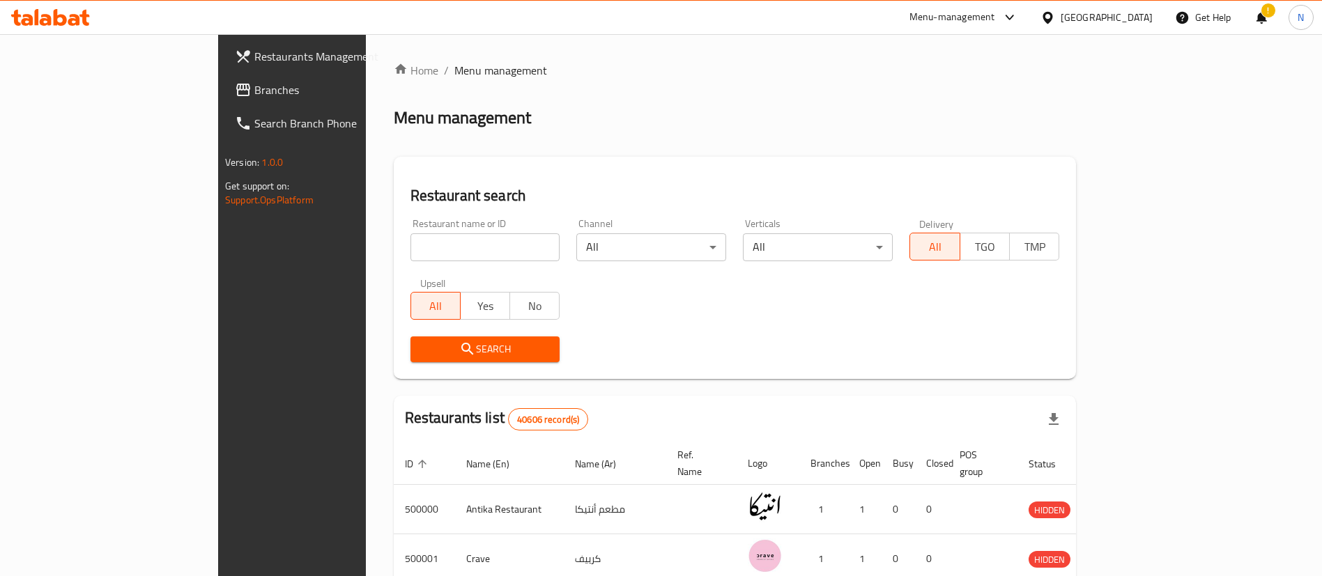
click at [433, 254] on div "Home / Menu management Menu management Restaurant search Restaurant name or ID …" at bounding box center [735, 508] width 683 height 892
click at [433, 254] on input "search" at bounding box center [485, 247] width 150 height 28
paste input "681051"
type input "681051"
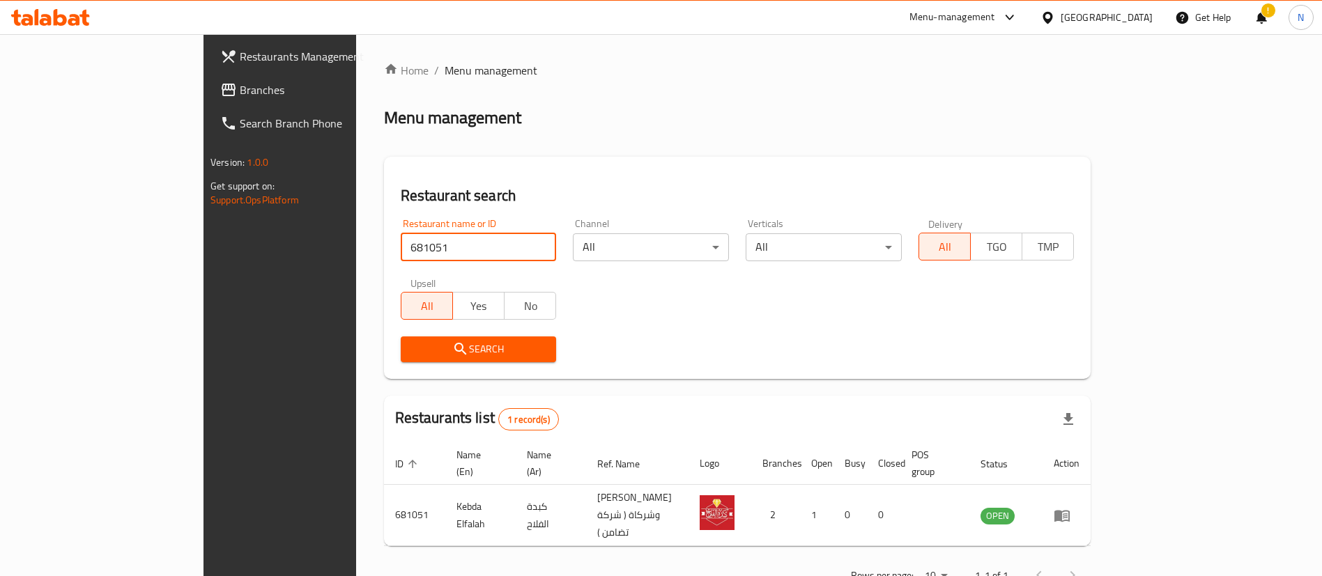
scroll to position [18, 0]
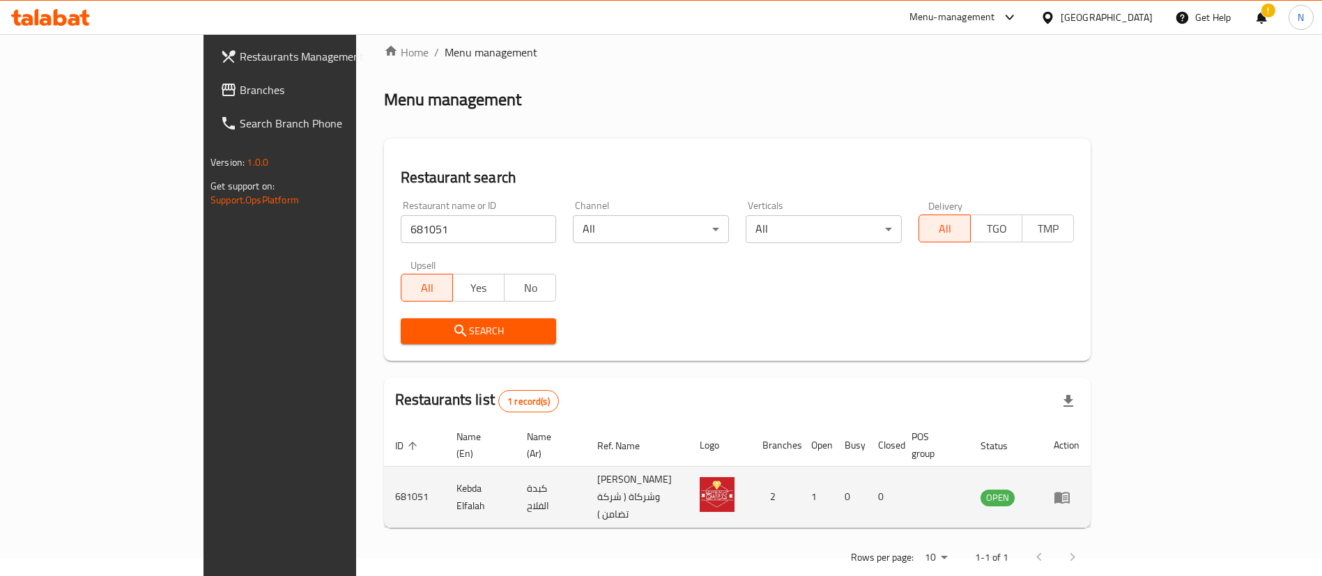
click at [1070, 492] on icon "enhanced table" at bounding box center [1061, 498] width 15 height 12
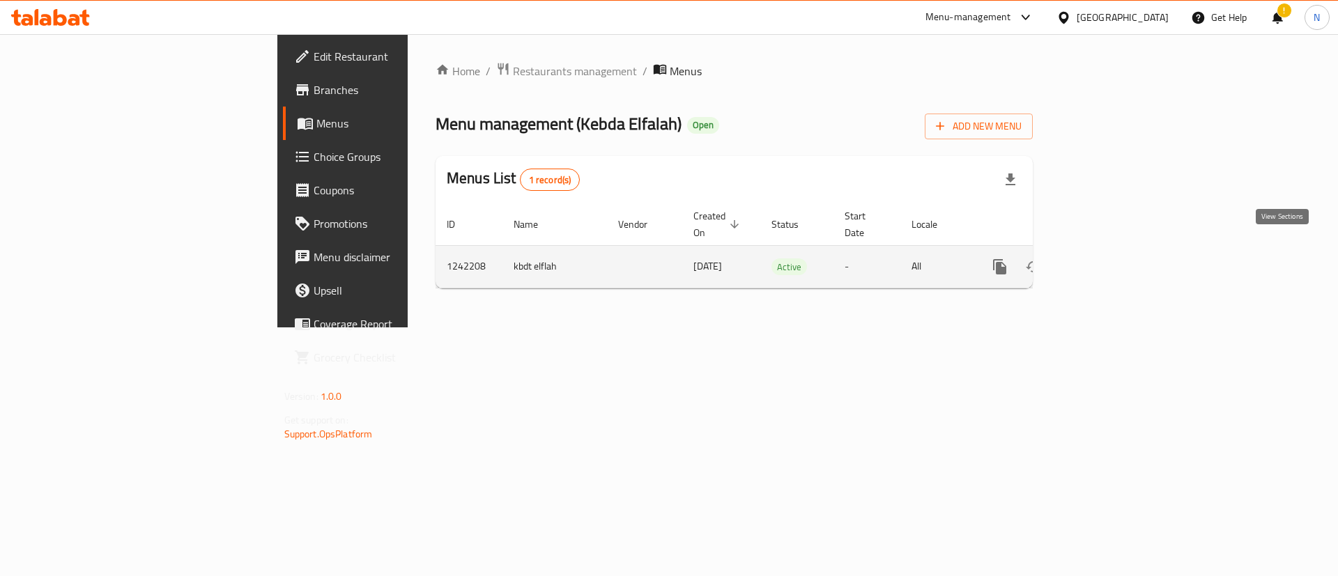
click at [1109, 258] on icon "enhanced table" at bounding box center [1100, 266] width 17 height 17
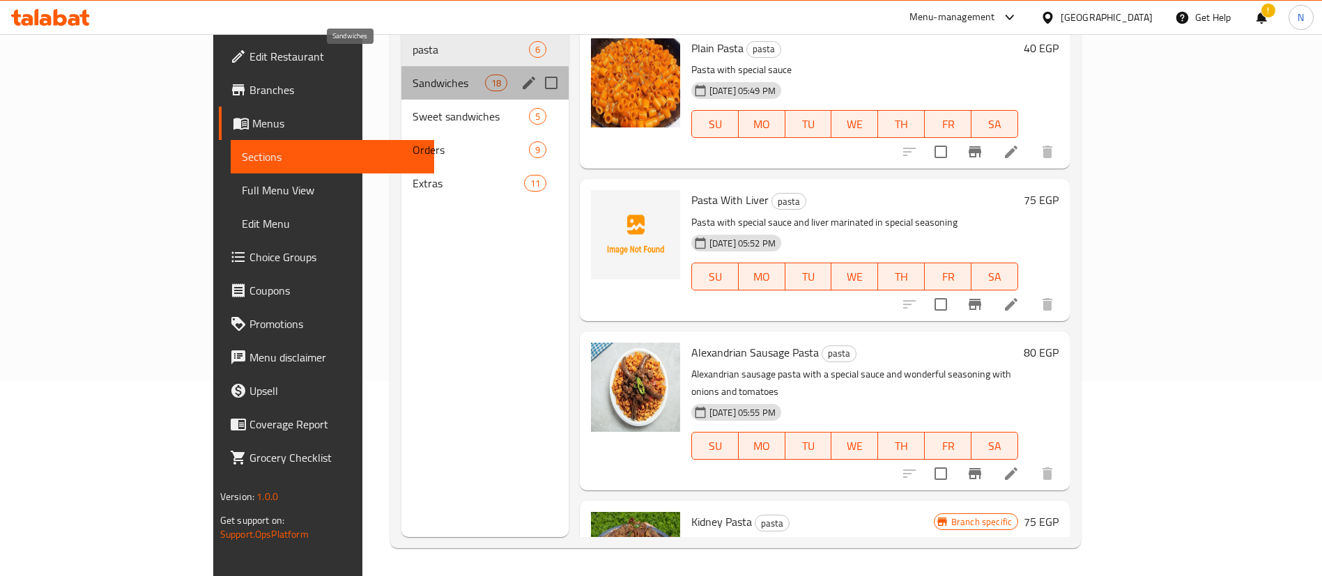
click at [412, 75] on span "Sandwiches" at bounding box center [448, 83] width 72 height 17
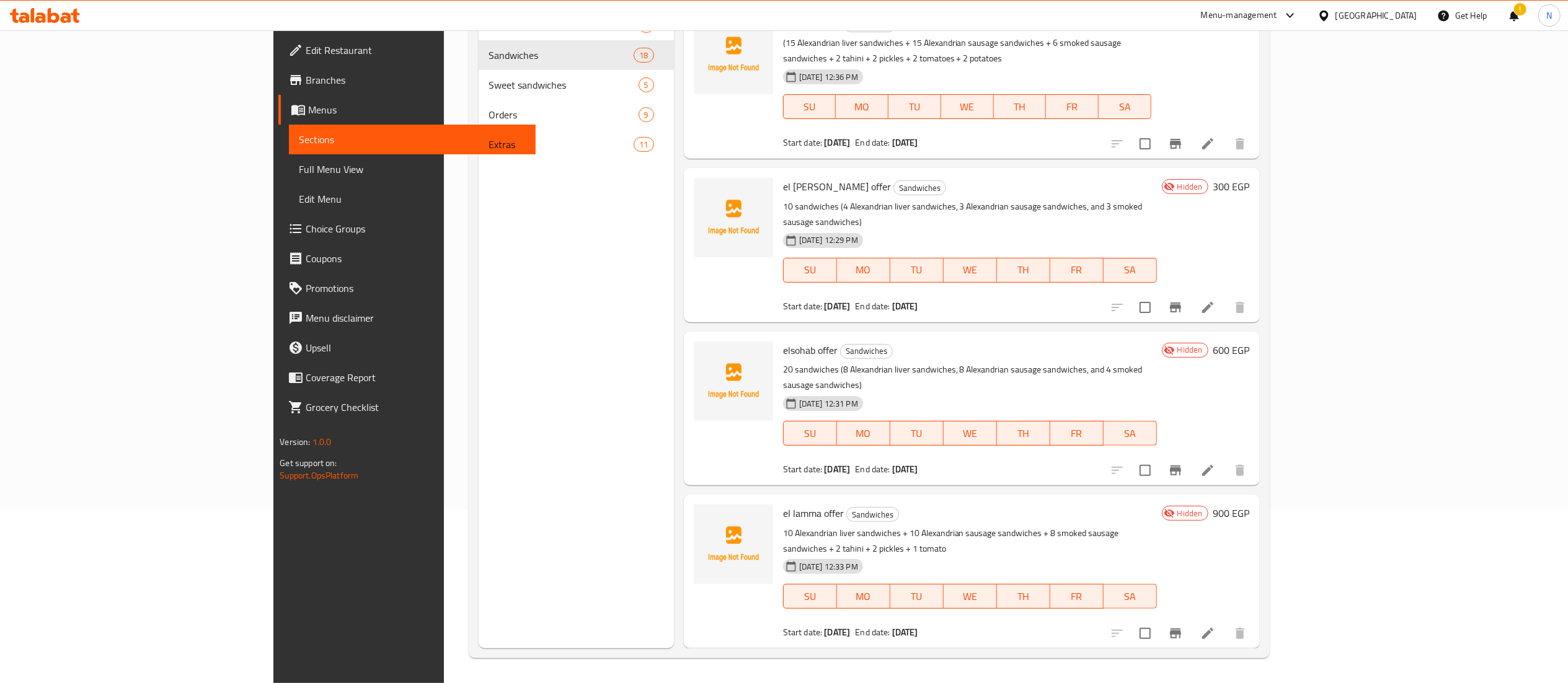
scroll to position [1865, 0]
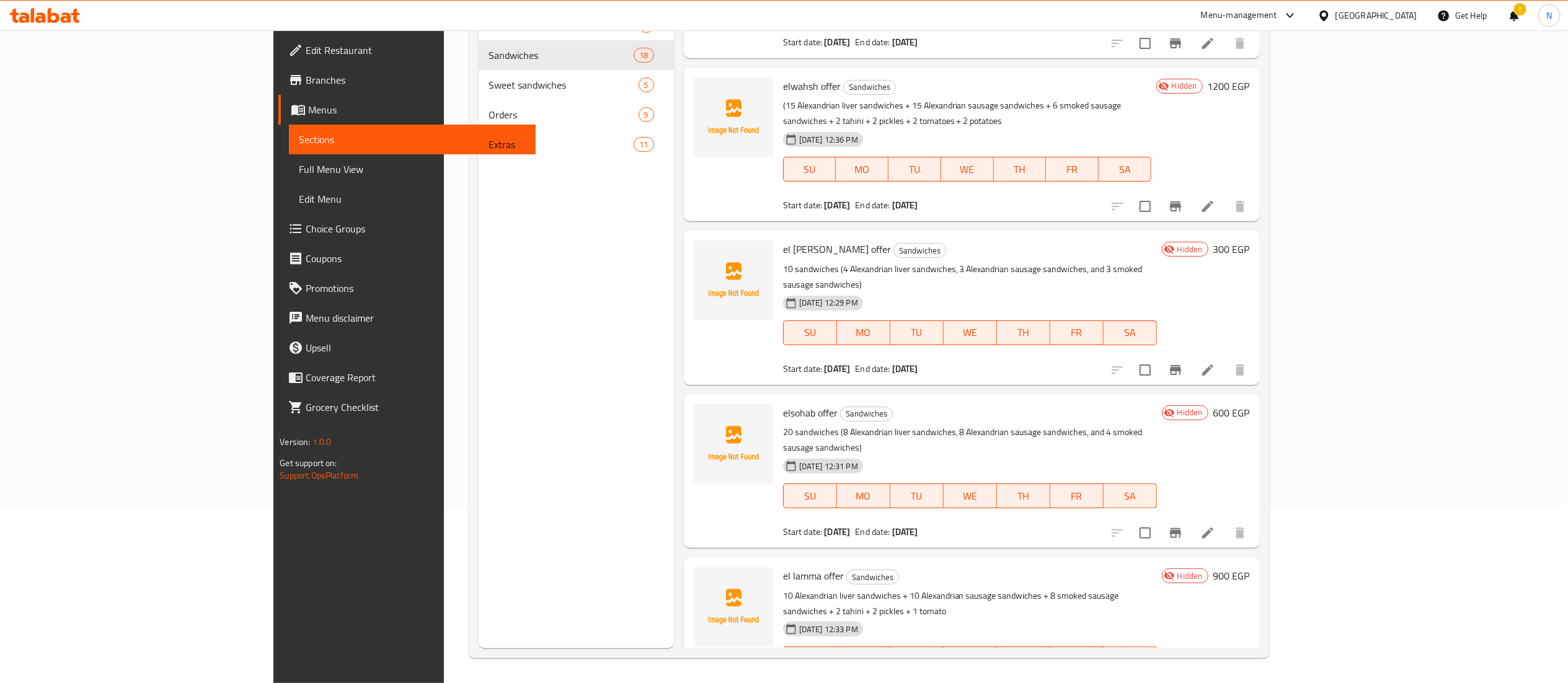
drag, startPoint x: 993, startPoint y: 24, endPoint x: 463, endPoint y: 381, distance: 639.0
click at [479, 381] on div "Menu sections pasta 6 Sandwiches 18 Sweet sandwiches 5 Orders 9 Extras 11" at bounding box center [576, 307] width 195 height 683
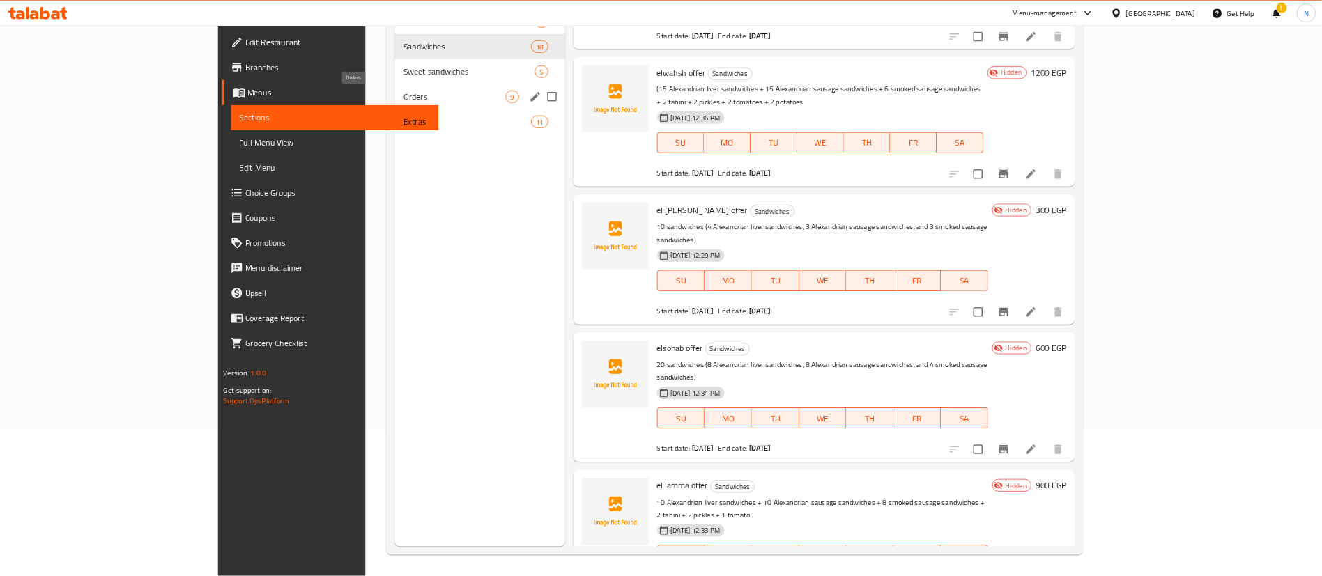
scroll to position [0, 0]
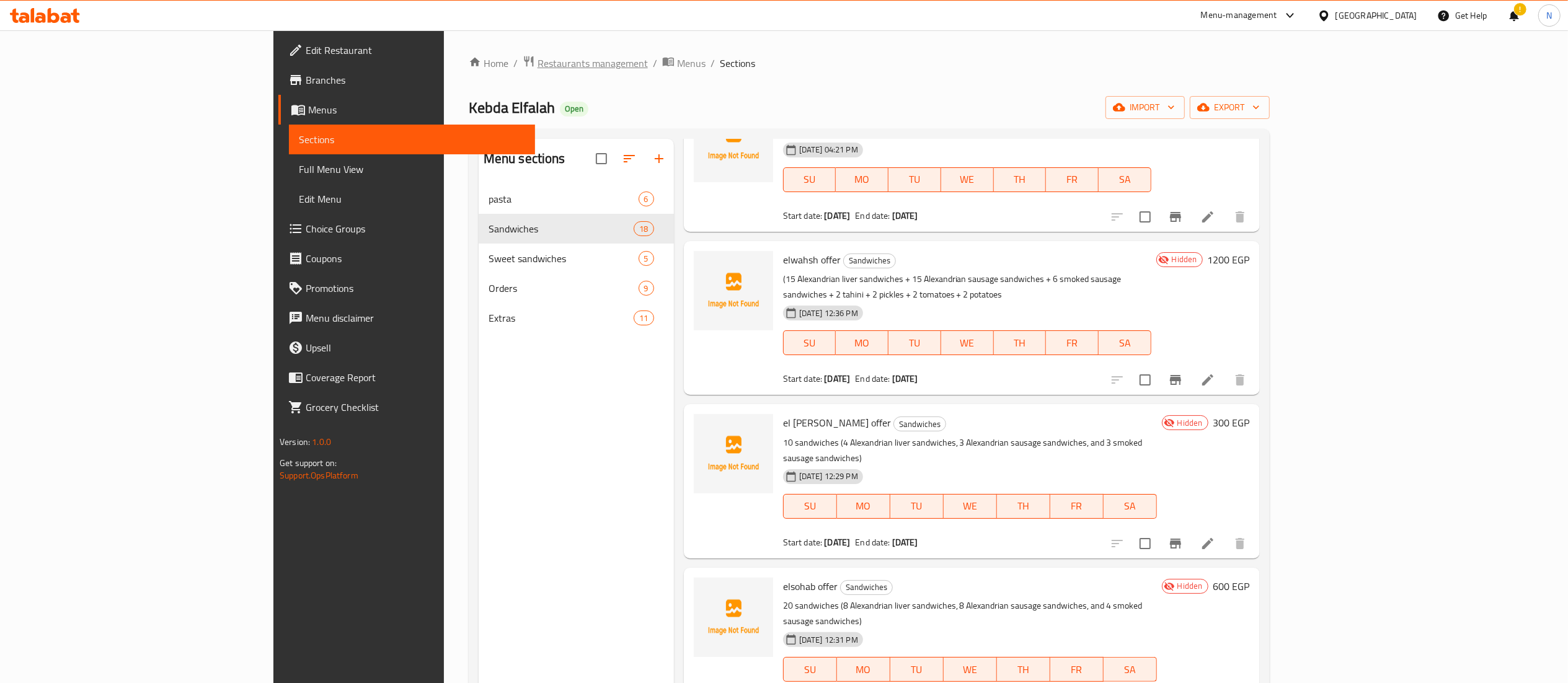
click at [537, 62] on span "Restaurants management" at bounding box center [593, 63] width 110 height 15
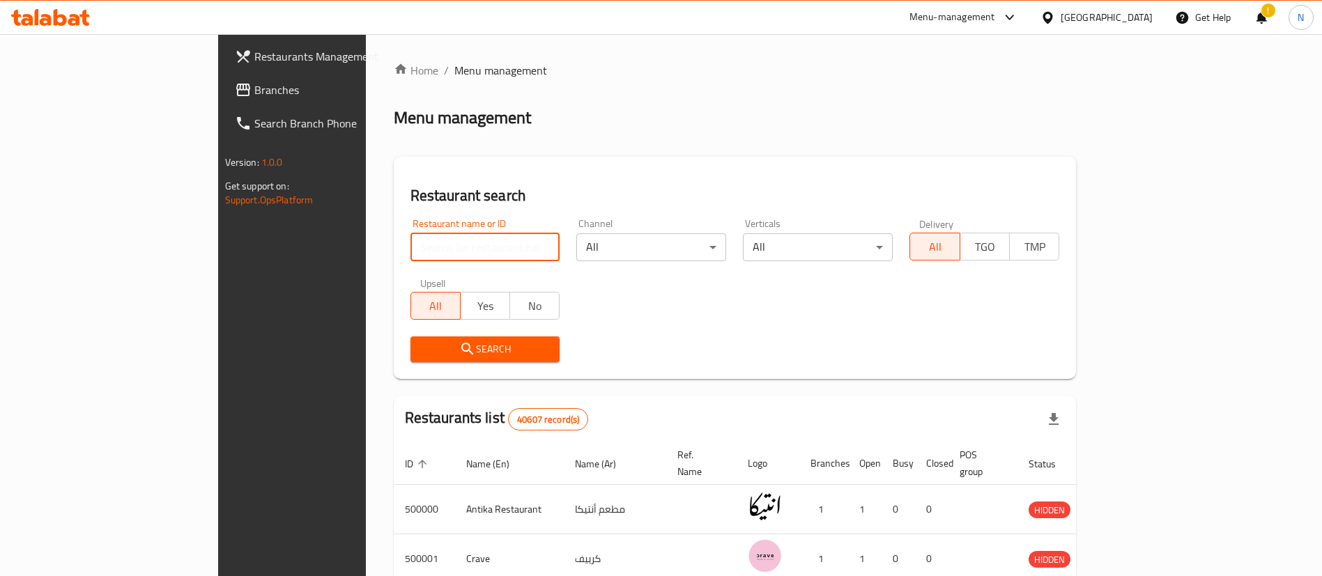
drag, startPoint x: 495, startPoint y: 70, endPoint x: 444, endPoint y: 251, distance: 188.2
click at [444, 251] on input "search" at bounding box center [485, 247] width 150 height 28
paste input "692972"
type input "692972"
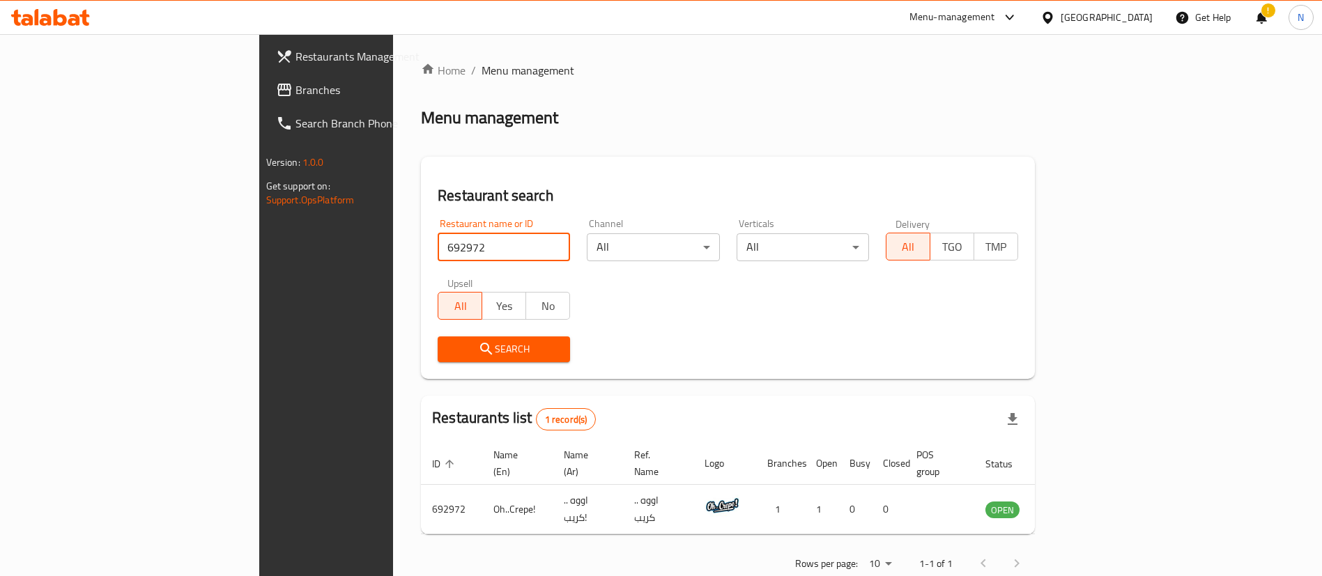
scroll to position [18, 0]
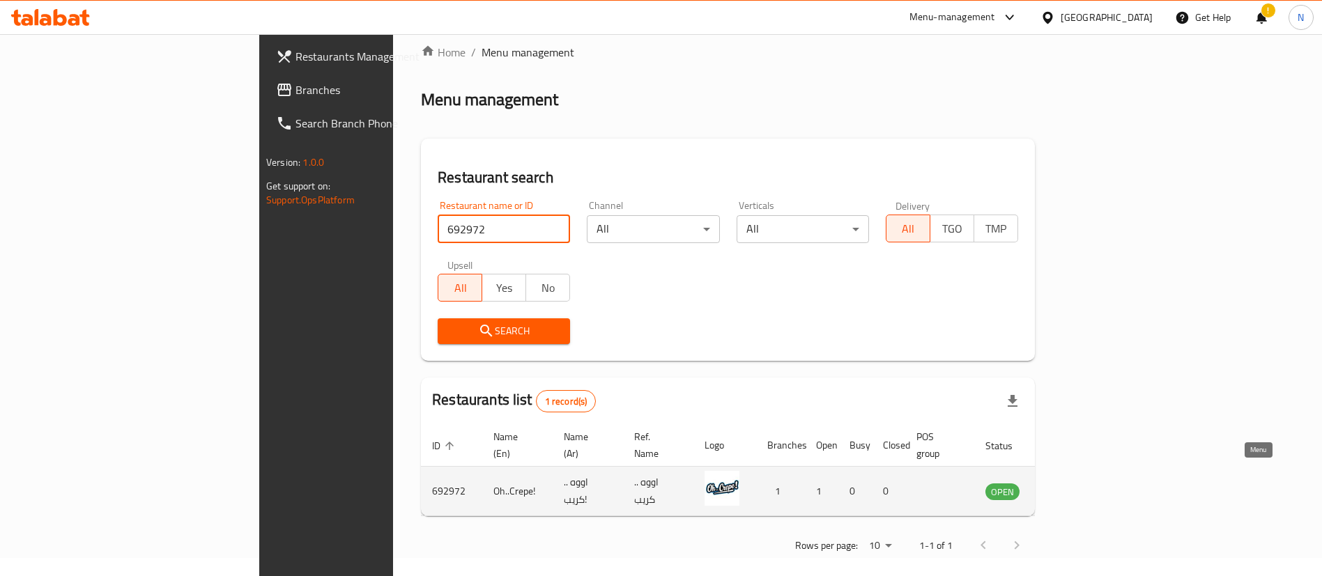
click at [1074, 486] on icon "enhanced table" at bounding box center [1066, 492] width 15 height 12
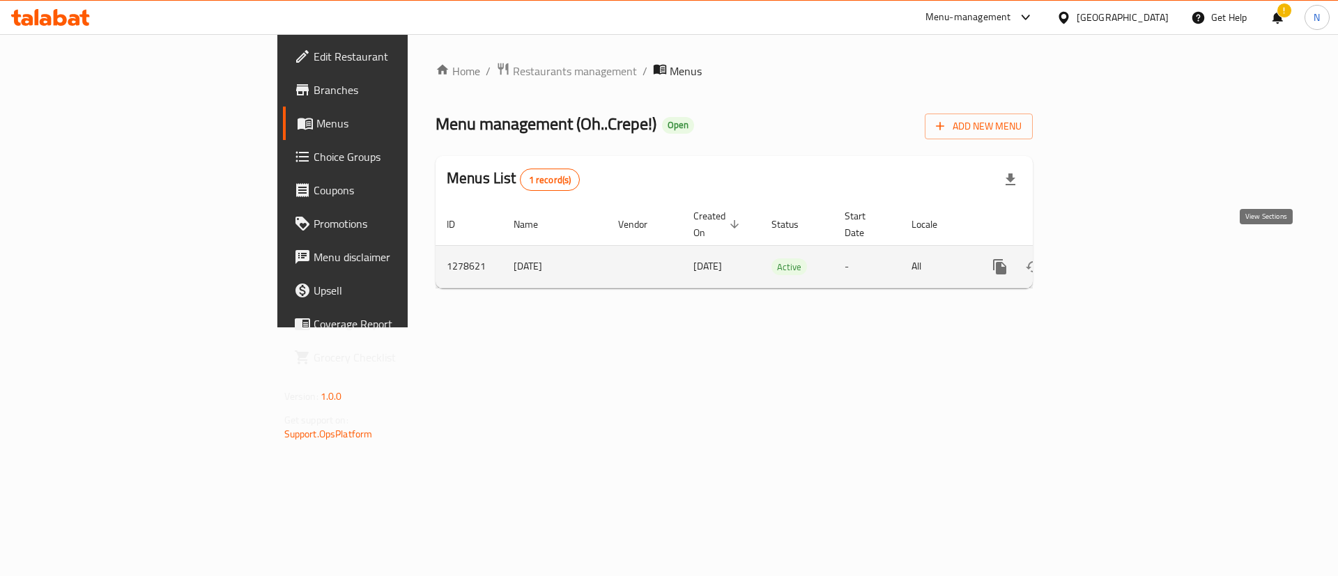
click at [1109, 258] on icon "enhanced table" at bounding box center [1100, 266] width 17 height 17
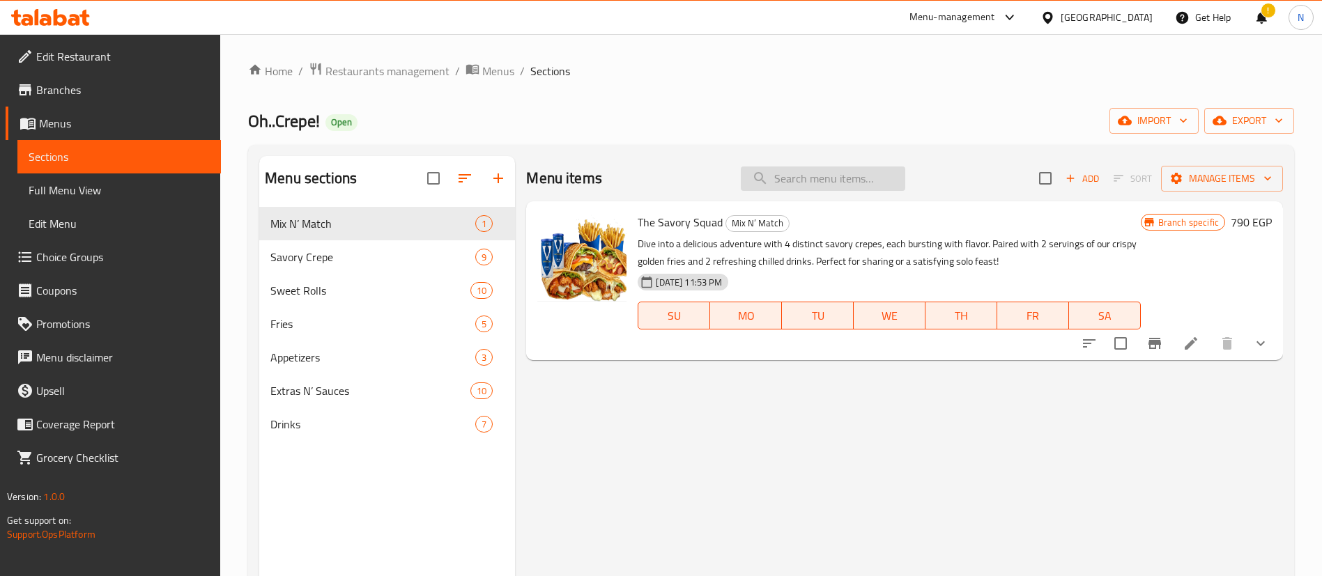
click at [835, 186] on input "search" at bounding box center [823, 179] width 164 height 24
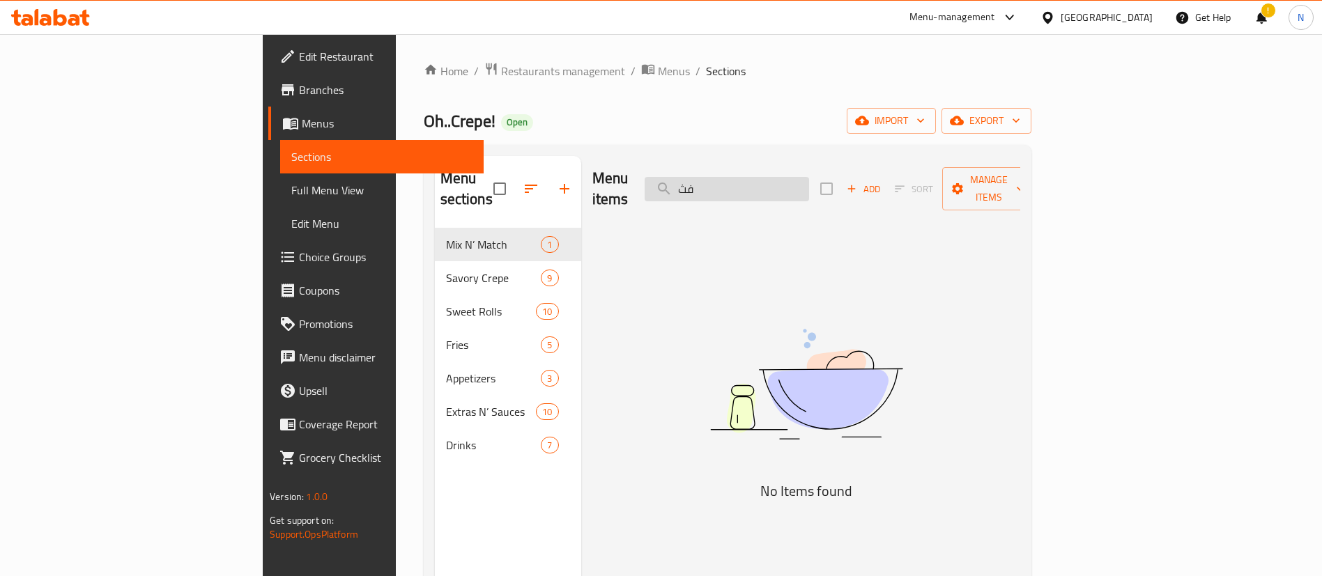
type input "ف"
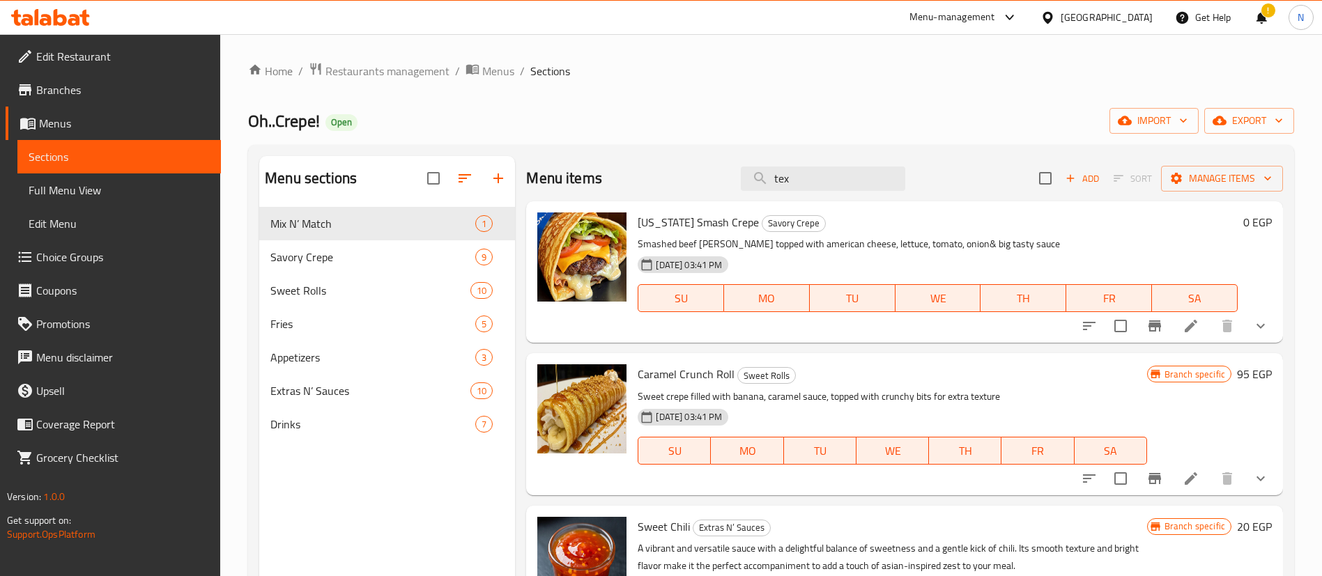
type input "tex"
click at [1252, 330] on icon "show more" at bounding box center [1260, 326] width 17 height 17
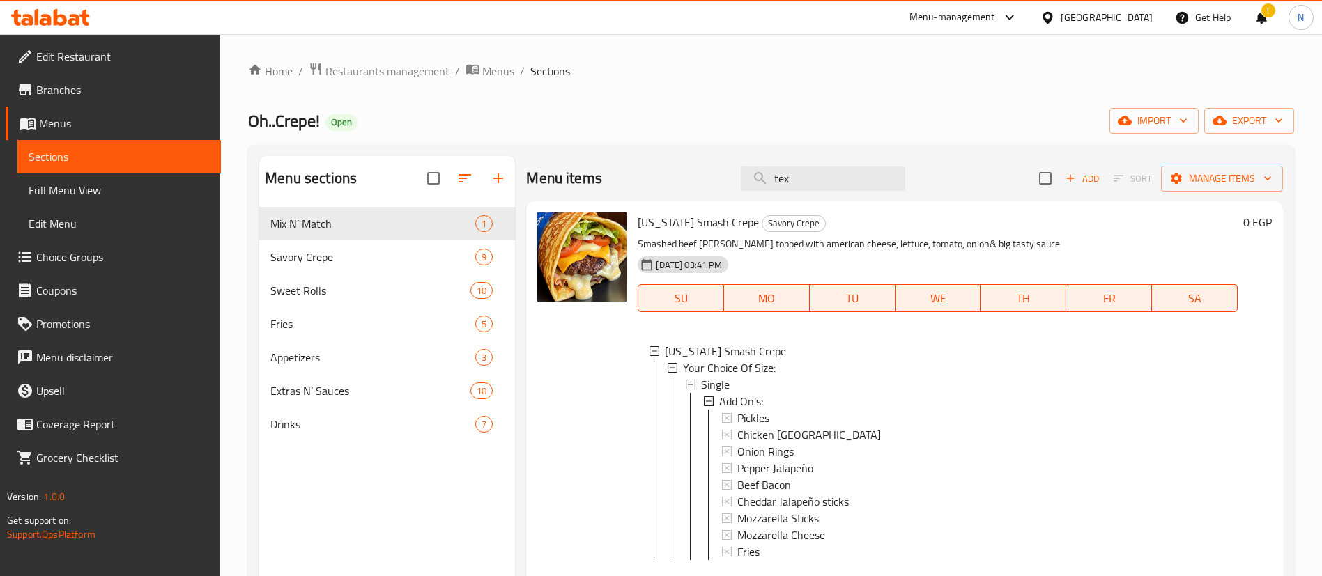
scroll to position [171, 0]
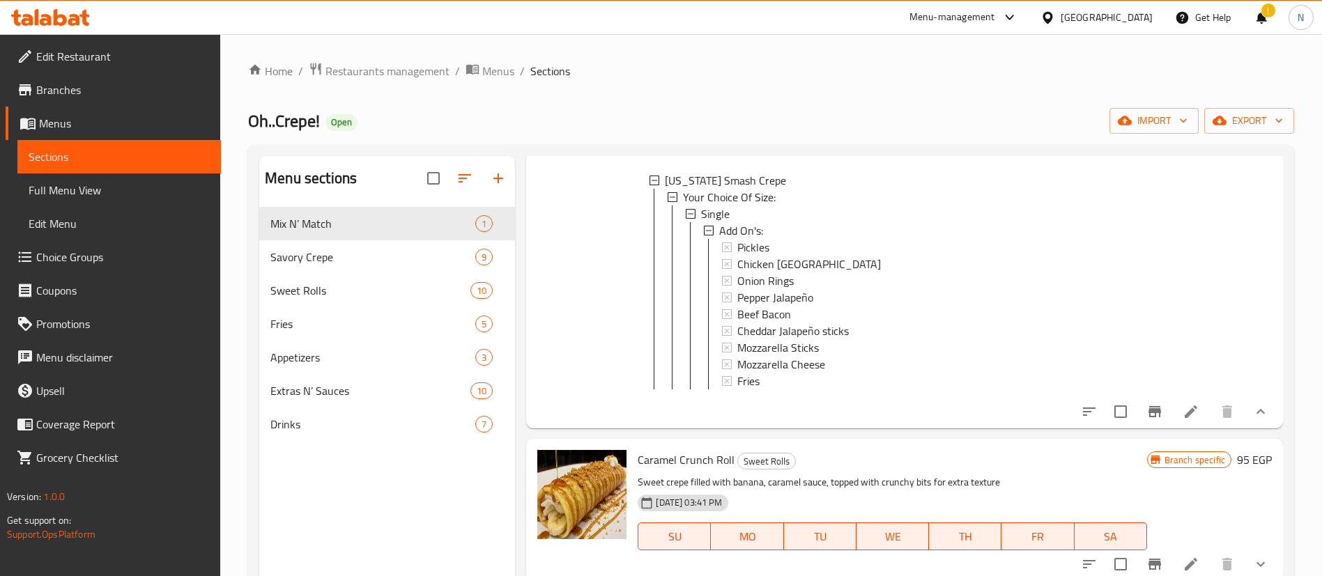
click at [1182, 420] on icon at bounding box center [1190, 411] width 17 height 17
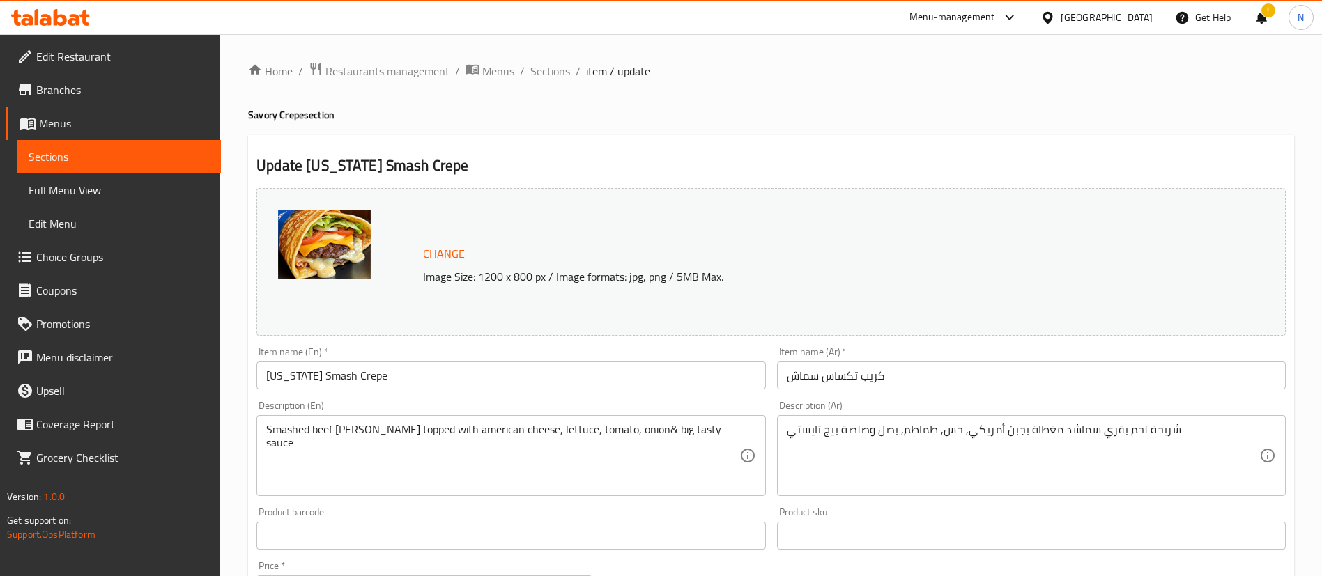
scroll to position [477, 0]
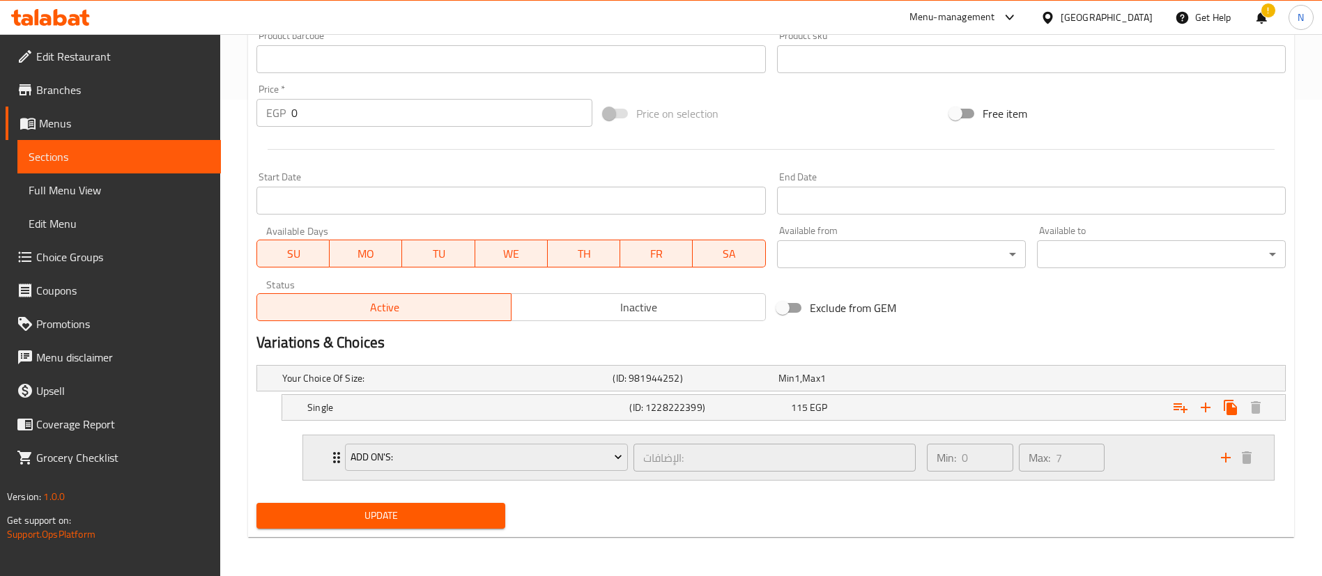
click at [339, 458] on div "Add On's: الإضافات: ​" at bounding box center [630, 457] width 587 height 45
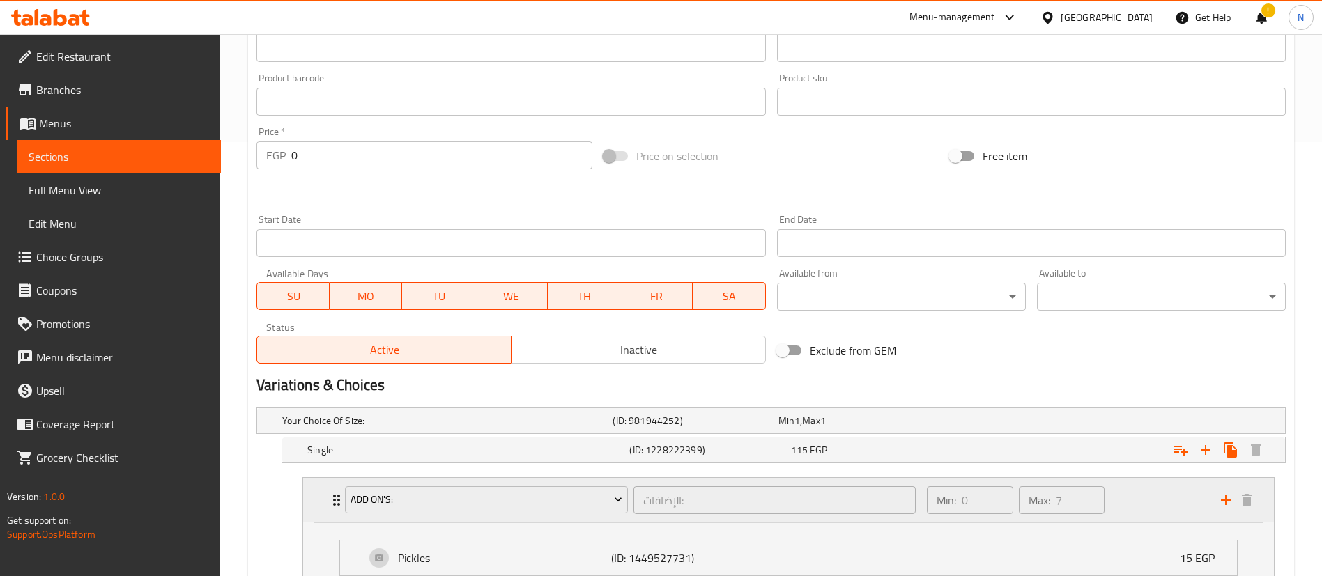
scroll to position [415, 0]
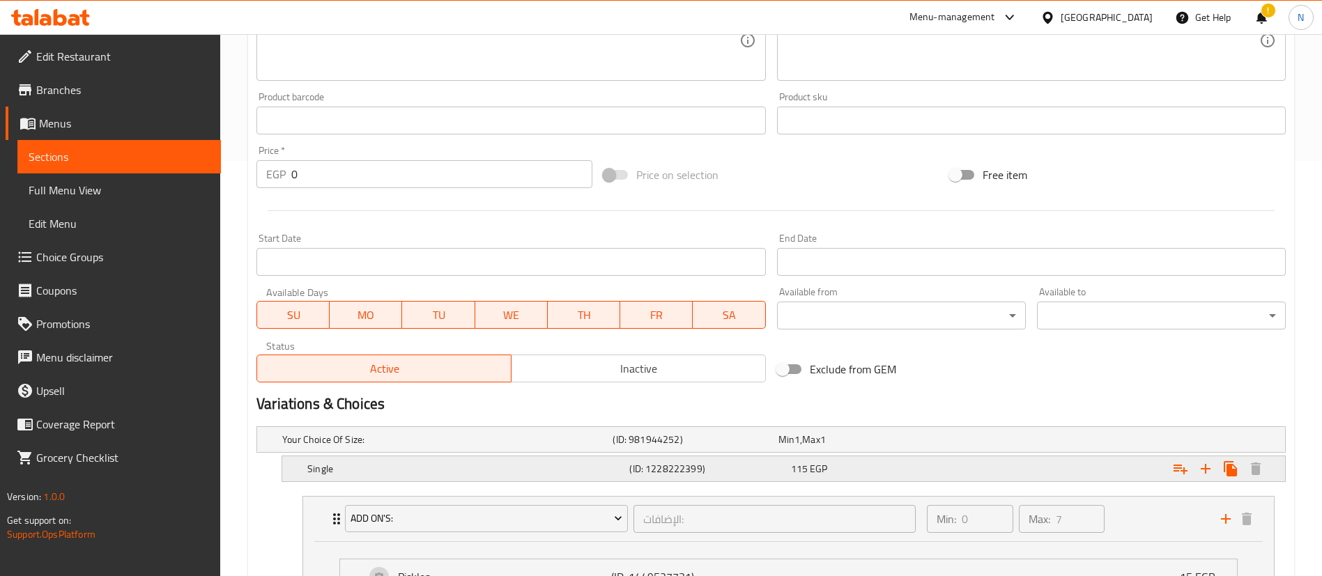
click at [373, 447] on h5 "Single" at bounding box center [444, 440] width 325 height 14
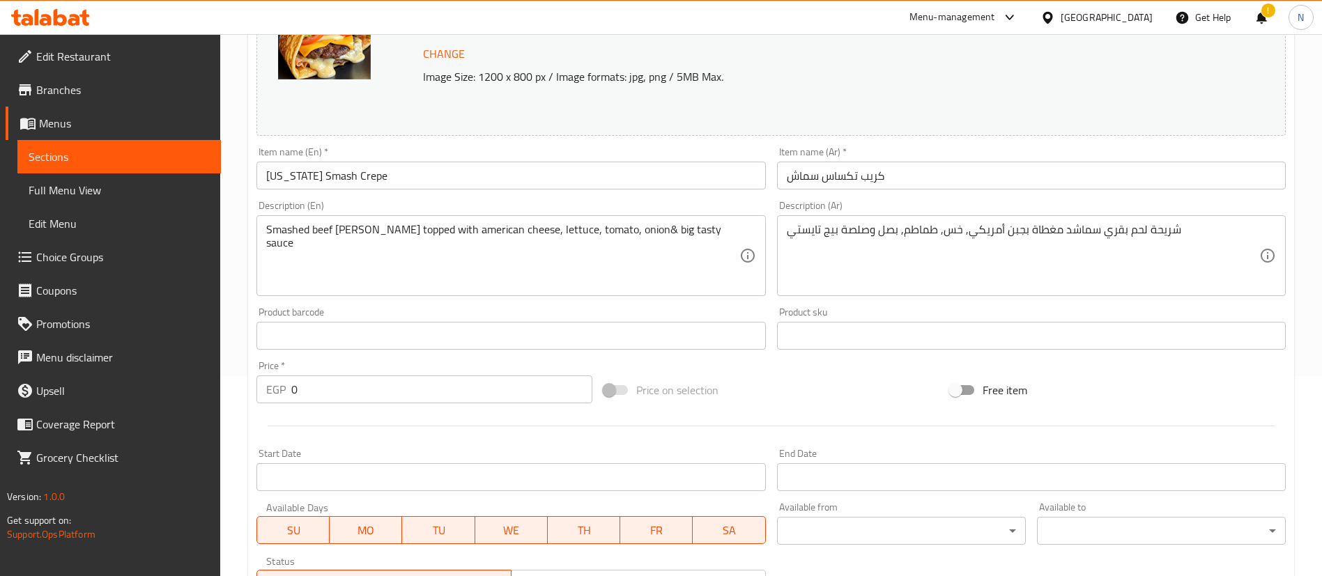
scroll to position [0, 0]
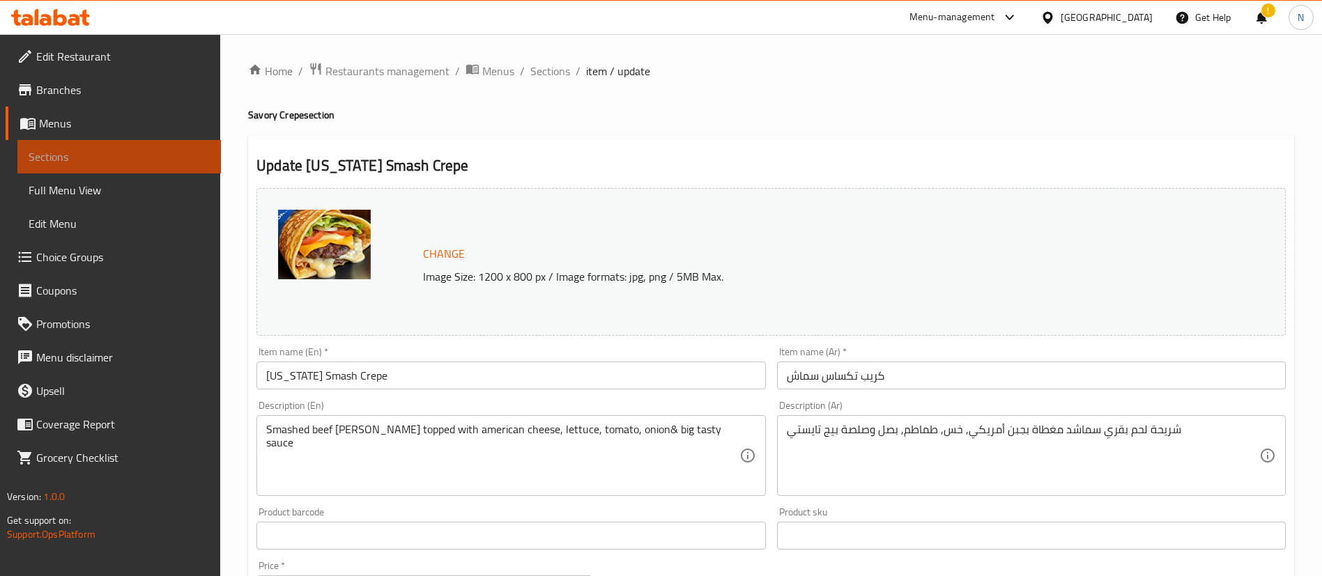
click at [159, 147] on link "Sections" at bounding box center [118, 156] width 203 height 33
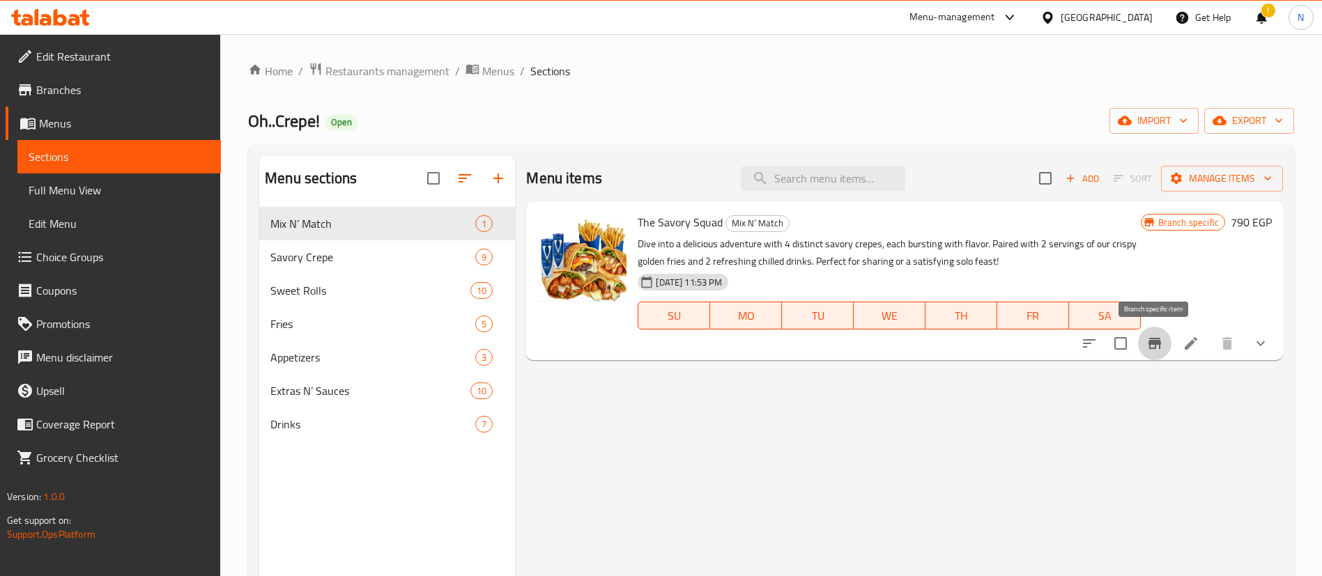
click at [1163, 338] on button "Branch-specific-item" at bounding box center [1154, 343] width 33 height 33
click at [798, 180] on input "search" at bounding box center [823, 179] width 164 height 24
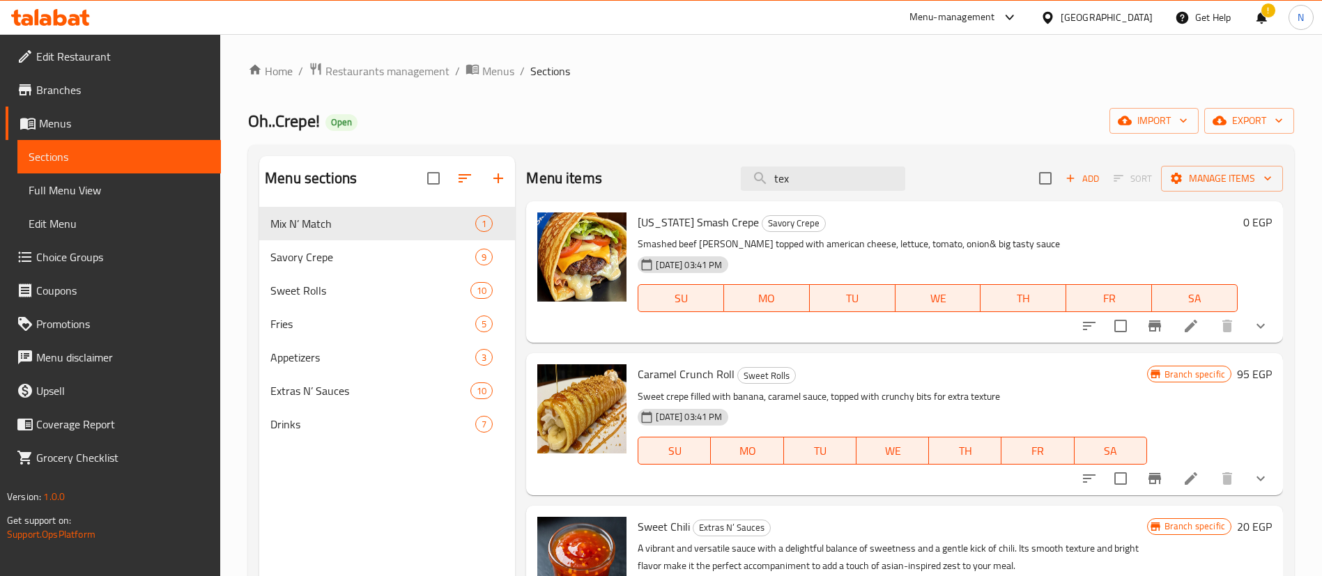
type input "tex"
click at [1153, 321] on button "Branch-specific-item" at bounding box center [1154, 325] width 33 height 33
click at [393, 75] on span "Restaurants management" at bounding box center [387, 71] width 124 height 17
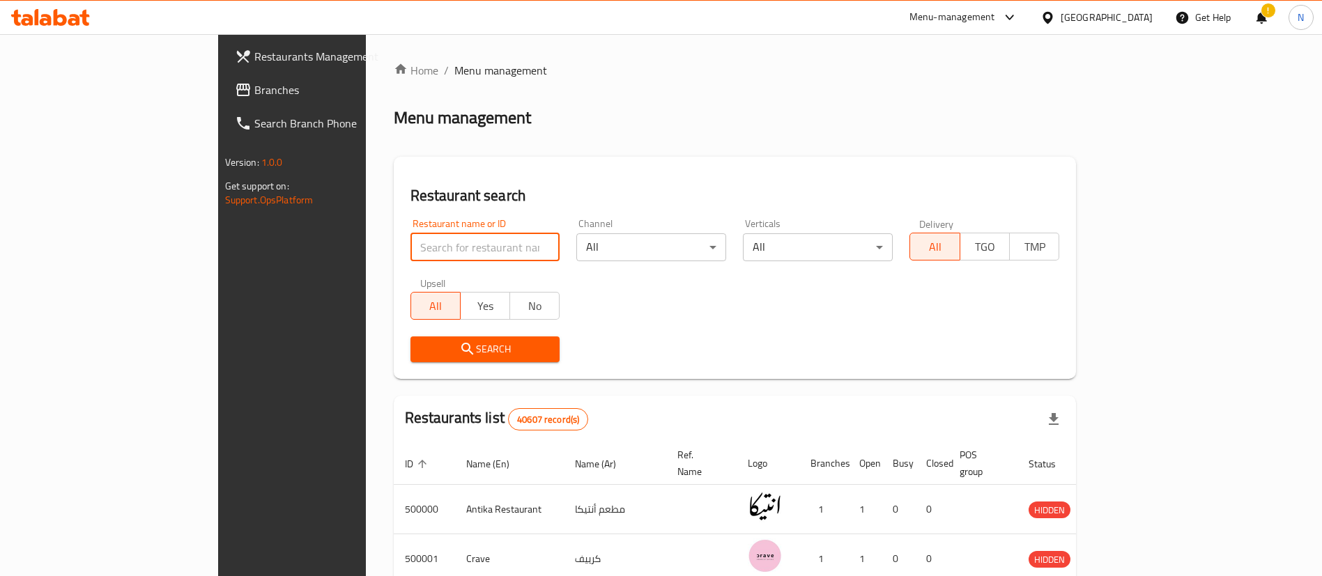
click at [410, 246] on input "search" at bounding box center [485, 247] width 150 height 28
paste input "695139"
type input "695139"
click button "Search" at bounding box center [485, 350] width 150 height 26
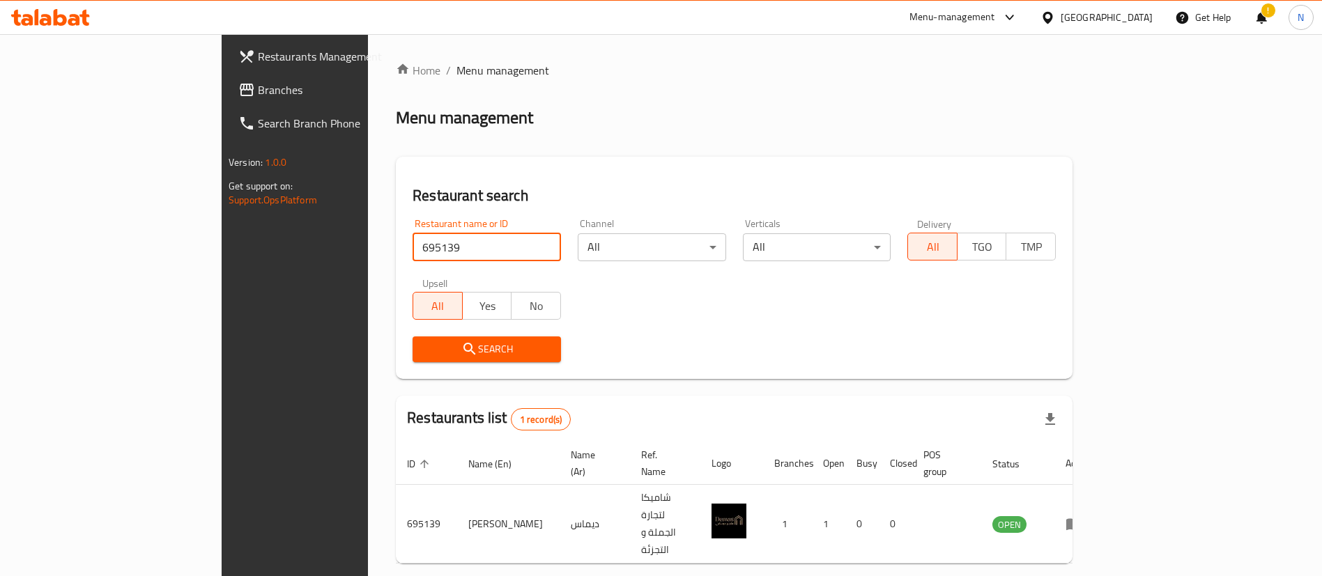
scroll to position [18, 0]
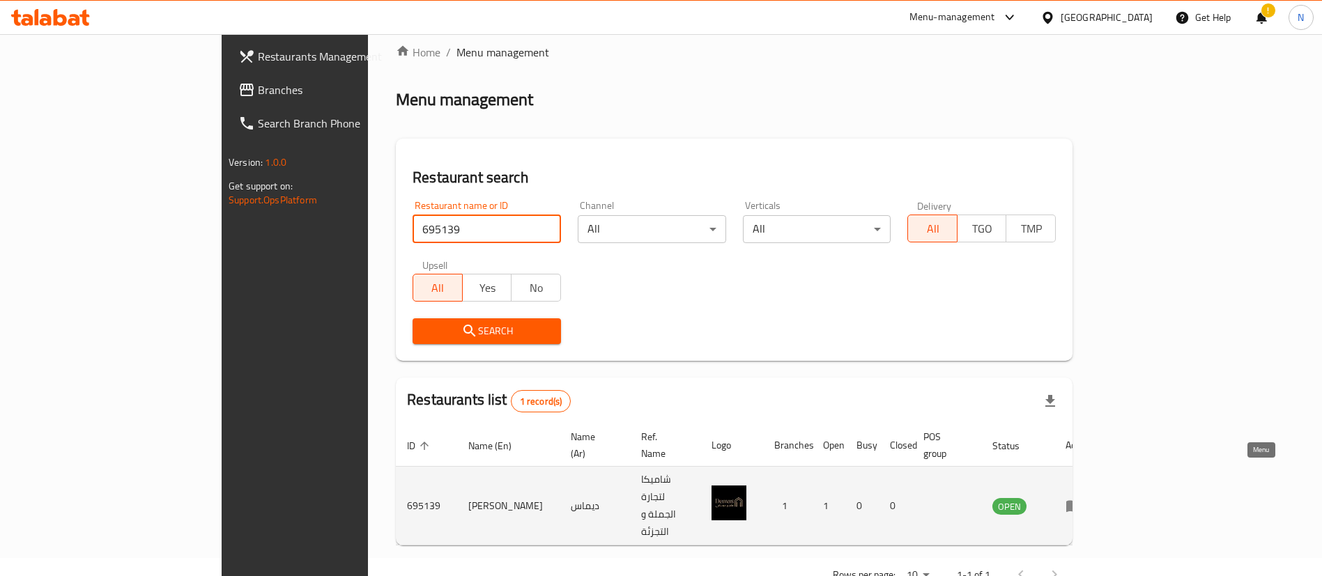
click at [1081, 501] on icon "enhanced table" at bounding box center [1073, 507] width 15 height 12
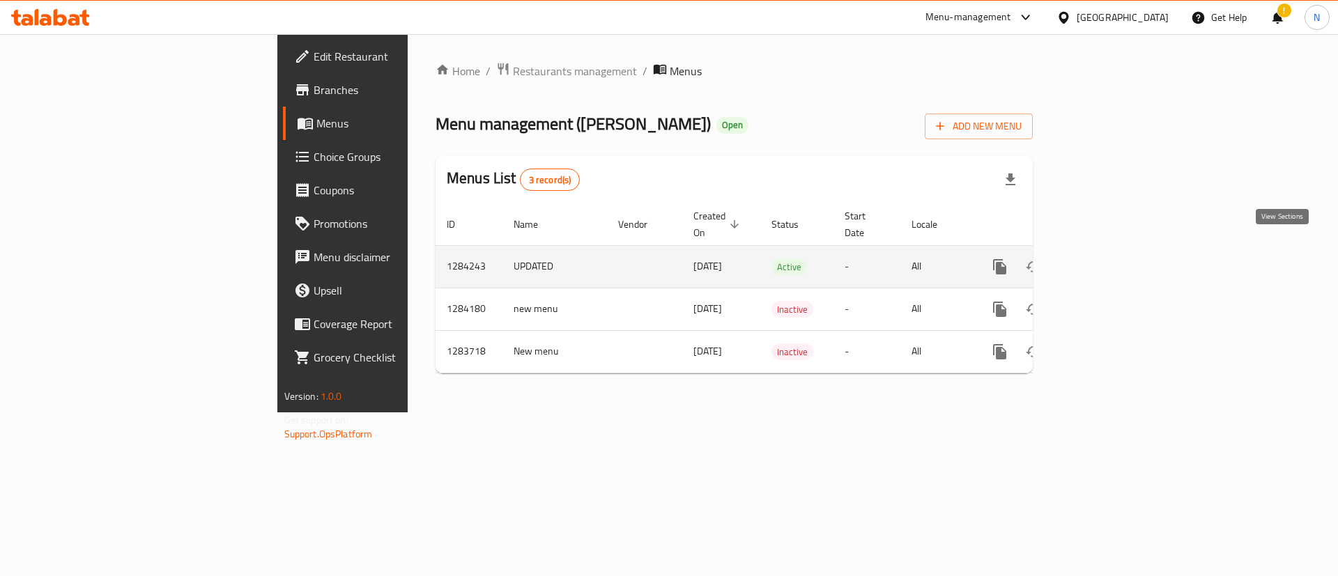
click at [1109, 258] on icon "enhanced table" at bounding box center [1100, 266] width 17 height 17
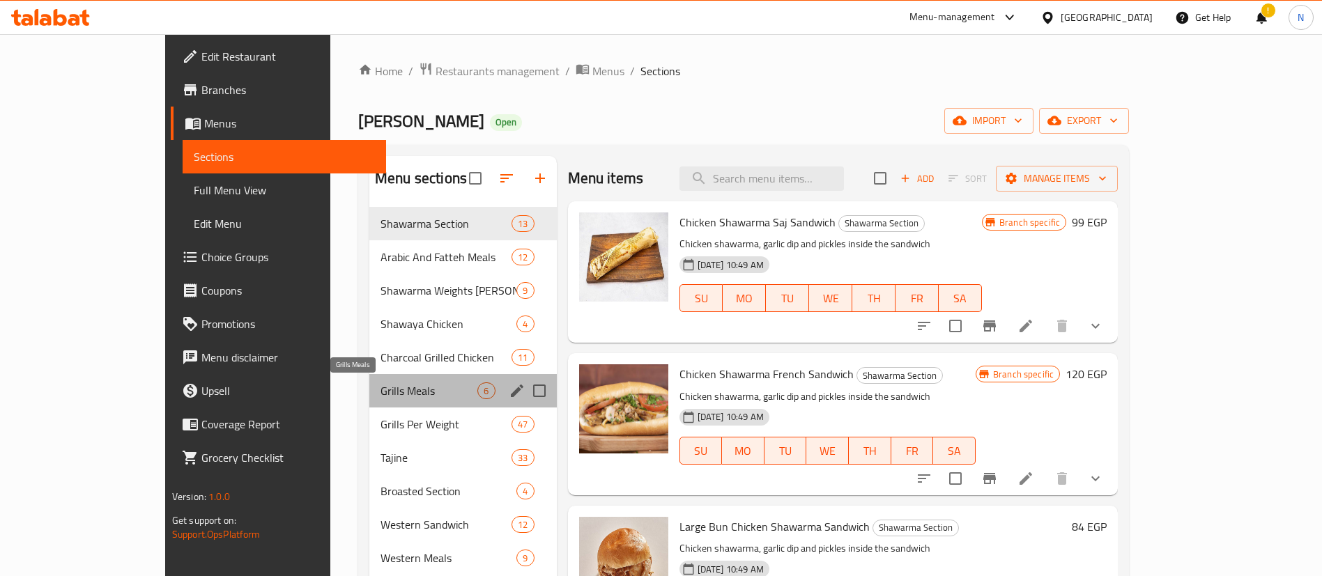
click at [380, 385] on span "Grills Meals" at bounding box center [428, 391] width 97 height 17
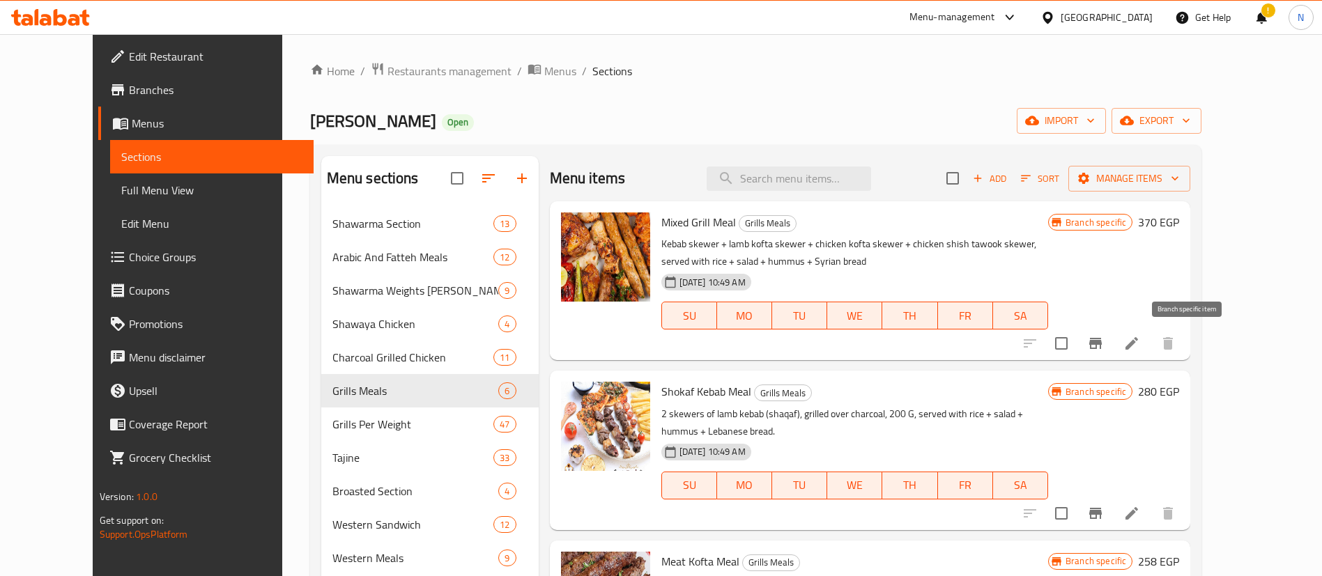
click at [1104, 341] on icon "Branch-specific-item" at bounding box center [1095, 343] width 17 height 17
click at [1104, 505] on icon "Branch-specific-item" at bounding box center [1095, 513] width 17 height 17
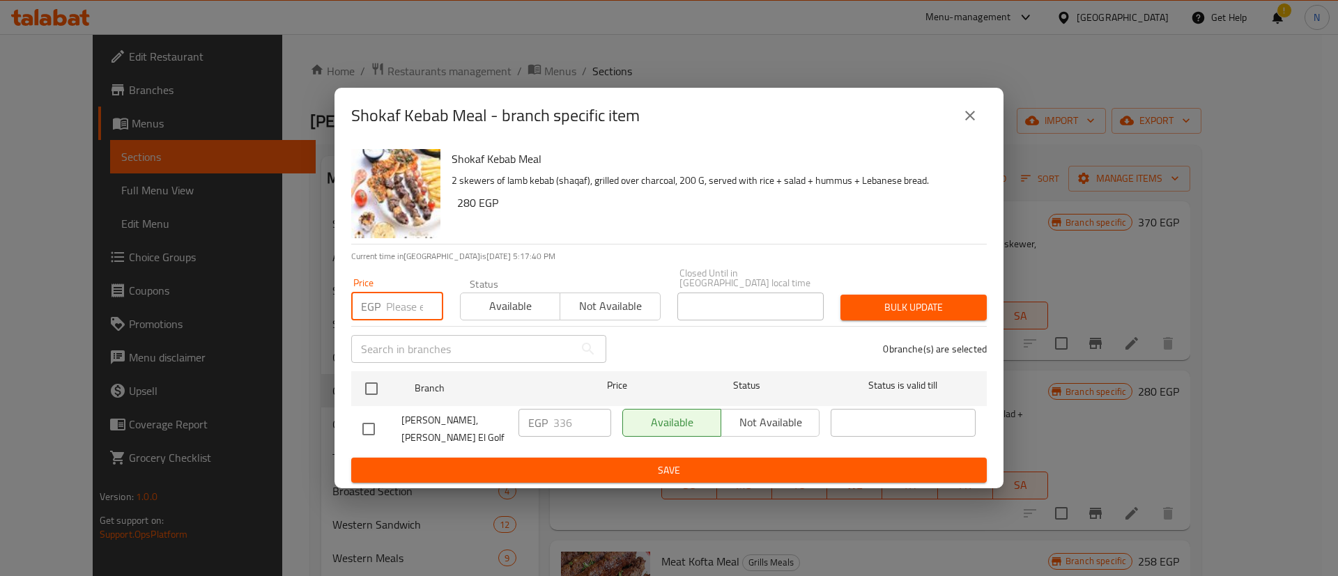
click at [399, 311] on input "number" at bounding box center [414, 307] width 57 height 28
type input "300"
click at [372, 383] on input "checkbox" at bounding box center [371, 388] width 29 height 29
checkbox input "true"
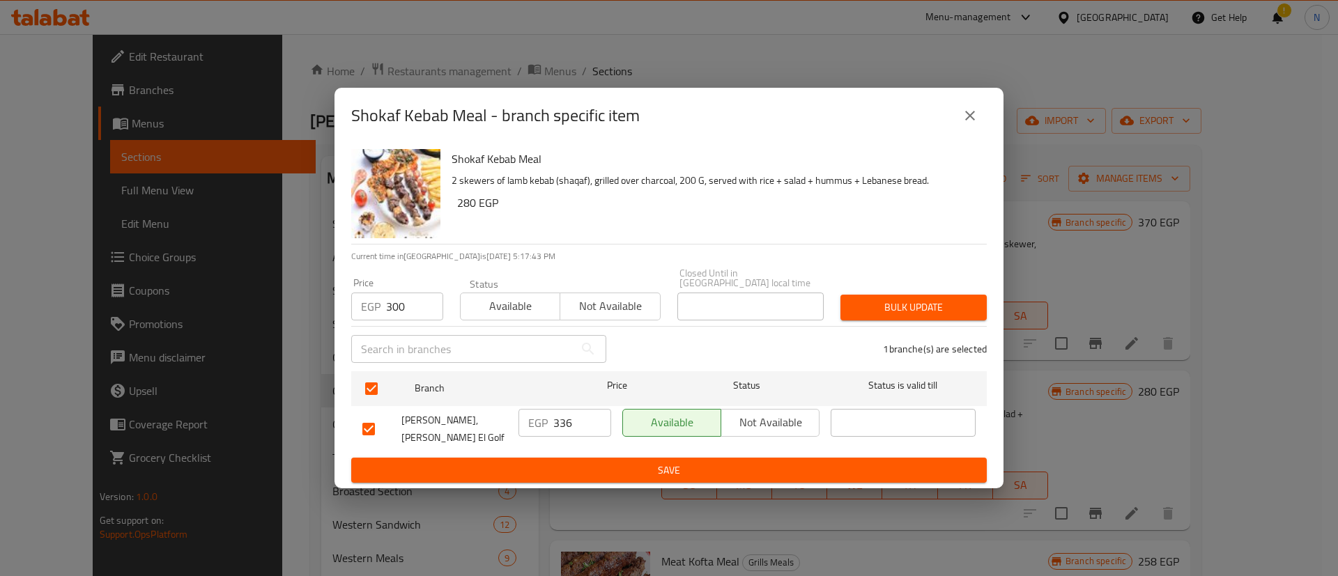
click at [910, 309] on span "Bulk update" at bounding box center [913, 307] width 124 height 17
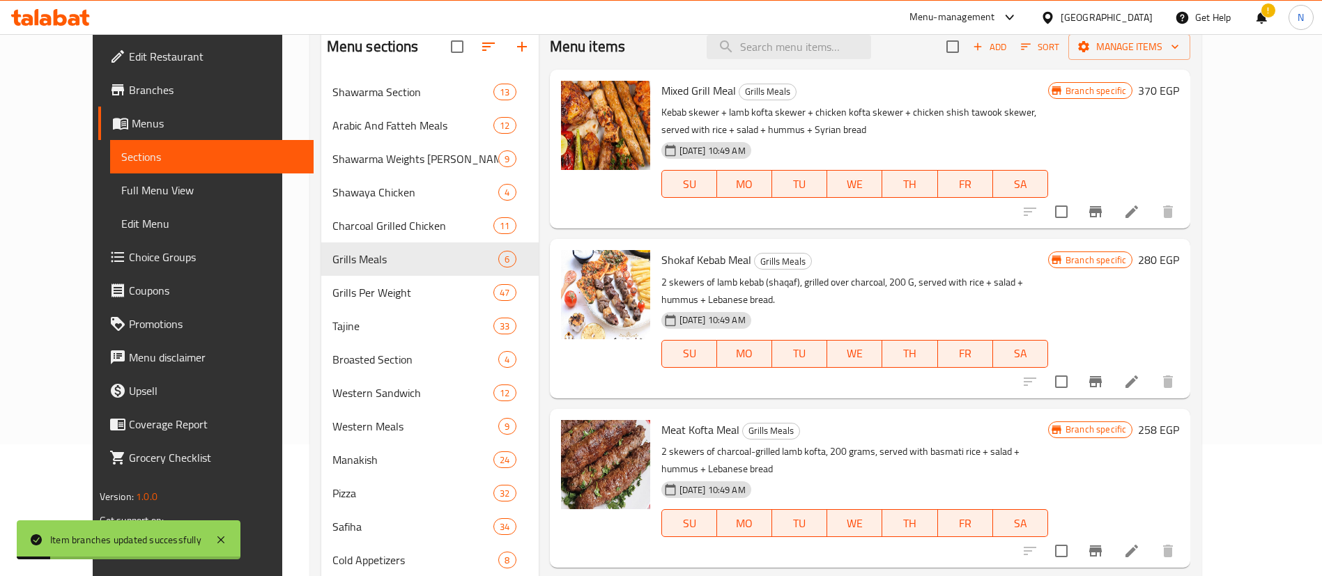
scroll to position [134, 0]
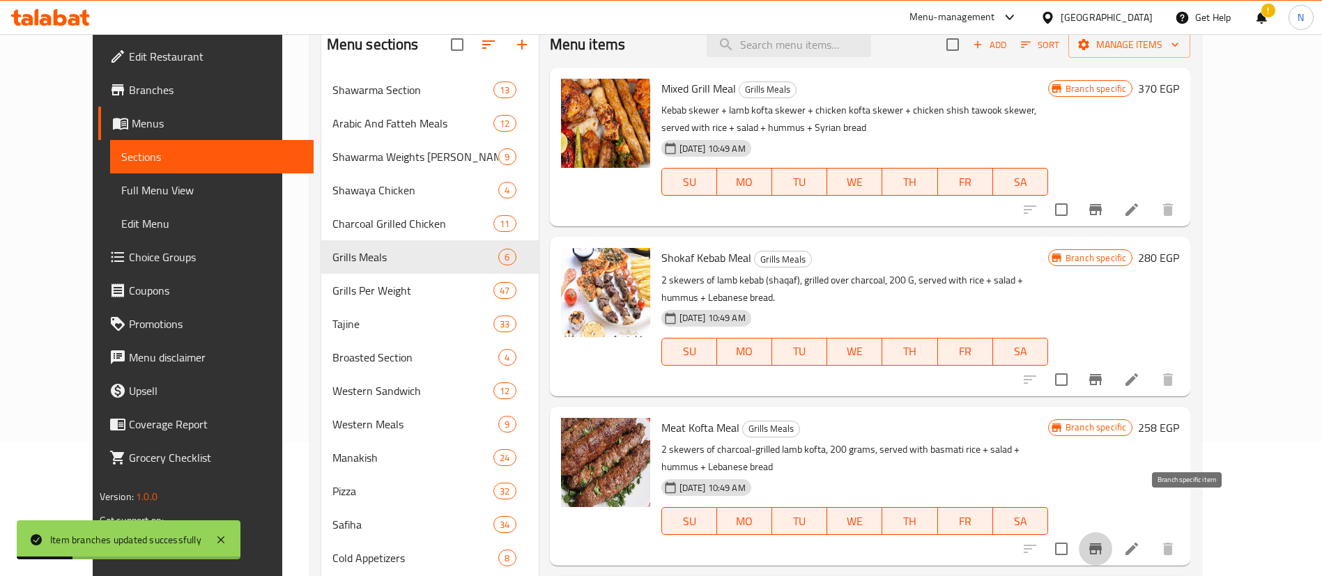
click at [1104, 541] on icon "Branch-specific-item" at bounding box center [1095, 549] width 17 height 17
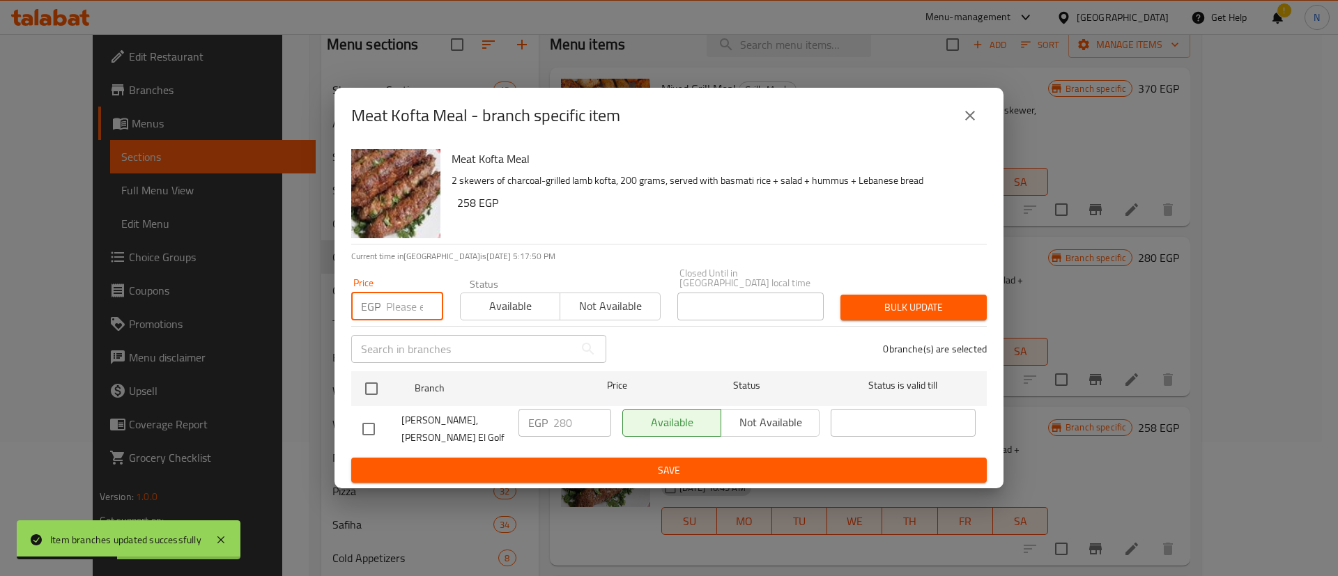
click at [400, 309] on input "number" at bounding box center [414, 307] width 57 height 28
type input "250"
click at [366, 392] on input "checkbox" at bounding box center [371, 388] width 29 height 29
checkbox input "true"
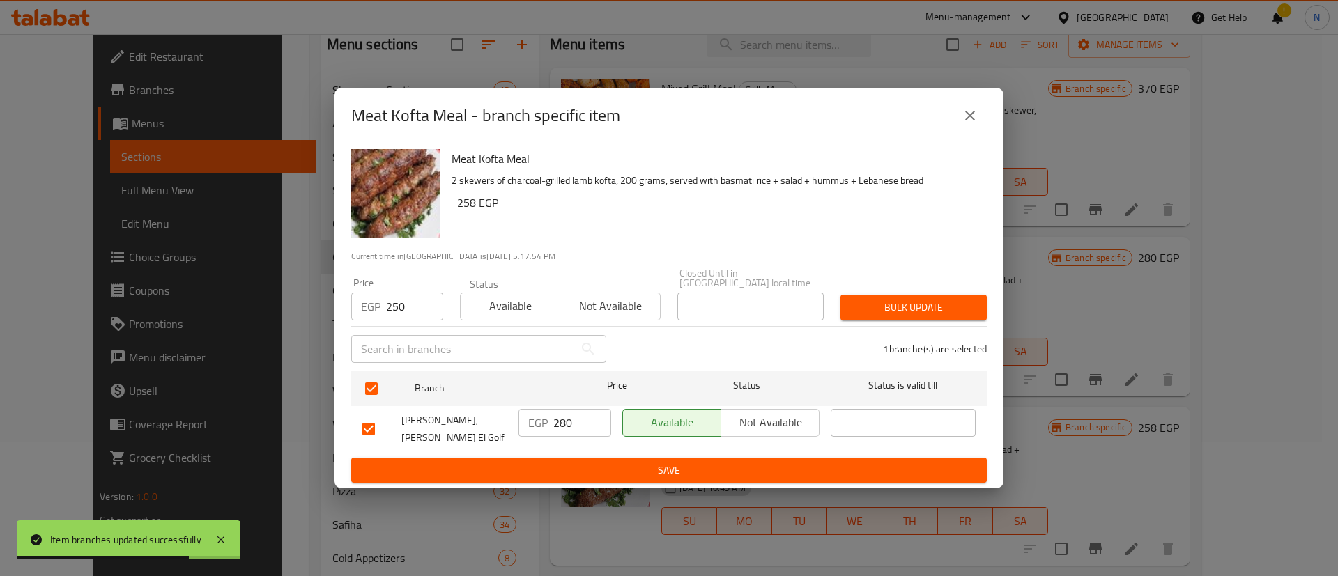
click at [928, 313] on span "Bulk update" at bounding box center [913, 307] width 124 height 17
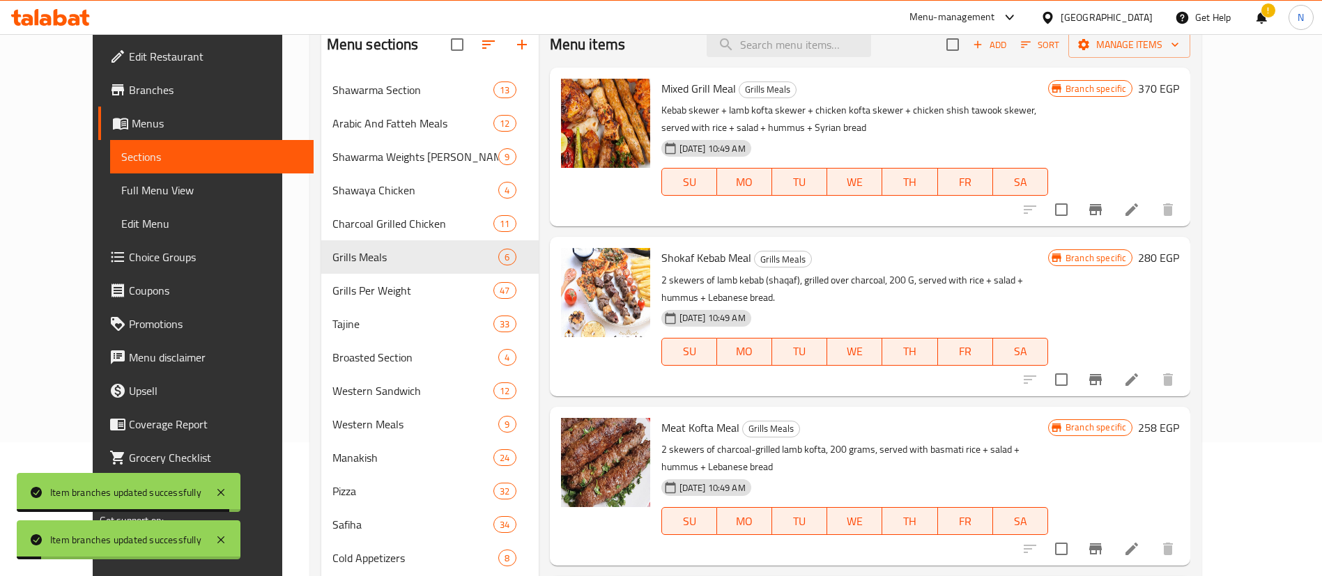
scroll to position [0, 0]
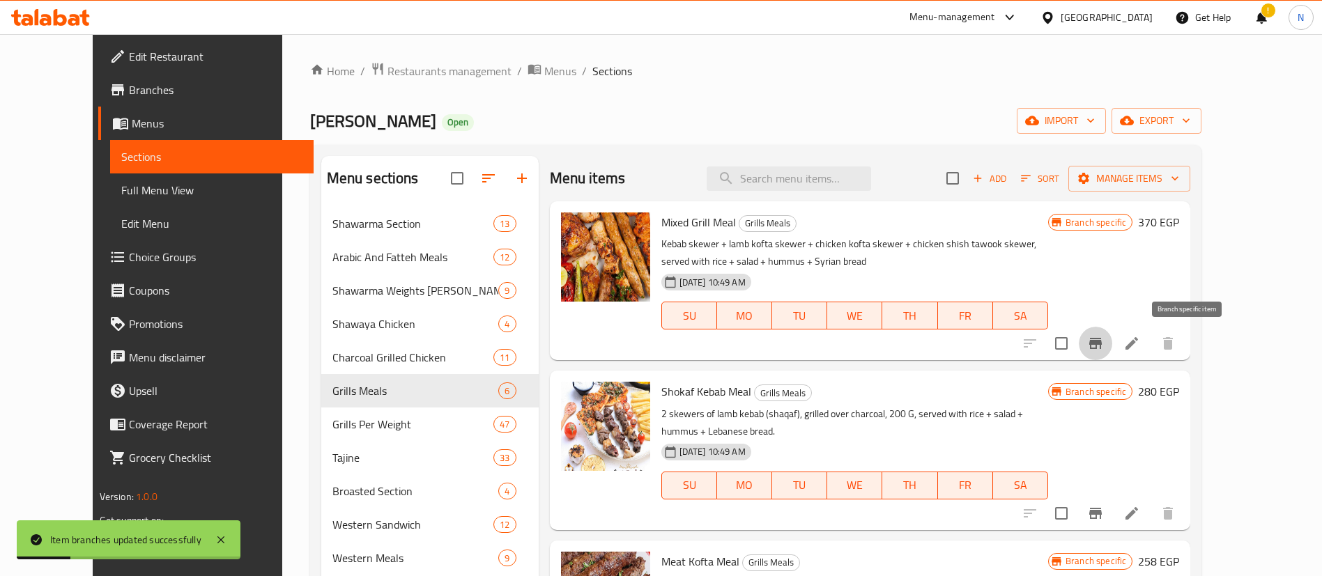
click at [1102, 344] on icon "Branch-specific-item" at bounding box center [1095, 343] width 13 height 11
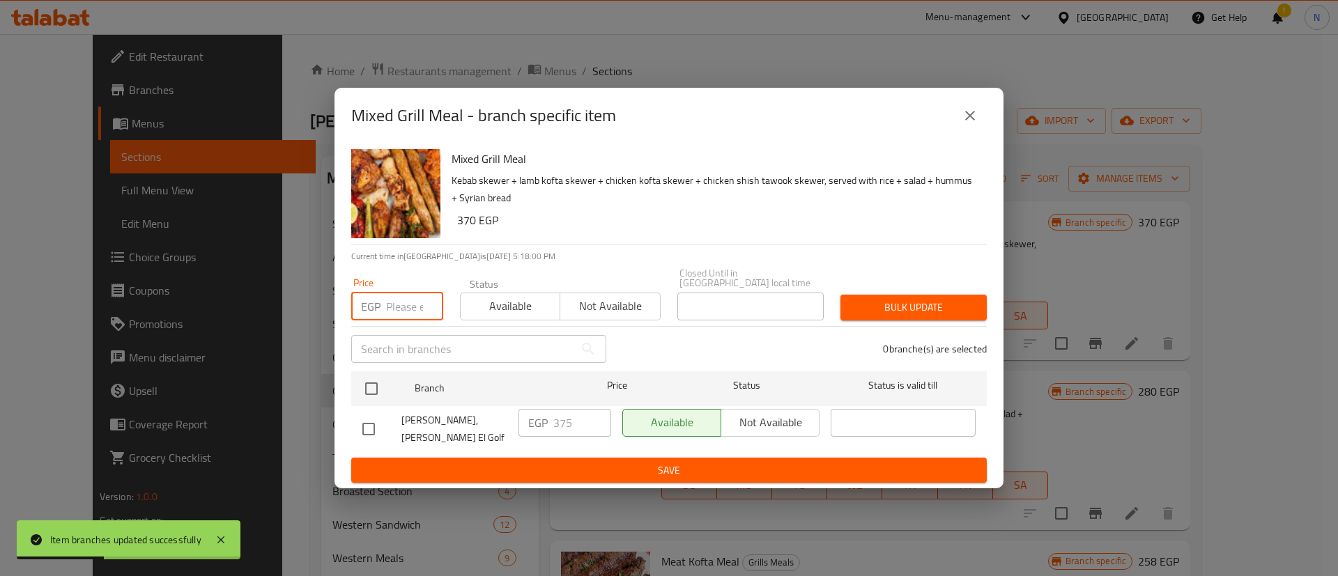
click at [396, 293] on input "number" at bounding box center [414, 307] width 57 height 28
type input "335"
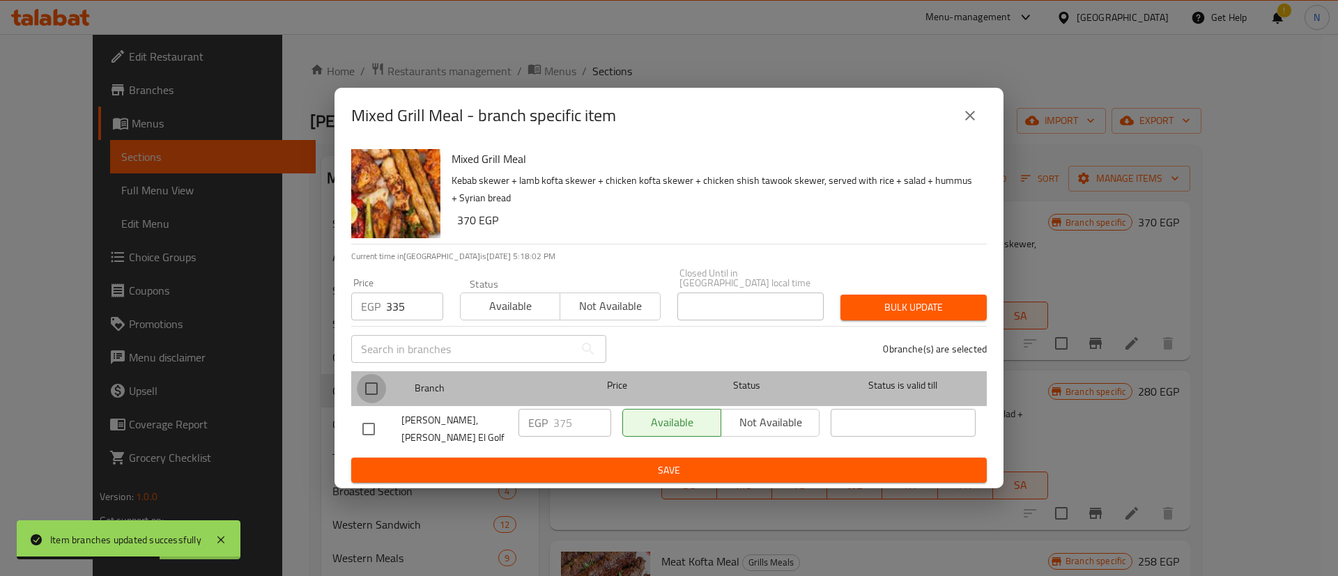
click at [371, 384] on input "checkbox" at bounding box center [371, 388] width 29 height 29
checkbox input "true"
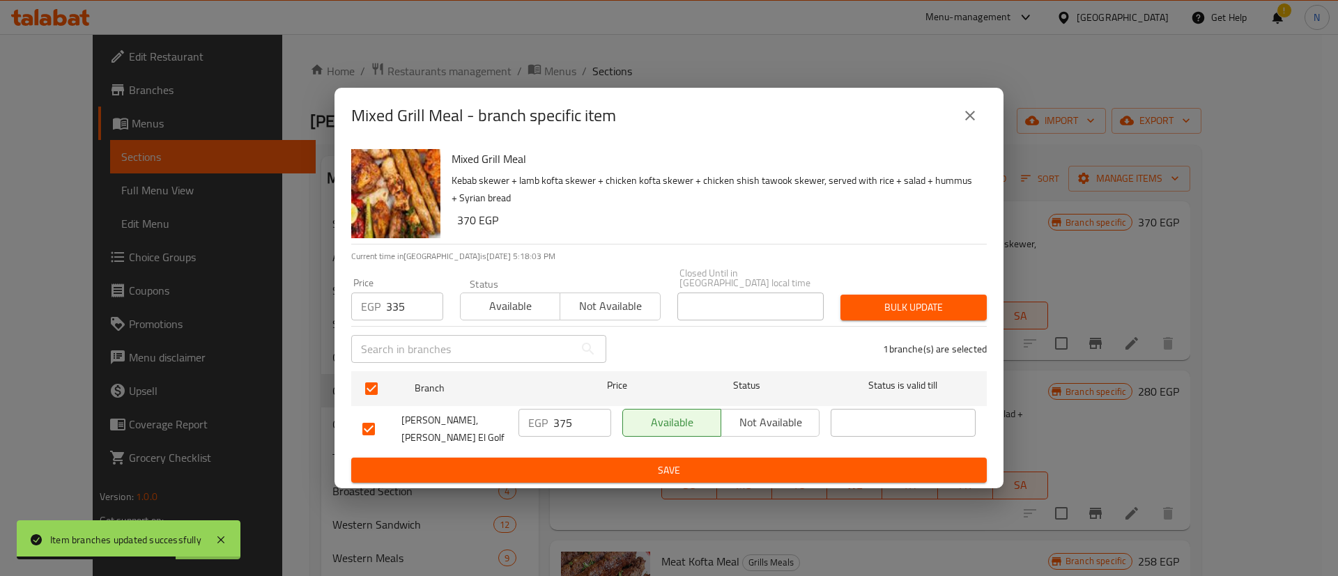
click at [918, 307] on span "Bulk update" at bounding box center [913, 307] width 124 height 17
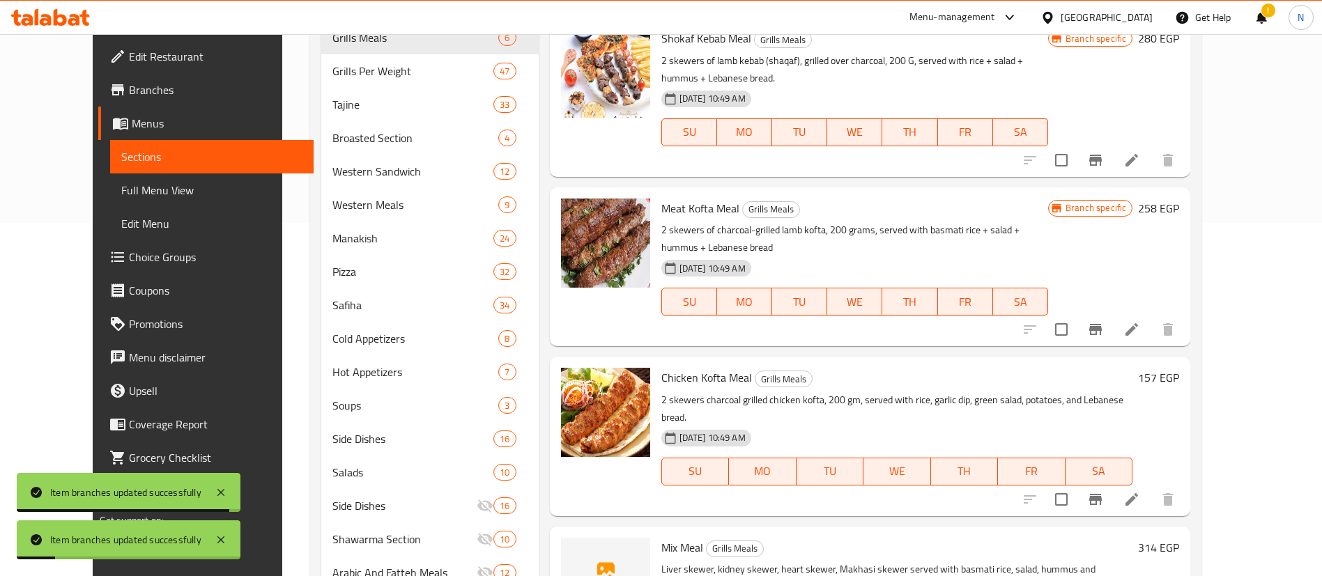
scroll to position [355, 0]
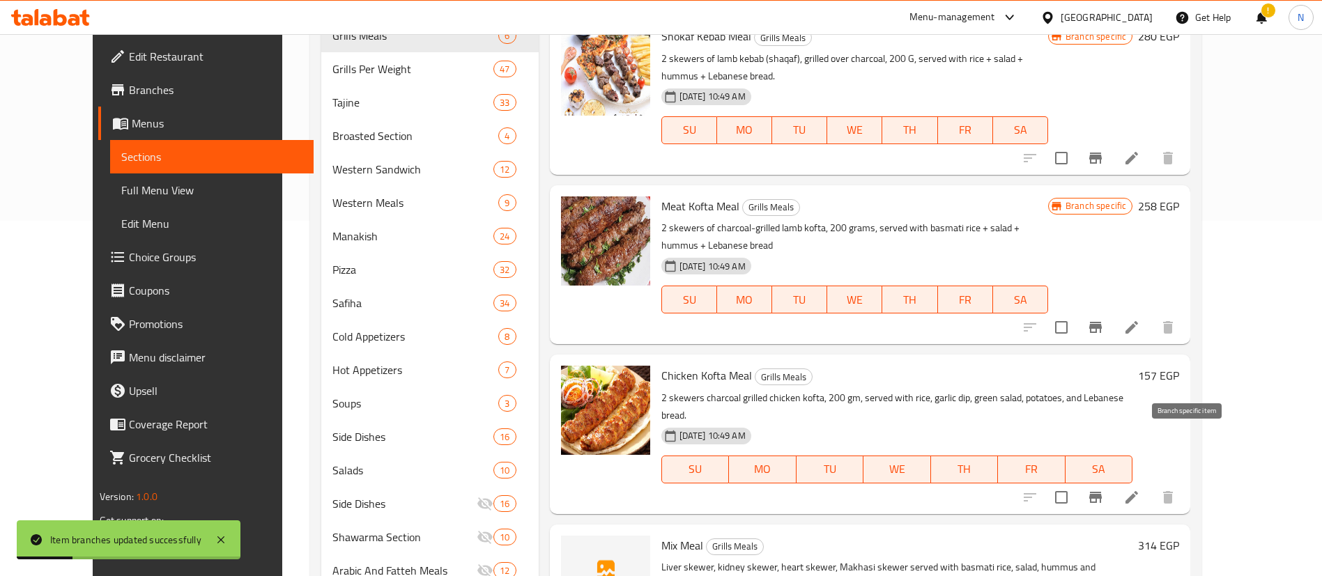
click at [1104, 489] on icon "Branch-specific-item" at bounding box center [1095, 497] width 17 height 17
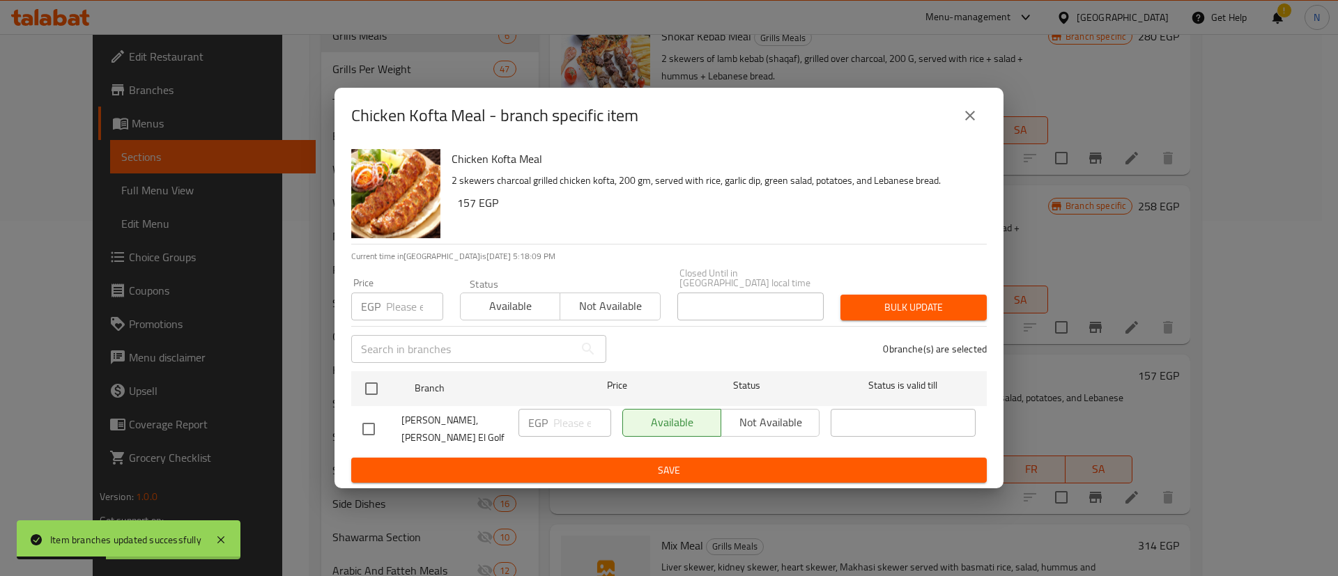
click at [392, 316] on input "number" at bounding box center [414, 307] width 57 height 28
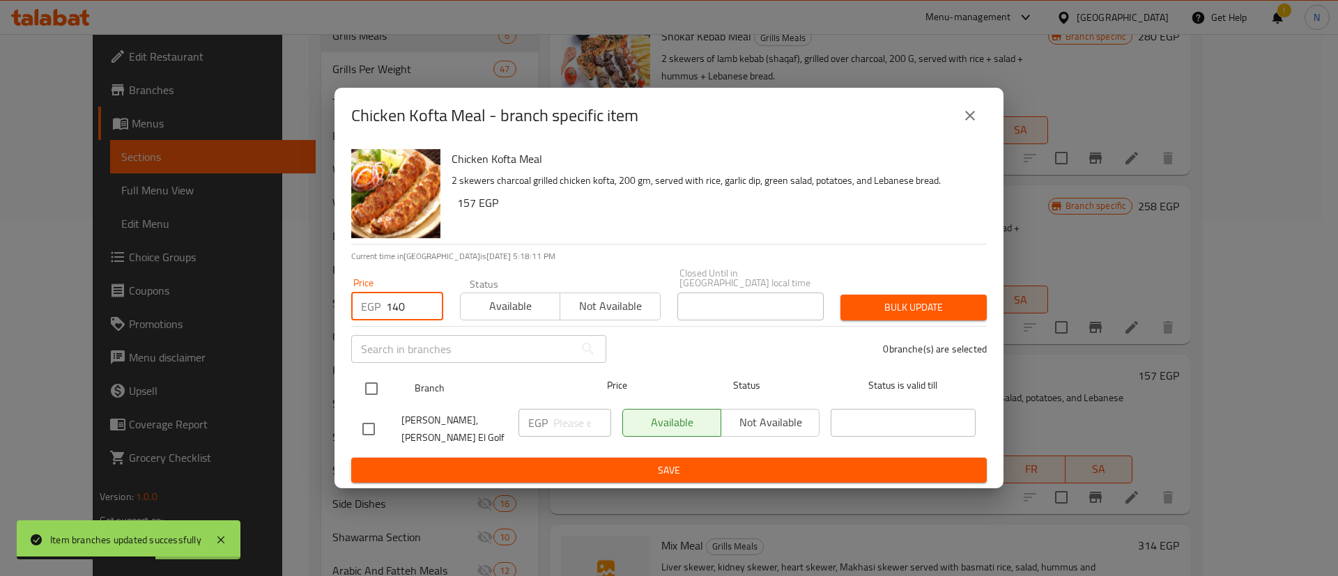
type input "140"
click at [373, 387] on input "checkbox" at bounding box center [371, 388] width 29 height 29
checkbox input "true"
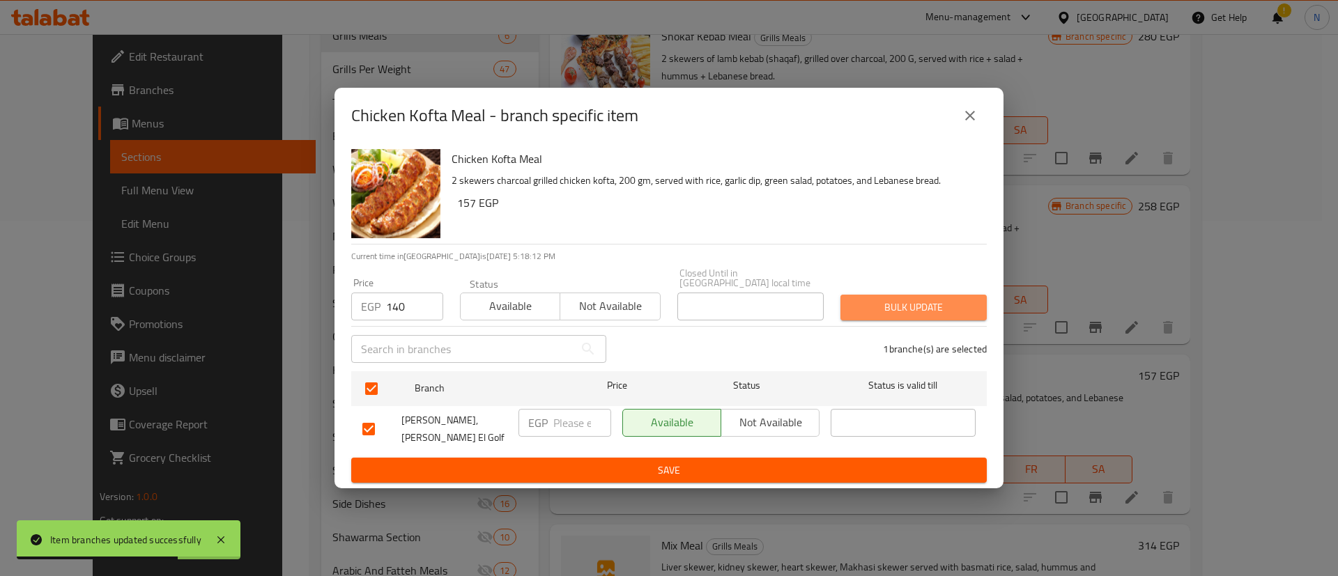
click at [872, 316] on button "Bulk update" at bounding box center [913, 308] width 146 height 26
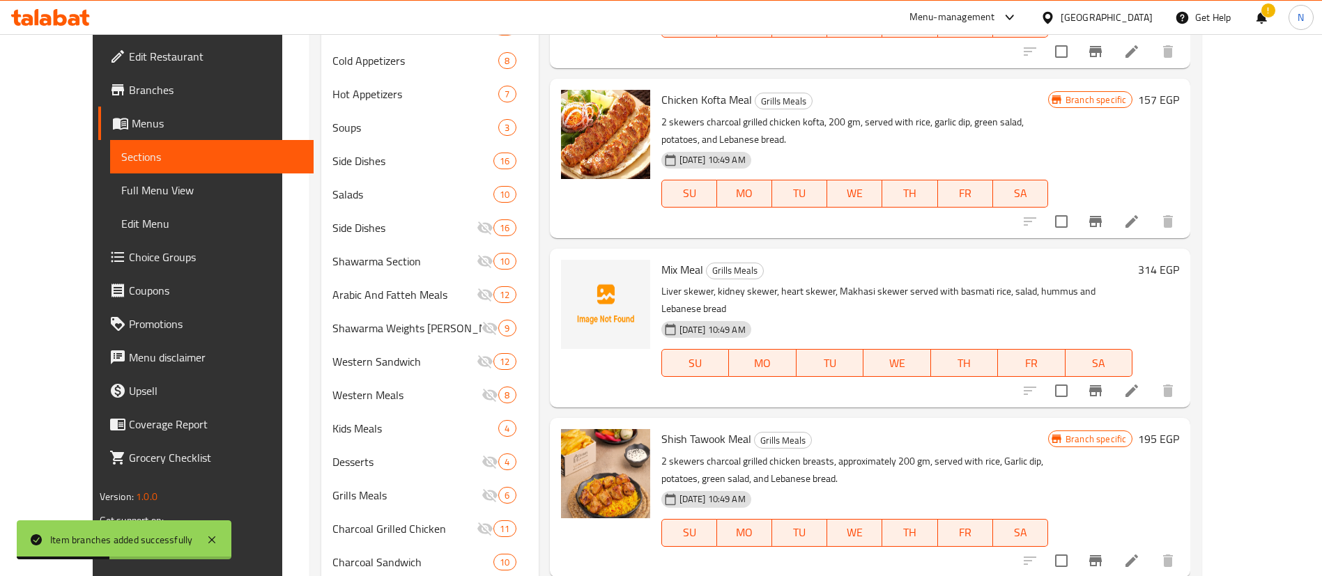
scroll to position [656, 0]
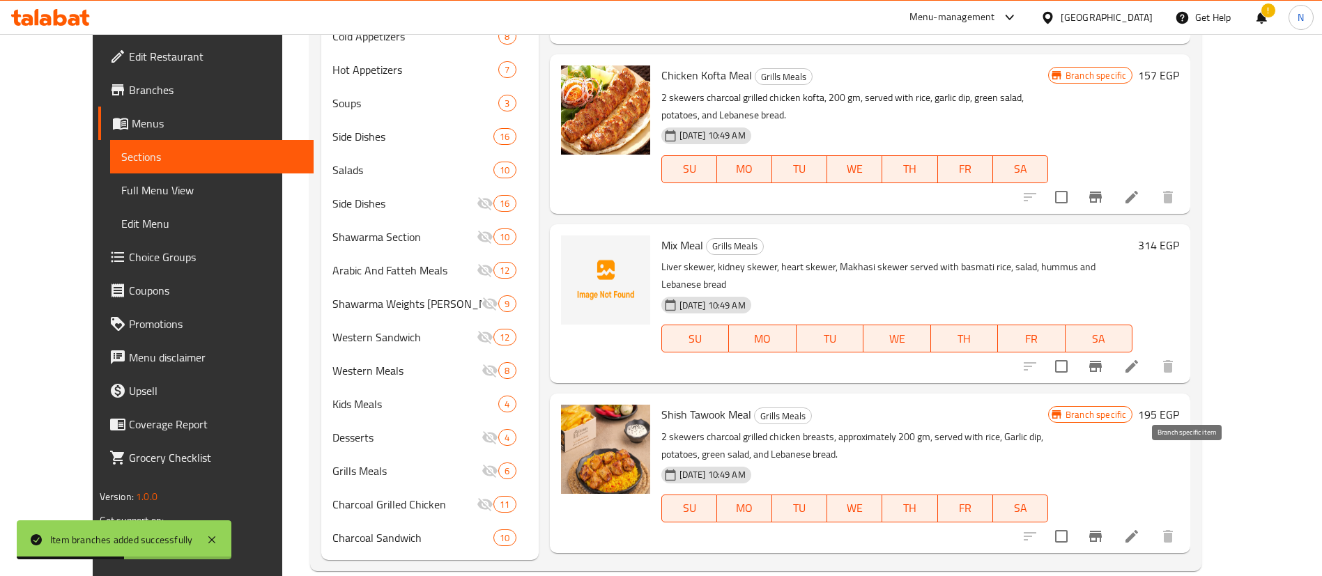
click at [1102, 531] on icon "Branch-specific-item" at bounding box center [1095, 536] width 13 height 11
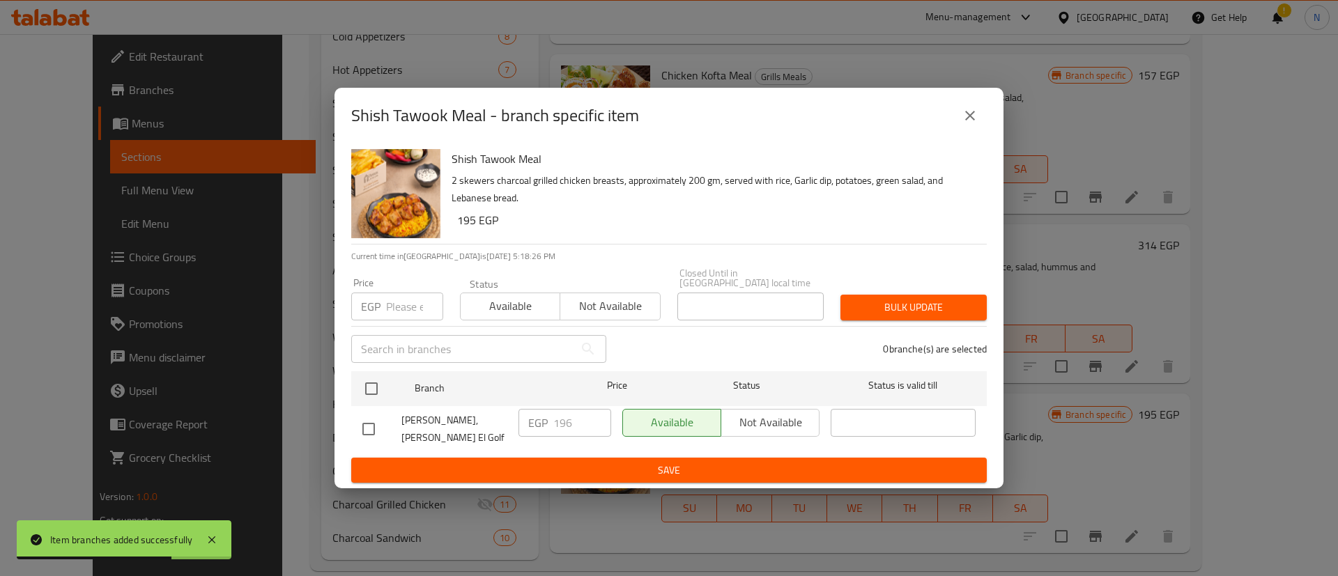
click at [403, 312] on input "number" at bounding box center [414, 307] width 57 height 28
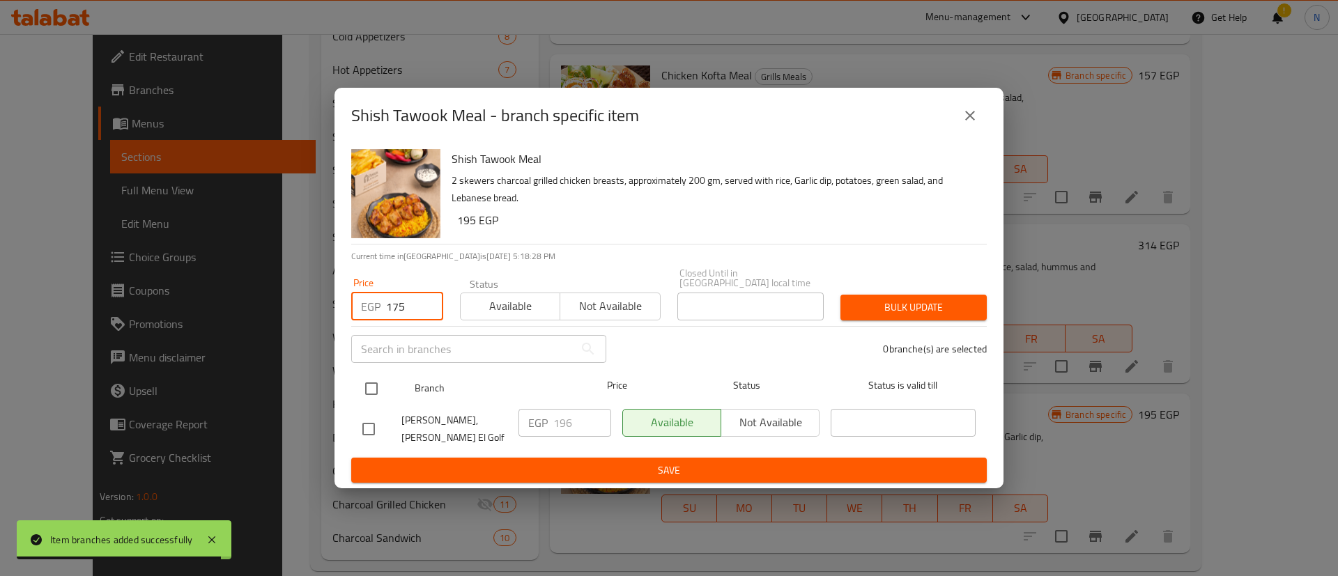
type input "175"
click at [371, 391] on input "checkbox" at bounding box center [371, 388] width 29 height 29
checkbox input "true"
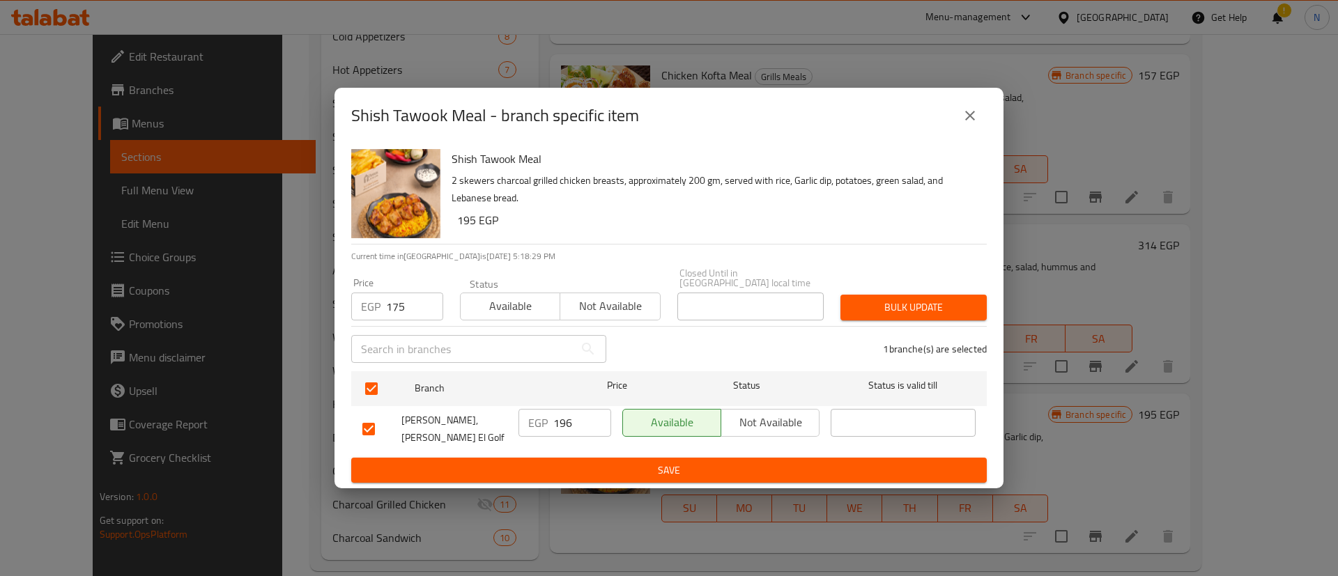
click at [904, 306] on span "Bulk update" at bounding box center [913, 307] width 124 height 17
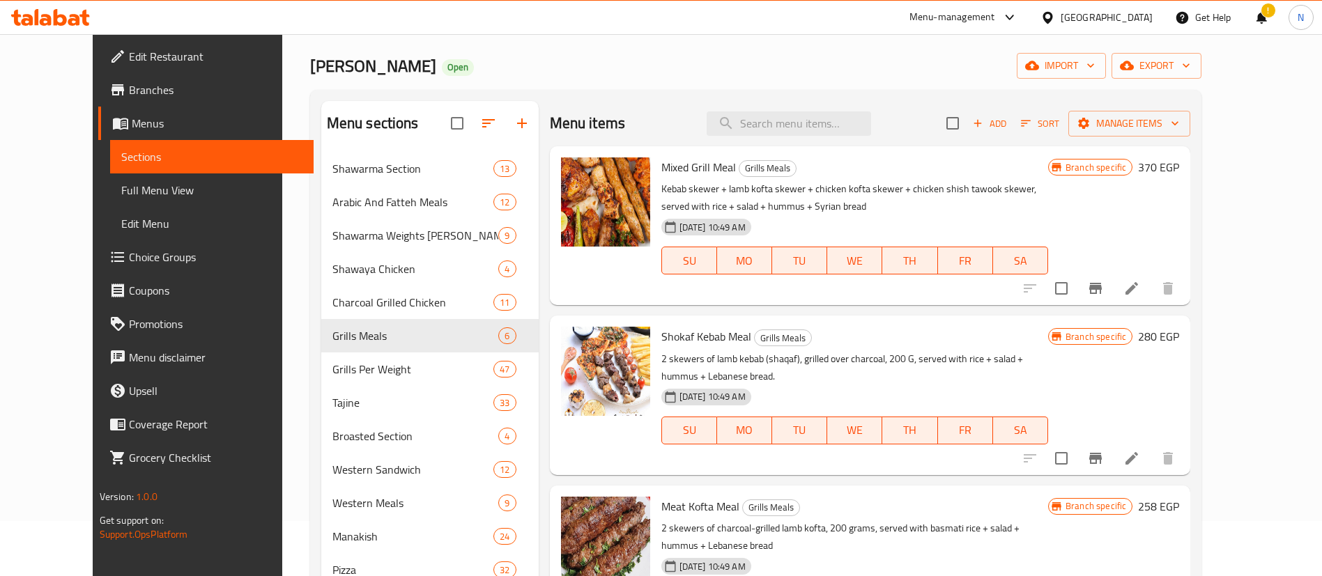
scroll to position [0, 0]
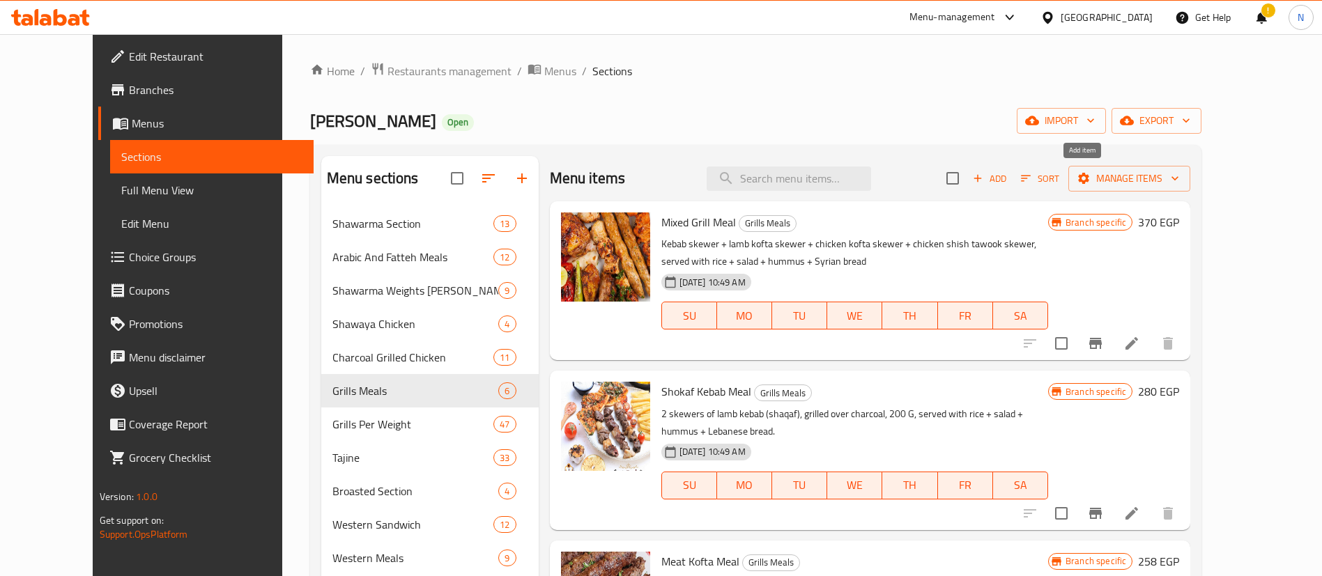
click at [1008, 184] on span "Add" at bounding box center [990, 179] width 38 height 16
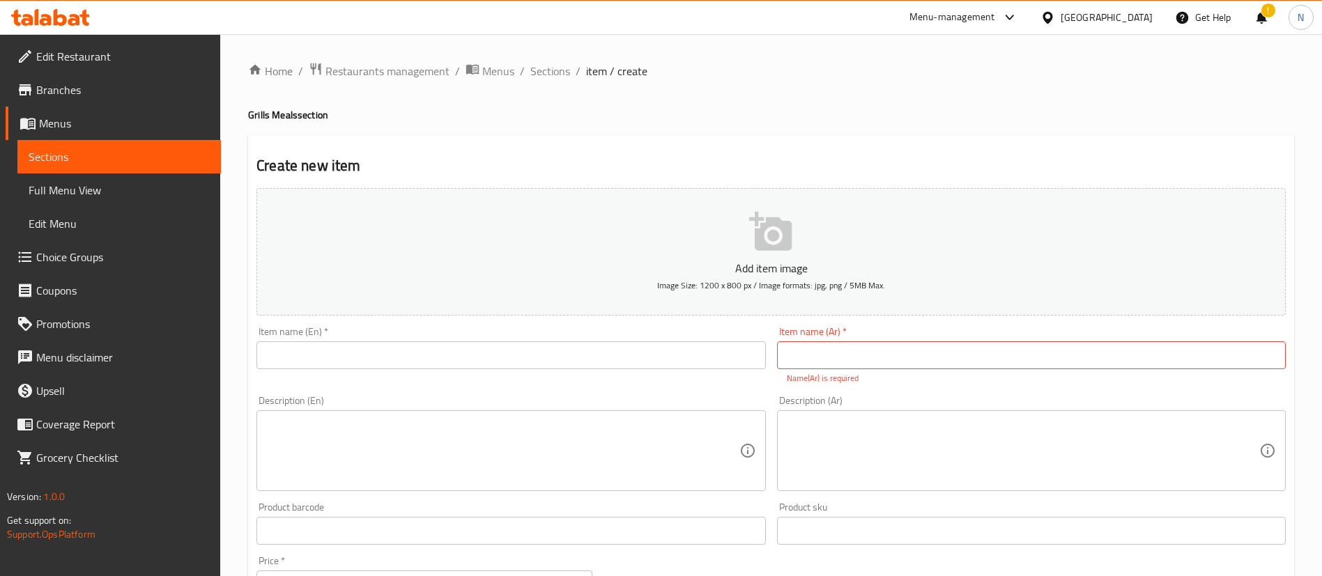
click at [810, 357] on input "text" at bounding box center [1031, 355] width 509 height 28
type input "[PERSON_NAME]"
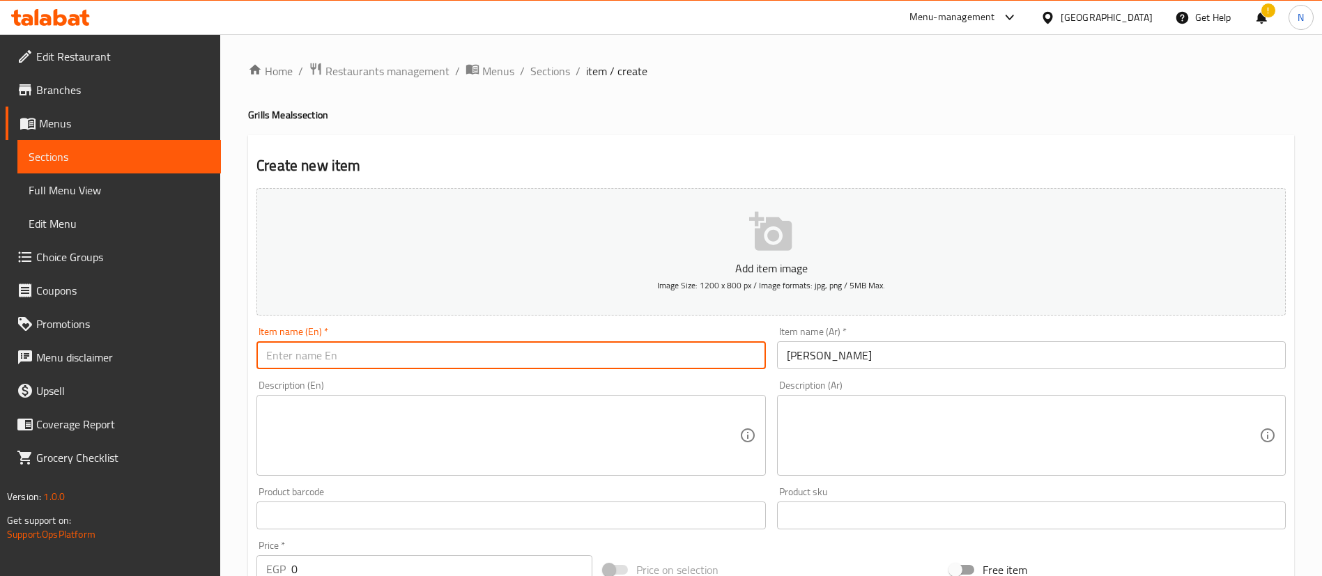
click at [643, 360] on input "text" at bounding box center [510, 355] width 509 height 28
type input "Grilled Wings"
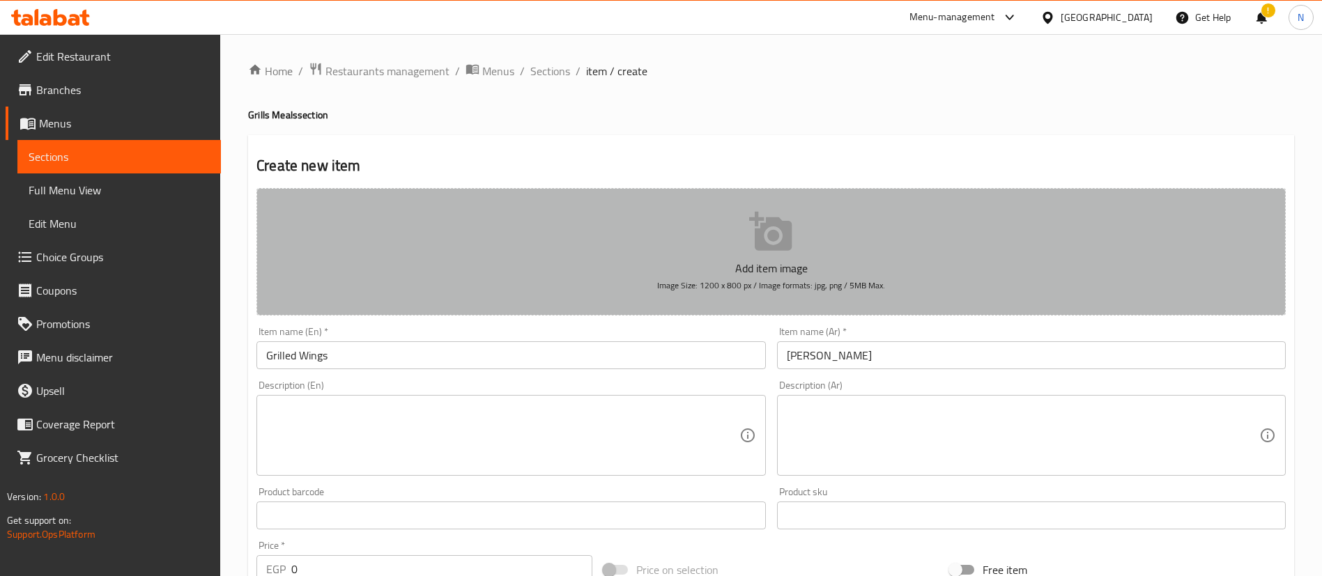
click at [495, 215] on button "Add item image Image Size: 1200 x 800 px / Image formats: jpg, png / 5MB Max." at bounding box center [770, 252] width 1029 height 128
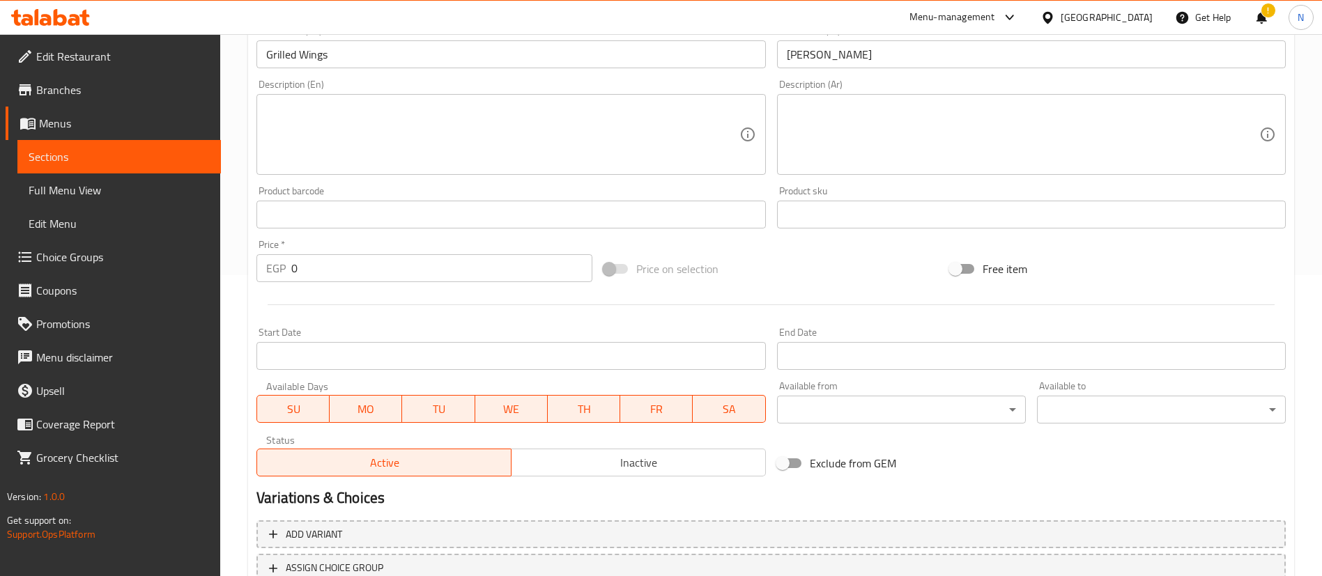
scroll to position [408, 0]
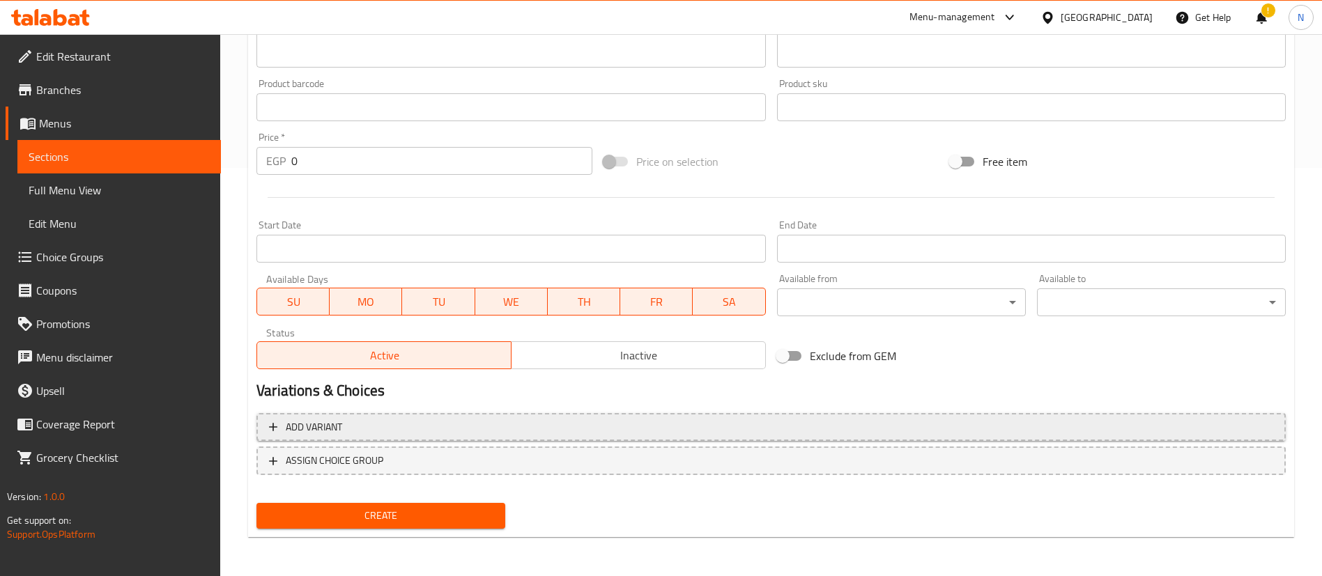
click at [344, 429] on span "Add variant" at bounding box center [771, 427] width 1004 height 17
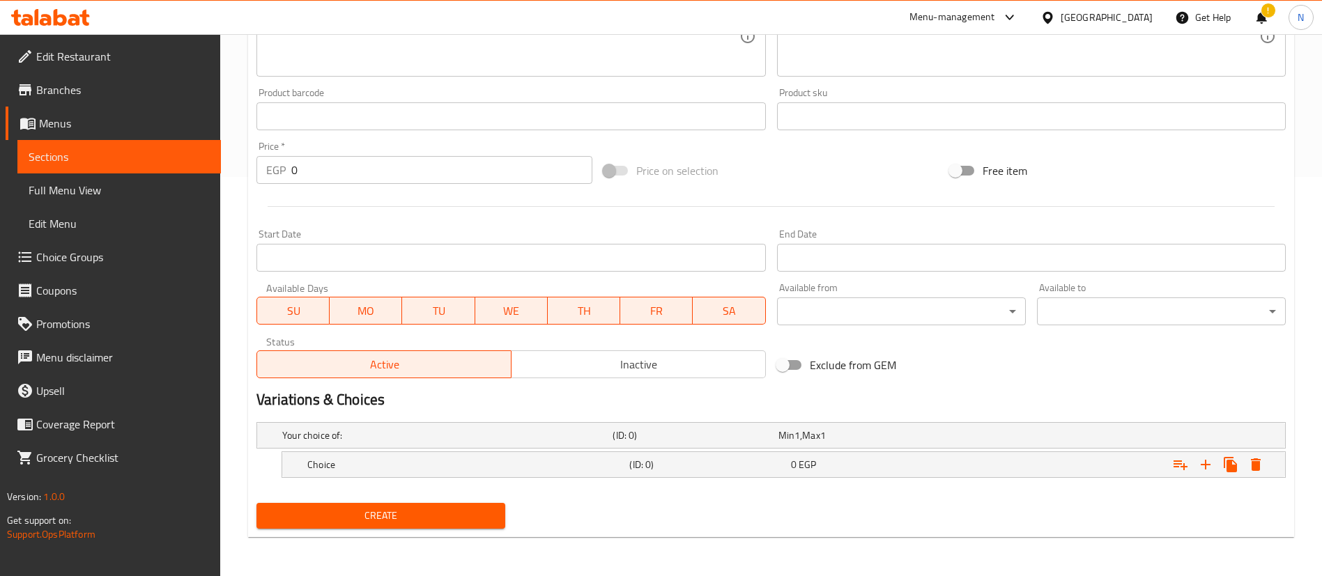
scroll to position [399, 0]
click at [358, 442] on h5 "Choice" at bounding box center [444, 436] width 325 height 14
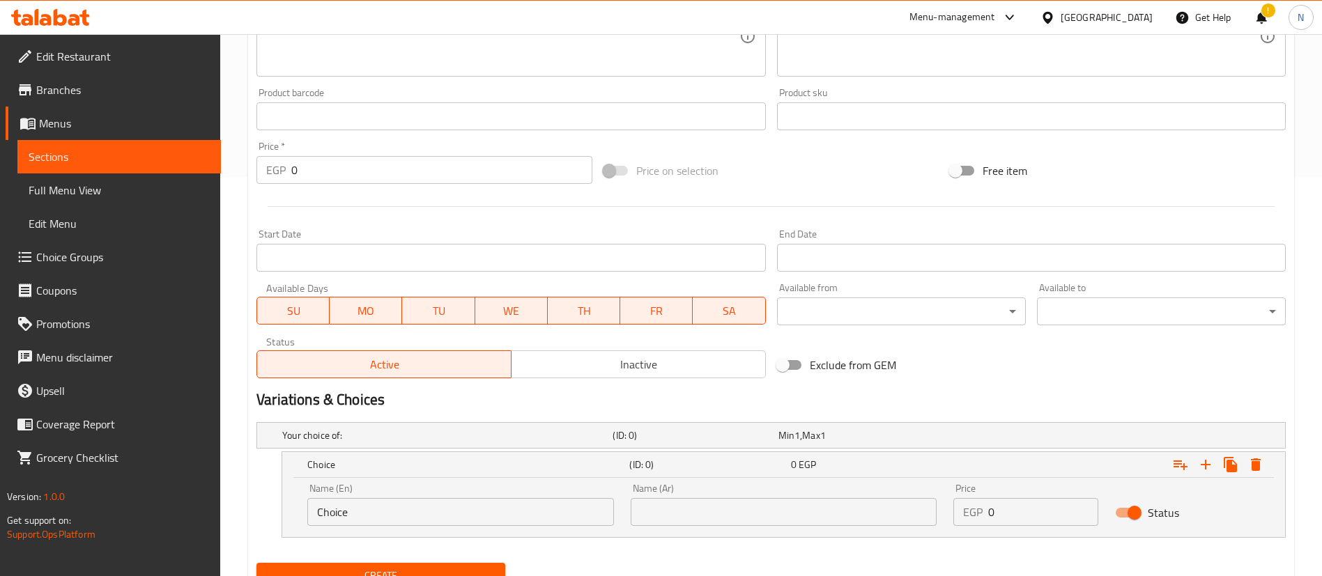
click at [361, 518] on input "Choice" at bounding box center [460, 512] width 307 height 28
type input "1/2 Kilo"
type input "1/2 كيلو"
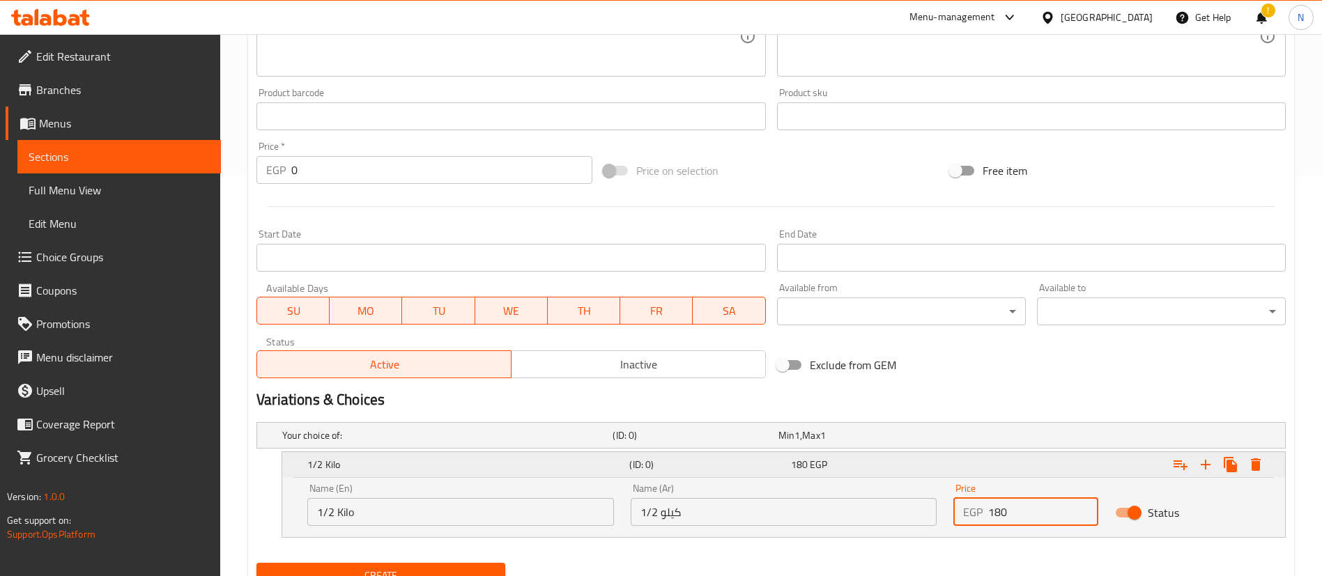
type input "180"
click at [1210, 460] on icon "Expand" at bounding box center [1205, 464] width 17 height 17
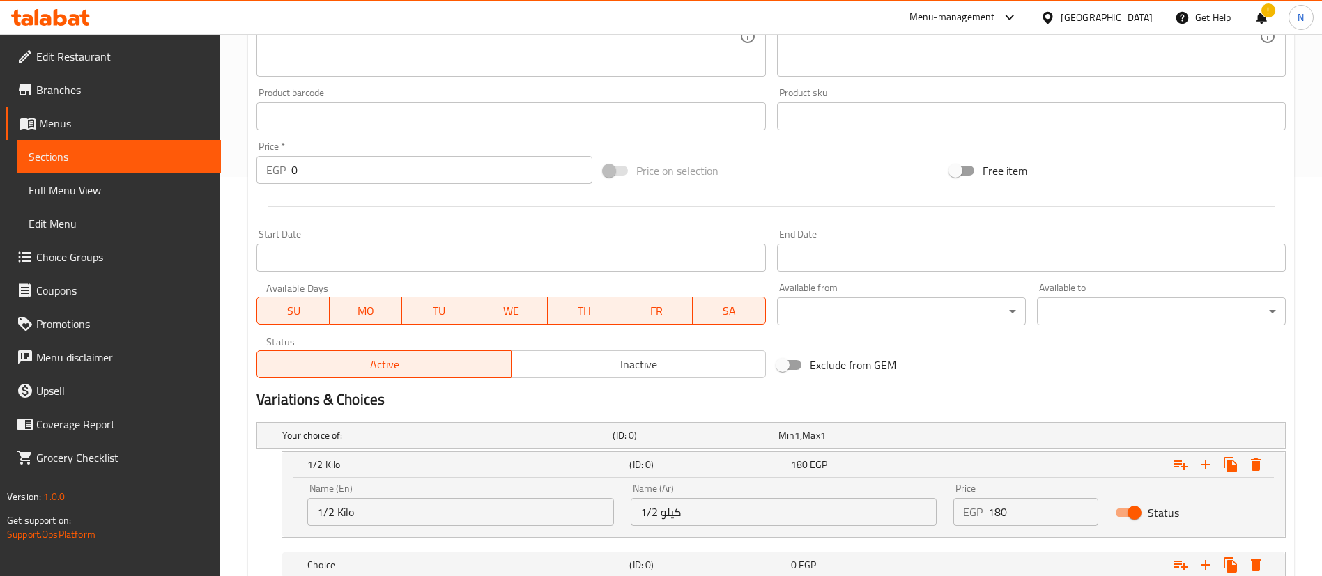
scroll to position [500, 0]
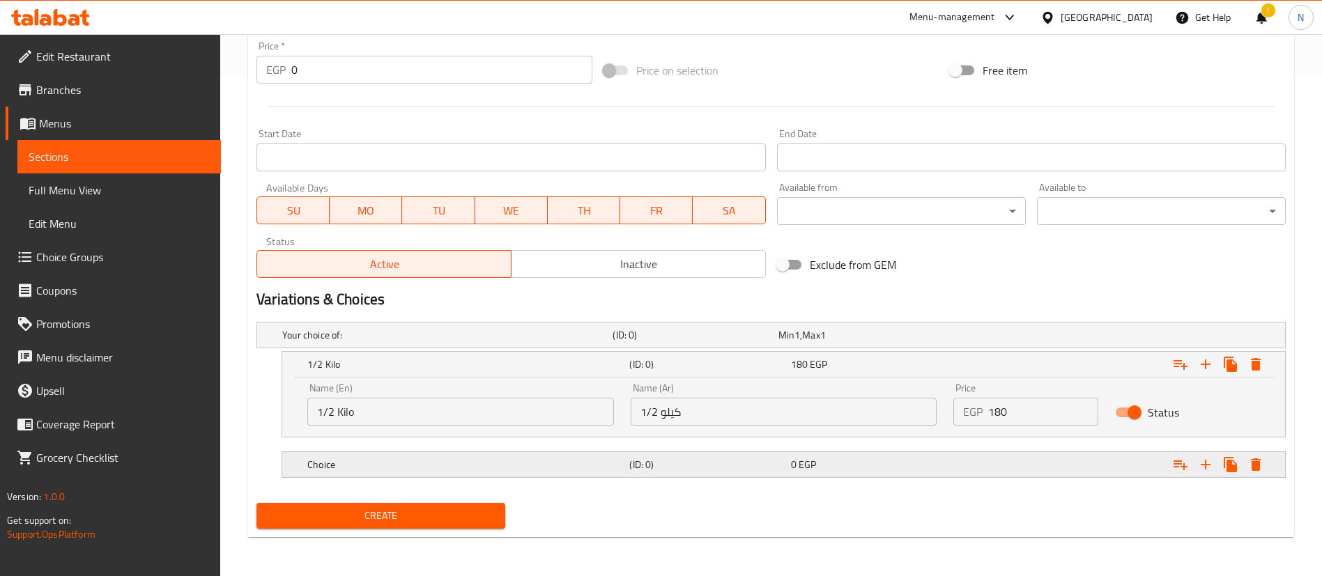
click at [457, 342] on h5 "Choice" at bounding box center [444, 335] width 325 height 14
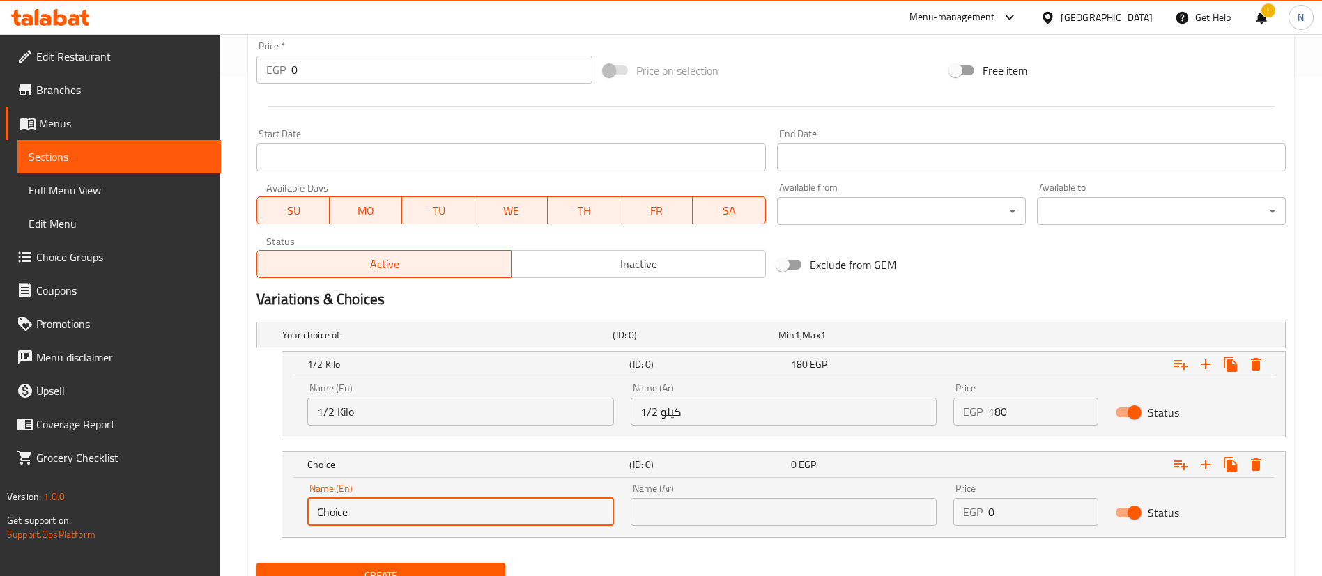
click at [399, 519] on input "Choice" at bounding box center [460, 512] width 307 height 28
type input "Kilo"
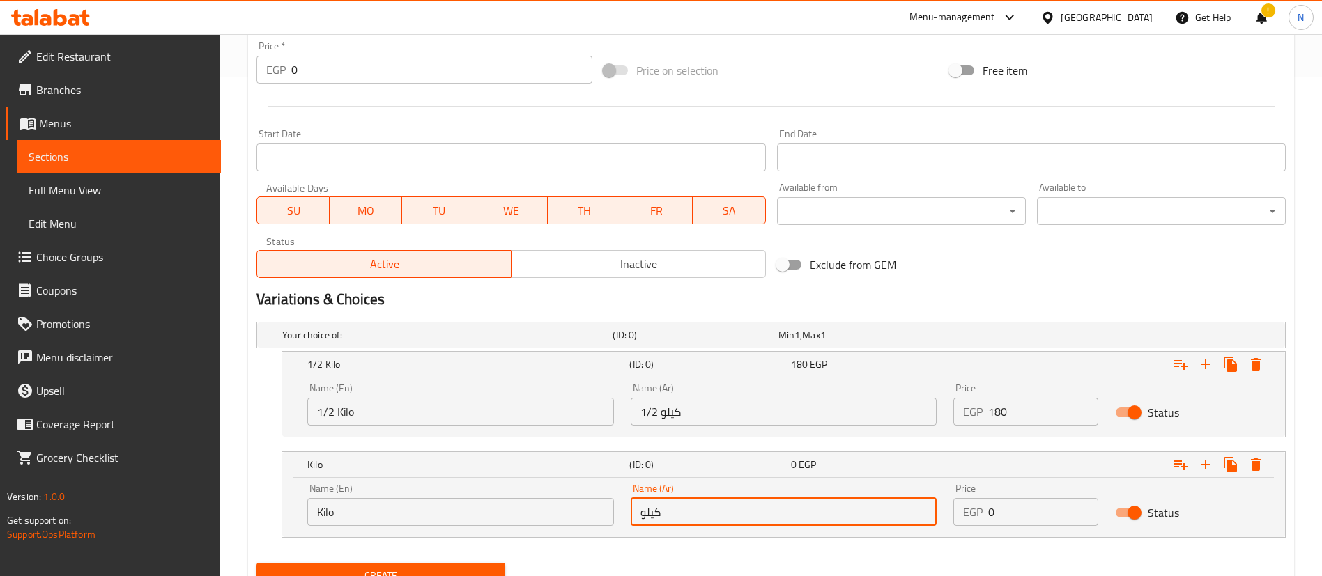
type input "كيلو"
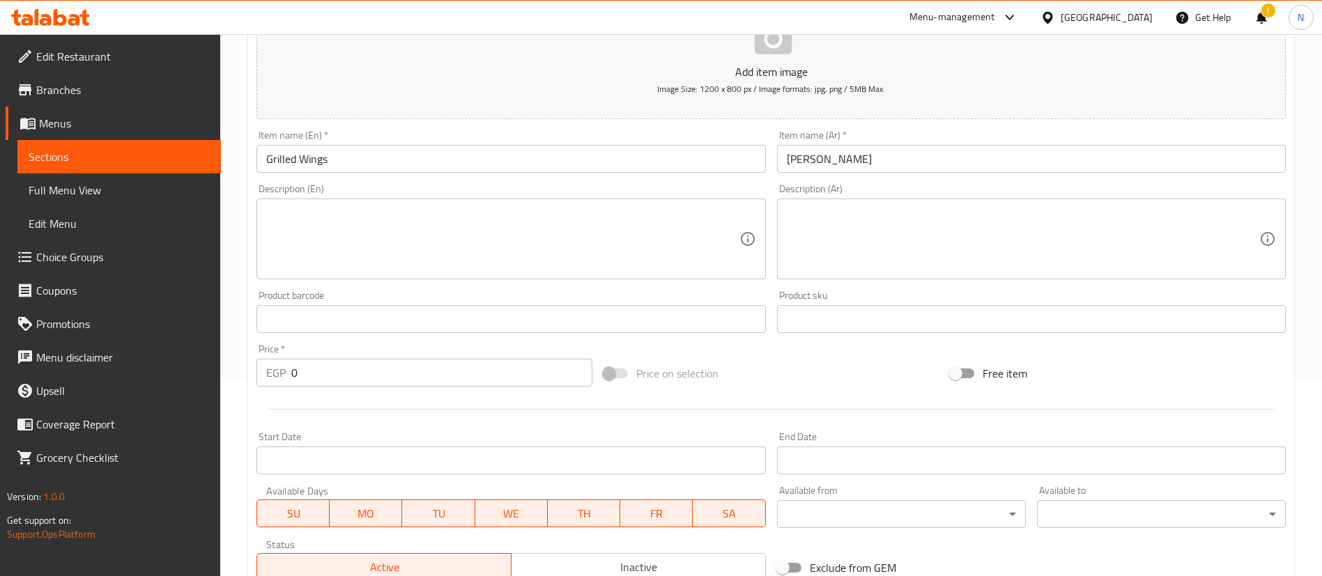
scroll to position [559, 0]
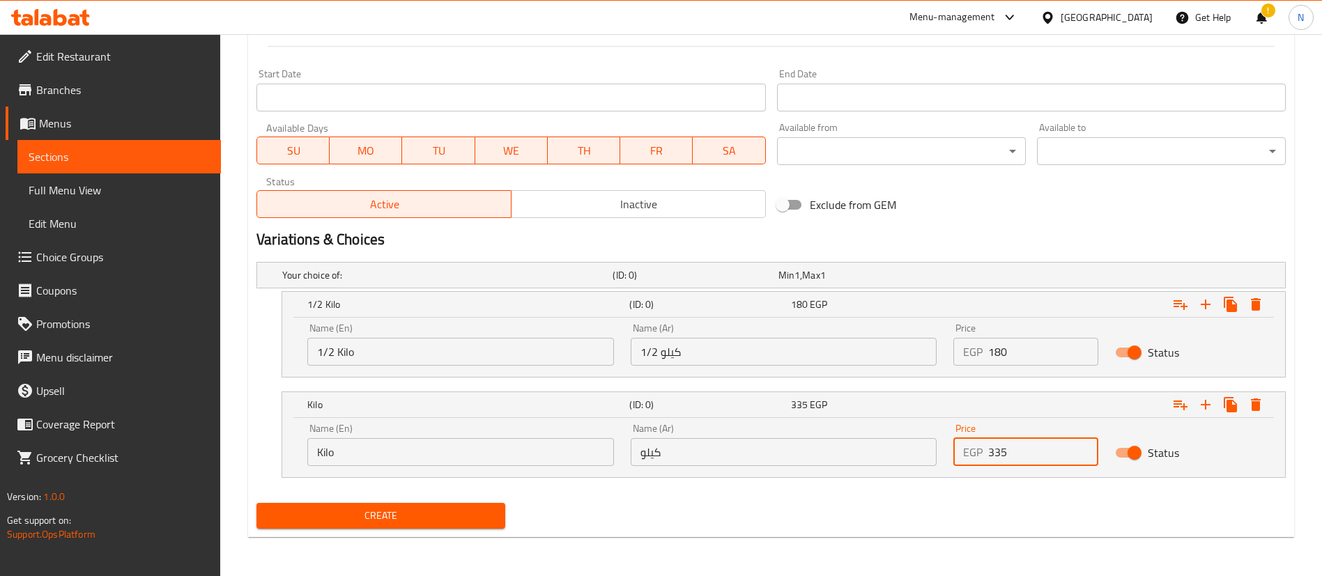
type input "335"
click at [399, 513] on span "Create" at bounding box center [381, 515] width 226 height 17
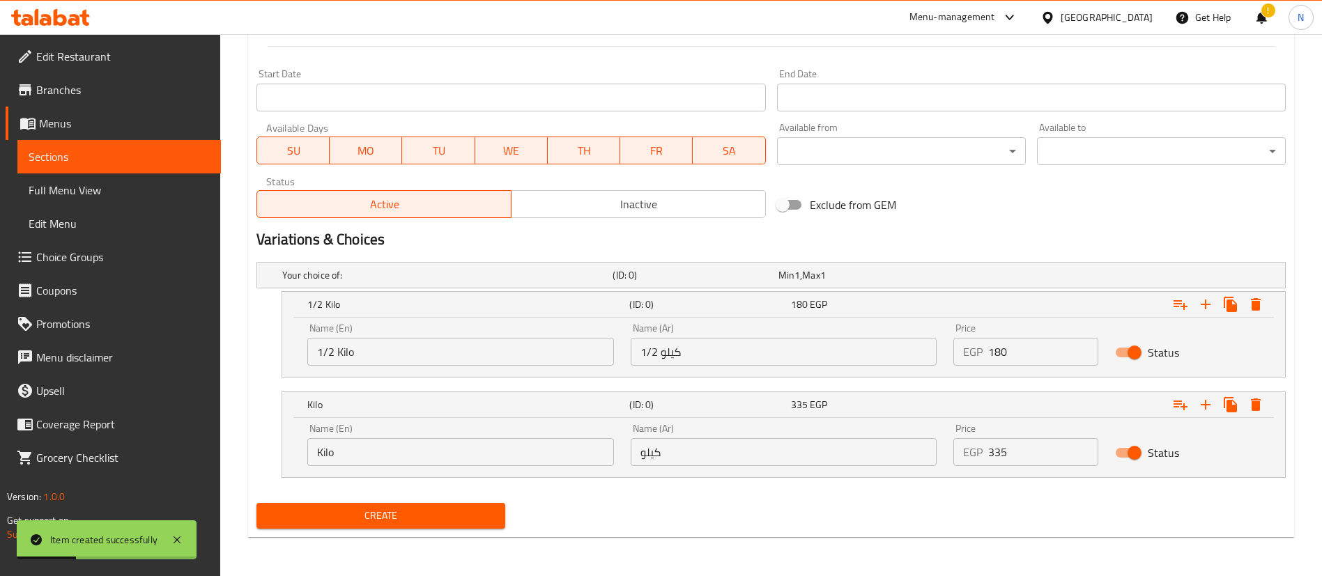
click at [166, 158] on span "Sections" at bounding box center [119, 156] width 181 height 17
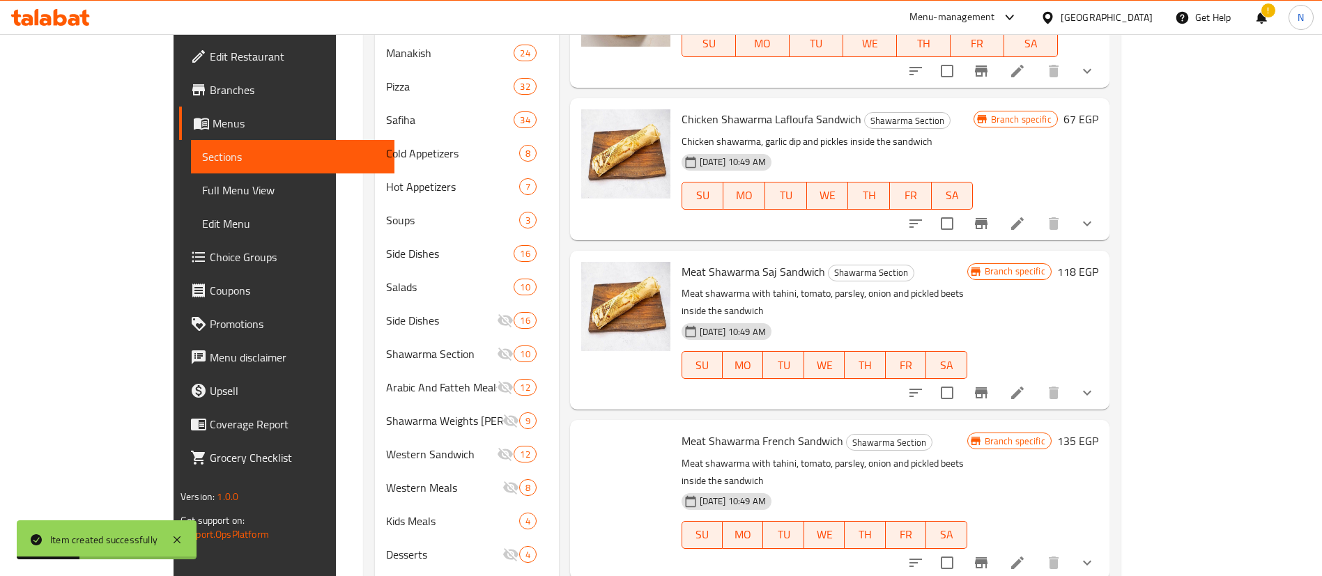
scroll to position [195, 0]
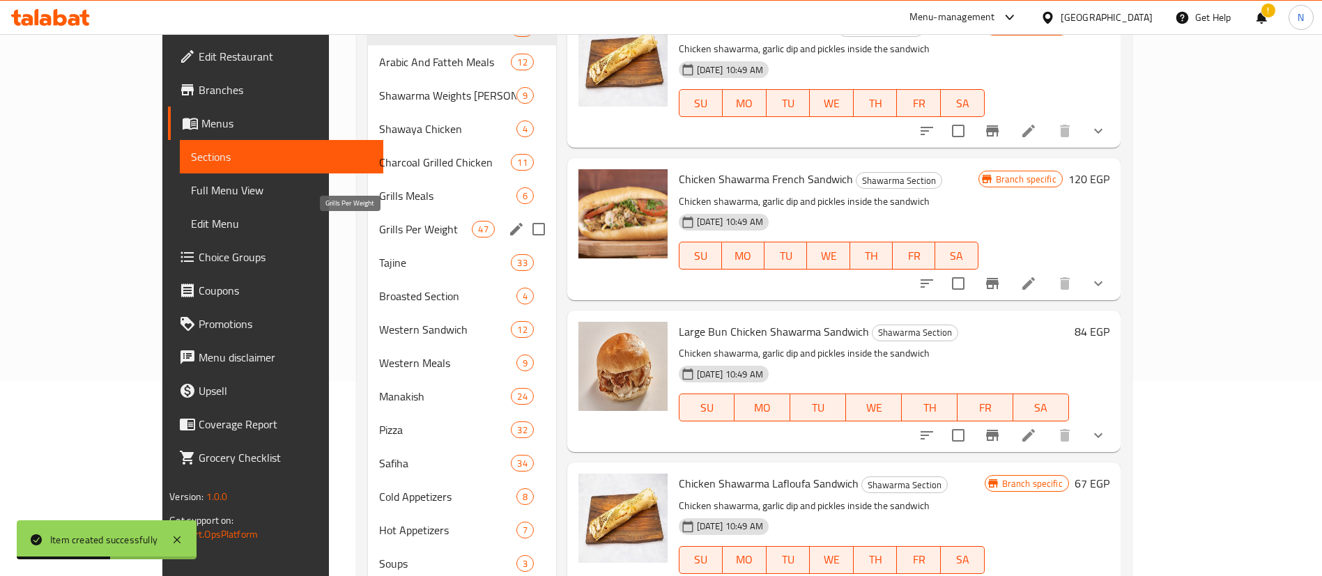
click at [379, 223] on span "Grills Per Weight" at bounding box center [425, 229] width 93 height 17
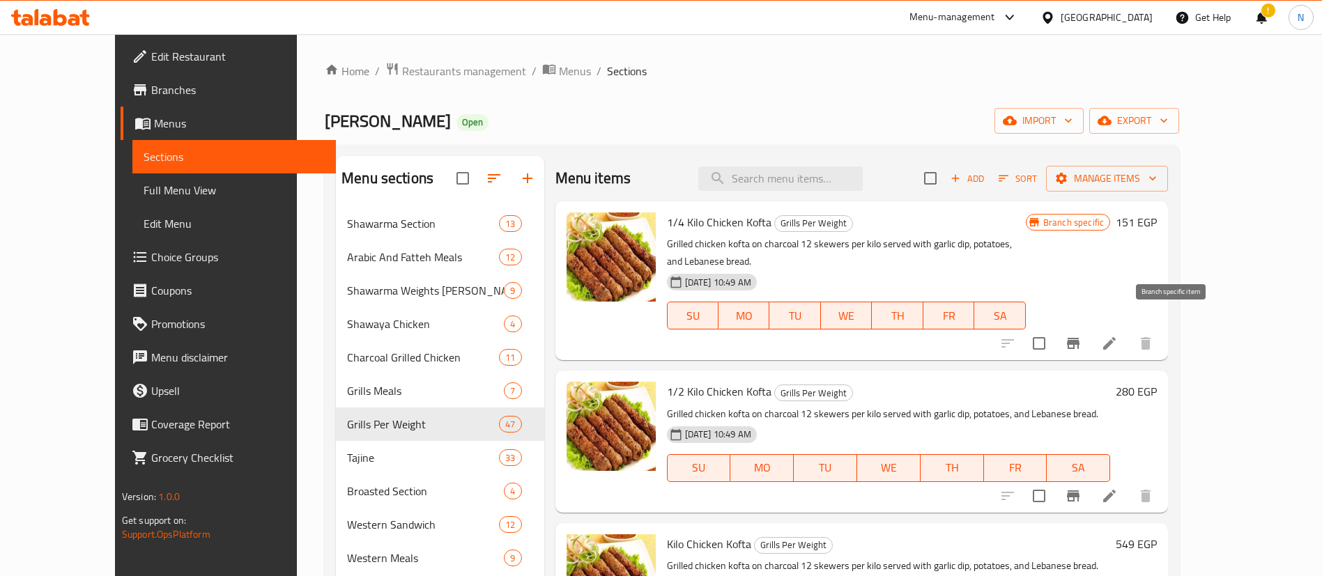
click at [1081, 335] on icon "Branch-specific-item" at bounding box center [1073, 343] width 17 height 17
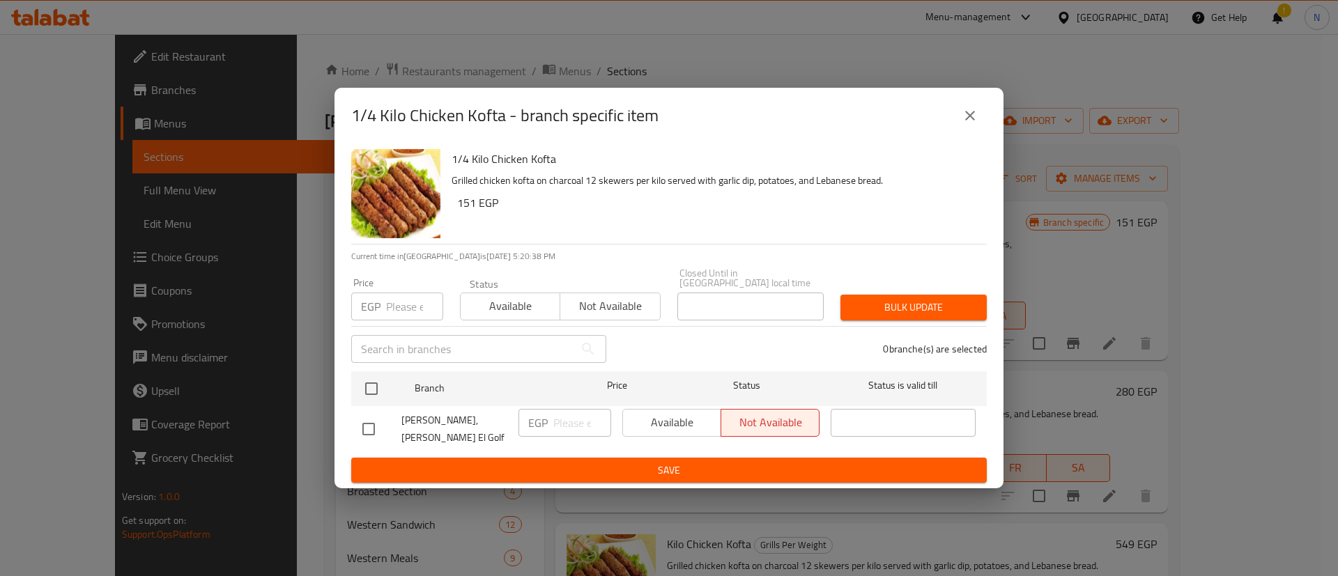
click at [399, 306] on input "number" at bounding box center [414, 307] width 57 height 28
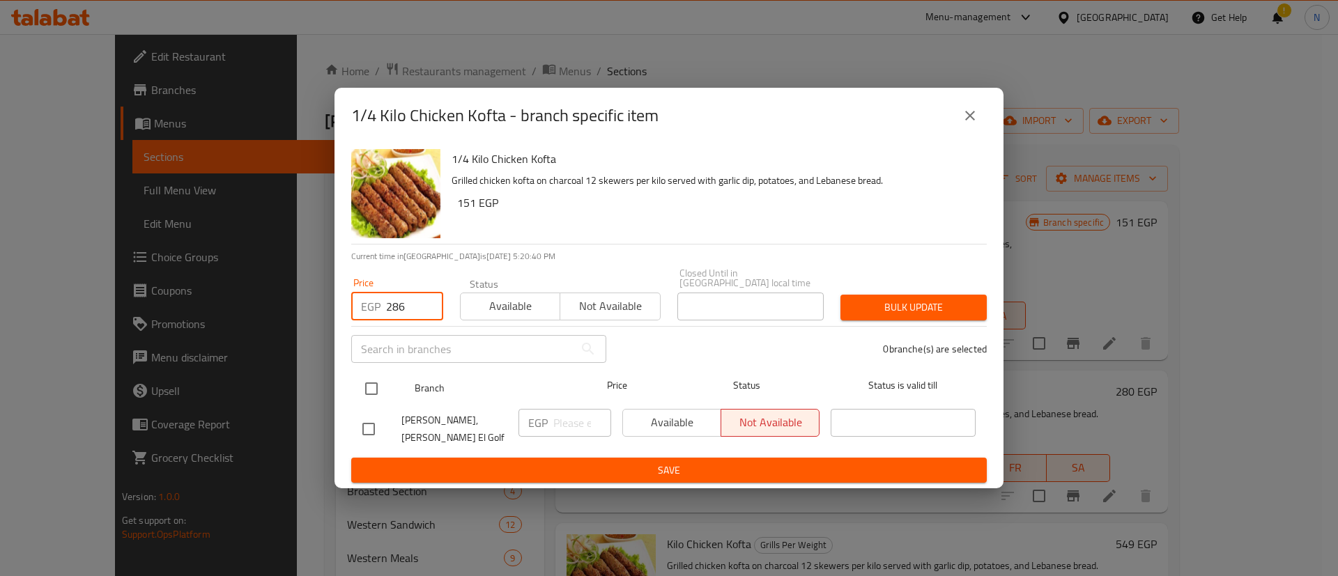
type input "286"
click at [369, 389] on input "checkbox" at bounding box center [371, 388] width 29 height 29
checkbox input "true"
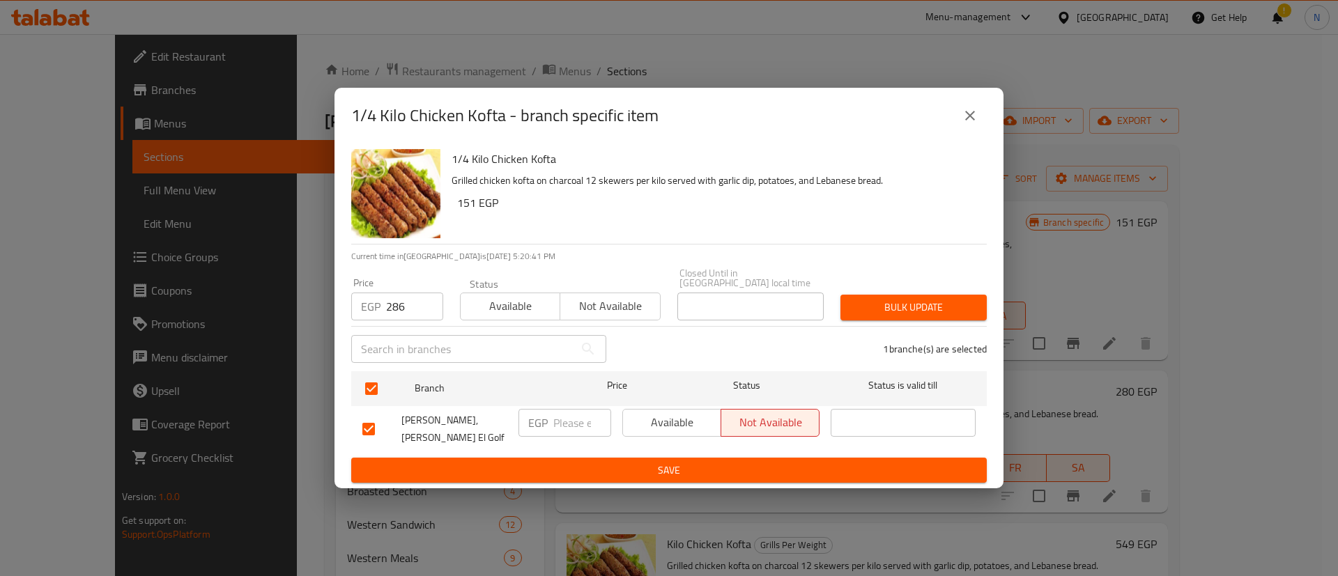
click at [878, 306] on span "Bulk update" at bounding box center [913, 307] width 124 height 17
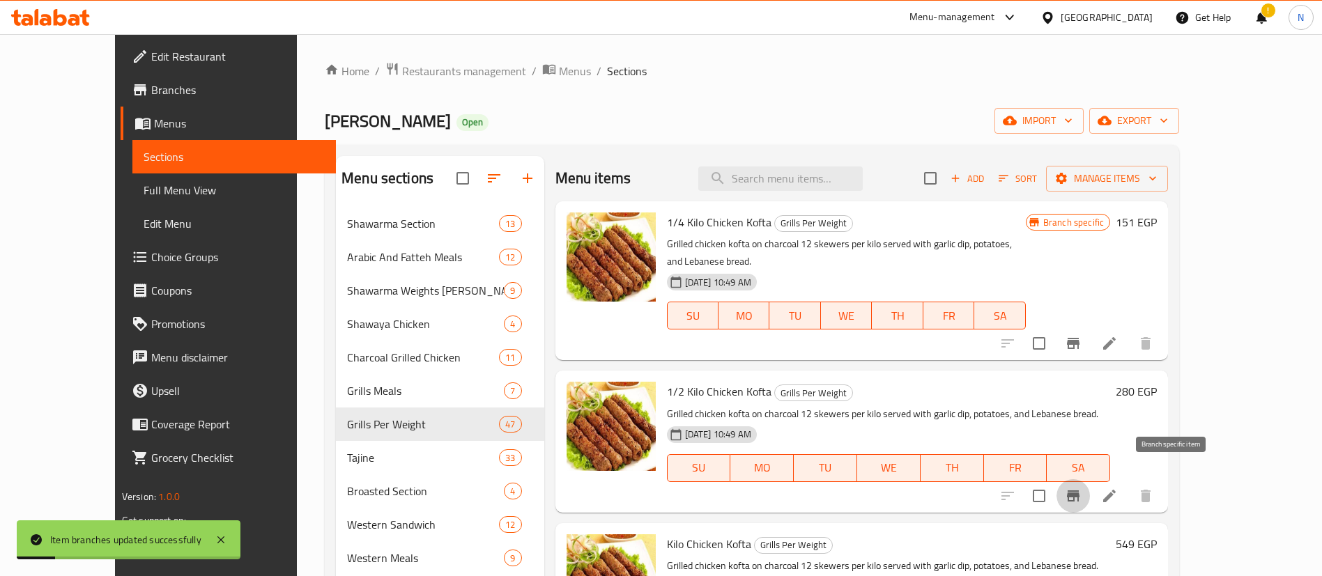
click at [1081, 488] on icon "Branch-specific-item" at bounding box center [1073, 496] width 17 height 17
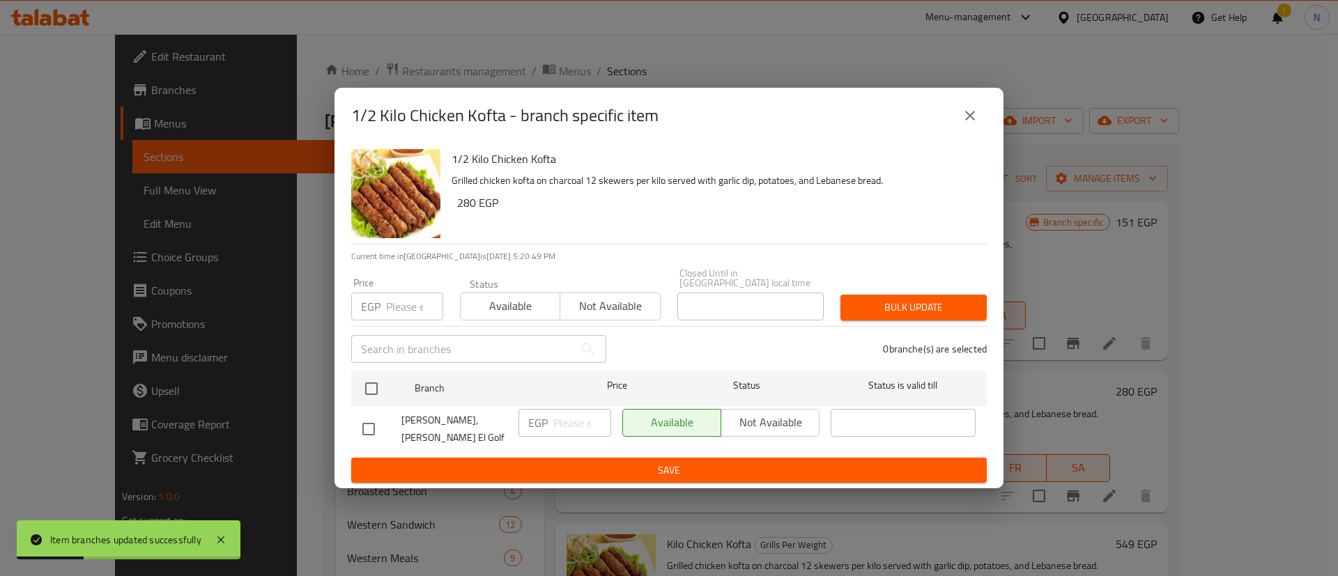
click at [403, 305] on input "number" at bounding box center [414, 307] width 57 height 28
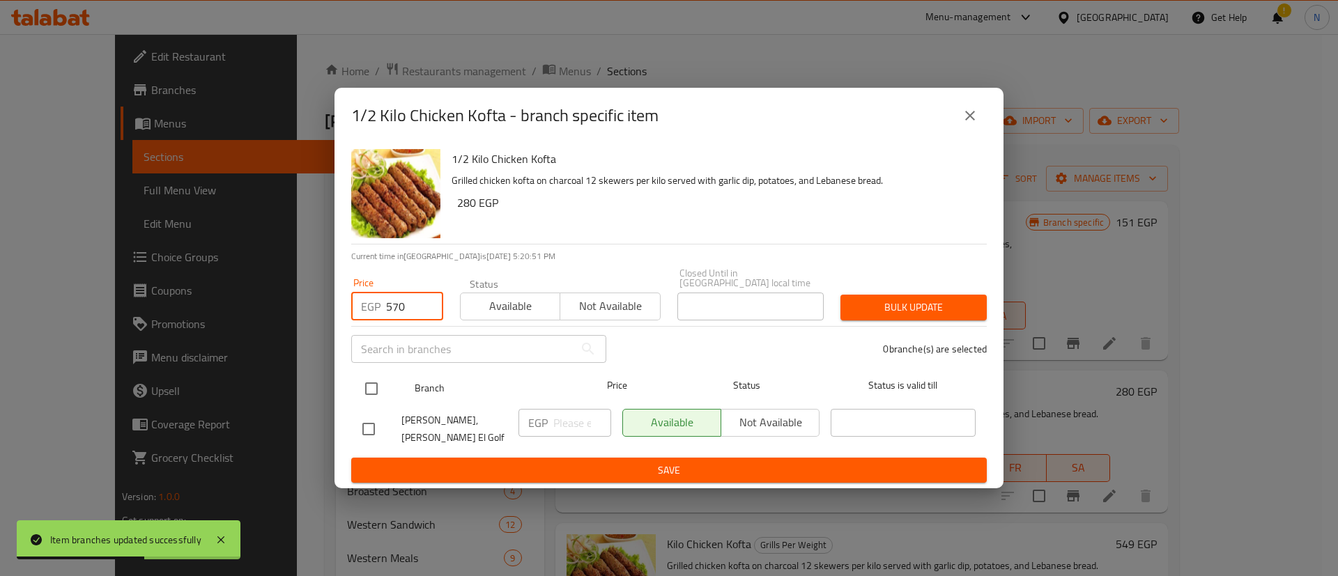
type input "570"
click at [383, 384] on input "checkbox" at bounding box center [371, 388] width 29 height 29
checkbox input "true"
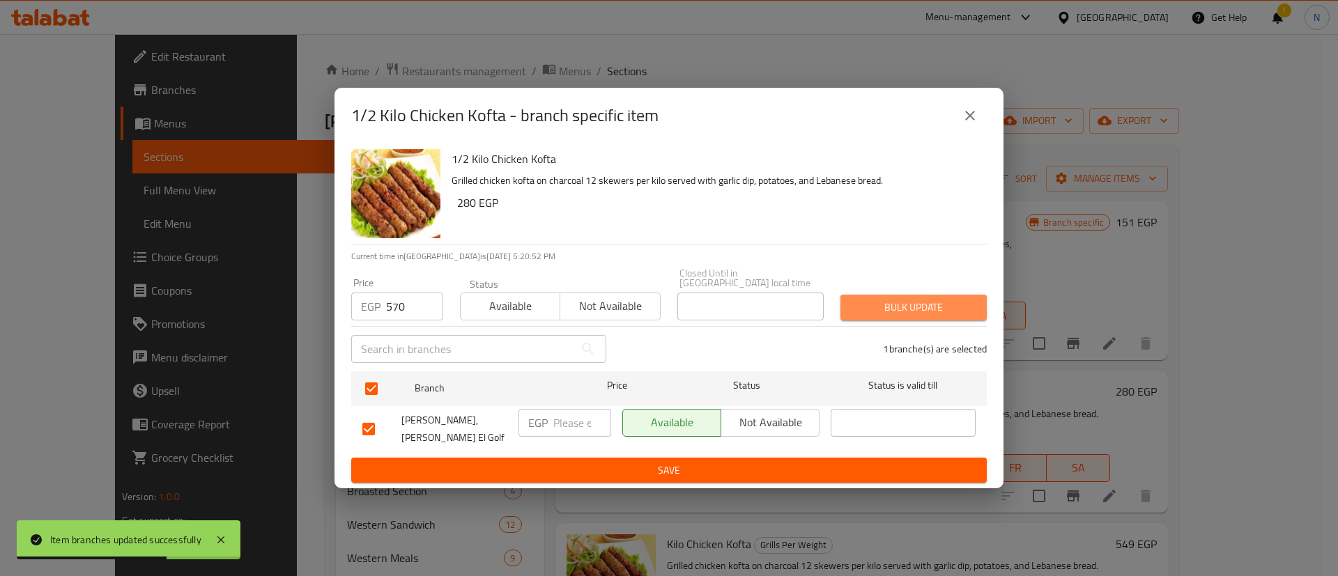
click at [947, 313] on span "Bulk update" at bounding box center [913, 307] width 124 height 17
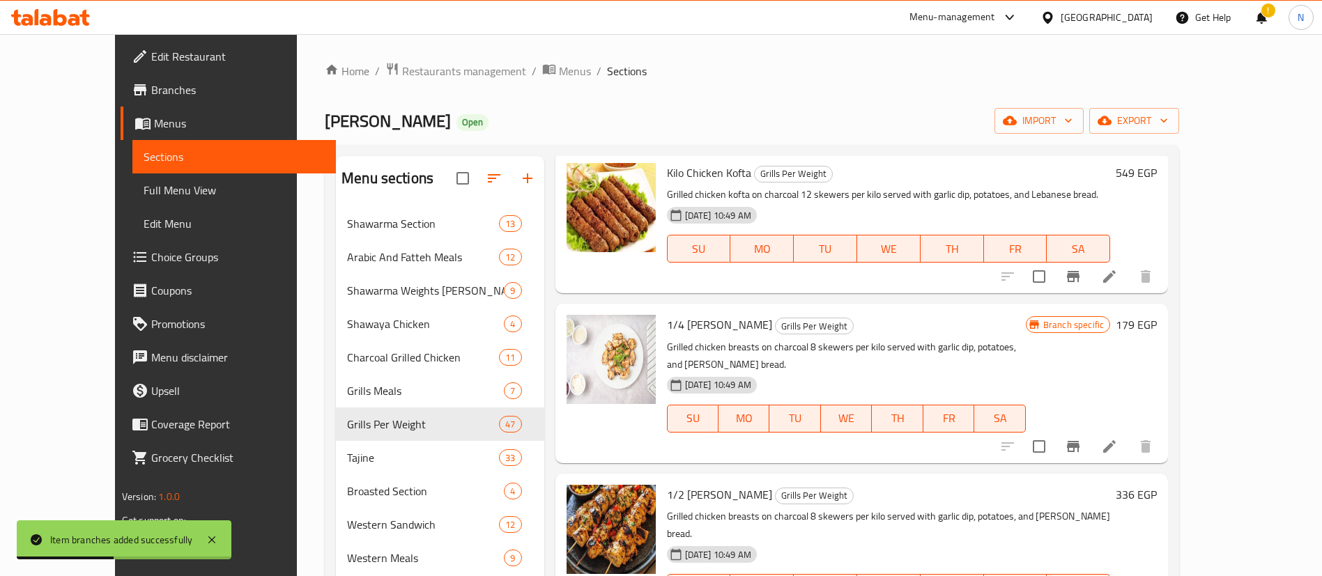
scroll to position [410, 0]
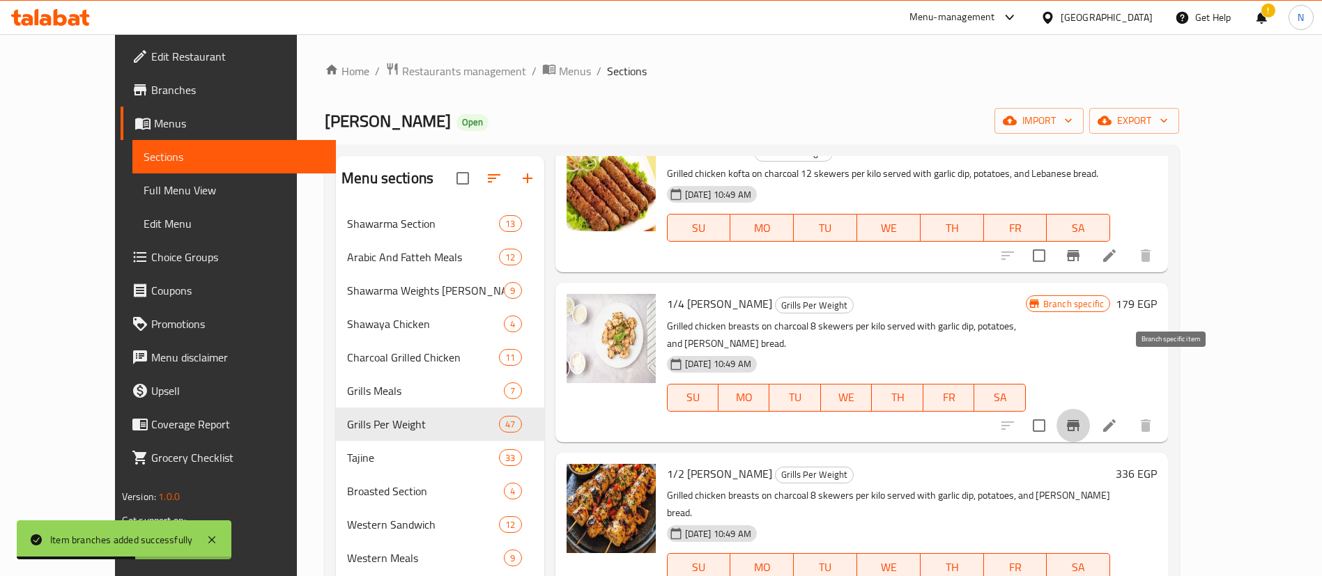
click at [1081, 417] on icon "Branch-specific-item" at bounding box center [1073, 425] width 17 height 17
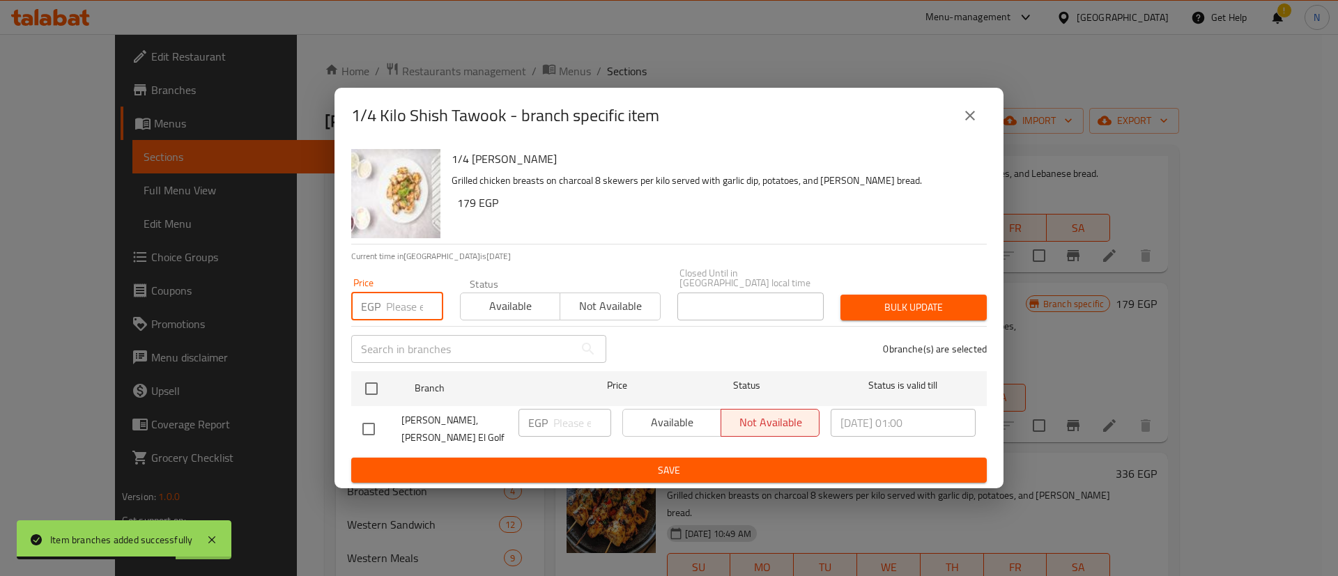
click at [401, 305] on input "number" at bounding box center [414, 307] width 57 height 28
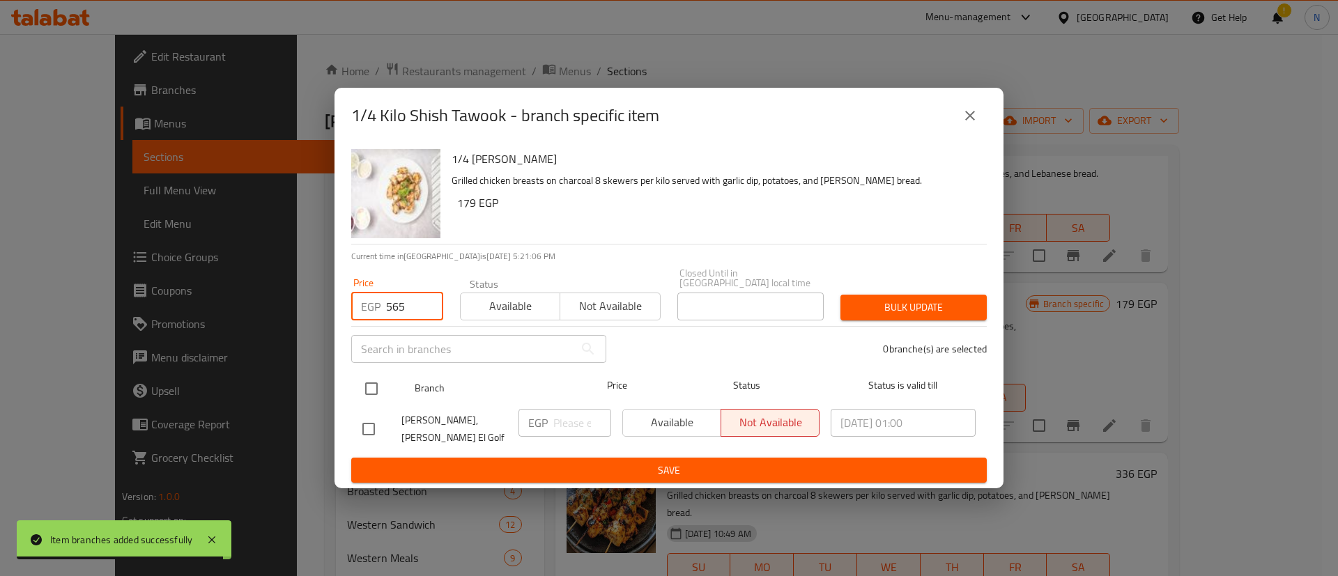
type input "565"
click at [368, 387] on input "checkbox" at bounding box center [371, 388] width 29 height 29
checkbox input "true"
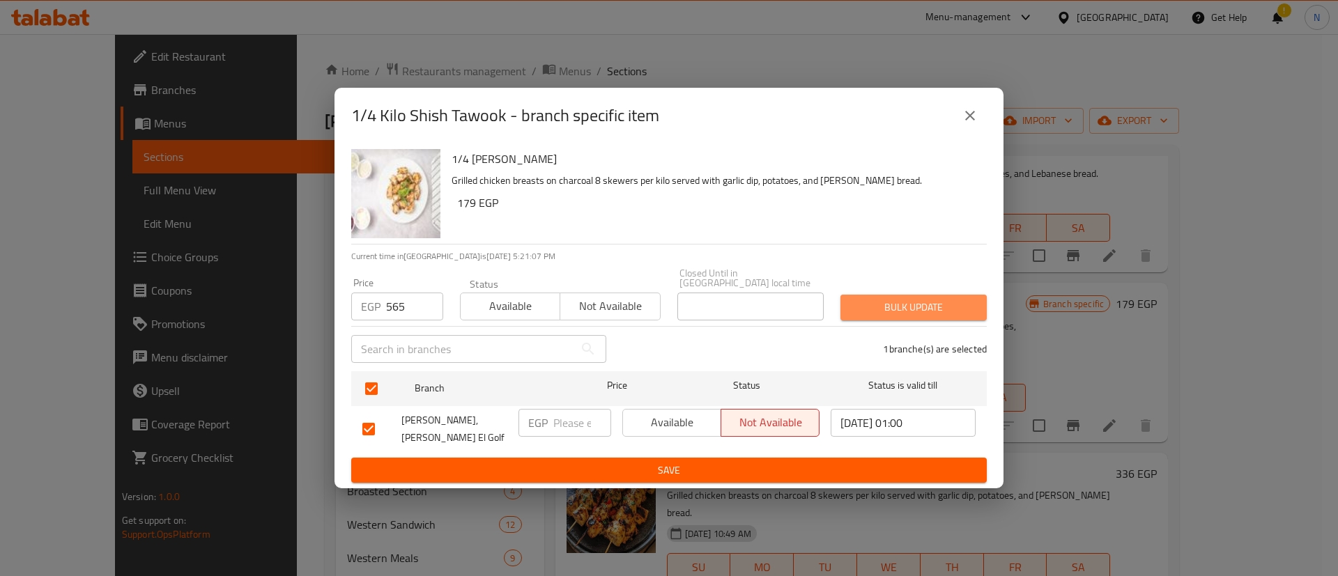
click at [886, 304] on span "Bulk update" at bounding box center [913, 307] width 124 height 17
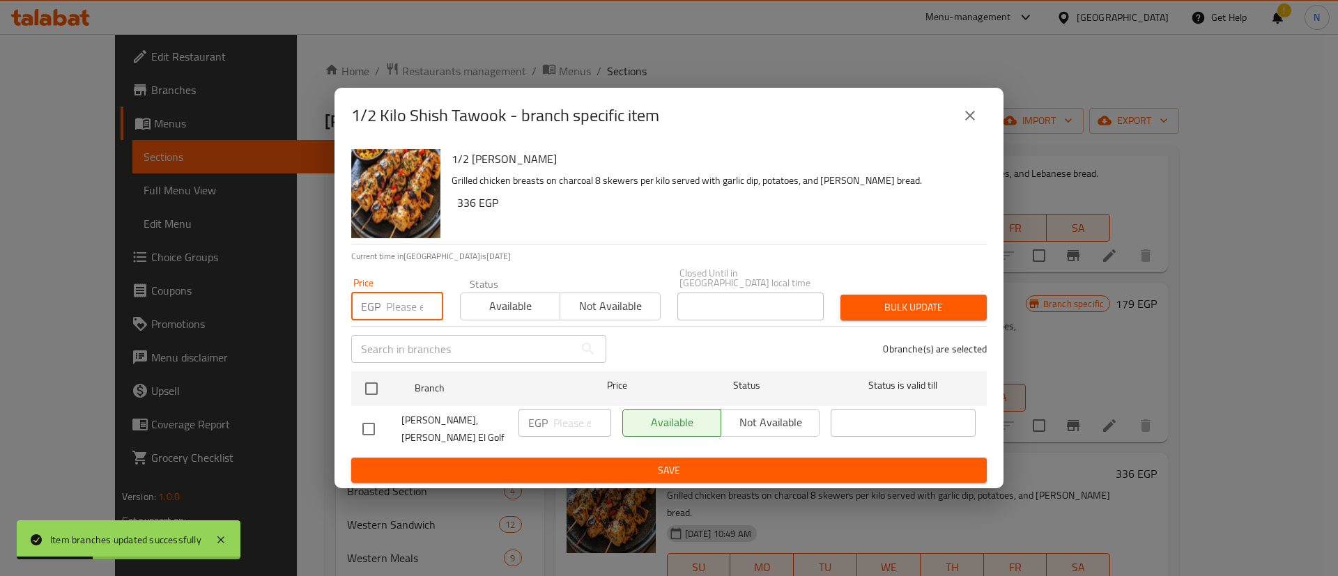
click at [396, 306] on input "number" at bounding box center [414, 307] width 57 height 28
type input "336"
click at [377, 393] on input "checkbox" at bounding box center [371, 388] width 29 height 29
checkbox input "true"
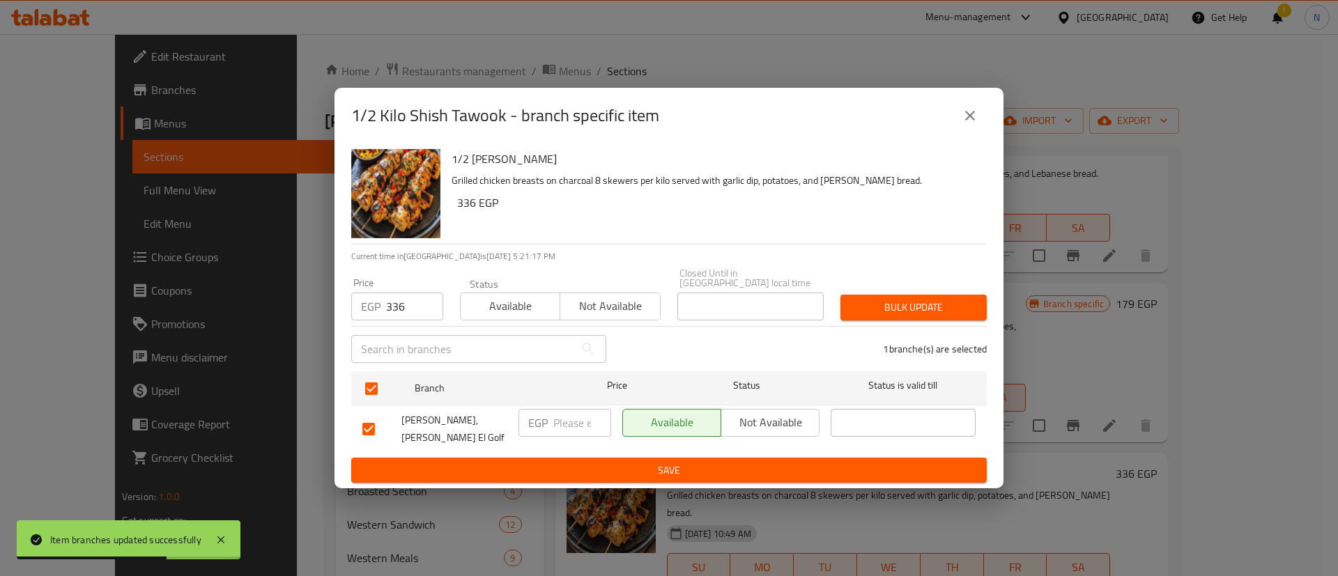
click at [918, 308] on span "Bulk update" at bounding box center [913, 307] width 124 height 17
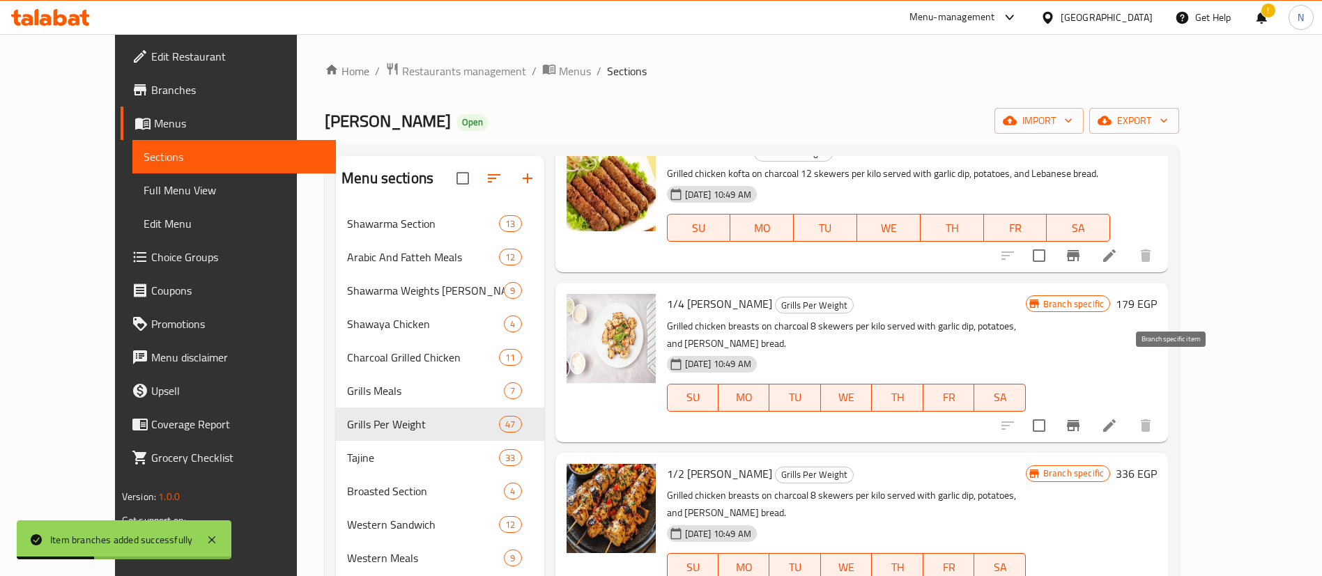
click at [1079, 420] on icon "Branch-specific-item" at bounding box center [1073, 425] width 13 height 11
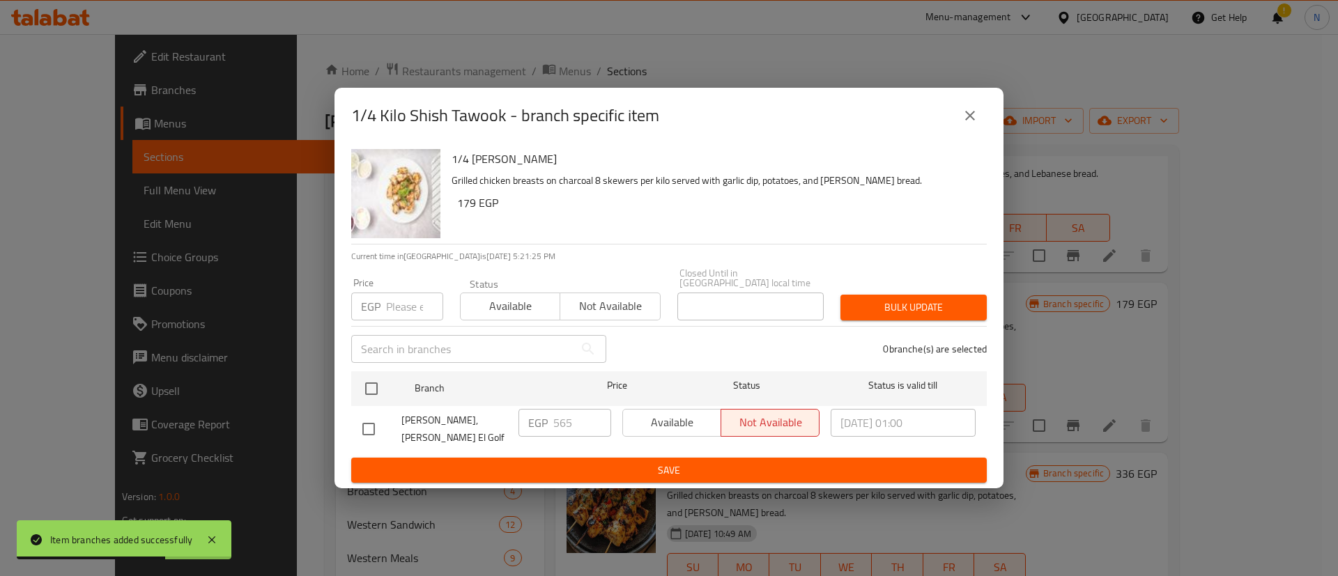
click at [396, 309] on input "number" at bounding box center [414, 307] width 57 height 28
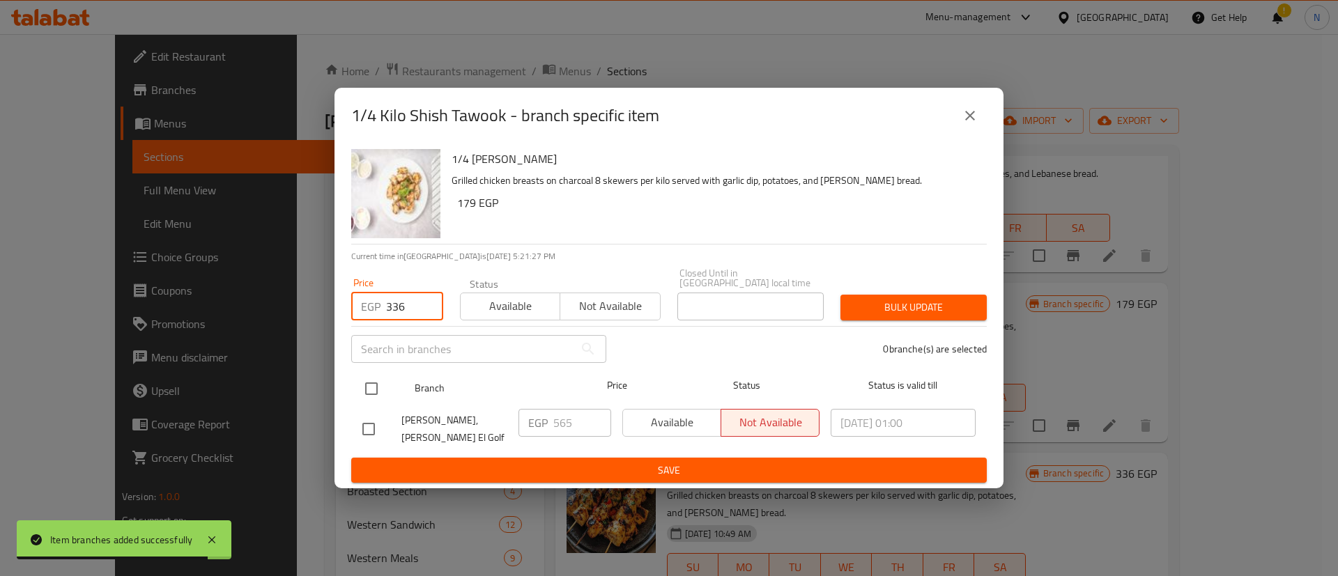
type input "336"
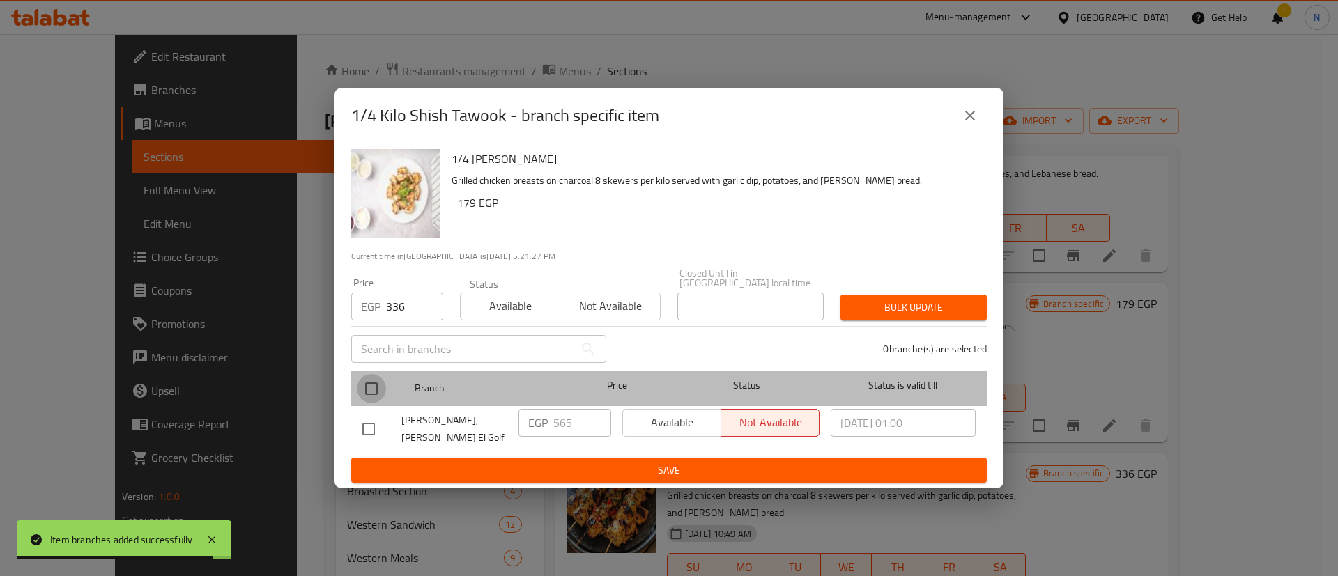
click at [374, 389] on input "checkbox" at bounding box center [371, 388] width 29 height 29
checkbox input "true"
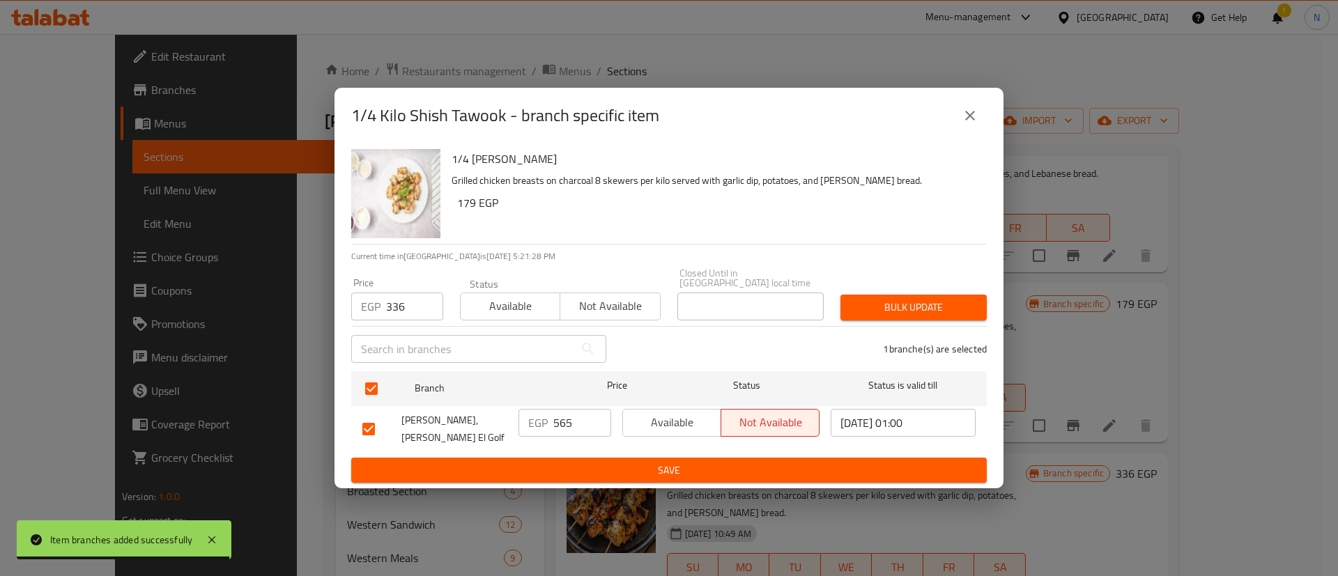
click at [918, 304] on span "Bulk update" at bounding box center [913, 307] width 124 height 17
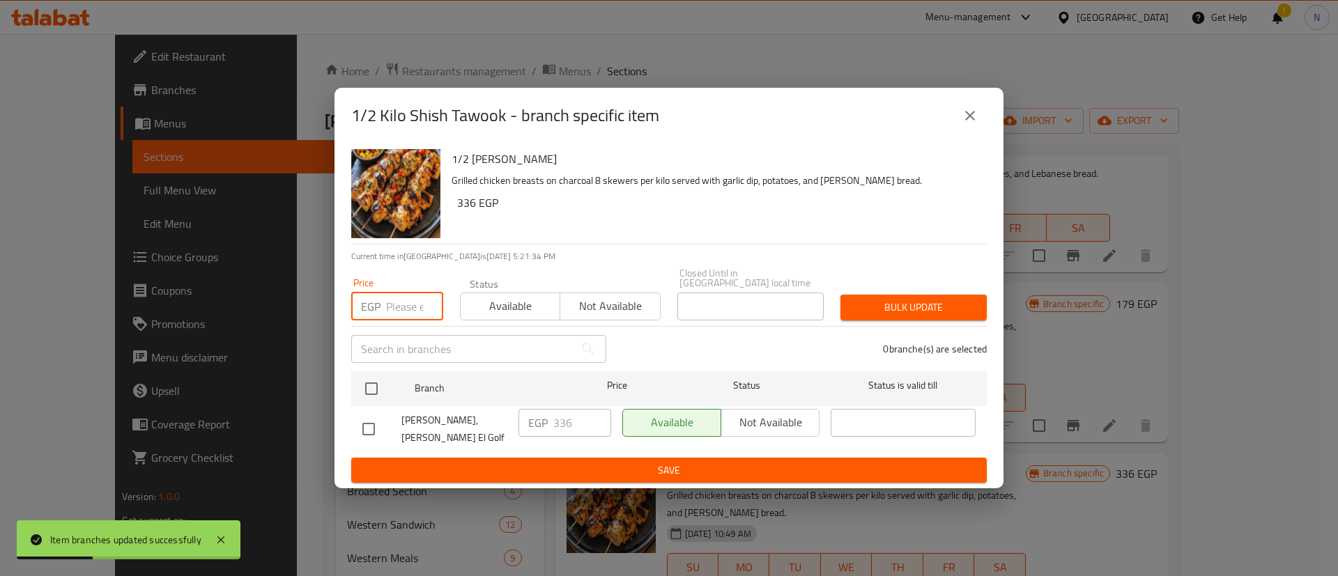
click at [403, 306] on input "number" at bounding box center [414, 307] width 57 height 28
type input "616"
click at [372, 390] on input "checkbox" at bounding box center [371, 388] width 29 height 29
checkbox input "true"
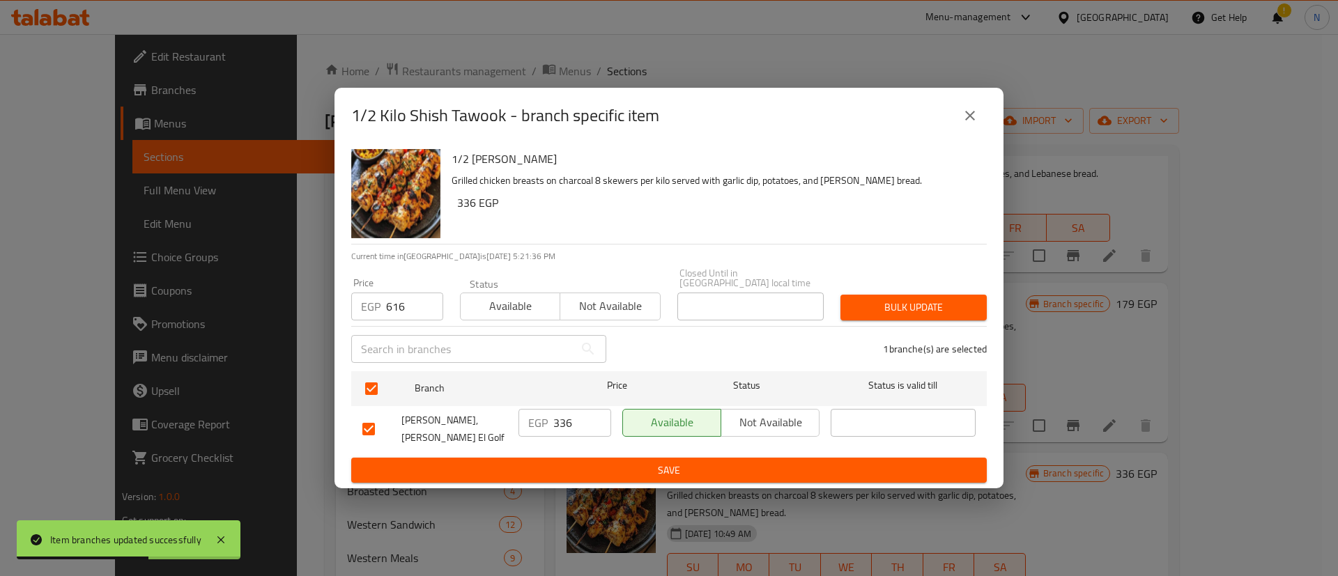
click at [883, 306] on span "Bulk update" at bounding box center [913, 307] width 124 height 17
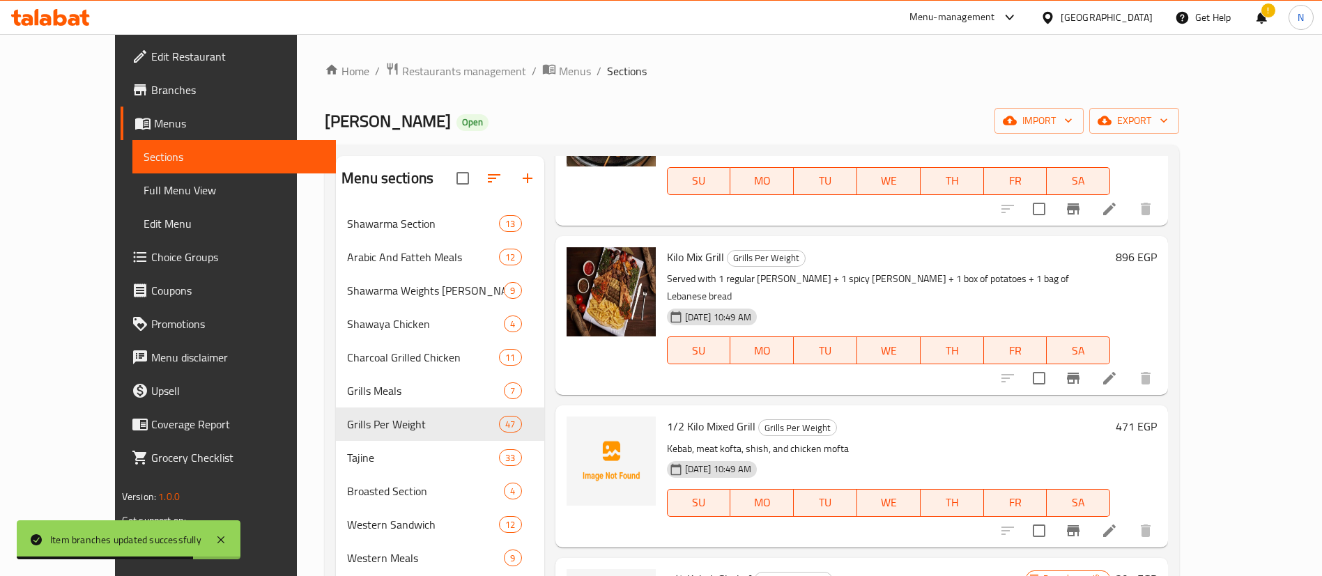
scroll to position [968, 0]
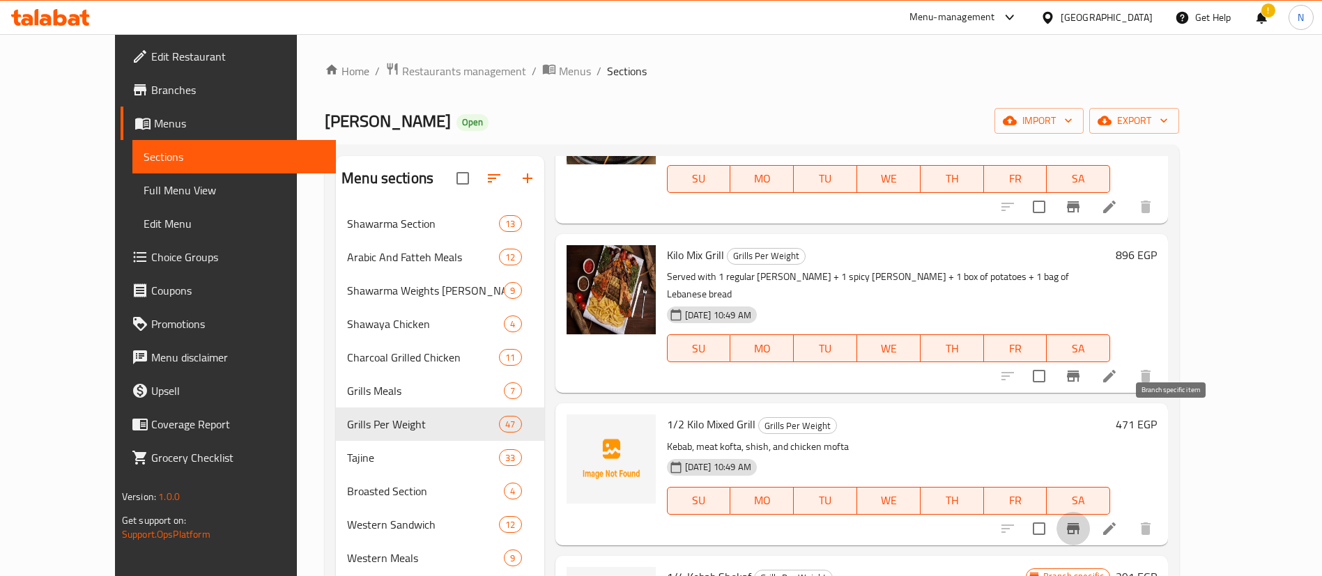
click at [1081, 520] on icon "Branch-specific-item" at bounding box center [1073, 528] width 17 height 17
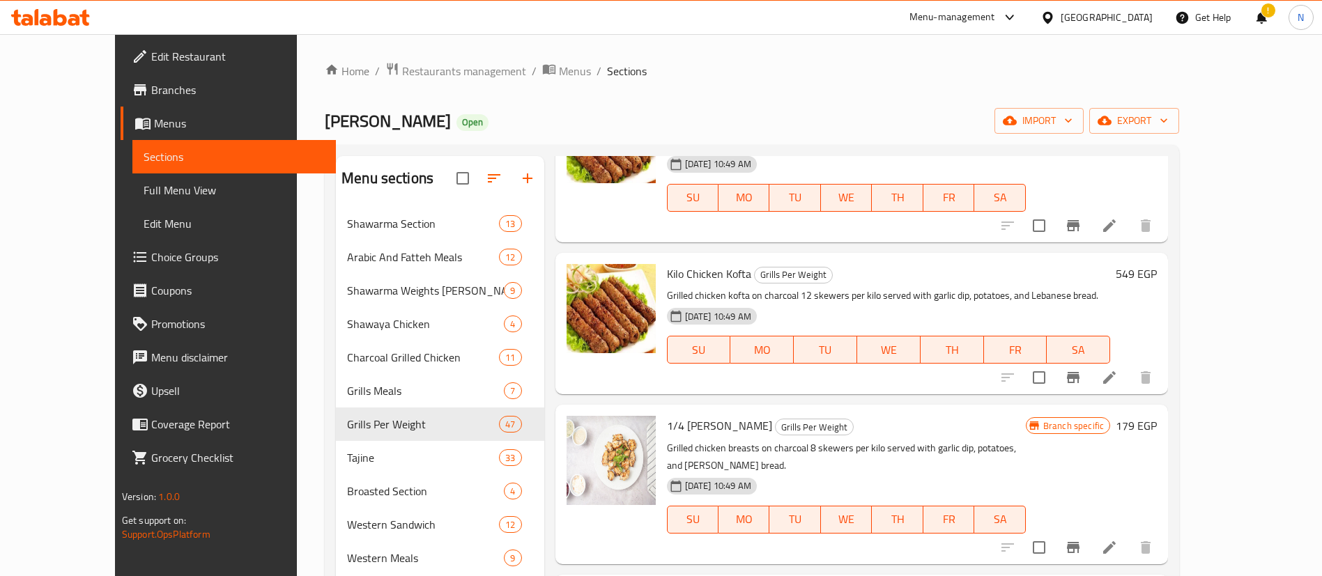
scroll to position [0, 0]
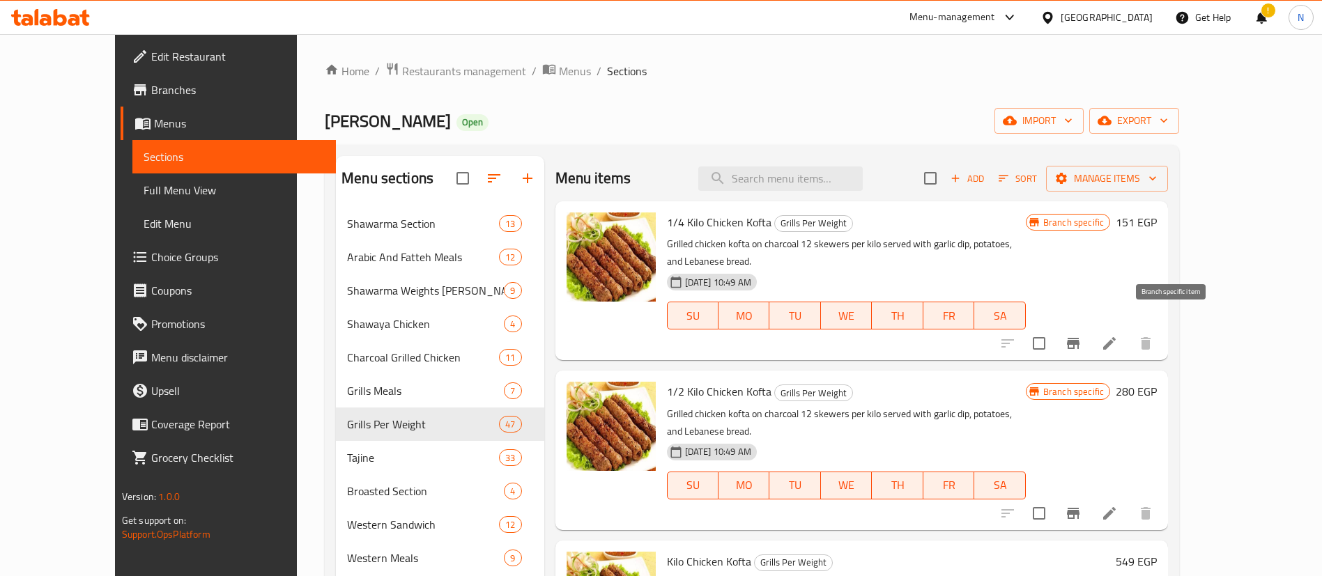
click at [1081, 335] on icon "Branch-specific-item" at bounding box center [1073, 343] width 17 height 17
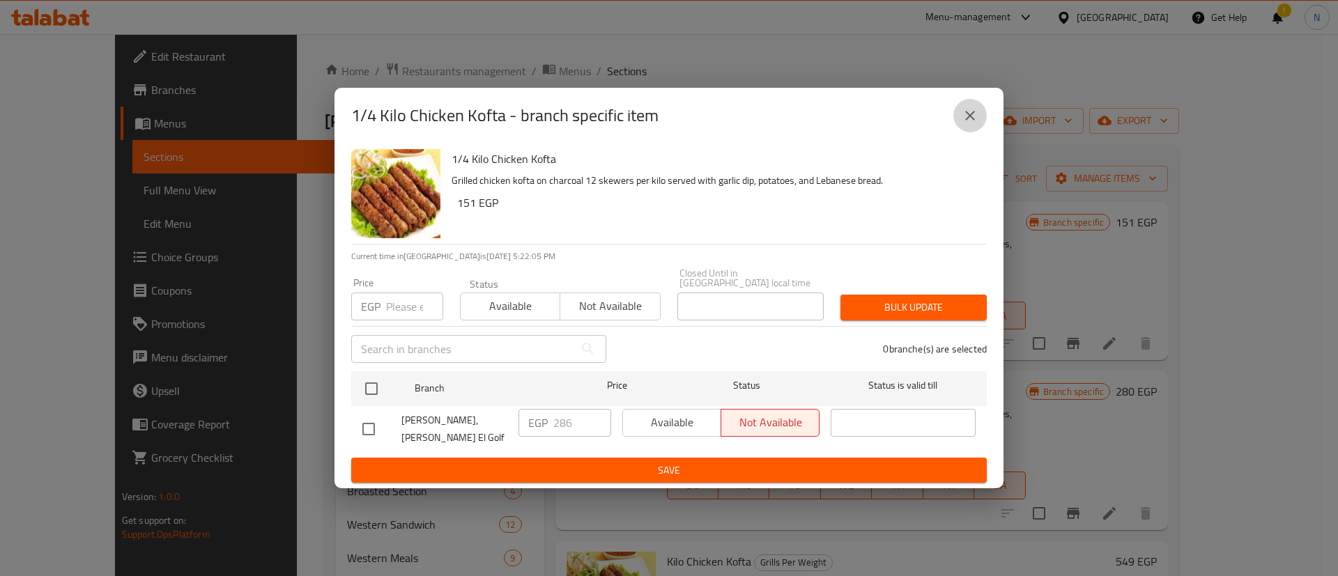
click at [966, 124] on icon "close" at bounding box center [970, 115] width 17 height 17
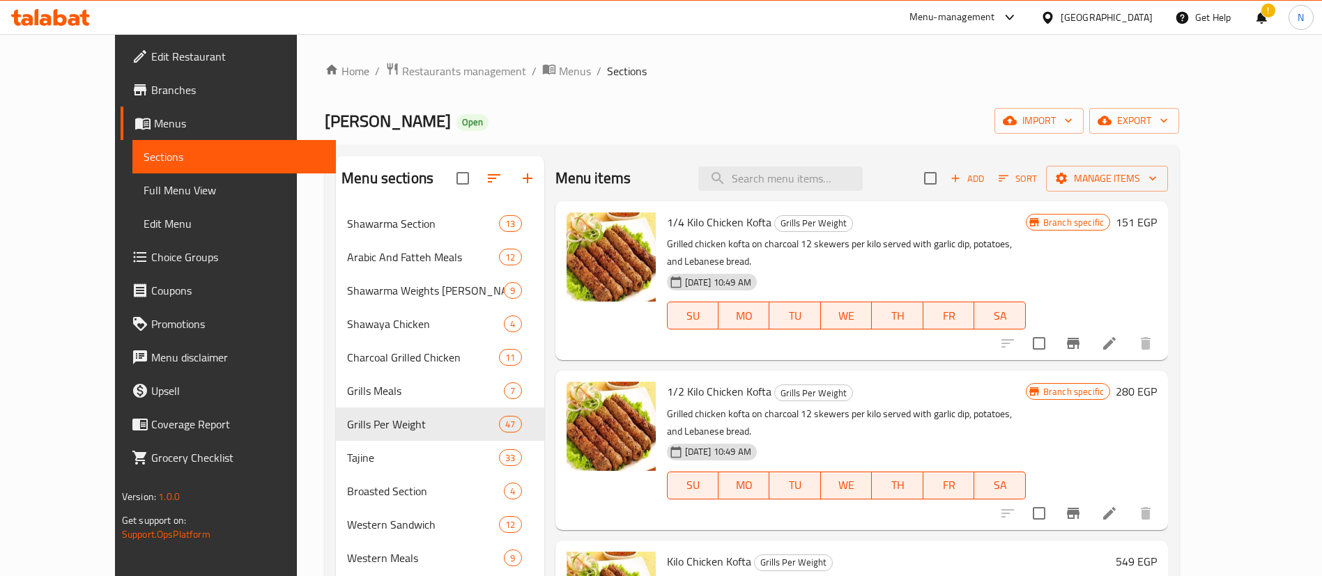
click at [1079, 508] on icon "Branch-specific-item" at bounding box center [1073, 513] width 13 height 11
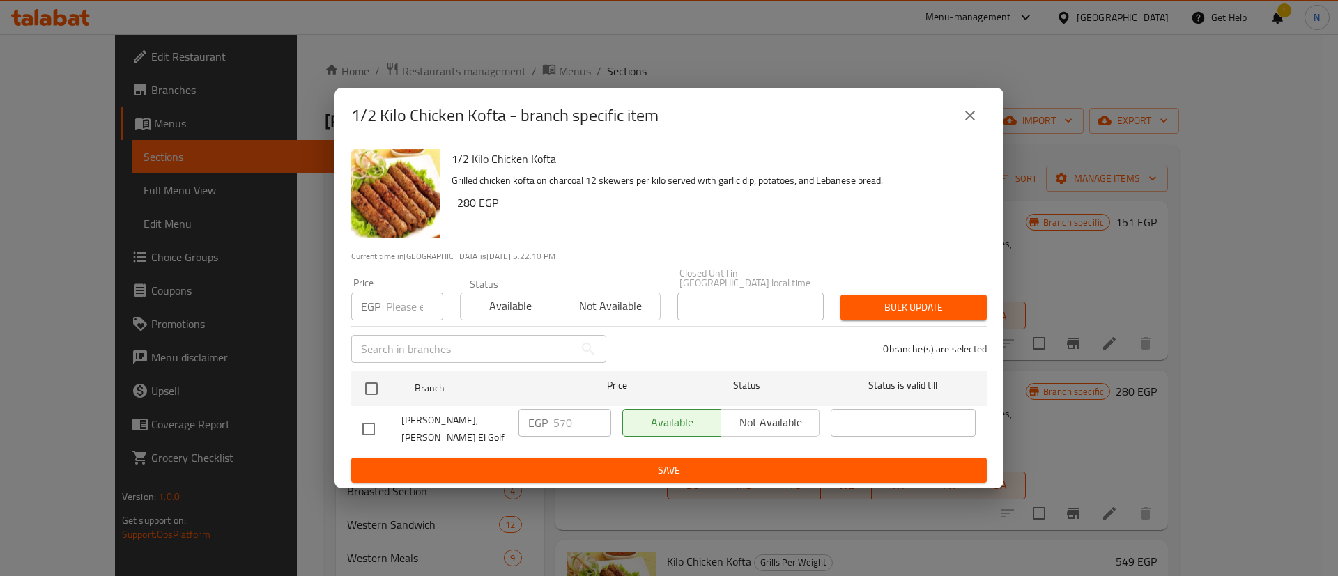
click at [397, 309] on input "number" at bounding box center [414, 307] width 57 height 28
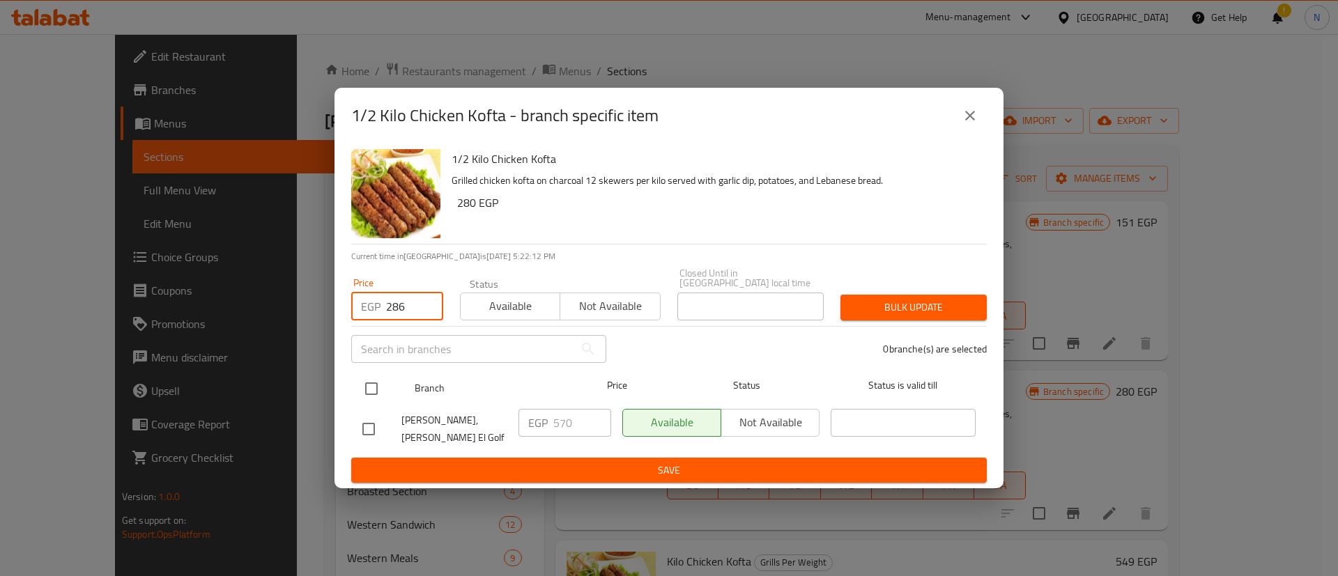
type input "286"
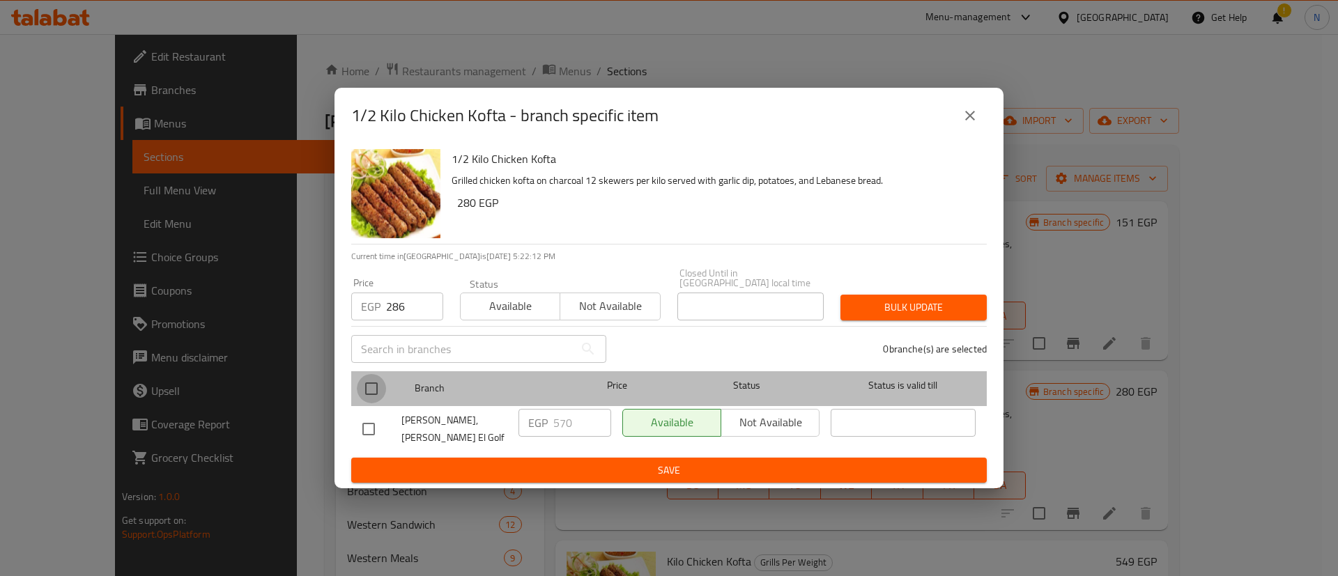
click at [367, 390] on input "checkbox" at bounding box center [371, 388] width 29 height 29
checkbox input "true"
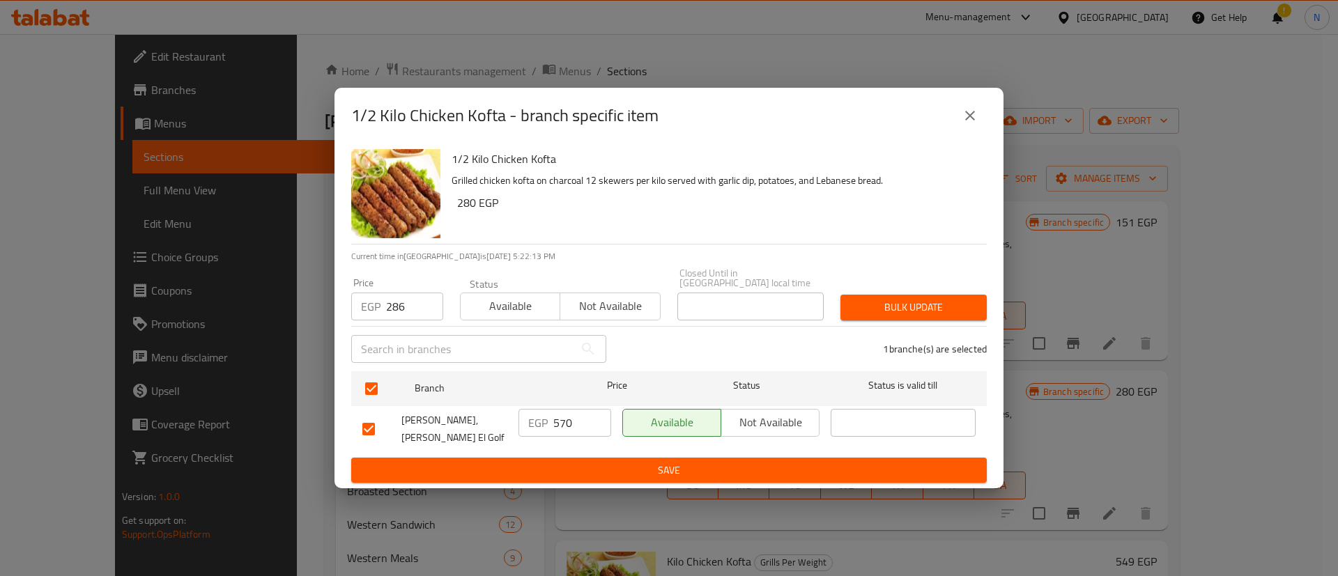
click at [968, 311] on span "Bulk update" at bounding box center [913, 307] width 124 height 17
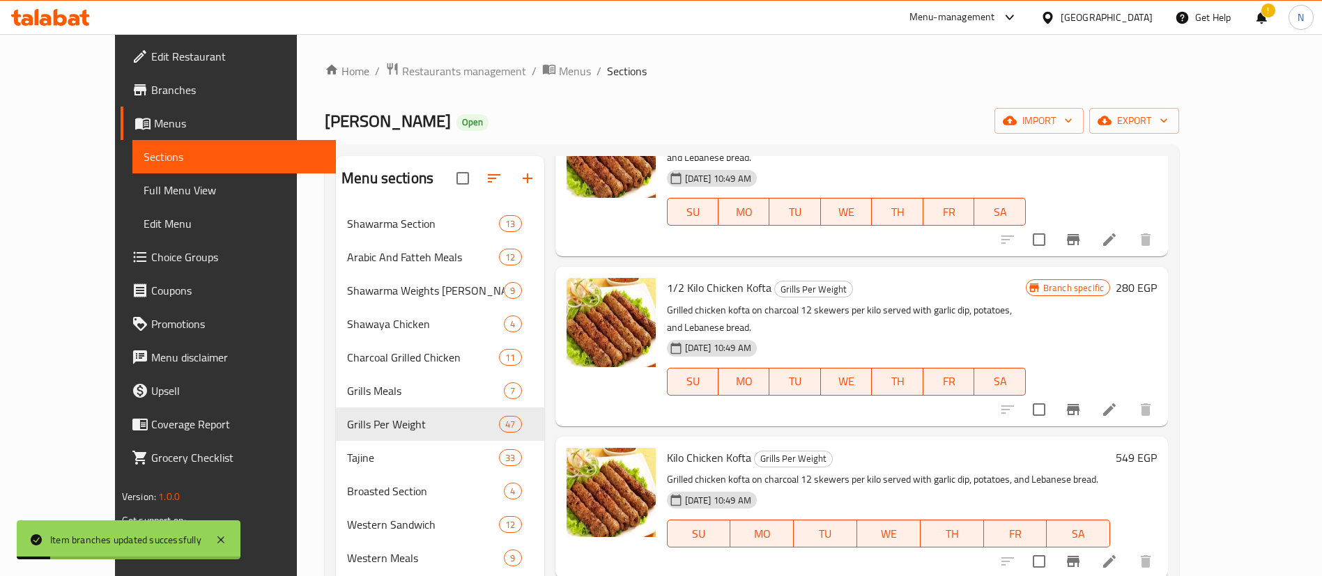
scroll to position [105, 0]
click at [1079, 555] on icon "Branch-specific-item" at bounding box center [1073, 560] width 13 height 11
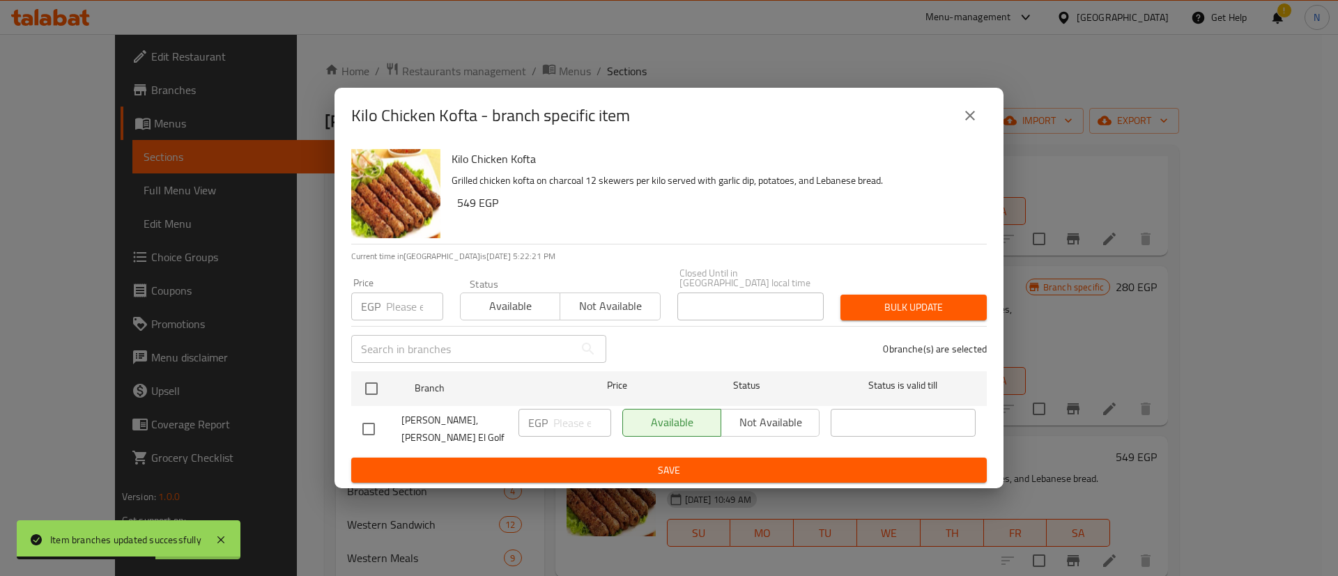
click at [396, 311] on input "number" at bounding box center [414, 307] width 57 height 28
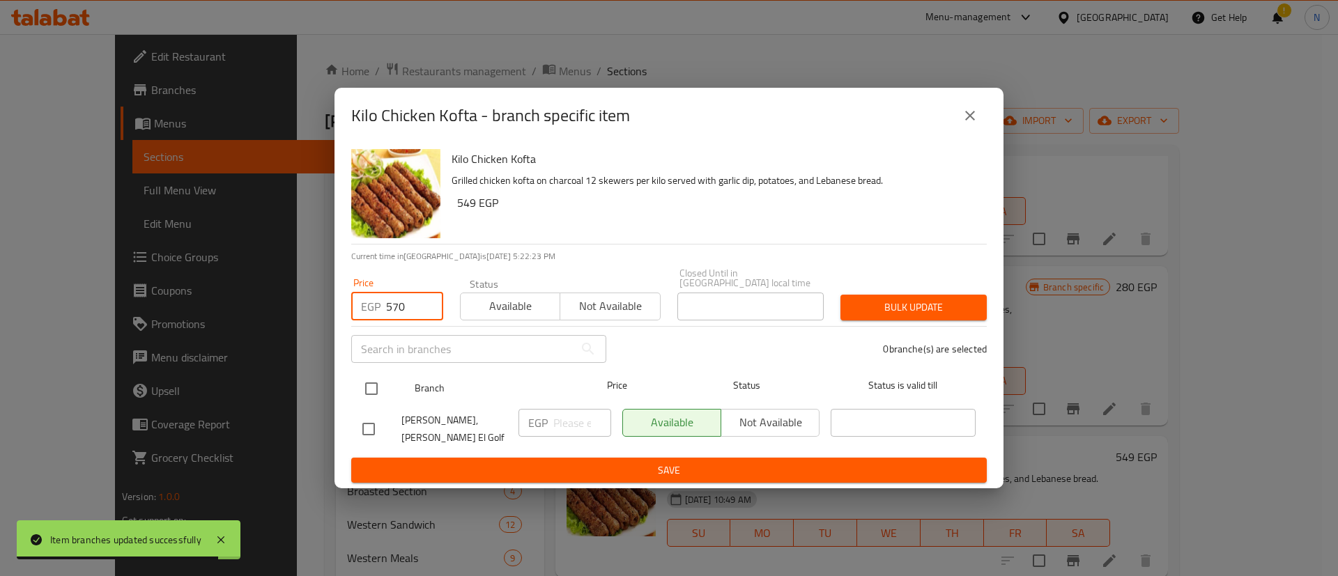
type input "570"
click at [373, 383] on input "checkbox" at bounding box center [371, 388] width 29 height 29
checkbox input "true"
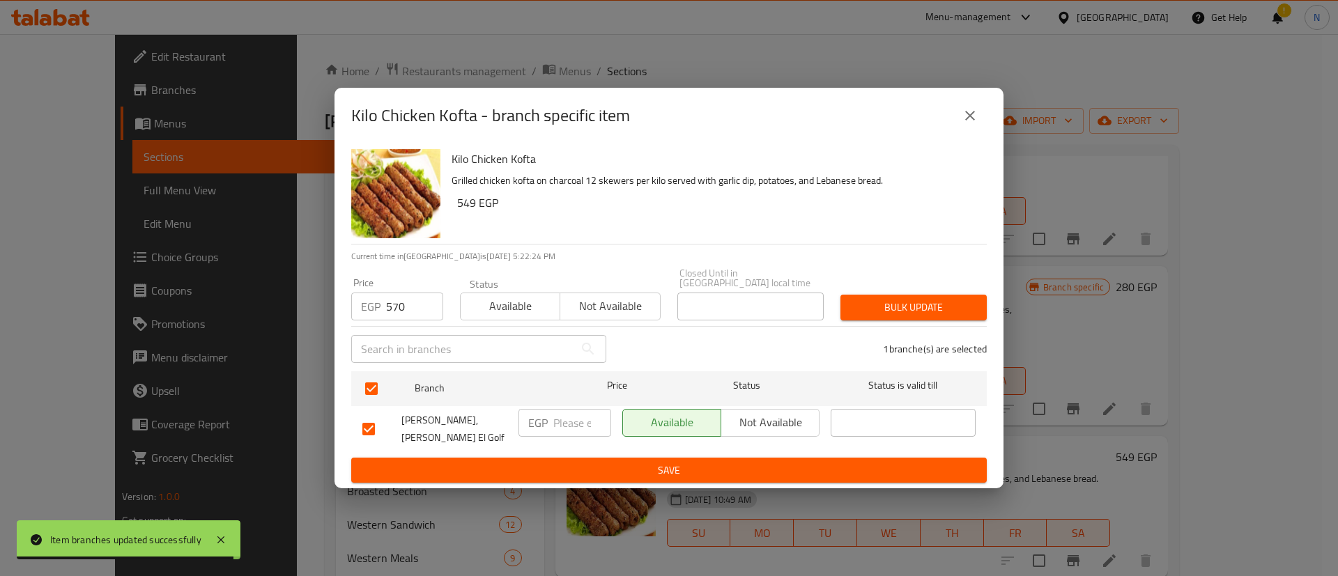
click at [871, 304] on span "Bulk update" at bounding box center [913, 307] width 124 height 17
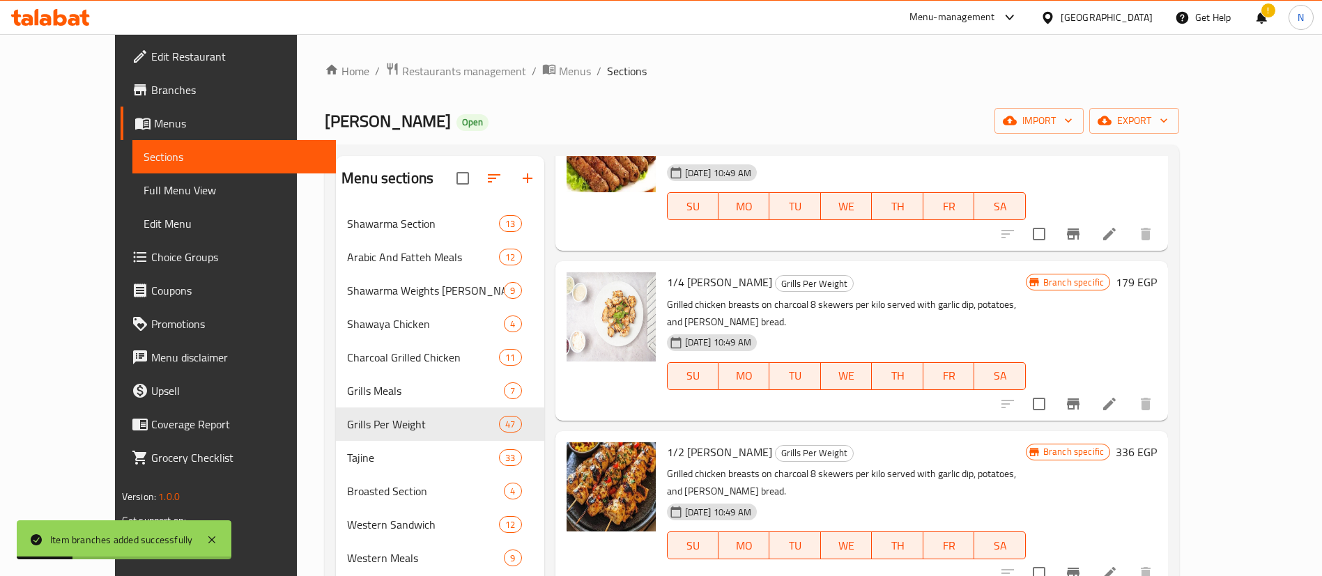
scroll to position [462, 0]
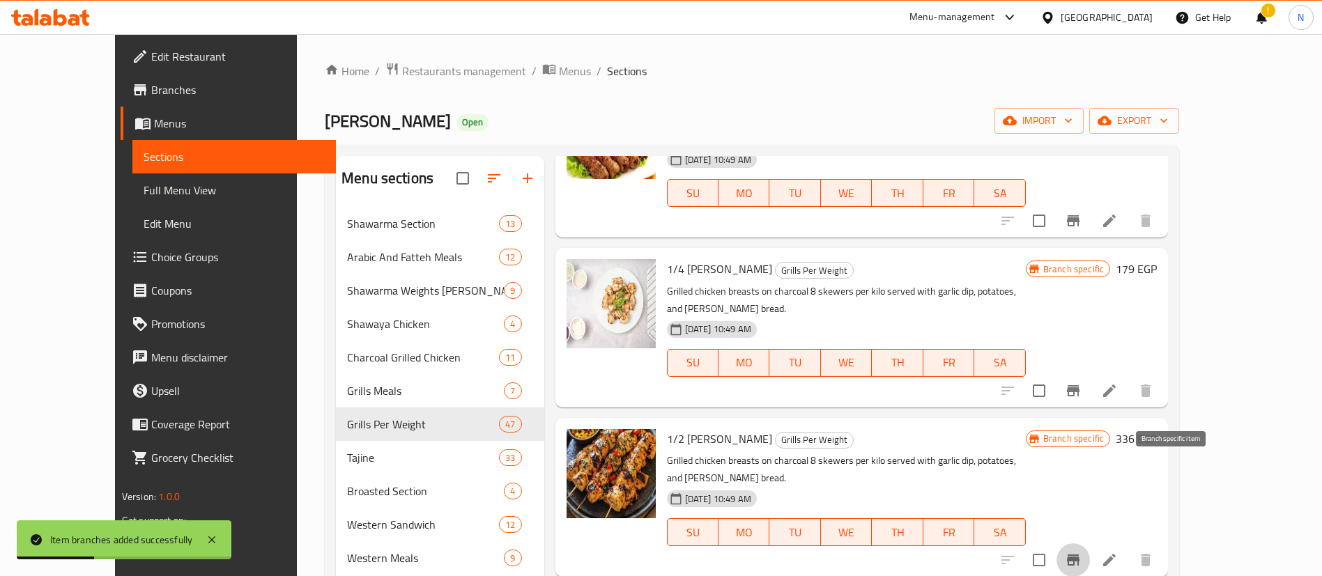
click at [1079, 555] on icon "Branch-specific-item" at bounding box center [1073, 560] width 13 height 11
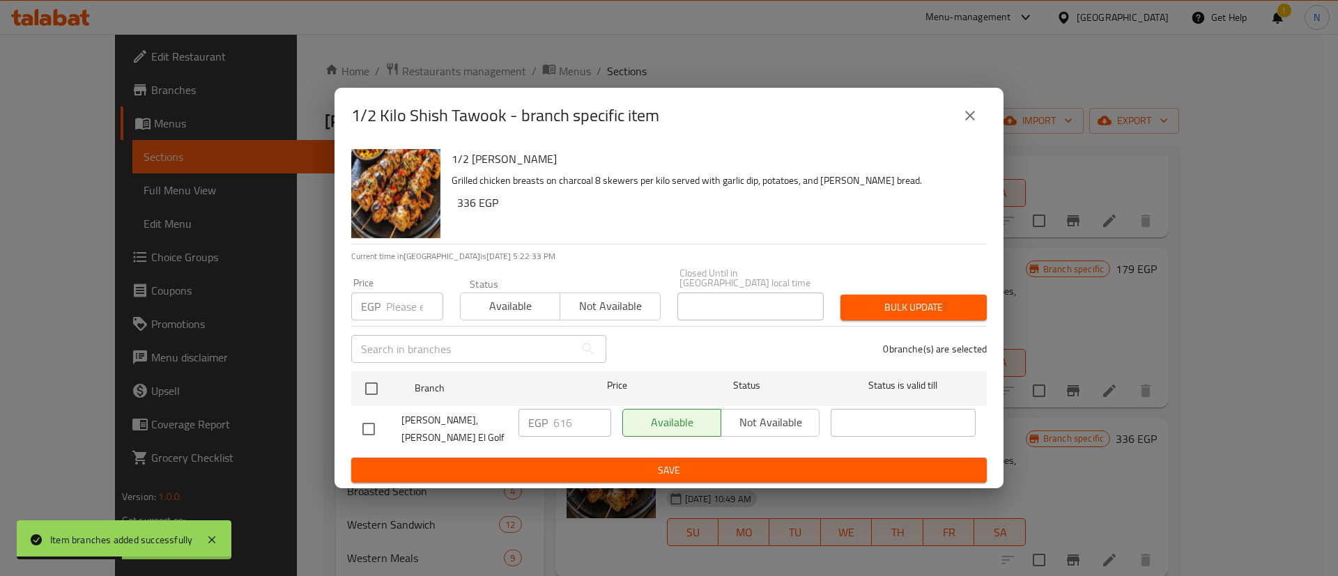
click at [399, 311] on input "number" at bounding box center [414, 307] width 57 height 28
type input "2"
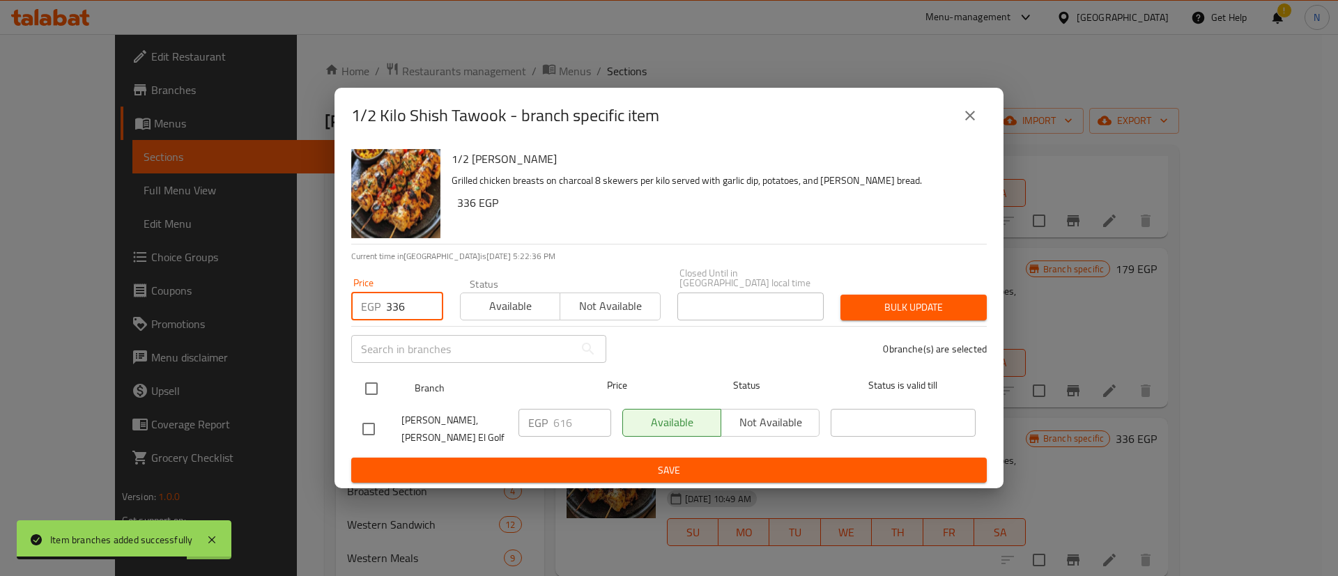
type input "336"
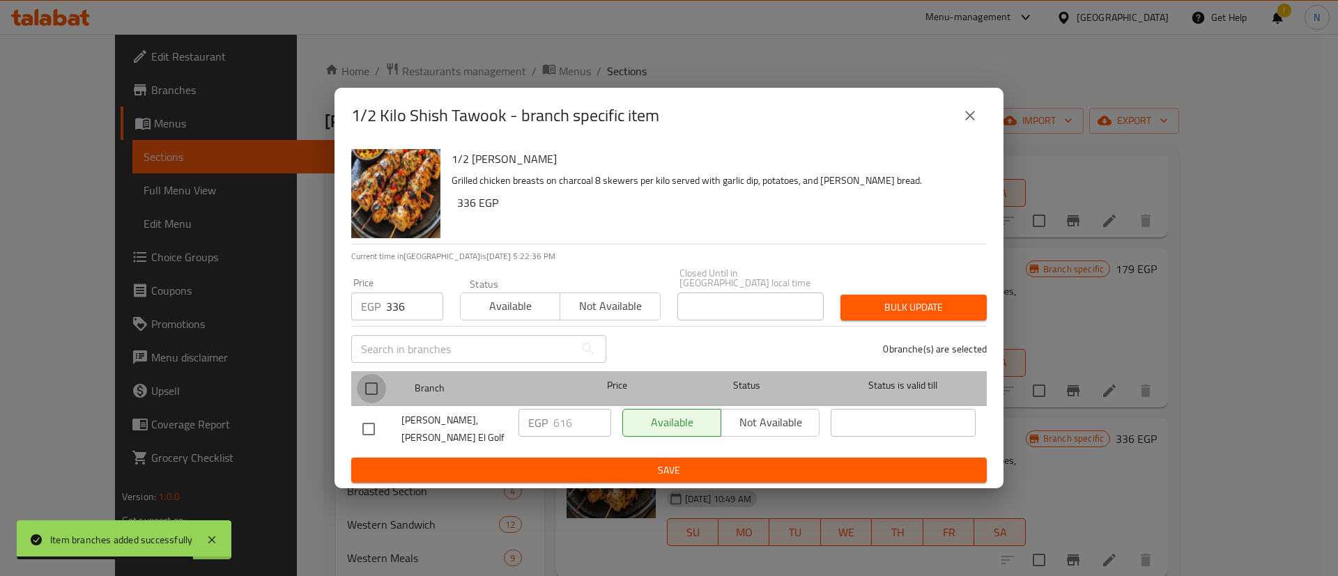
click at [372, 386] on input "checkbox" at bounding box center [371, 388] width 29 height 29
checkbox input "true"
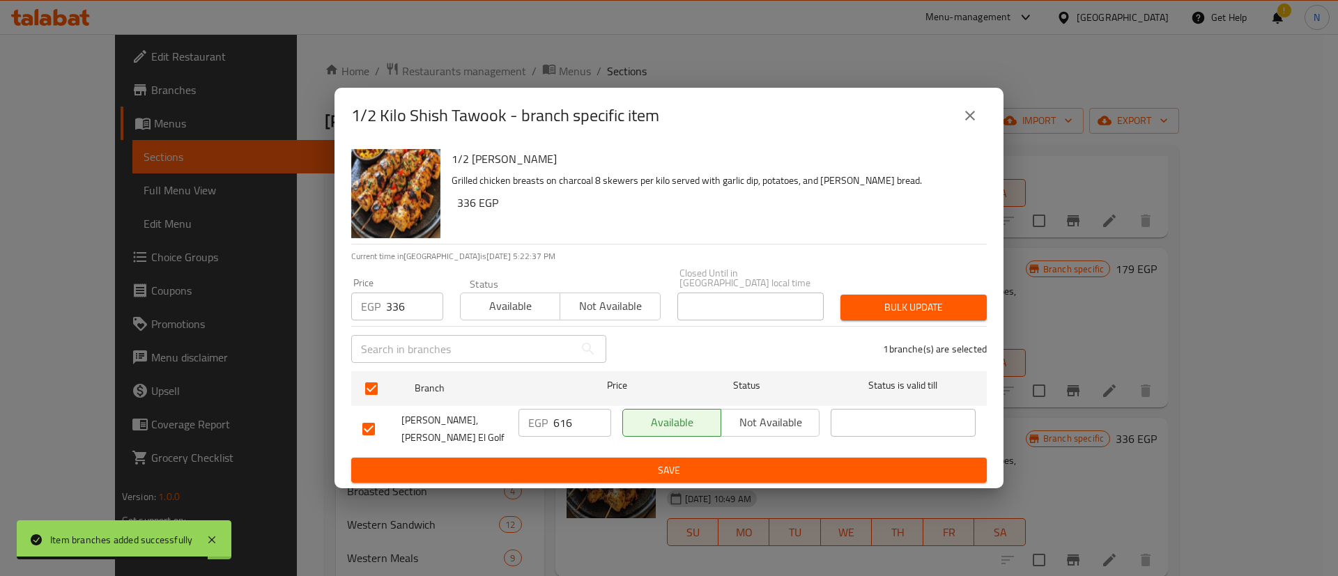
click at [904, 306] on span "Bulk update" at bounding box center [913, 307] width 124 height 17
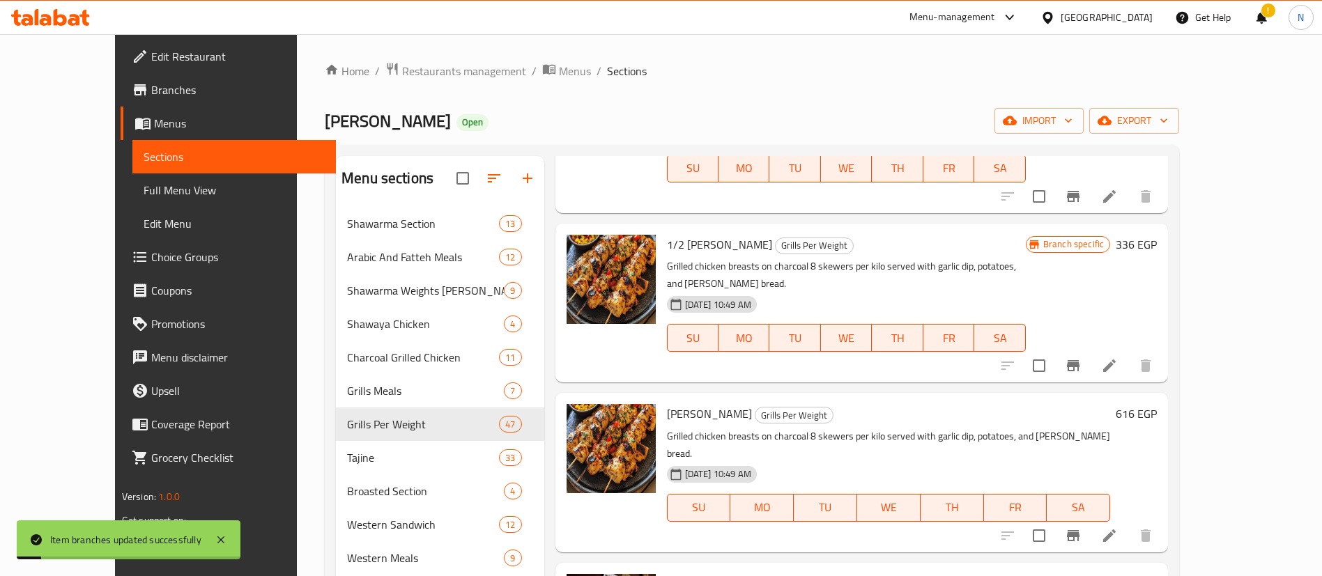
scroll to position [715, 0]
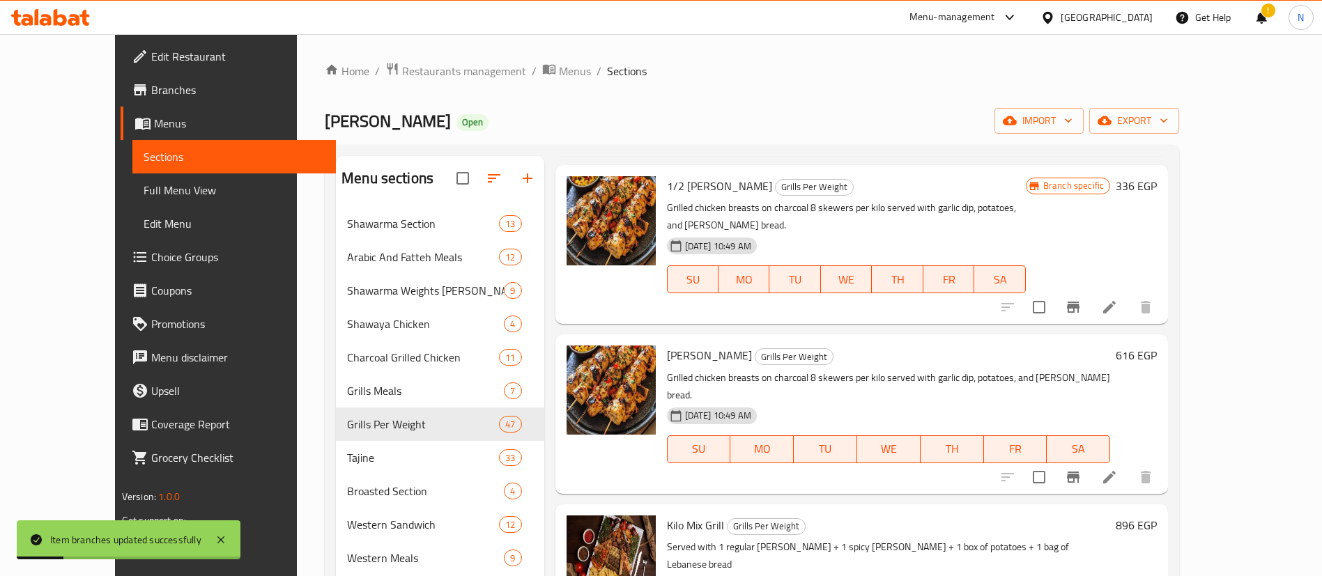
click at [1079, 472] on icon "Branch-specific-item" at bounding box center [1073, 477] width 13 height 11
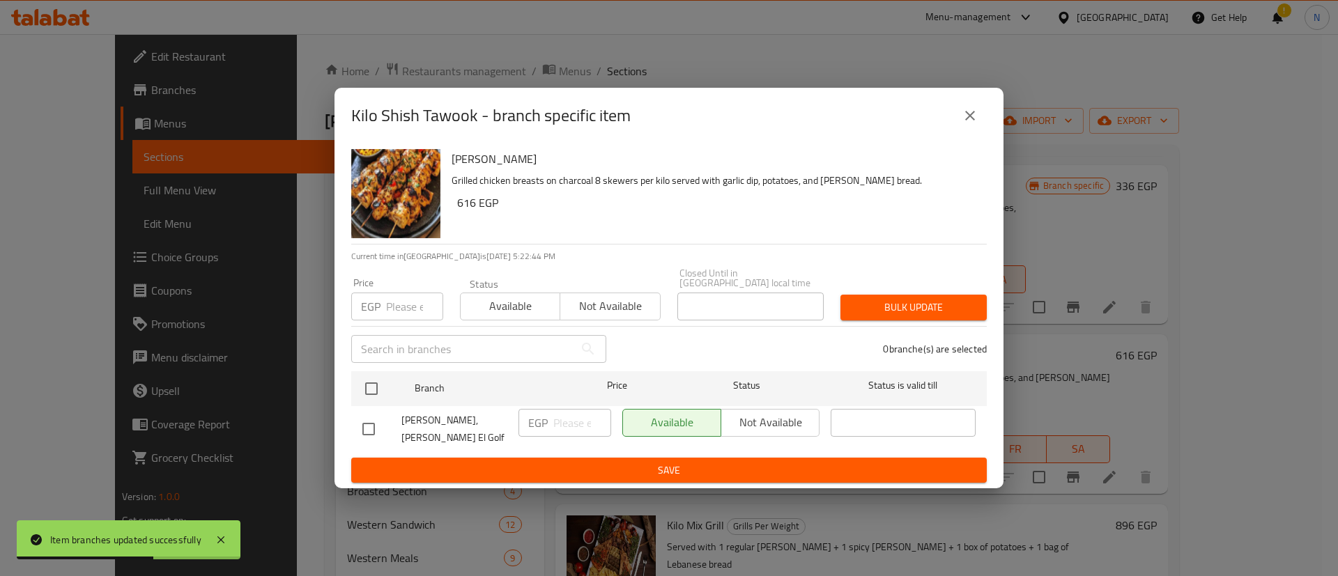
click at [397, 306] on input "number" at bounding box center [414, 307] width 57 height 28
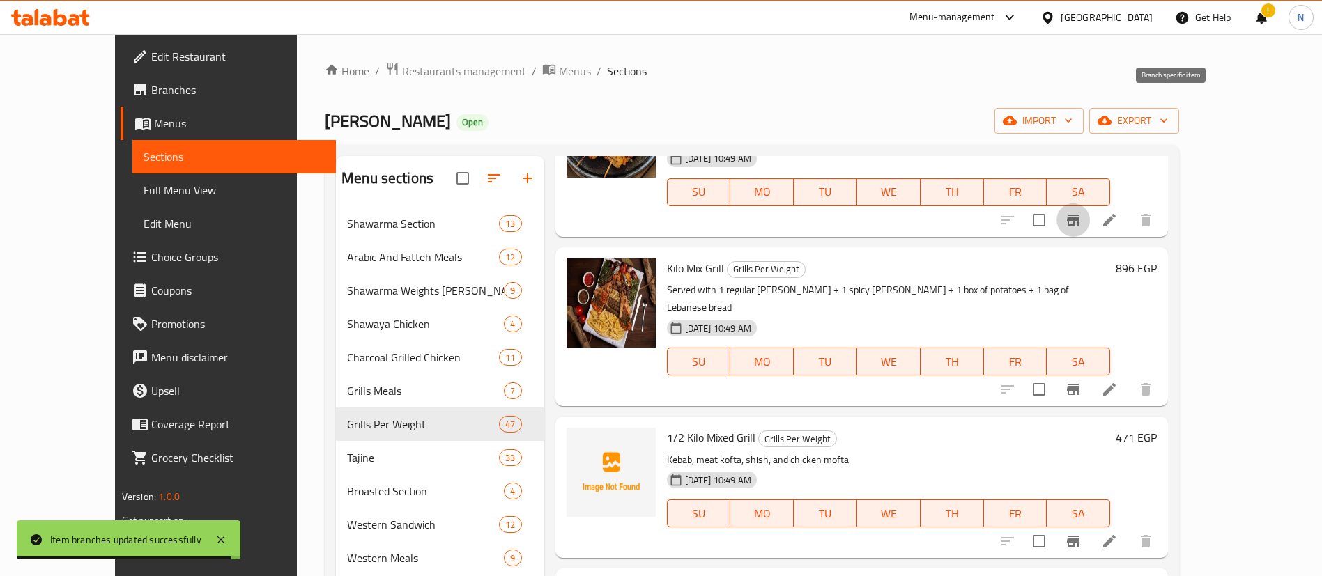
scroll to position [982, 0]
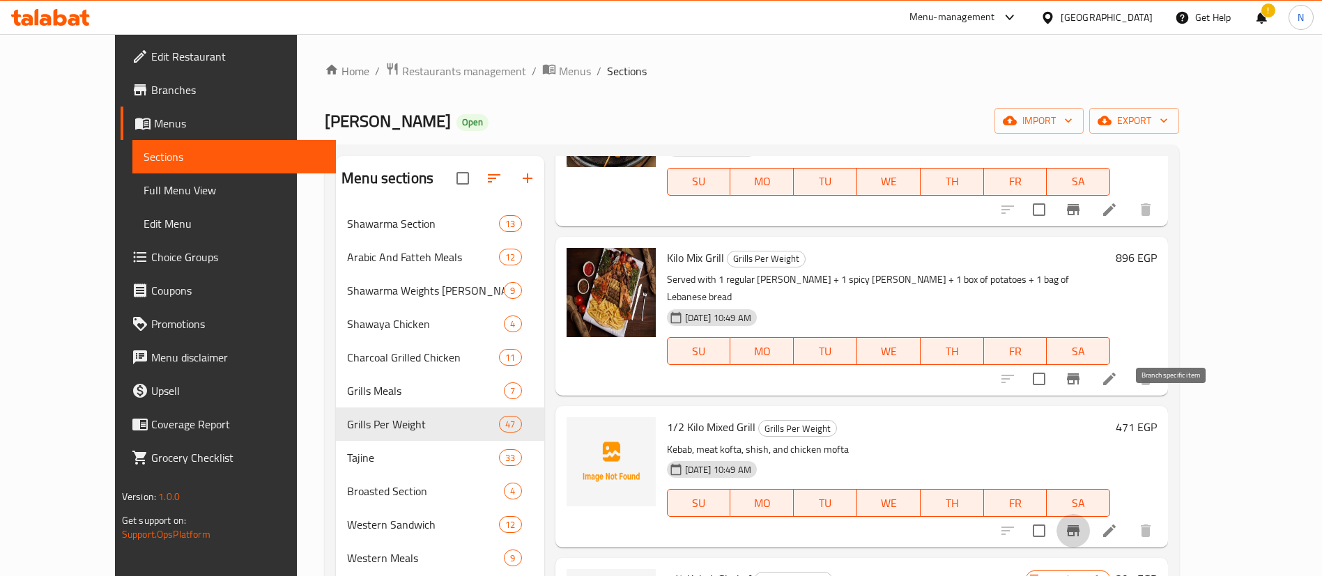
click at [1081, 523] on icon "Branch-specific-item" at bounding box center [1073, 531] width 17 height 17
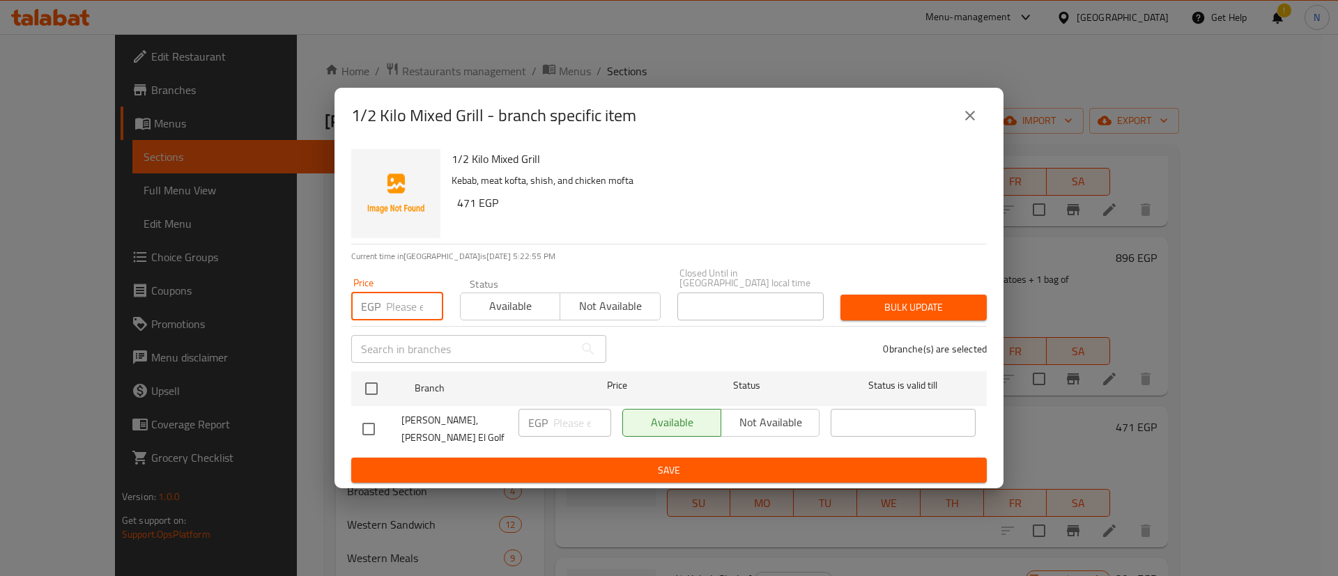
click at [394, 311] on input "number" at bounding box center [414, 307] width 57 height 28
type input "565"
click at [369, 387] on input "checkbox" at bounding box center [371, 388] width 29 height 29
checkbox input "true"
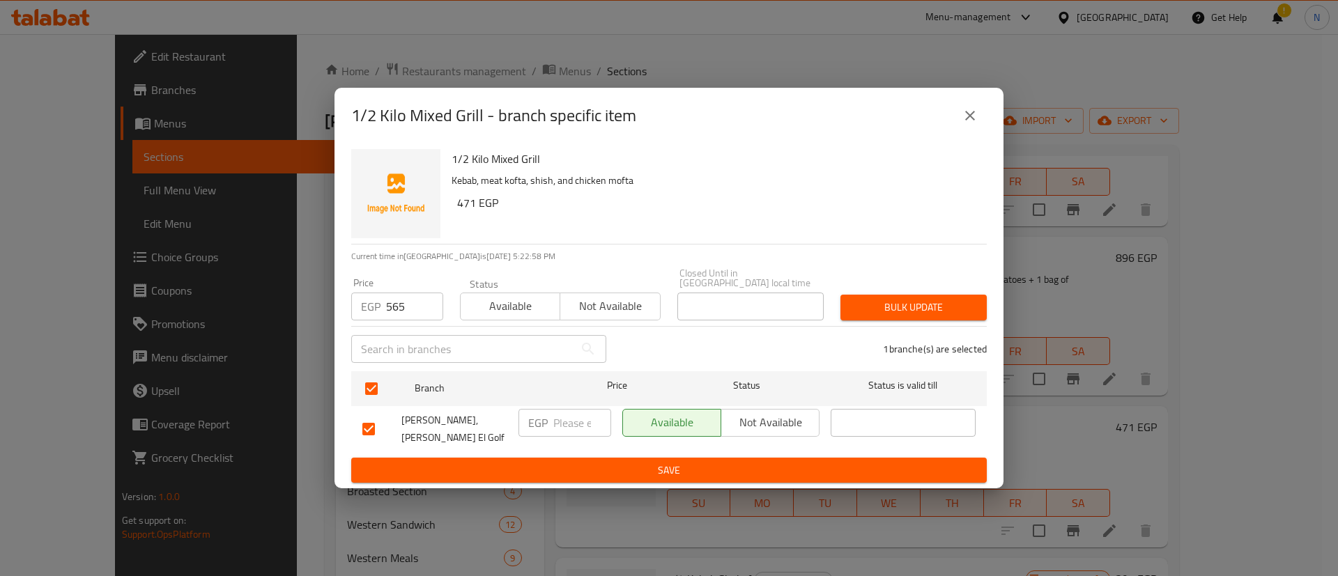
click at [912, 308] on span "Bulk update" at bounding box center [913, 307] width 124 height 17
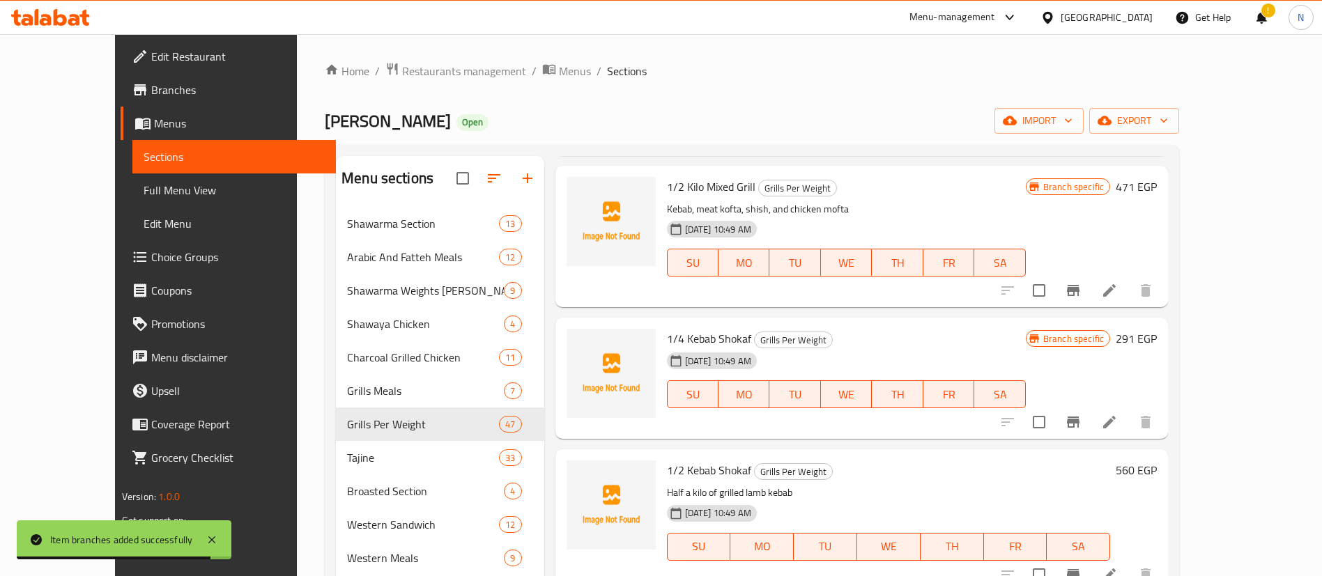
scroll to position [1224, 0]
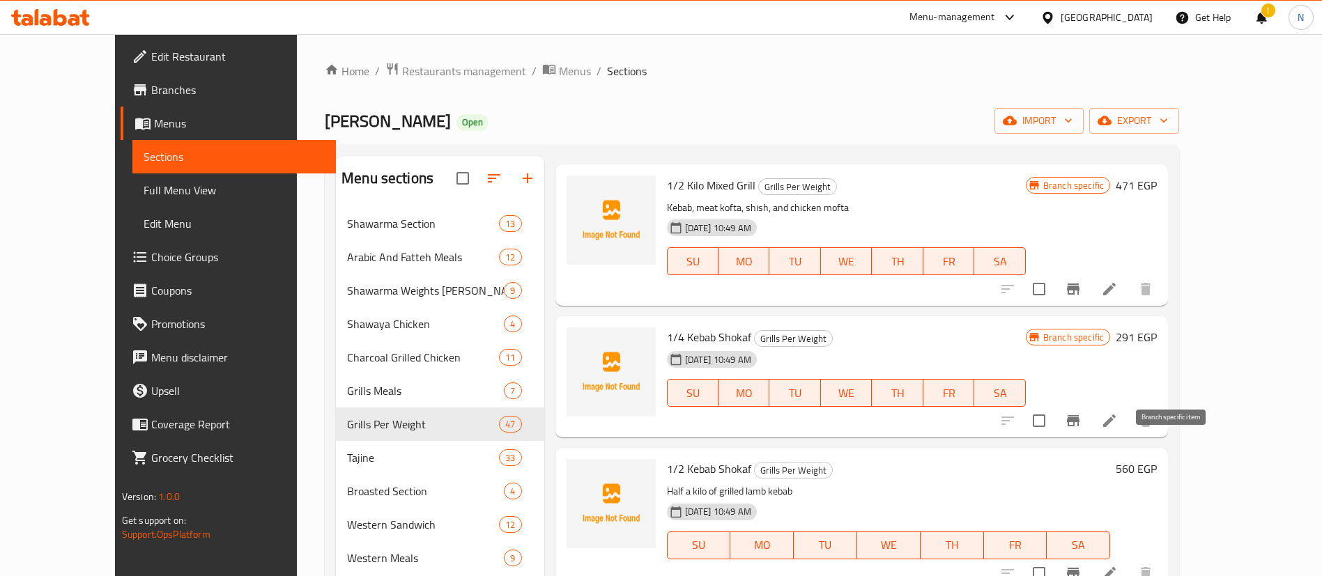
click at [1081, 565] on icon "Branch-specific-item" at bounding box center [1073, 573] width 17 height 17
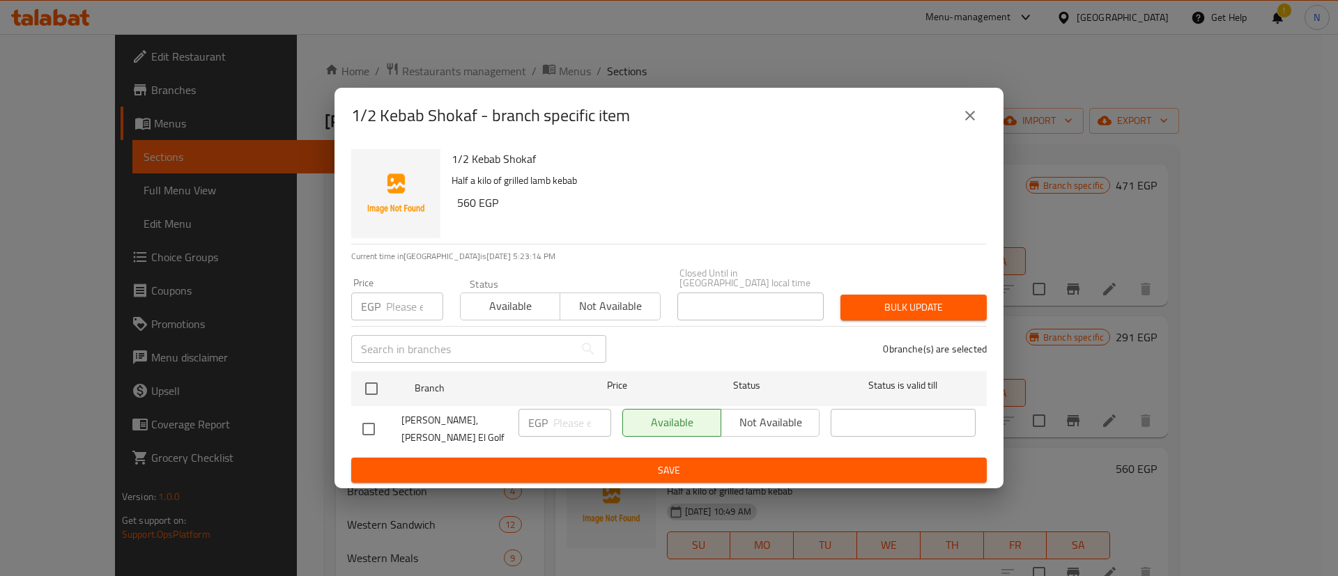
click at [406, 304] on input "number" at bounding box center [414, 307] width 57 height 28
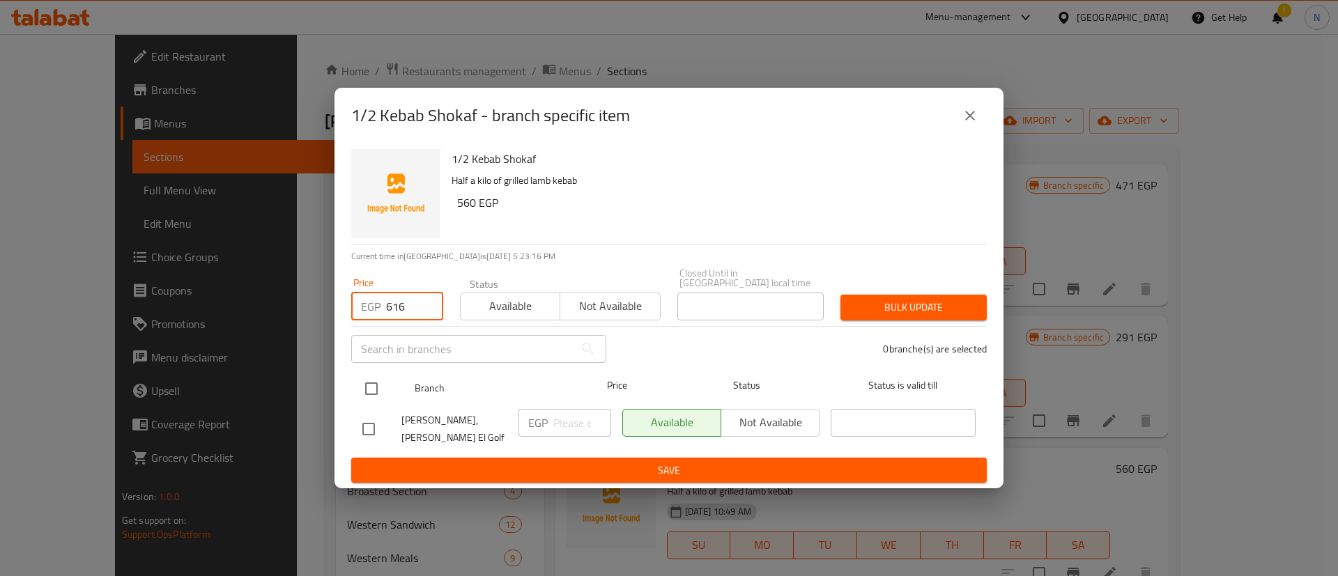
type input "616"
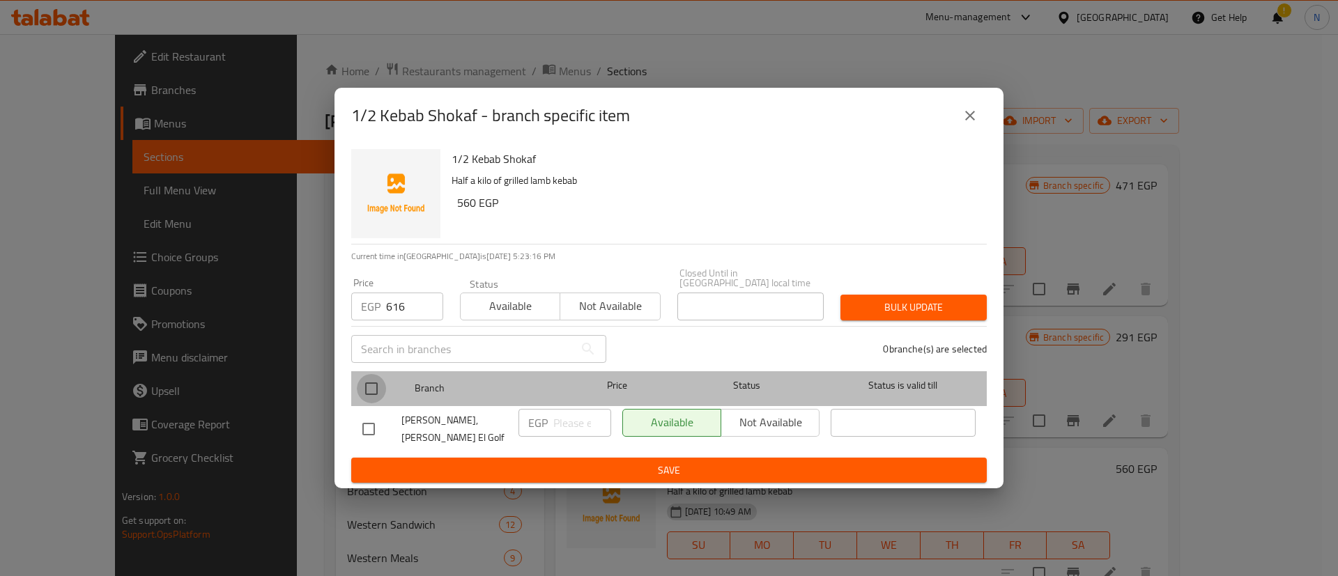
click at [371, 388] on input "checkbox" at bounding box center [371, 388] width 29 height 29
checkbox input "true"
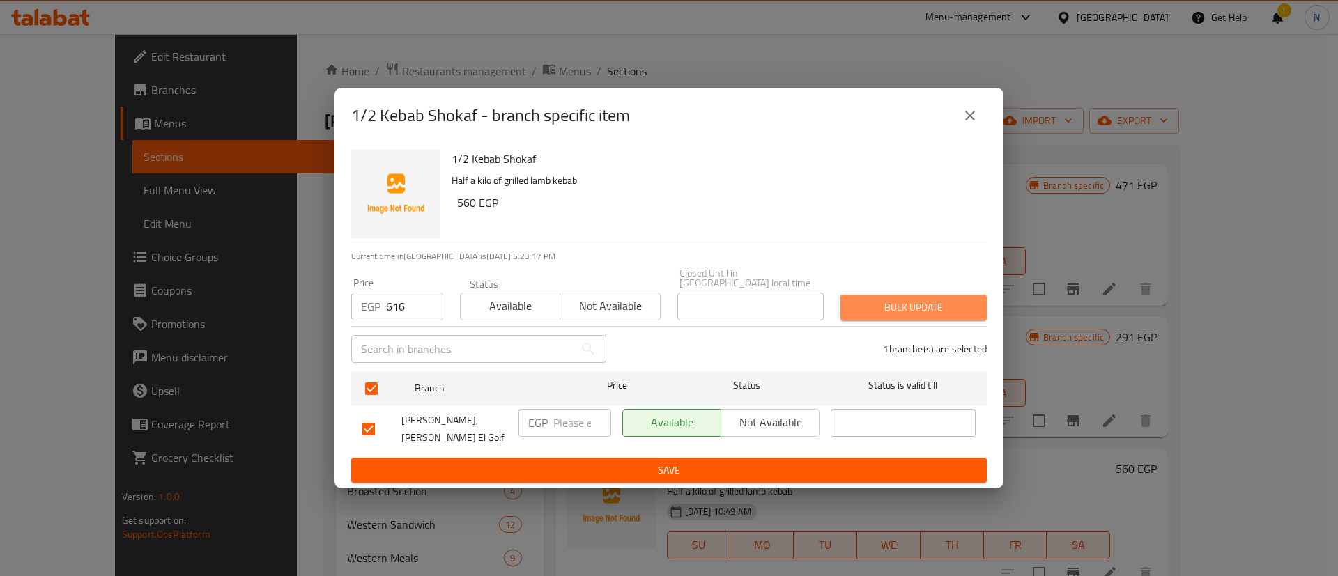
click at [900, 308] on span "Bulk update" at bounding box center [913, 307] width 124 height 17
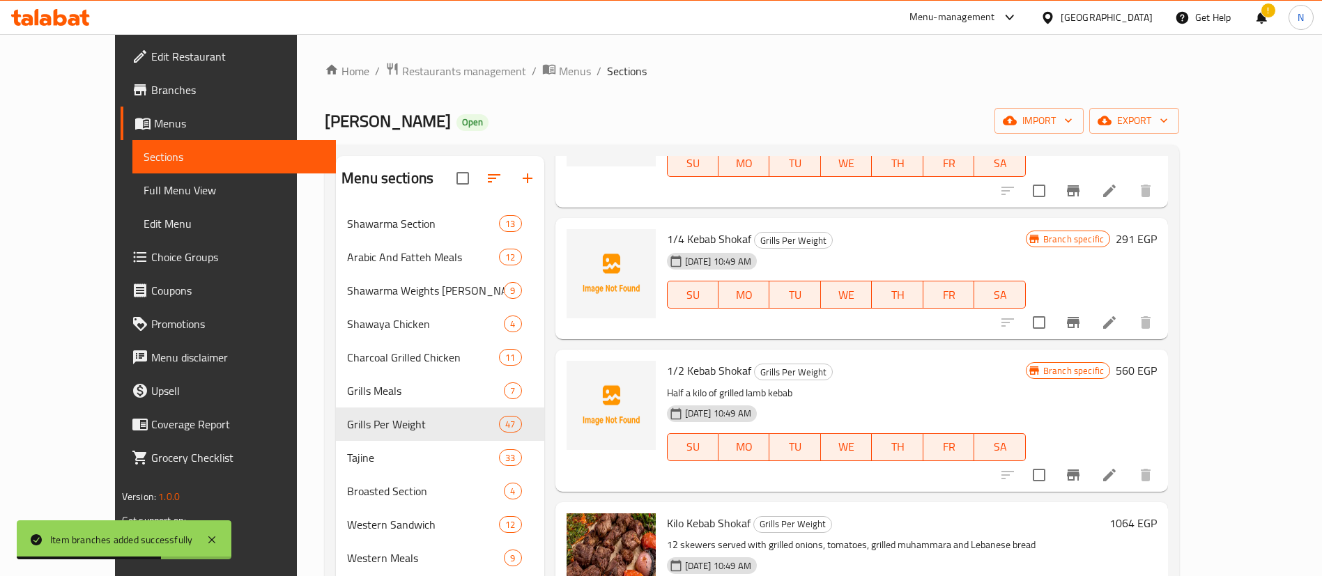
scroll to position [1323, 0]
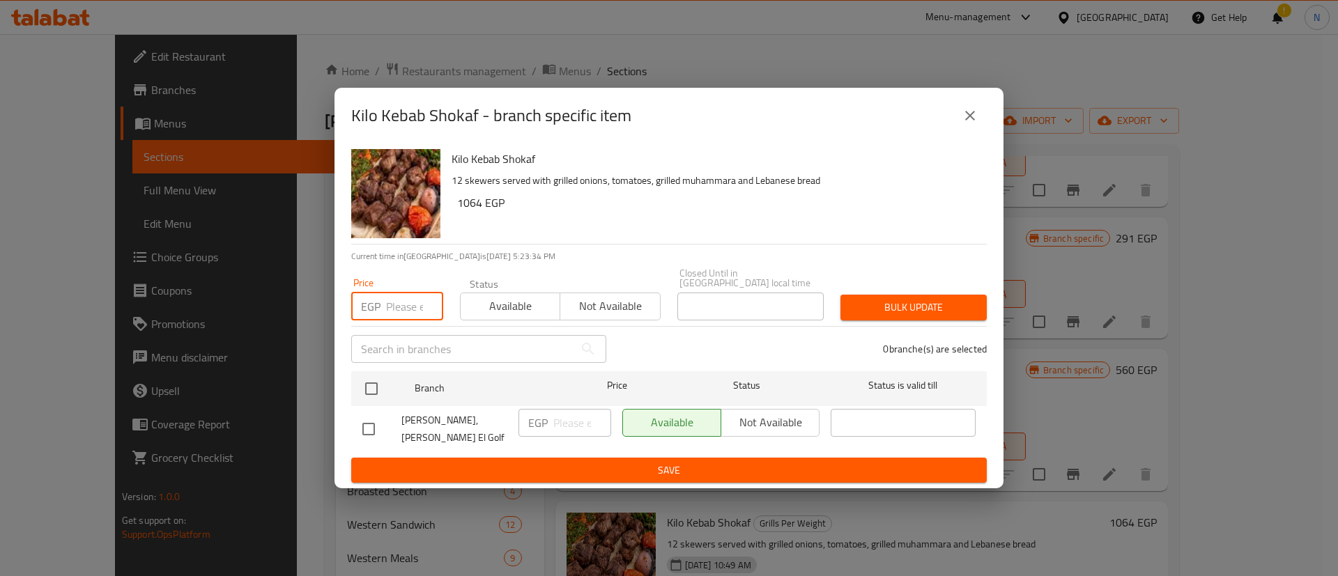
click at [401, 309] on input "number" at bounding box center [414, 307] width 57 height 28
type input "1120"
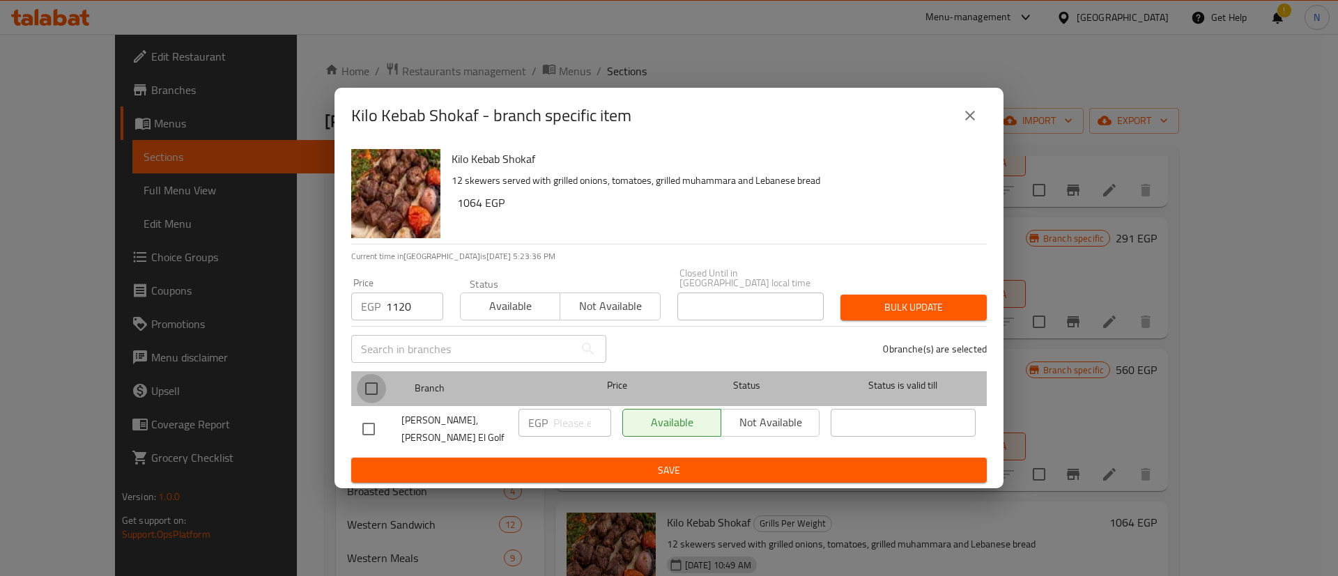
click at [371, 381] on input "checkbox" at bounding box center [371, 388] width 29 height 29
checkbox input "true"
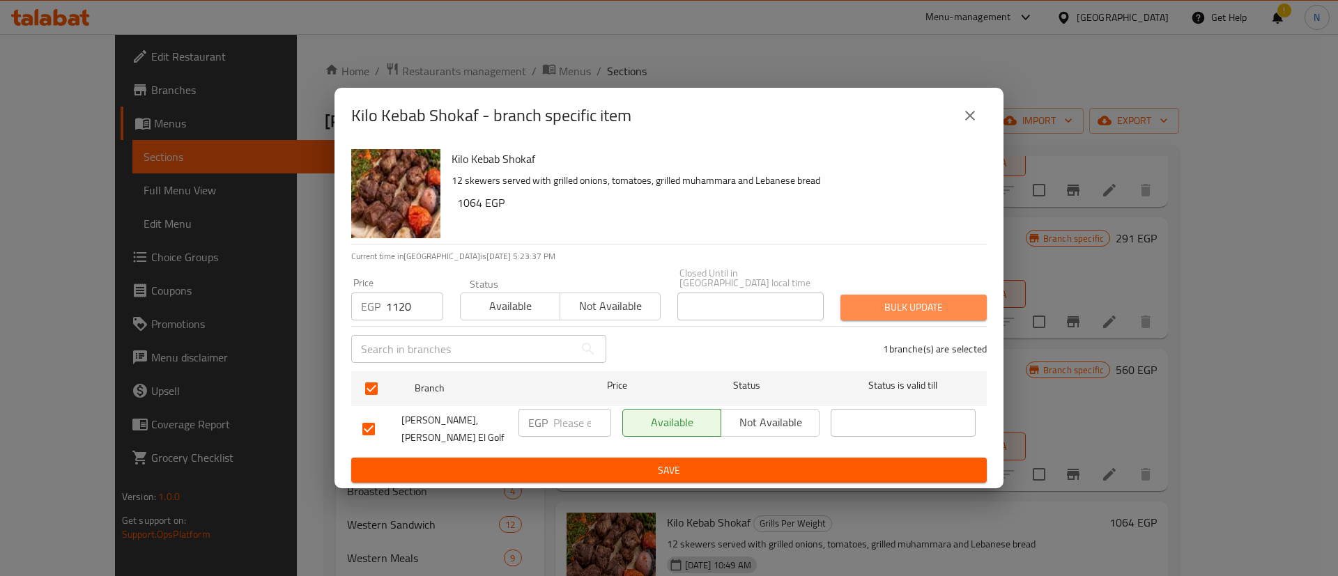
click at [906, 296] on button "Bulk update" at bounding box center [913, 308] width 146 height 26
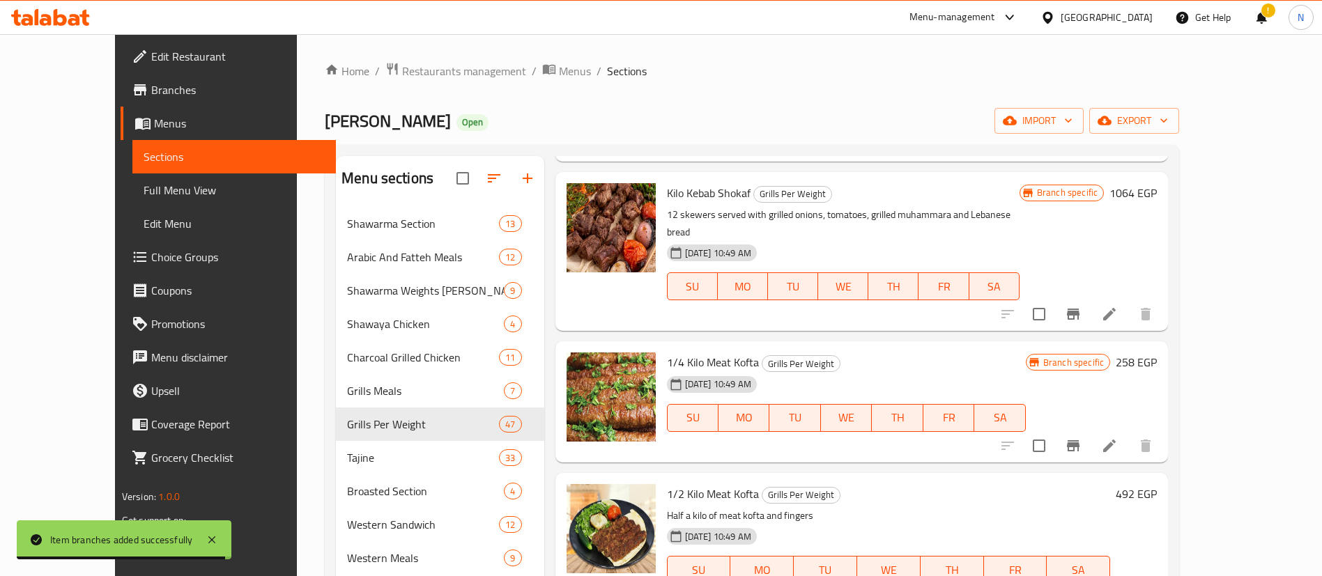
scroll to position [1655, 0]
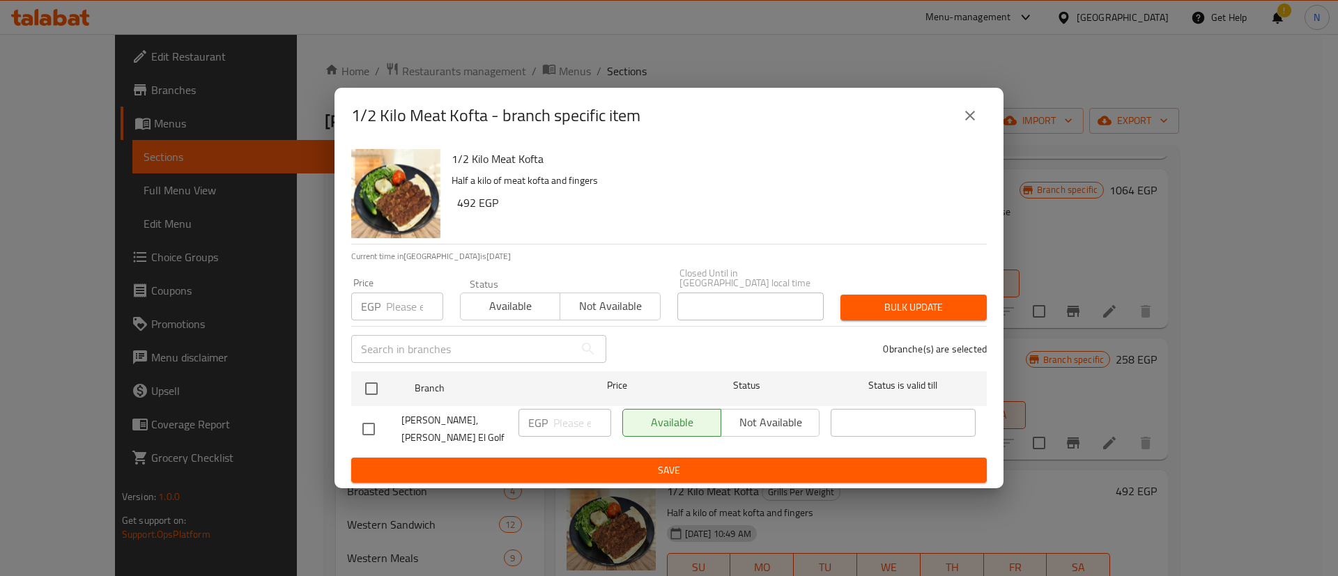
click at [385, 312] on div "EGP Price" at bounding box center [397, 307] width 92 height 28
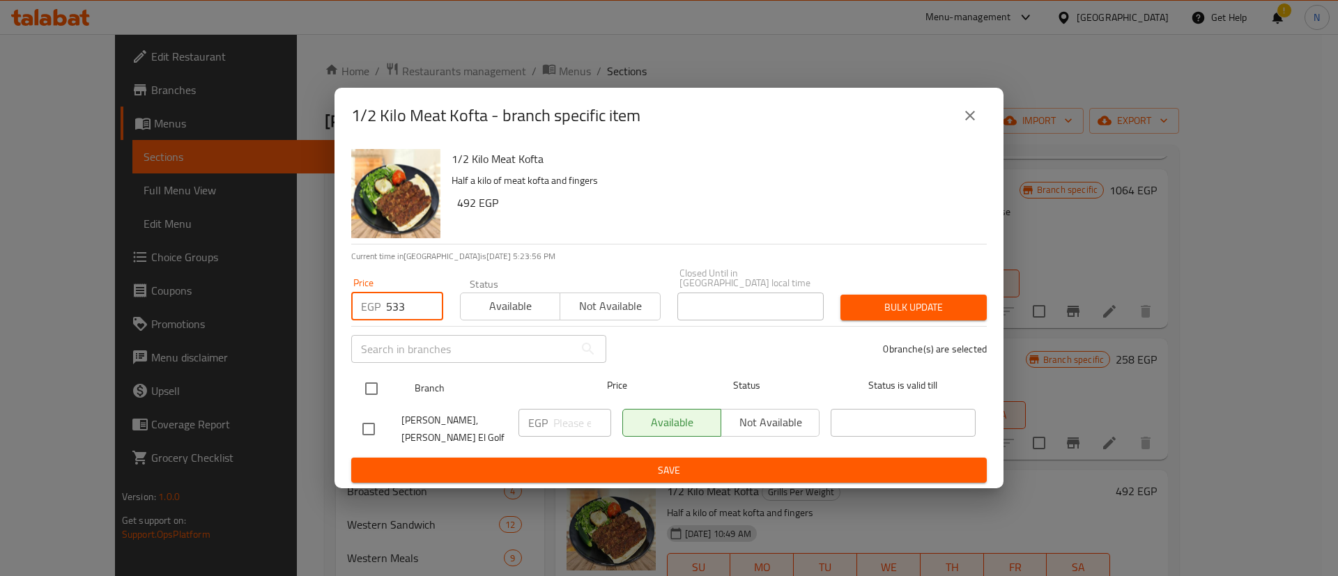
type input "533"
click at [369, 395] on input "checkbox" at bounding box center [371, 388] width 29 height 29
checkbox input "true"
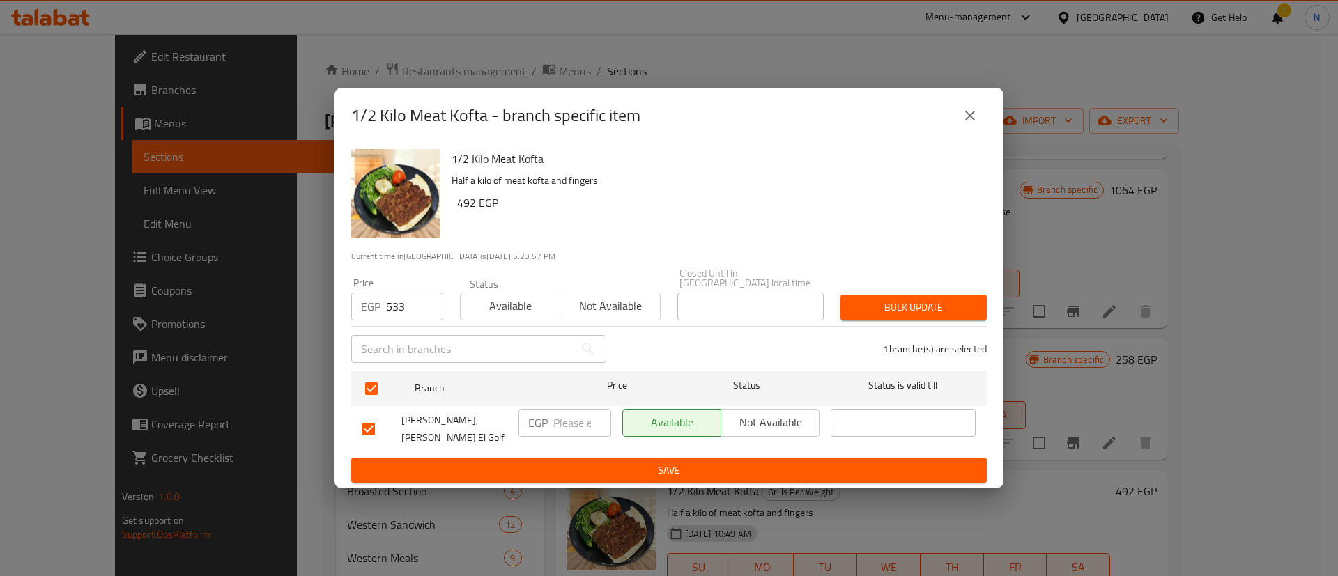
click at [911, 307] on span "Bulk update" at bounding box center [913, 307] width 124 height 17
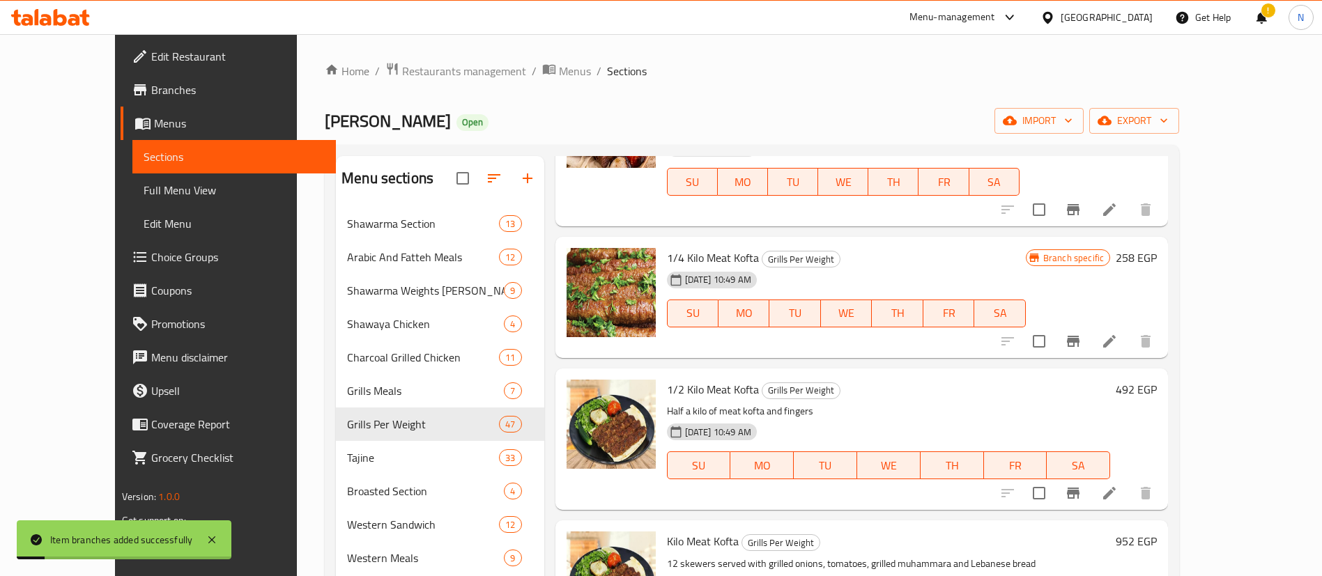
scroll to position [1764, 0]
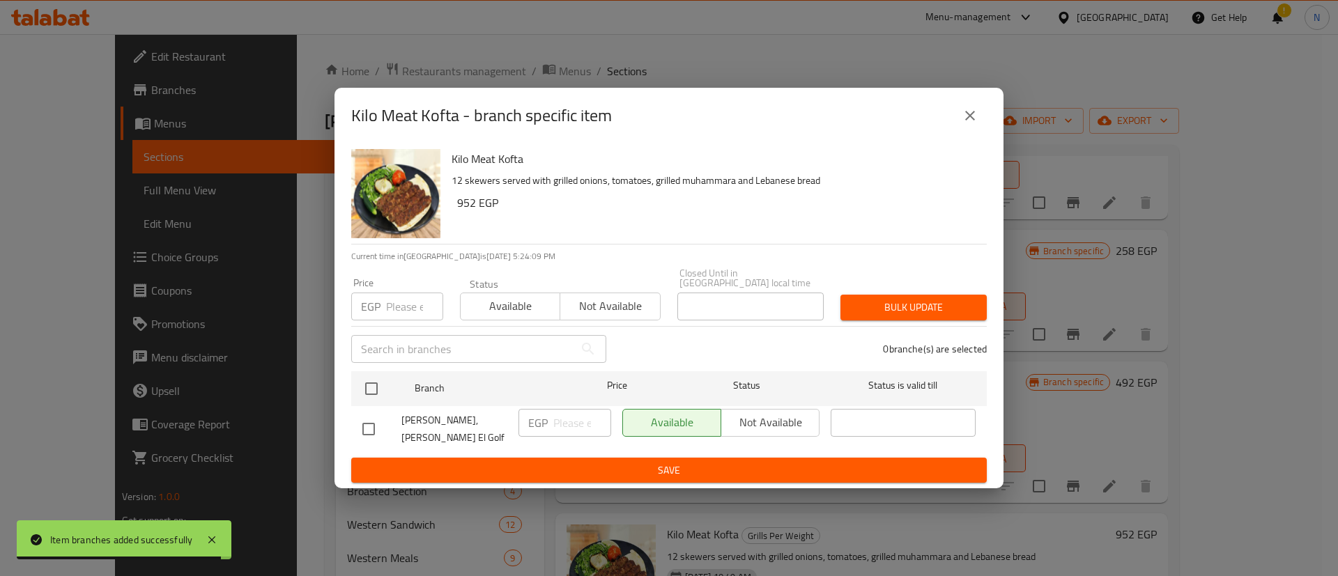
click at [399, 302] on input "number" at bounding box center [414, 307] width 57 height 28
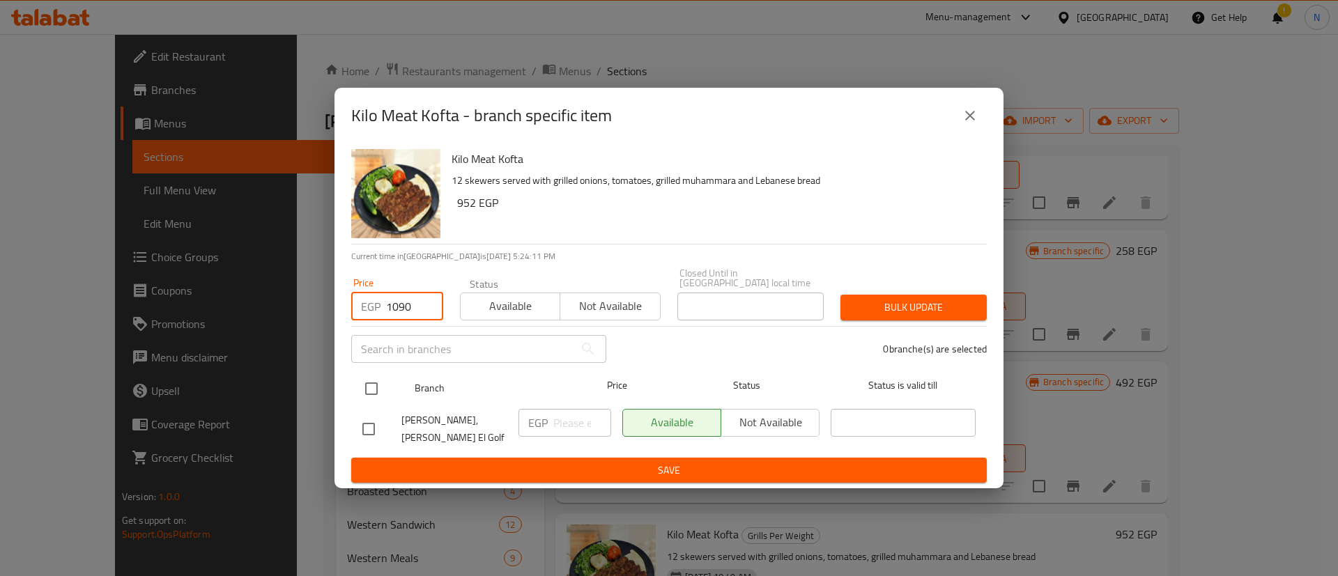
type input "1090"
click at [368, 391] on input "checkbox" at bounding box center [371, 388] width 29 height 29
checkbox input "true"
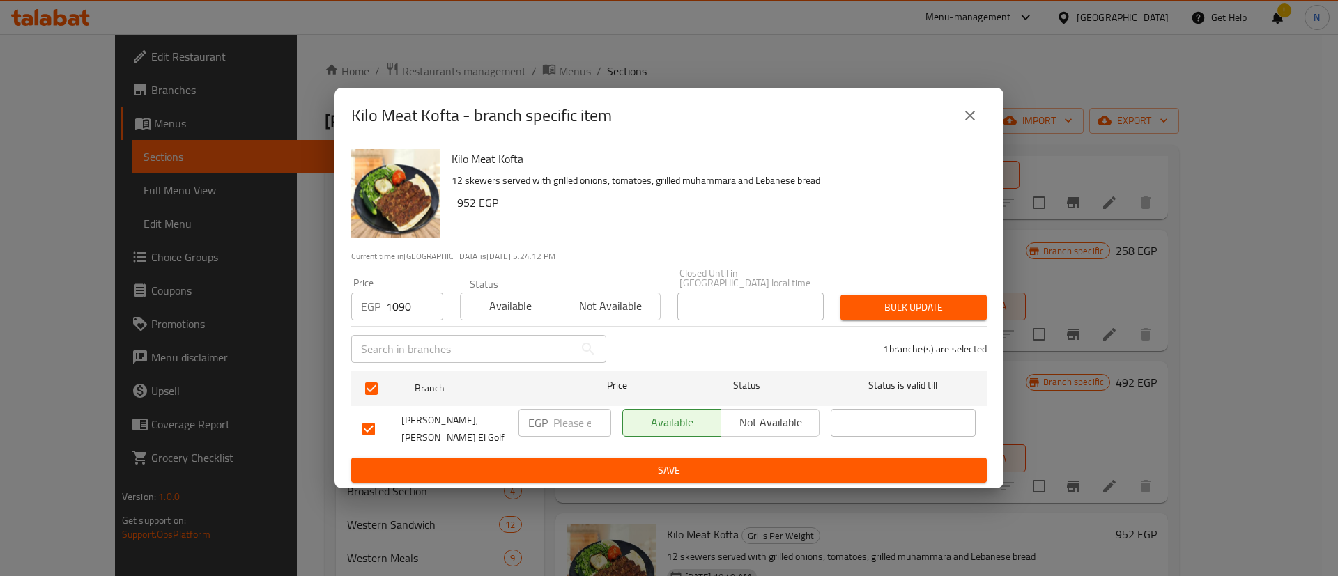
click at [893, 300] on span "Bulk update" at bounding box center [913, 307] width 124 height 17
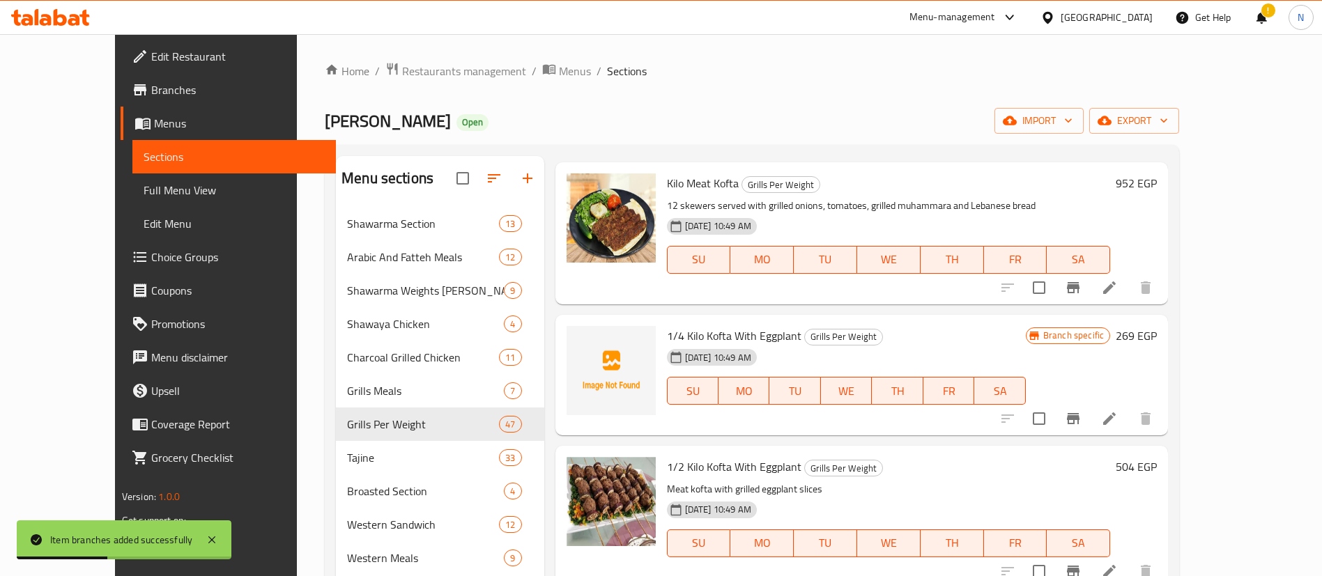
scroll to position [2122, 0]
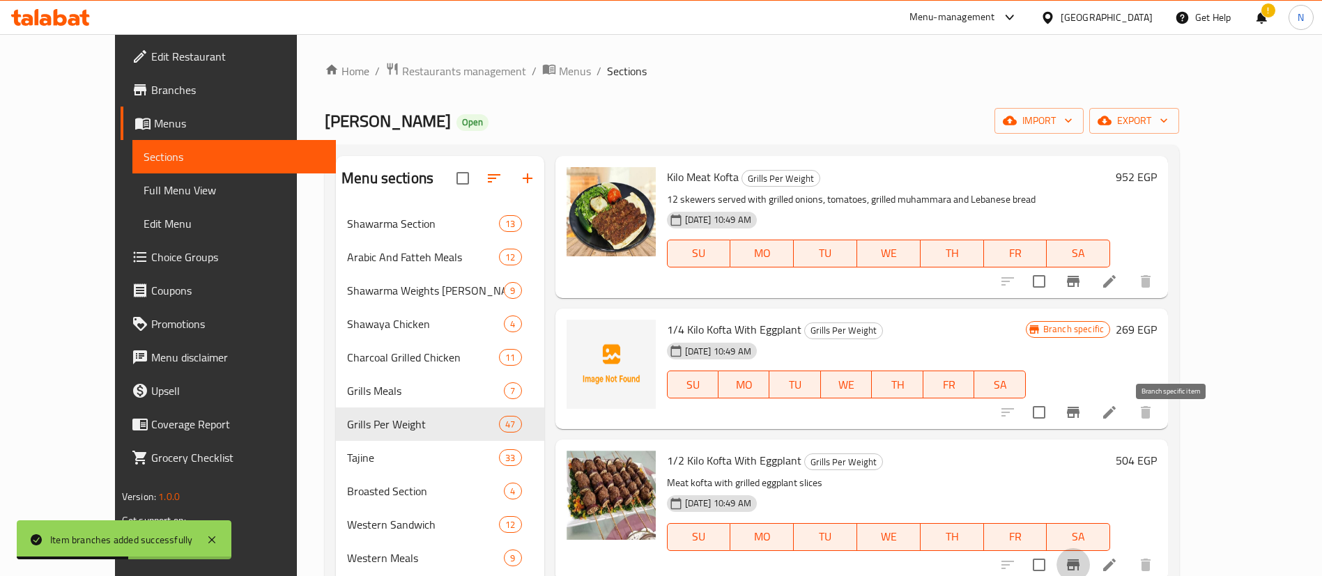
click at [1081, 557] on icon "Branch-specific-item" at bounding box center [1073, 565] width 17 height 17
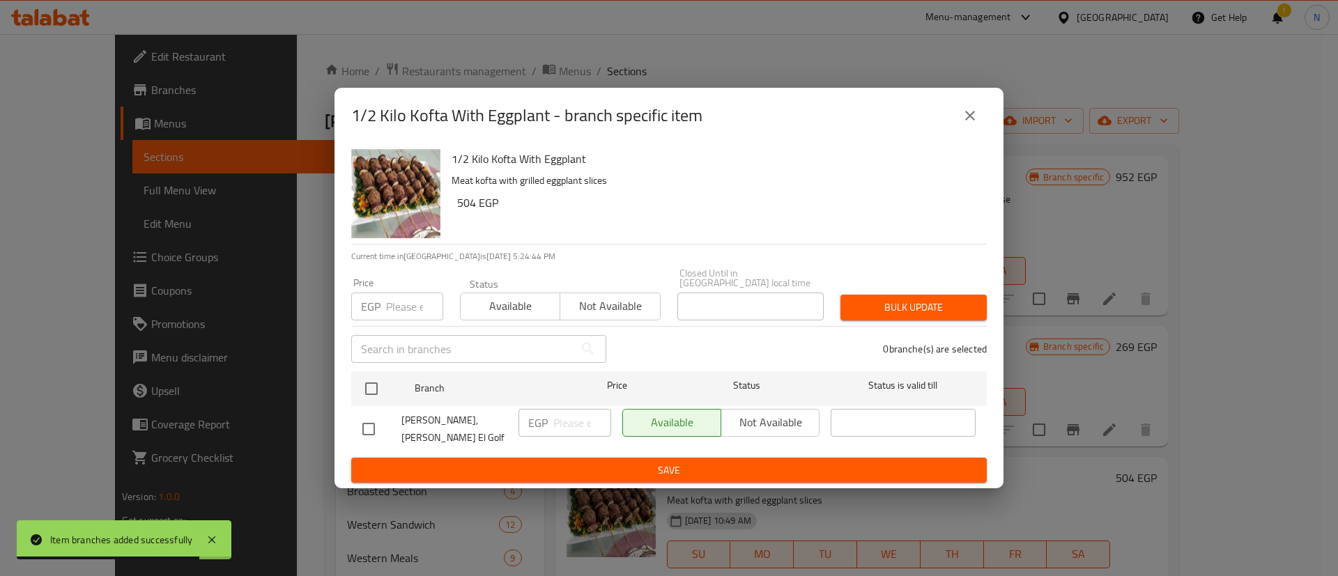
click at [402, 307] on input "number" at bounding box center [414, 307] width 57 height 28
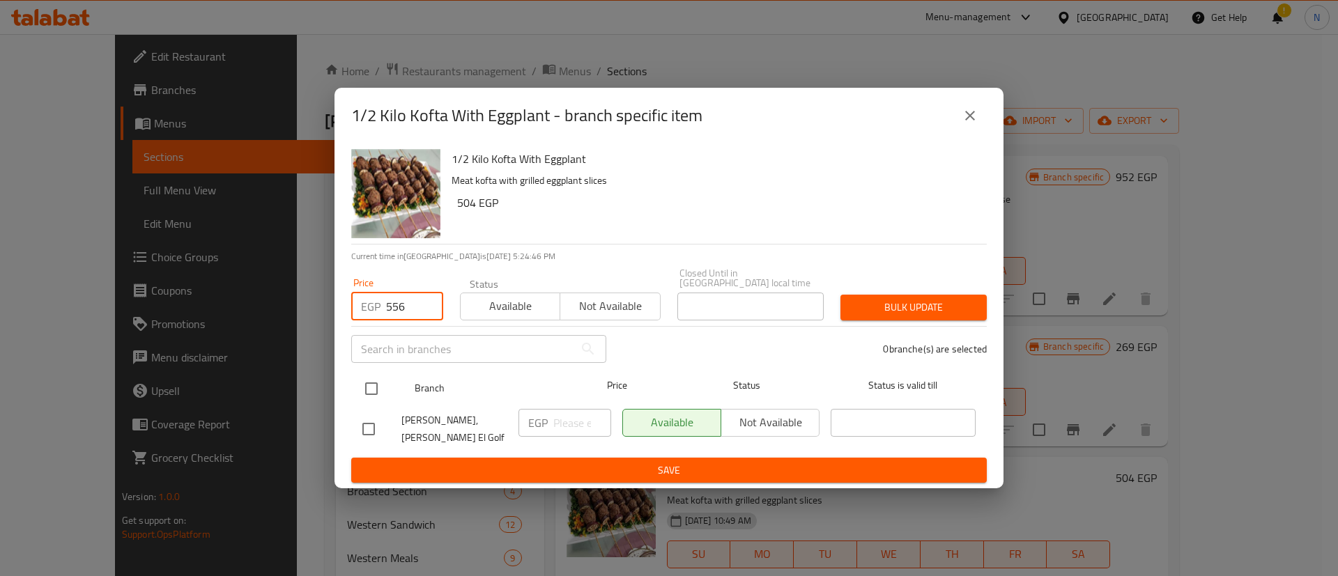
type input "556"
click at [371, 388] on input "checkbox" at bounding box center [371, 388] width 29 height 29
checkbox input "true"
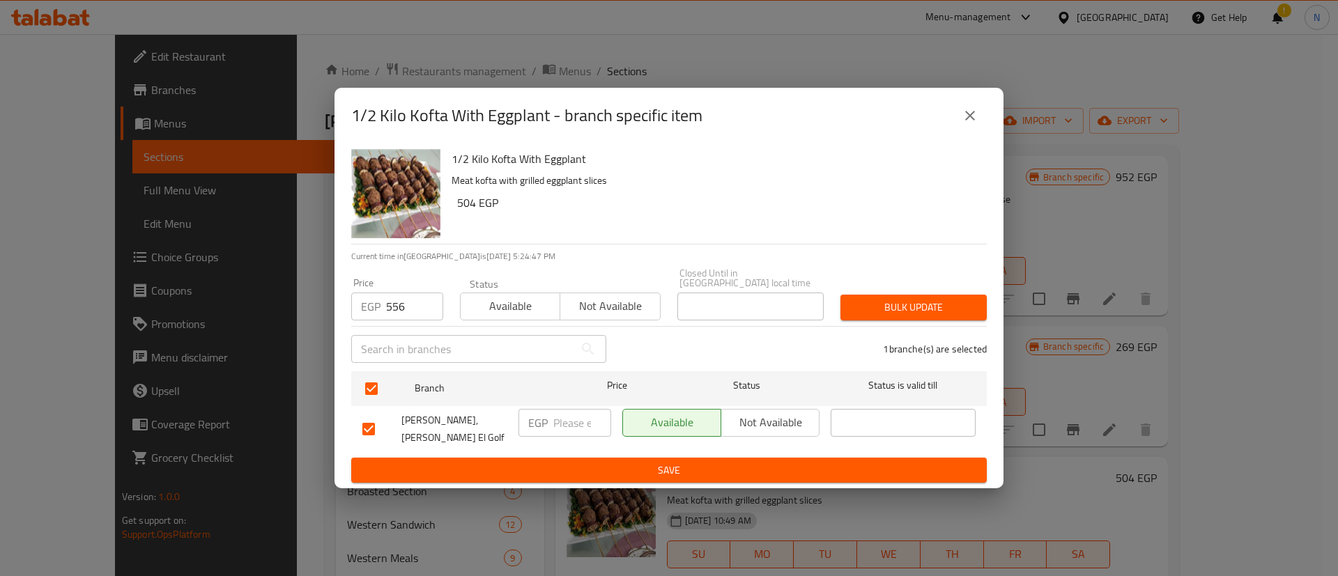
click at [948, 307] on span "Bulk update" at bounding box center [913, 307] width 124 height 17
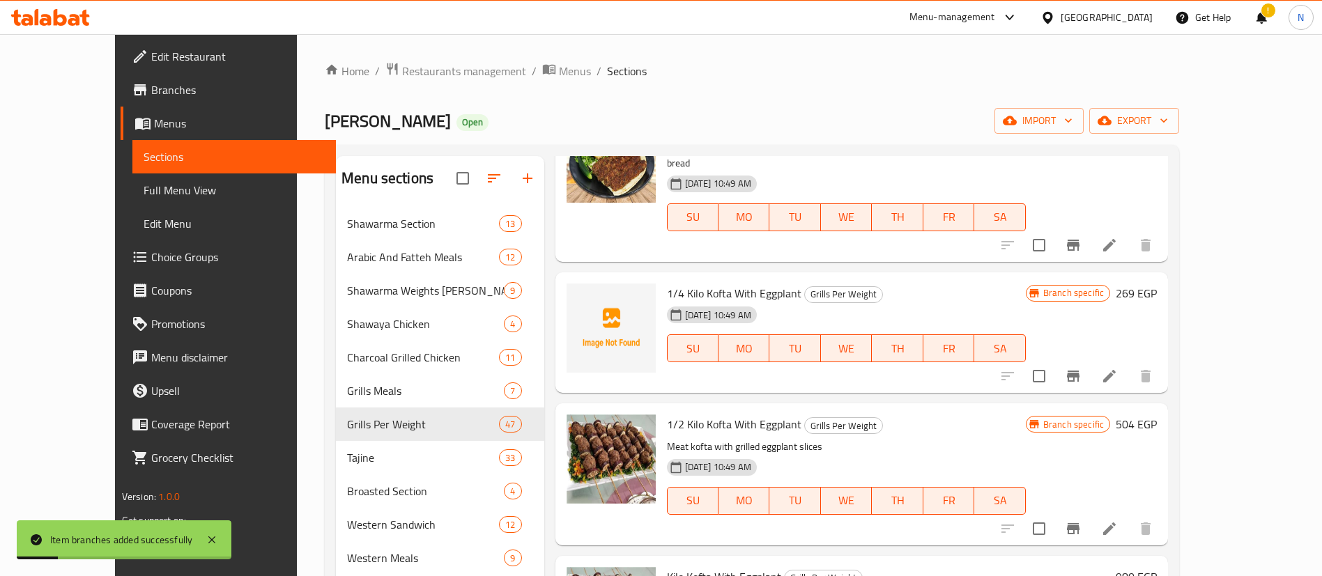
scroll to position [2176, 0]
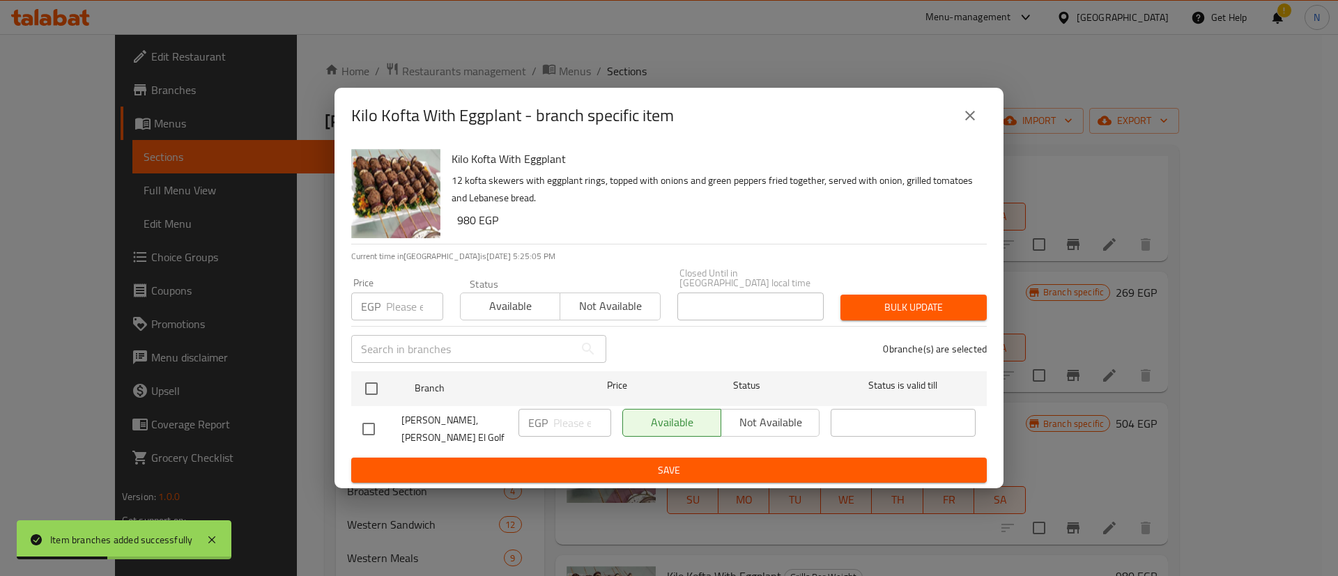
click at [392, 318] on input "number" at bounding box center [414, 307] width 57 height 28
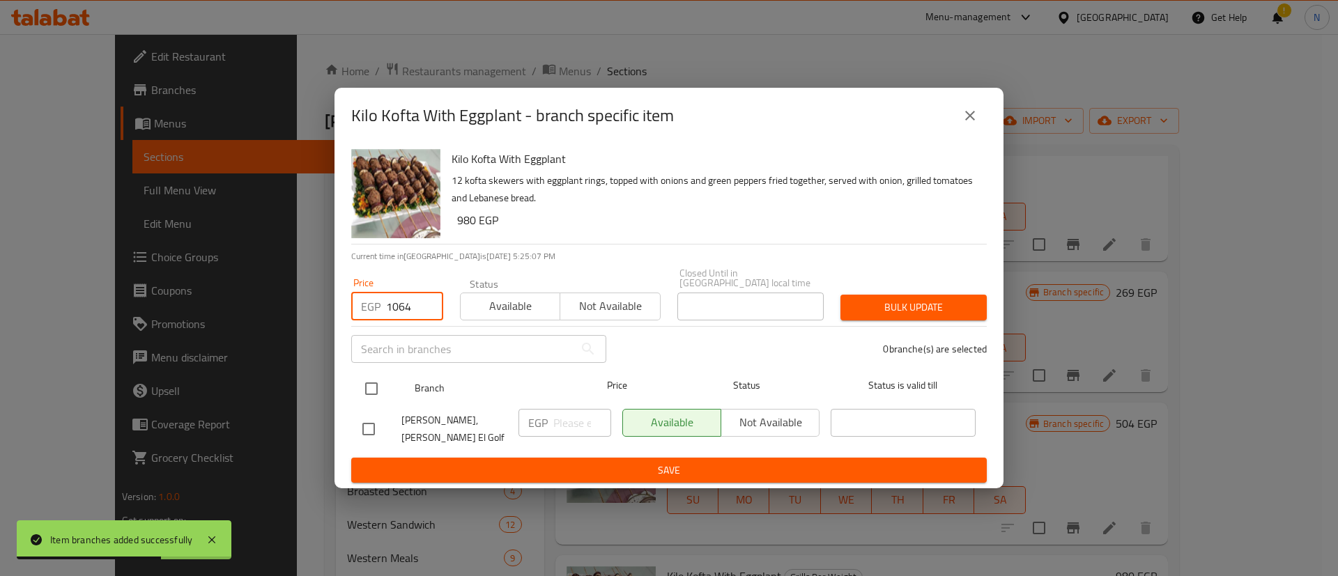
type input "1064"
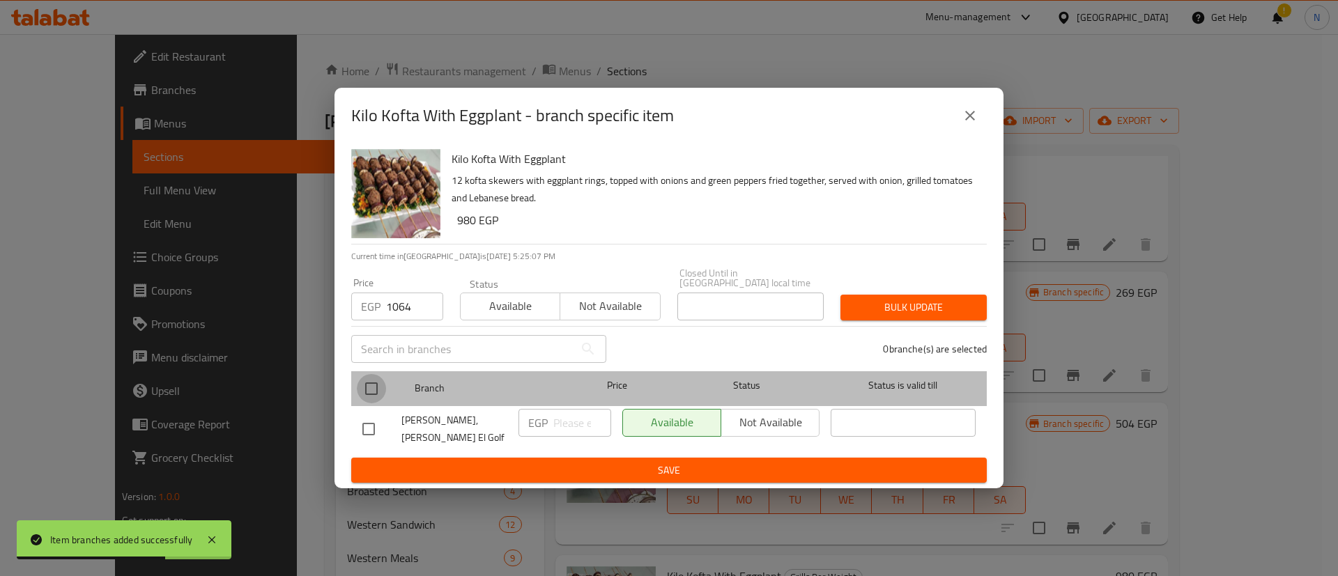
click at [370, 396] on input "checkbox" at bounding box center [371, 388] width 29 height 29
checkbox input "true"
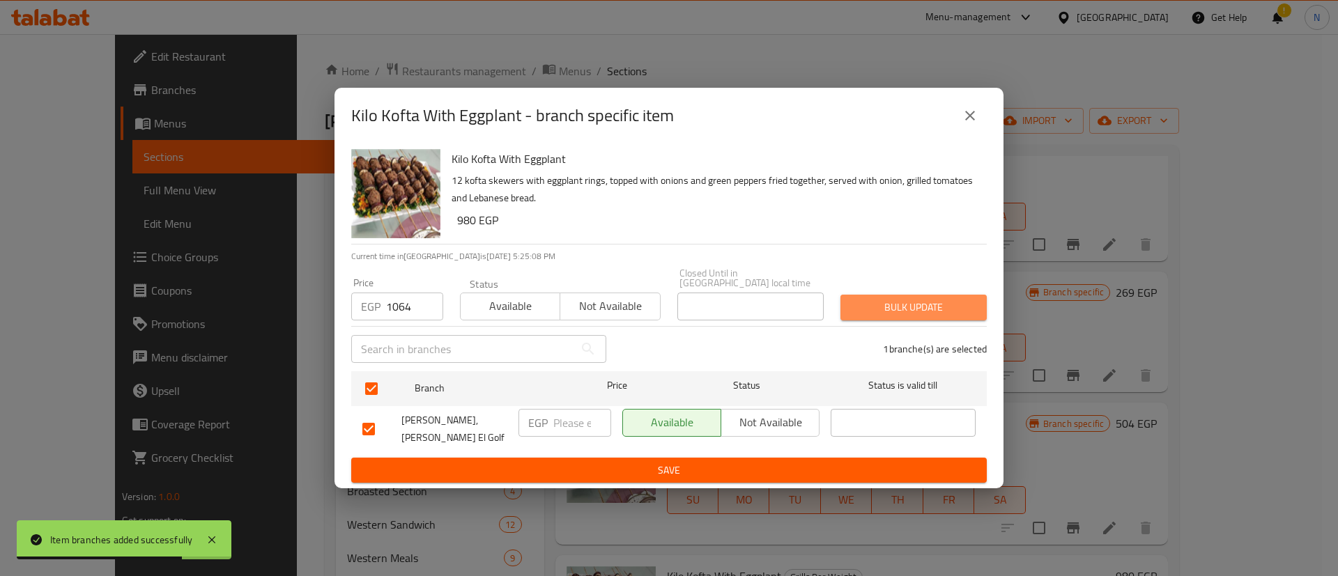
click at [898, 299] on span "Bulk update" at bounding box center [913, 307] width 124 height 17
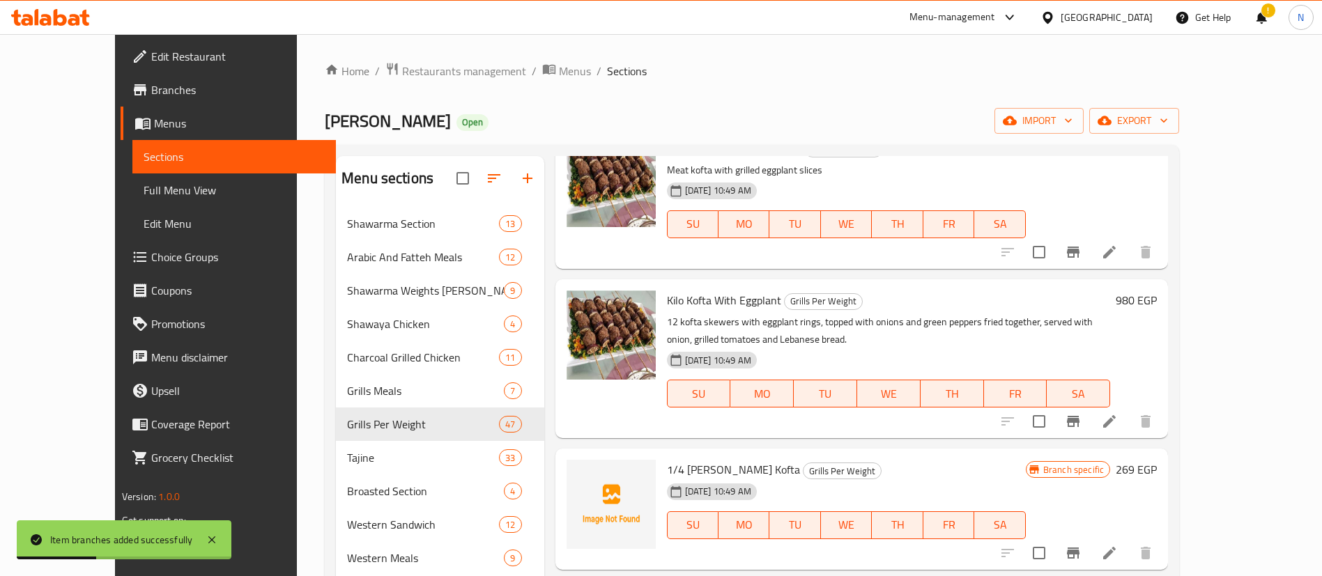
scroll to position [2453, 0]
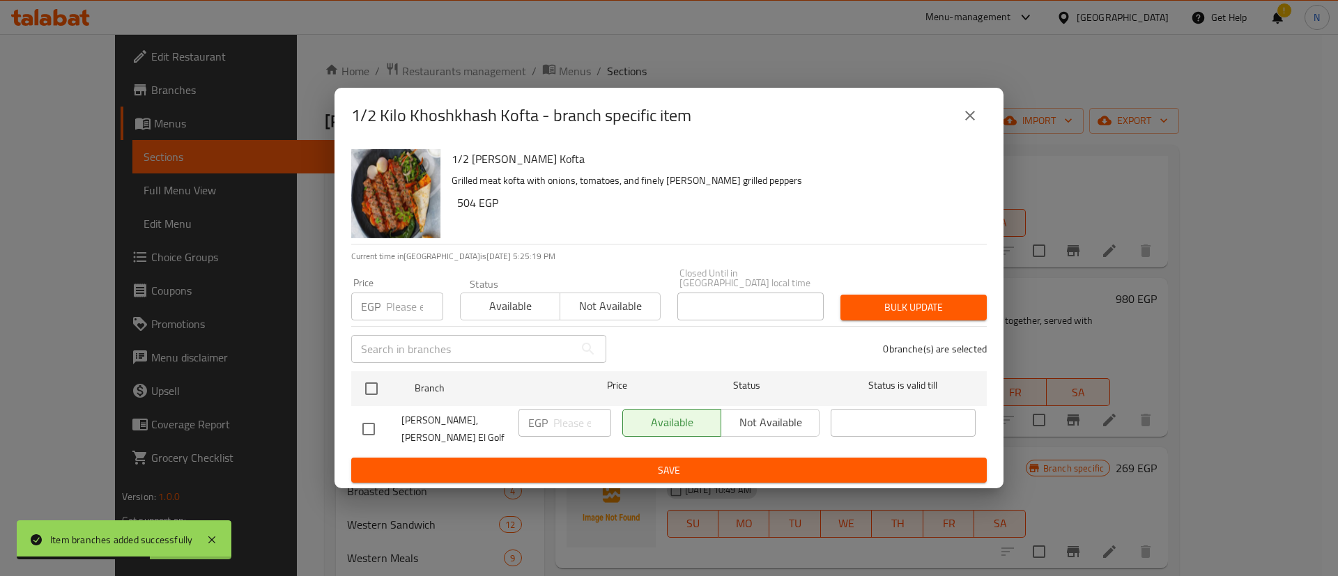
click at [405, 309] on input "number" at bounding box center [414, 307] width 57 height 28
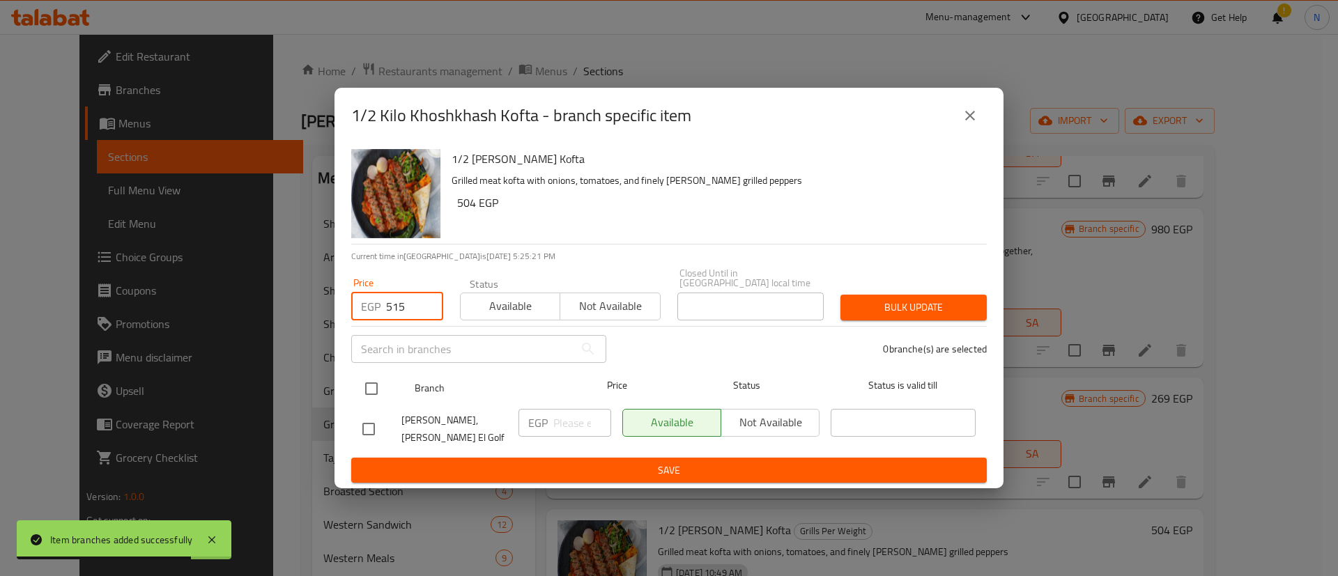
type input "515"
click at [376, 389] on input "checkbox" at bounding box center [371, 388] width 29 height 29
checkbox input "true"
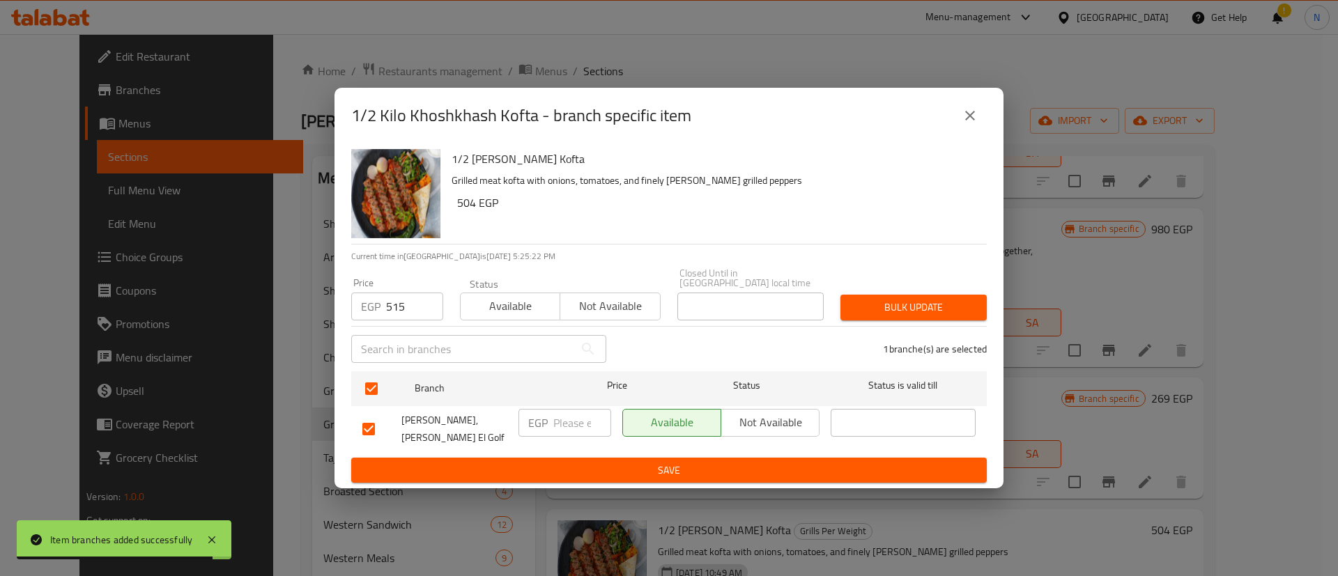
click at [906, 314] on span "Bulk update" at bounding box center [913, 307] width 124 height 17
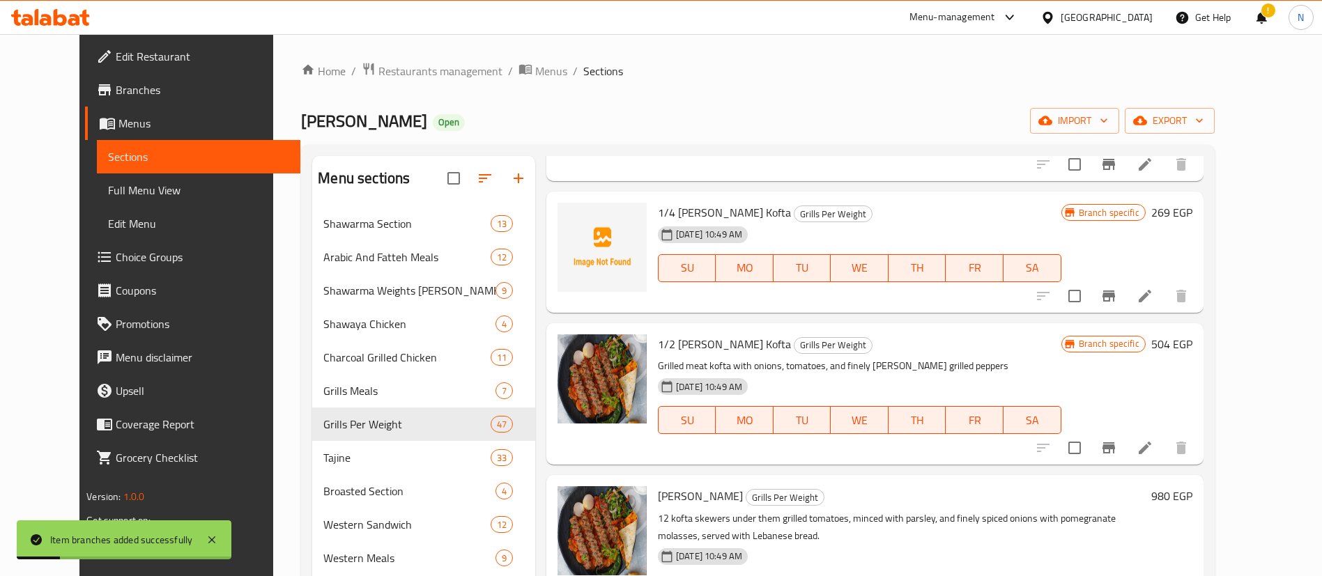
scroll to position [2640, 0]
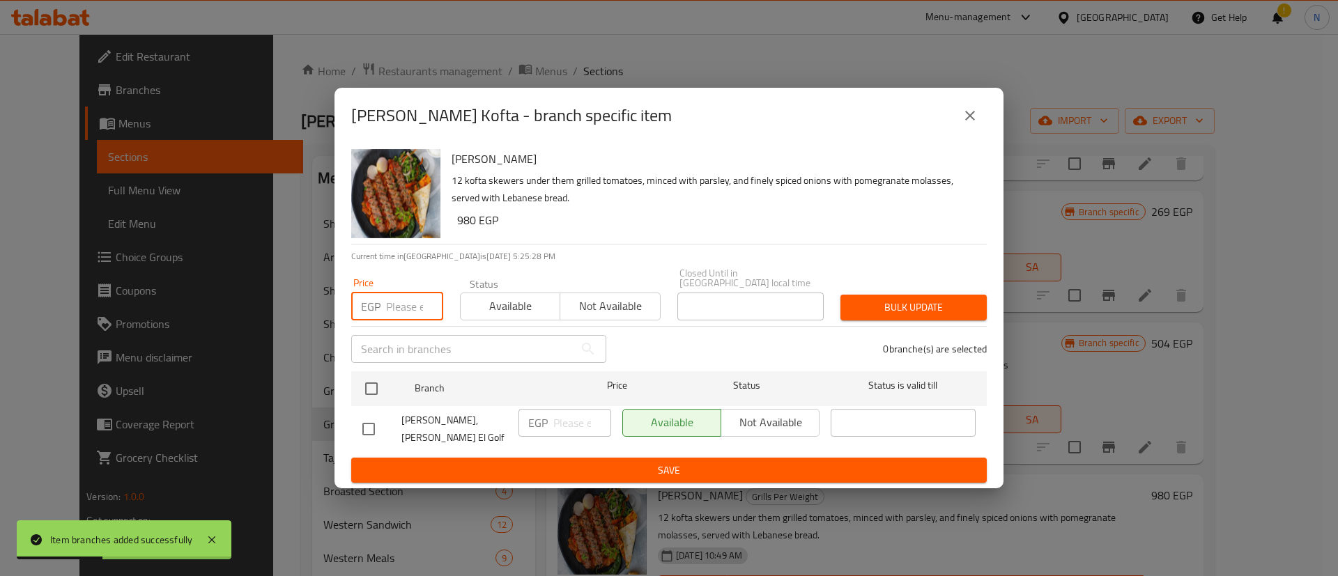
click at [408, 304] on input "number" at bounding box center [414, 307] width 57 height 28
type input "1075"
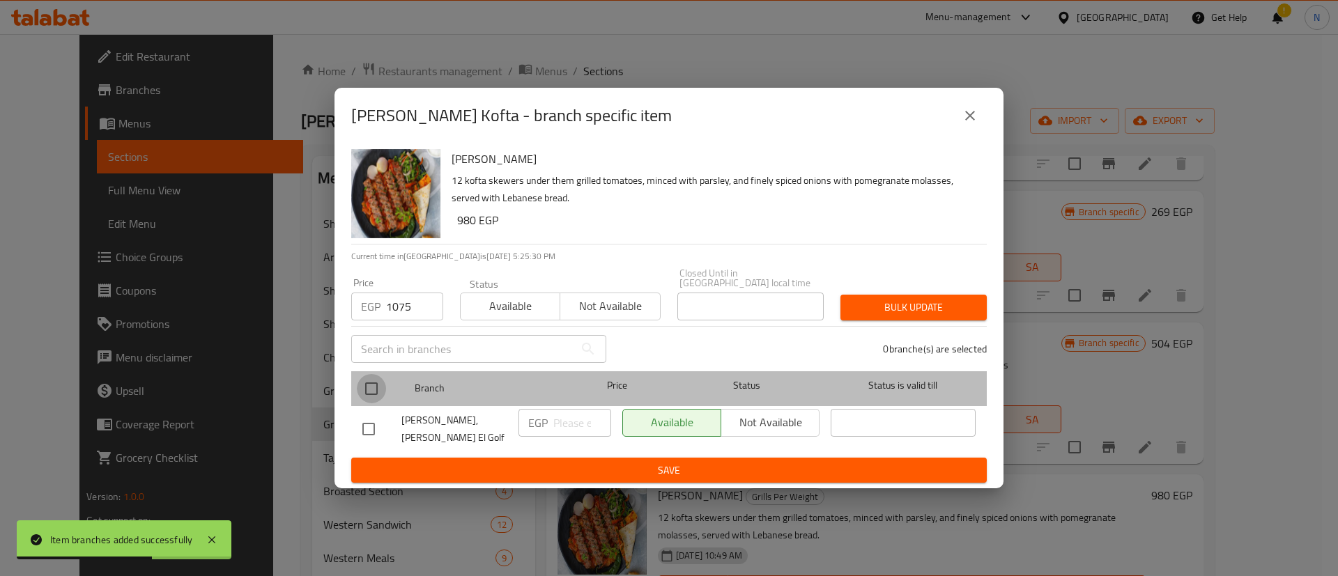
click at [375, 386] on input "checkbox" at bounding box center [371, 388] width 29 height 29
checkbox input "true"
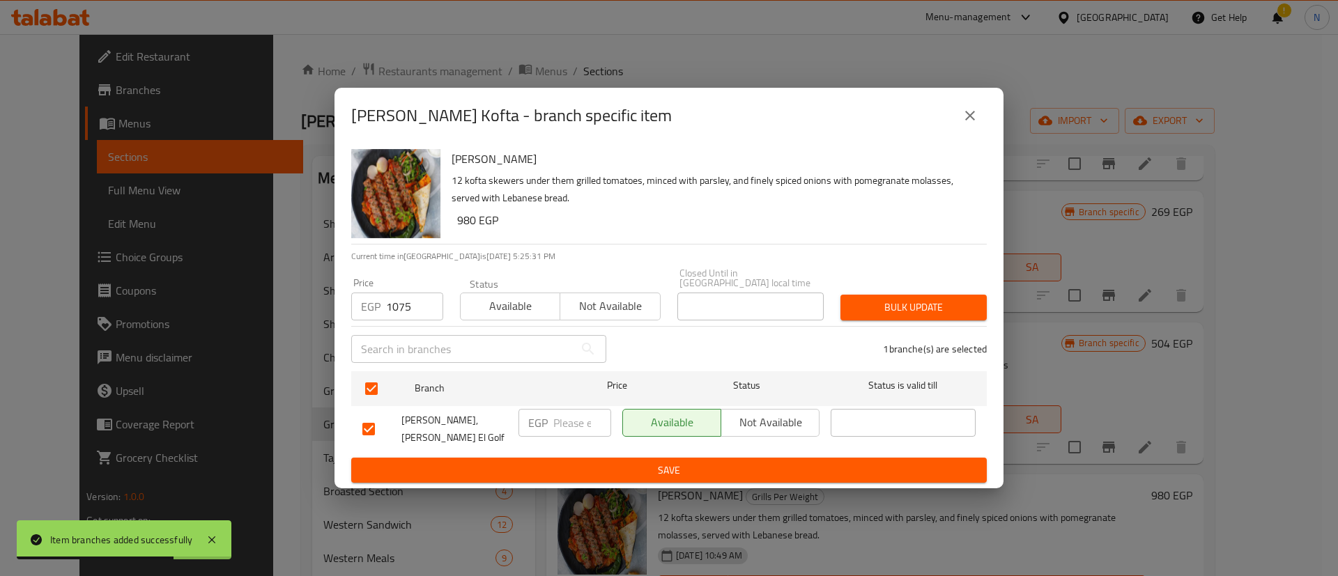
click at [930, 316] on span "Bulk update" at bounding box center [913, 307] width 124 height 17
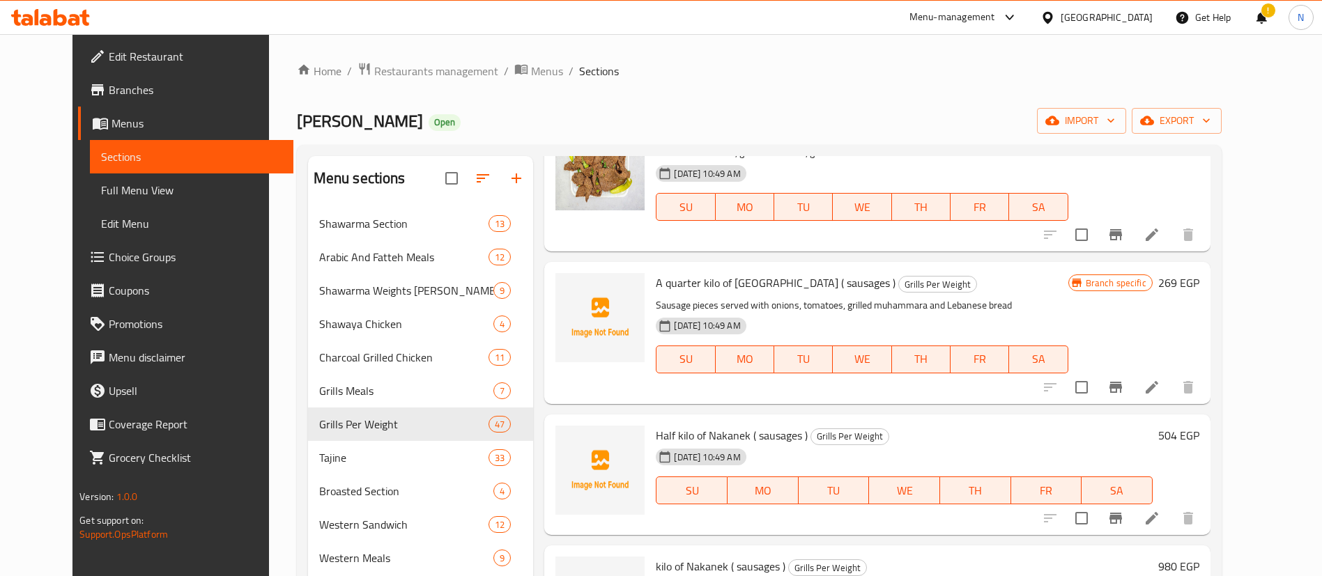
scroll to position [3189, 0]
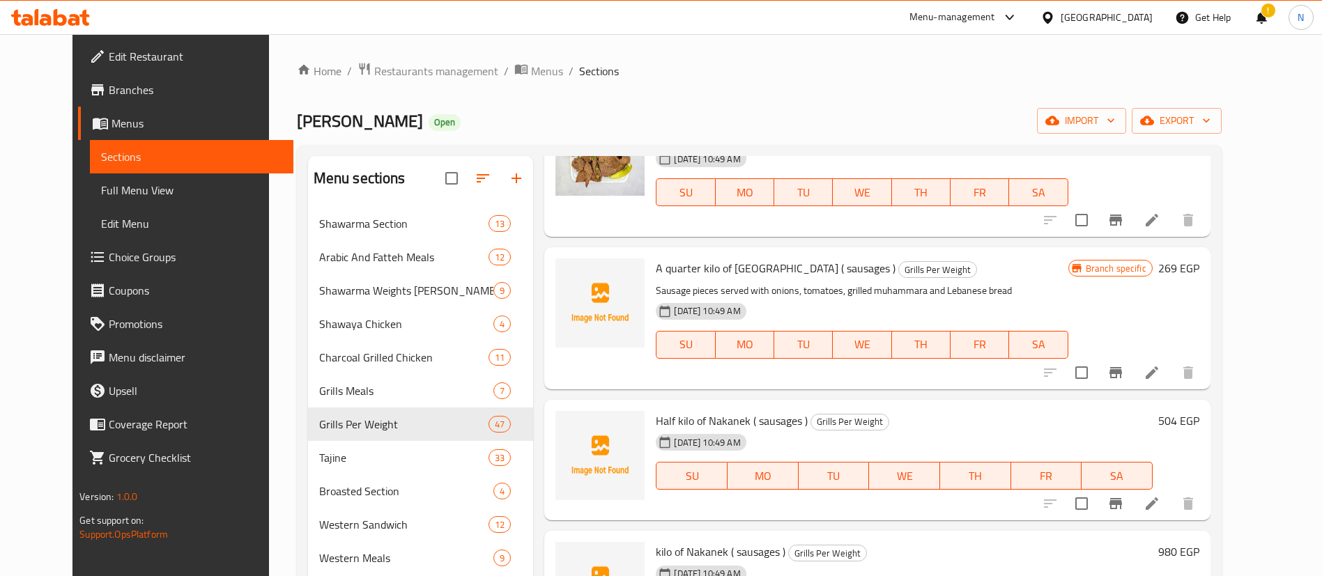
click at [1122, 498] on icon "Branch-specific-item" at bounding box center [1115, 503] width 13 height 11
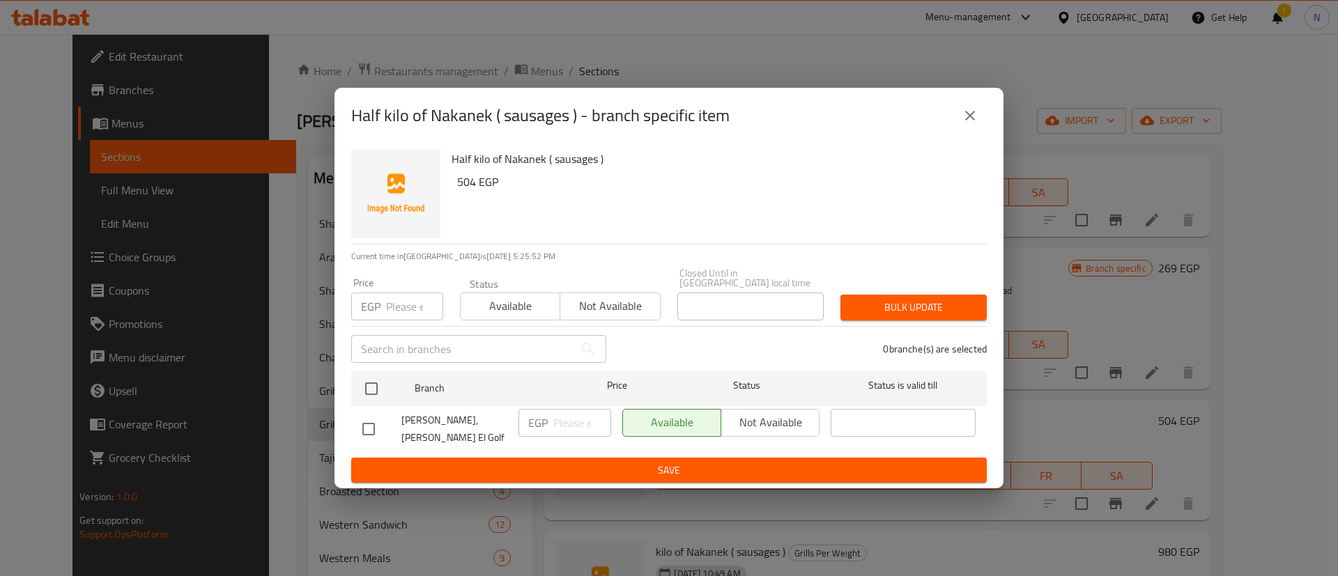
click at [397, 304] on input "number" at bounding box center [414, 307] width 57 height 28
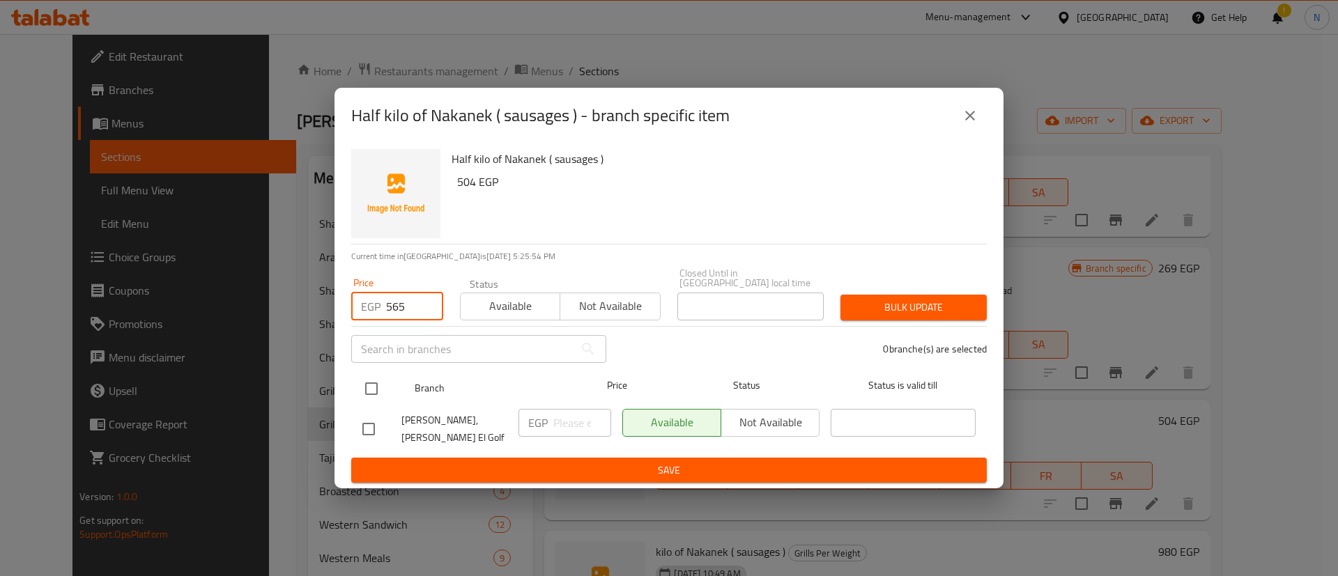
type input "565"
click at [371, 387] on input "checkbox" at bounding box center [371, 388] width 29 height 29
checkbox input "true"
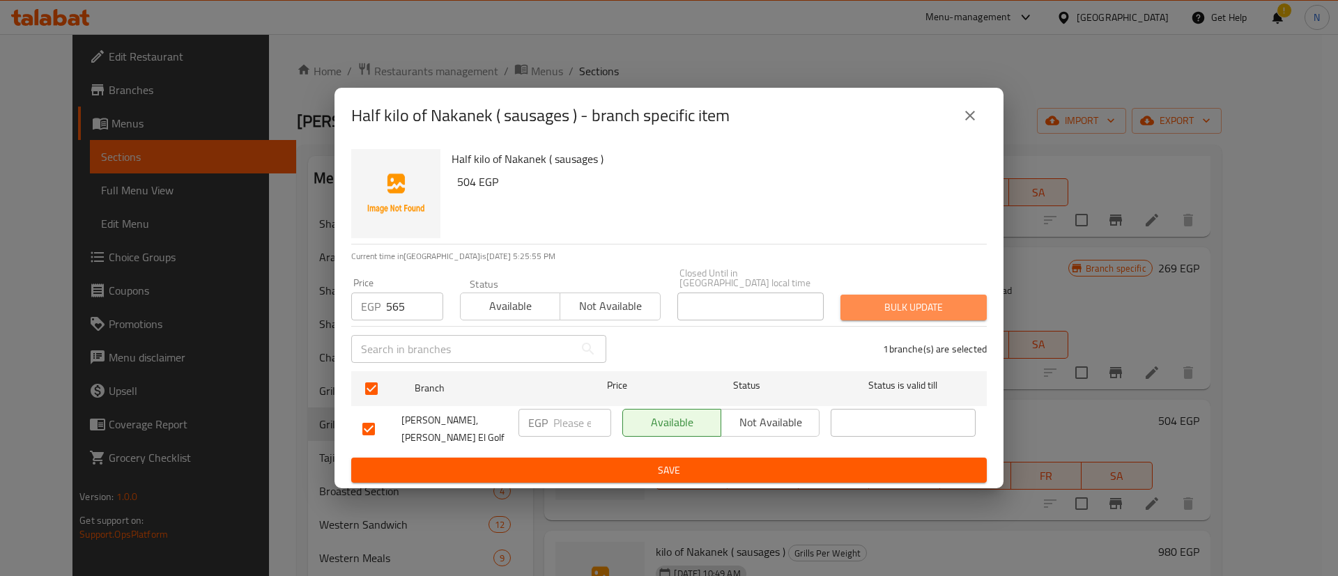
click at [886, 302] on span "Bulk update" at bounding box center [913, 307] width 124 height 17
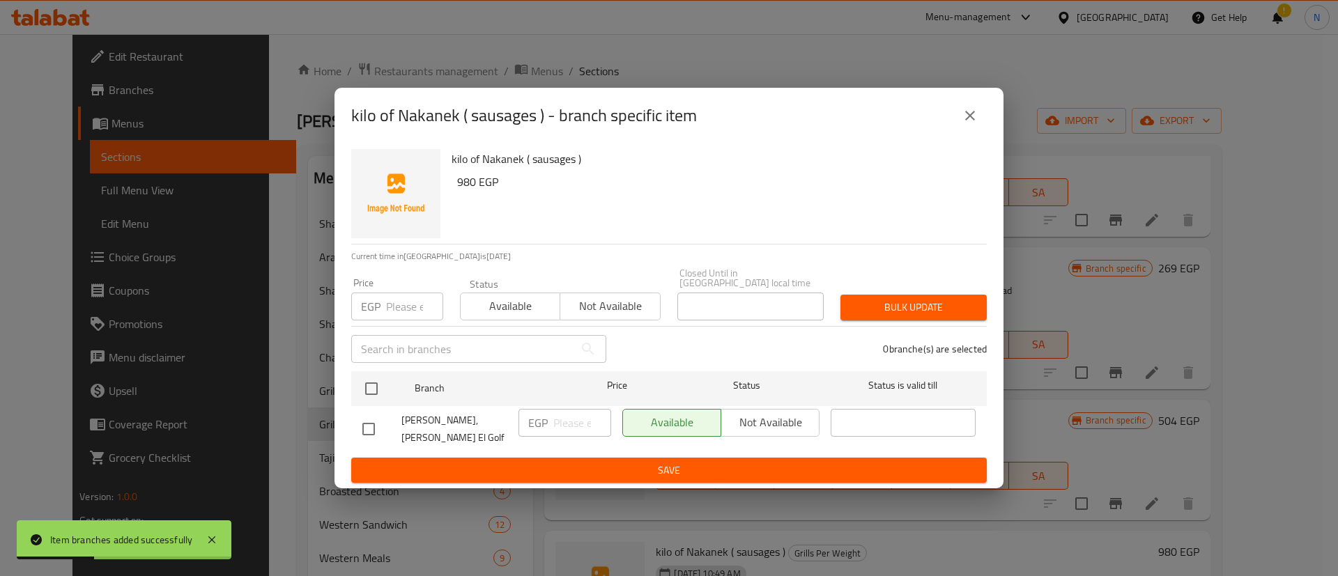
click at [399, 301] on input "number" at bounding box center [414, 307] width 57 height 28
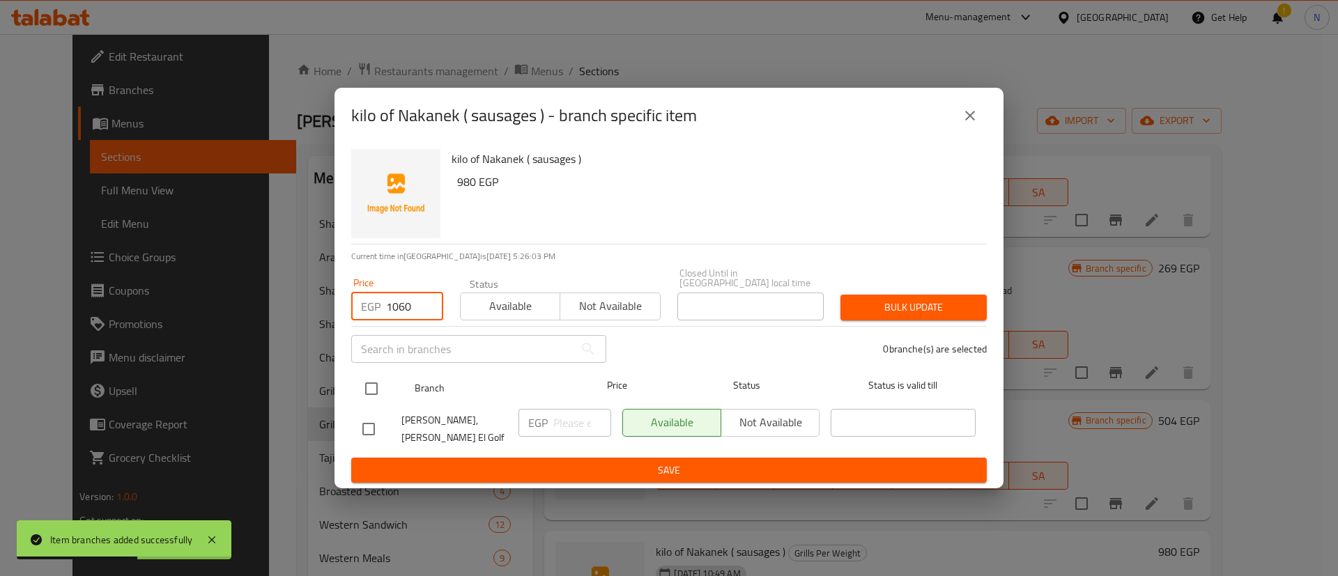
type input "1060"
click at [373, 392] on input "checkbox" at bounding box center [371, 388] width 29 height 29
checkbox input "true"
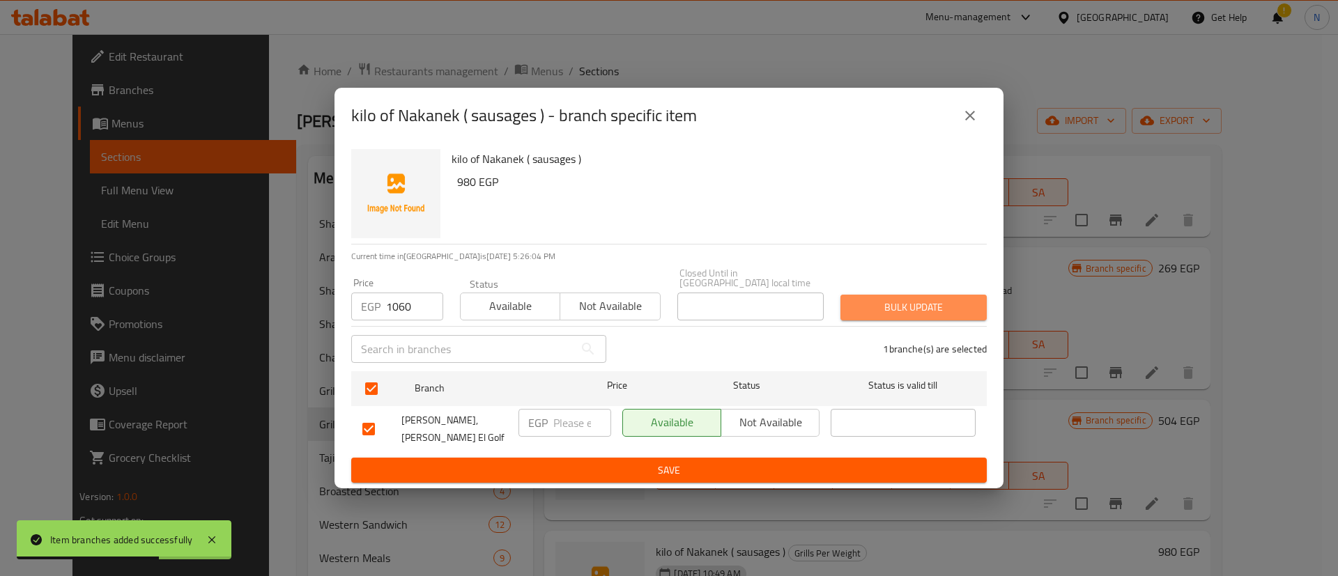
click at [911, 310] on span "Bulk update" at bounding box center [913, 307] width 124 height 17
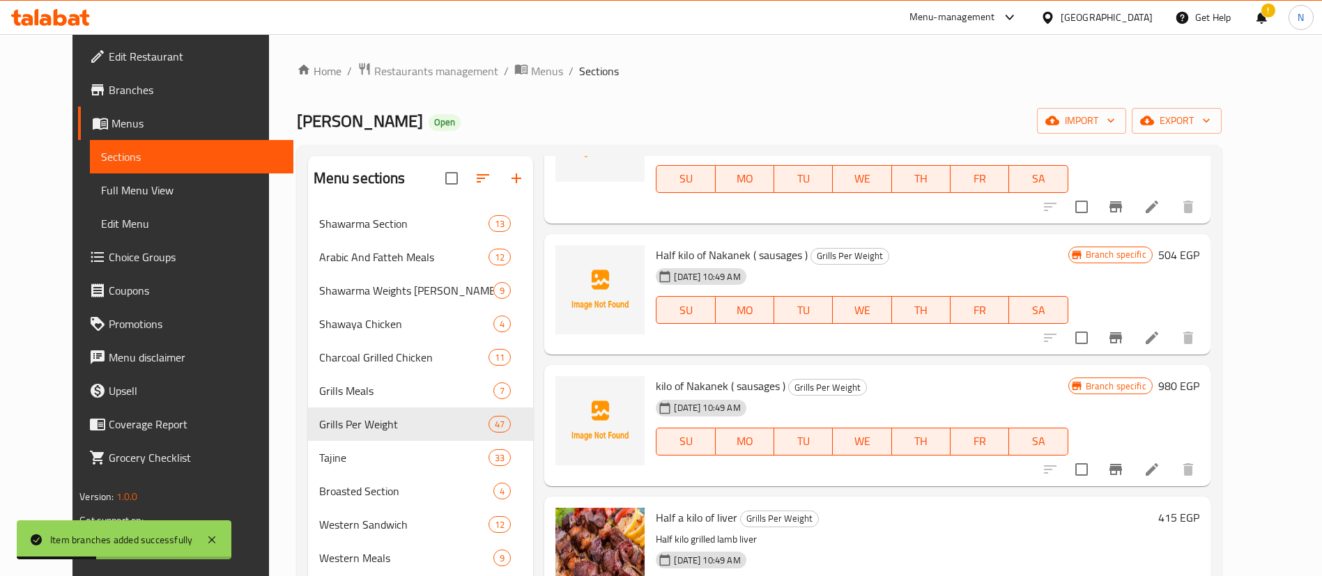
scroll to position [3365, 0]
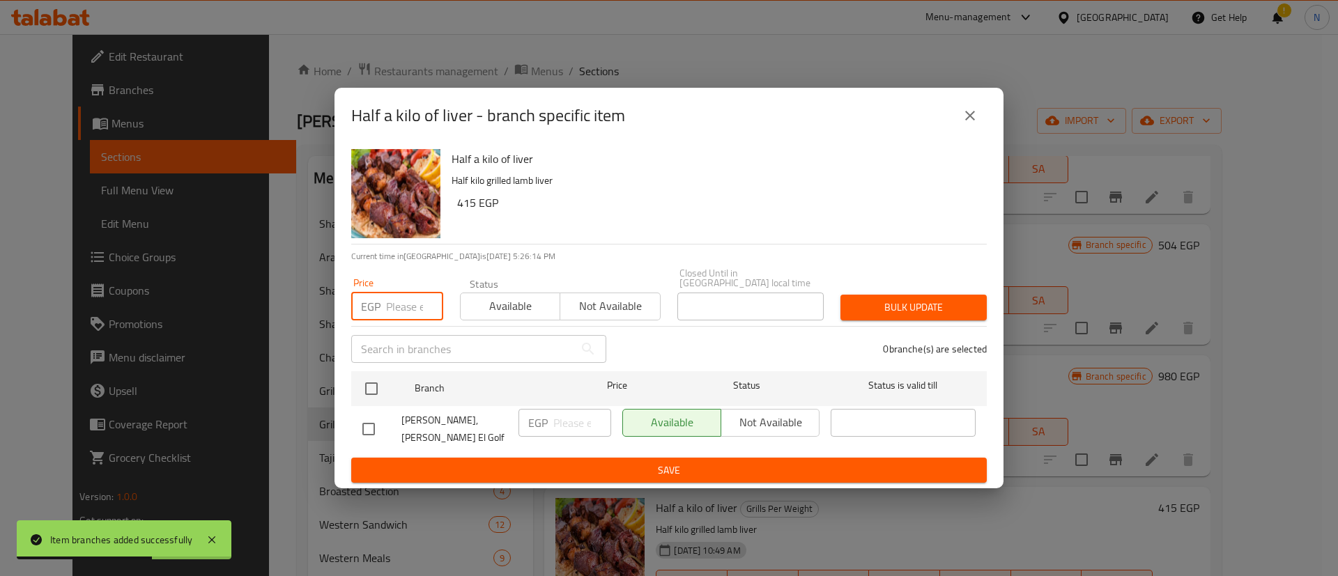
click at [406, 304] on input "number" at bounding box center [414, 307] width 57 height 28
type input "448"
click at [371, 393] on input "checkbox" at bounding box center [371, 388] width 29 height 29
checkbox input "true"
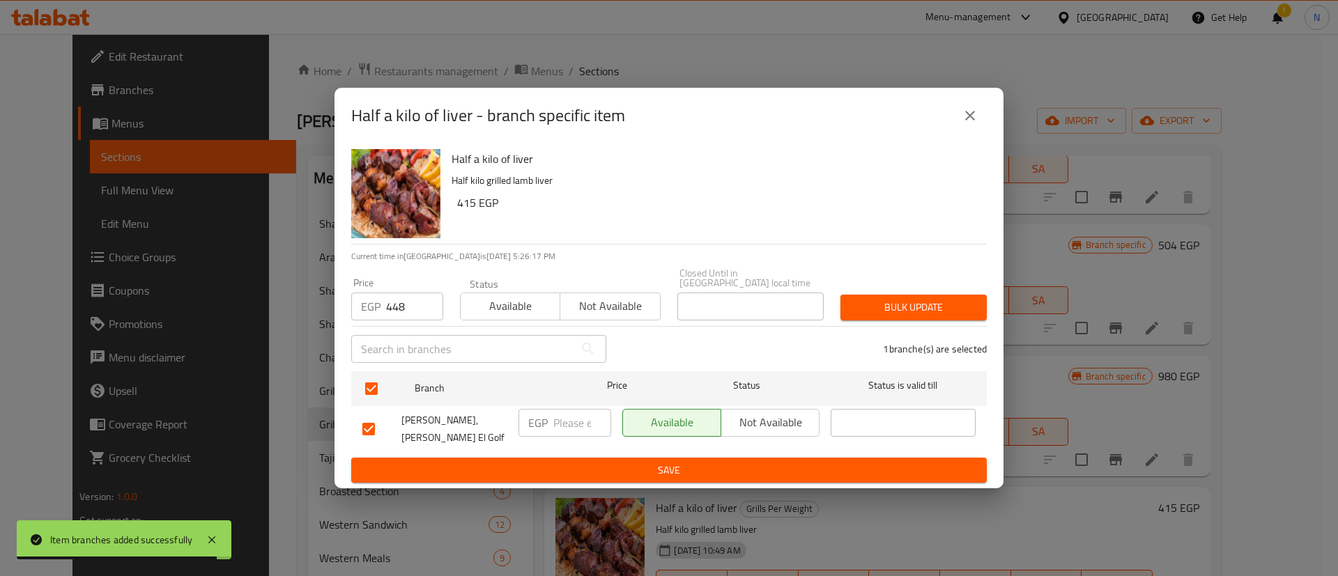
click at [902, 304] on span "Bulk update" at bounding box center [913, 307] width 124 height 17
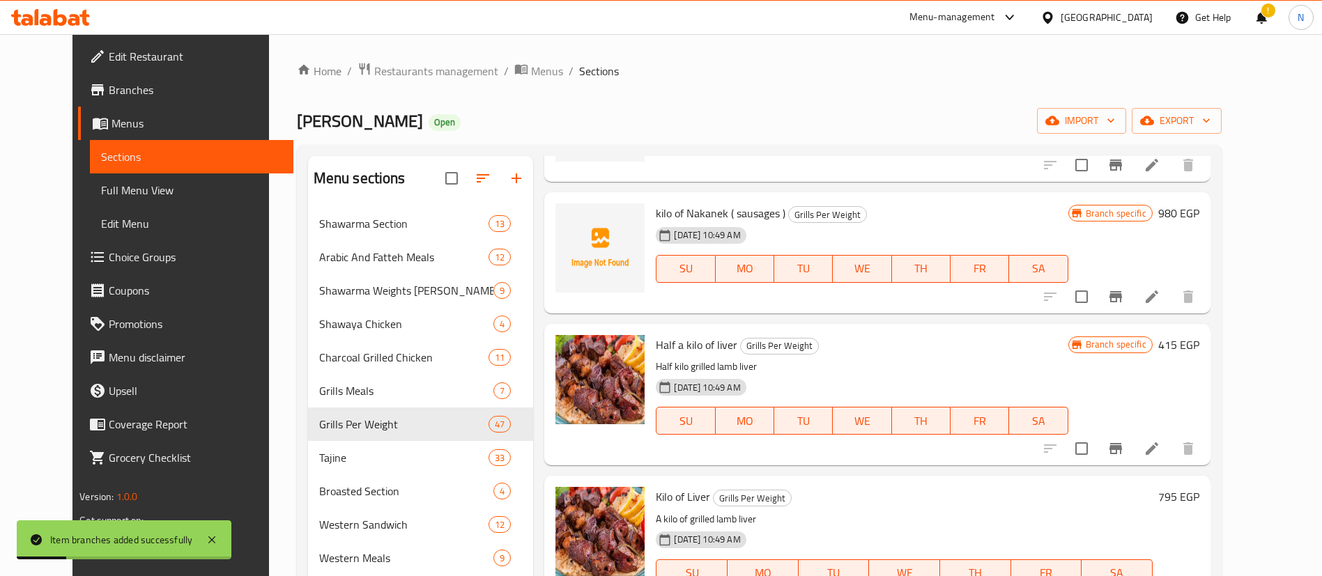
scroll to position [3533, 0]
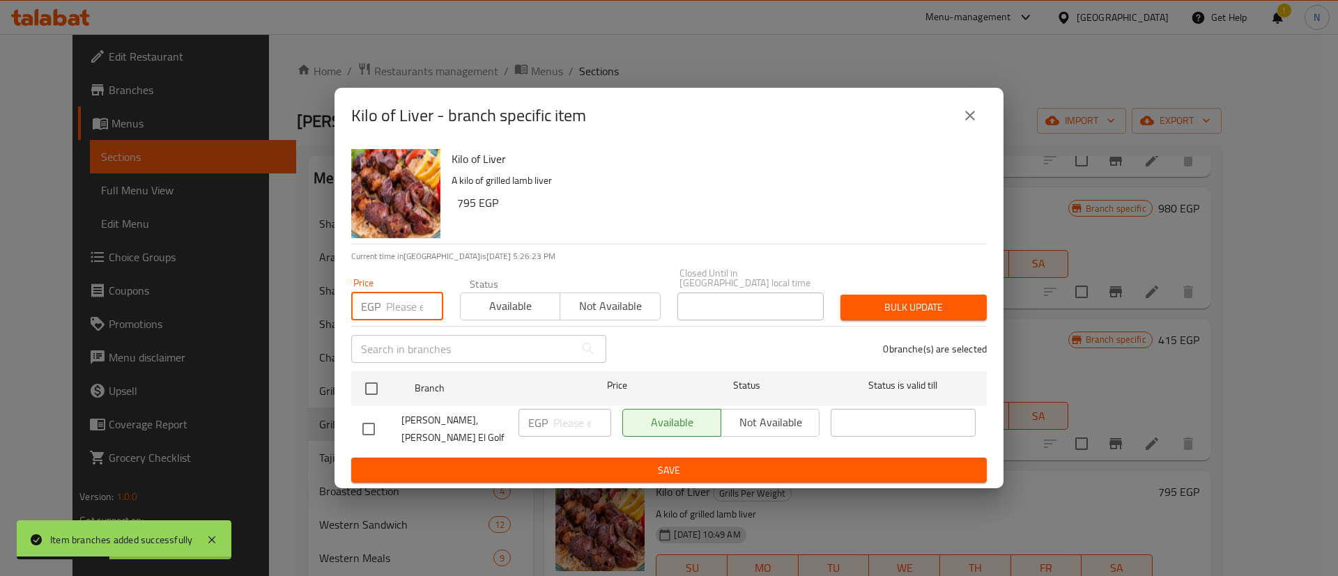
click at [405, 305] on input "number" at bounding box center [414, 307] width 57 height 28
type input "840"
click at [374, 387] on input "checkbox" at bounding box center [371, 388] width 29 height 29
checkbox input "true"
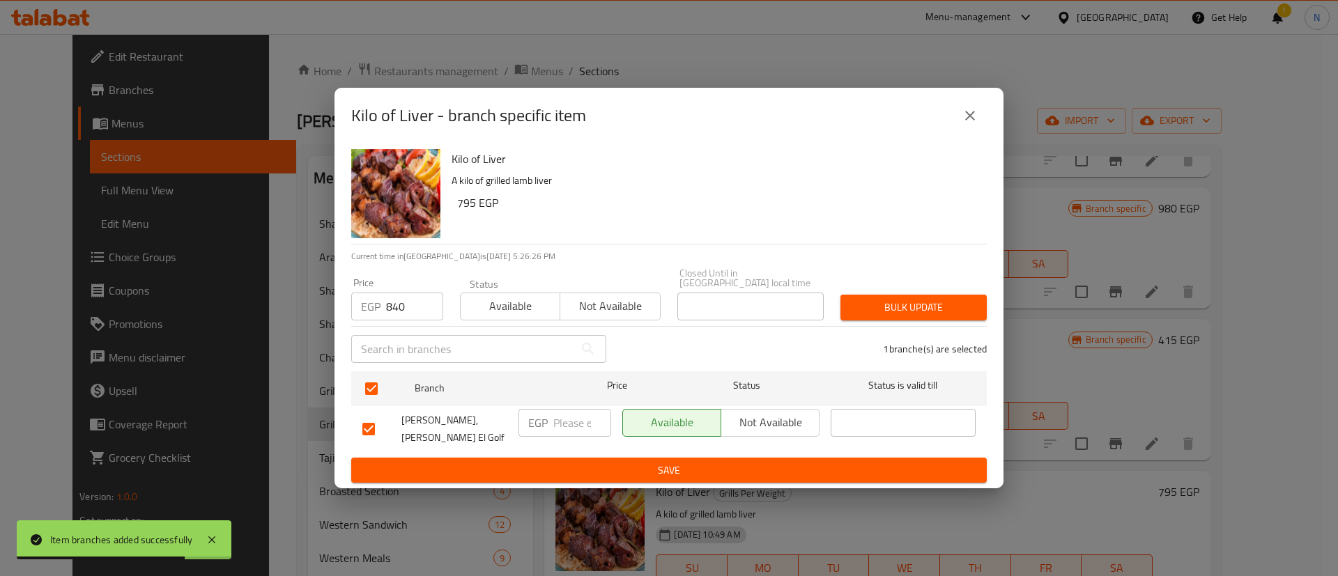
click at [895, 304] on span "Bulk update" at bounding box center [913, 307] width 124 height 17
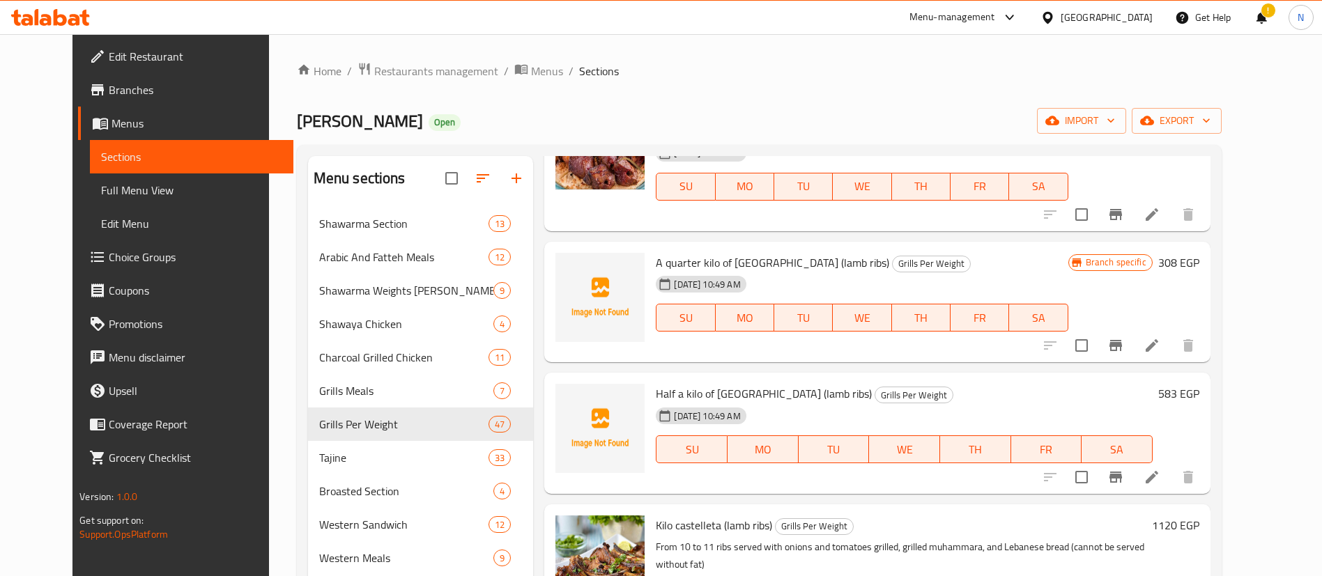
scroll to position [3917, 0]
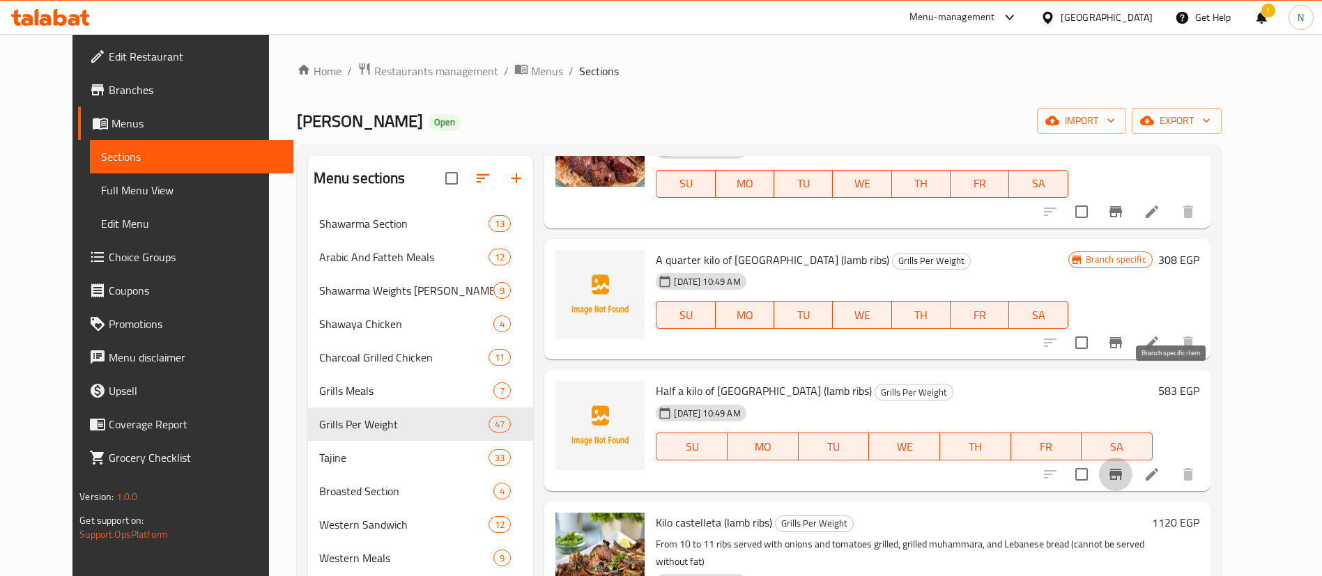
click at [1122, 469] on icon "Branch-specific-item" at bounding box center [1115, 474] width 13 height 11
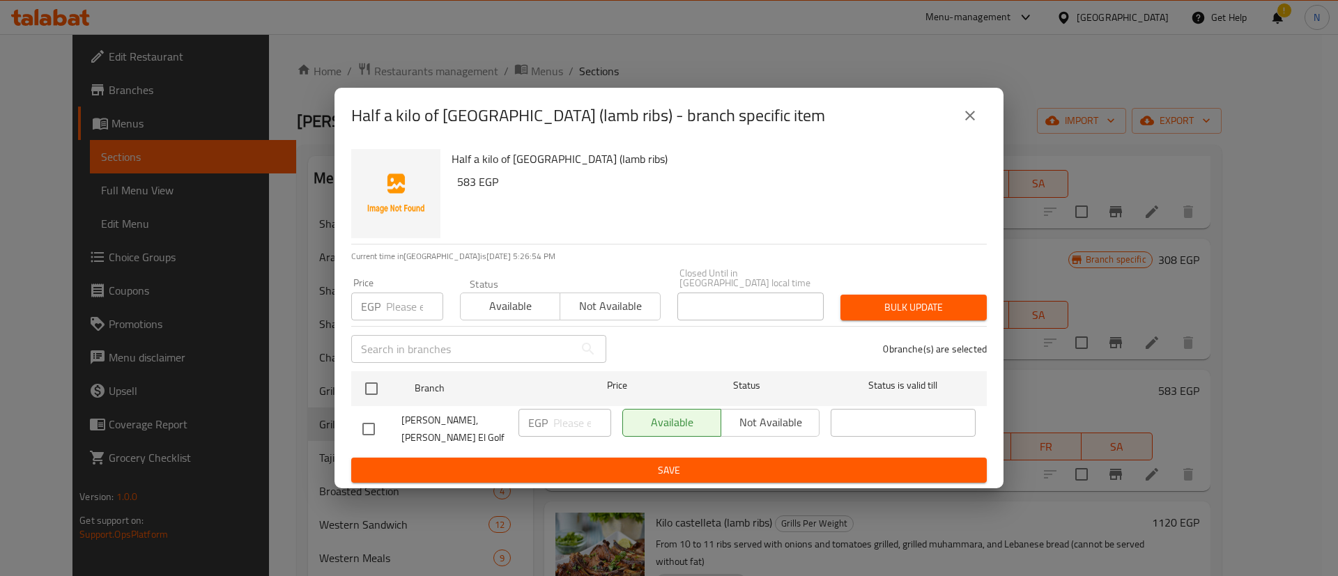
click at [406, 312] on input "number" at bounding box center [414, 307] width 57 height 28
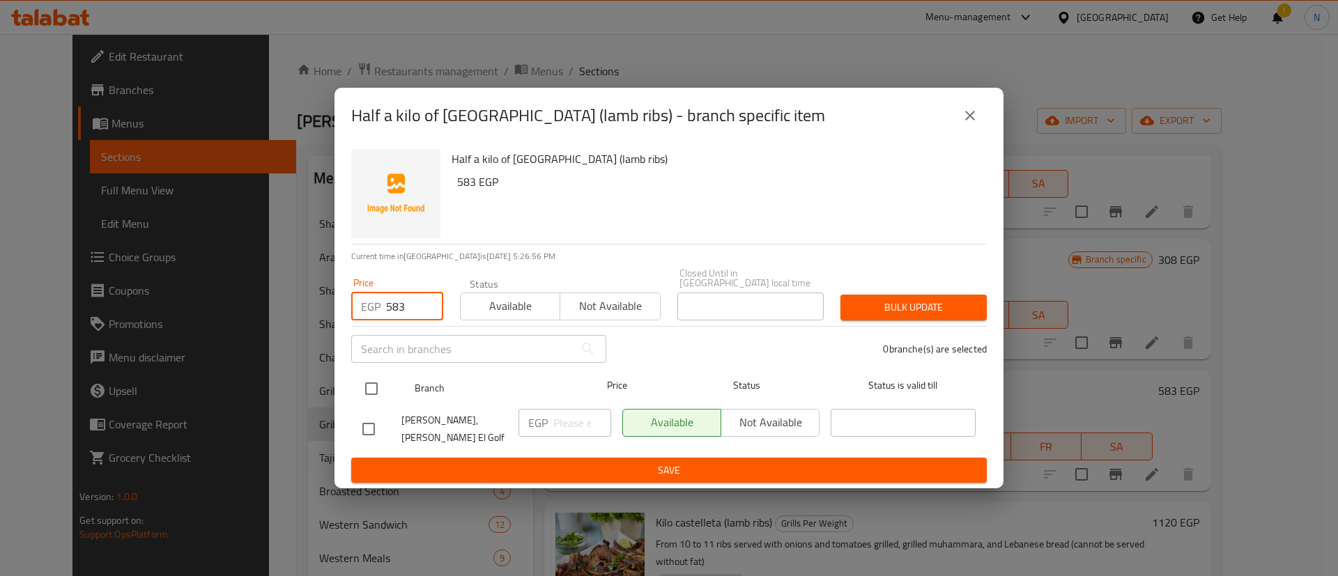
type input "583"
click at [368, 392] on input "checkbox" at bounding box center [371, 388] width 29 height 29
checkbox input "true"
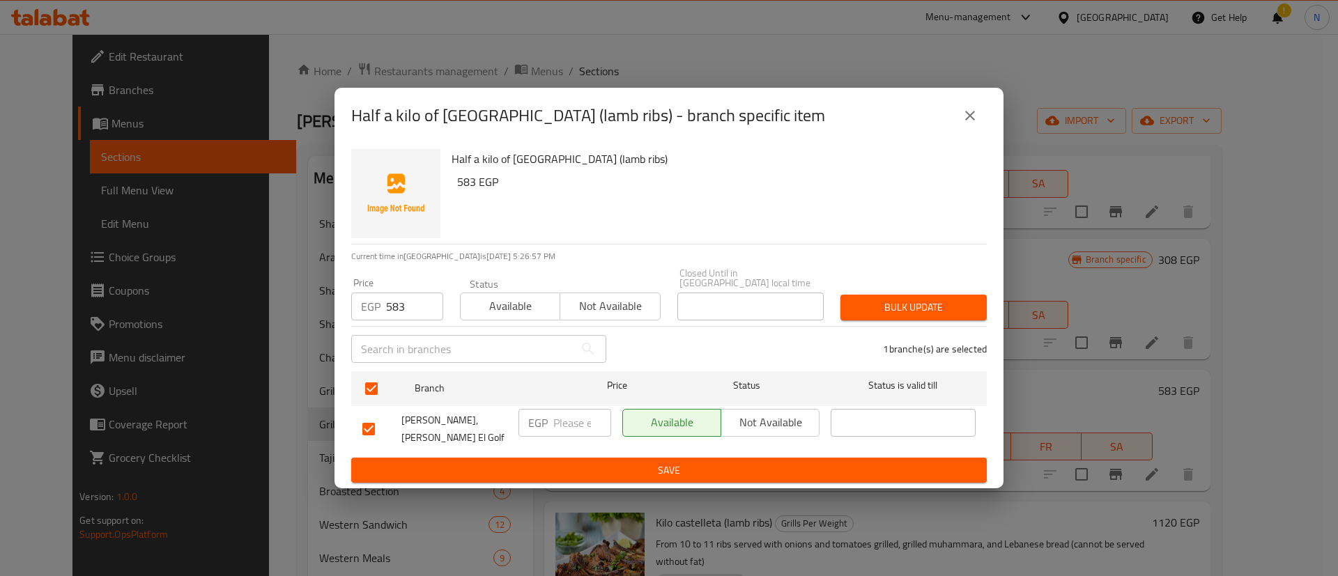
click at [897, 307] on span "Bulk update" at bounding box center [913, 307] width 124 height 17
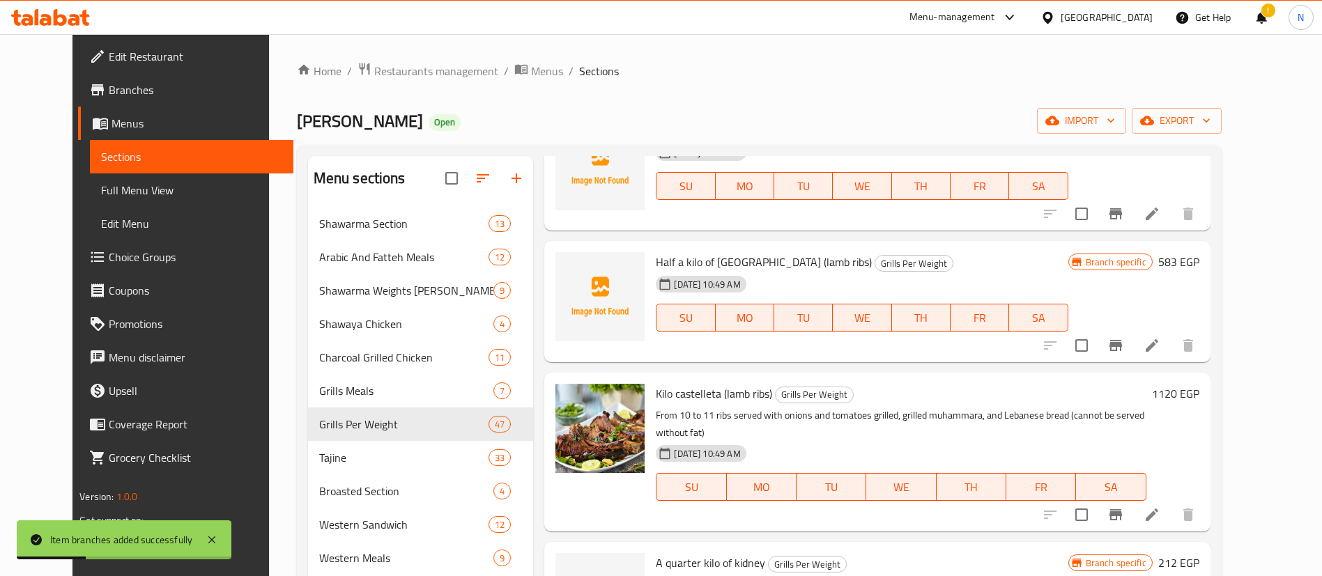
scroll to position [4051, 0]
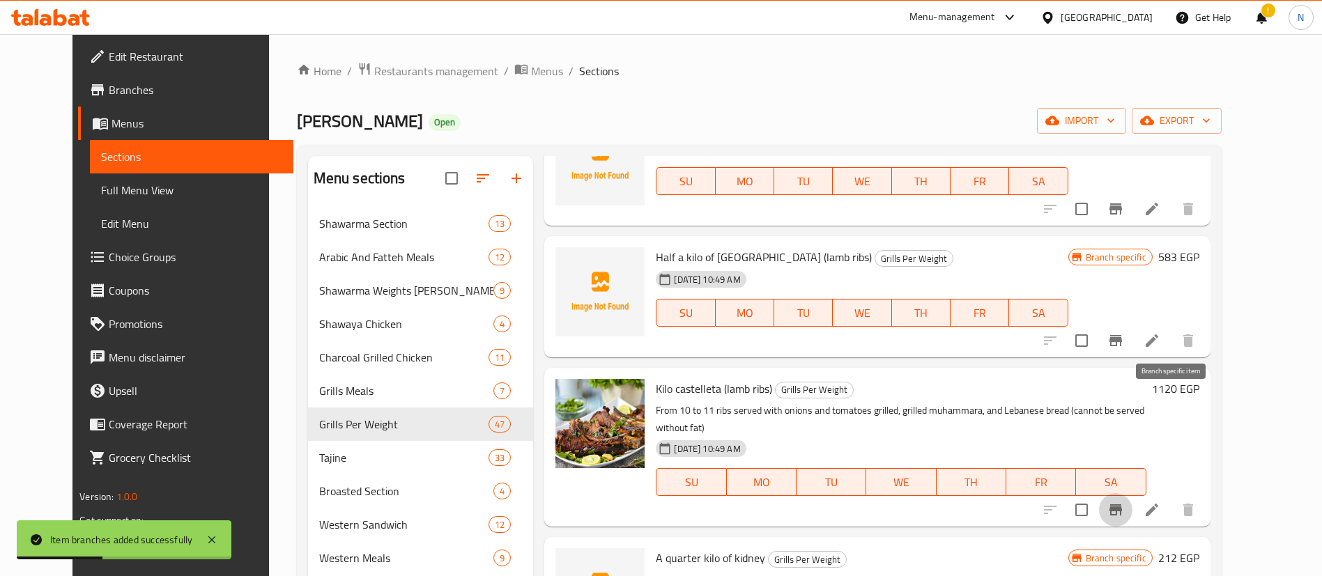
click at [1122, 504] on icon "Branch-specific-item" at bounding box center [1115, 509] width 13 height 11
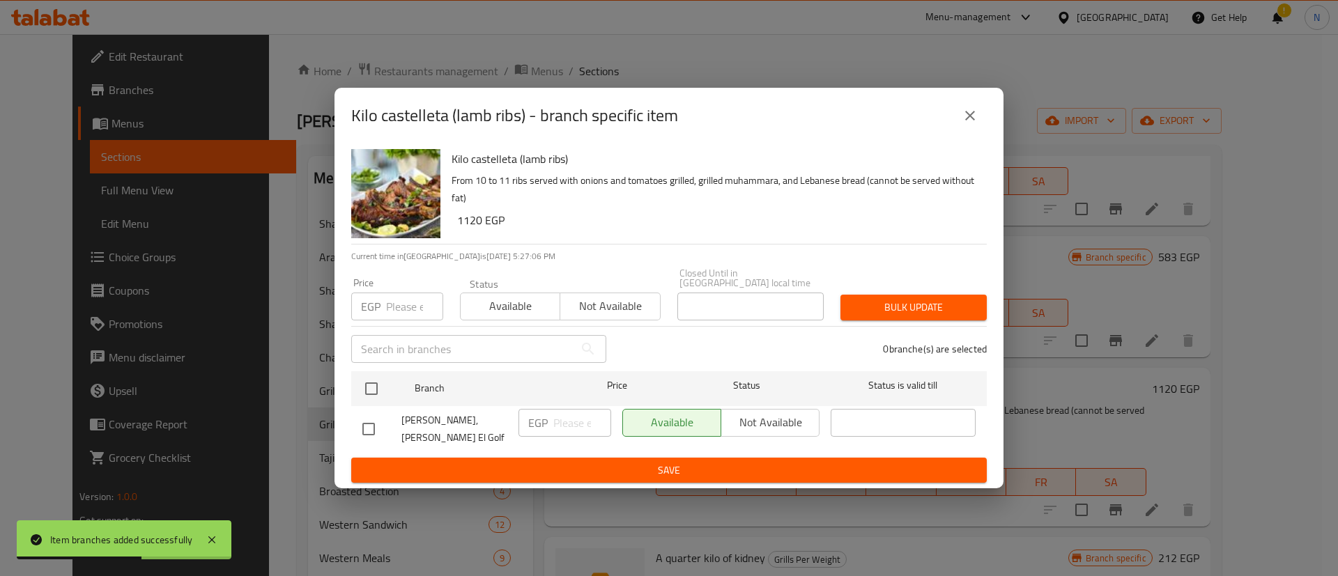
click at [406, 313] on input "number" at bounding box center [414, 307] width 57 height 28
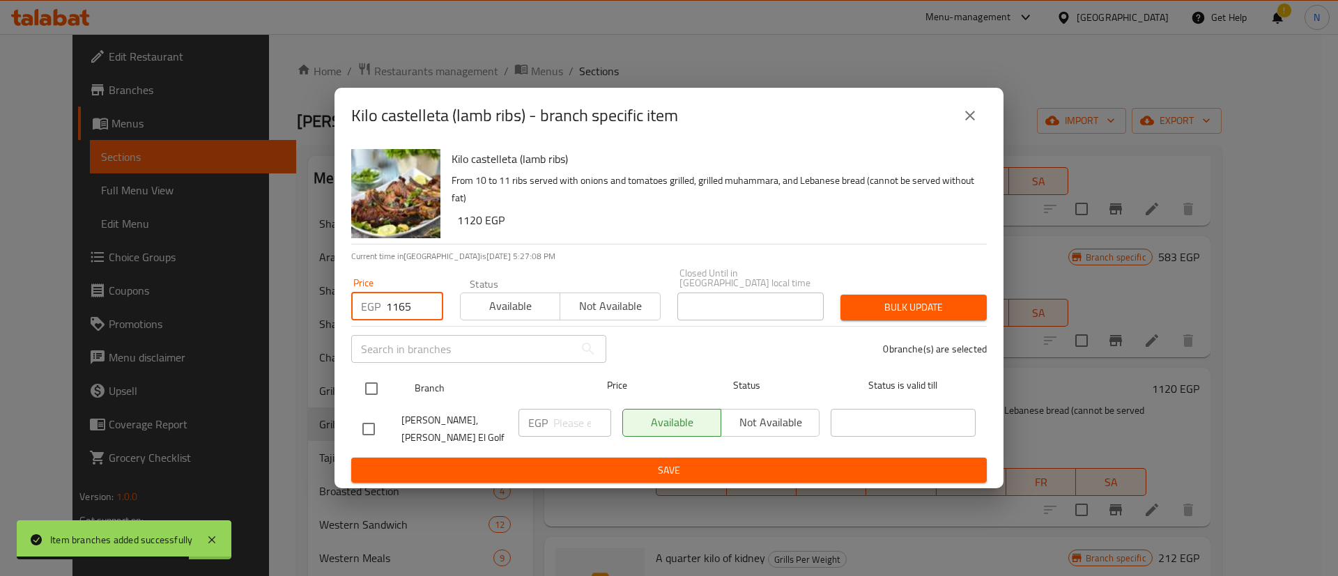
type input "1165"
click at [367, 392] on input "checkbox" at bounding box center [371, 388] width 29 height 29
checkbox input "true"
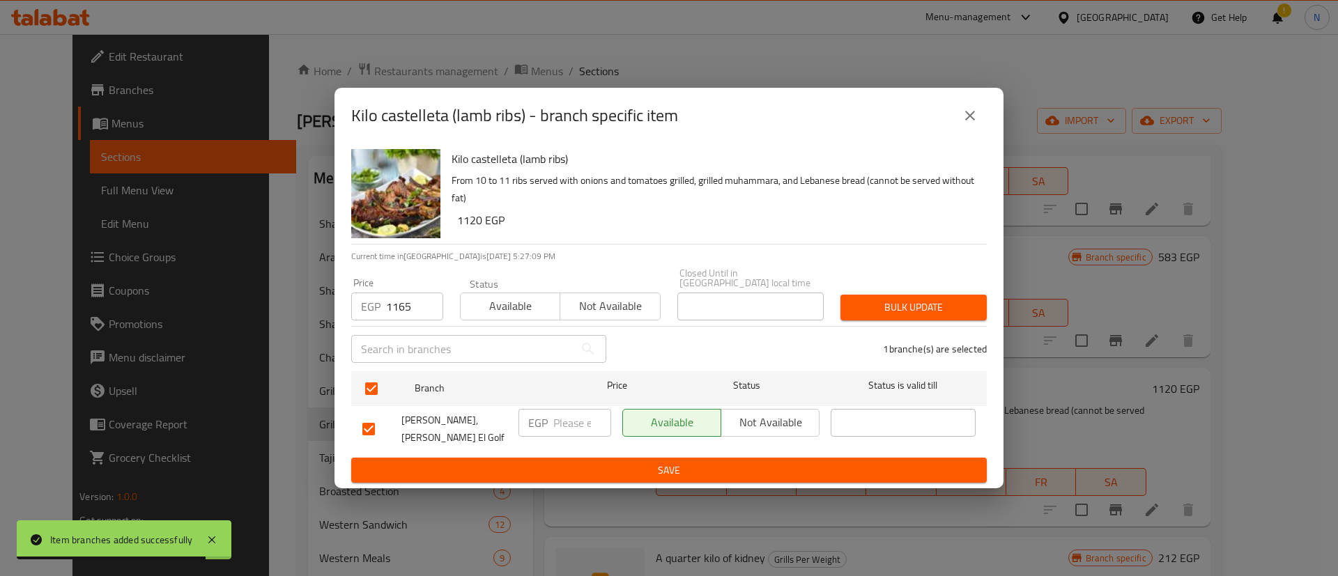
click at [913, 312] on span "Bulk update" at bounding box center [913, 307] width 124 height 17
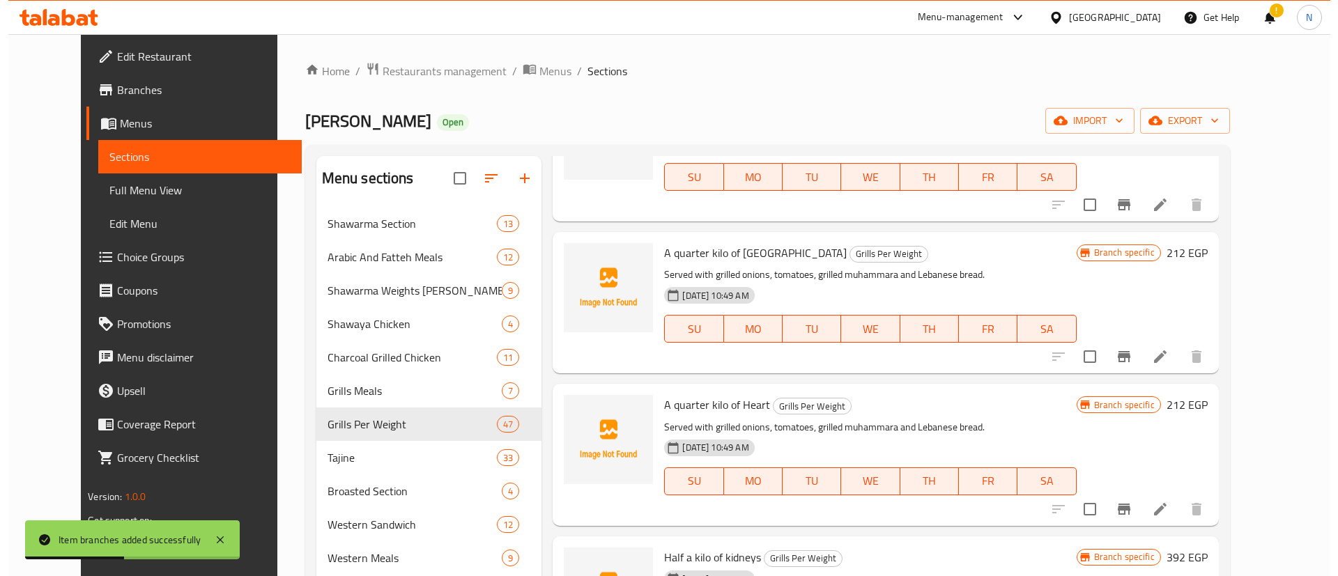
scroll to position [4510, 0]
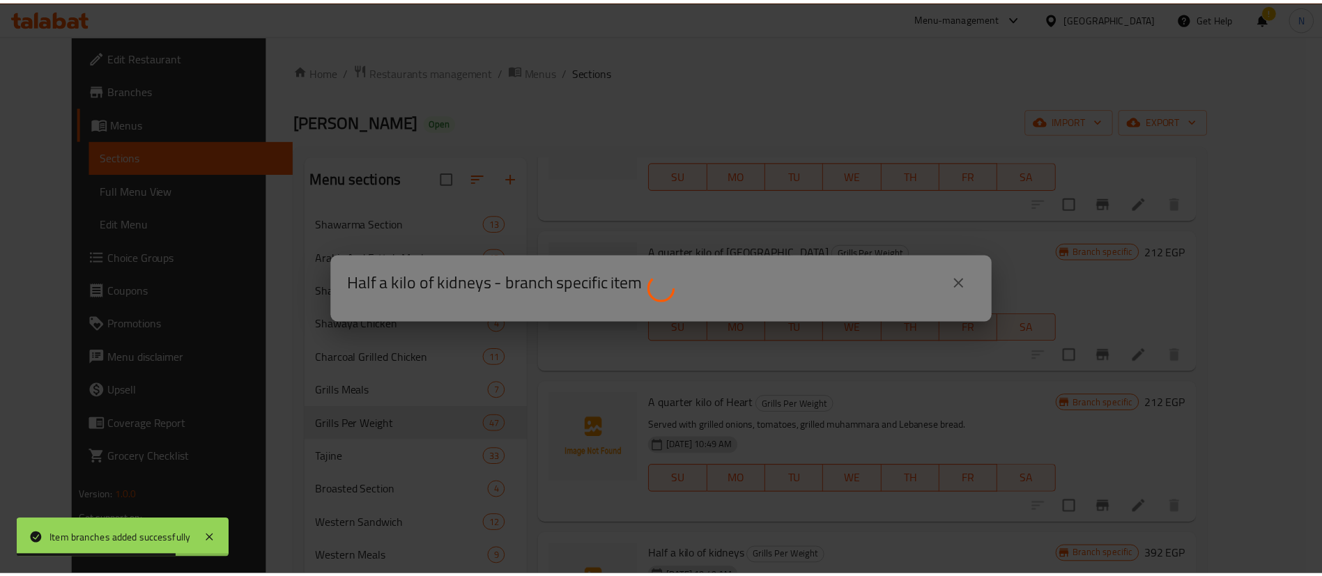
scroll to position [4528, 0]
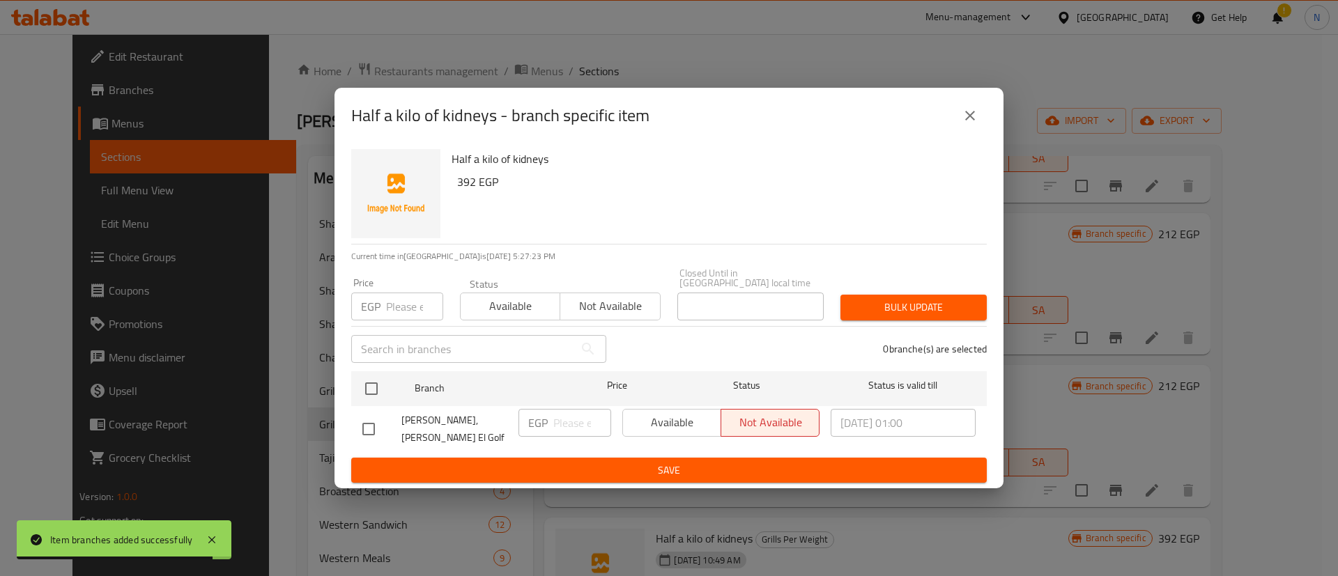
click at [398, 302] on input "number" at bounding box center [414, 307] width 57 height 28
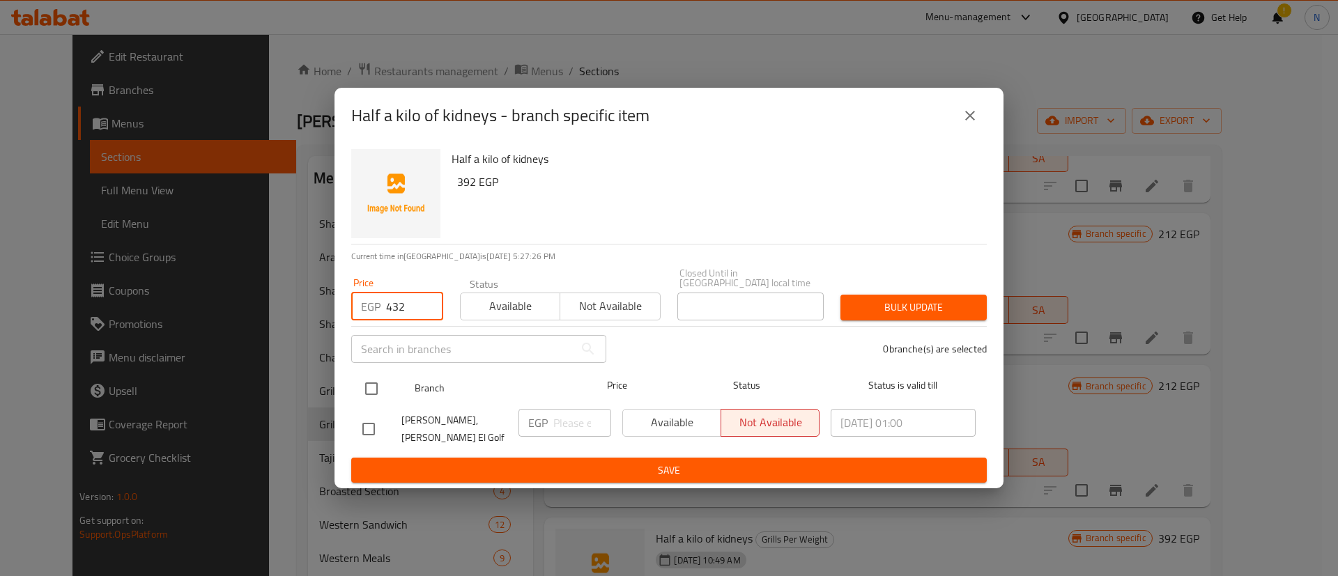
type input "432"
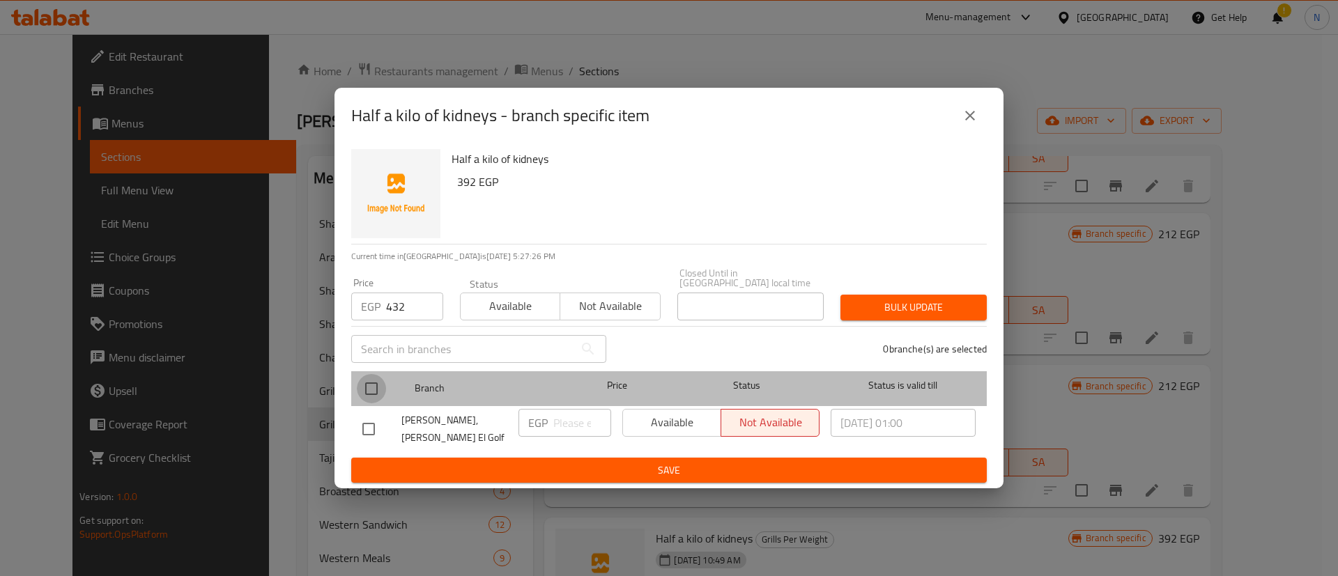
click at [378, 388] on input "checkbox" at bounding box center [371, 388] width 29 height 29
checkbox input "true"
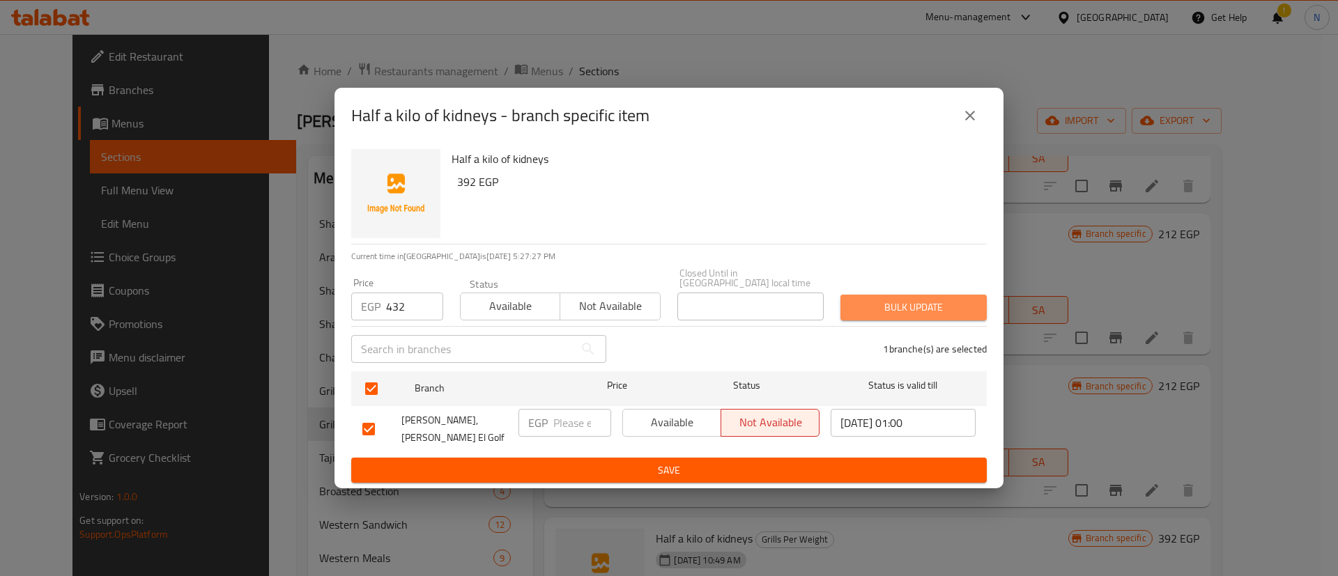
click at [928, 304] on span "Bulk update" at bounding box center [913, 307] width 124 height 17
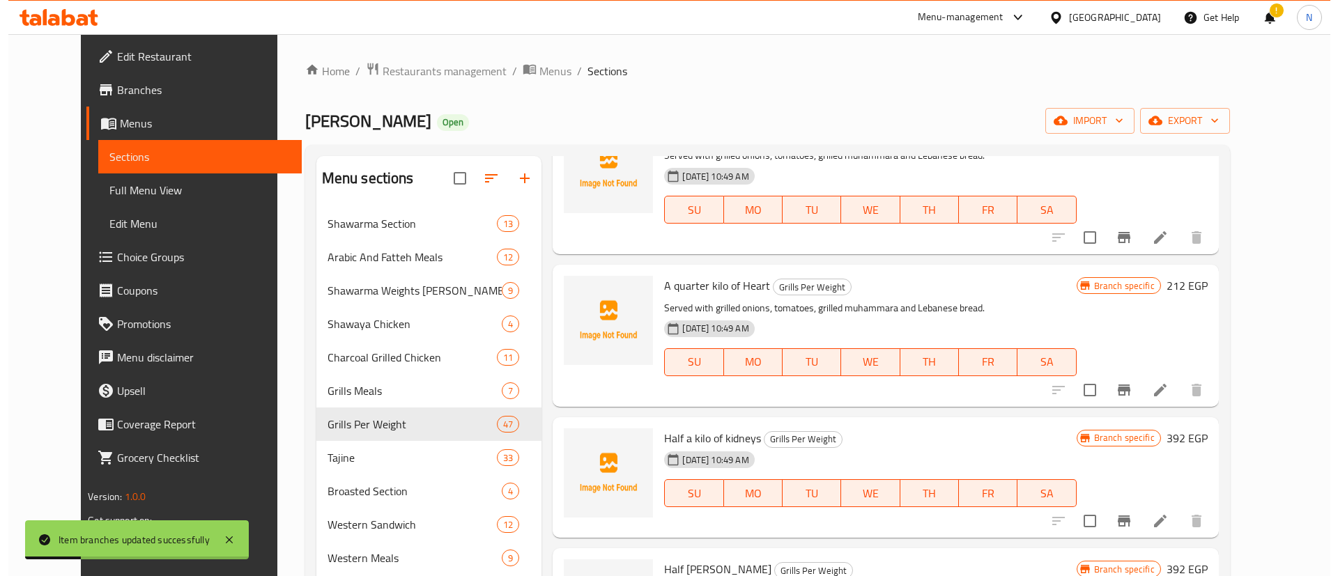
scroll to position [4629, 0]
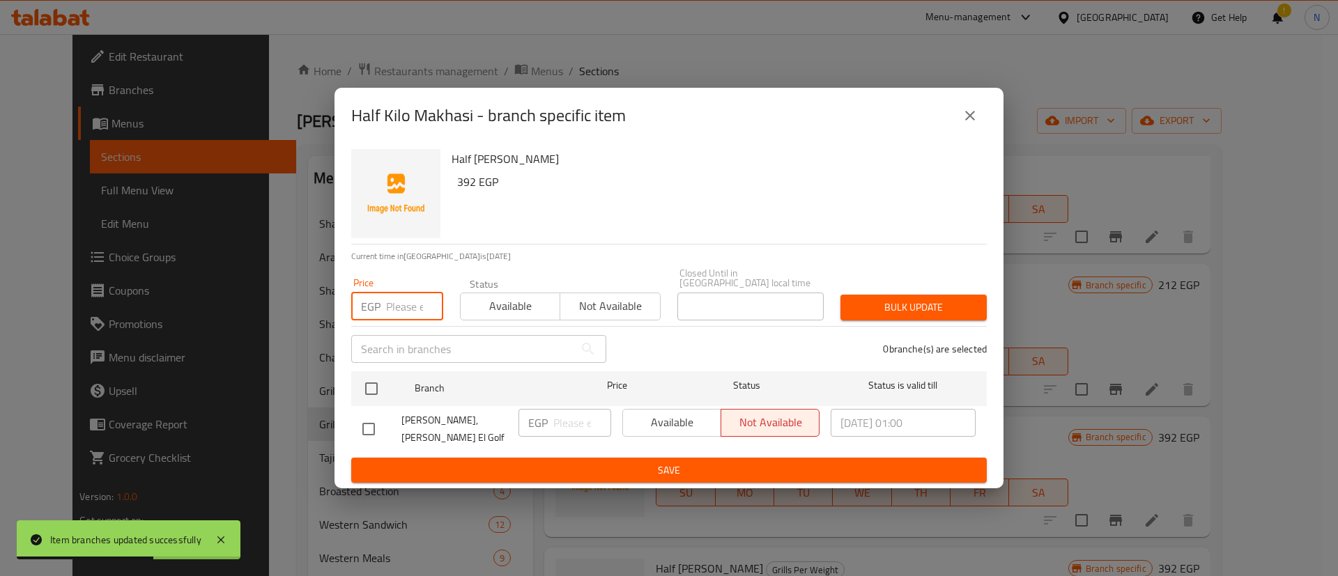
click at [399, 306] on input "number" at bounding box center [414, 307] width 57 height 28
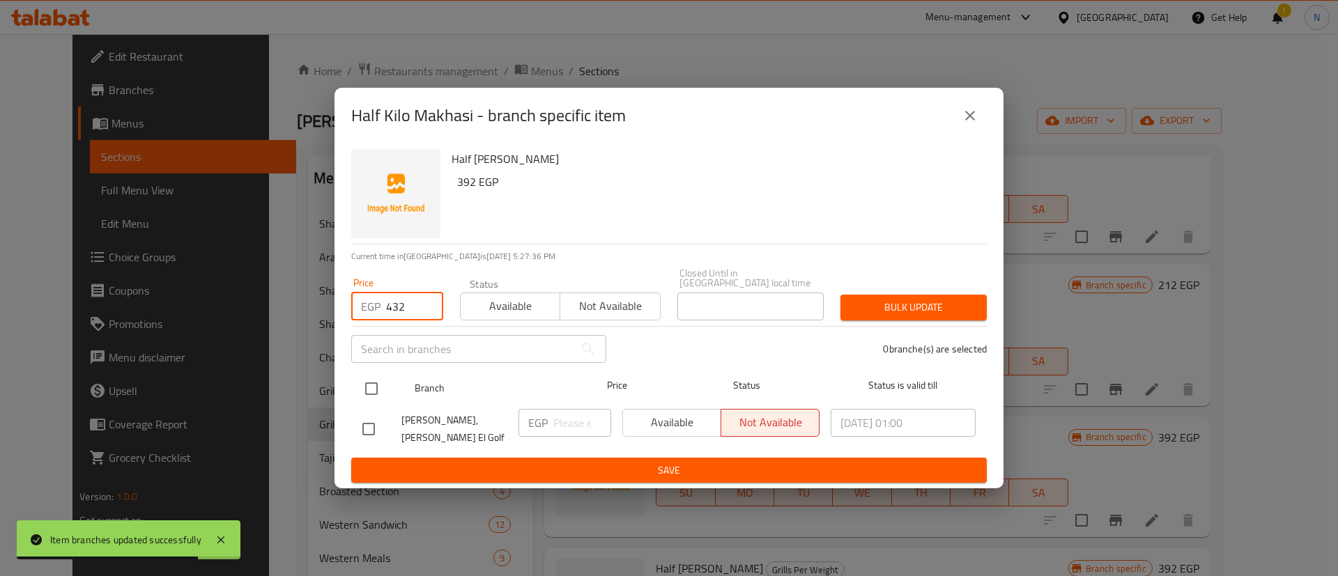
type input "432"
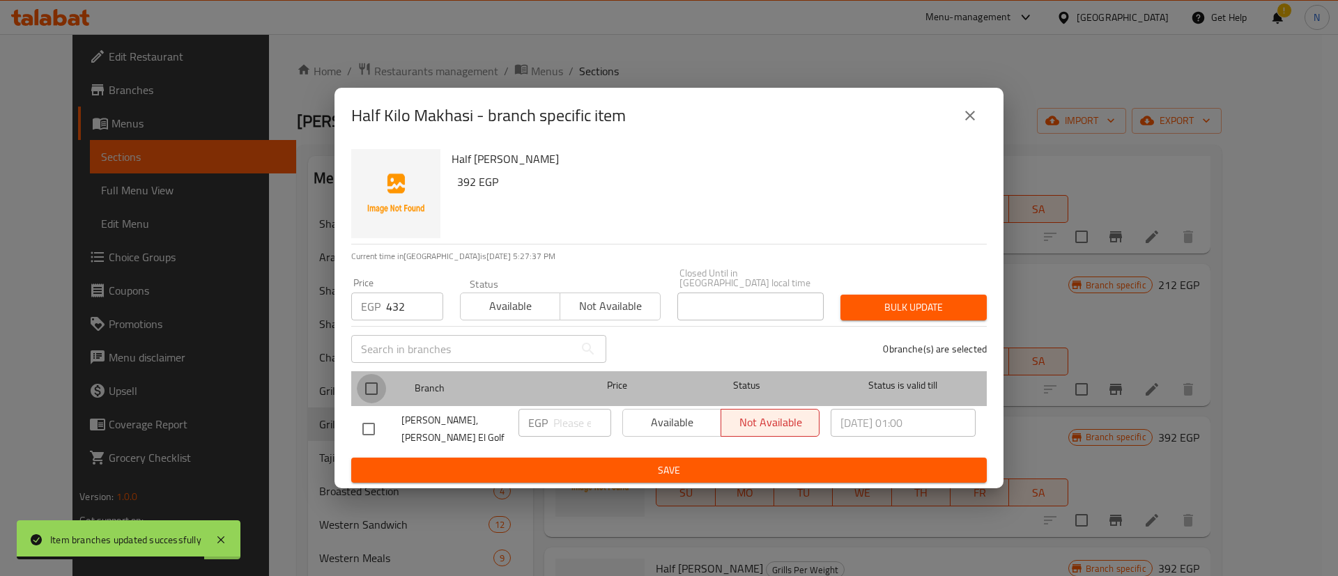
click at [369, 392] on input "checkbox" at bounding box center [371, 388] width 29 height 29
checkbox input "true"
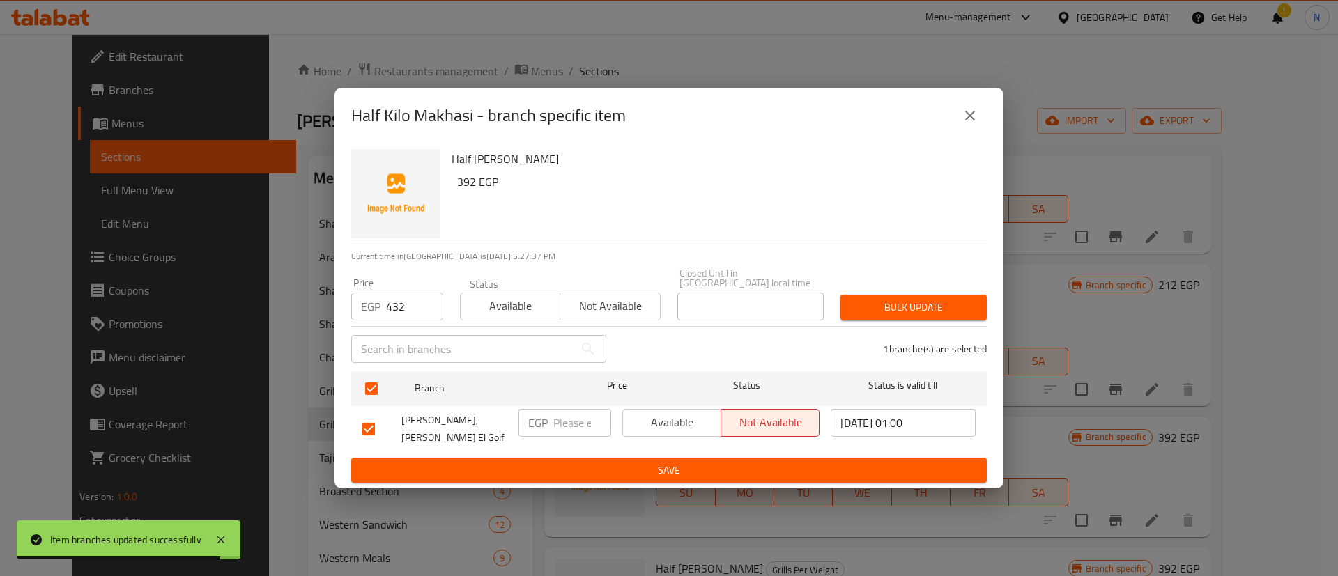
click at [895, 311] on span "Bulk update" at bounding box center [913, 307] width 124 height 17
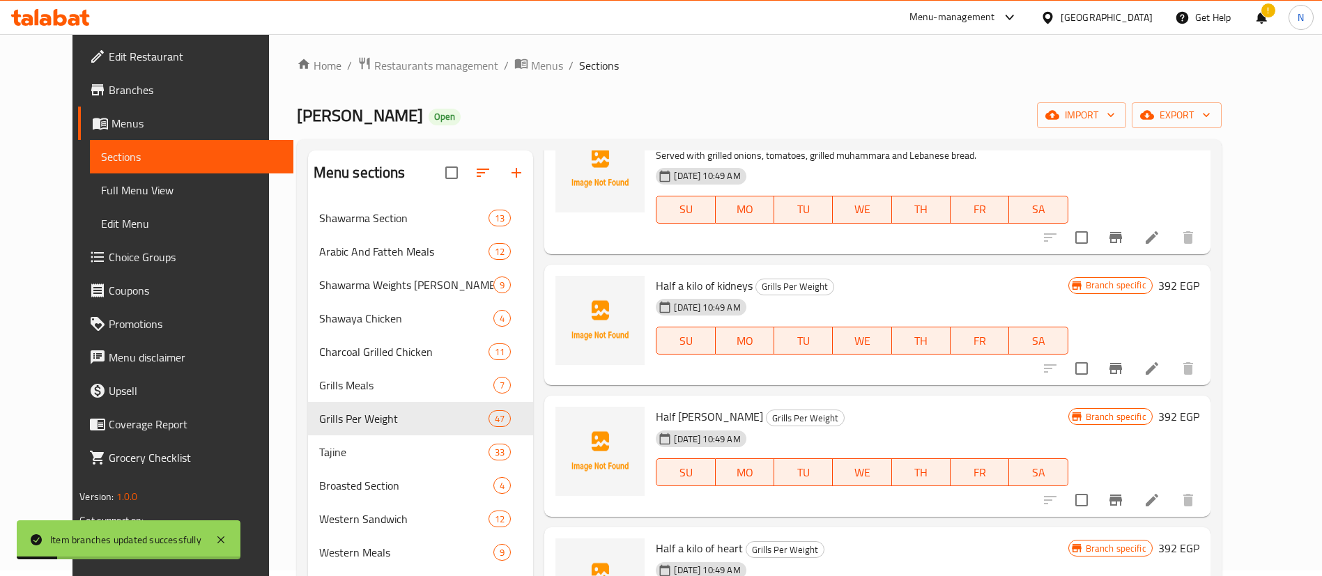
scroll to position [4785, 0]
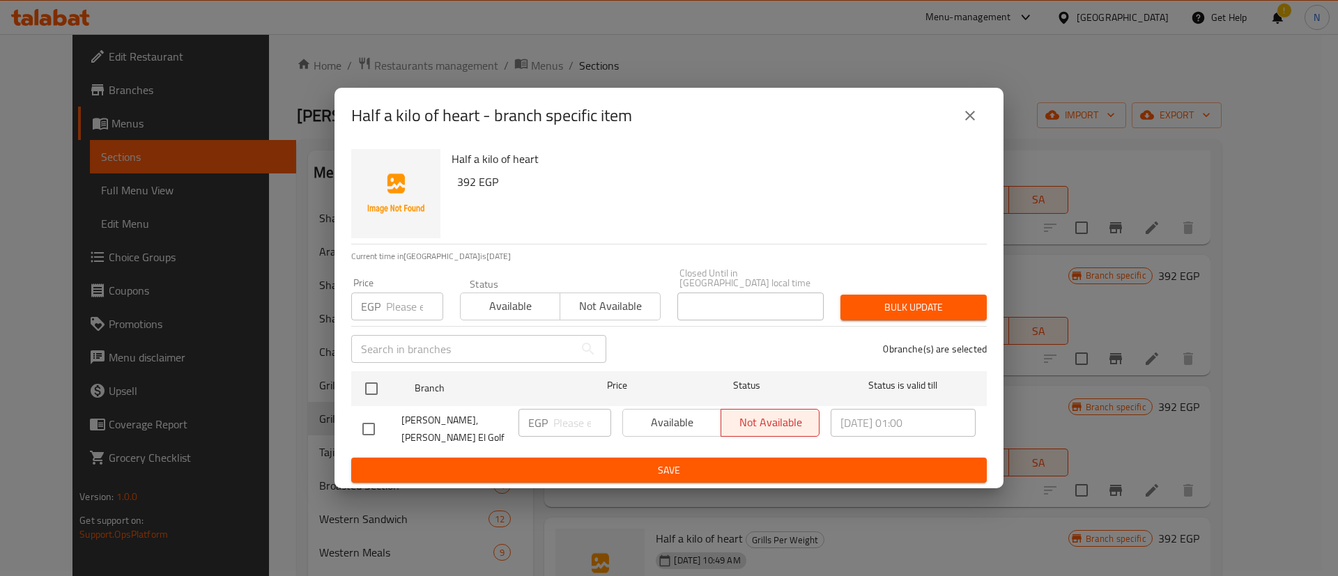
click at [394, 304] on input "number" at bounding box center [414, 307] width 57 height 28
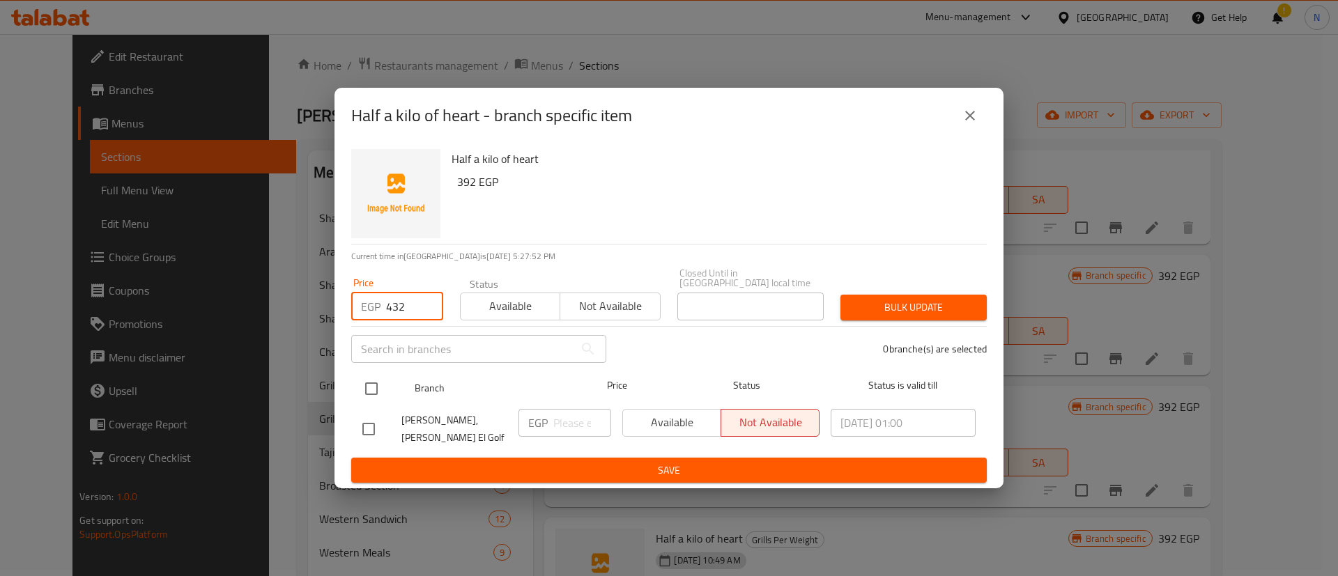
type input "432"
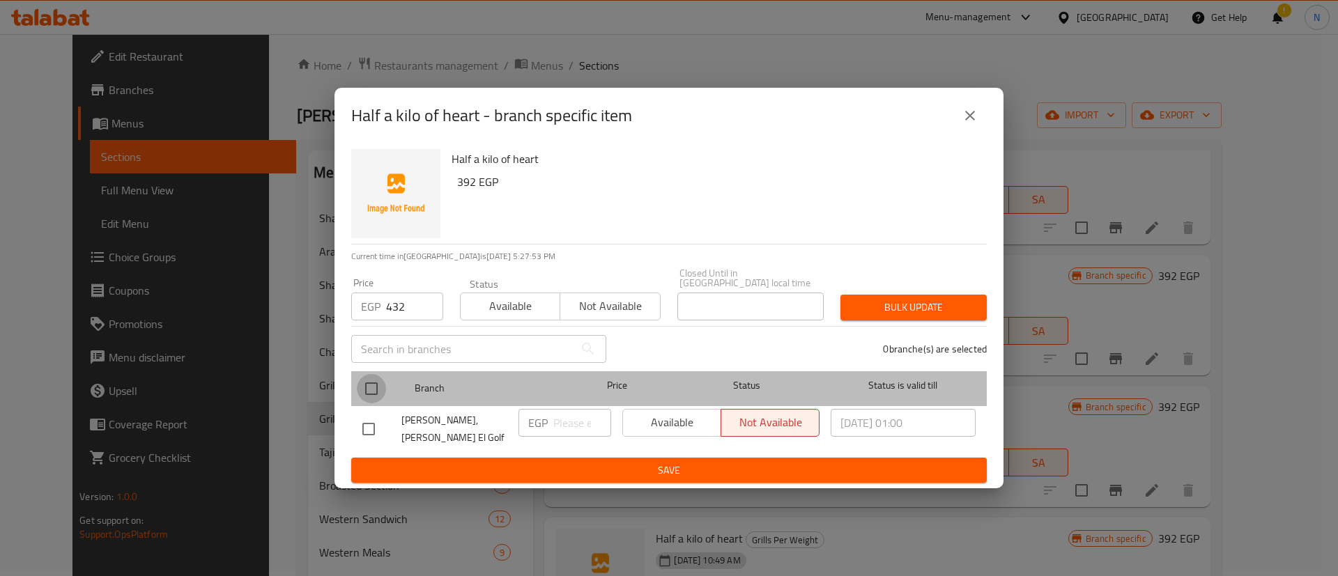
click at [366, 401] on input "checkbox" at bounding box center [371, 388] width 29 height 29
checkbox input "true"
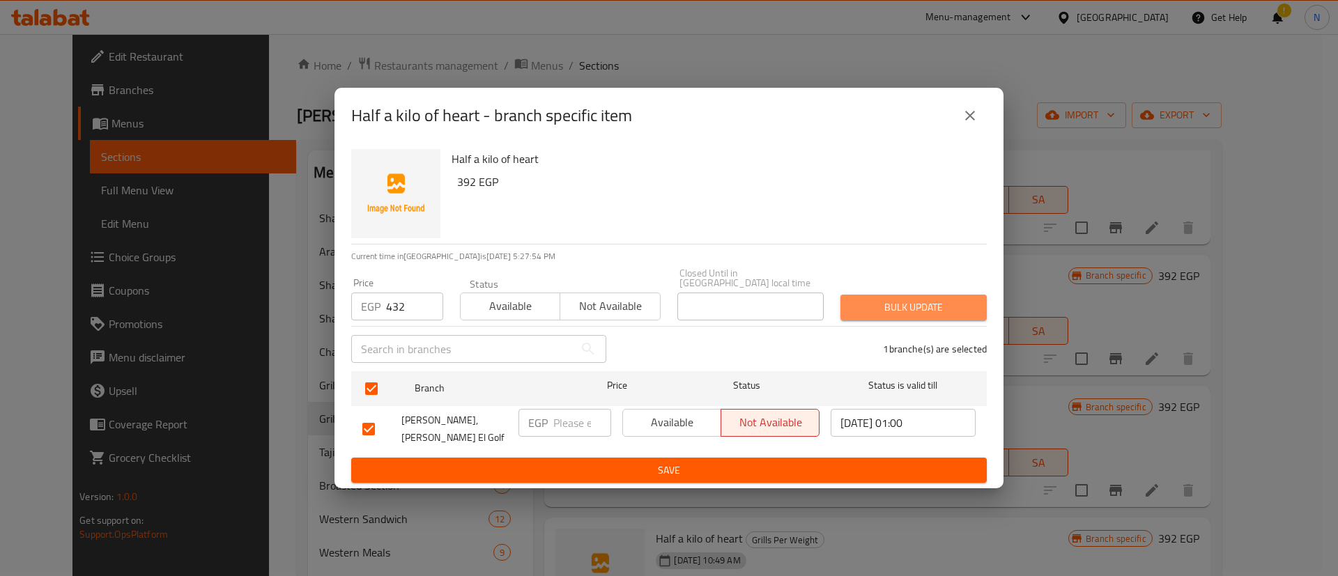
click at [961, 309] on span "Bulk update" at bounding box center [913, 307] width 124 height 17
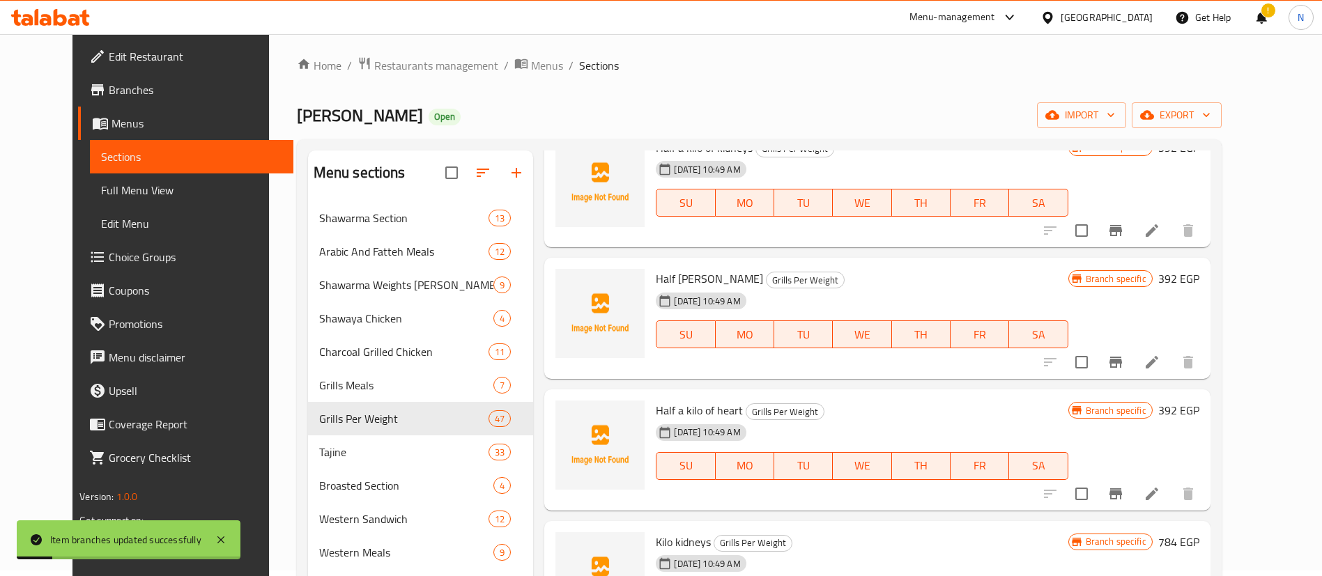
scroll to position [4923, 0]
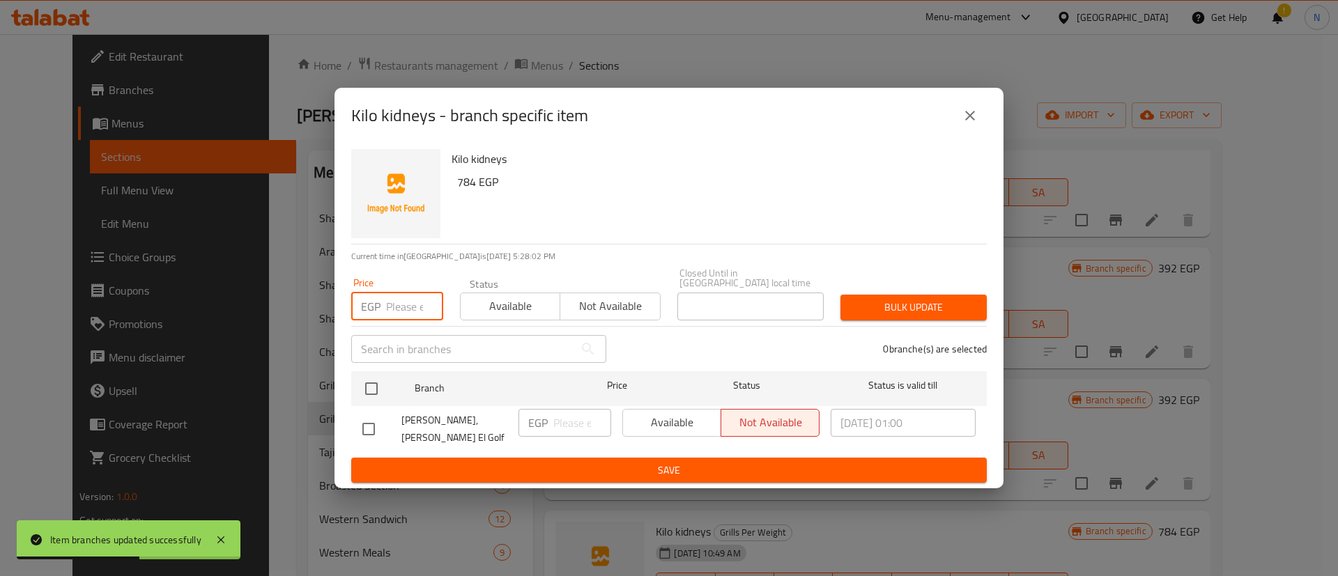
click at [403, 304] on input "number" at bounding box center [414, 307] width 57 height 28
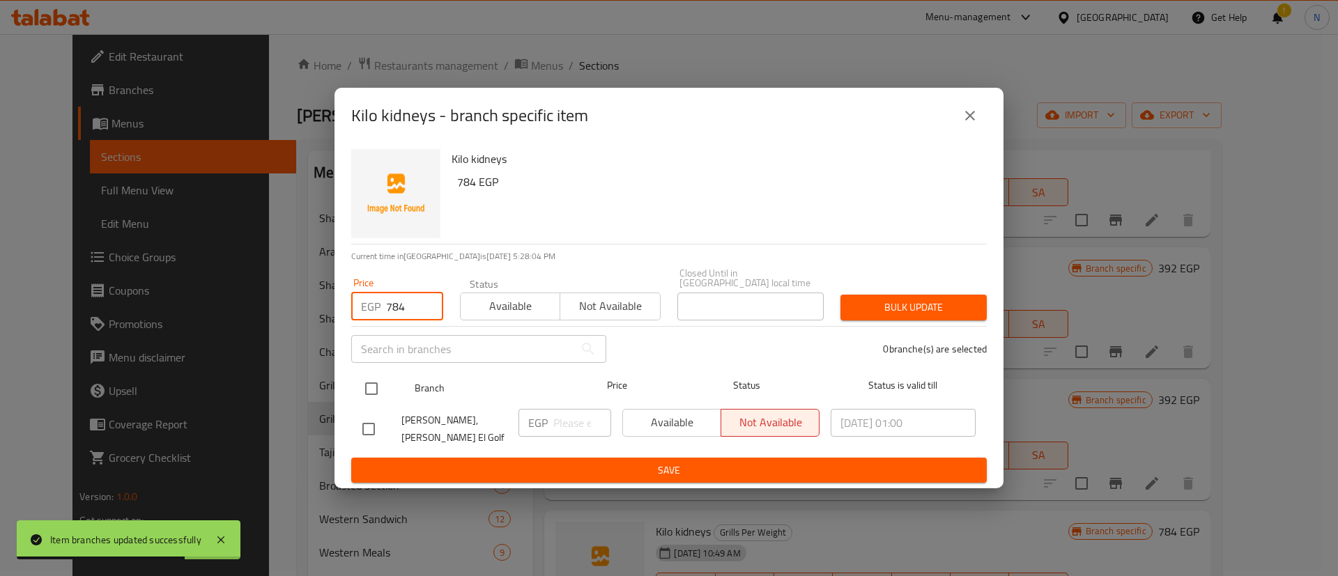
type input "784"
click at [371, 389] on input "checkbox" at bounding box center [371, 388] width 29 height 29
checkbox input "true"
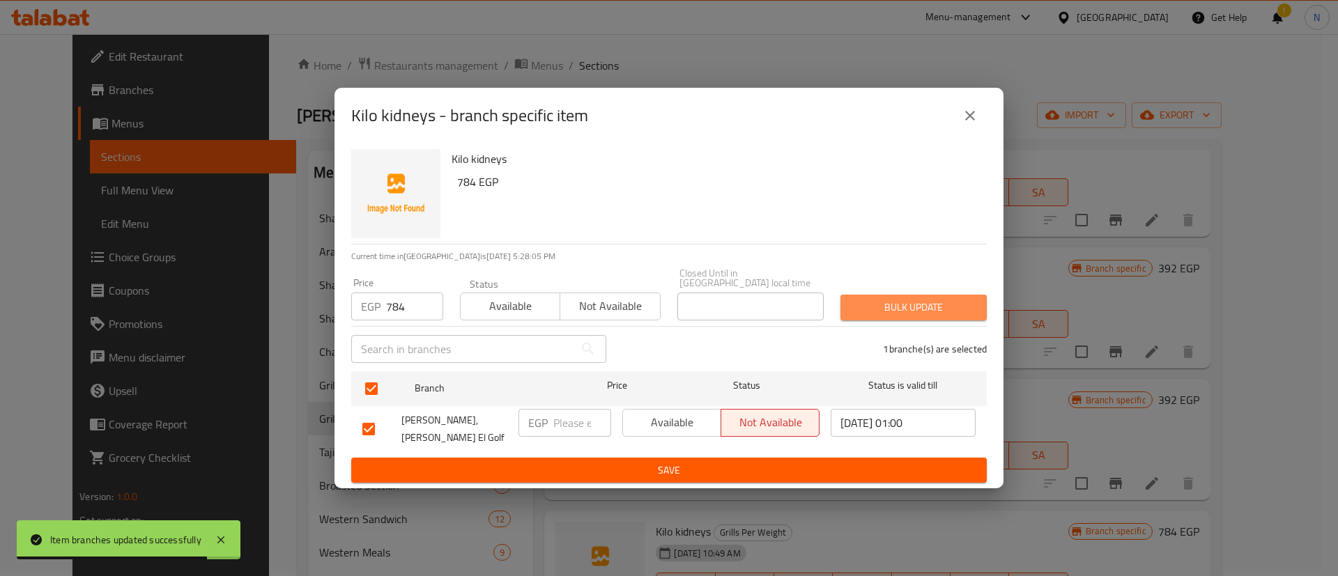
click at [927, 311] on span "Bulk update" at bounding box center [913, 307] width 124 height 17
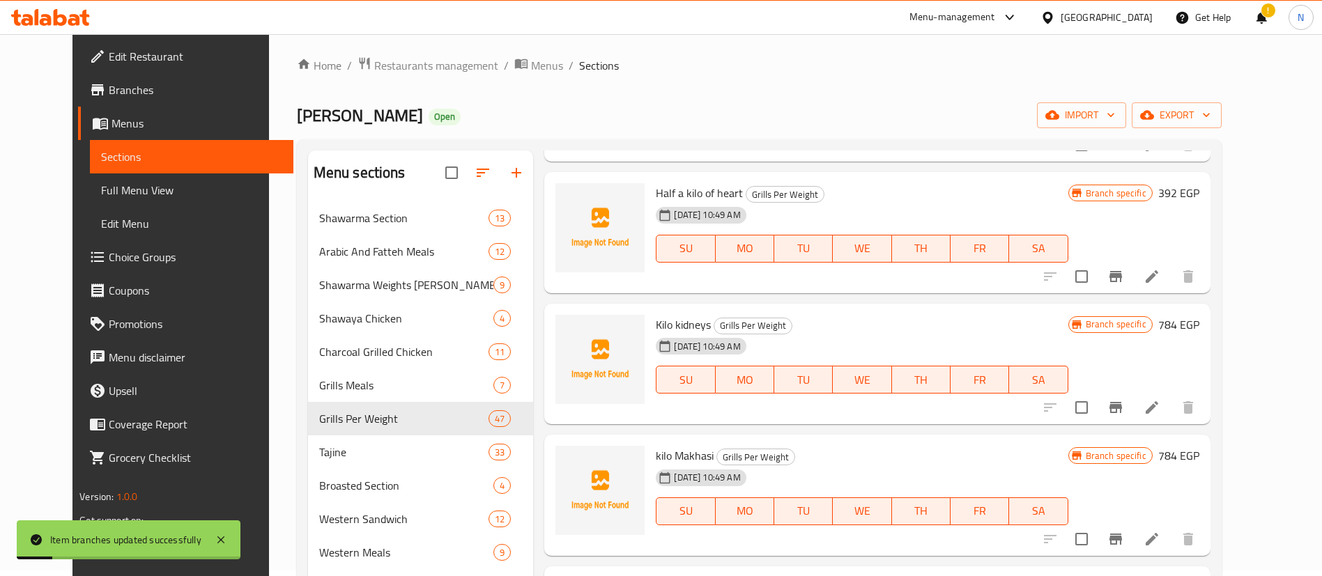
scroll to position [5132, 0]
click at [1122, 532] on icon "Branch-specific-item" at bounding box center [1115, 537] width 13 height 11
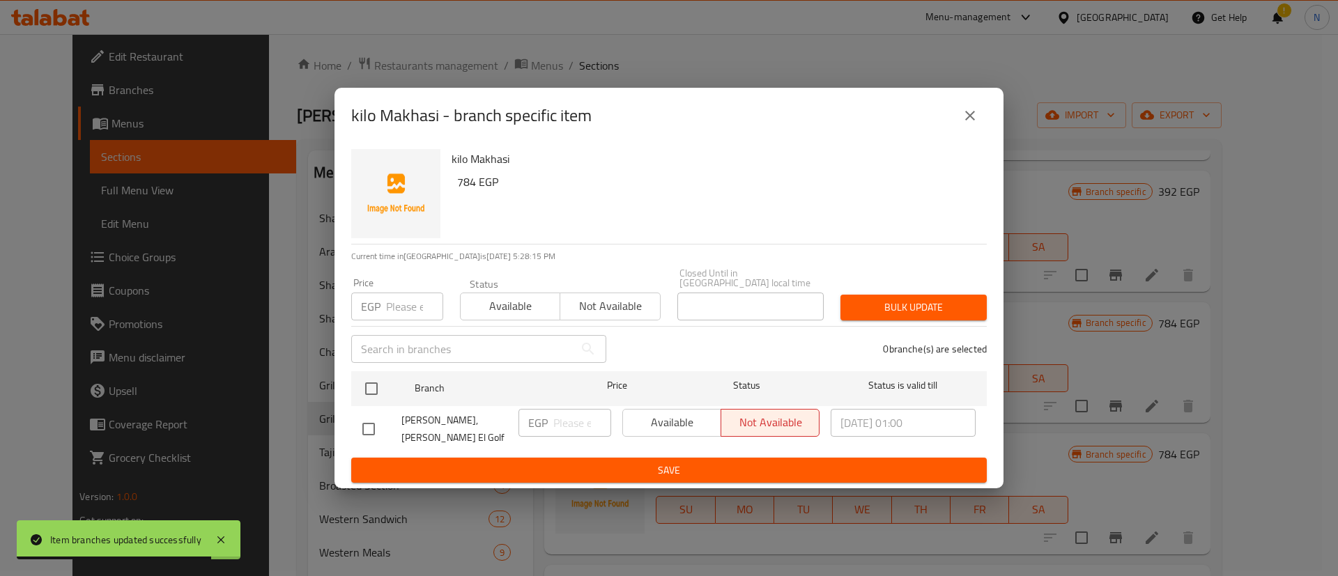
click at [404, 308] on input "number" at bounding box center [414, 307] width 57 height 28
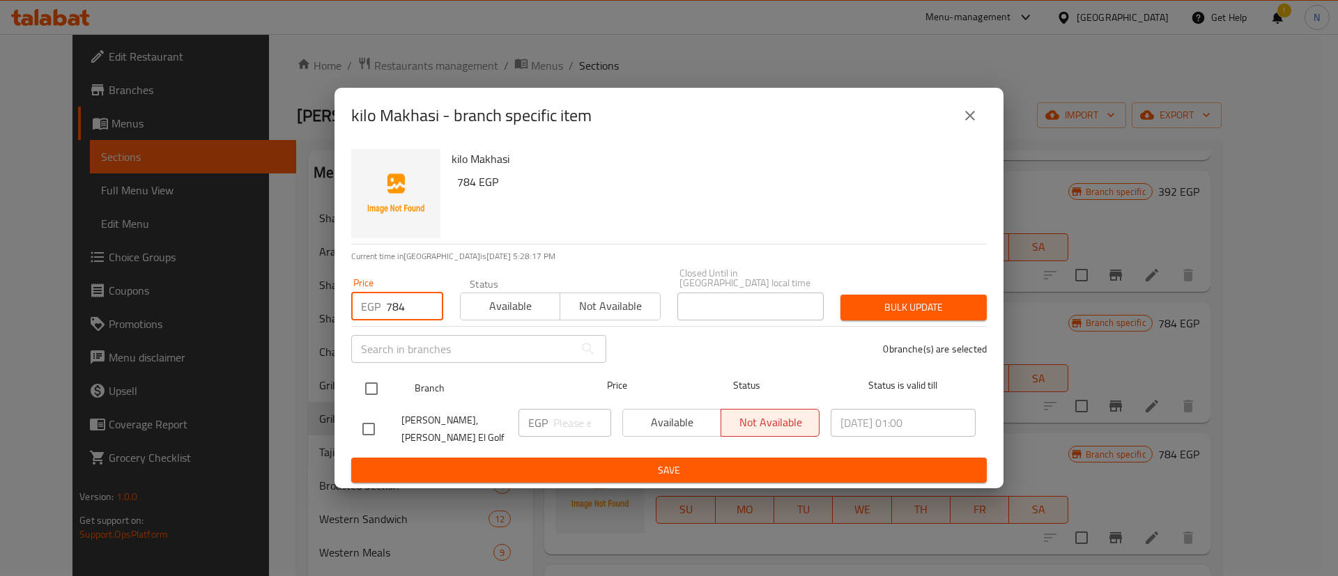
type input "784"
click at [366, 387] on input "checkbox" at bounding box center [371, 388] width 29 height 29
checkbox input "true"
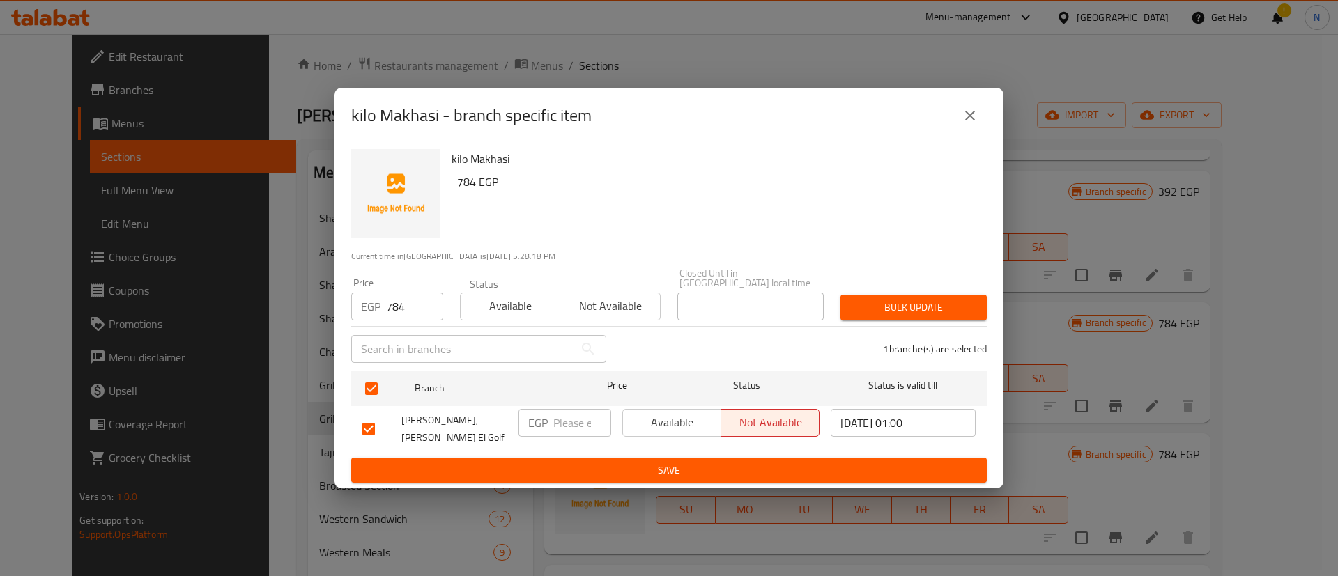
click at [884, 299] on span "Bulk update" at bounding box center [913, 307] width 124 height 17
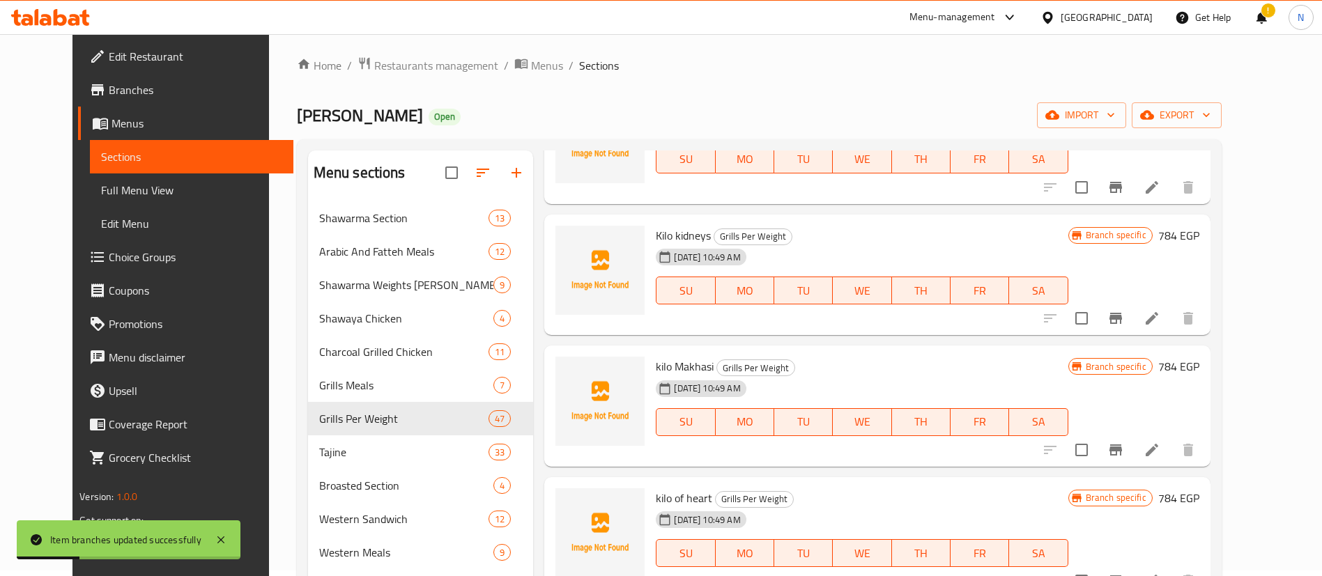
scroll to position [5220, 0]
click at [1132, 564] on button "Branch-specific-item" at bounding box center [1115, 580] width 33 height 33
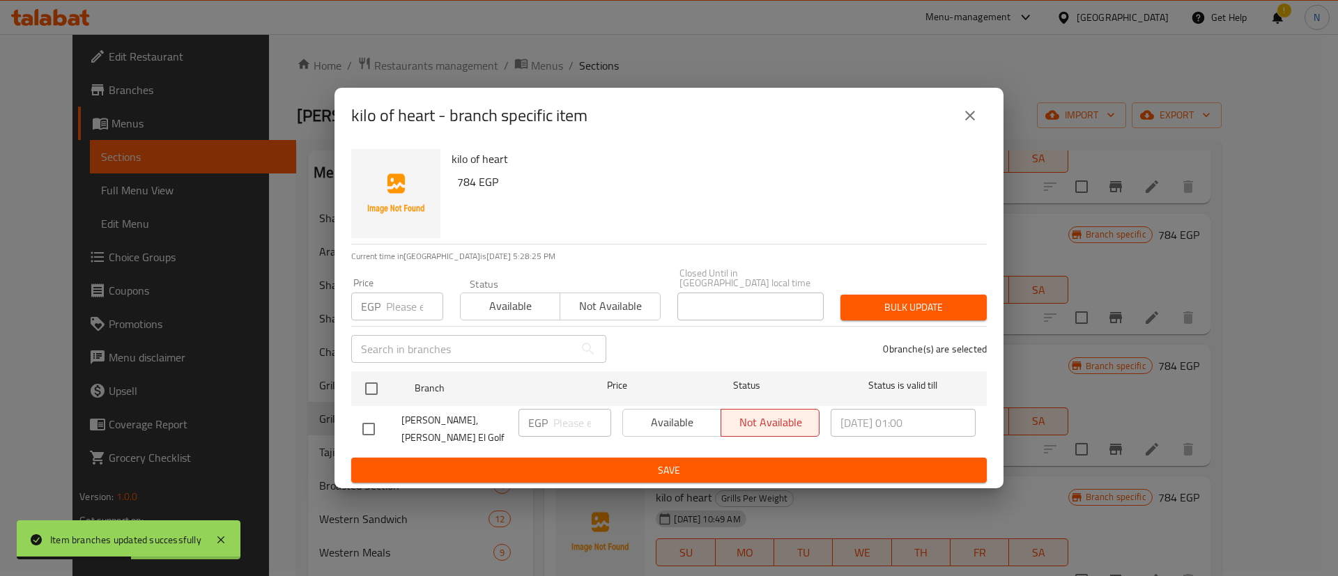
click at [398, 301] on input "number" at bounding box center [414, 307] width 57 height 28
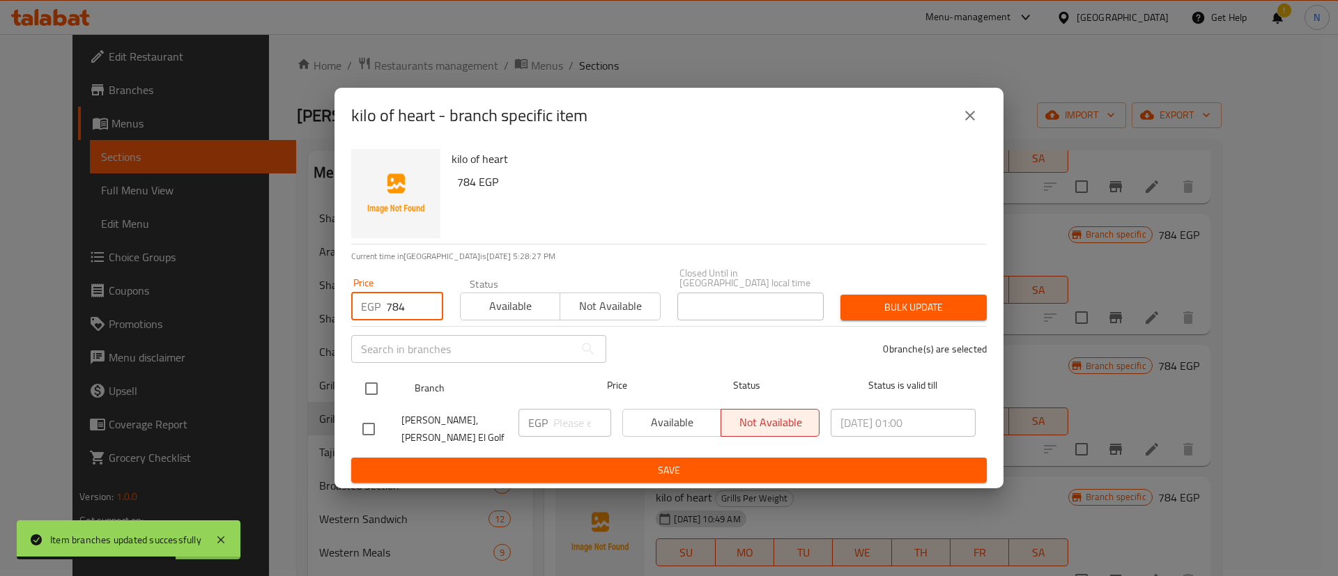
type input "784"
click at [373, 389] on input "checkbox" at bounding box center [371, 388] width 29 height 29
checkbox input "true"
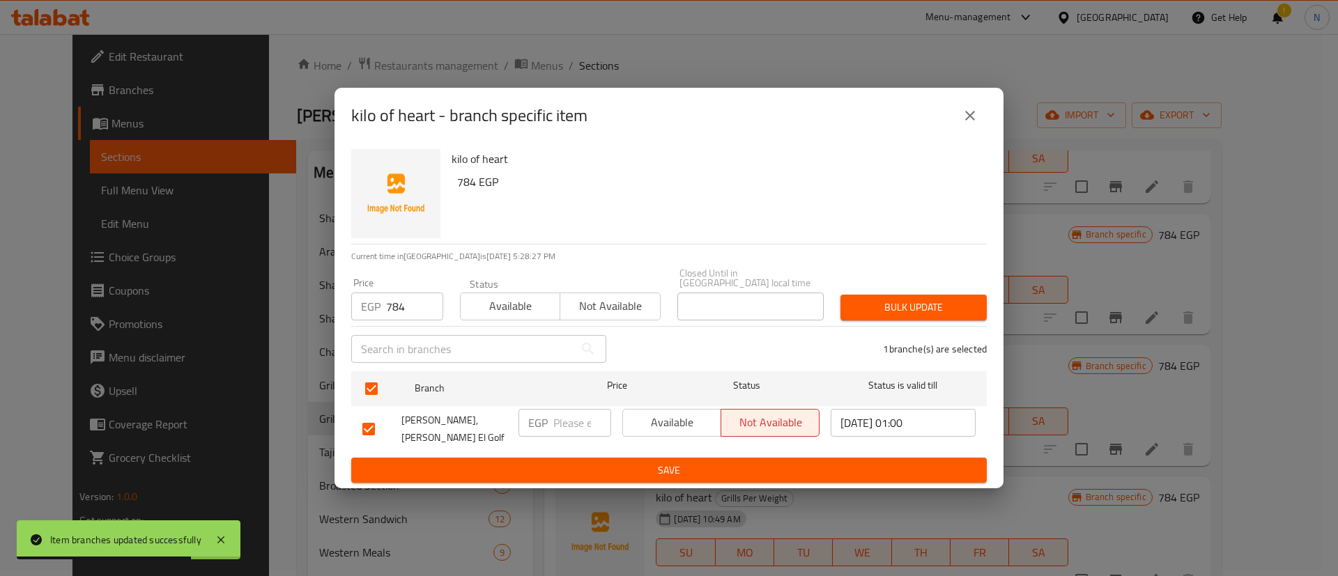
click at [924, 298] on button "Bulk update" at bounding box center [913, 308] width 146 height 26
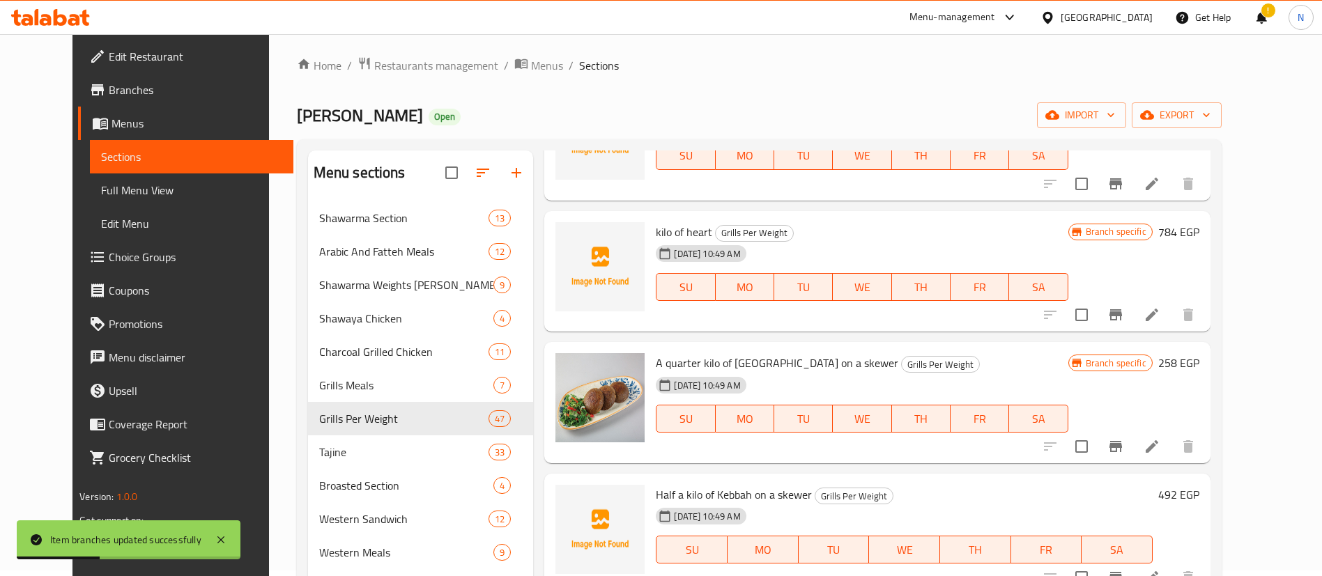
scroll to position [5492, 0]
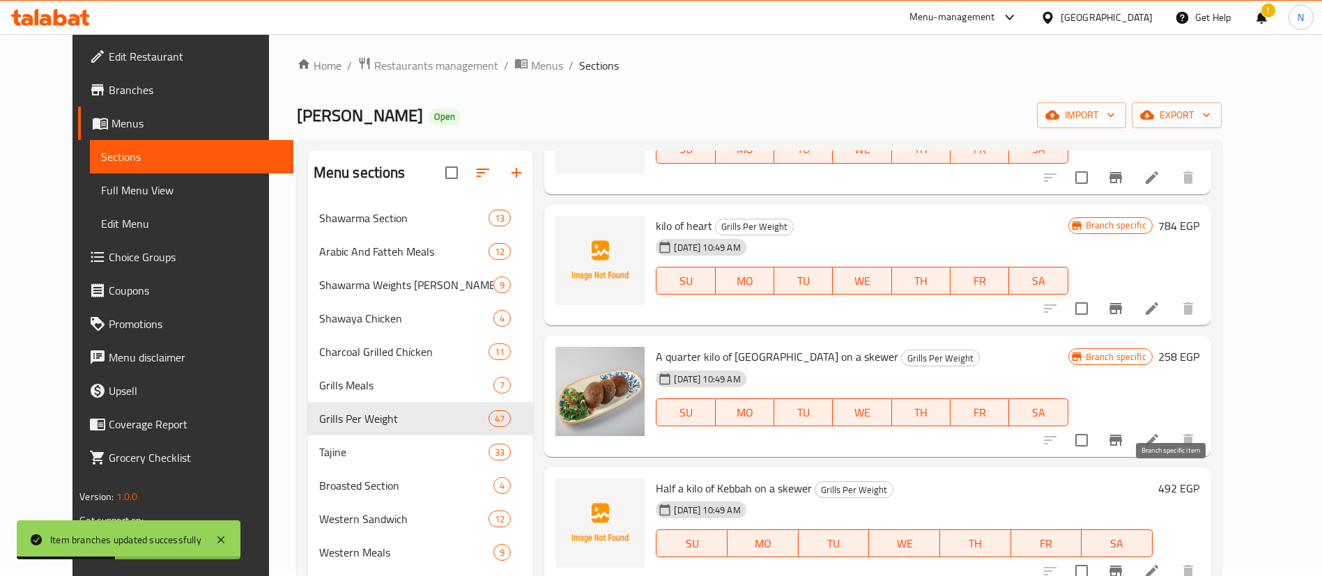
click at [1124, 563] on icon "Branch-specific-item" at bounding box center [1115, 571] width 17 height 17
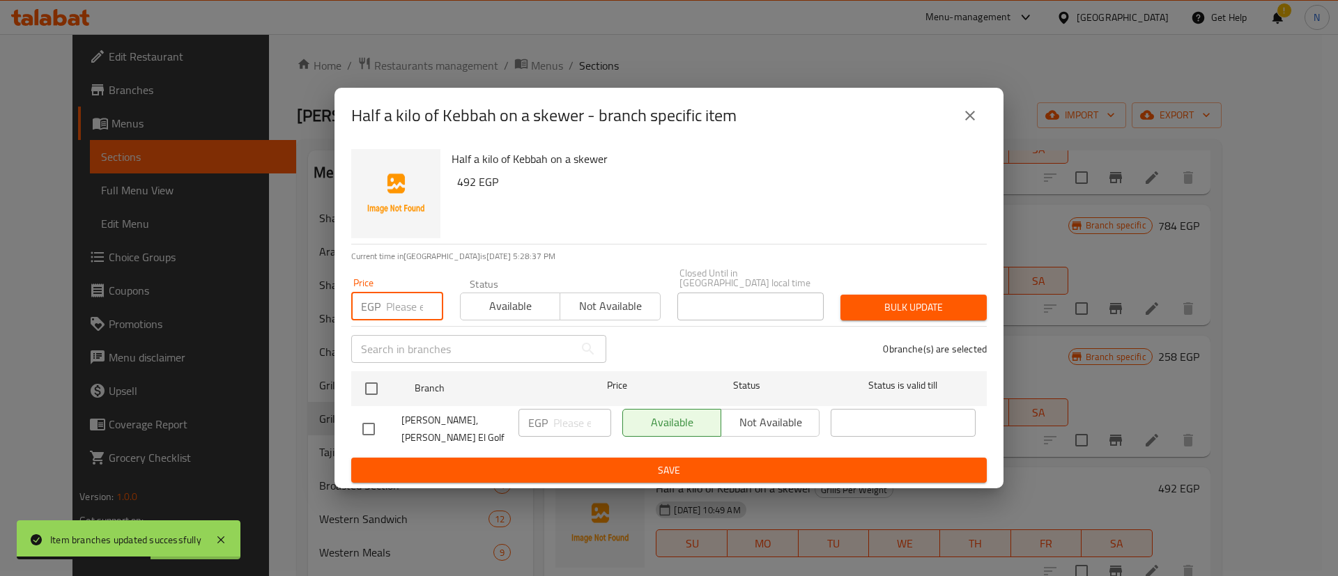
click at [388, 307] on input "number" at bounding box center [414, 307] width 57 height 28
type input "545"
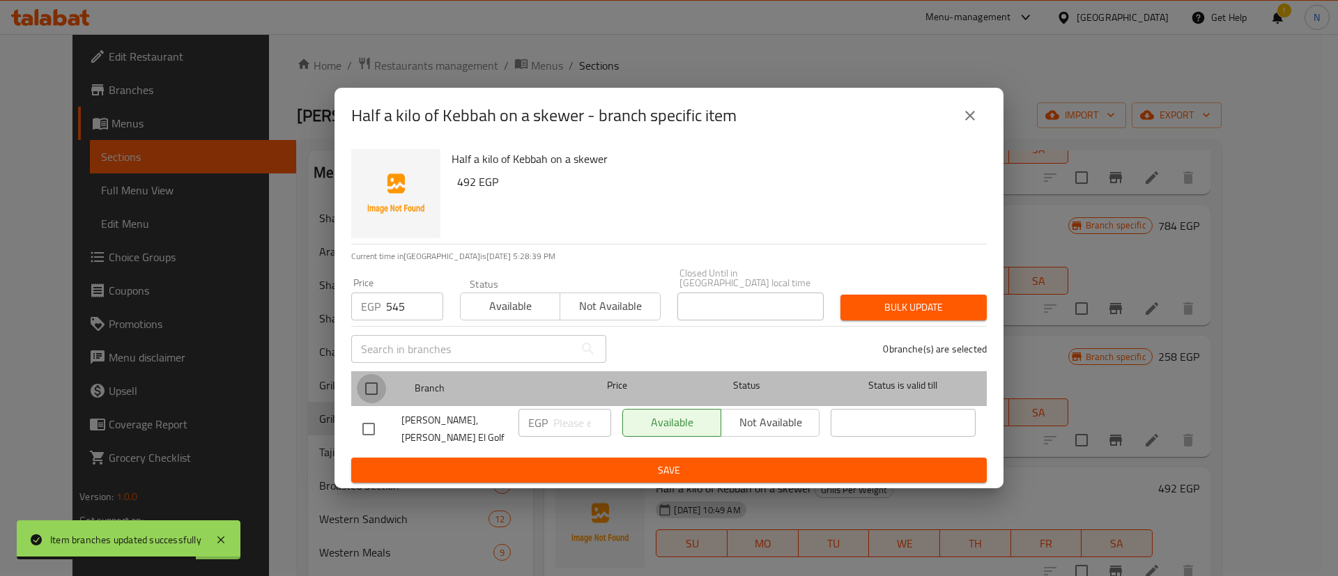
click at [376, 387] on input "checkbox" at bounding box center [371, 388] width 29 height 29
checkbox input "true"
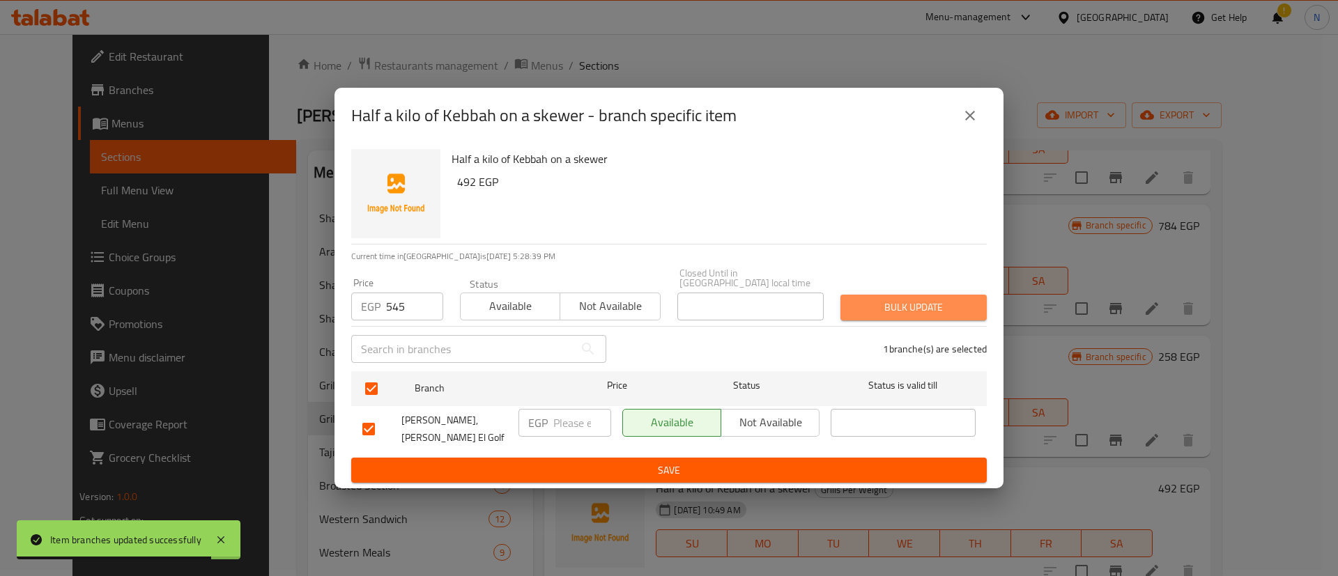
click at [918, 317] on button "Bulk update" at bounding box center [913, 308] width 146 height 26
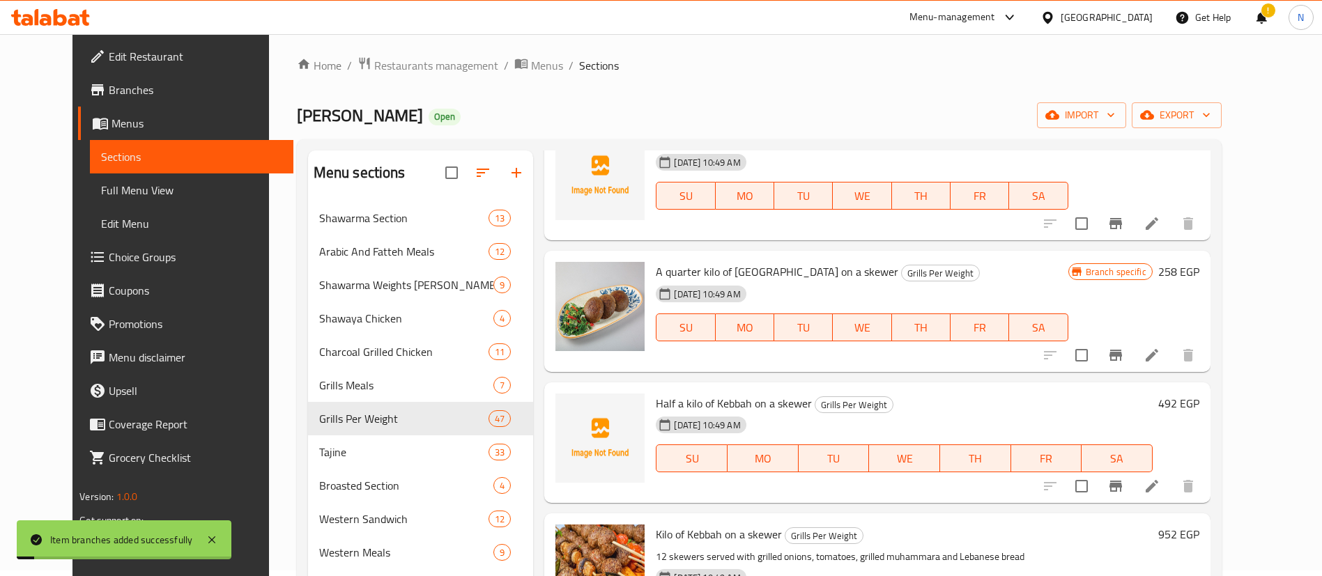
scroll to position [5582, 0]
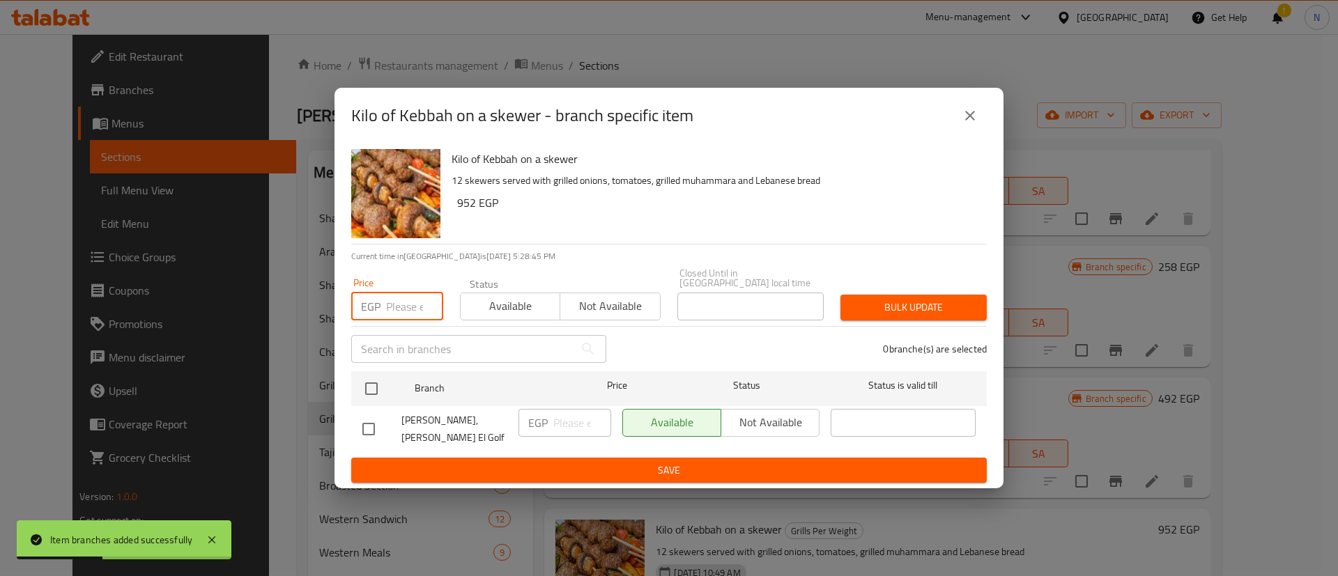
click at [387, 309] on input "number" at bounding box center [414, 307] width 57 height 28
type input "1030"
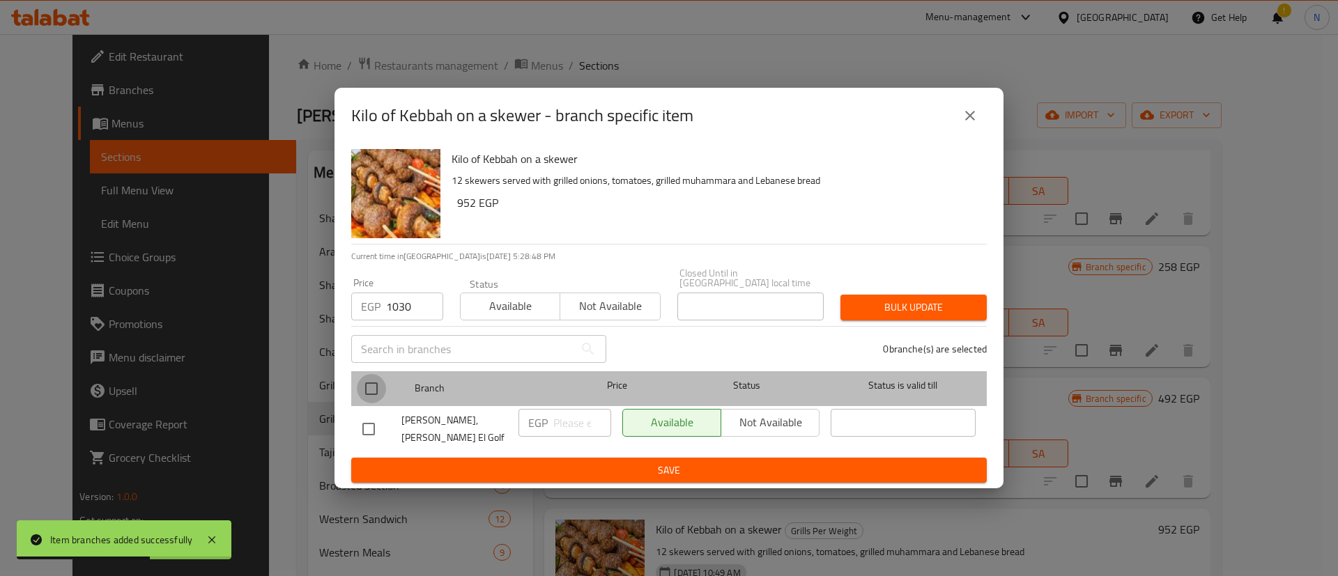
click at [371, 392] on input "checkbox" at bounding box center [371, 388] width 29 height 29
checkbox input "true"
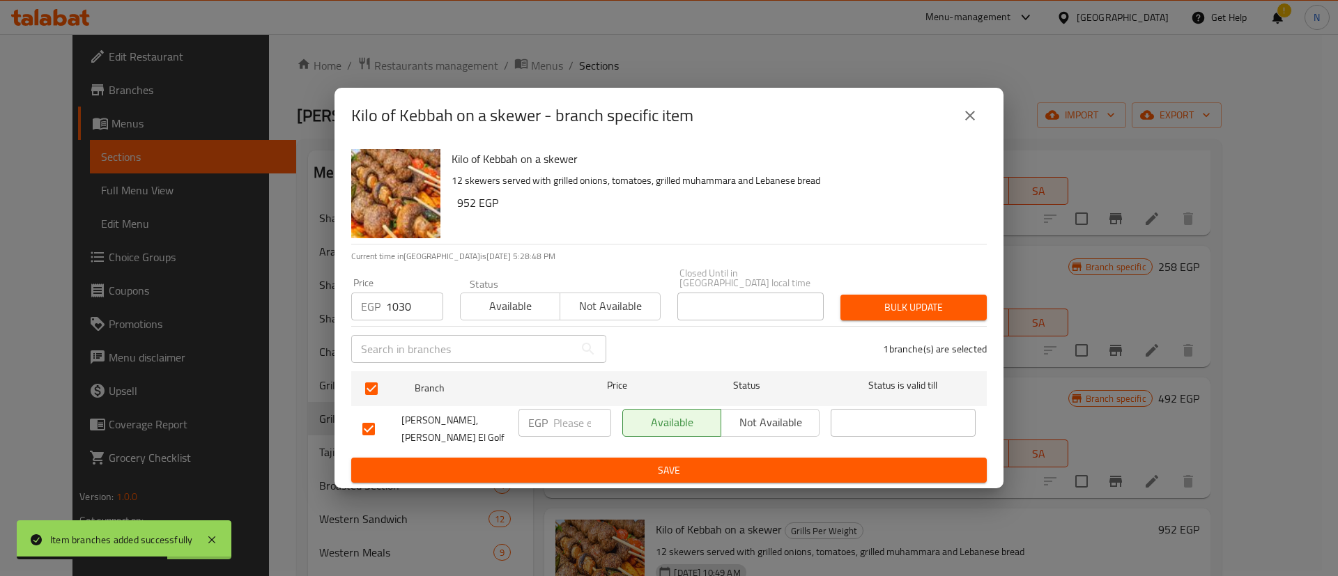
click at [874, 306] on span "Bulk update" at bounding box center [913, 307] width 124 height 17
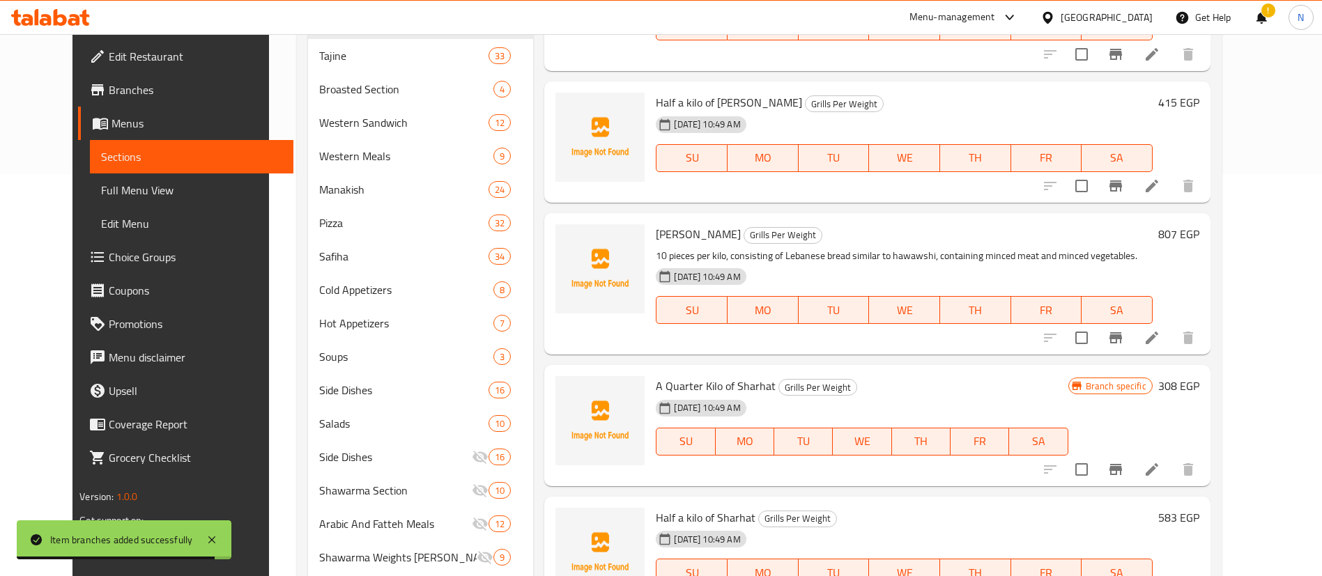
scroll to position [431, 0]
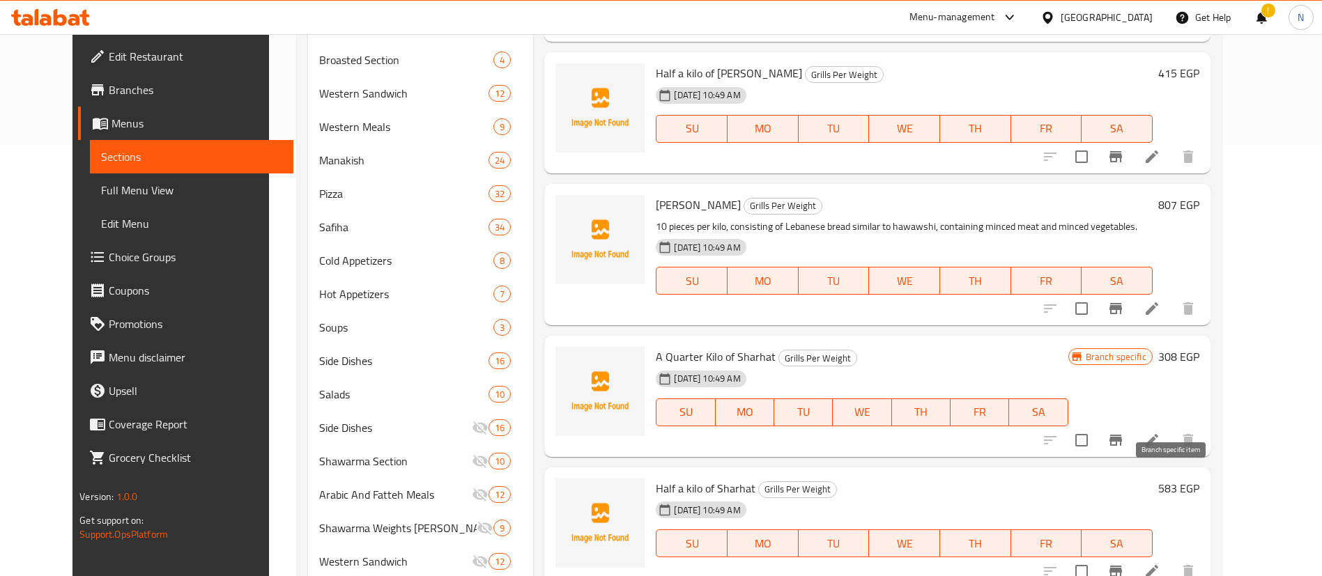
click at [1122, 566] on icon "Branch-specific-item" at bounding box center [1115, 571] width 13 height 11
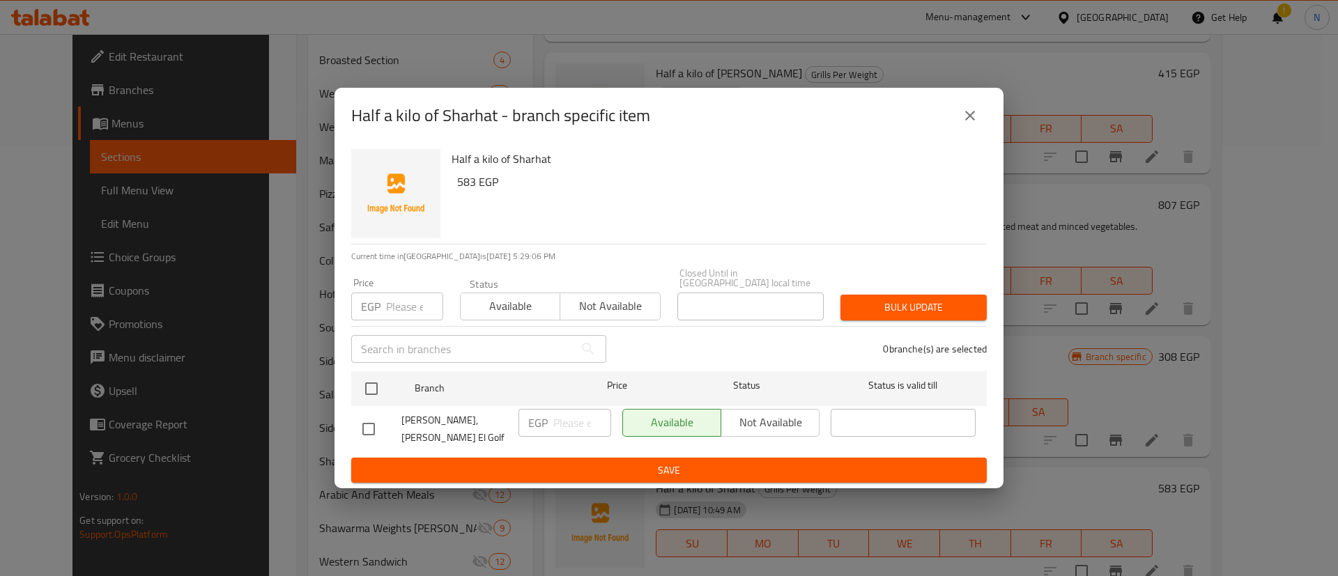
click at [409, 318] on input "number" at bounding box center [414, 307] width 57 height 28
type input "583"
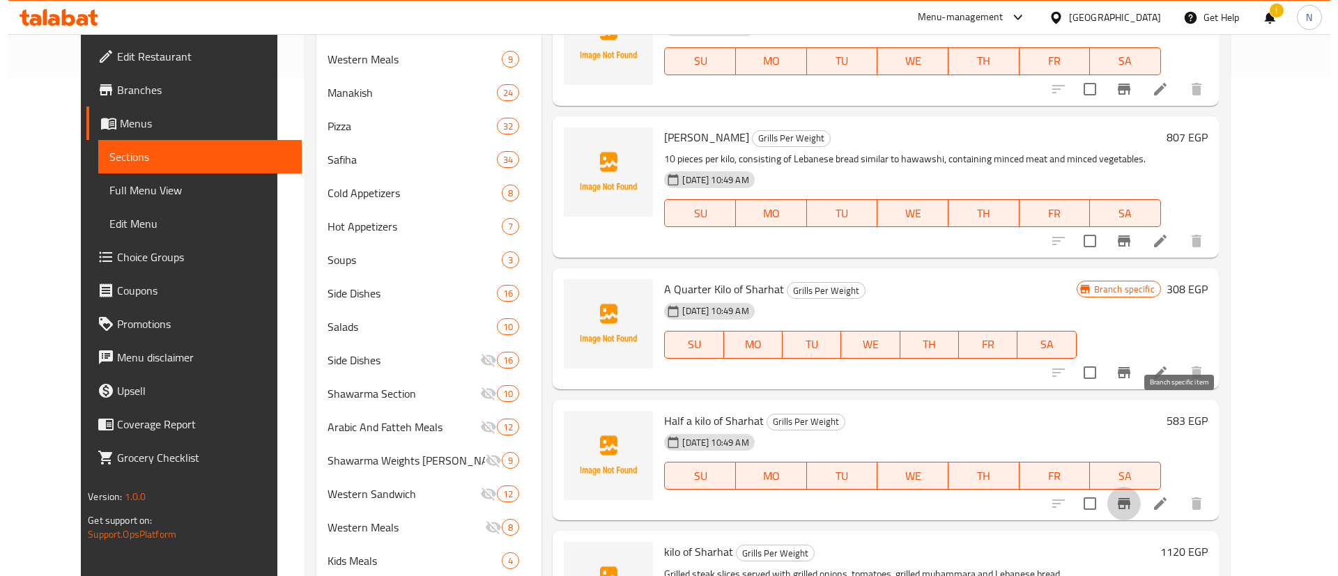
scroll to position [505, 0]
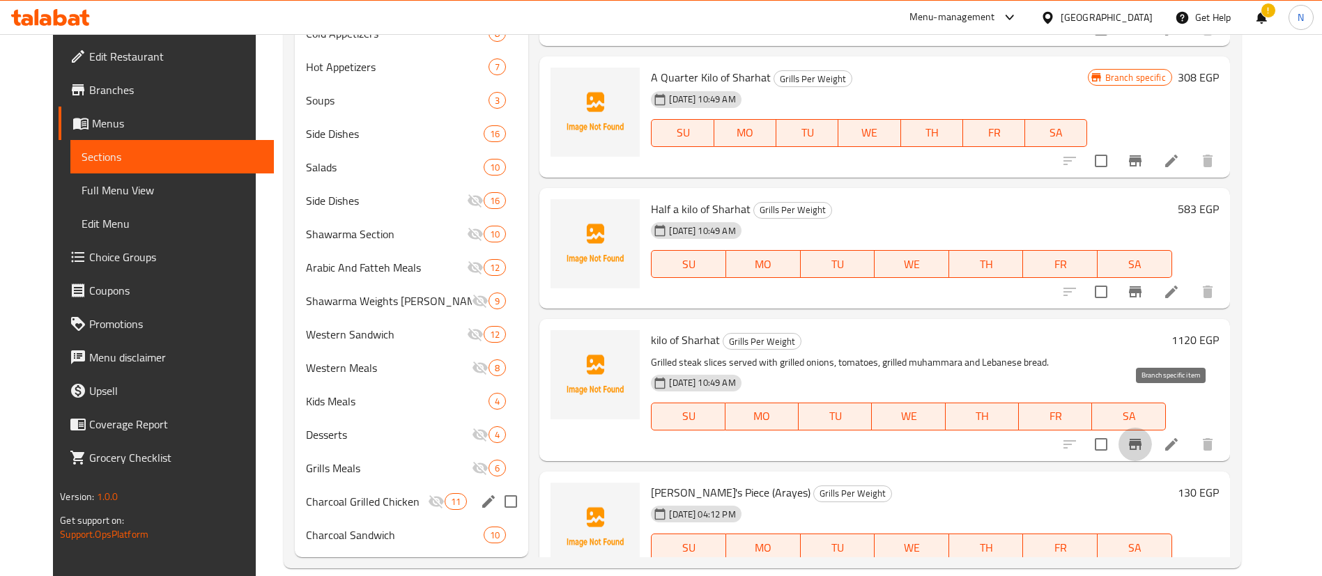
scroll to position [679, 0]
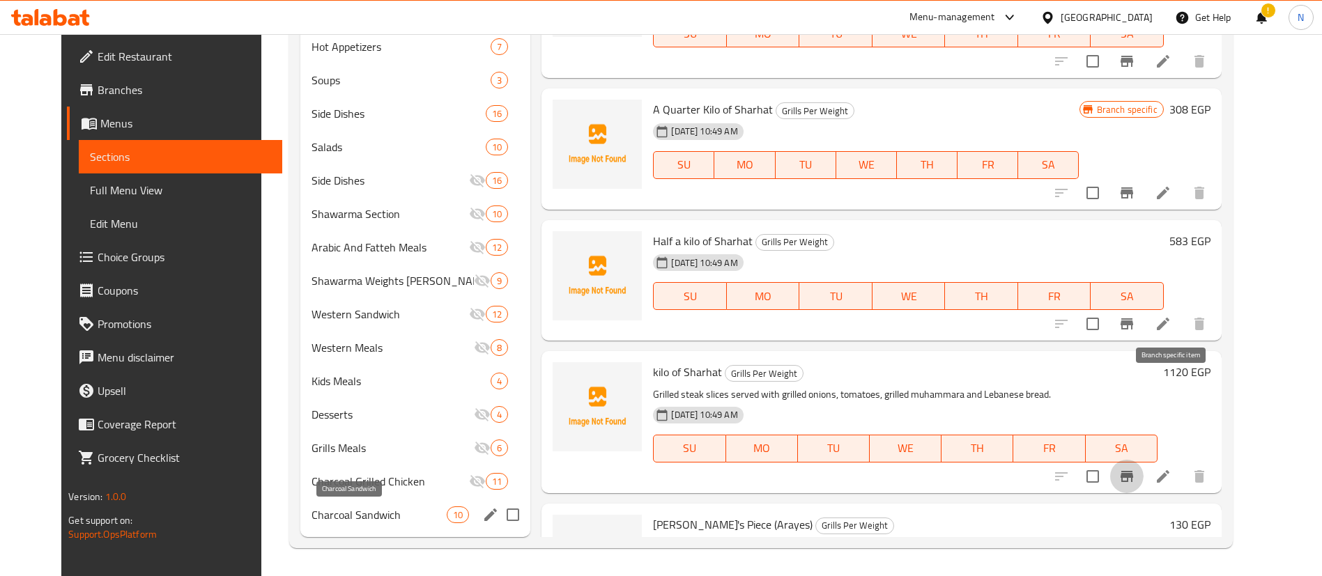
click at [376, 520] on span "Charcoal Sandwich" at bounding box center [378, 515] width 135 height 17
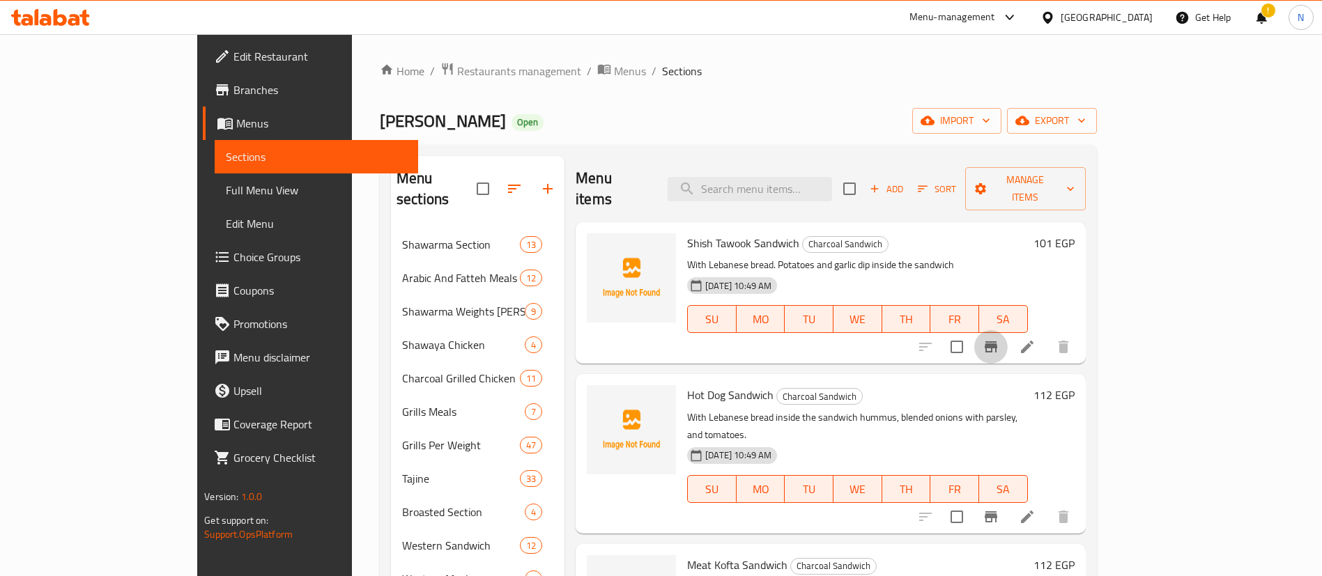
click at [997, 341] on icon "Branch-specific-item" at bounding box center [991, 346] width 13 height 11
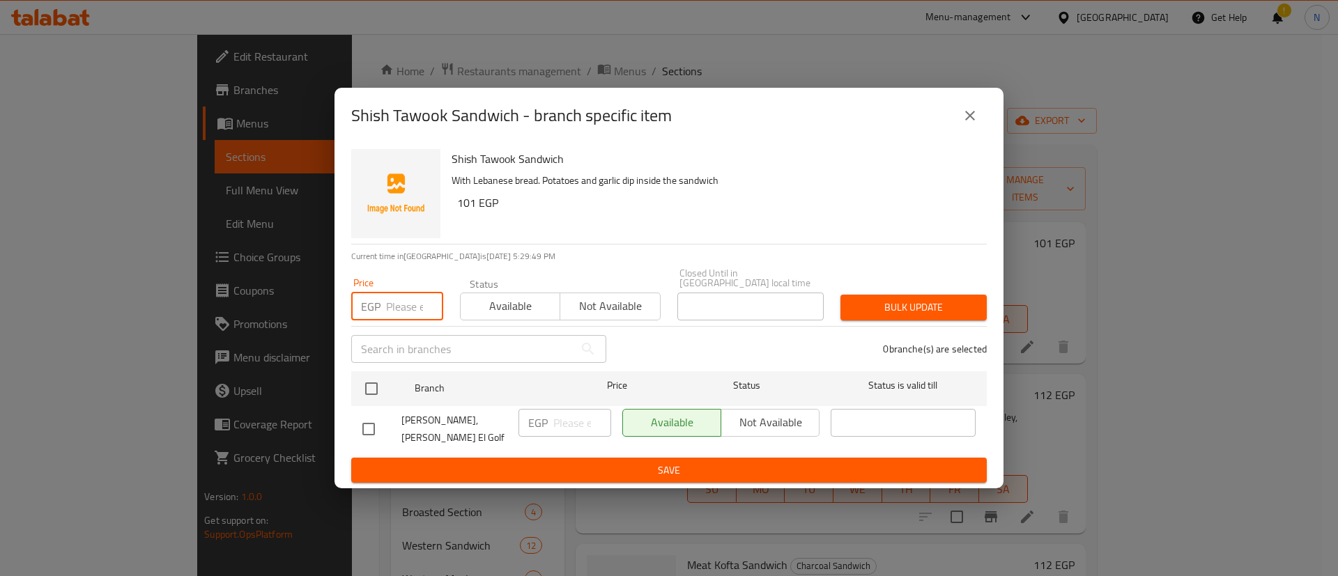
click at [401, 308] on input "number" at bounding box center [414, 307] width 57 height 28
type input "107"
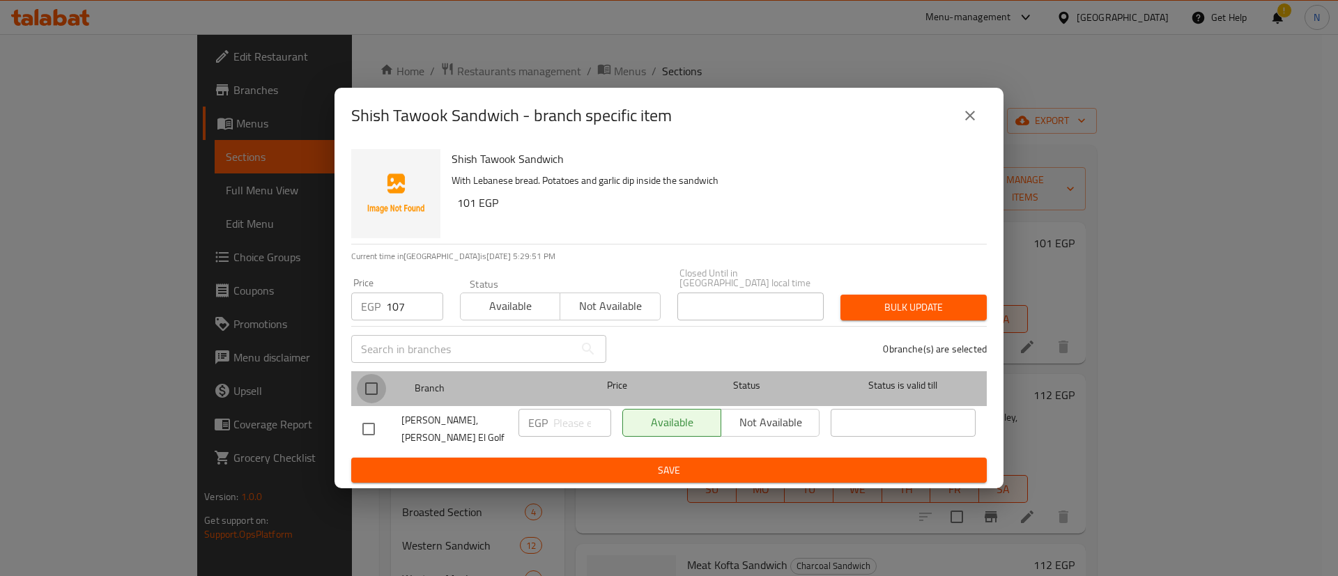
click at [372, 385] on input "checkbox" at bounding box center [371, 388] width 29 height 29
checkbox input "true"
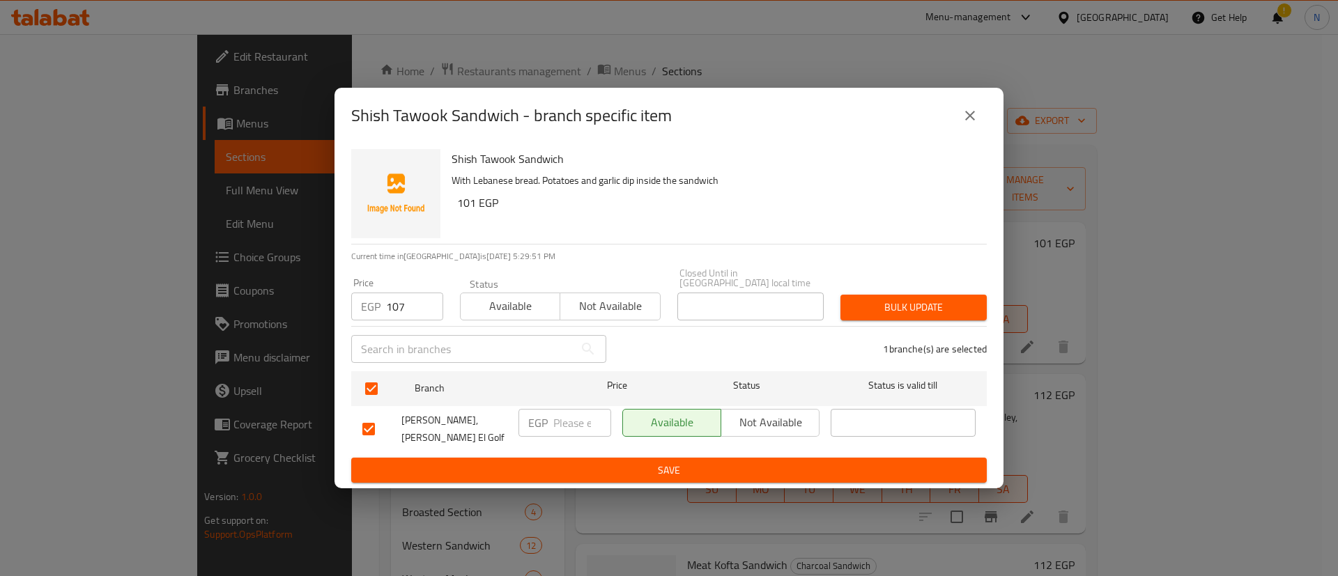
click at [920, 309] on span "Bulk update" at bounding box center [913, 307] width 124 height 17
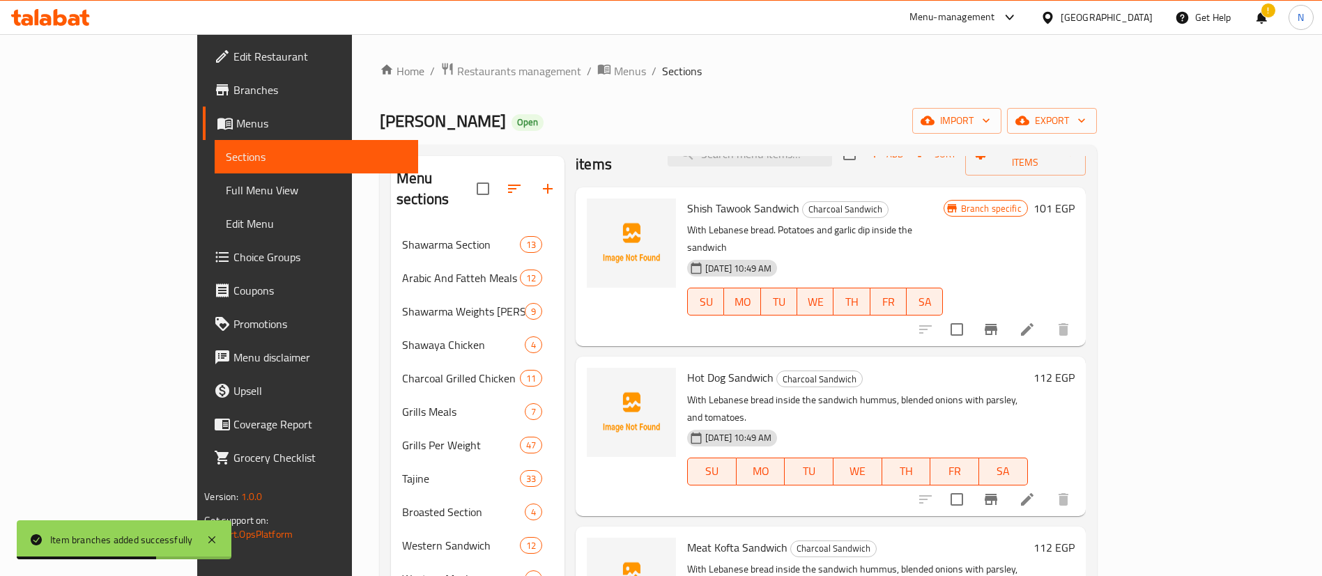
scroll to position [39, 0]
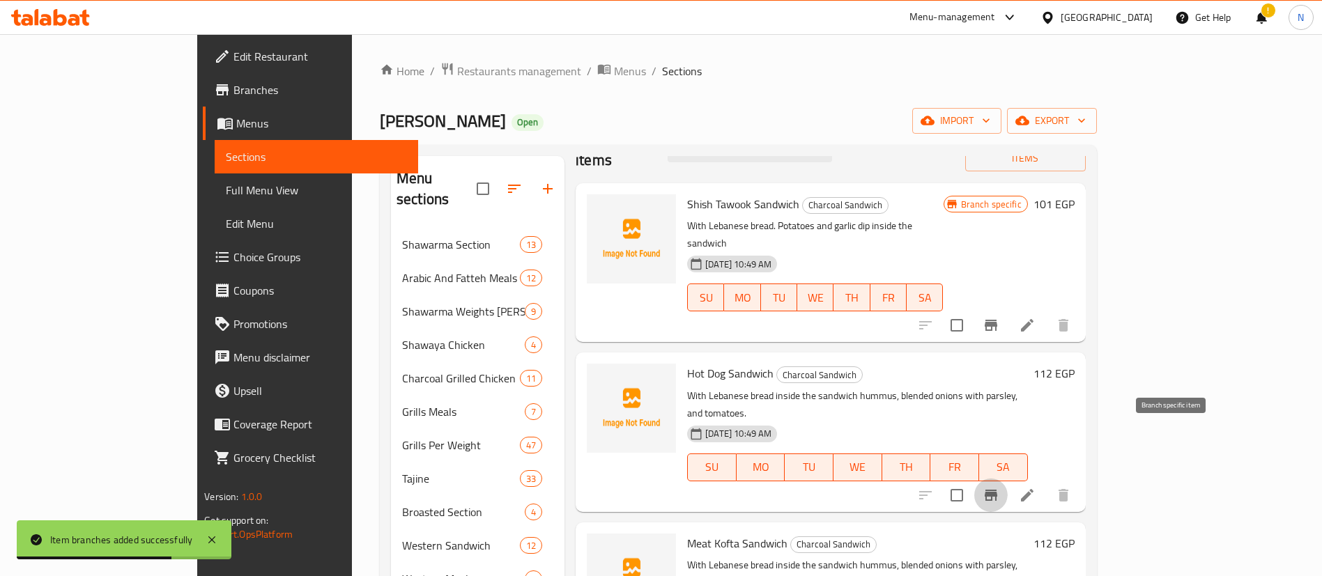
click at [1008, 479] on button "Branch-specific-item" at bounding box center [990, 495] width 33 height 33
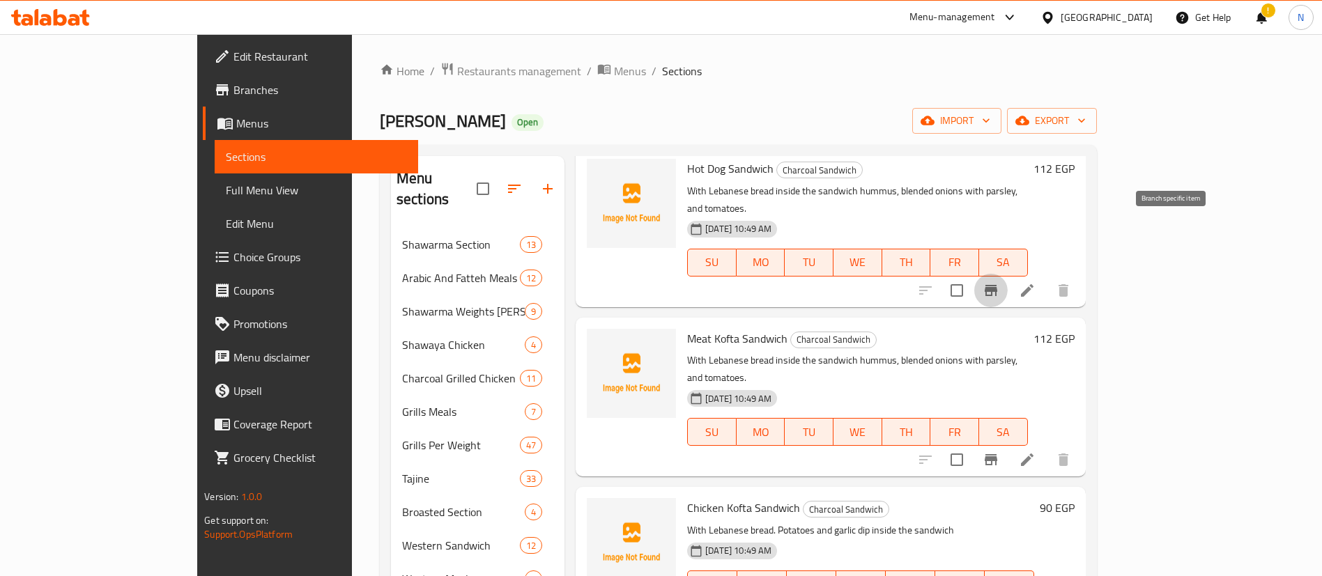
scroll to position [250, 0]
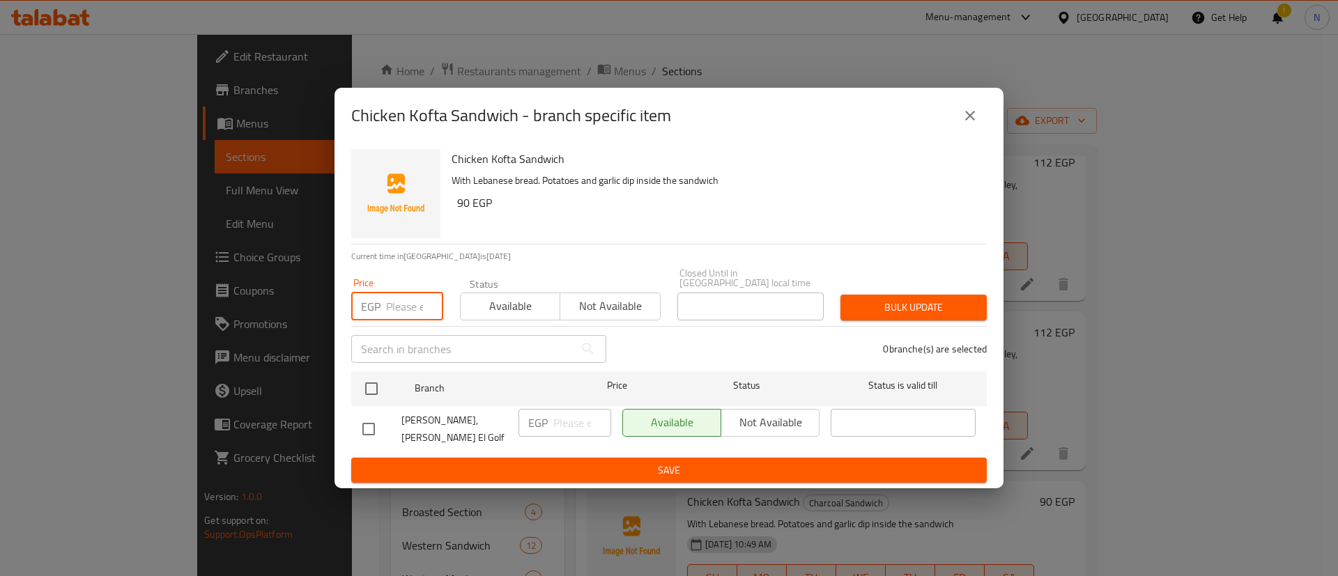
click at [408, 305] on input "number" at bounding box center [414, 307] width 57 height 28
type input "98"
click at [373, 389] on input "checkbox" at bounding box center [371, 388] width 29 height 29
checkbox input "true"
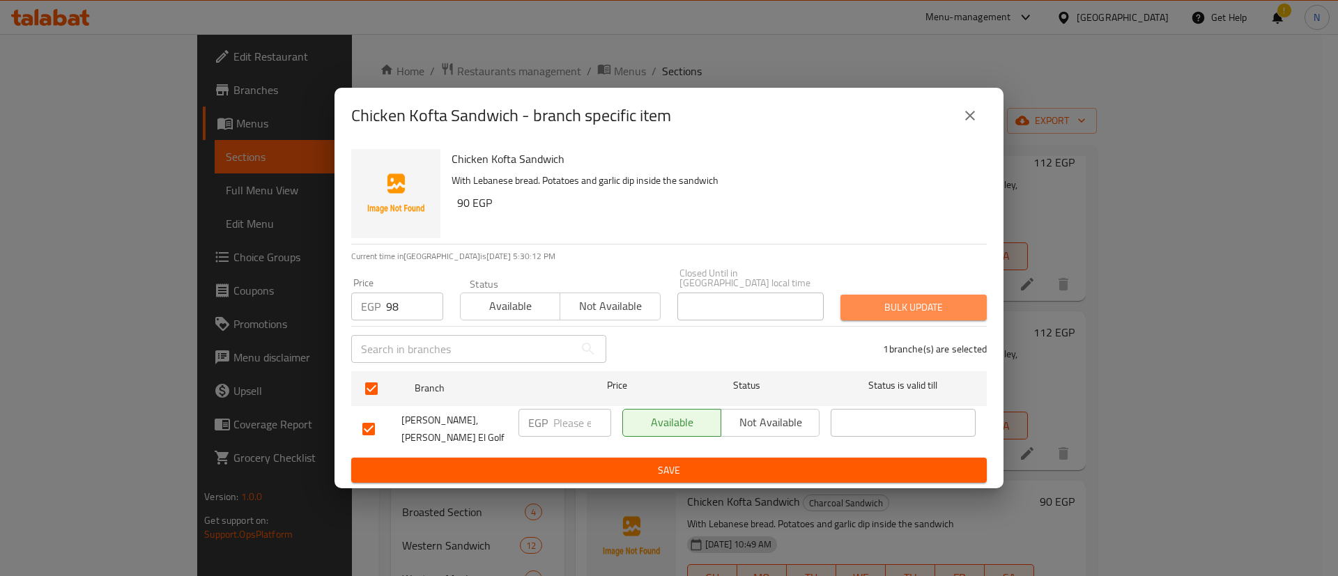
click at [875, 311] on span "Bulk update" at bounding box center [913, 307] width 124 height 17
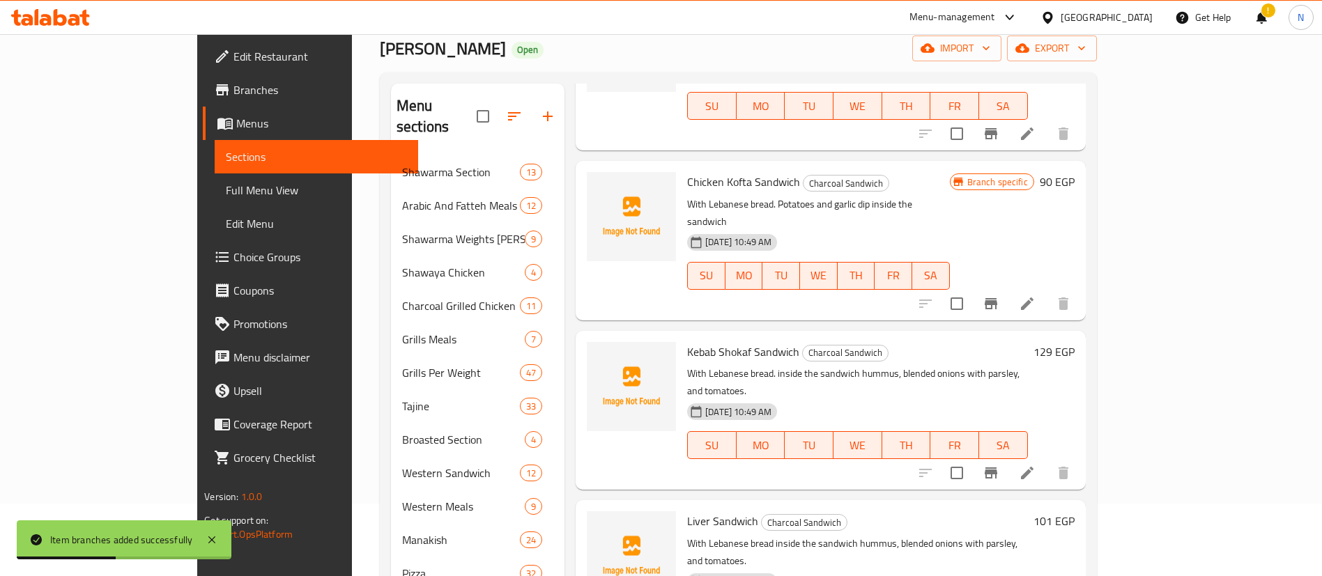
scroll to position [73, 0]
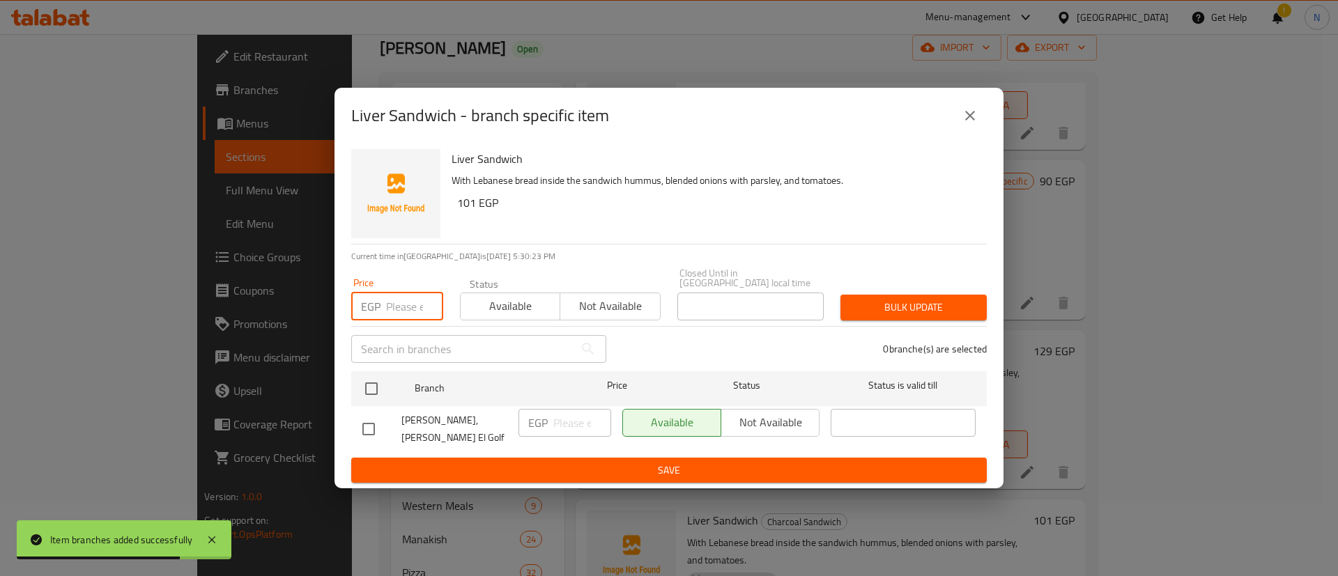
click at [394, 319] on div "Price EGP Price" at bounding box center [397, 299] width 109 height 59
type input "105"
click at [364, 400] on input "checkbox" at bounding box center [371, 388] width 29 height 29
checkbox input "true"
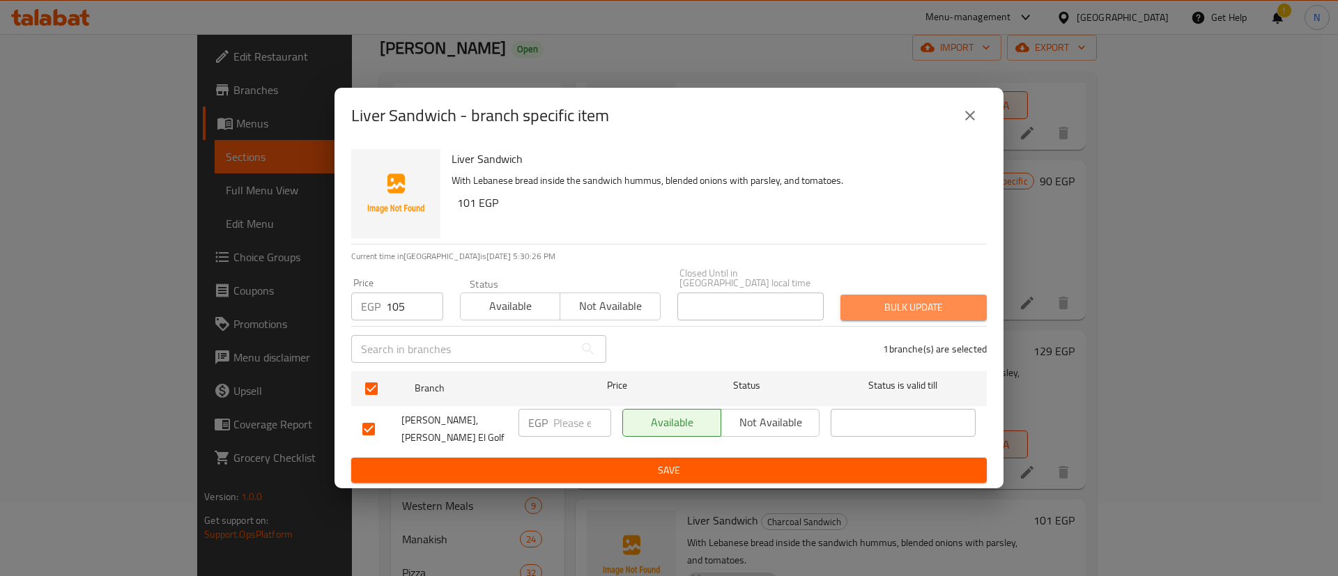
click at [936, 300] on span "Bulk update" at bounding box center [913, 307] width 124 height 17
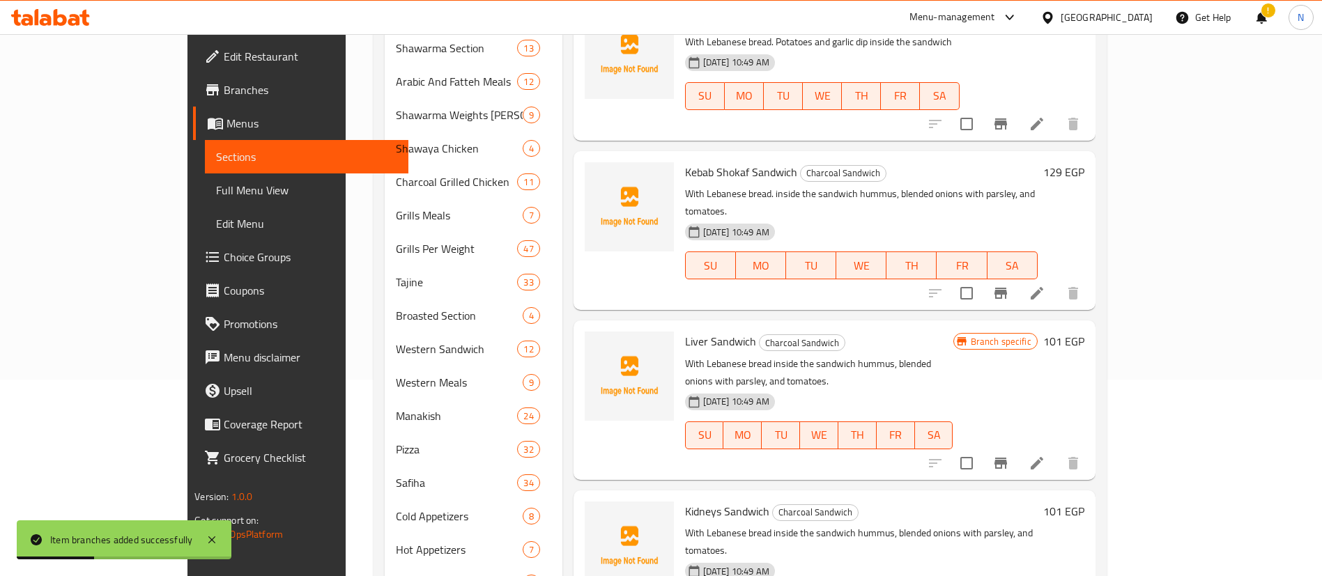
scroll to position [198, 0]
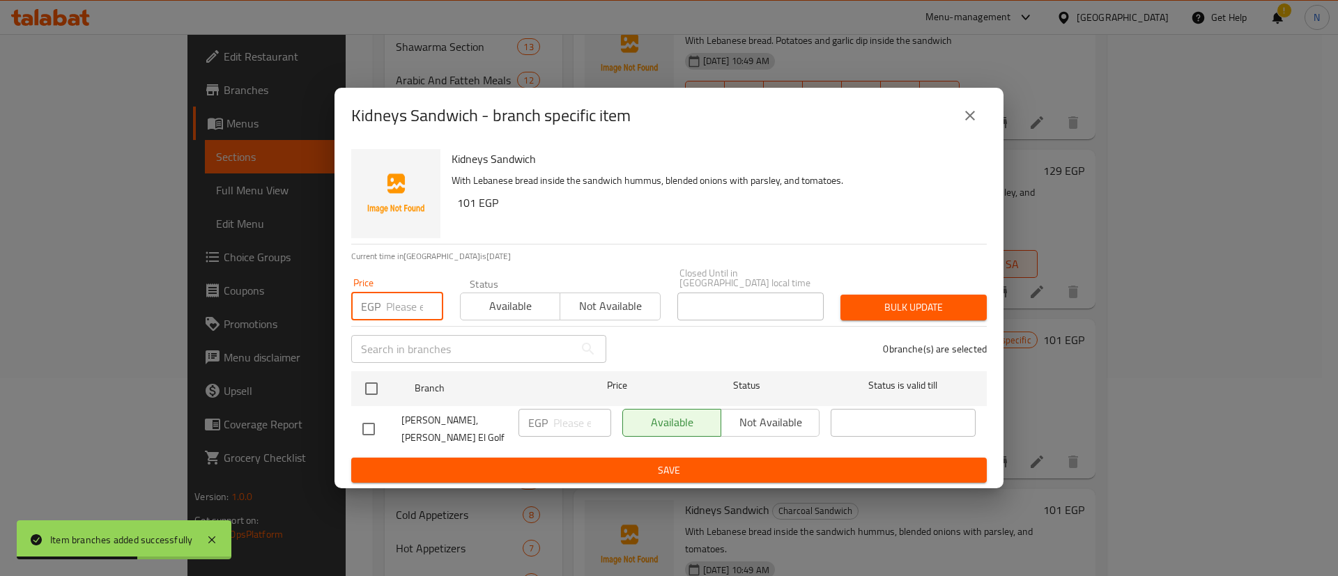
click at [392, 307] on input "number" at bounding box center [414, 307] width 57 height 28
click at [369, 393] on input "checkbox" at bounding box center [371, 388] width 29 height 29
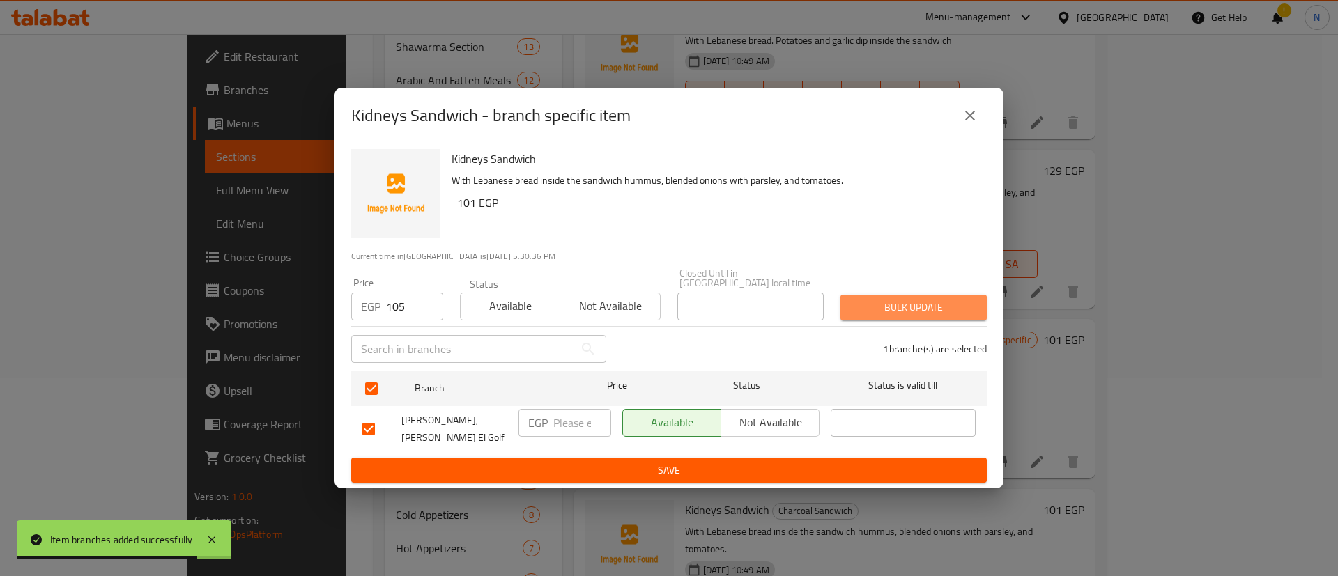
click at [892, 306] on span "Bulk update" at bounding box center [913, 307] width 124 height 17
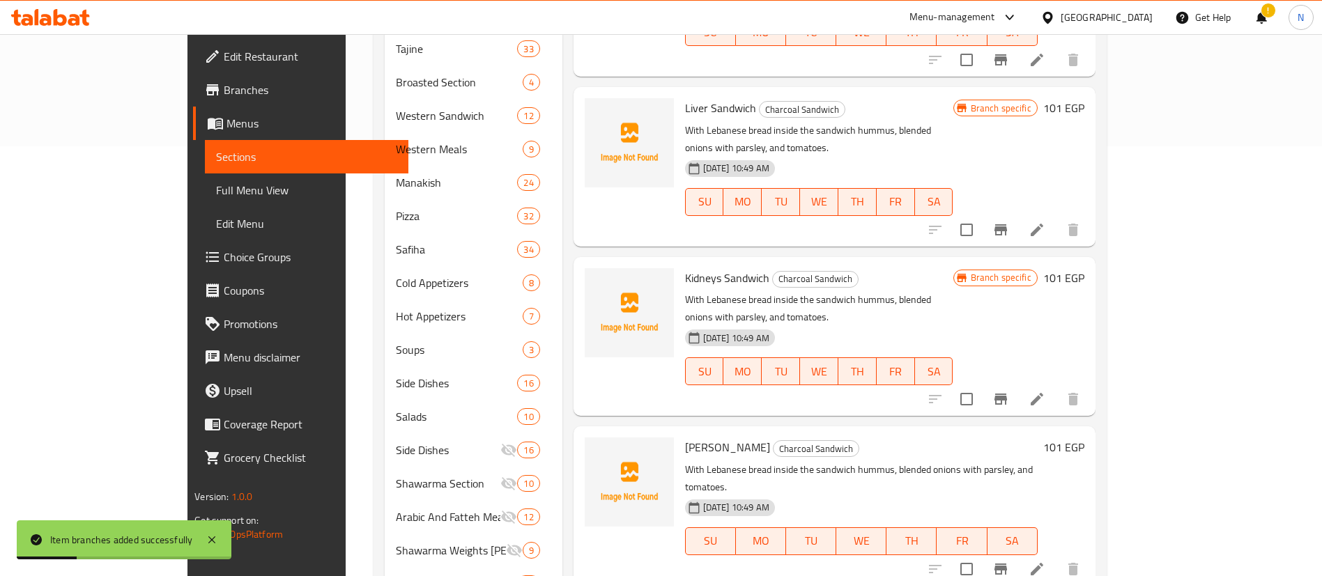
scroll to position [432, 0]
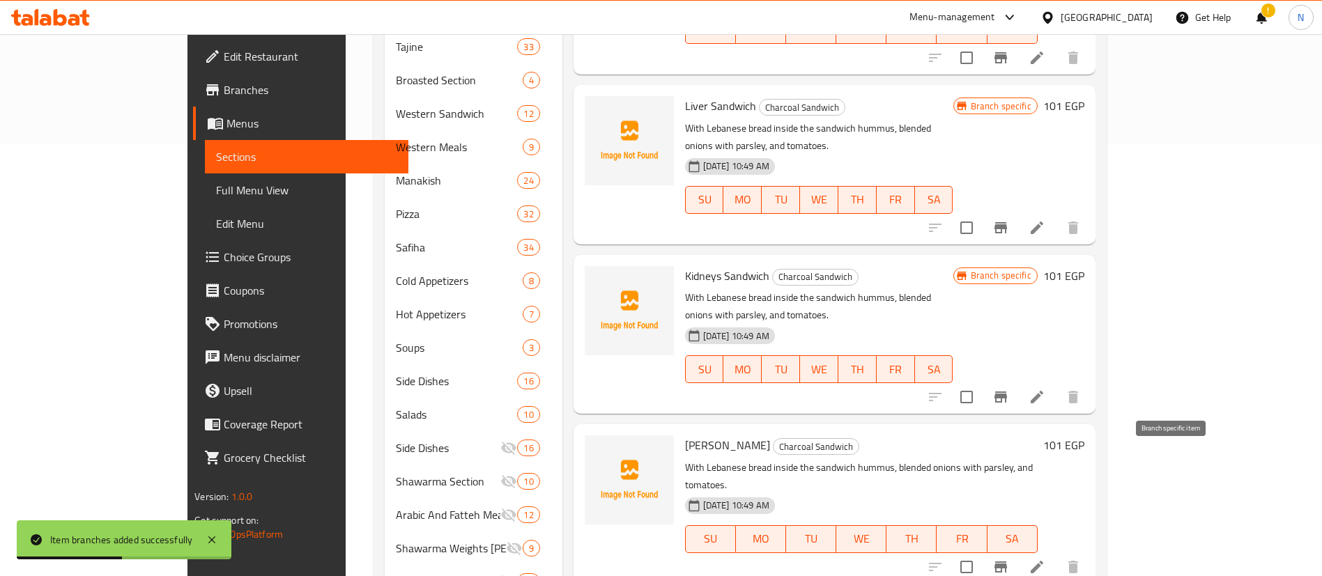
click at [1009, 559] on icon "Branch-specific-item" at bounding box center [1000, 567] width 17 height 17
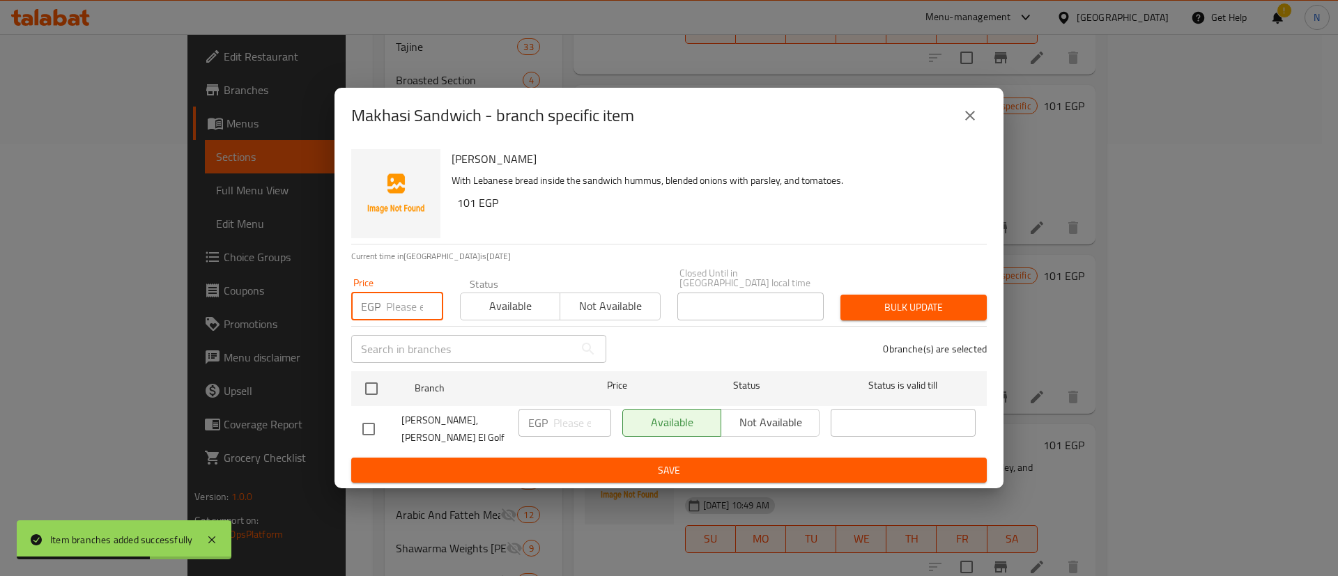
click at [412, 304] on input "number" at bounding box center [414, 307] width 57 height 28
click at [369, 387] on input "checkbox" at bounding box center [371, 388] width 29 height 29
click at [925, 304] on span "Bulk update" at bounding box center [913, 307] width 124 height 17
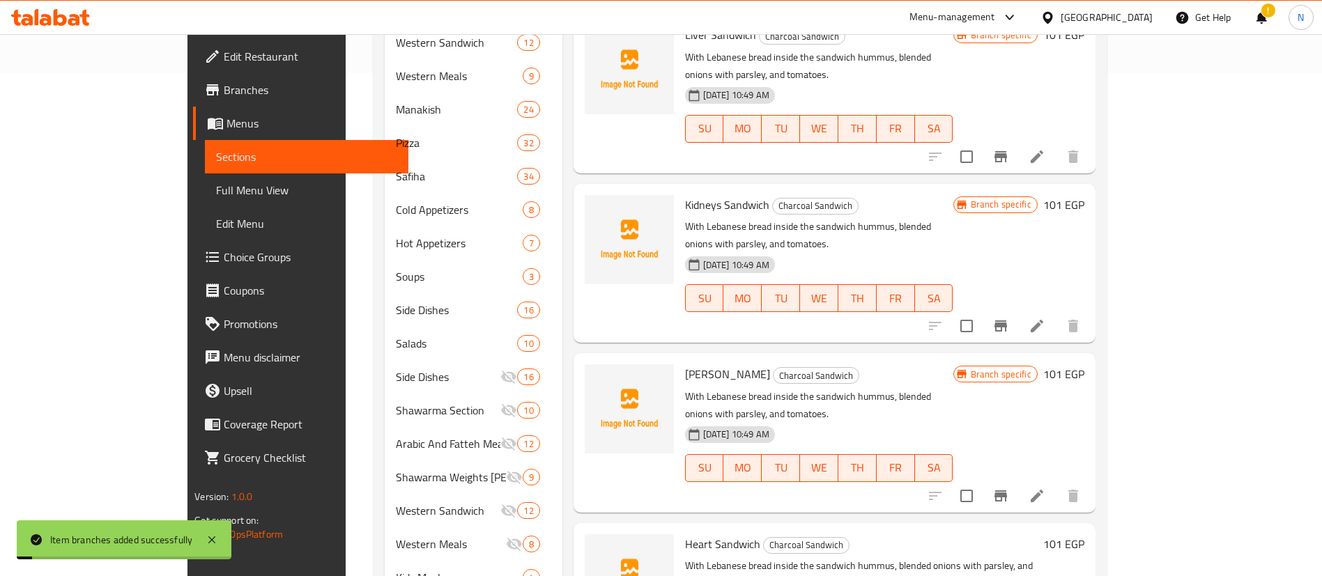
scroll to position [505, 0]
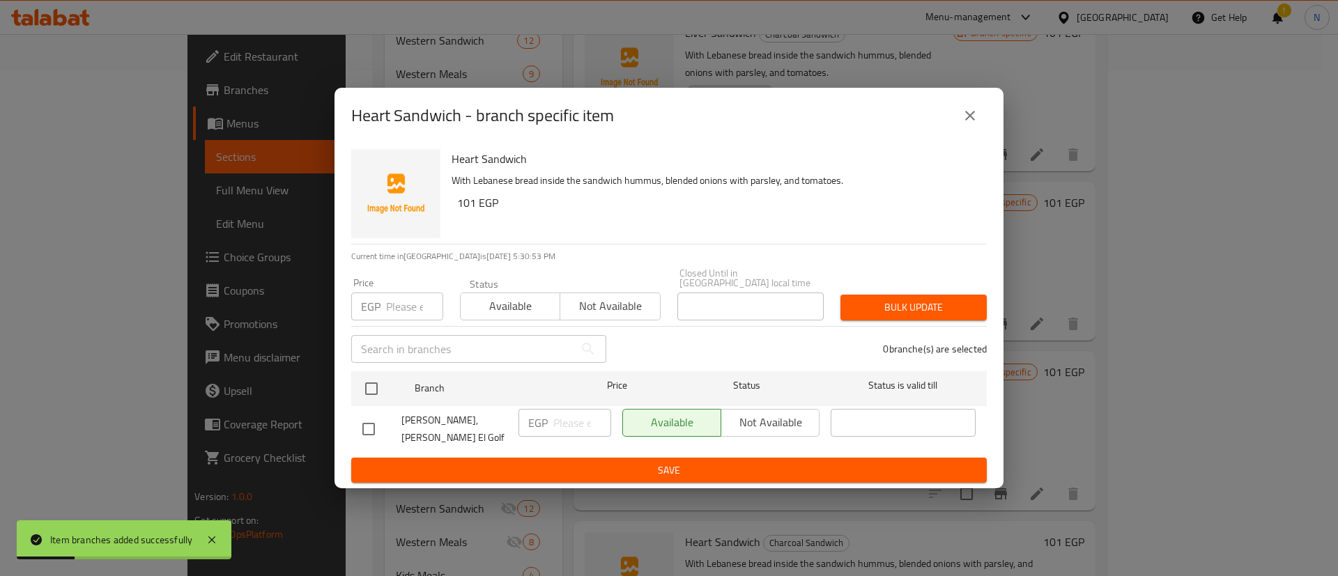
click at [415, 310] on input "number" at bounding box center [414, 307] width 57 height 28
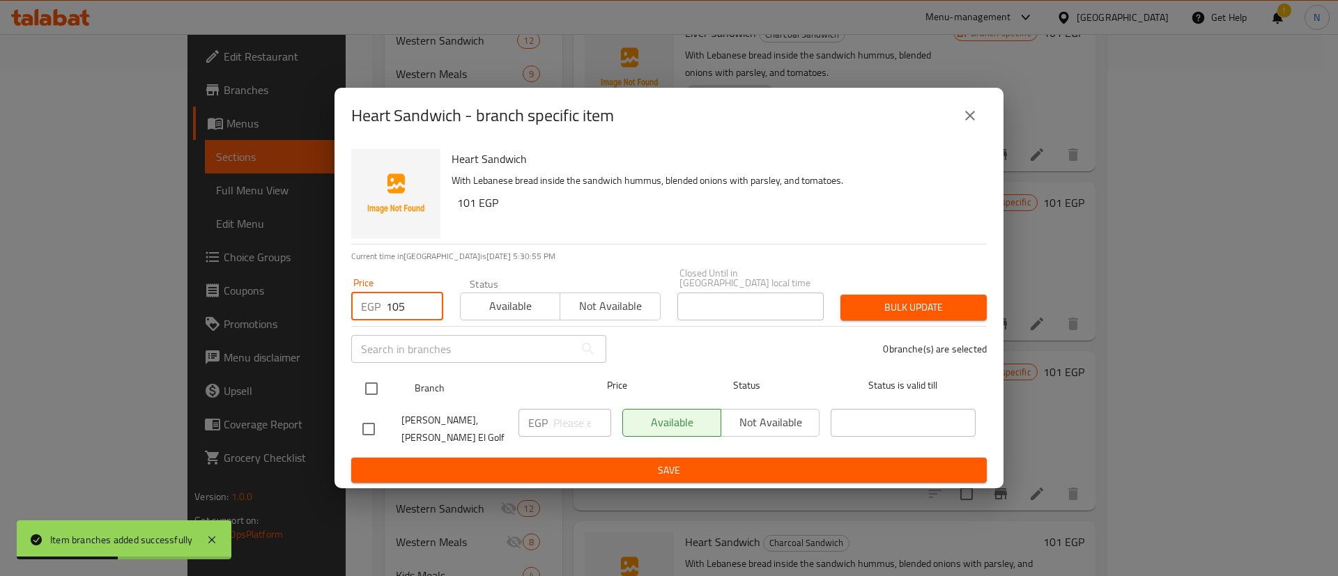
click at [374, 392] on input "checkbox" at bounding box center [371, 388] width 29 height 29
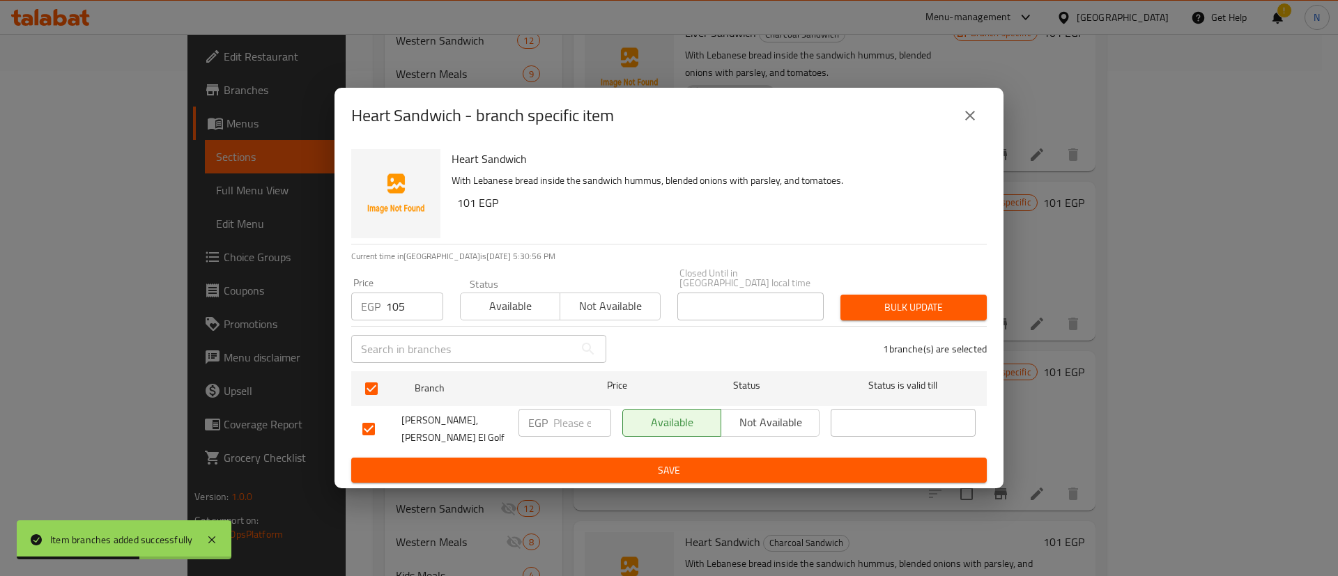
click at [896, 314] on span "Bulk update" at bounding box center [913, 307] width 124 height 17
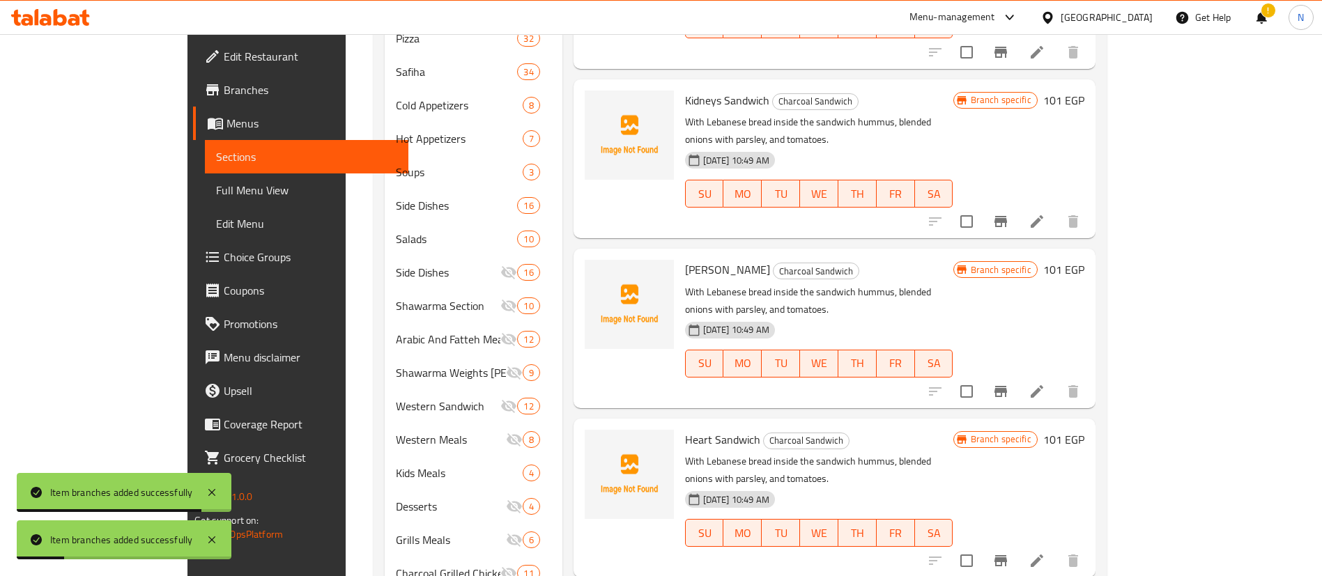
scroll to position [679, 0]
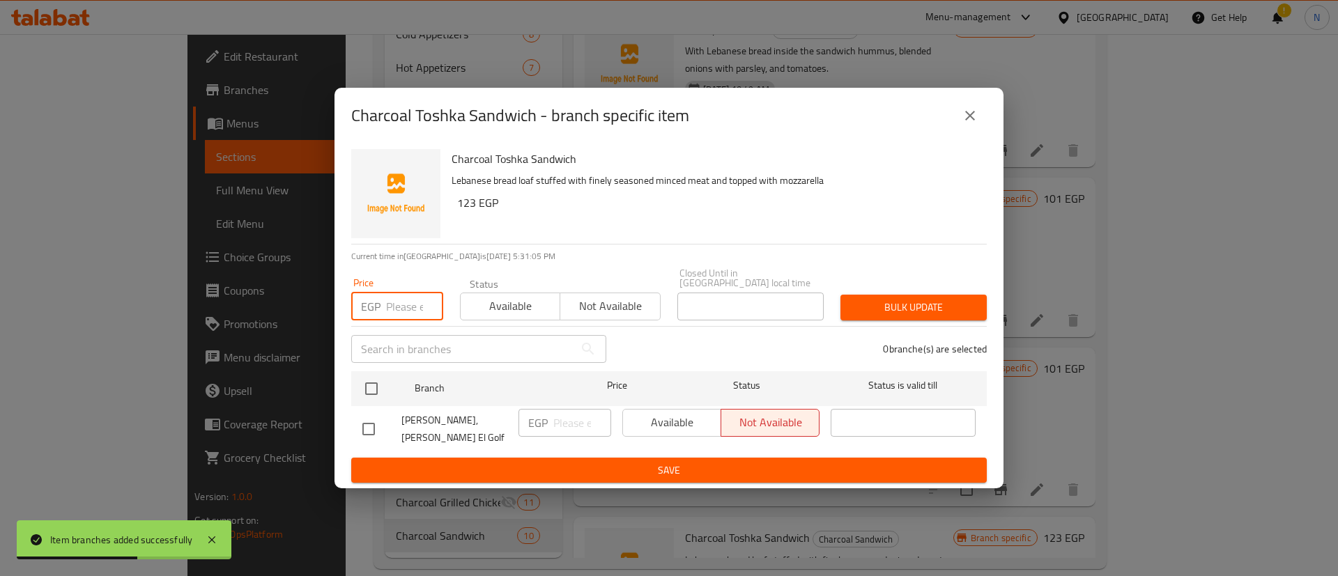
click at [394, 307] on input "number" at bounding box center [414, 307] width 57 height 28
click at [369, 394] on input "checkbox" at bounding box center [371, 388] width 29 height 29
click at [892, 310] on span "Bulk update" at bounding box center [913, 307] width 124 height 17
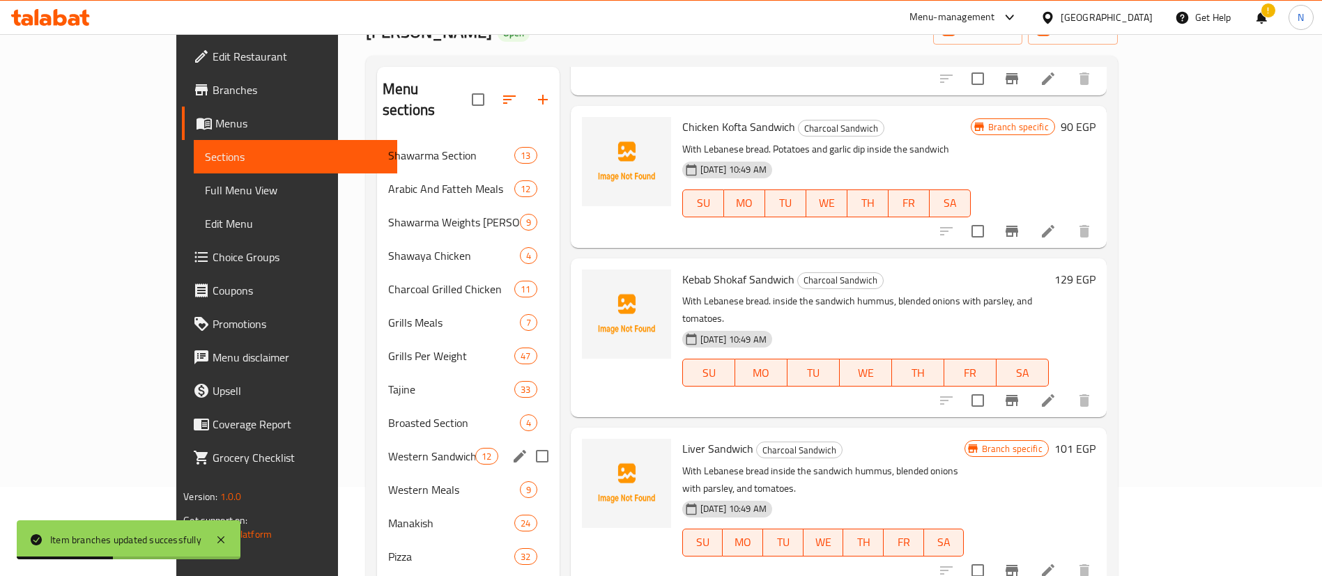
scroll to position [107, 0]
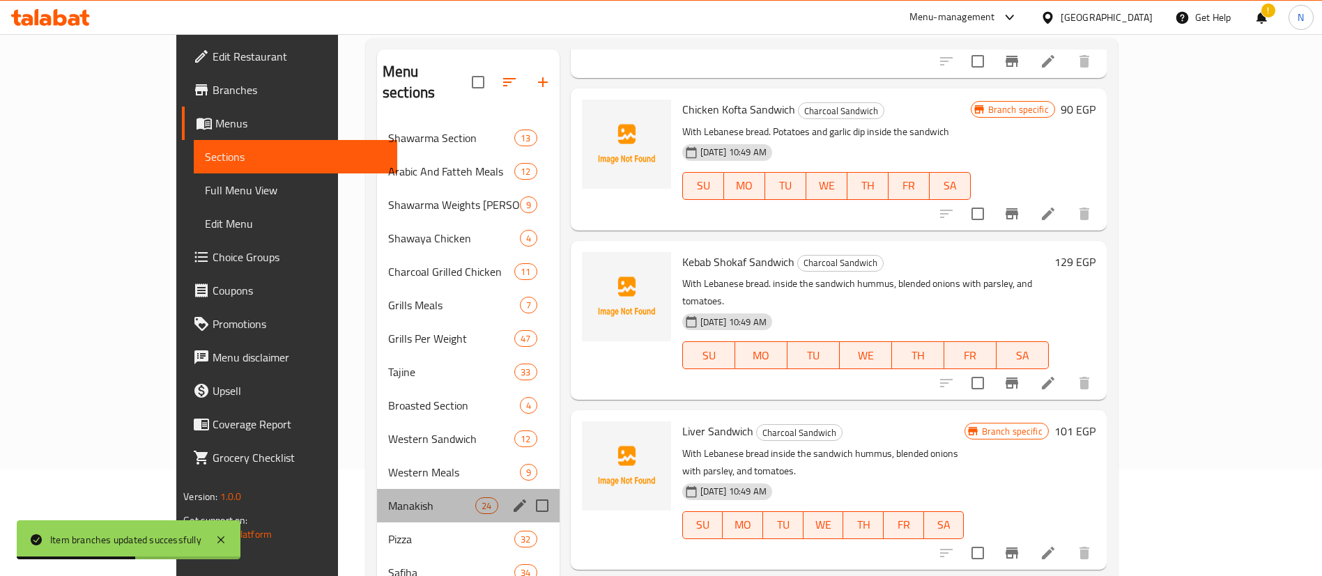
click at [377, 489] on div "Manakish 24" at bounding box center [468, 505] width 183 height 33
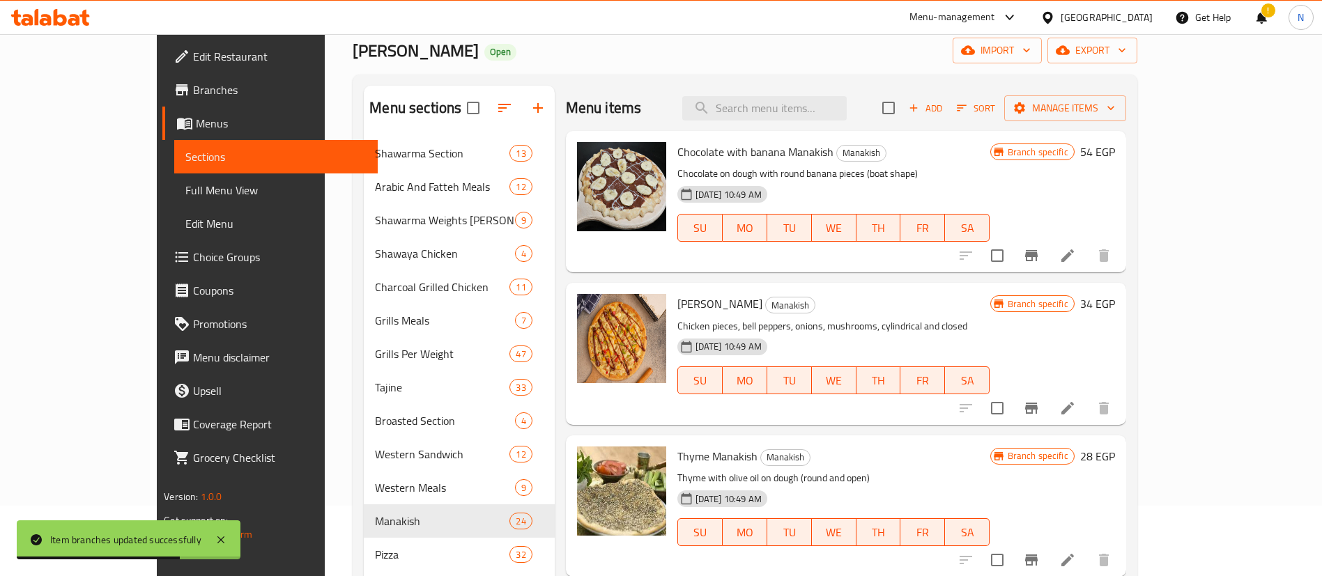
scroll to position [67, 0]
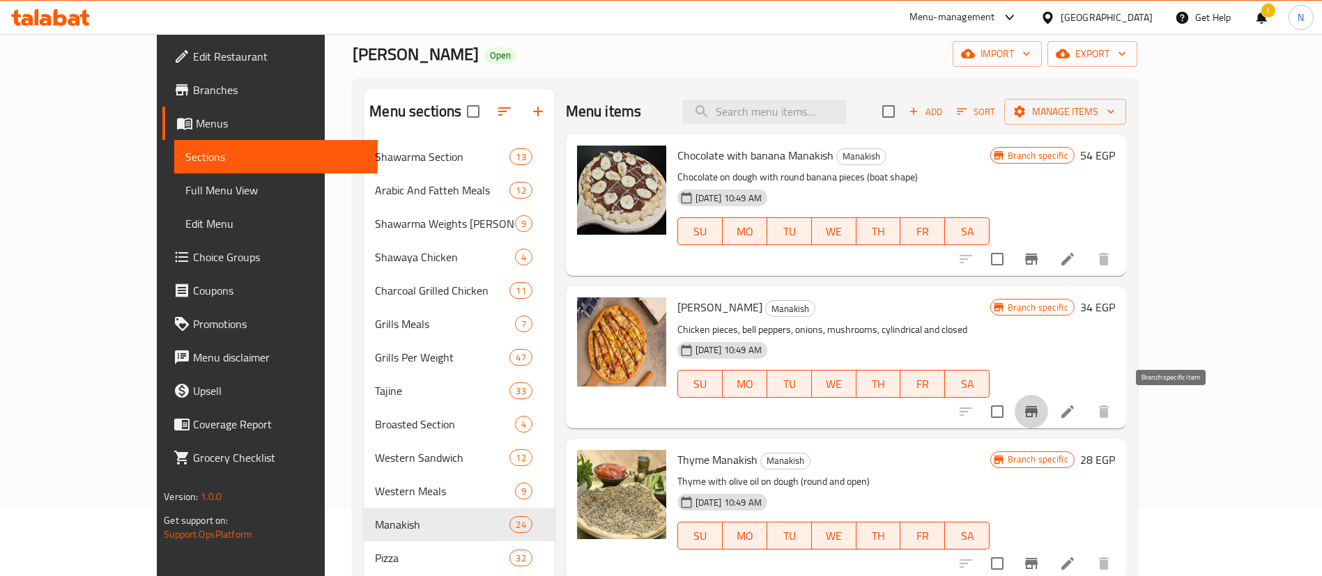
click at [1048, 420] on button "Branch-specific-item" at bounding box center [1030, 411] width 33 height 33
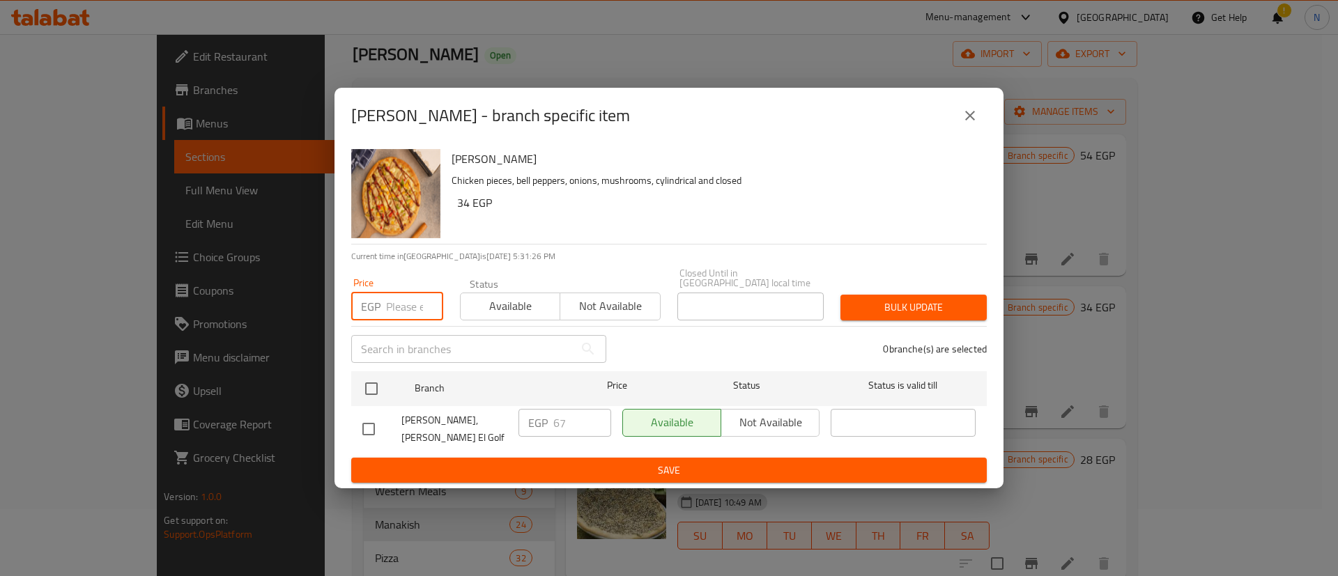
click at [400, 311] on input "number" at bounding box center [414, 307] width 57 height 28
click at [376, 380] on input "checkbox" at bounding box center [371, 388] width 29 height 29
click at [947, 315] on span "Bulk update" at bounding box center [913, 307] width 124 height 17
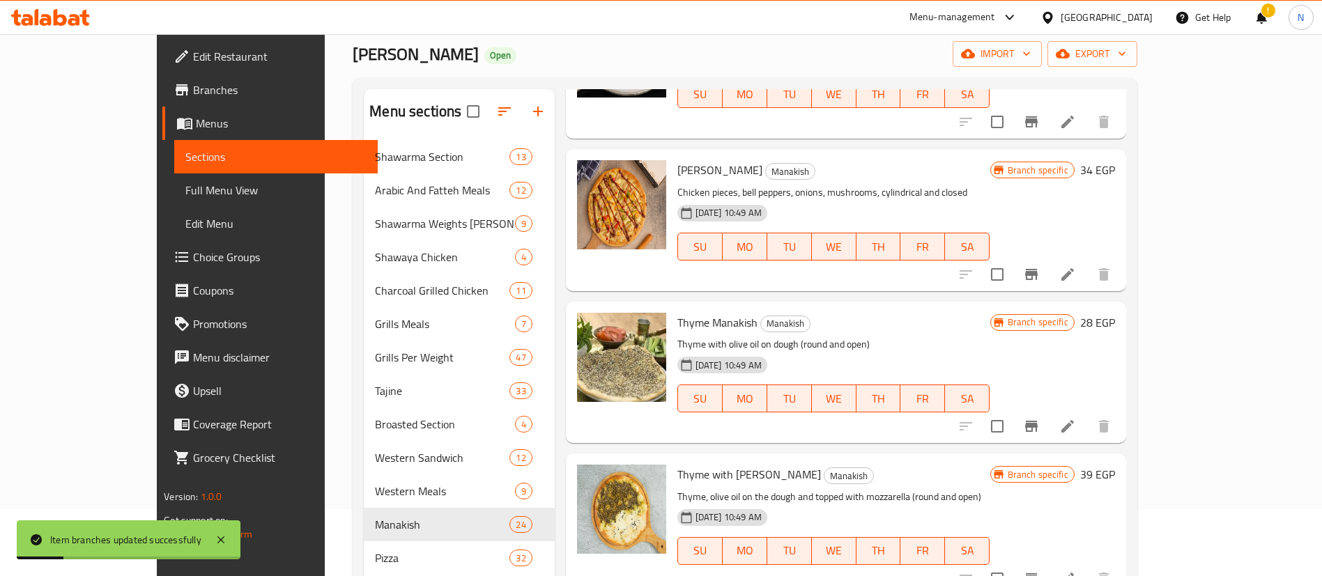
scroll to position [138, 0]
click at [1037, 423] on icon "Branch-specific-item" at bounding box center [1031, 425] width 13 height 11
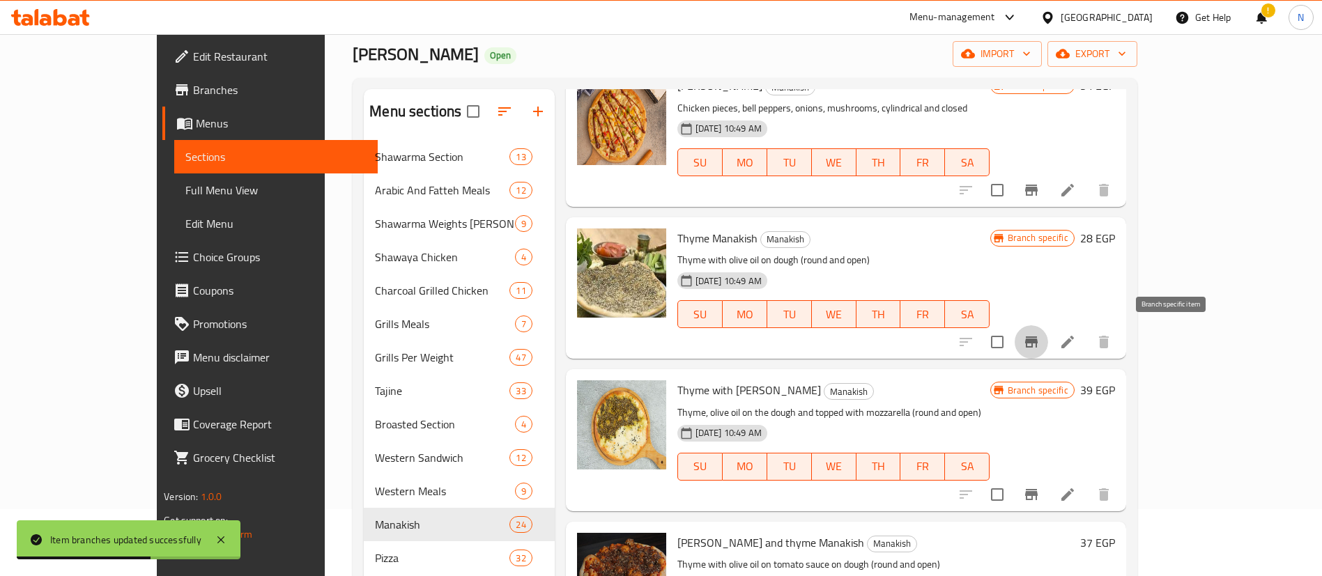
scroll to position [225, 0]
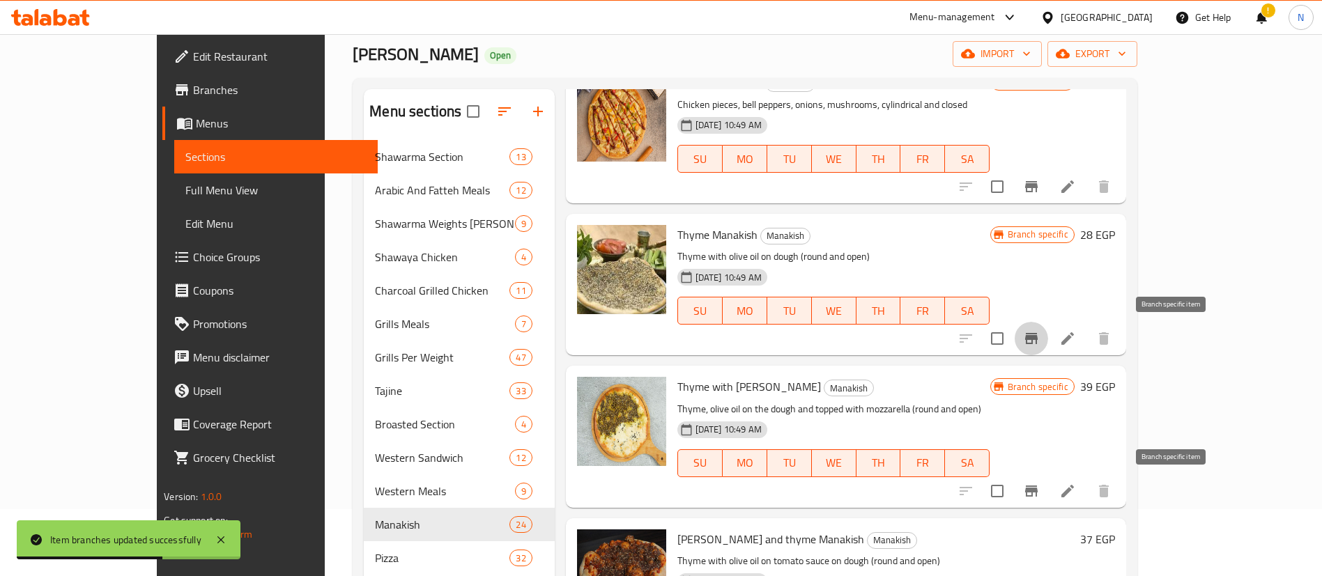
click at [1040, 497] on icon "Branch-specific-item" at bounding box center [1031, 491] width 17 height 17
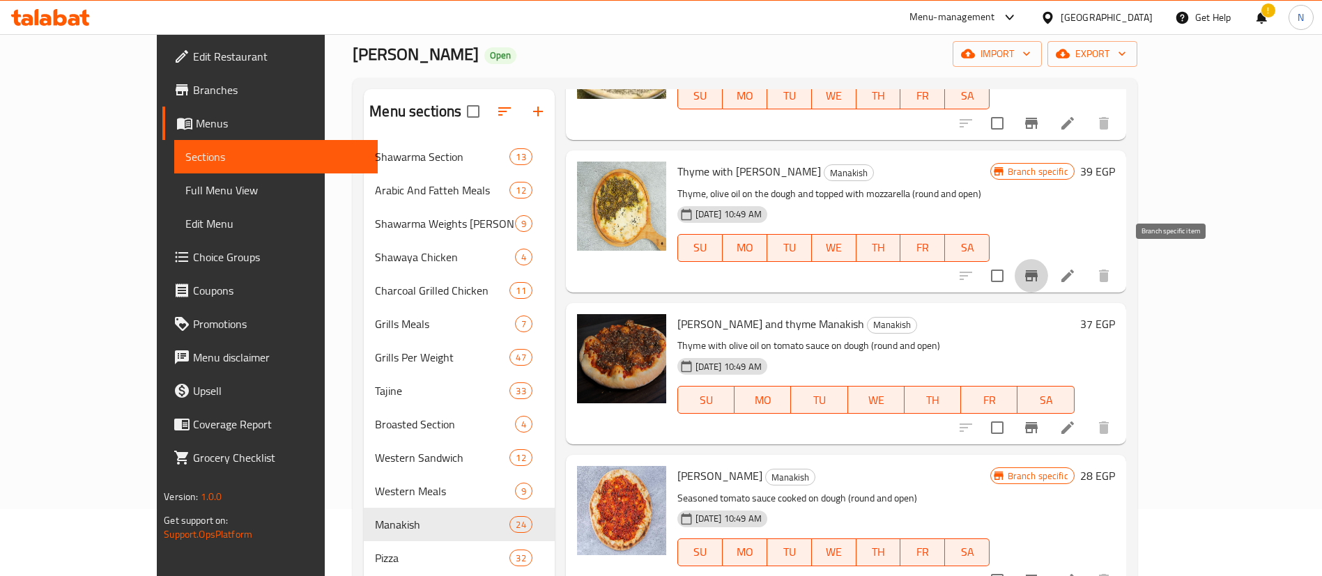
scroll to position [455, 0]
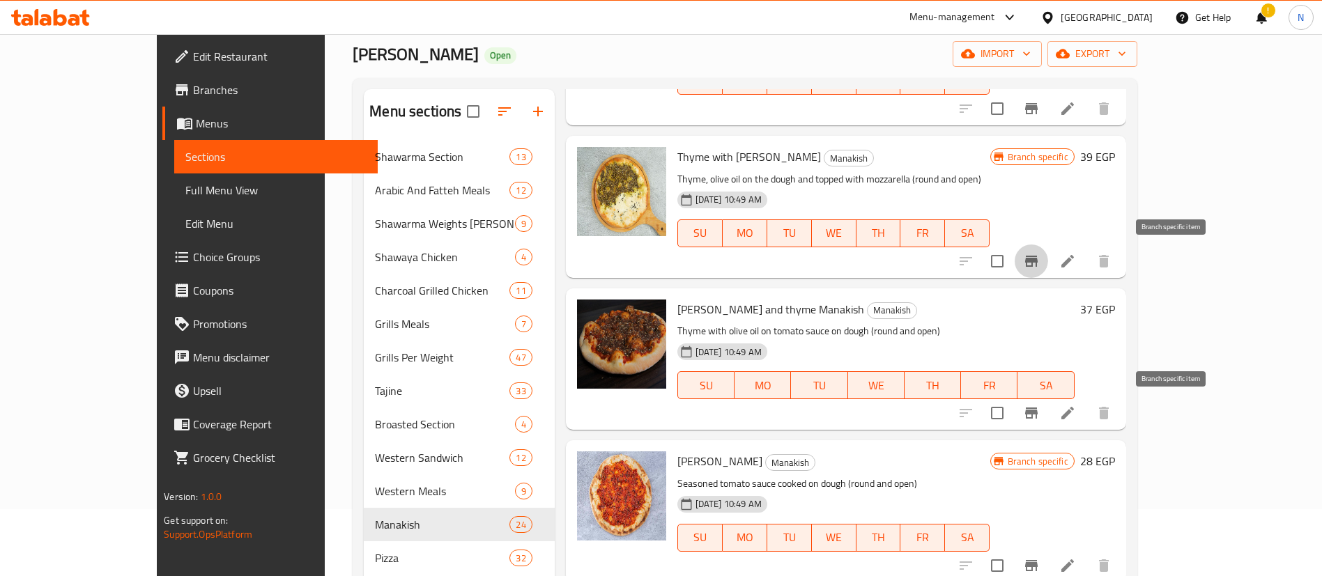
click at [1040, 417] on icon "Branch-specific-item" at bounding box center [1031, 413] width 17 height 17
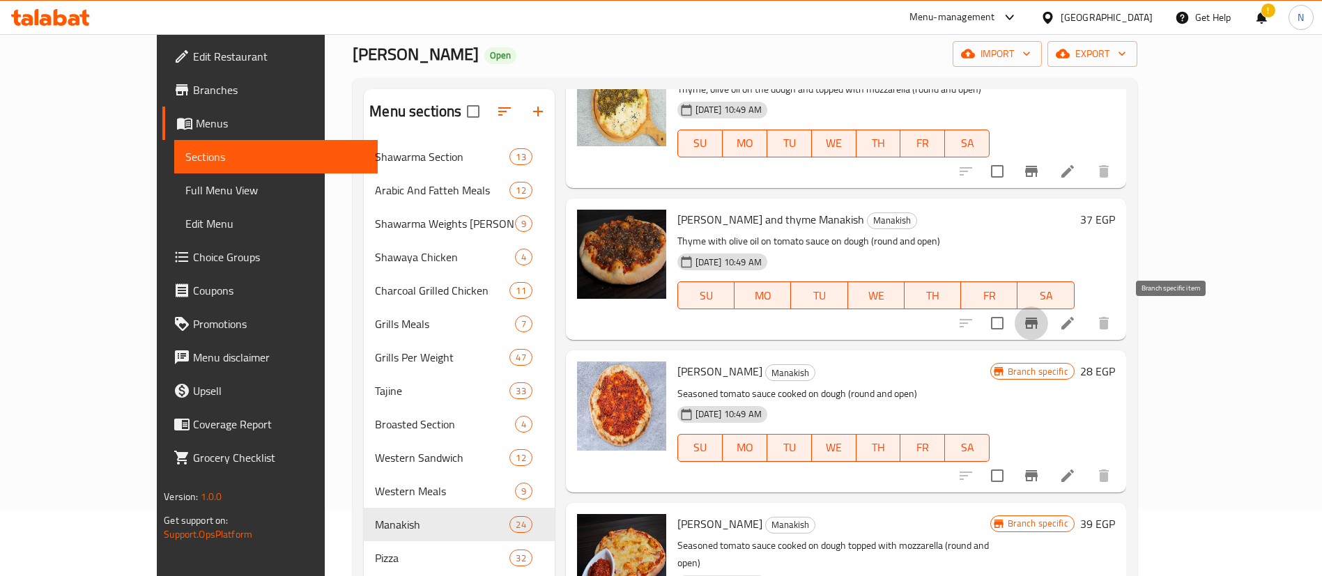
scroll to position [546, 0]
click at [1037, 475] on icon "Branch-specific-item" at bounding box center [1031, 475] width 13 height 11
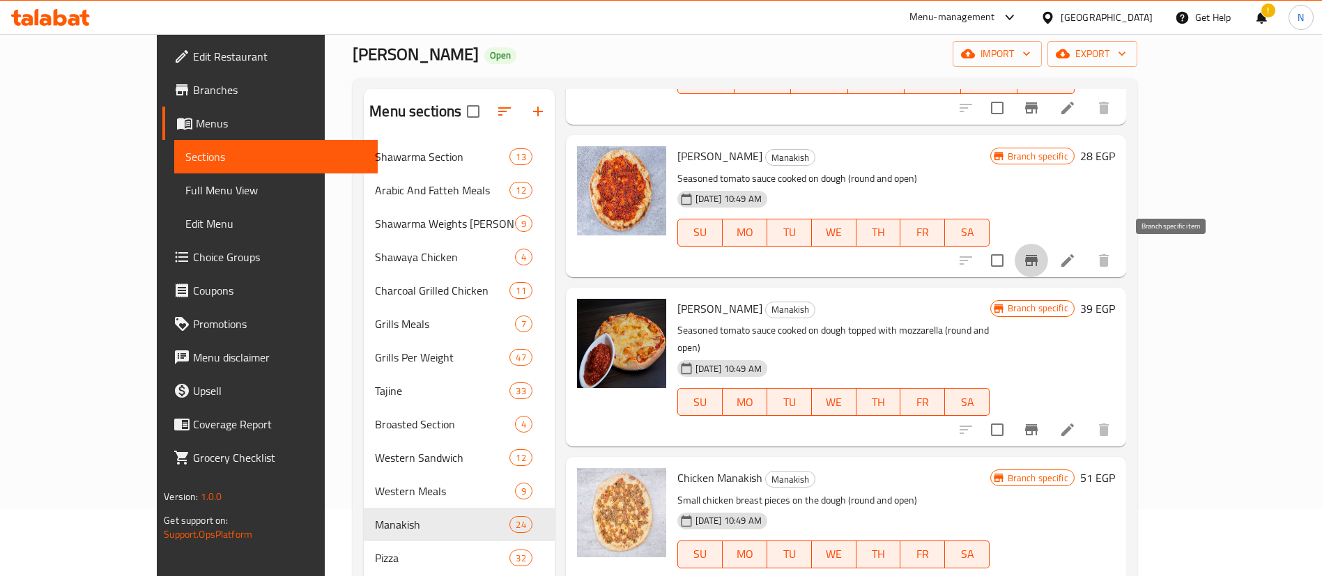
scroll to position [759, 0]
click at [1040, 423] on icon "Branch-specific-item" at bounding box center [1031, 431] width 17 height 17
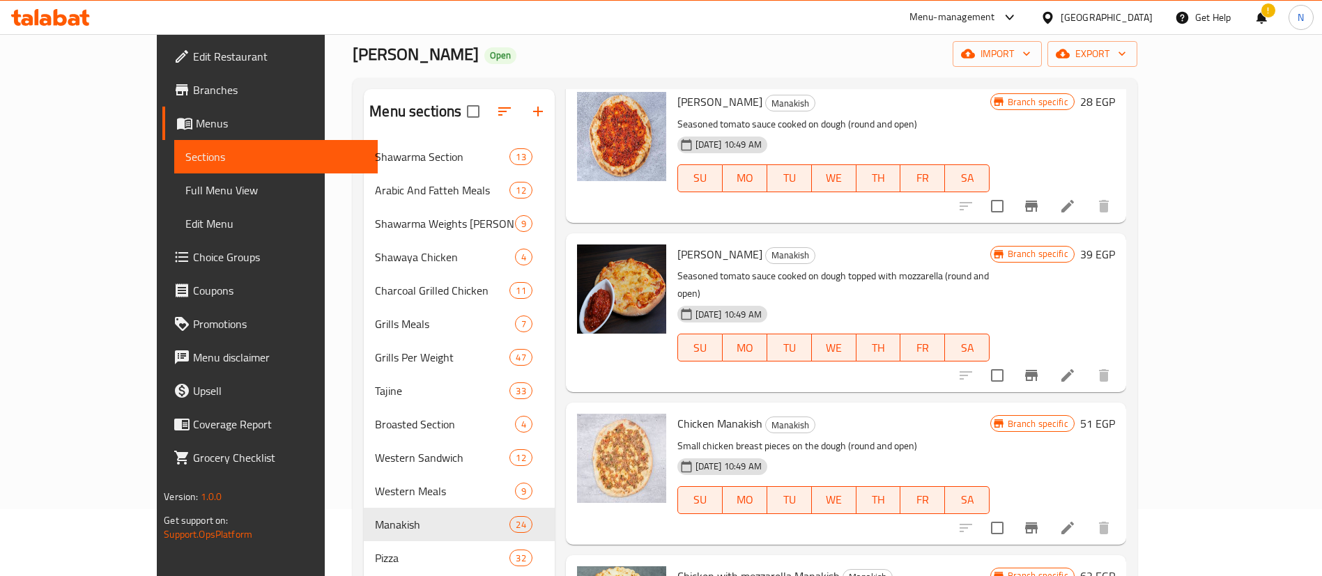
scroll to position [819, 0]
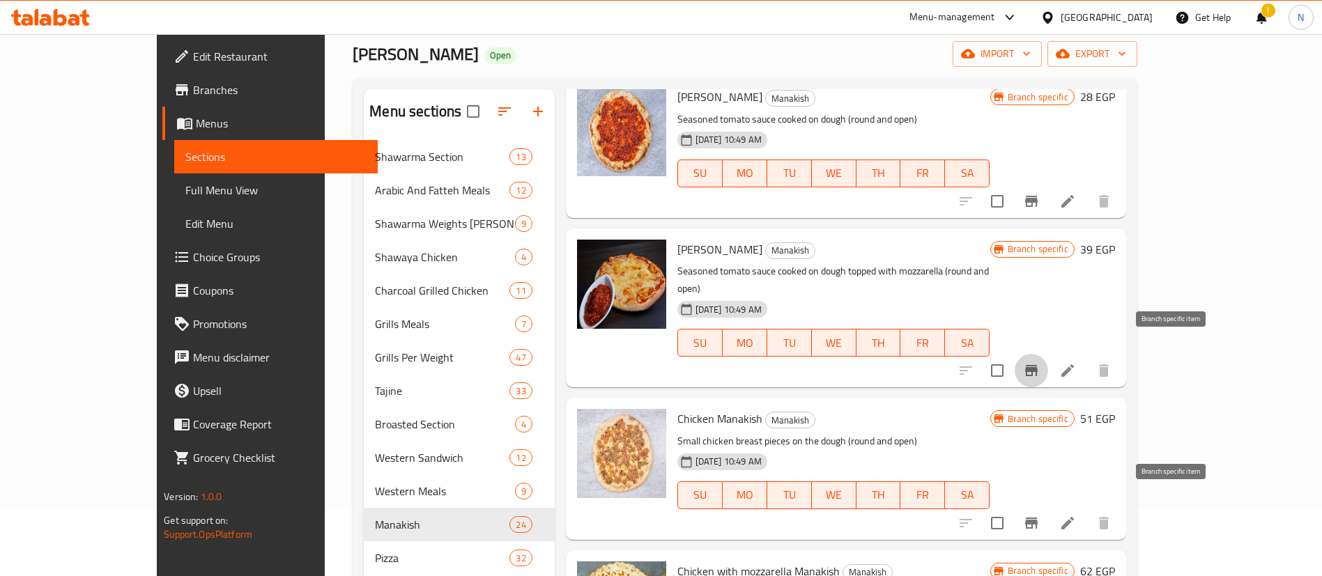
click at [1037, 518] on icon "Branch-specific-item" at bounding box center [1031, 523] width 13 height 11
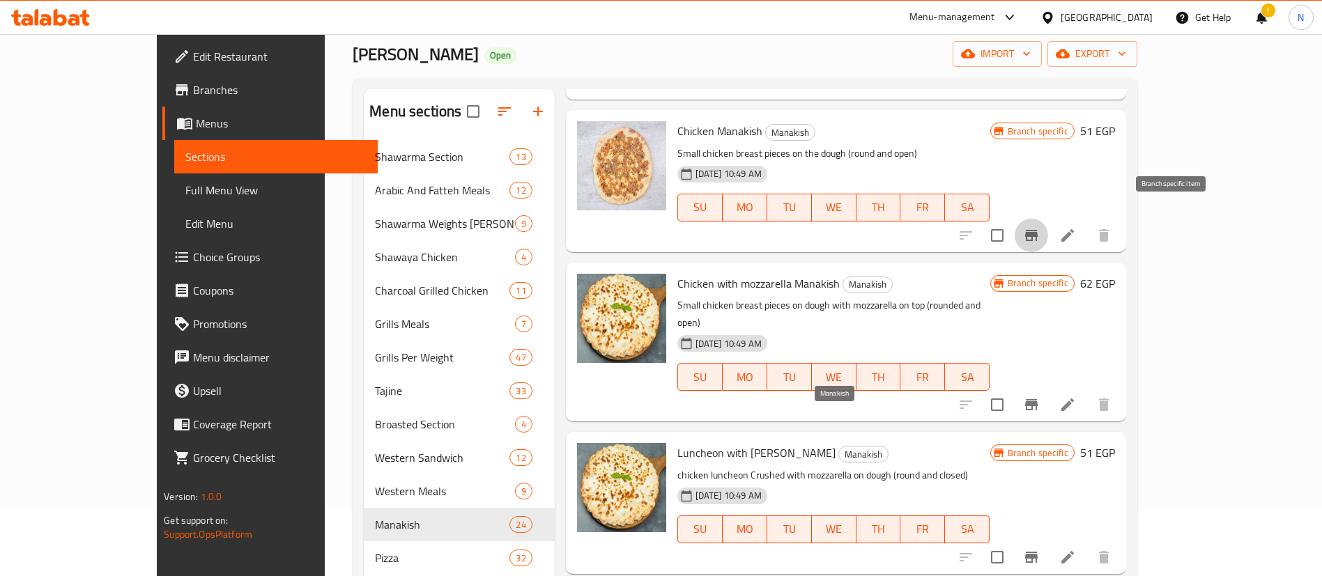
scroll to position [1108, 0]
click at [1040, 548] on icon "Branch-specific-item" at bounding box center [1031, 556] width 17 height 17
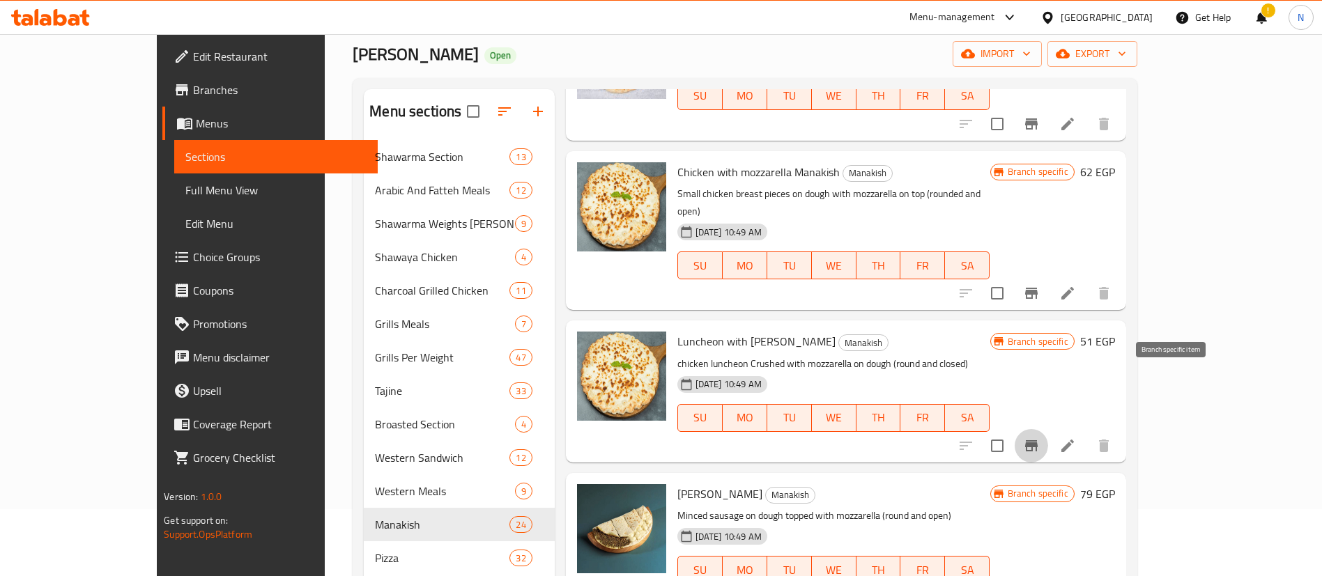
scroll to position [1279, 0]
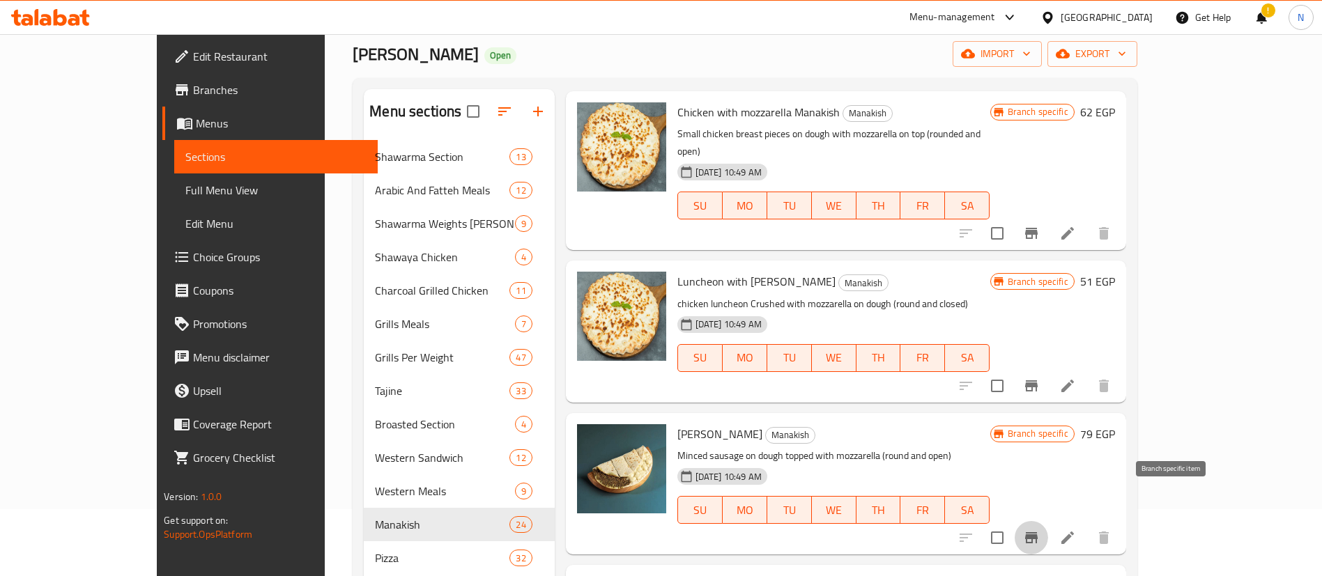
click at [1040, 530] on icon "Branch-specific-item" at bounding box center [1031, 538] width 17 height 17
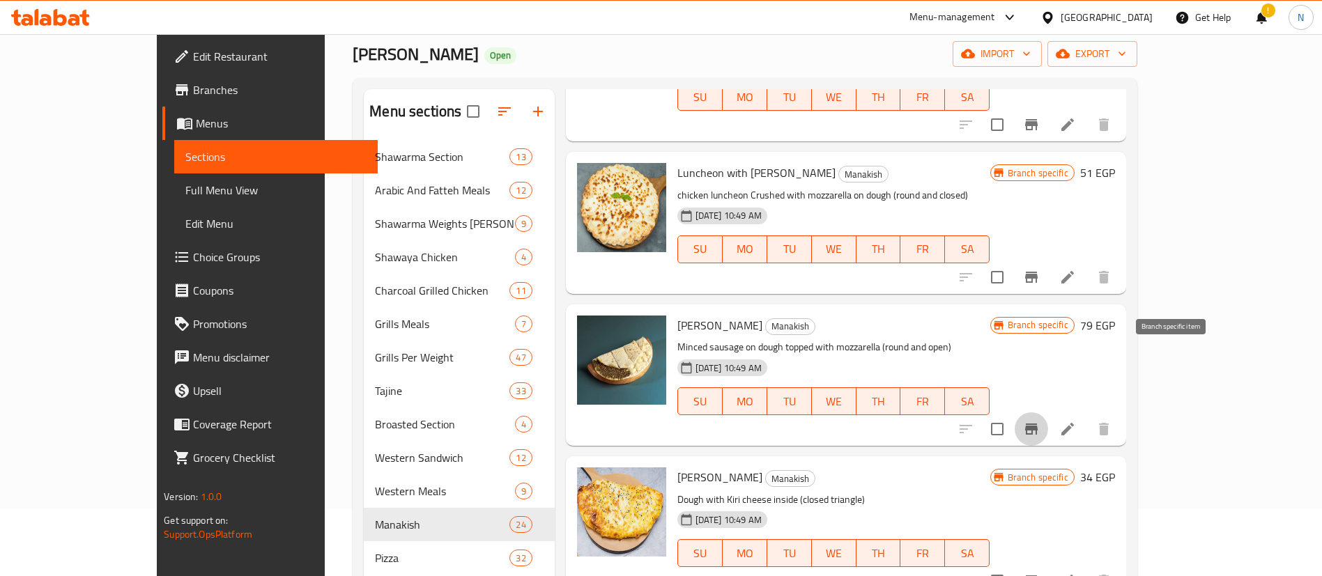
scroll to position [1423, 0]
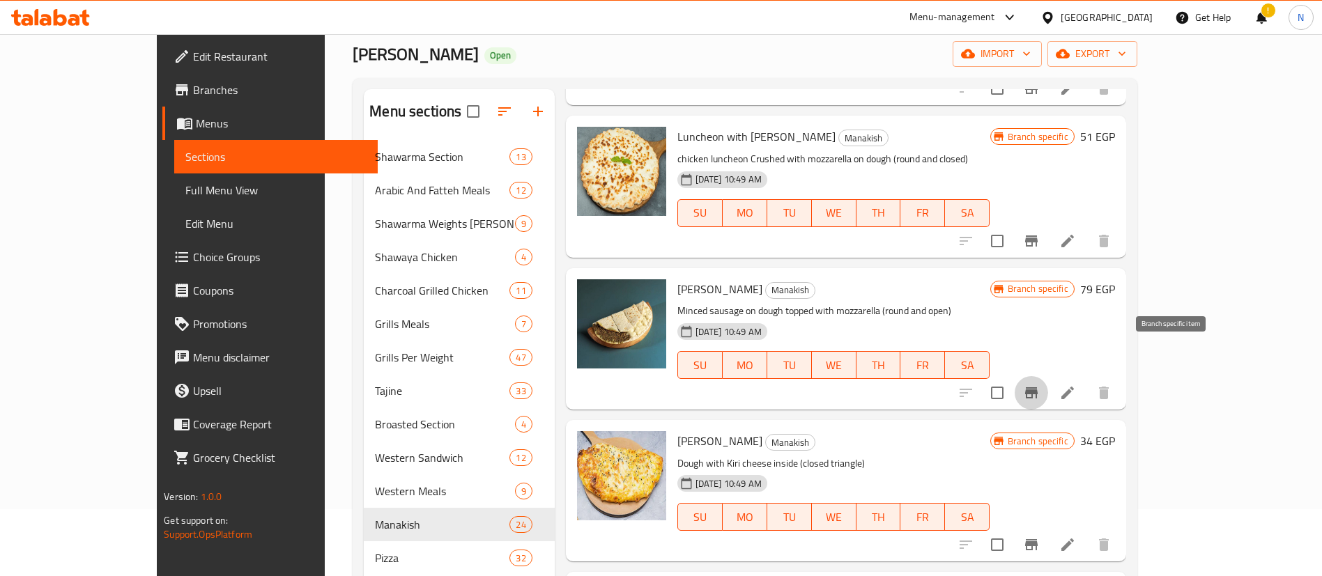
click at [1037, 539] on icon "Branch-specific-item" at bounding box center [1031, 544] width 13 height 11
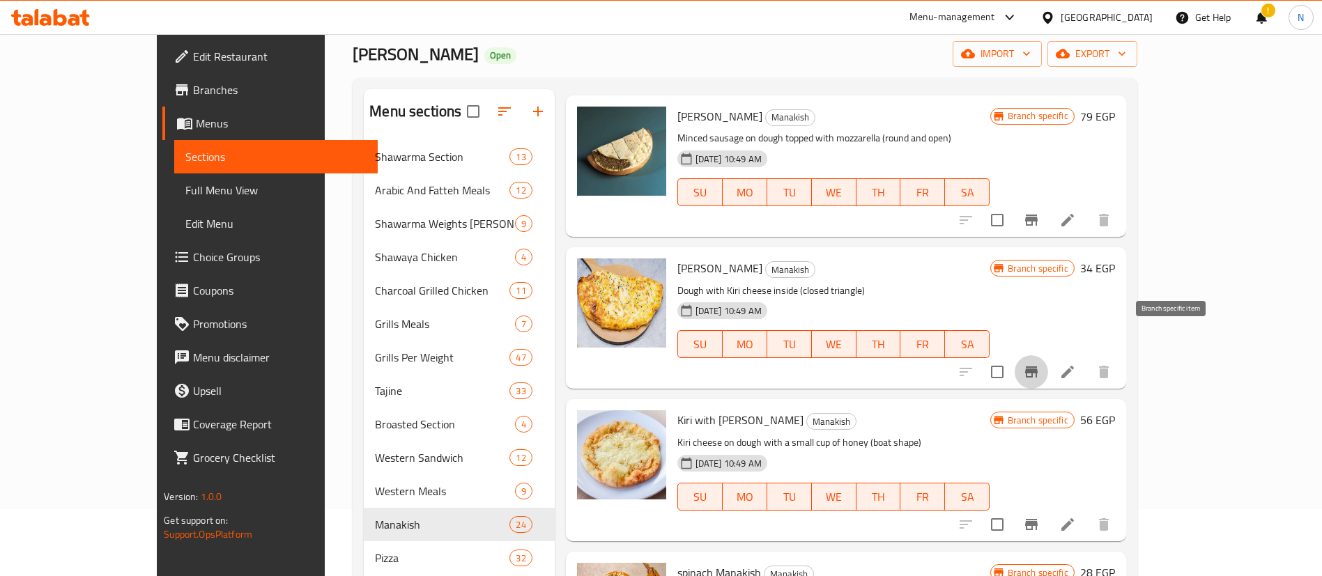
scroll to position [1597, 0]
click at [1037, 518] on icon "Branch-specific-item" at bounding box center [1031, 523] width 13 height 11
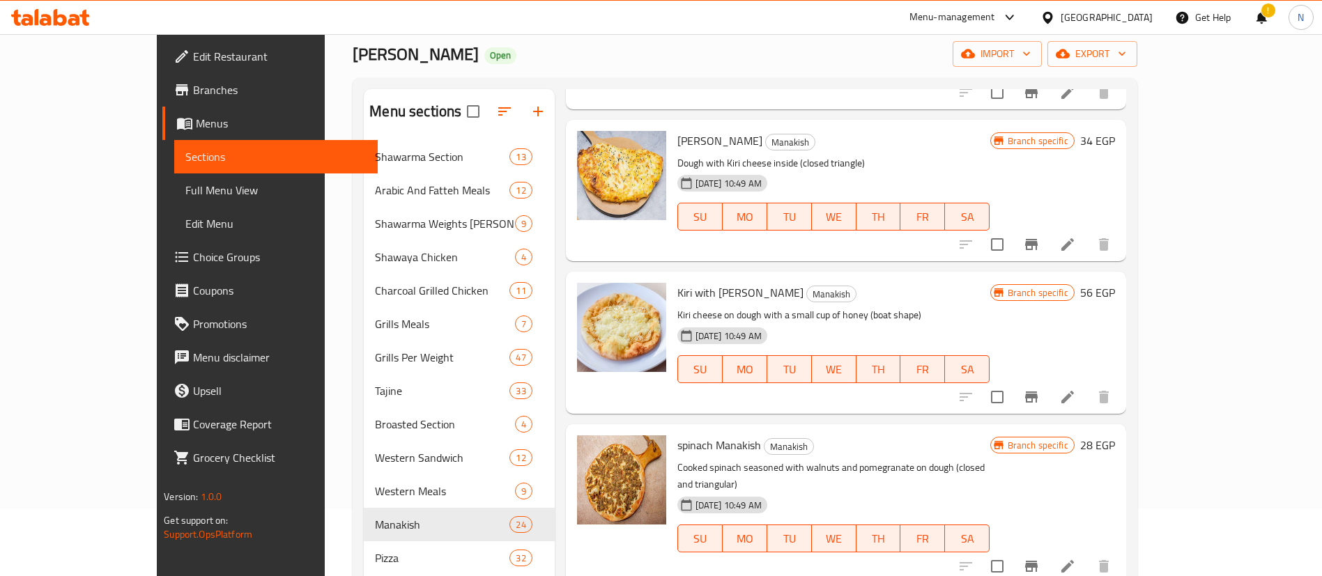
scroll to position [1729, 0]
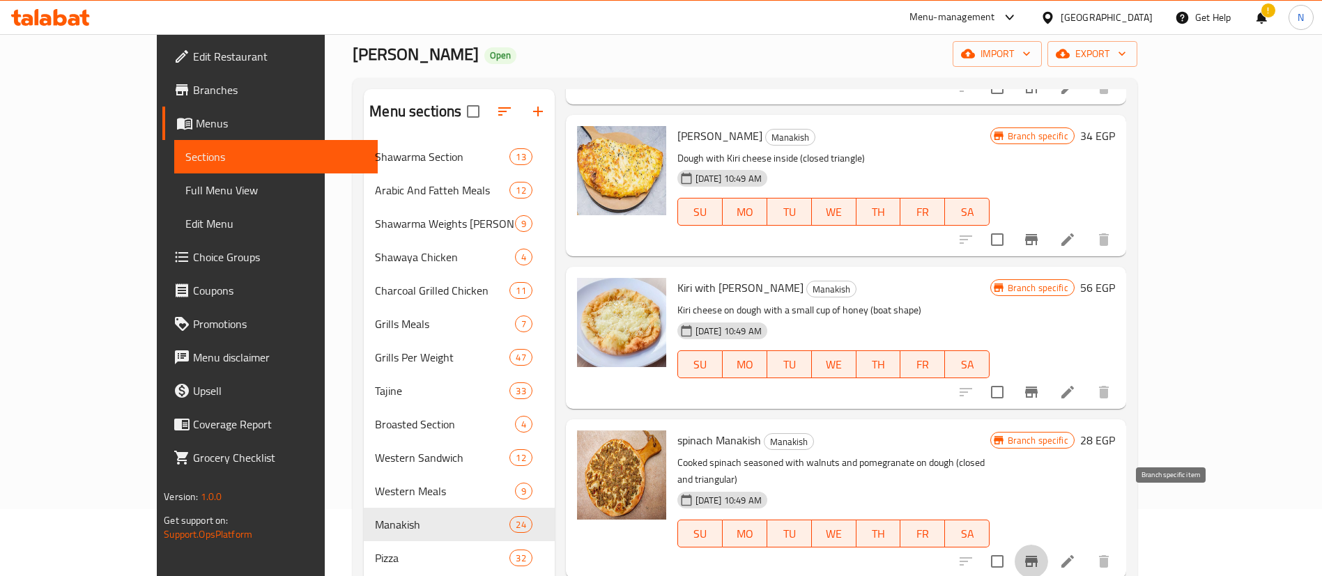
click at [1040, 553] on icon "Branch-specific-item" at bounding box center [1031, 561] width 17 height 17
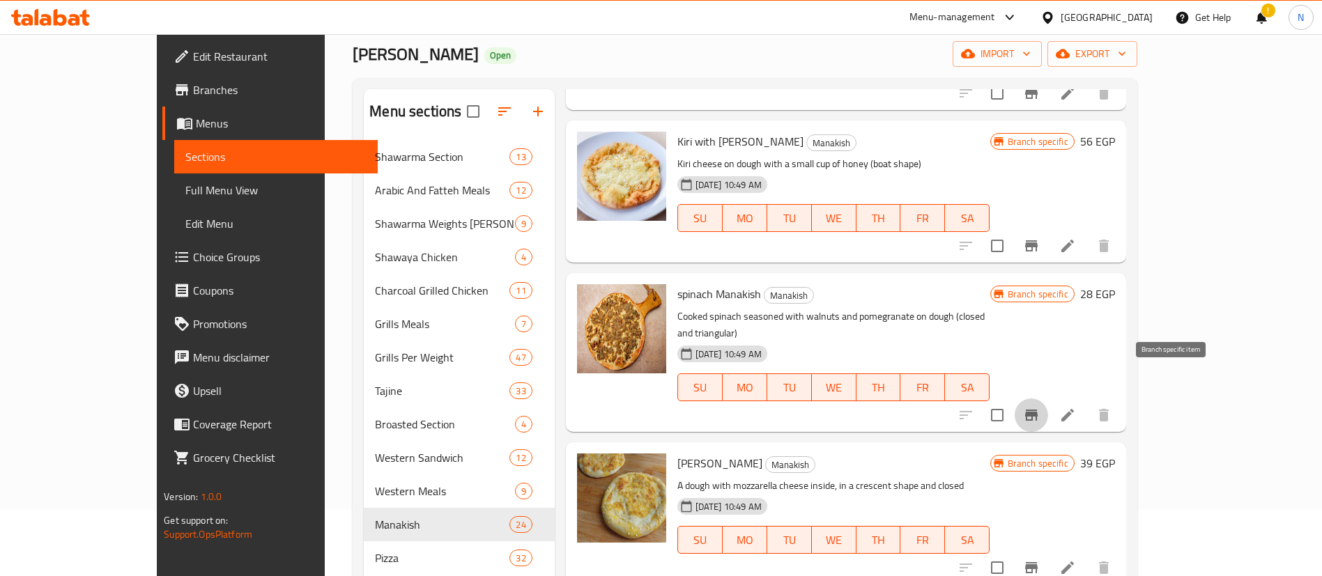
scroll to position [1887, 0]
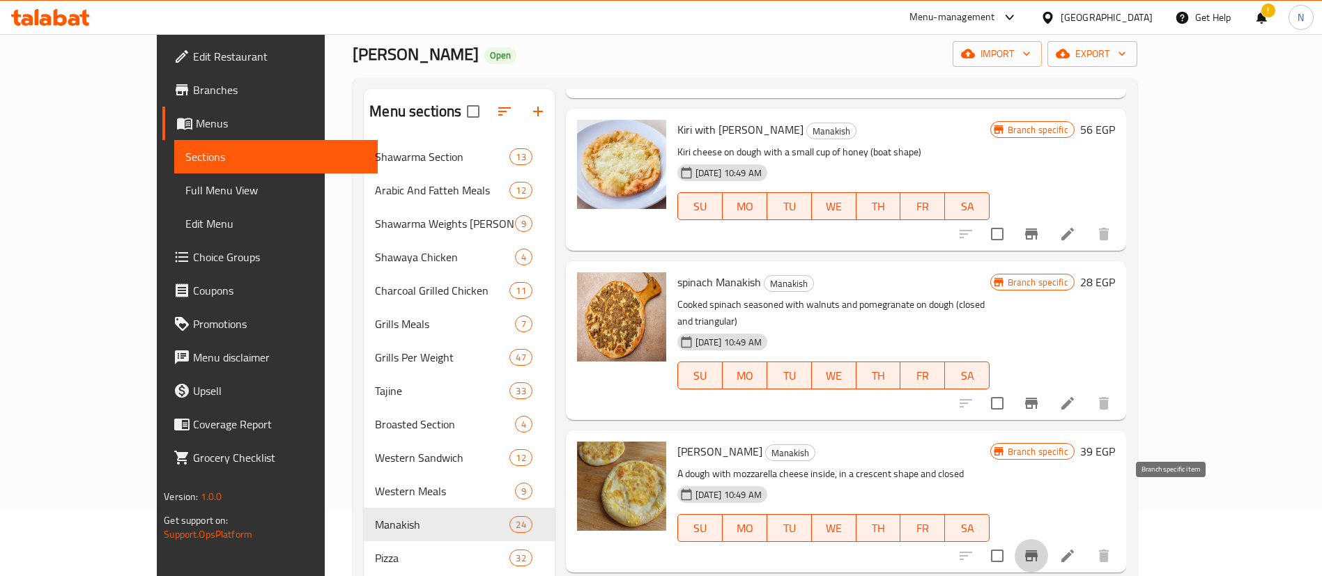
click at [1037, 550] on icon "Branch-specific-item" at bounding box center [1031, 555] width 13 height 11
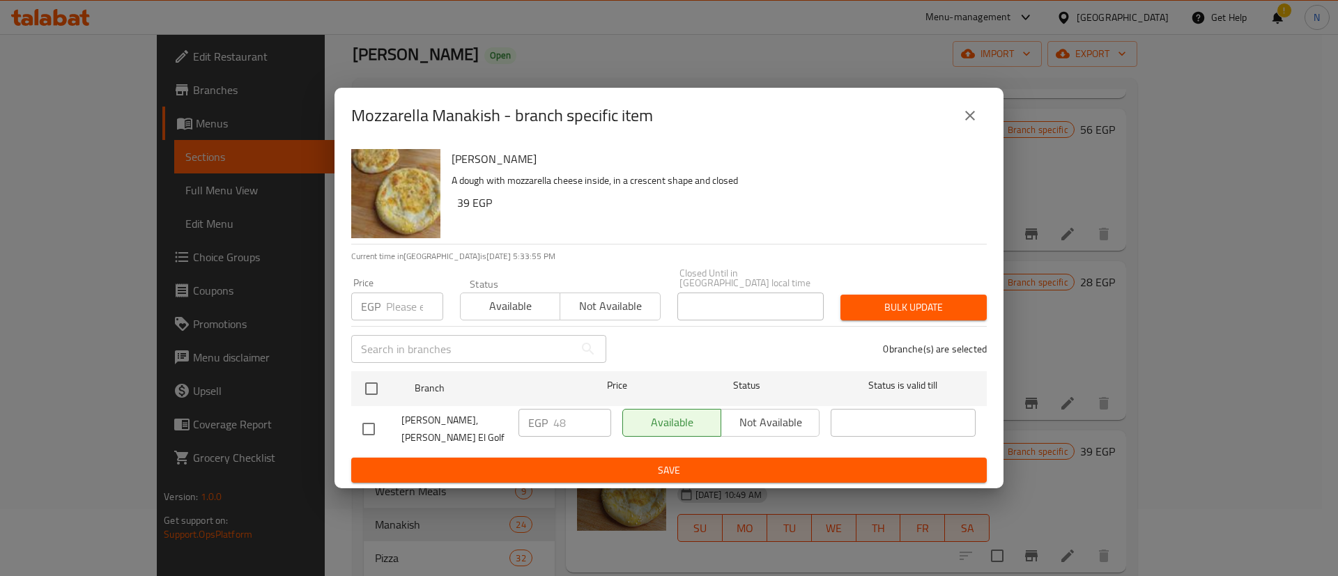
click at [401, 307] on input "number" at bounding box center [414, 307] width 57 height 28
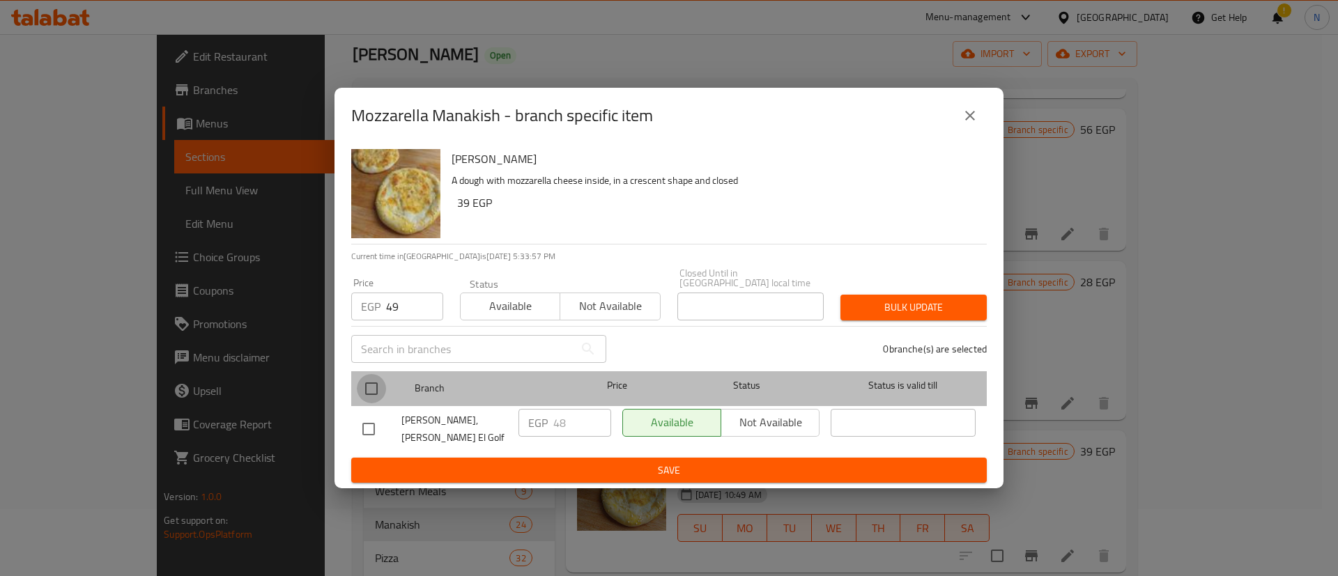
click at [378, 392] on input "checkbox" at bounding box center [371, 388] width 29 height 29
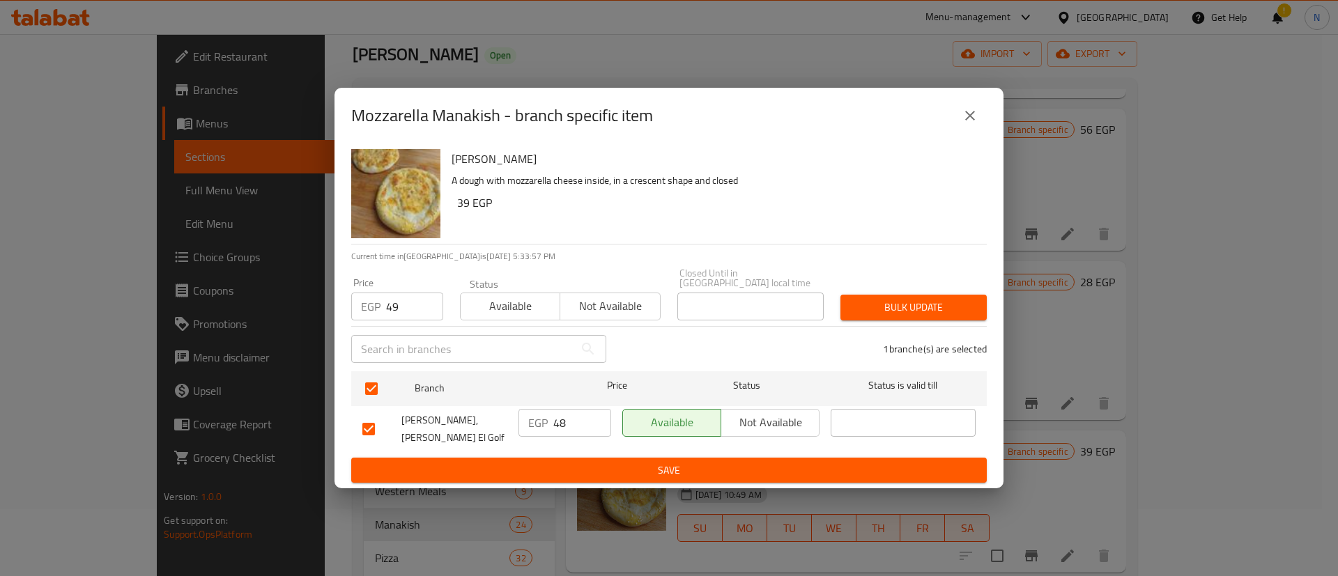
click at [895, 300] on span "Bulk update" at bounding box center [913, 307] width 124 height 17
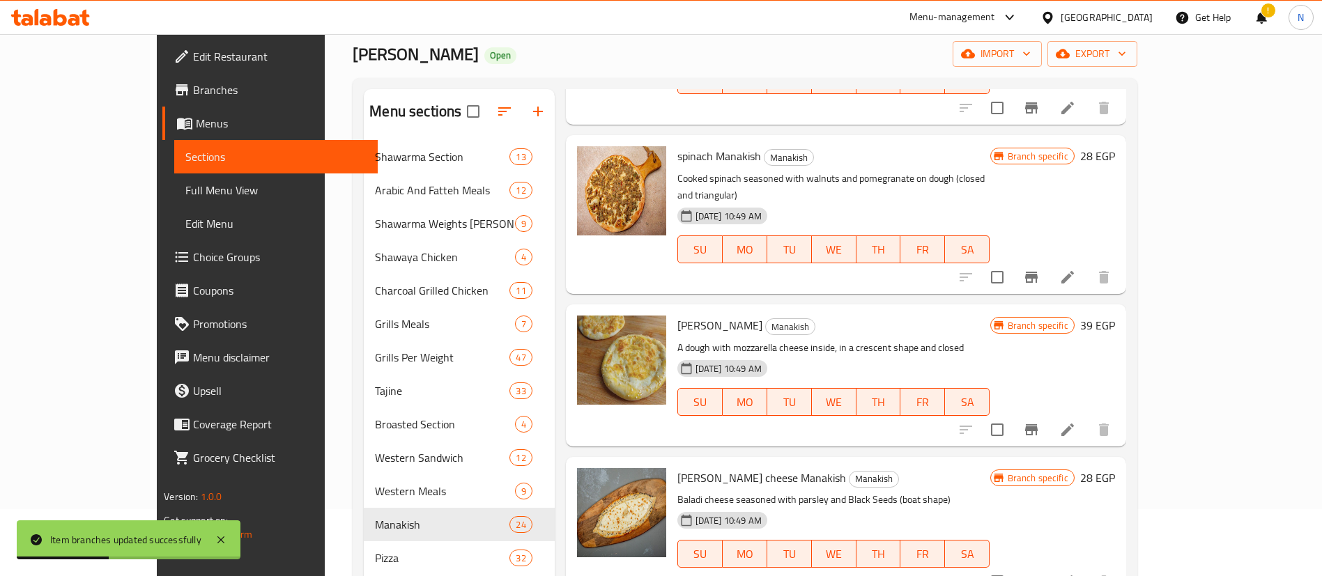
scroll to position [2018, 0]
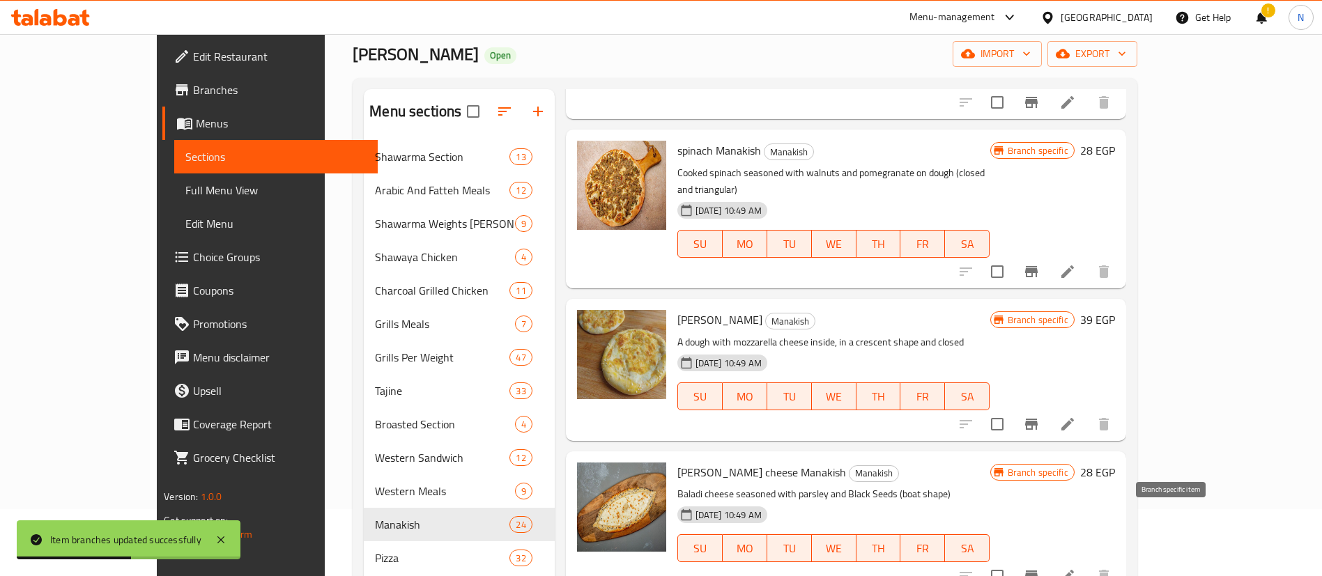
click at [1048, 559] on button "Branch-specific-item" at bounding box center [1030, 575] width 33 height 33
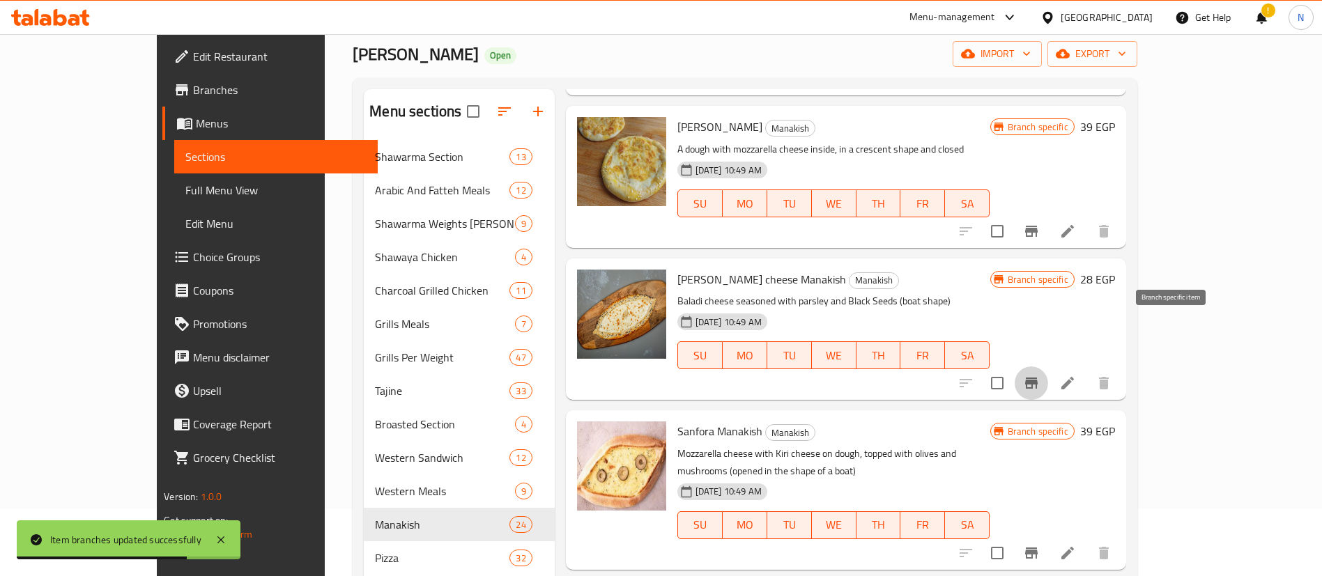
scroll to position [2213, 0]
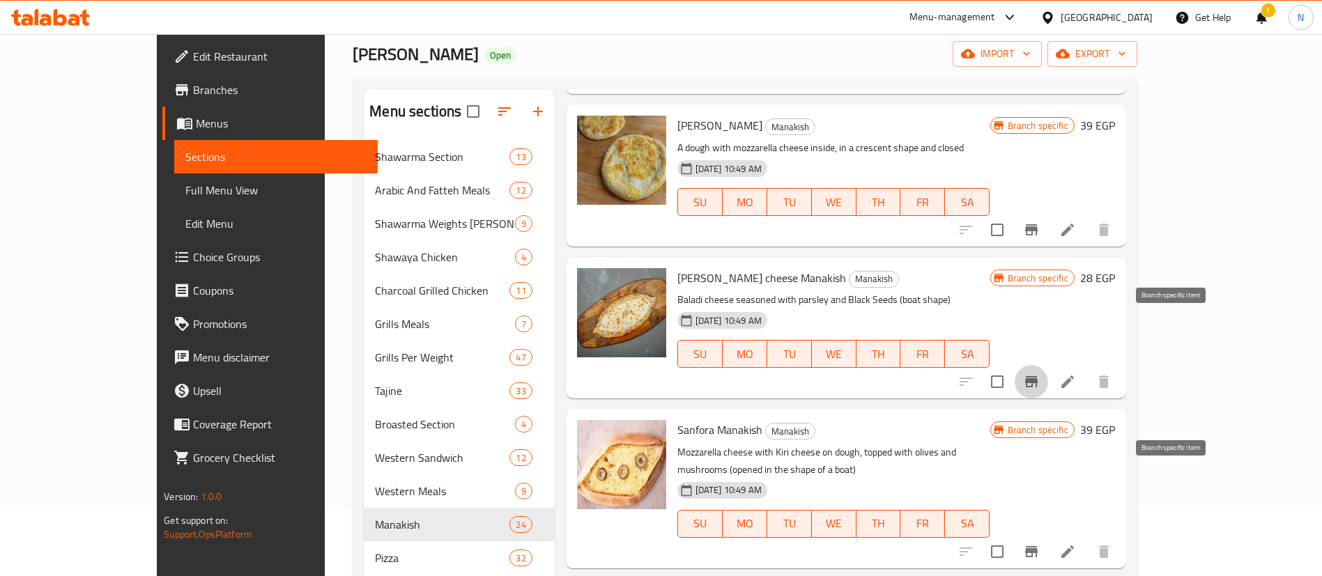
click at [1037, 546] on icon "Branch-specific-item" at bounding box center [1031, 551] width 13 height 11
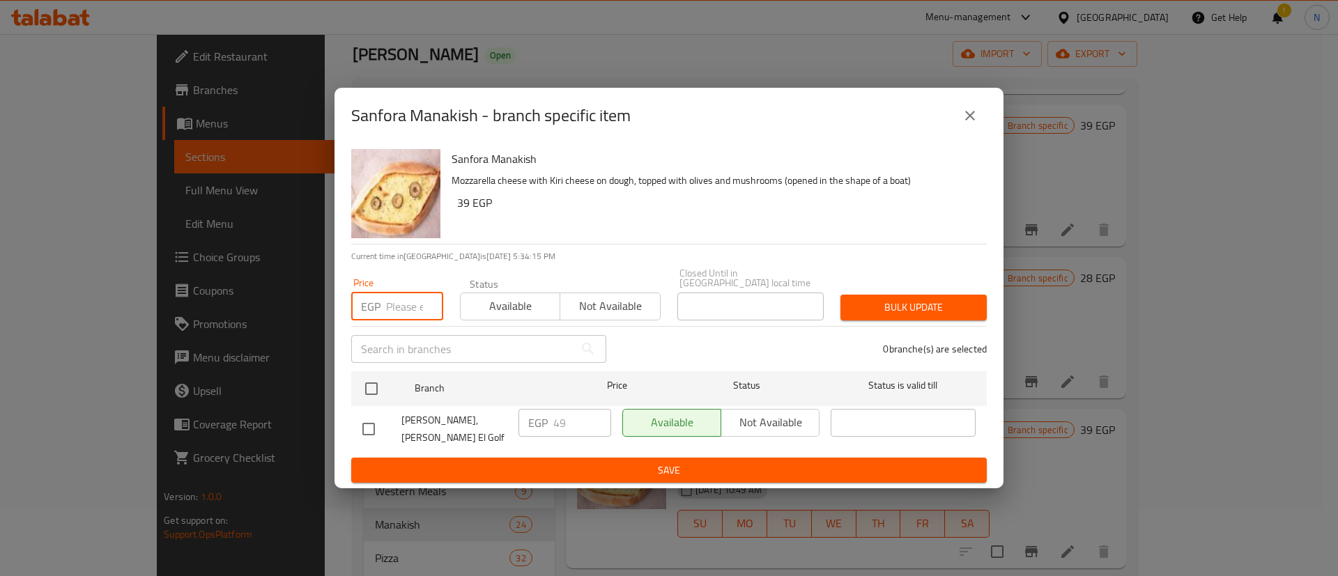
click at [408, 314] on input "number" at bounding box center [414, 307] width 57 height 28
click at [374, 386] on input "checkbox" at bounding box center [371, 388] width 29 height 29
click at [883, 307] on span "Bulk update" at bounding box center [913, 307] width 124 height 17
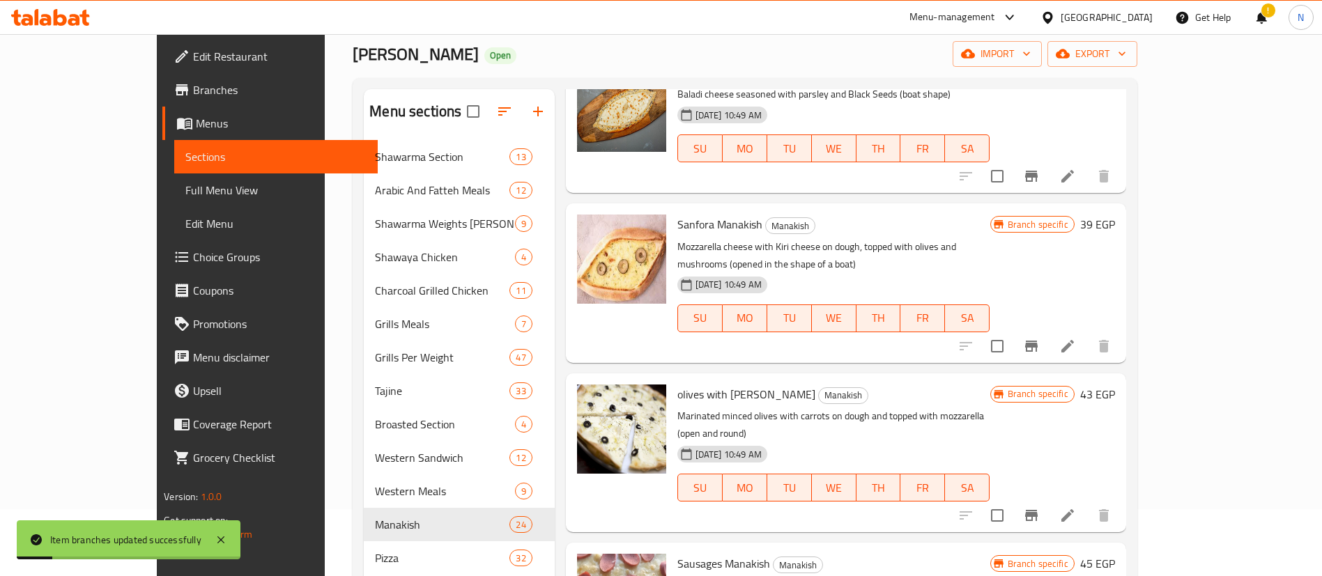
scroll to position [2420, 0]
click at [1040, 506] on icon "Branch-specific-item" at bounding box center [1031, 514] width 17 height 17
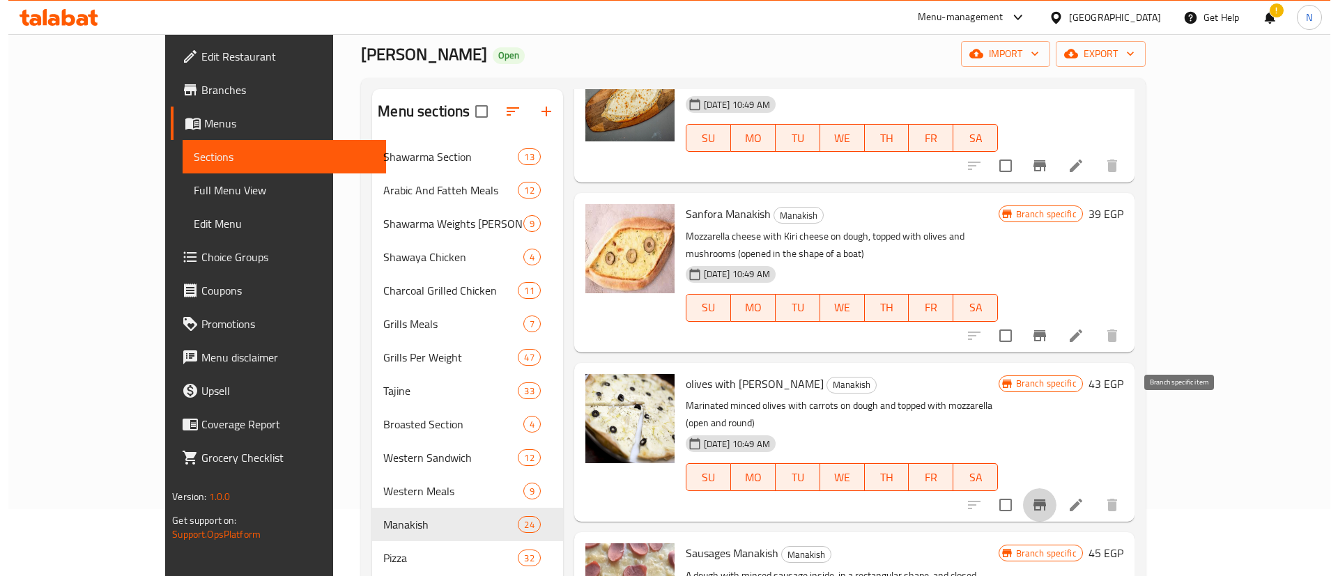
scroll to position [2430, 0]
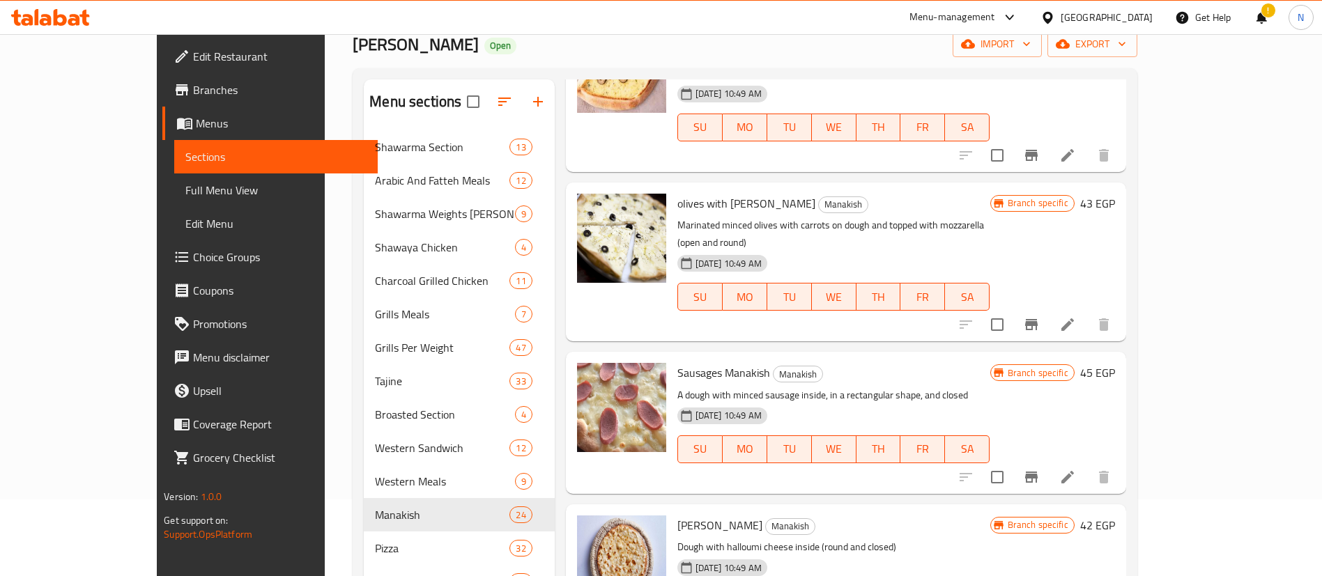
scroll to position [2607, 0]
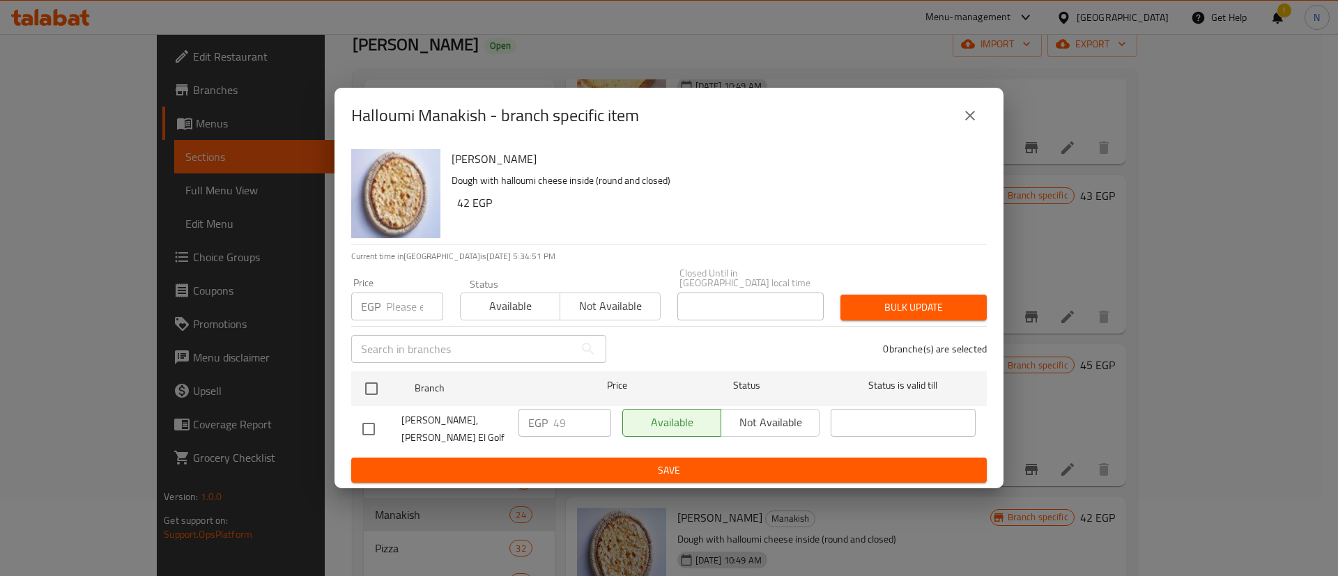
click at [406, 307] on input "number" at bounding box center [414, 307] width 57 height 28
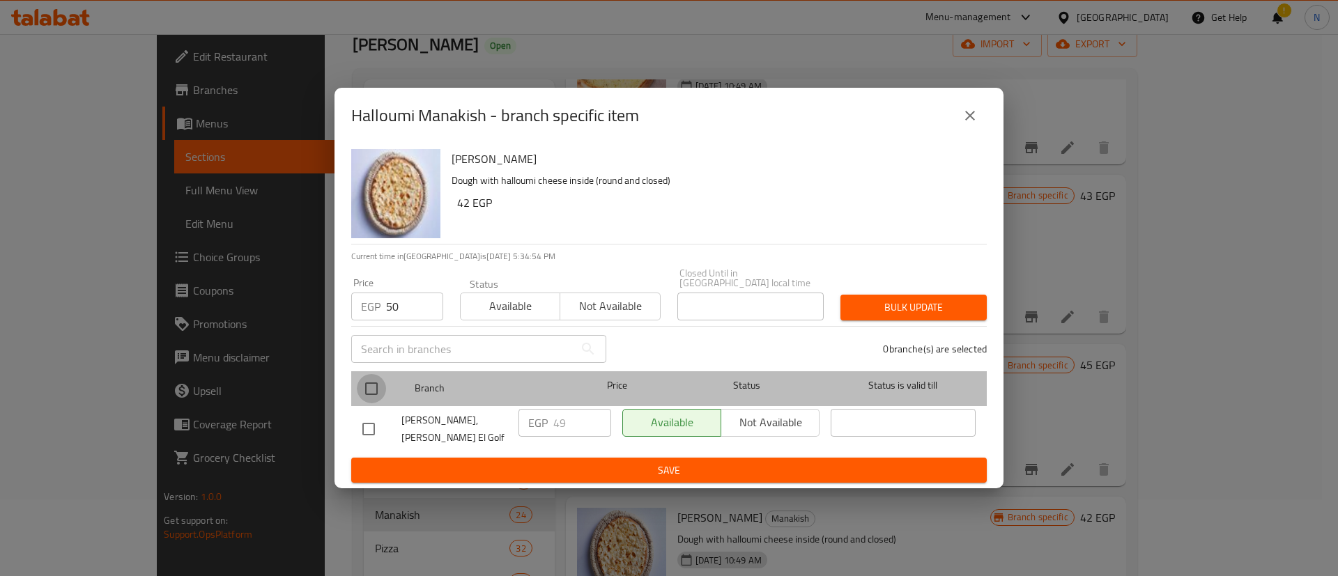
click at [373, 381] on input "checkbox" at bounding box center [371, 388] width 29 height 29
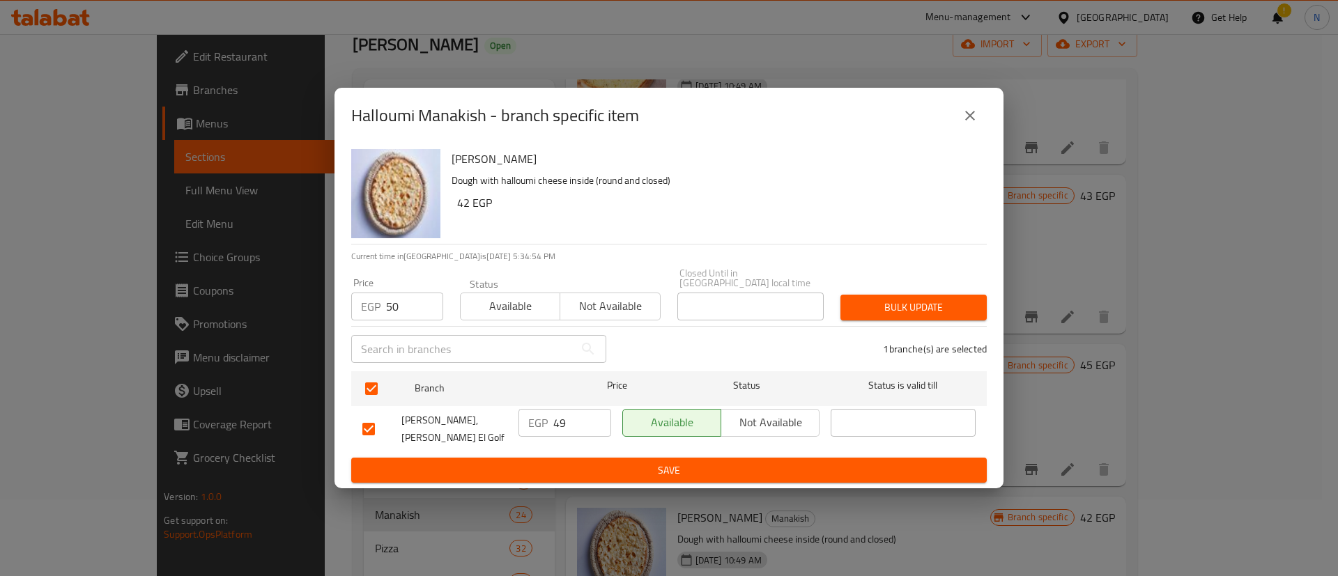
click at [884, 304] on span "Bulk update" at bounding box center [913, 307] width 124 height 17
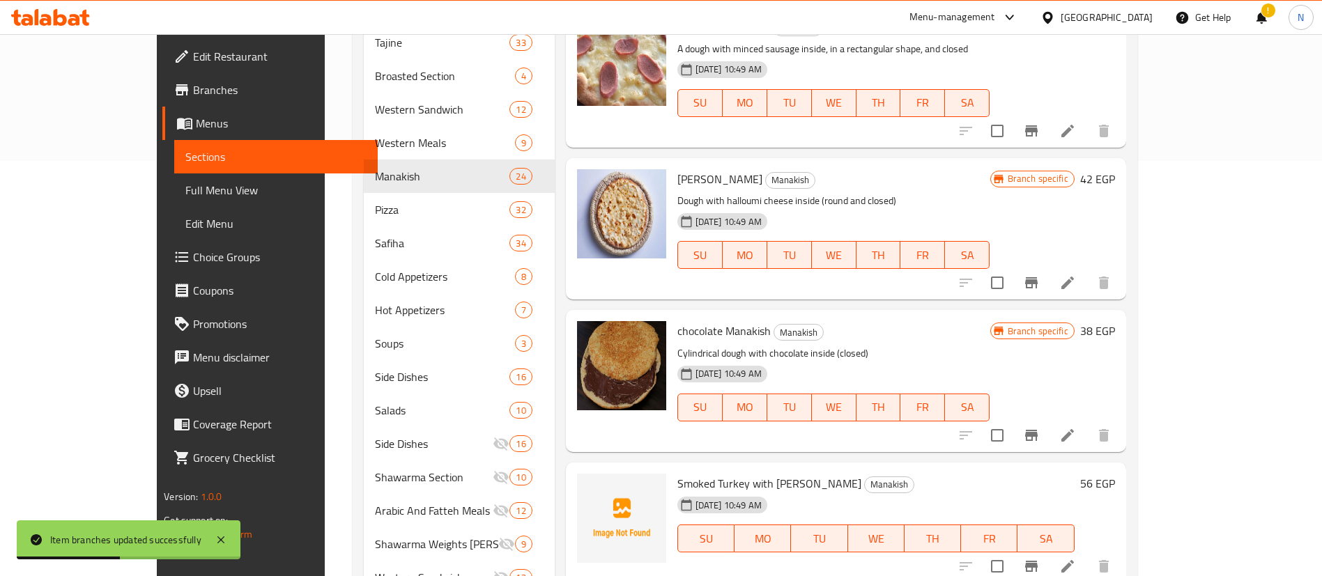
scroll to position [417, 0]
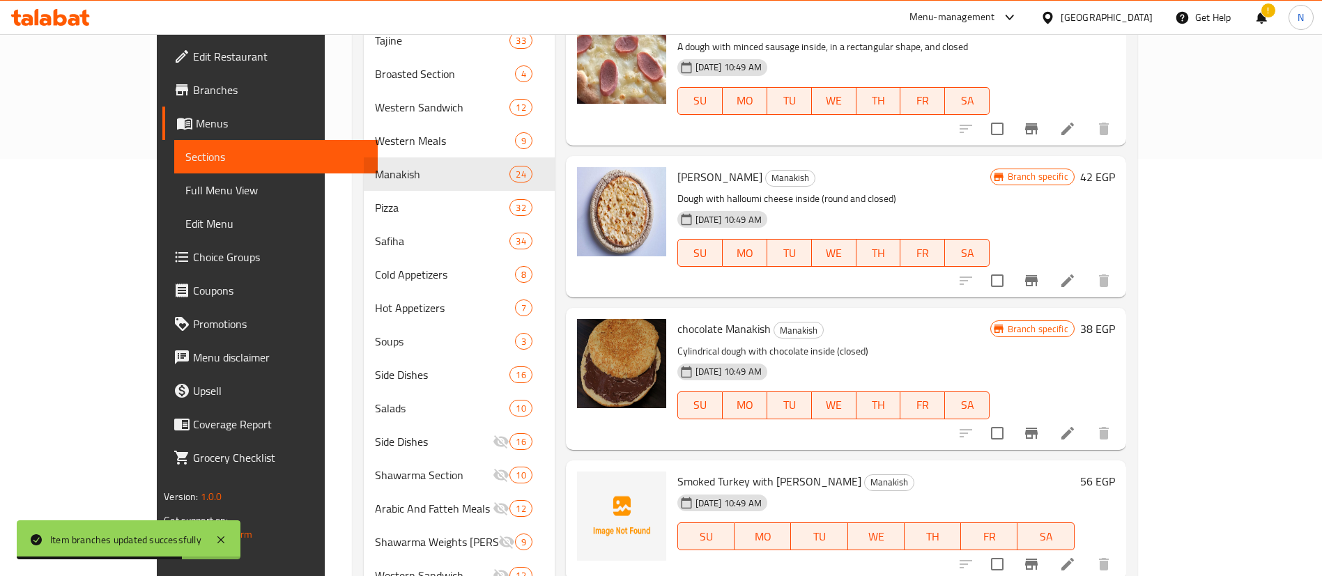
click at [1037, 559] on icon "Branch-specific-item" at bounding box center [1031, 564] width 13 height 11
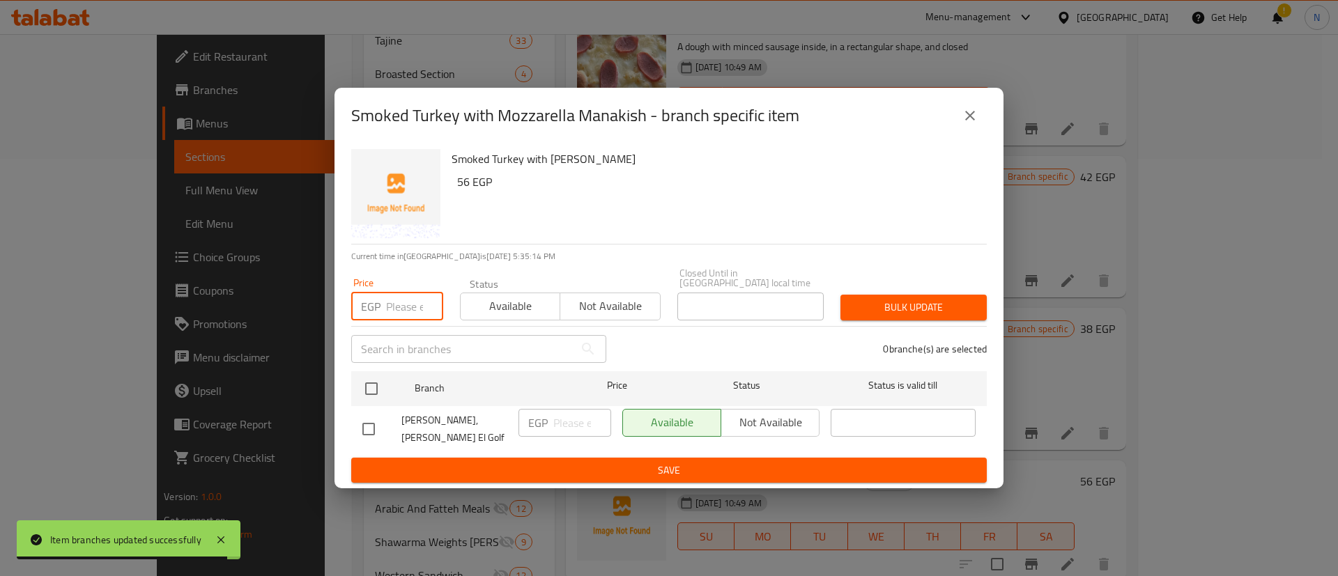
click at [398, 304] on input "number" at bounding box center [414, 307] width 57 height 28
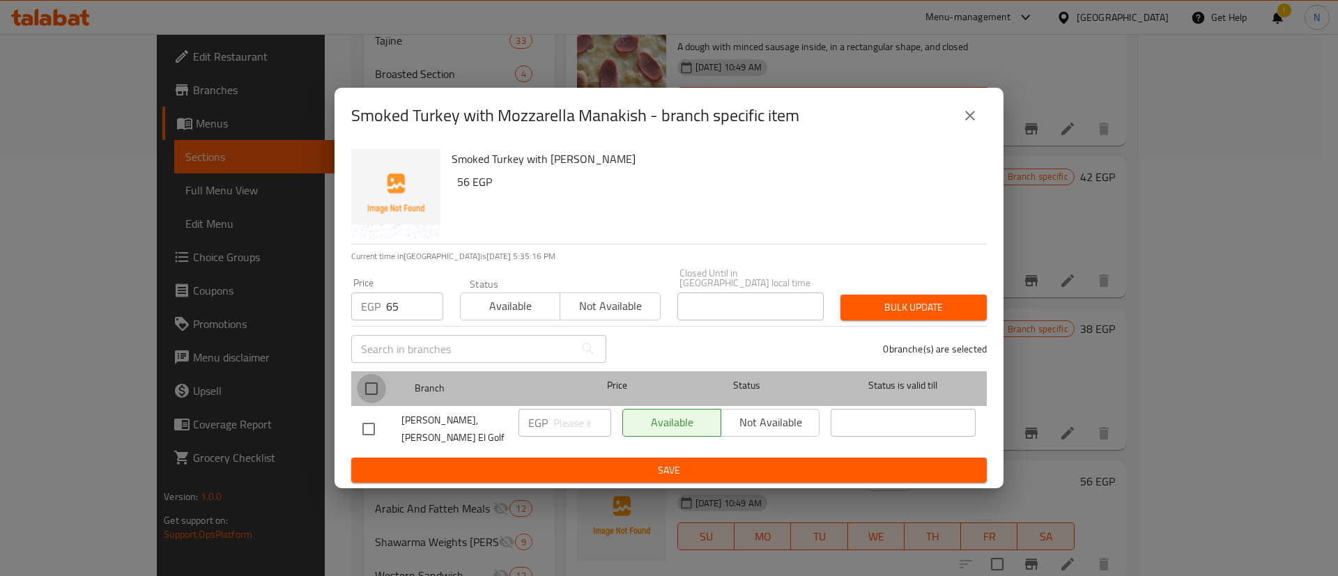
click at [376, 389] on input "checkbox" at bounding box center [371, 388] width 29 height 29
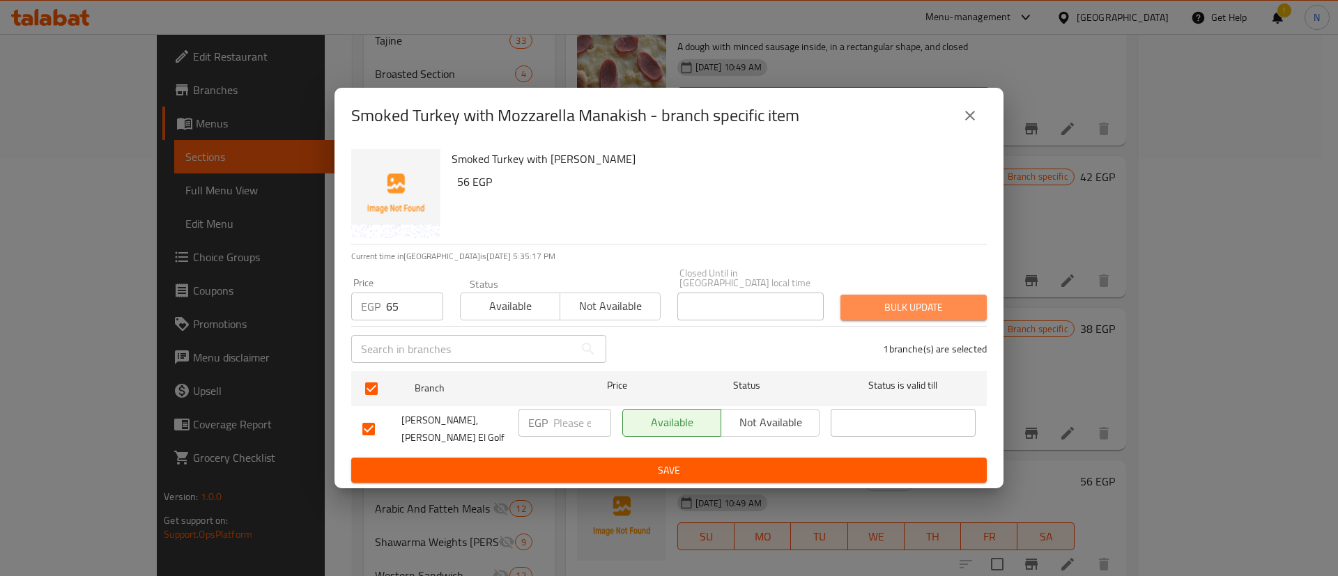
click at [888, 304] on span "Bulk update" at bounding box center [913, 307] width 124 height 17
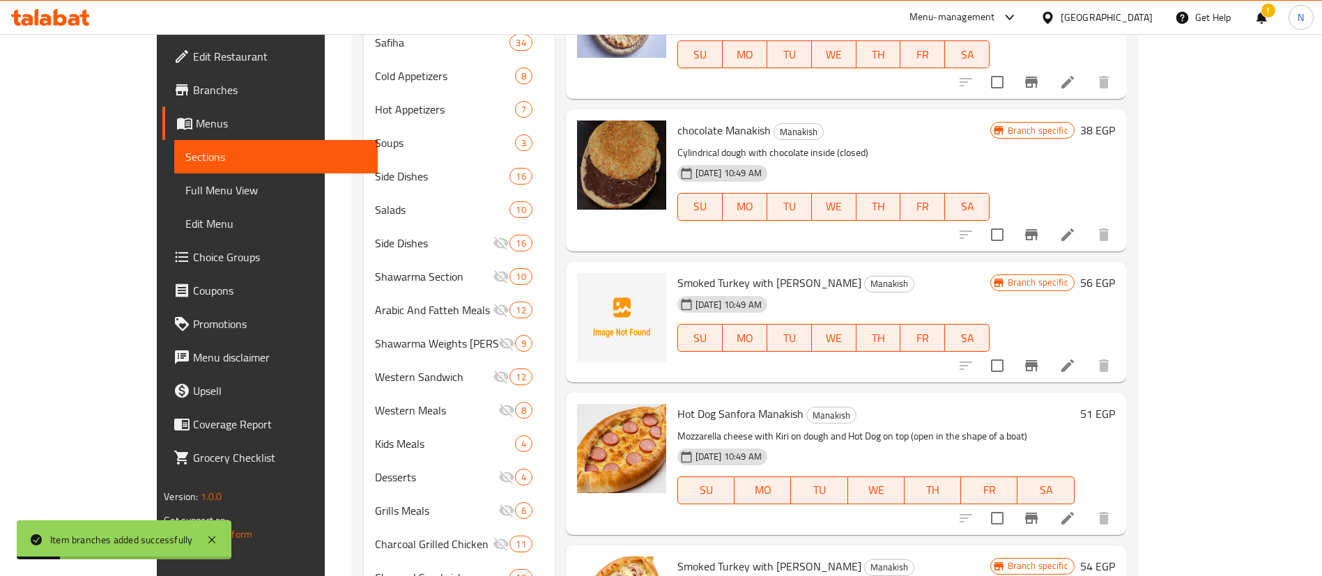
scroll to position [617, 0]
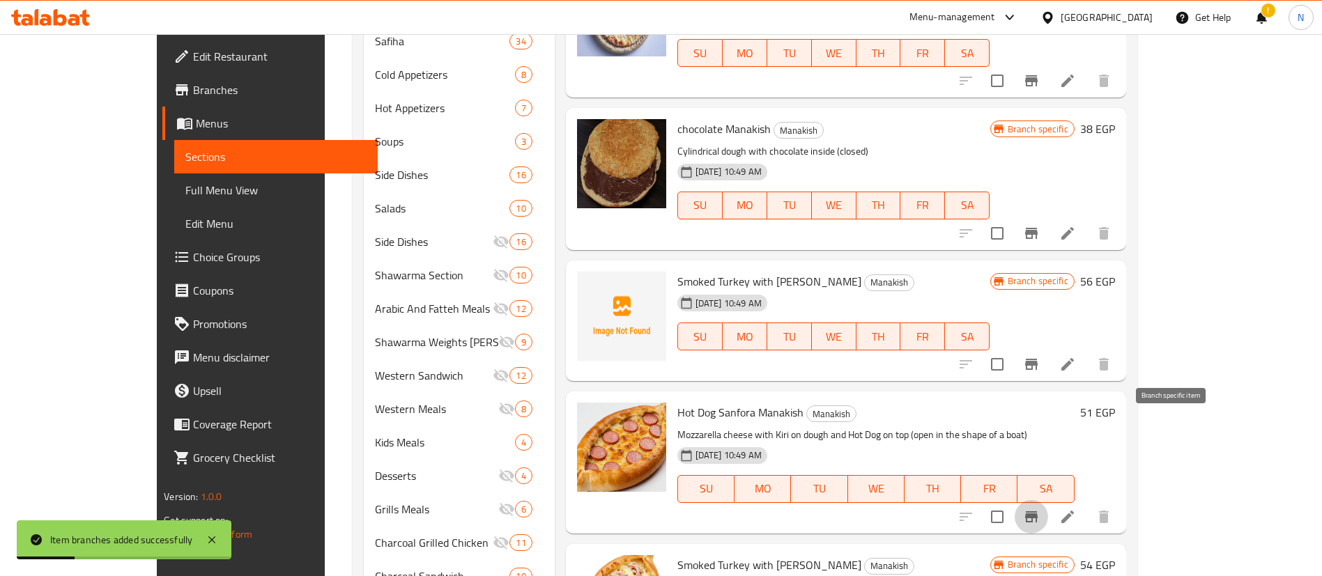
click at [1040, 509] on icon "Branch-specific-item" at bounding box center [1031, 517] width 17 height 17
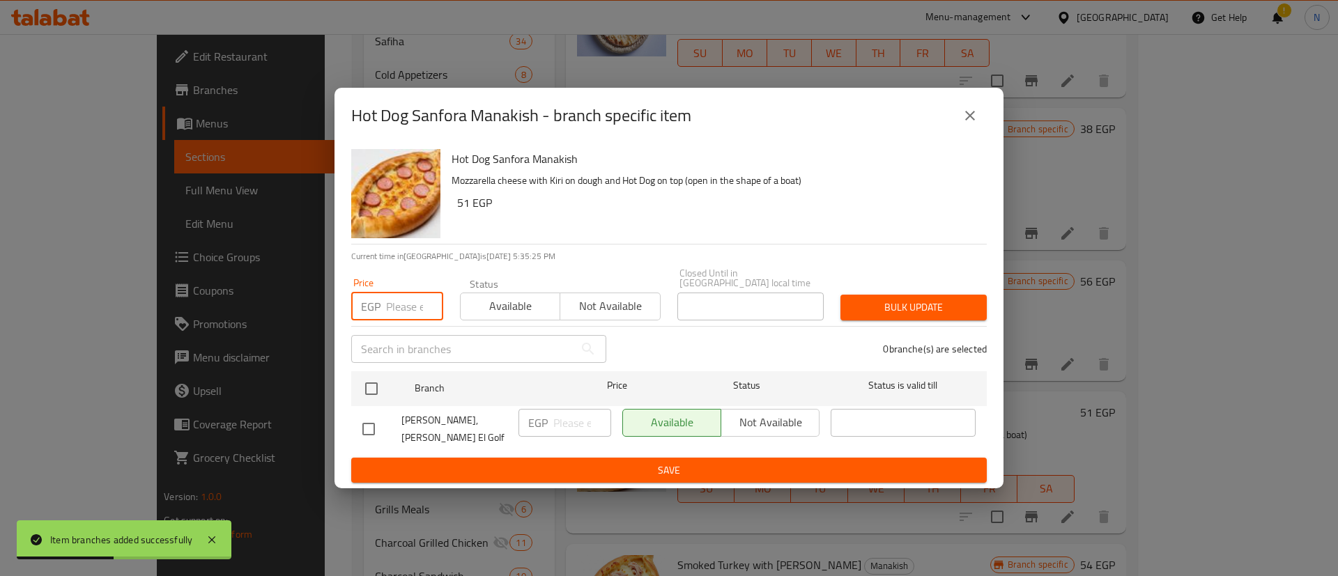
click at [406, 311] on input "number" at bounding box center [414, 307] width 57 height 28
click at [373, 387] on input "checkbox" at bounding box center [371, 388] width 29 height 29
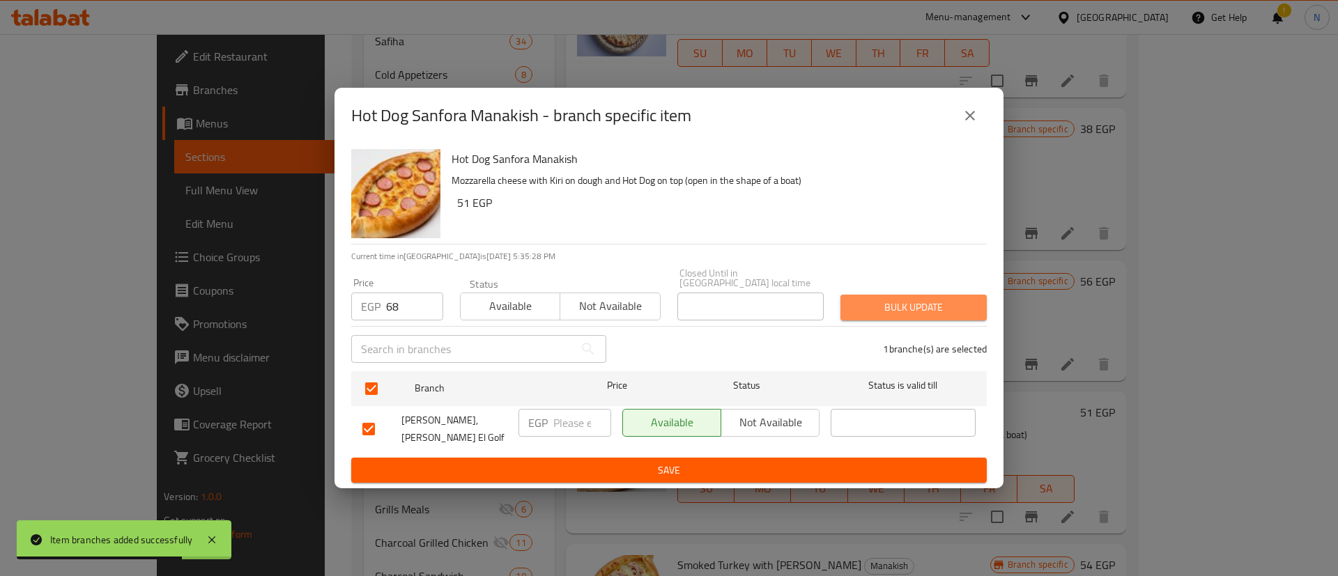
click at [900, 304] on span "Bulk update" at bounding box center [913, 307] width 124 height 17
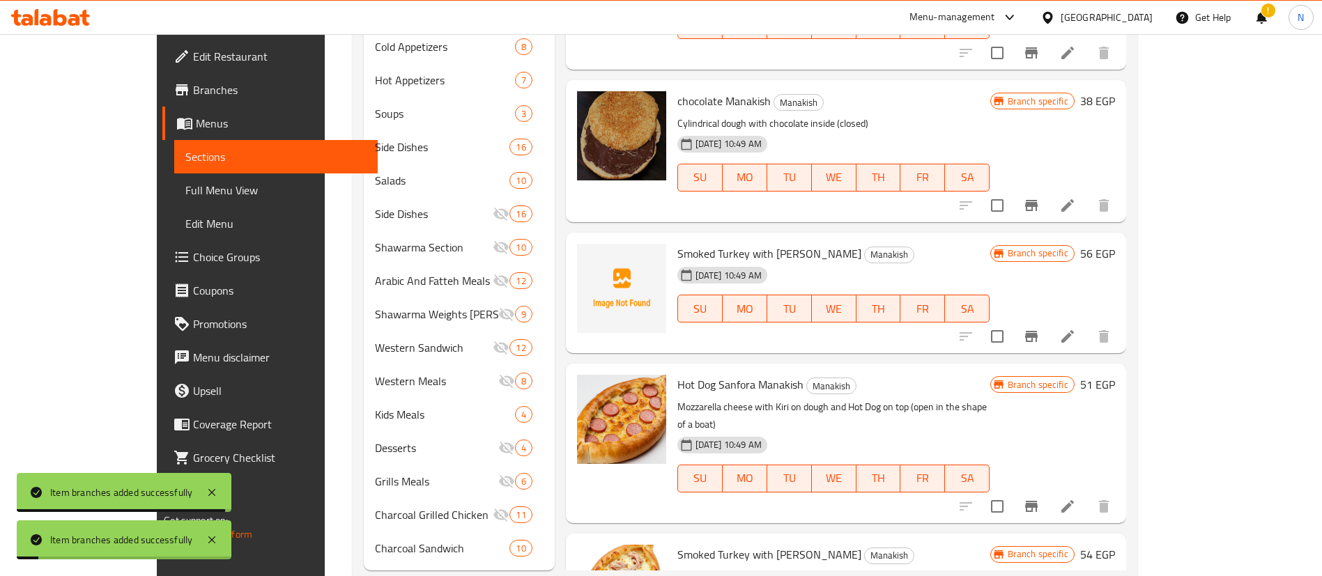
scroll to position [649, 0]
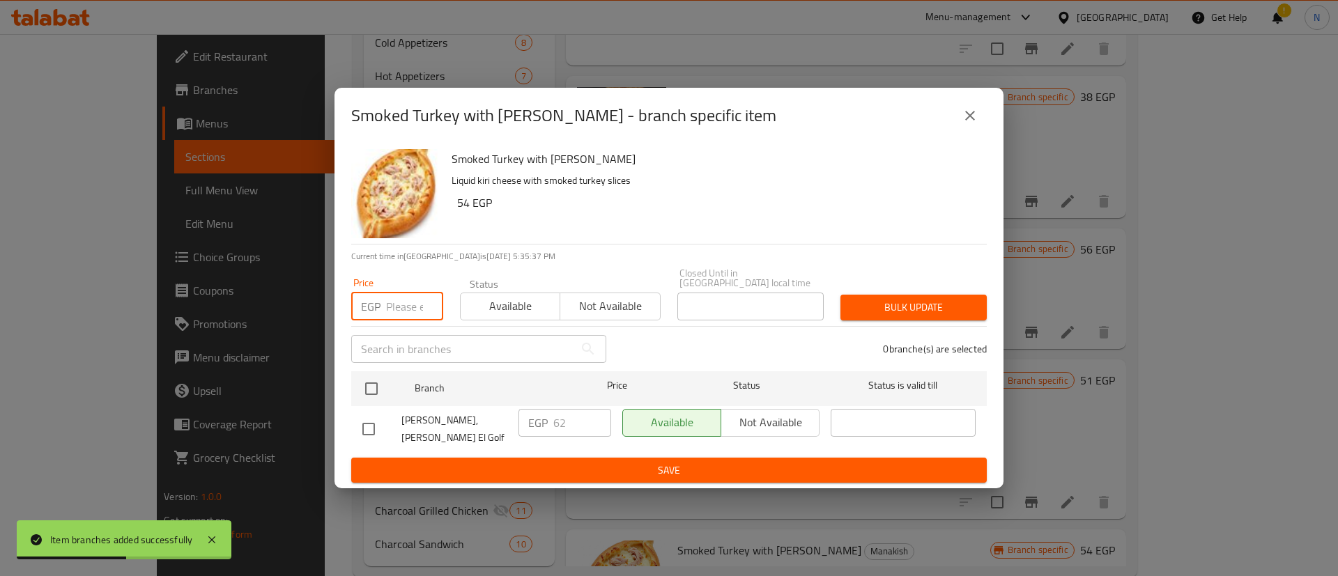
click at [387, 309] on input "number" at bounding box center [414, 307] width 57 height 28
click at [369, 398] on input "checkbox" at bounding box center [371, 388] width 29 height 29
click at [901, 291] on div "Bulk update" at bounding box center [913, 307] width 163 height 43
click at [912, 304] on span "Bulk update" at bounding box center [913, 307] width 124 height 17
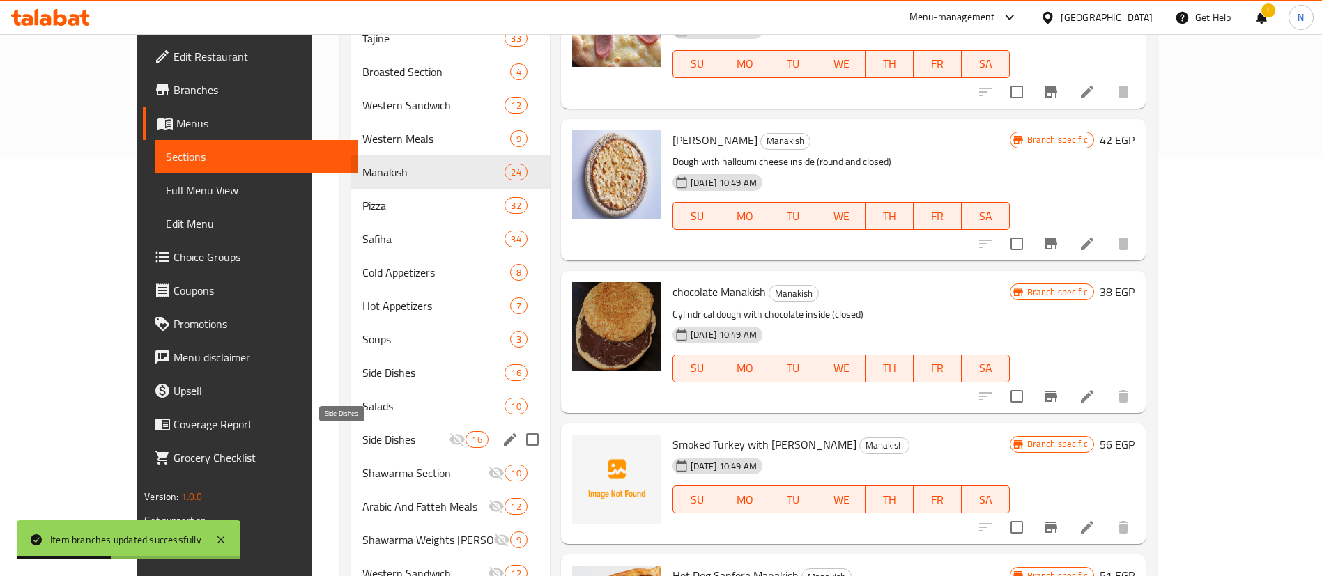
scroll to position [398, 0]
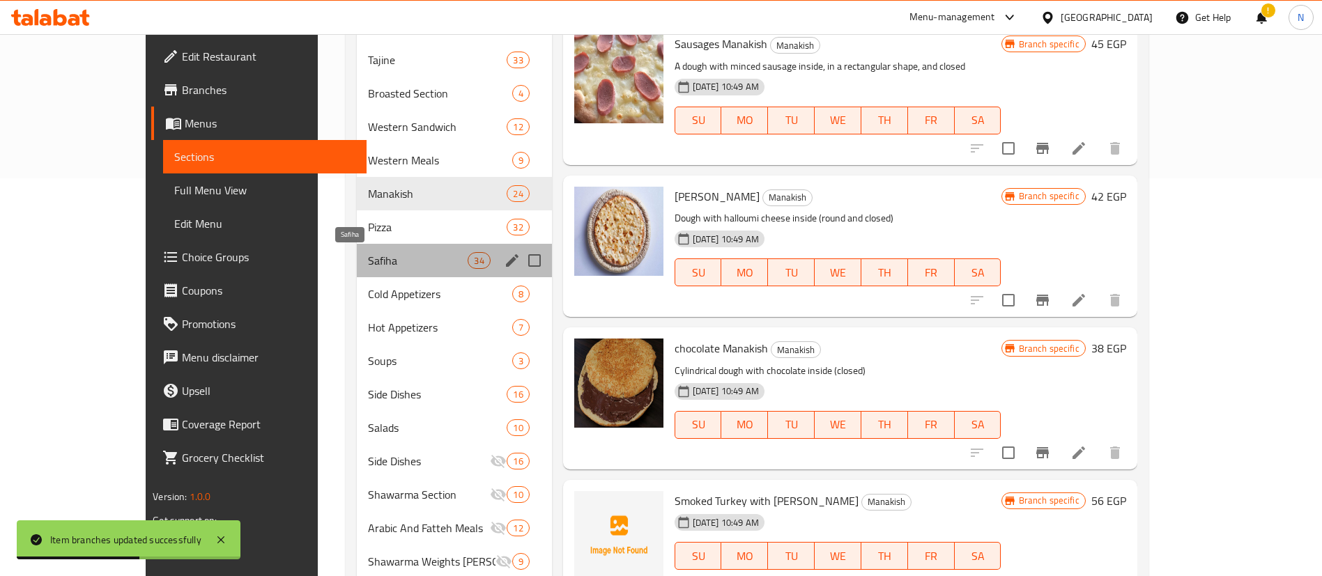
click at [368, 256] on span "Safiha" at bounding box center [418, 260] width 100 height 17
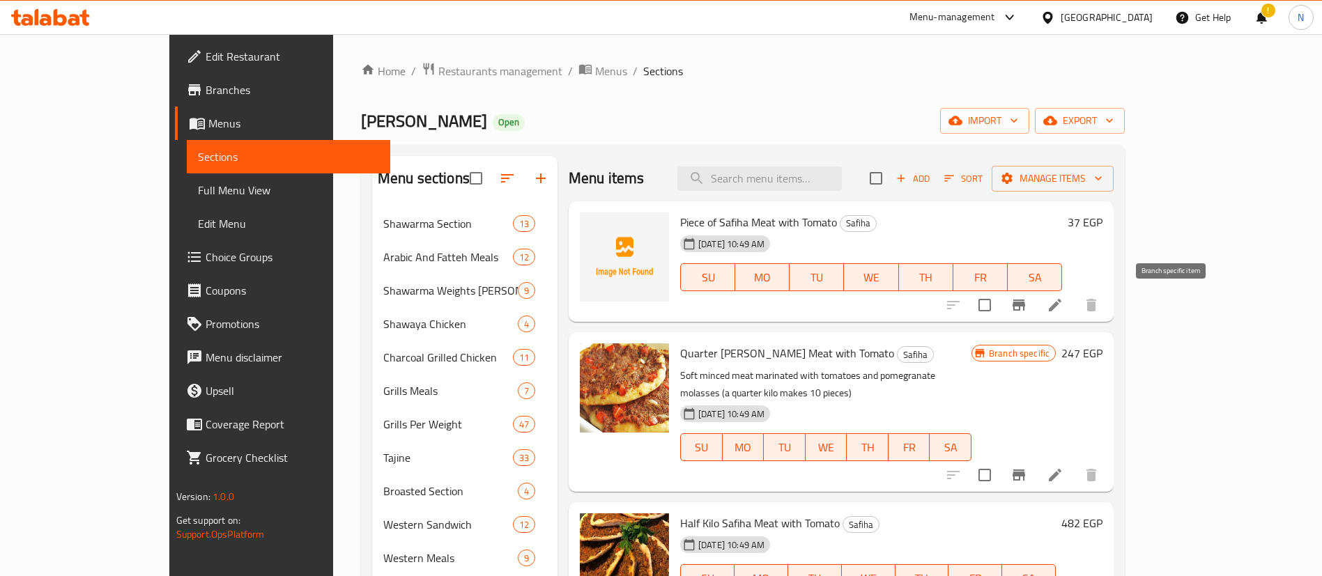
click at [1025, 307] on icon "Branch-specific-item" at bounding box center [1018, 305] width 13 height 11
click at [1035, 460] on button "Branch-specific-item" at bounding box center [1018, 474] width 33 height 33
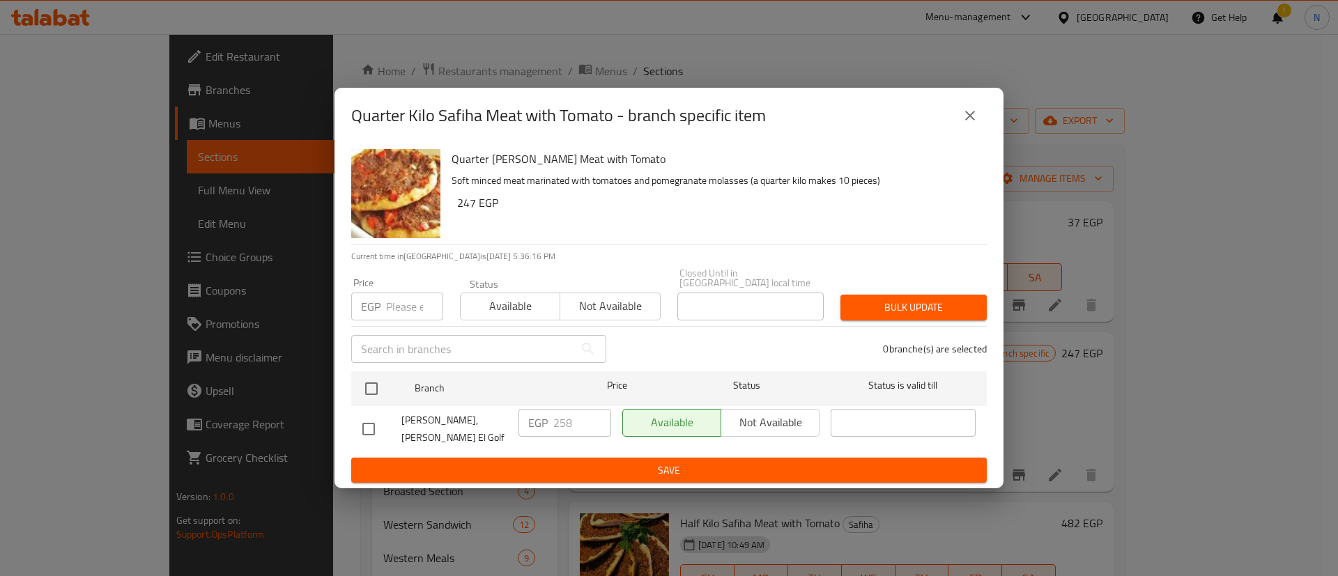
click at [405, 310] on input "number" at bounding box center [414, 307] width 57 height 28
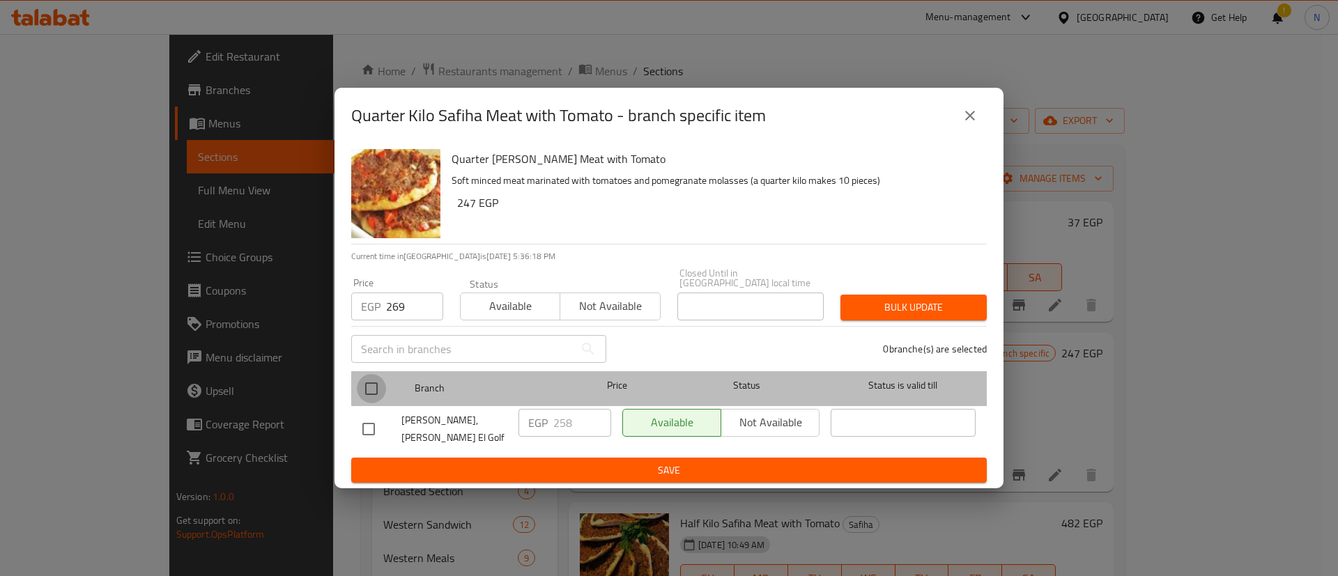
click at [376, 387] on input "checkbox" at bounding box center [371, 388] width 29 height 29
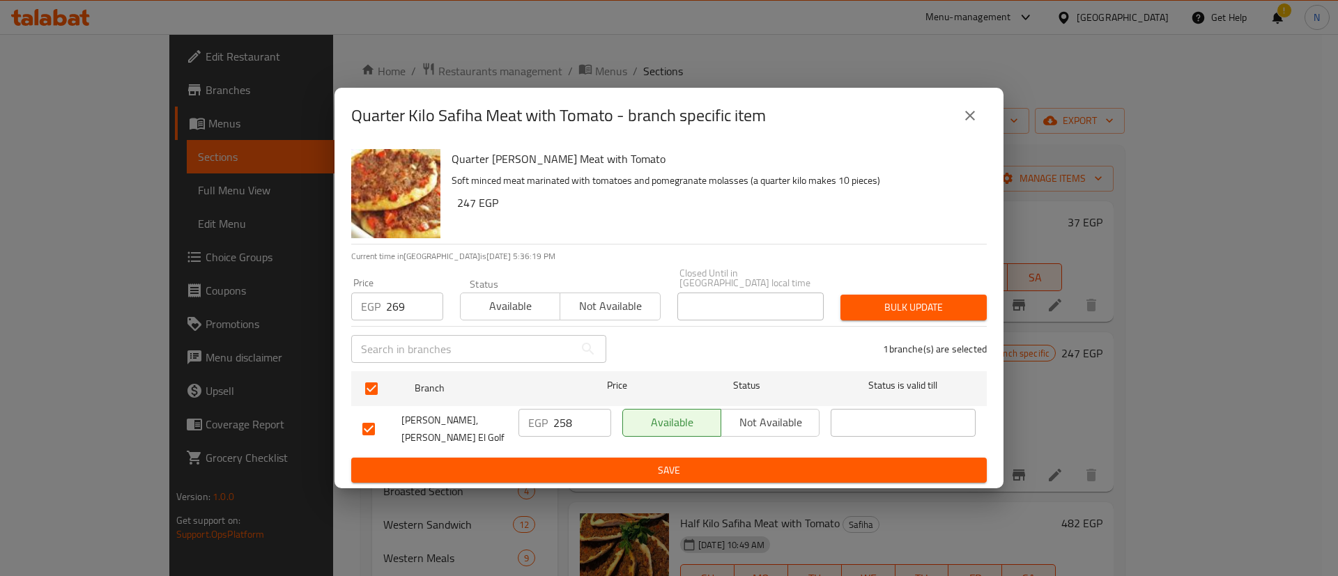
click at [893, 305] on span "Bulk update" at bounding box center [913, 307] width 124 height 17
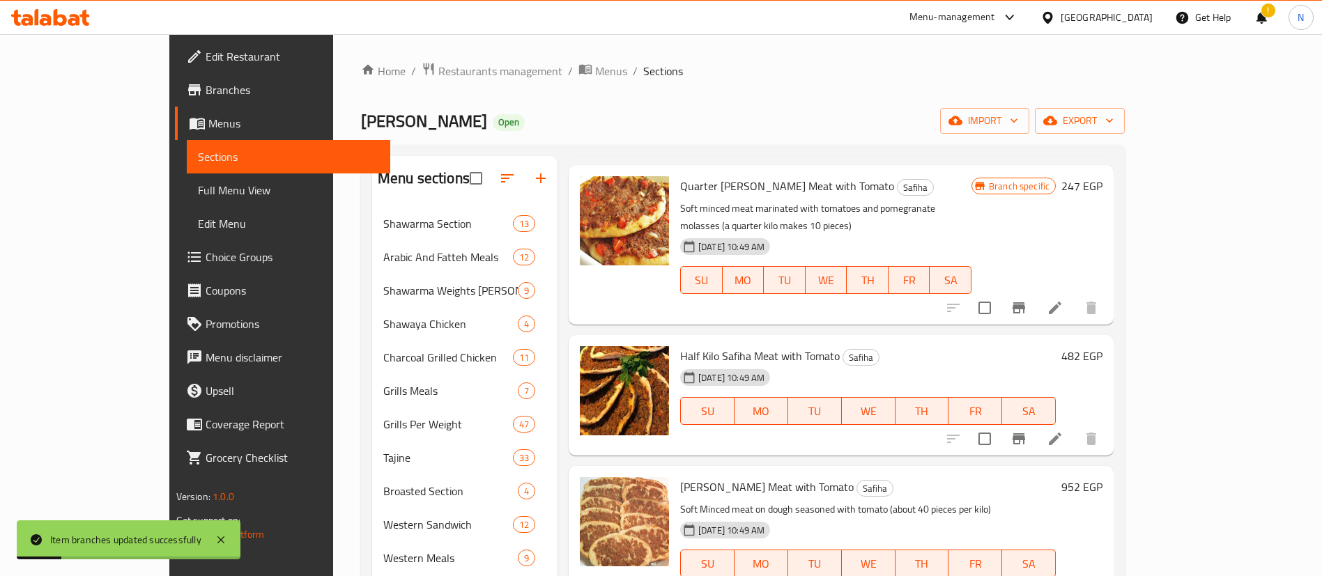
scroll to position [169, 0]
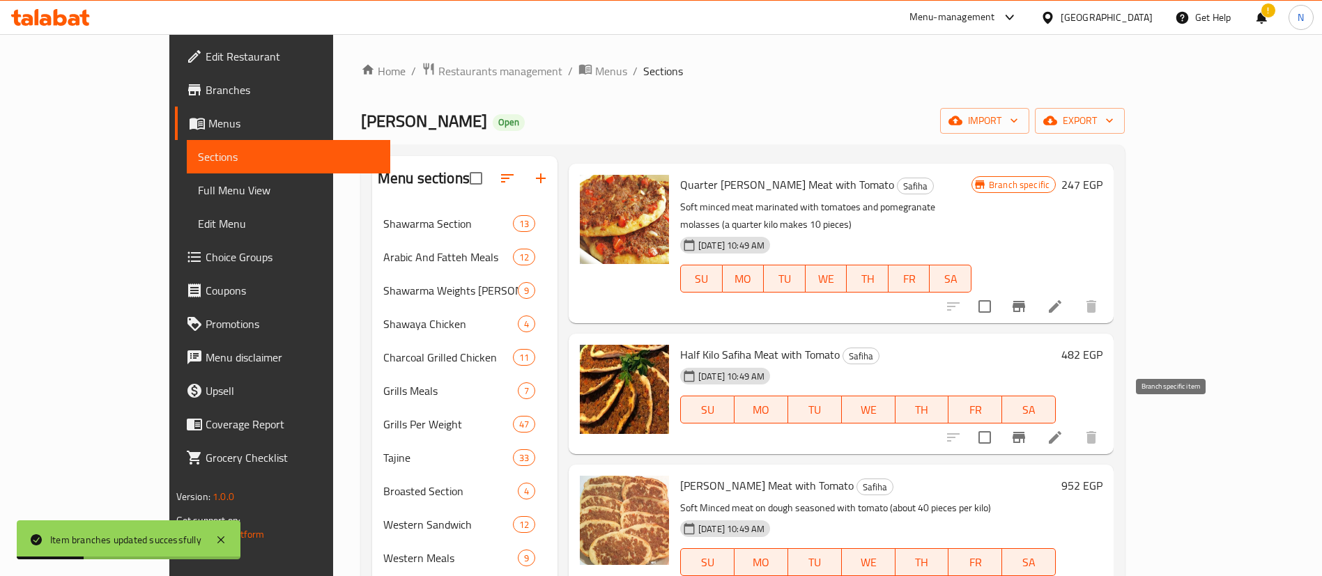
click at [1025, 432] on icon "Branch-specific-item" at bounding box center [1018, 437] width 13 height 11
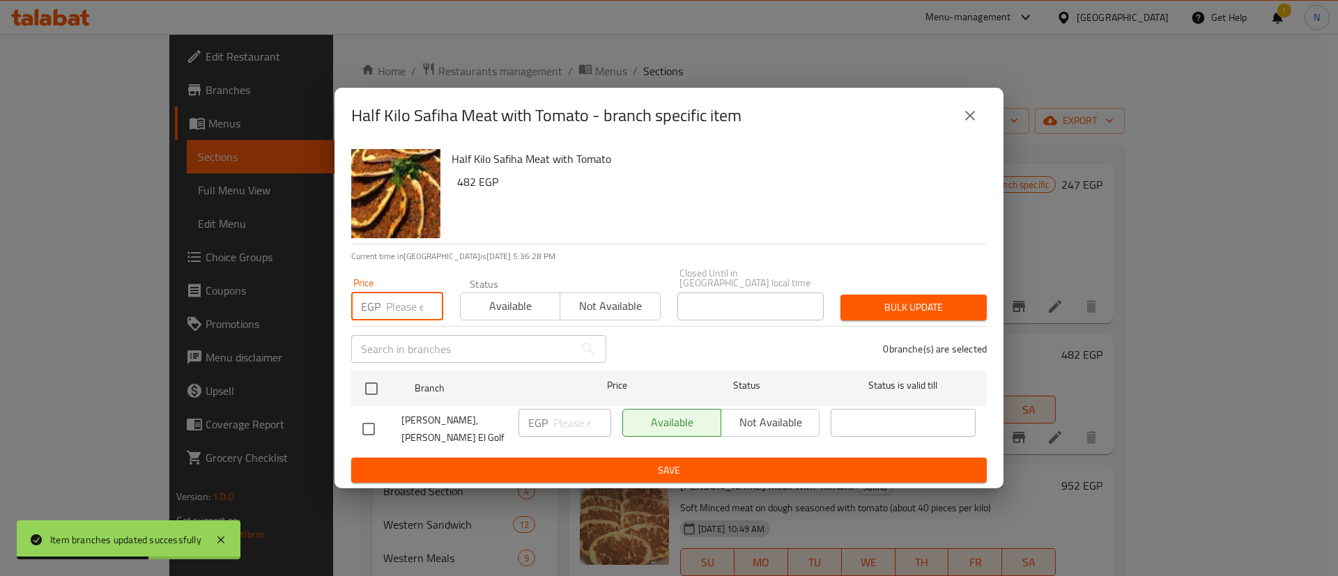
click at [394, 306] on input "number" at bounding box center [414, 307] width 57 height 28
click at [373, 387] on input "checkbox" at bounding box center [371, 388] width 29 height 29
click at [904, 311] on span "Bulk update" at bounding box center [913, 307] width 124 height 17
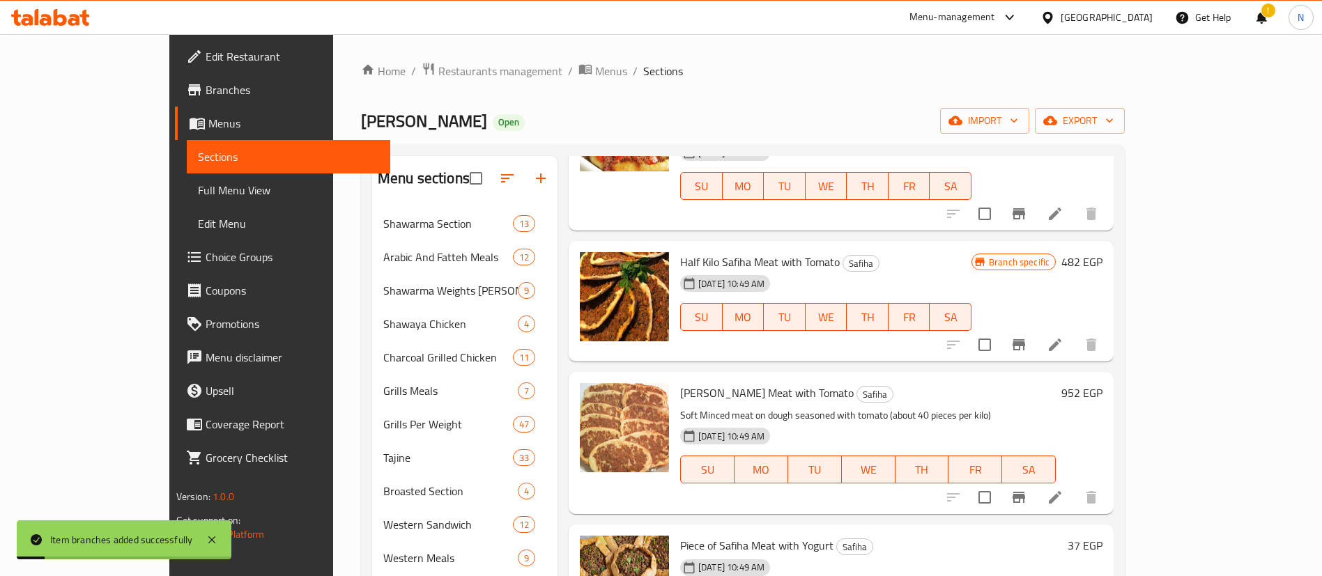
scroll to position [263, 0]
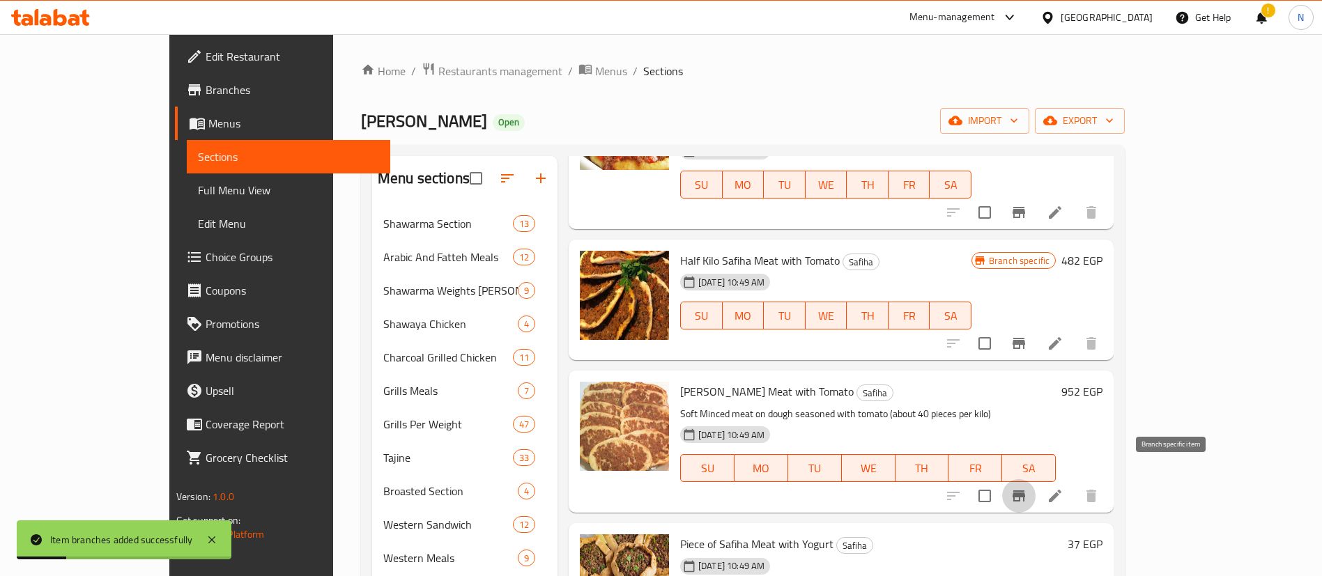
click at [1025, 491] on icon "Branch-specific-item" at bounding box center [1018, 496] width 13 height 11
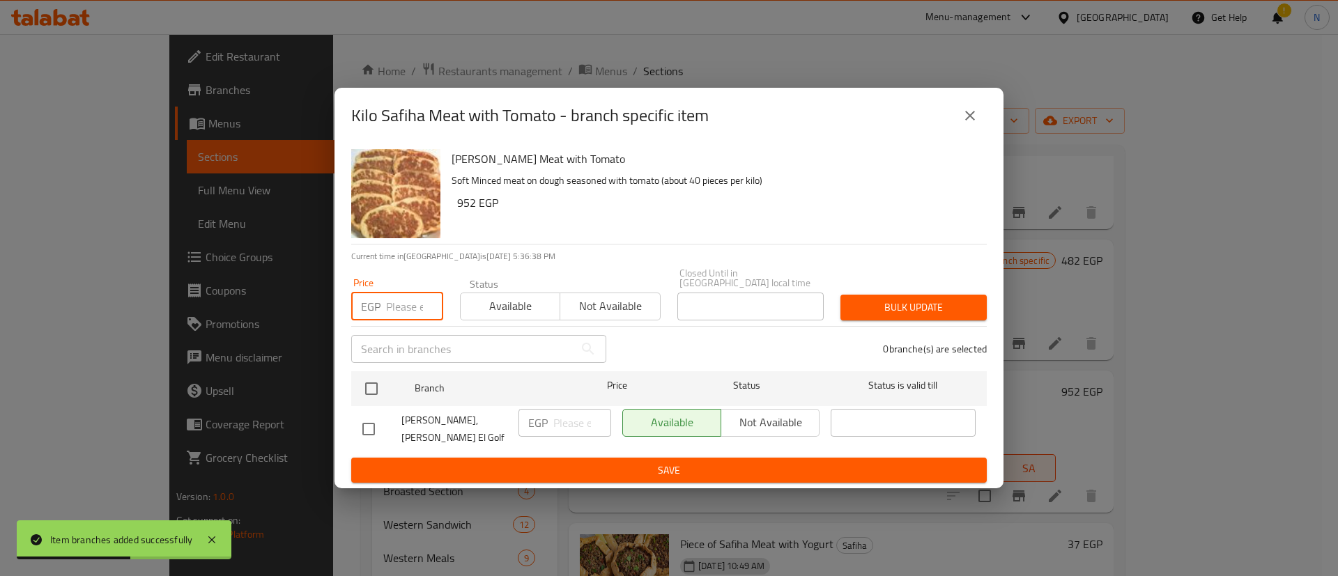
click at [394, 305] on input "number" at bounding box center [414, 307] width 57 height 28
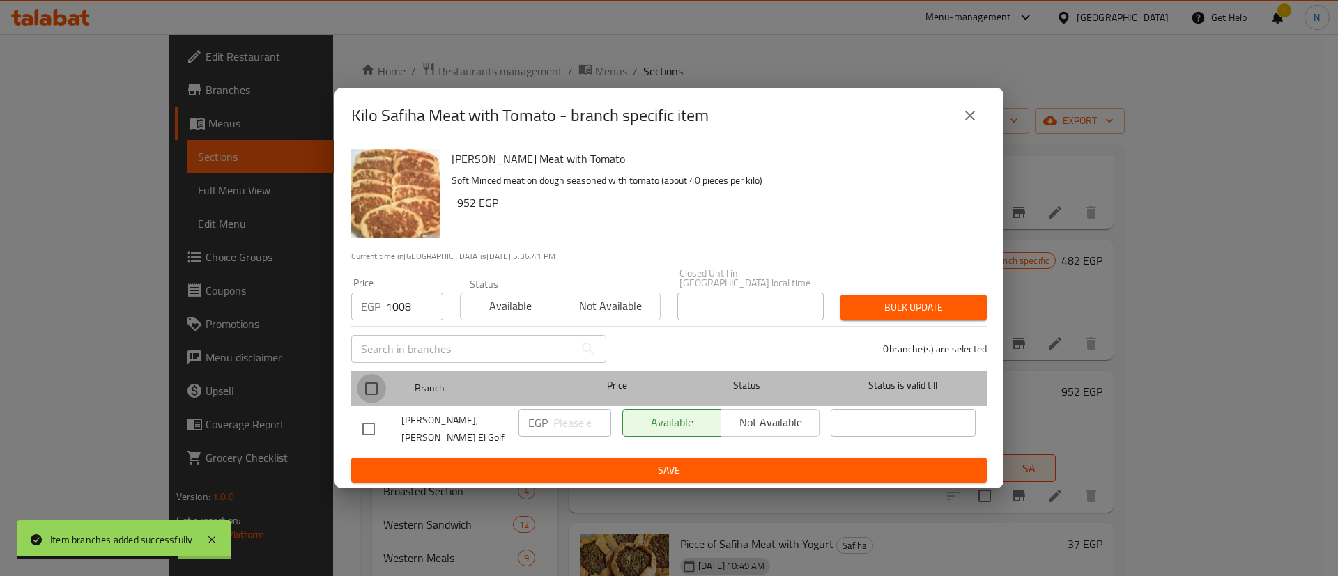
click at [373, 390] on input "checkbox" at bounding box center [371, 388] width 29 height 29
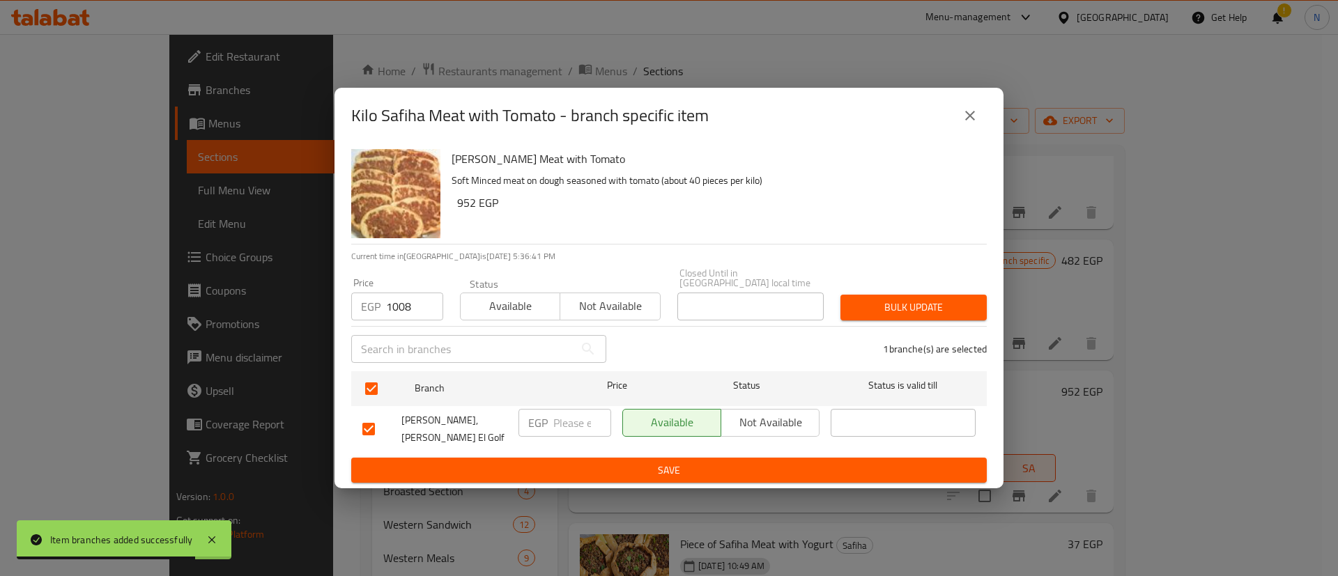
click at [888, 304] on span "Bulk update" at bounding box center [913, 307] width 124 height 17
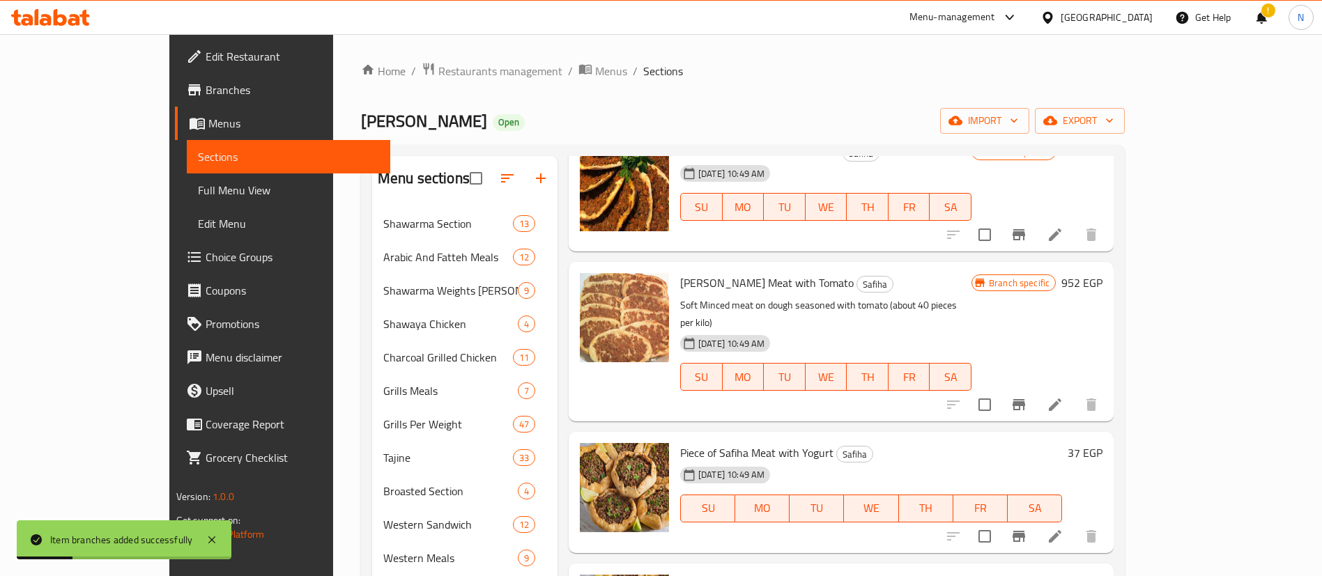
scroll to position [472, 0]
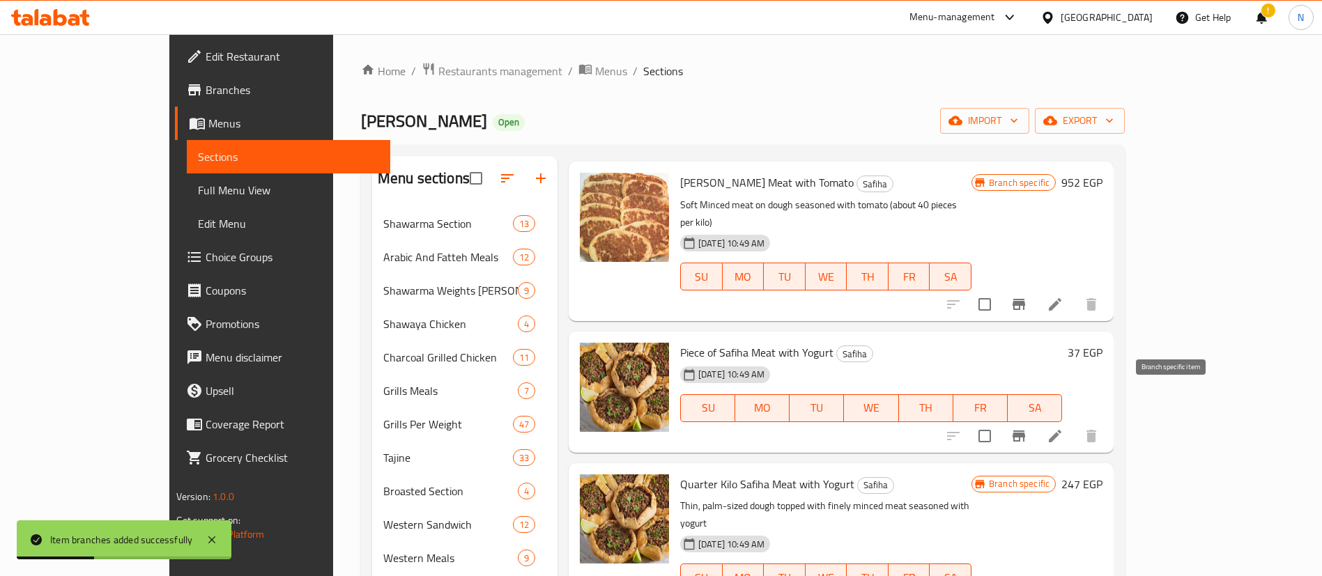
click at [1027, 428] on icon "Branch-specific-item" at bounding box center [1018, 436] width 17 height 17
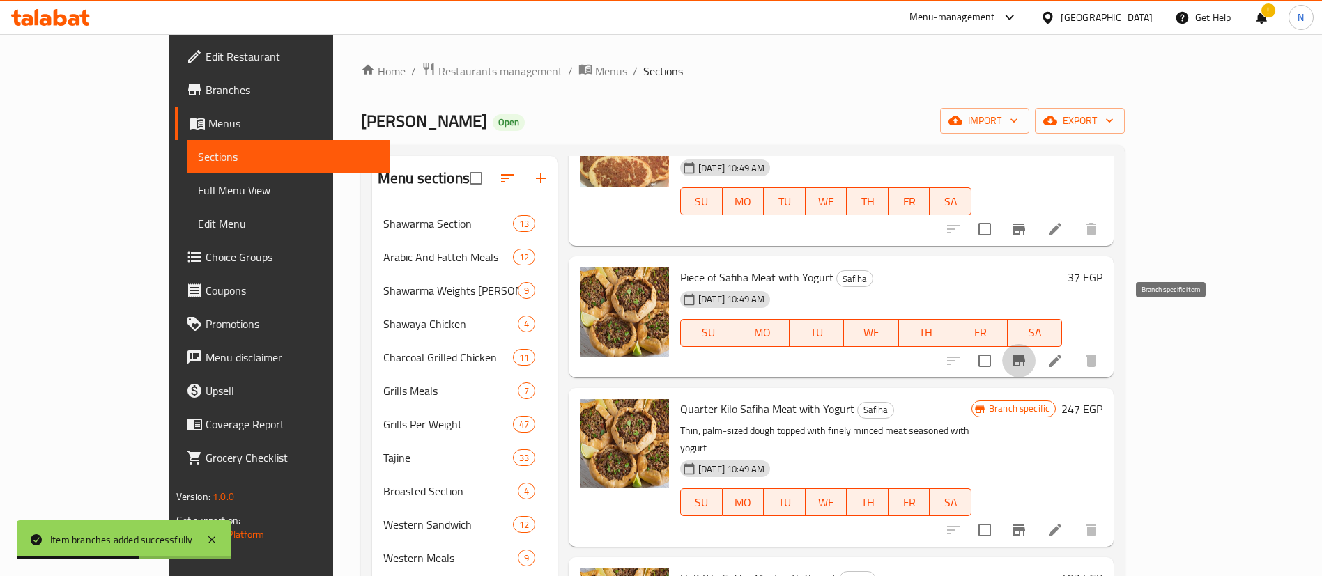
scroll to position [549, 0]
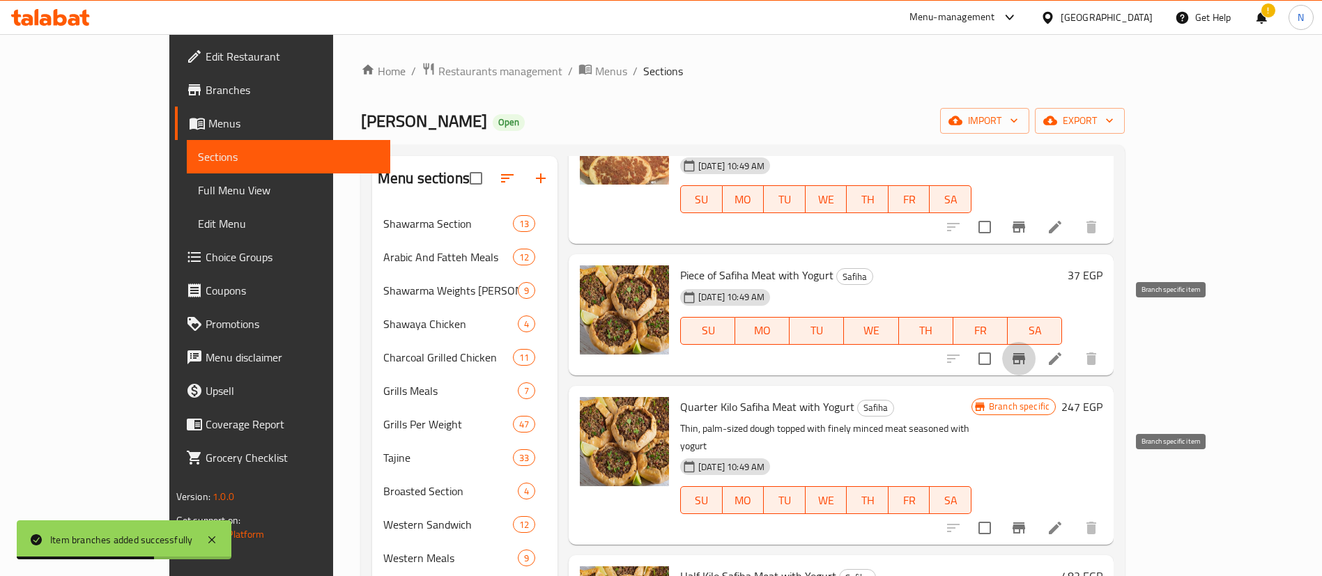
click at [1025, 523] on icon "Branch-specific-item" at bounding box center [1018, 528] width 13 height 11
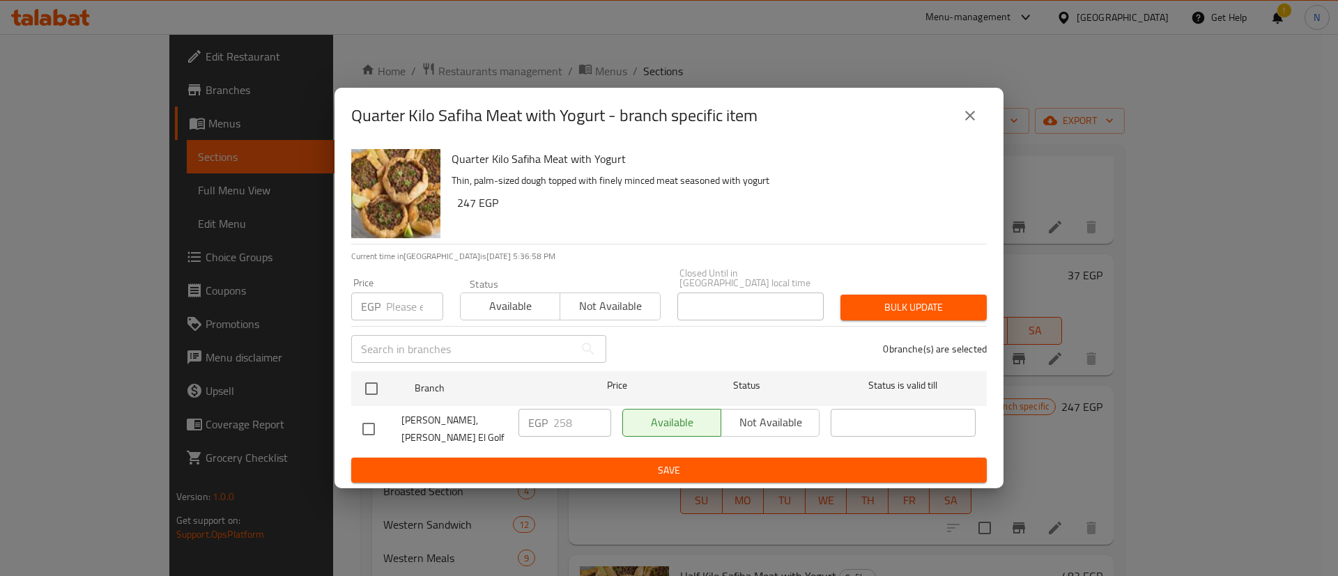
click at [404, 307] on input "number" at bounding box center [414, 307] width 57 height 28
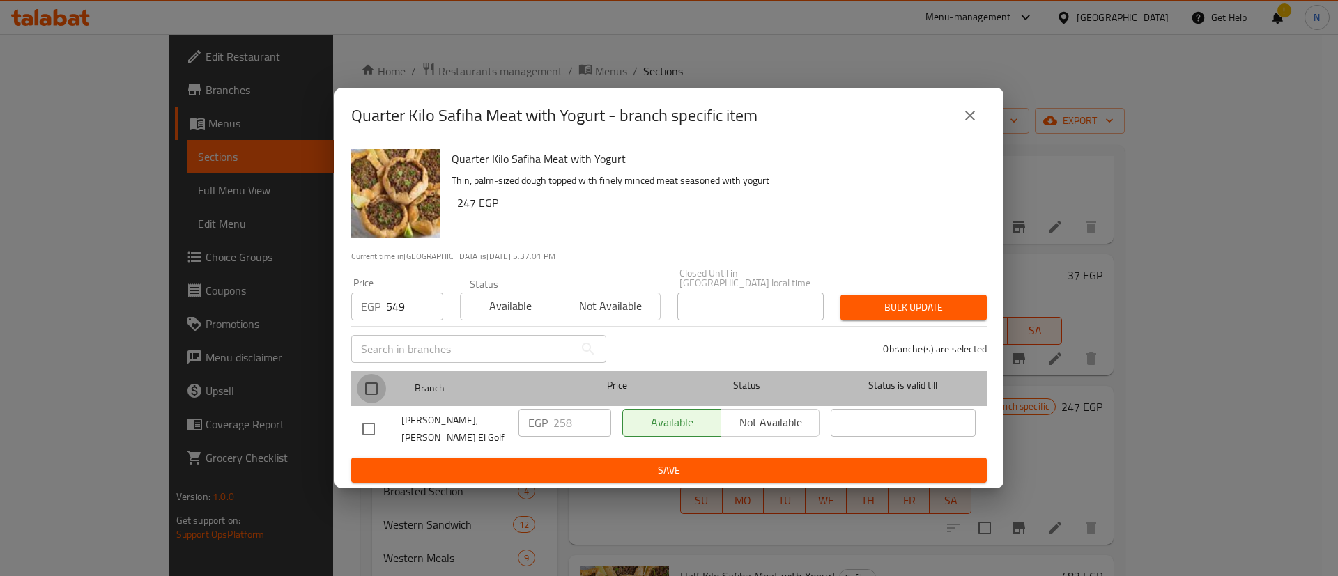
click at [370, 389] on input "checkbox" at bounding box center [371, 388] width 29 height 29
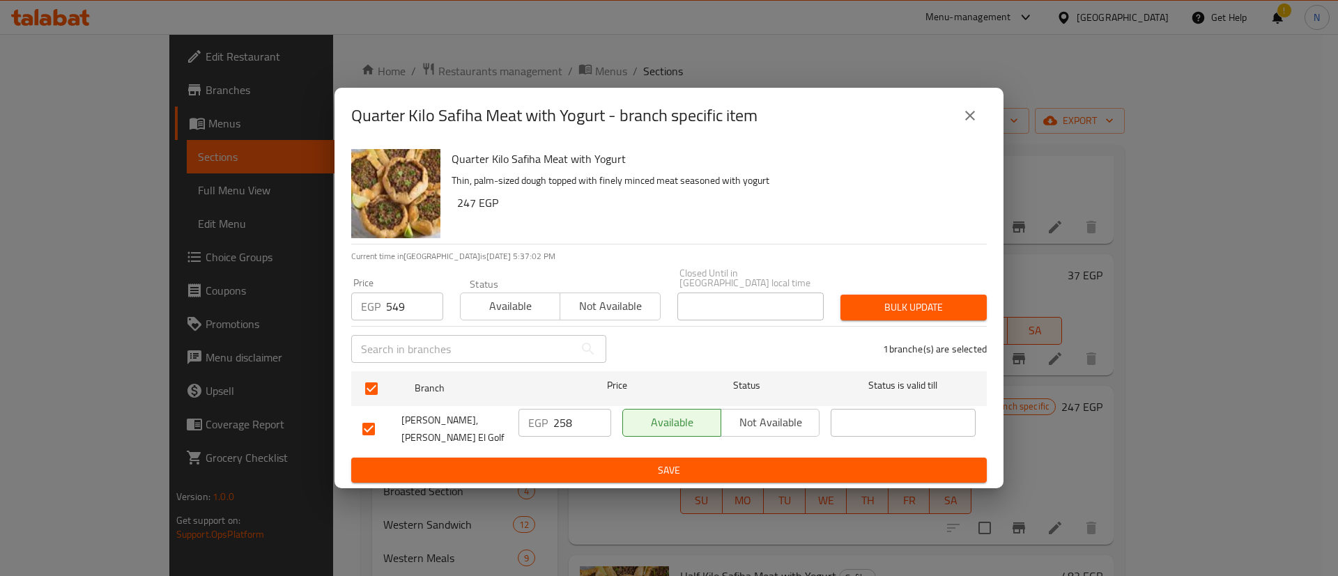
click at [874, 317] on button "Bulk update" at bounding box center [913, 308] width 146 height 26
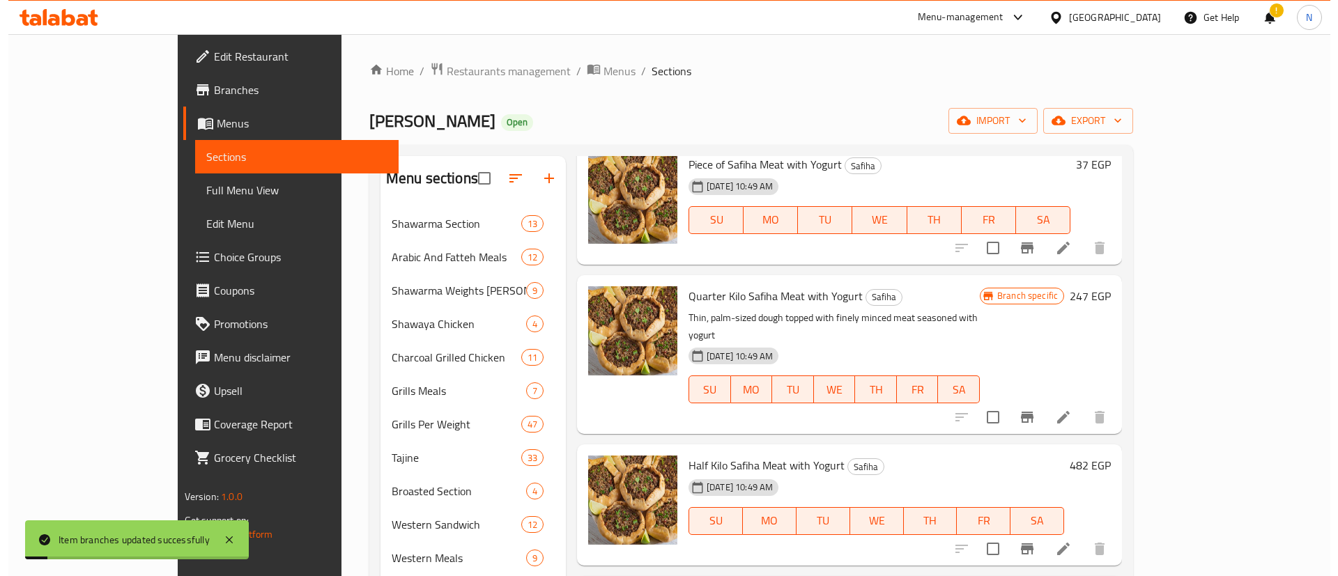
scroll to position [664, 0]
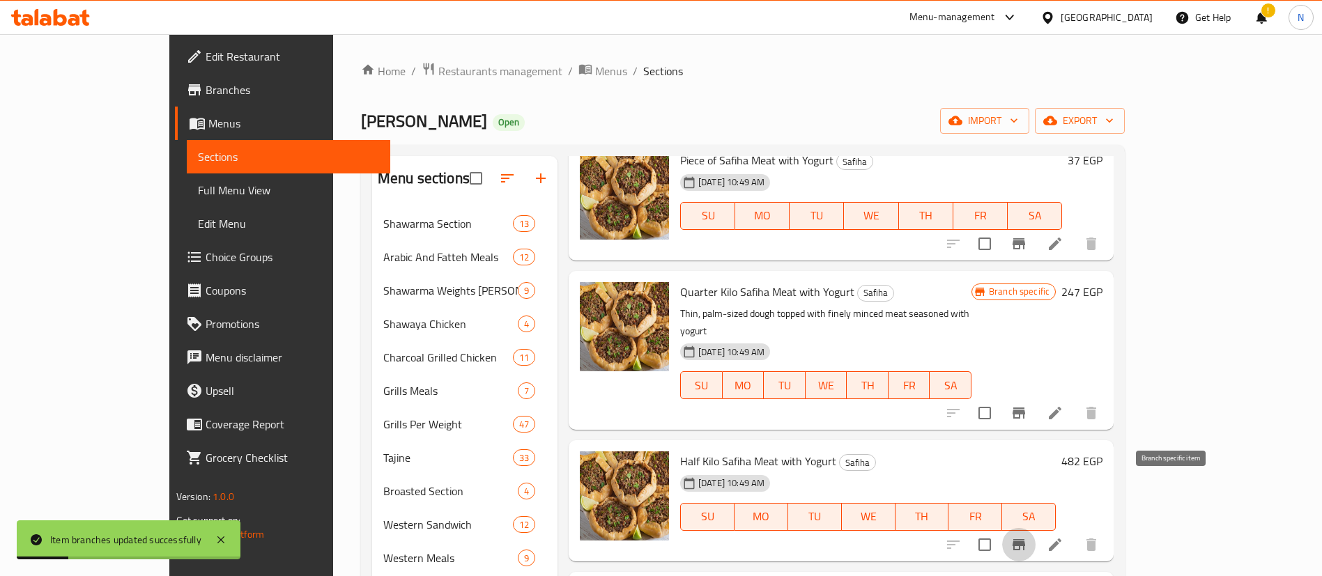
click at [1027, 537] on icon "Branch-specific-item" at bounding box center [1018, 545] width 17 height 17
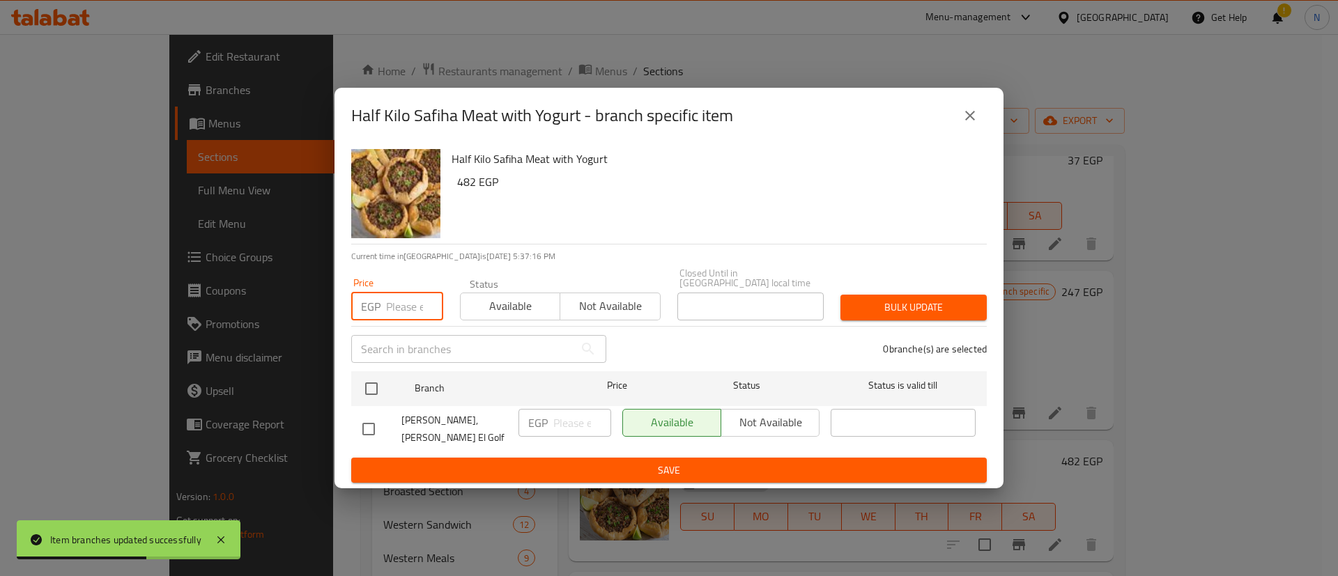
click at [401, 304] on input "number" at bounding box center [414, 307] width 57 height 28
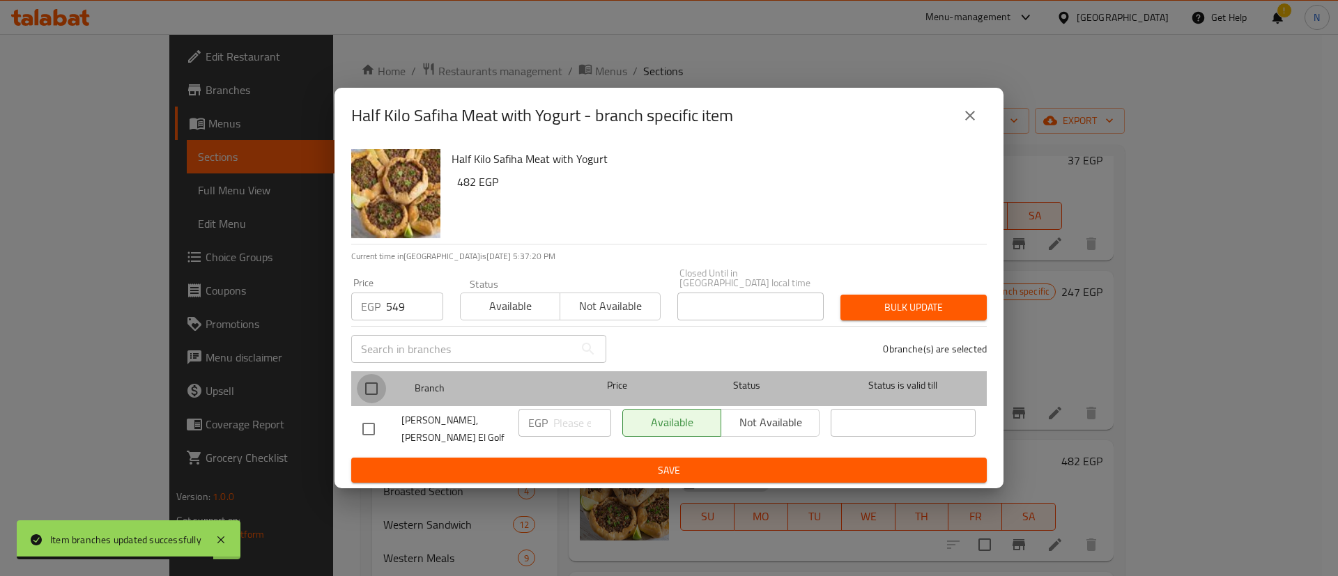
click at [379, 381] on input "checkbox" at bounding box center [371, 388] width 29 height 29
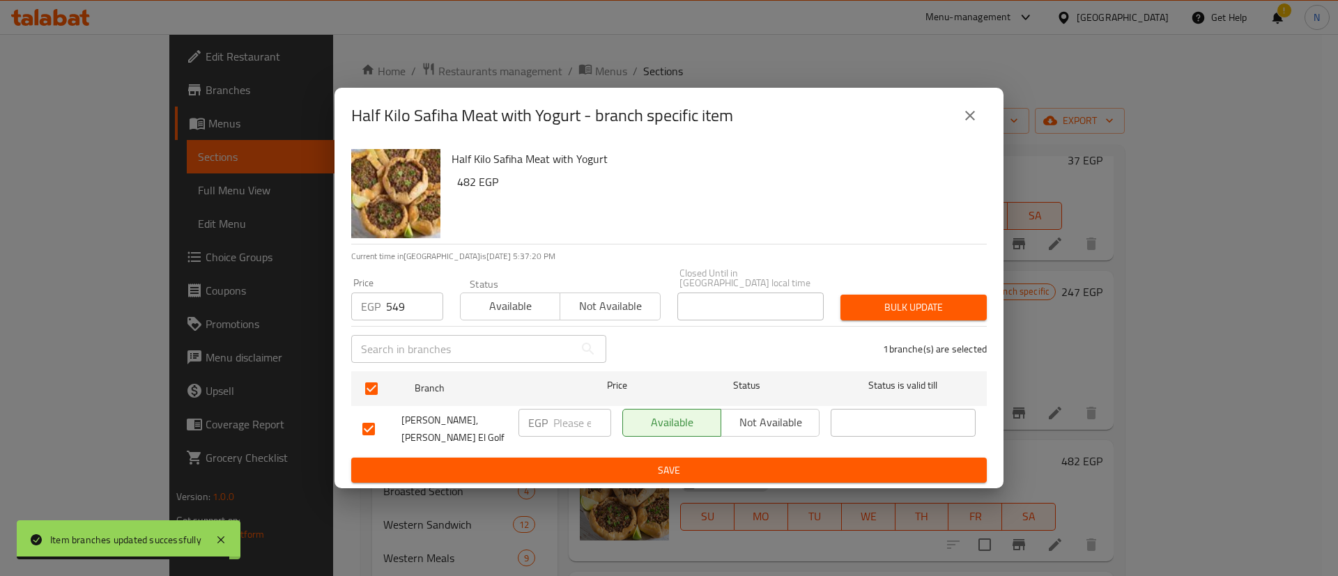
click at [891, 309] on span "Bulk update" at bounding box center [913, 307] width 124 height 17
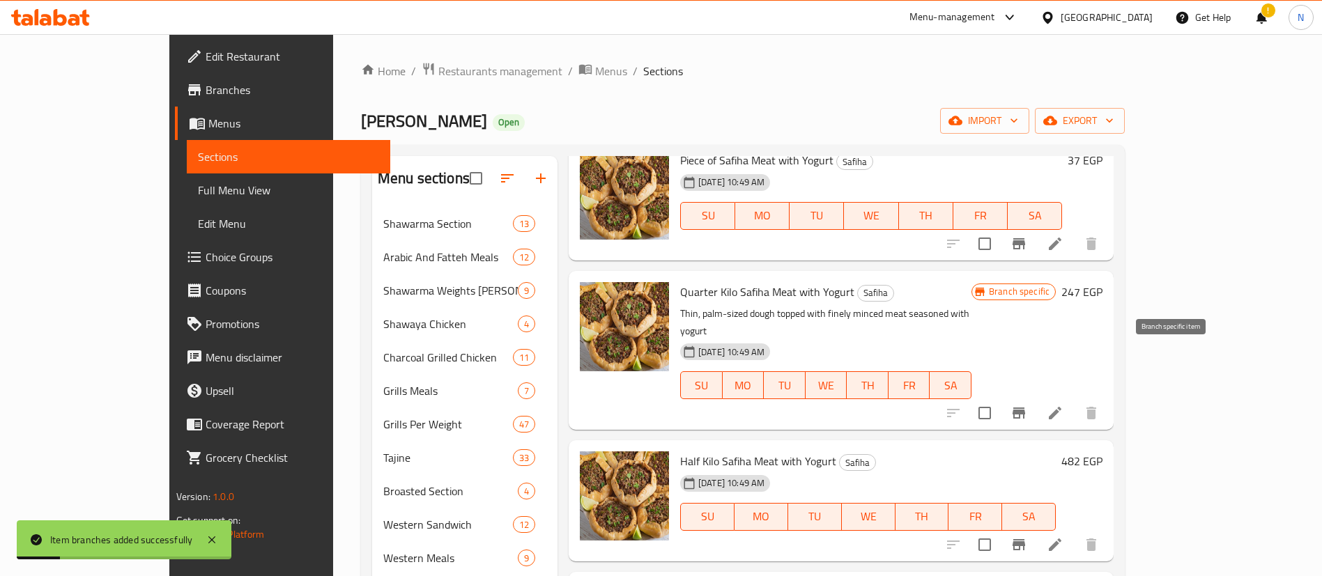
click at [1035, 396] on button "Branch-specific-item" at bounding box center [1018, 412] width 33 height 33
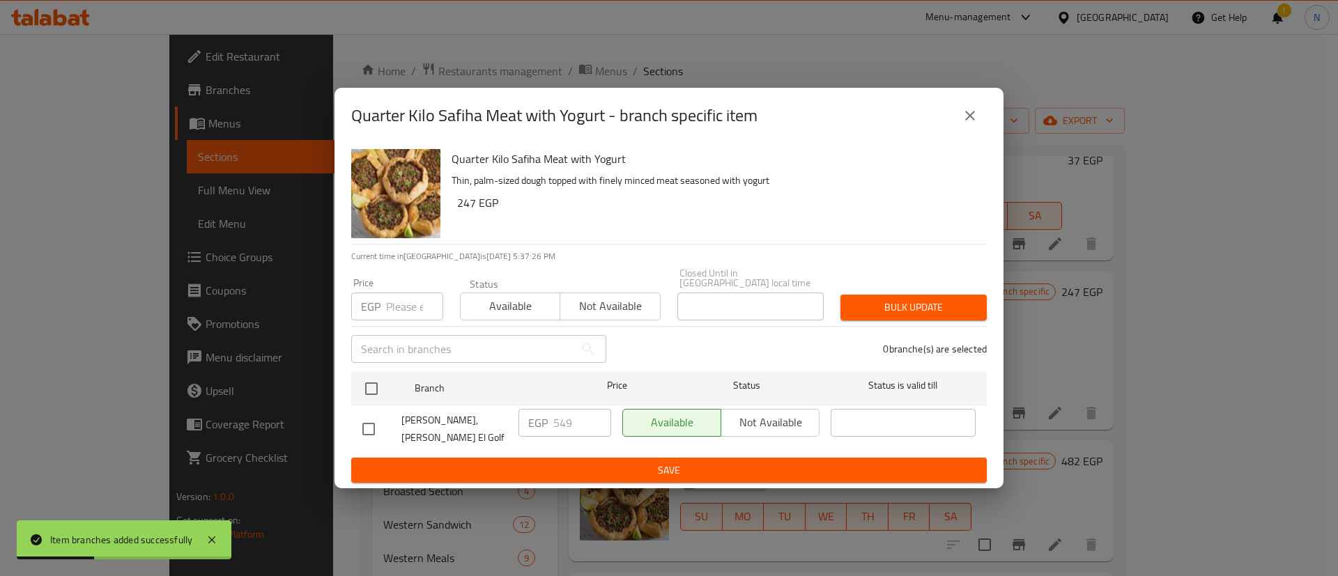
click at [399, 312] on input "number" at bounding box center [414, 307] width 57 height 28
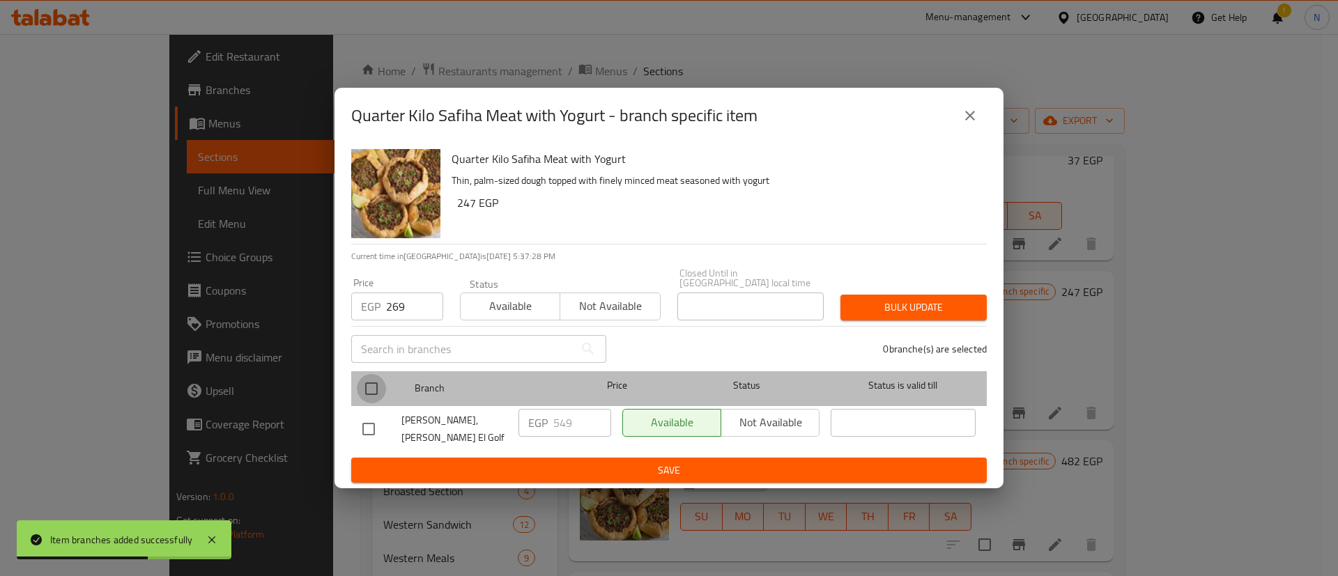
click at [373, 394] on input "checkbox" at bounding box center [371, 388] width 29 height 29
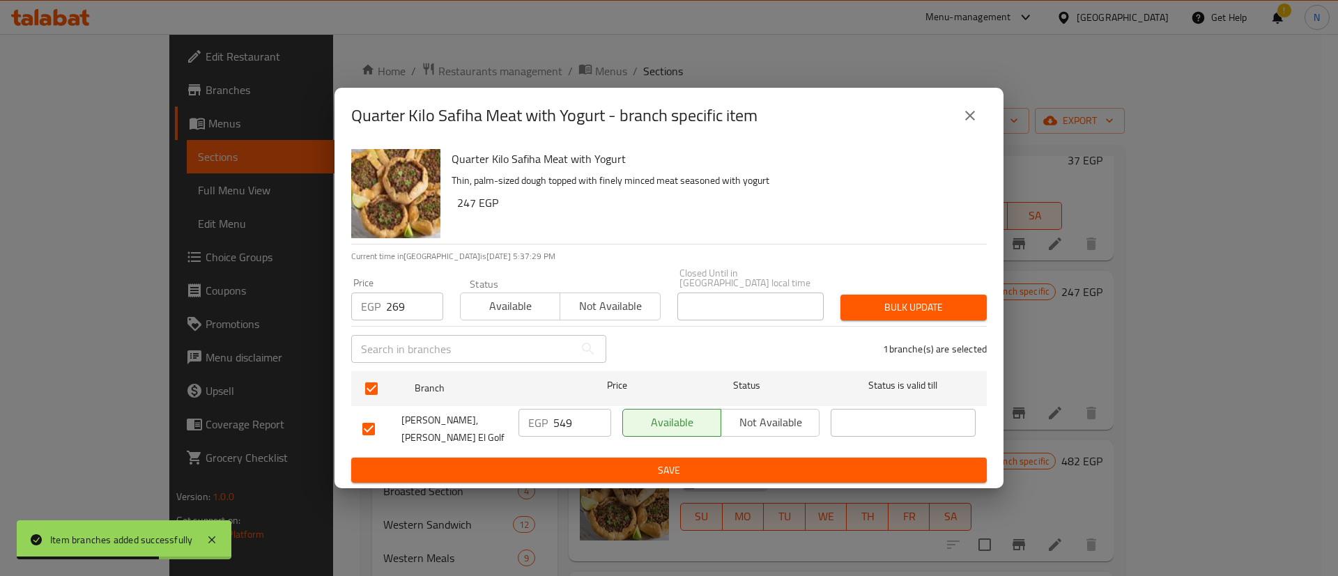
click at [915, 316] on span "Bulk update" at bounding box center [913, 307] width 124 height 17
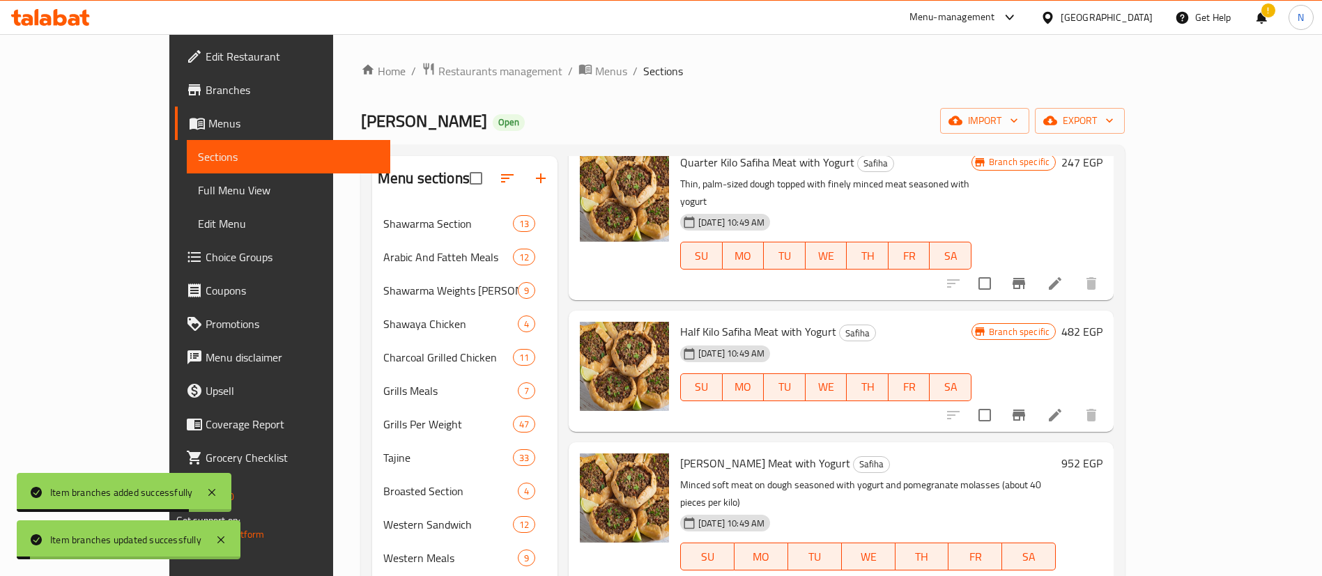
scroll to position [800, 0]
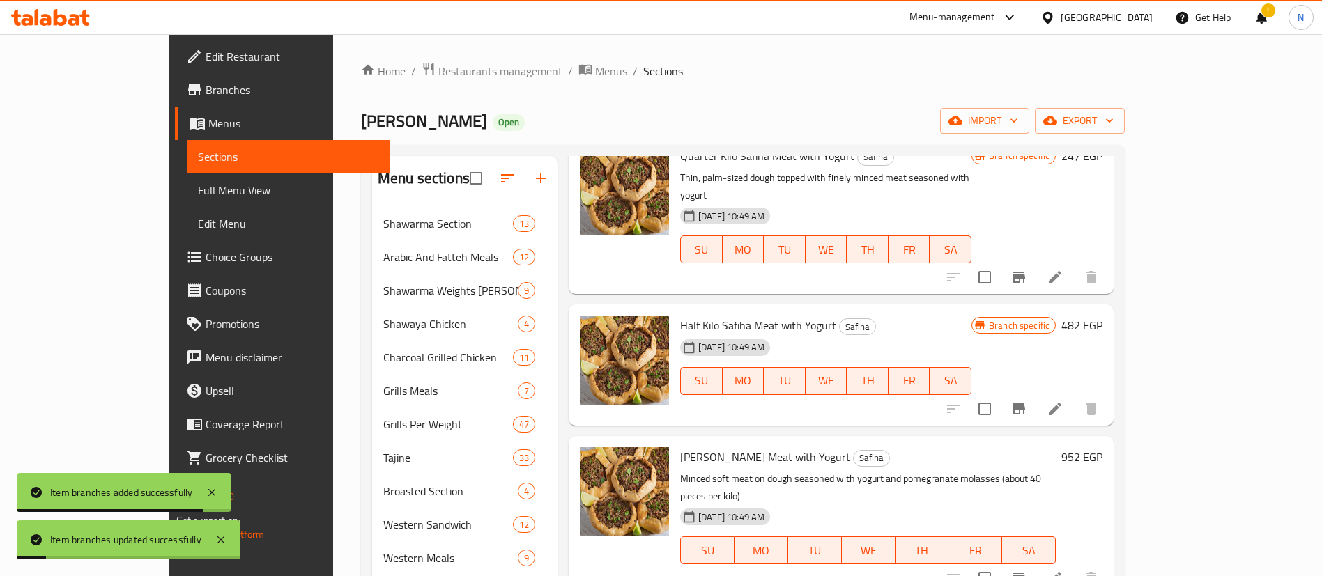
click at [1027, 570] on icon "Branch-specific-item" at bounding box center [1018, 578] width 17 height 17
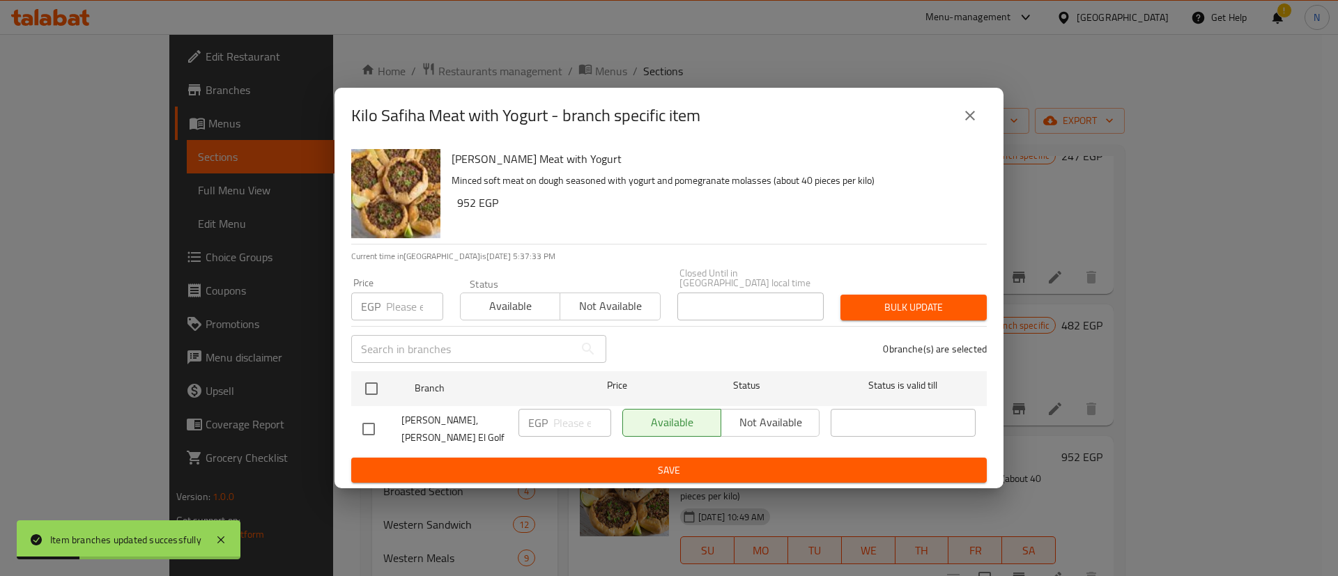
click at [395, 307] on input "number" at bounding box center [414, 307] width 57 height 28
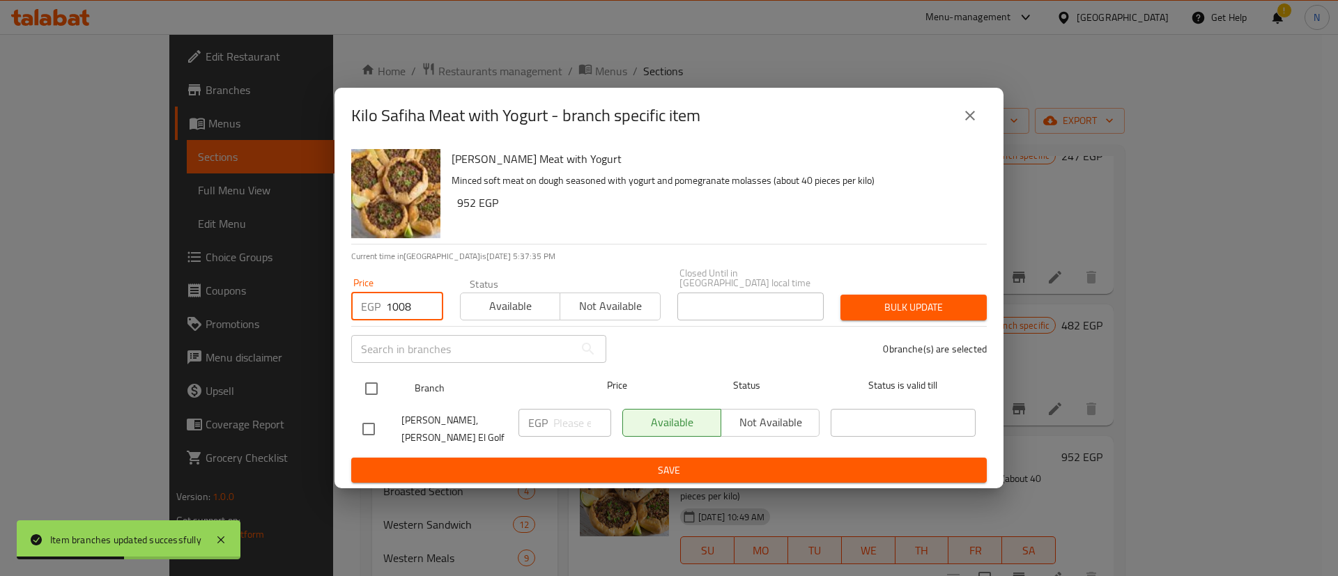
type input "1008"
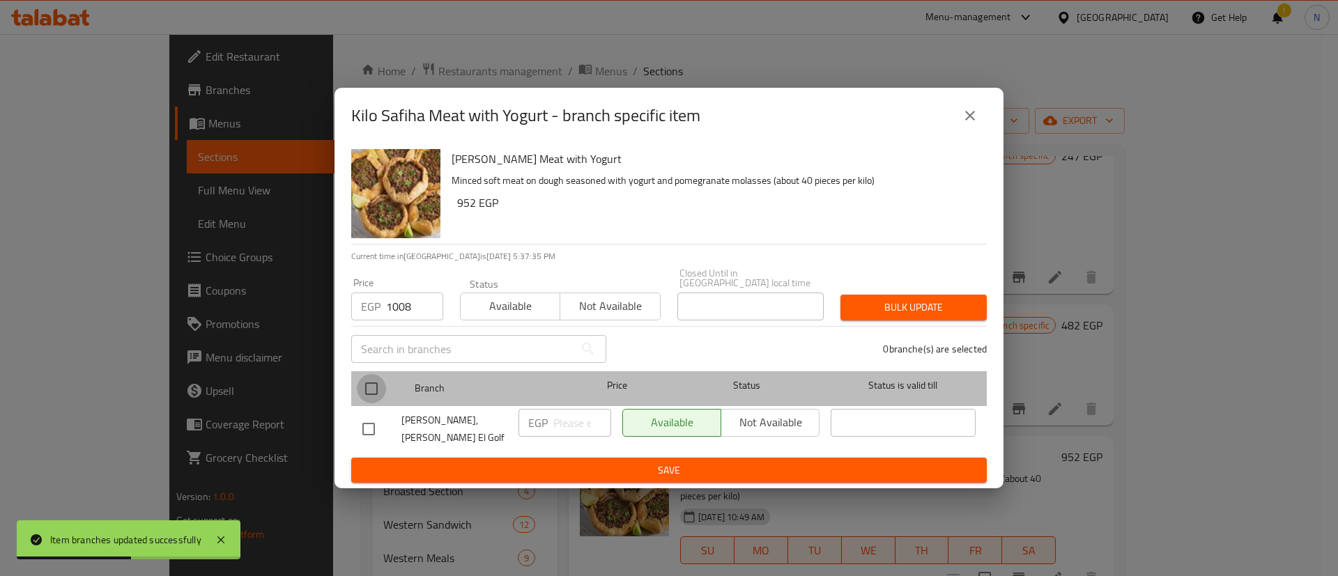
click at [371, 401] on input "checkbox" at bounding box center [371, 388] width 29 height 29
checkbox input "true"
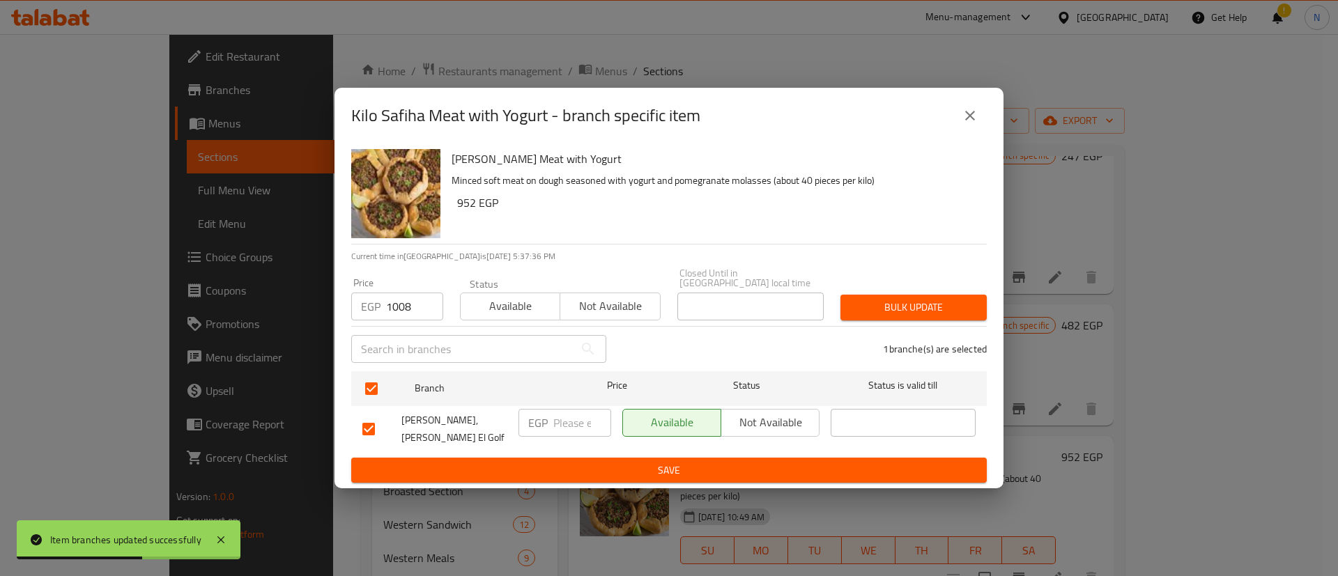
click at [914, 307] on span "Bulk update" at bounding box center [913, 307] width 124 height 17
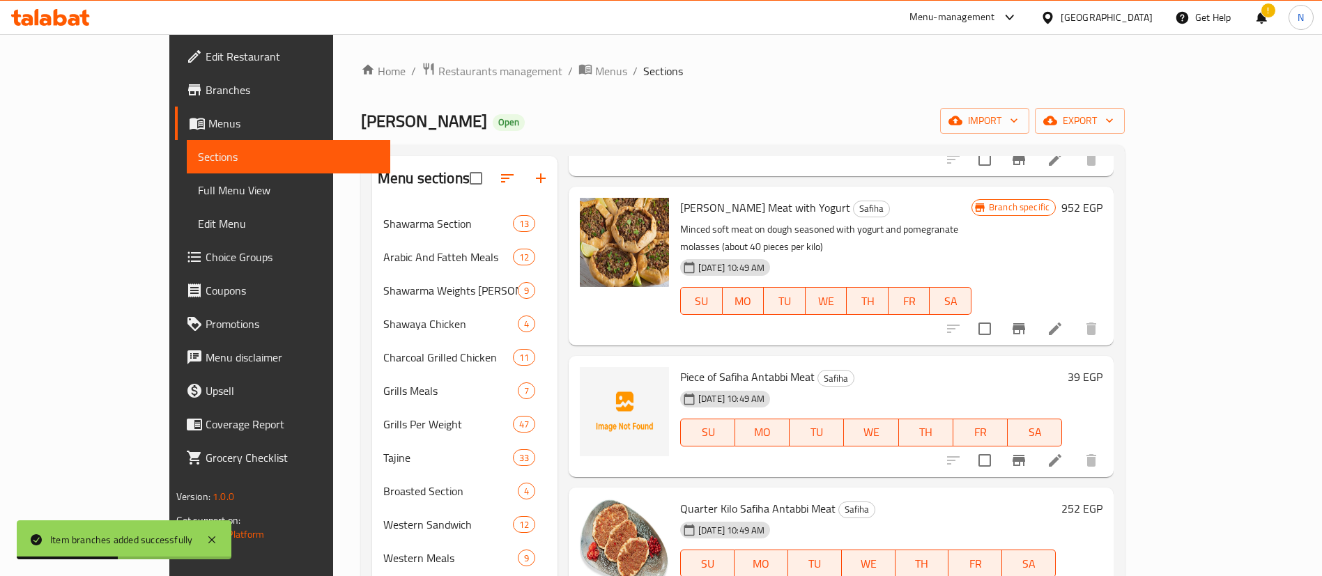
scroll to position [1051, 0]
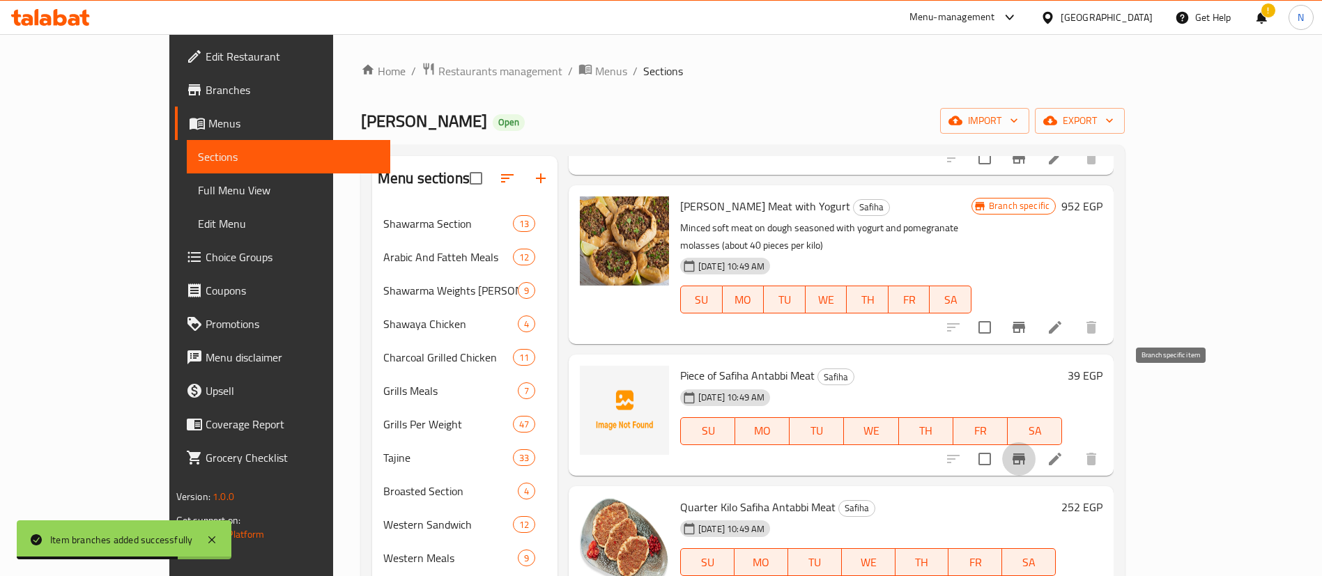
click at [1035, 442] on button "Branch-specific-item" at bounding box center [1018, 458] width 33 height 33
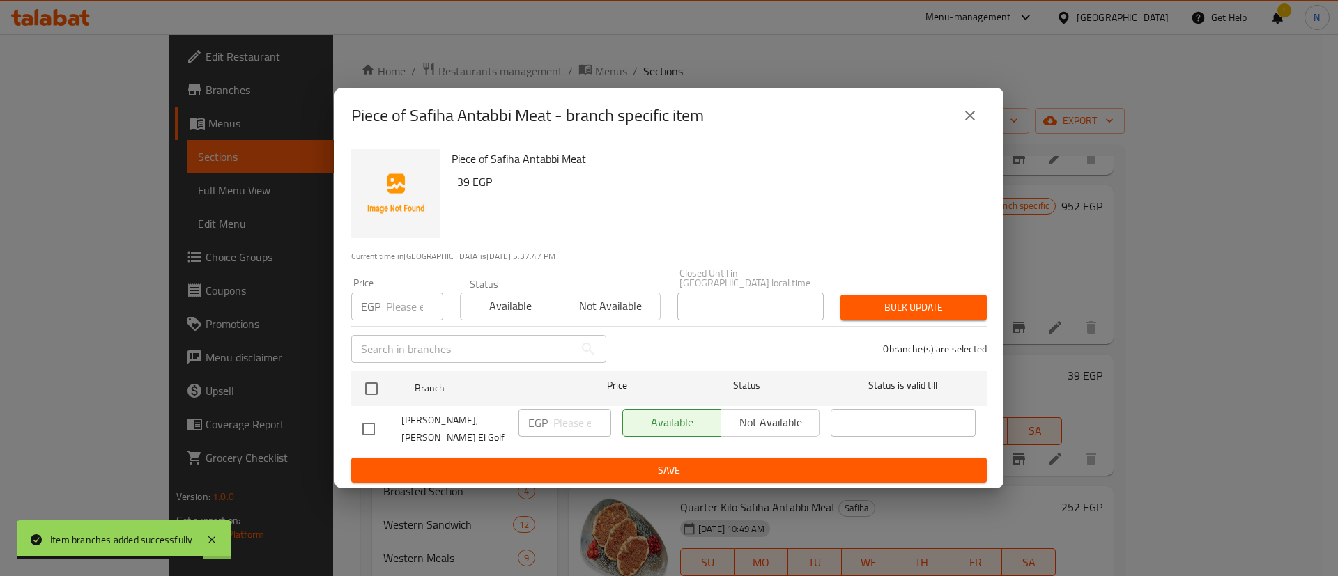
click at [395, 304] on input "number" at bounding box center [414, 307] width 57 height 28
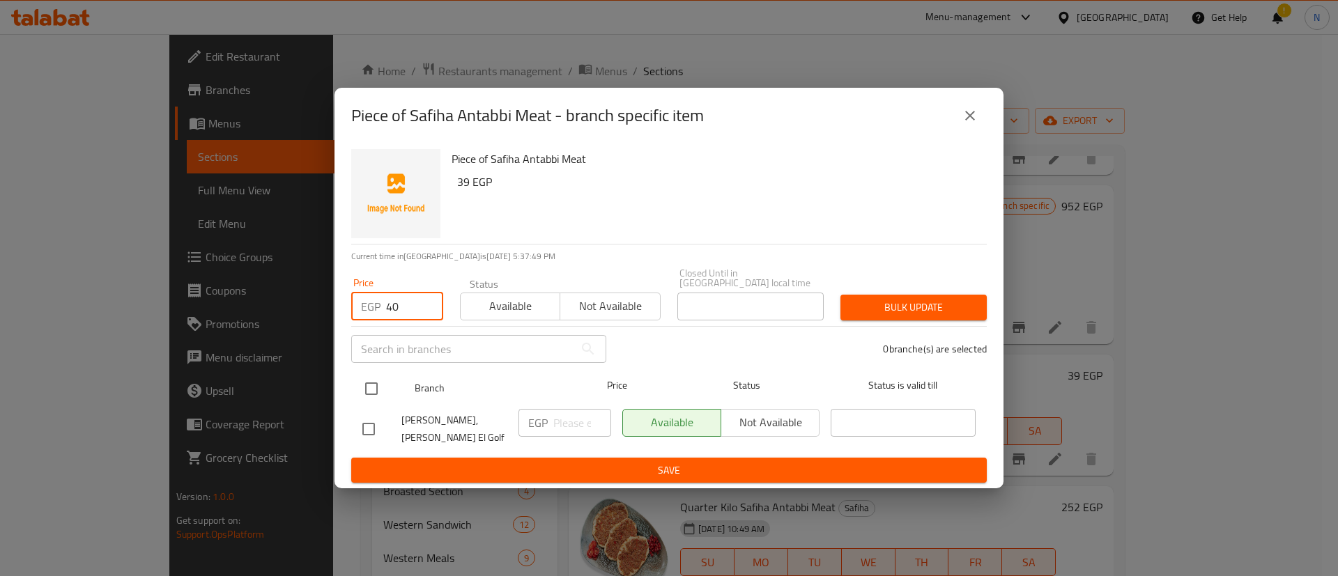
type input "40"
click at [373, 394] on input "checkbox" at bounding box center [371, 388] width 29 height 29
checkbox input "true"
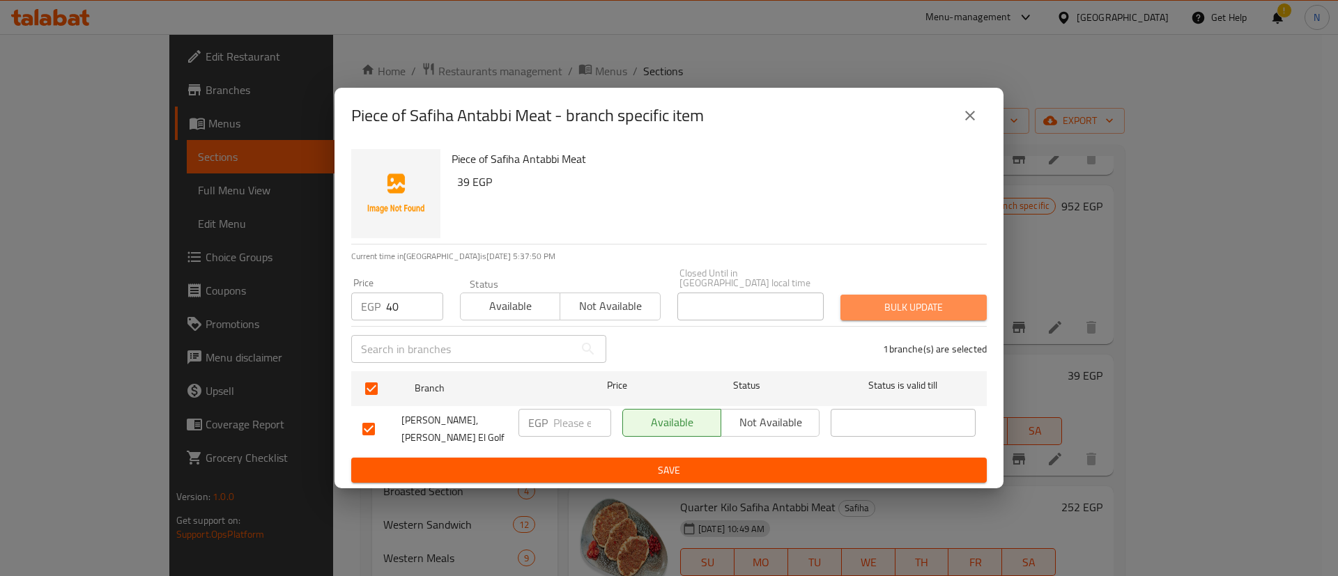
click at [904, 317] on button "Bulk update" at bounding box center [913, 308] width 146 height 26
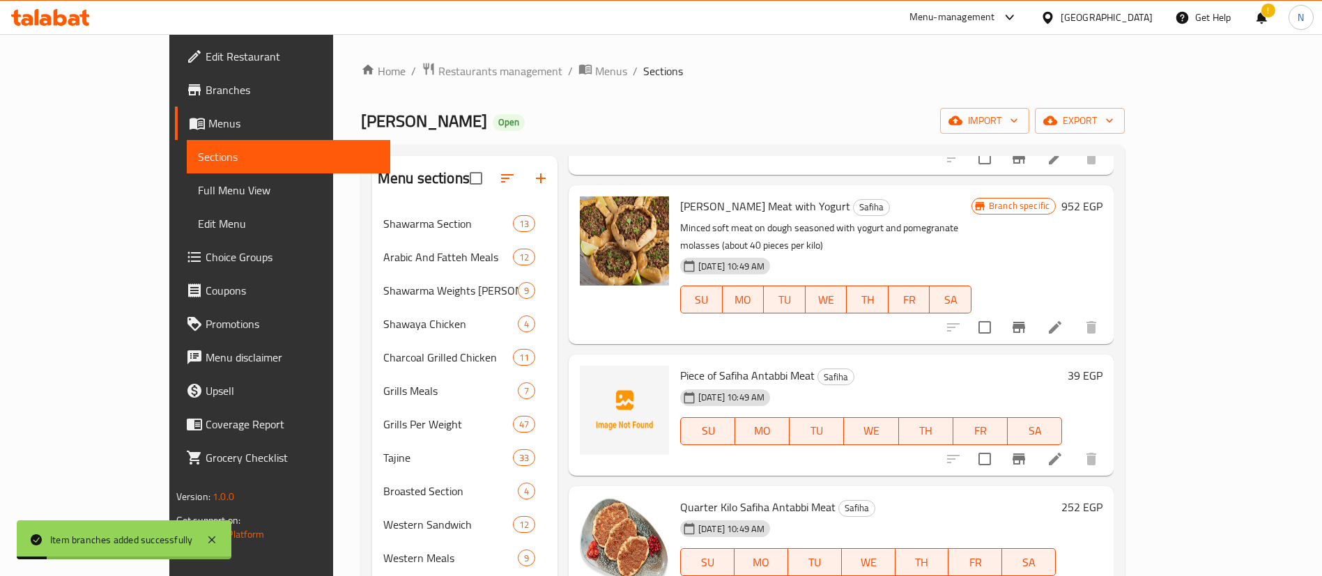
scroll to position [1081, 0]
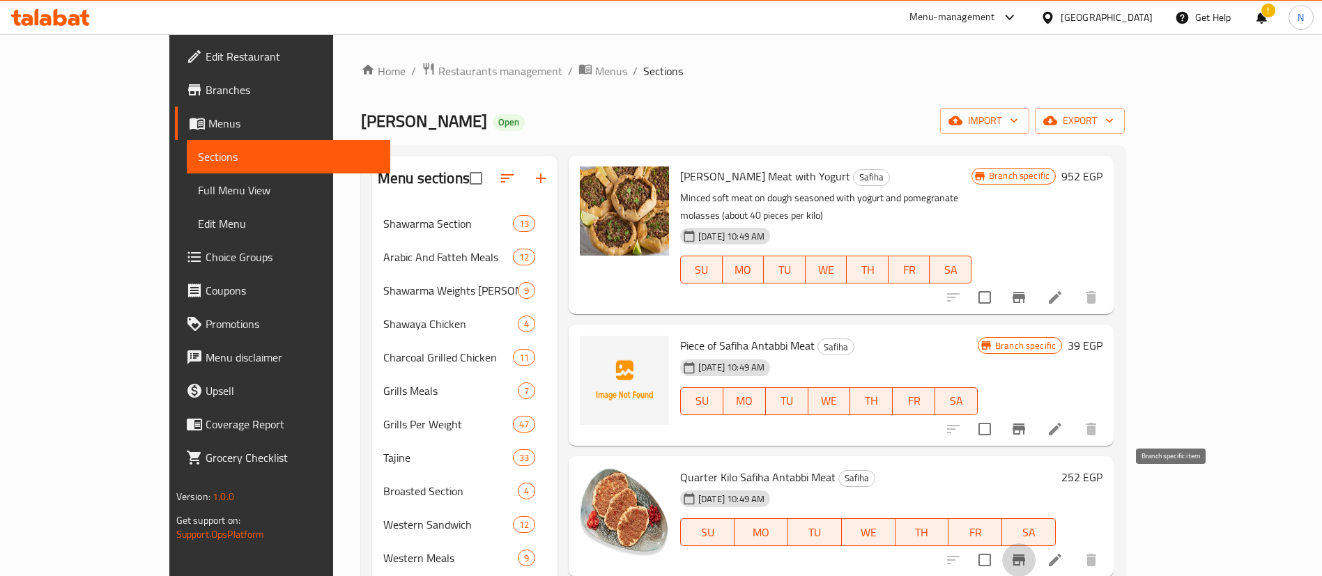
click at [1035, 543] on button "Branch-specific-item" at bounding box center [1018, 559] width 33 height 33
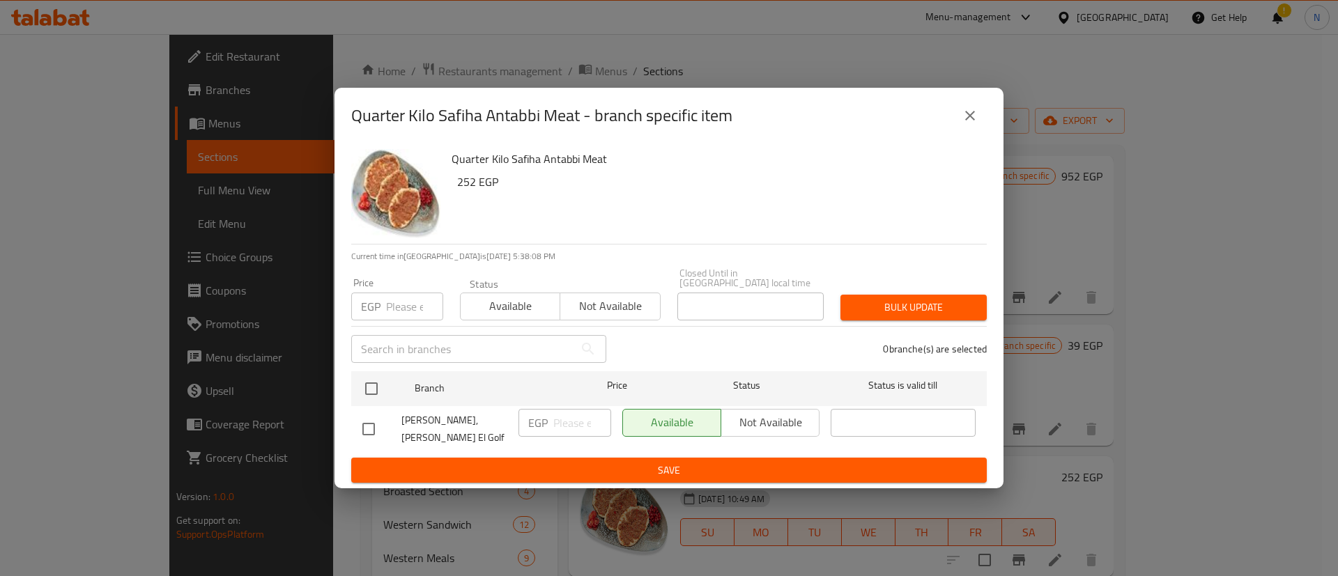
click at [396, 307] on input "number" at bounding box center [414, 307] width 57 height 28
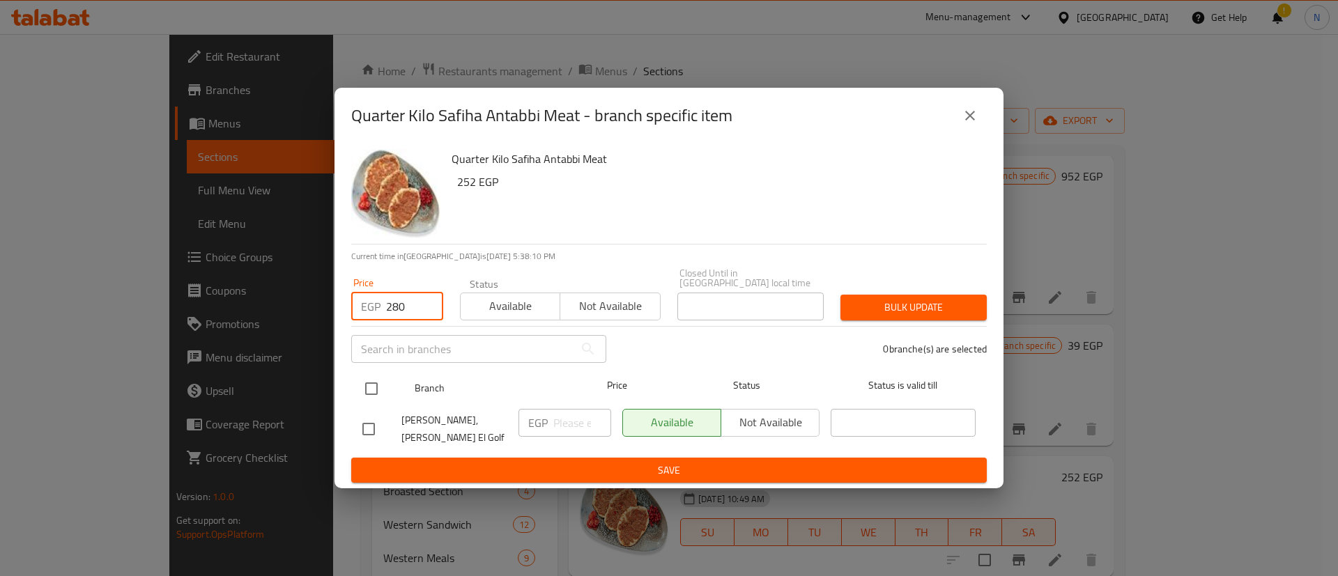
type input "280"
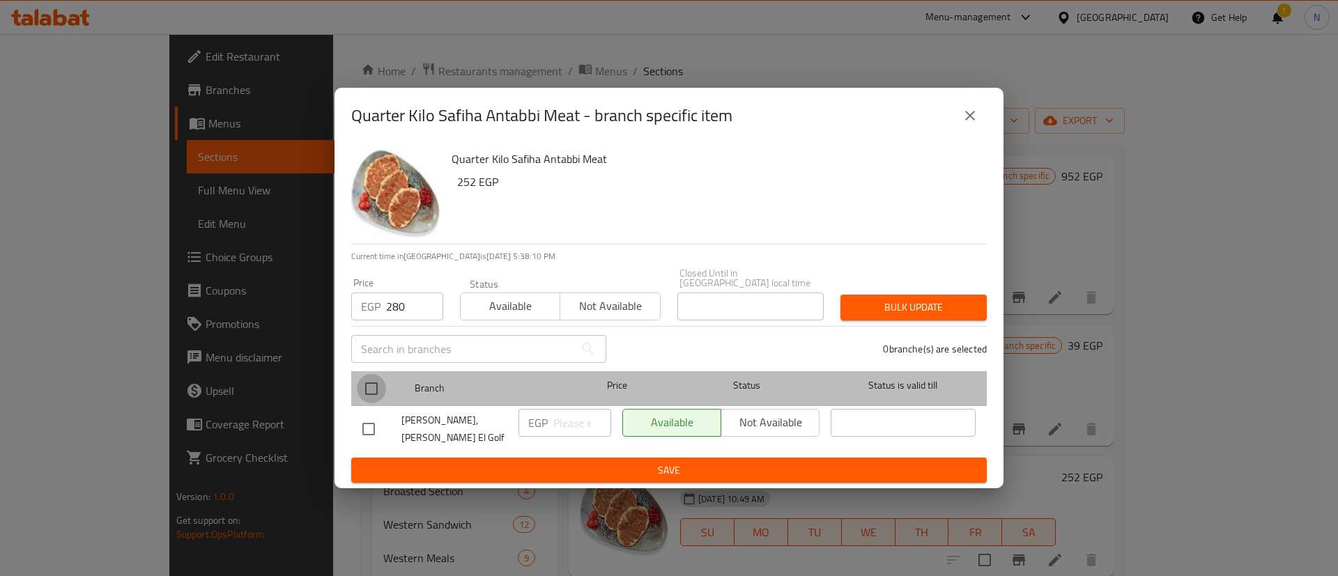
click at [366, 393] on input "checkbox" at bounding box center [371, 388] width 29 height 29
checkbox input "true"
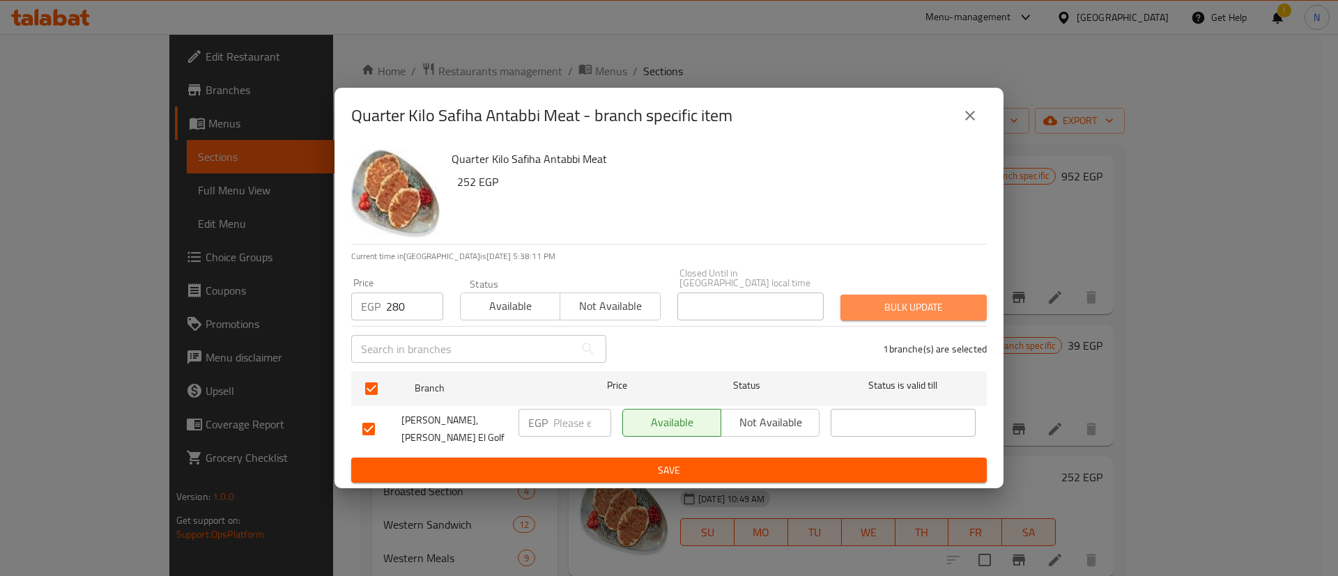
click at [925, 311] on span "Bulk update" at bounding box center [913, 307] width 124 height 17
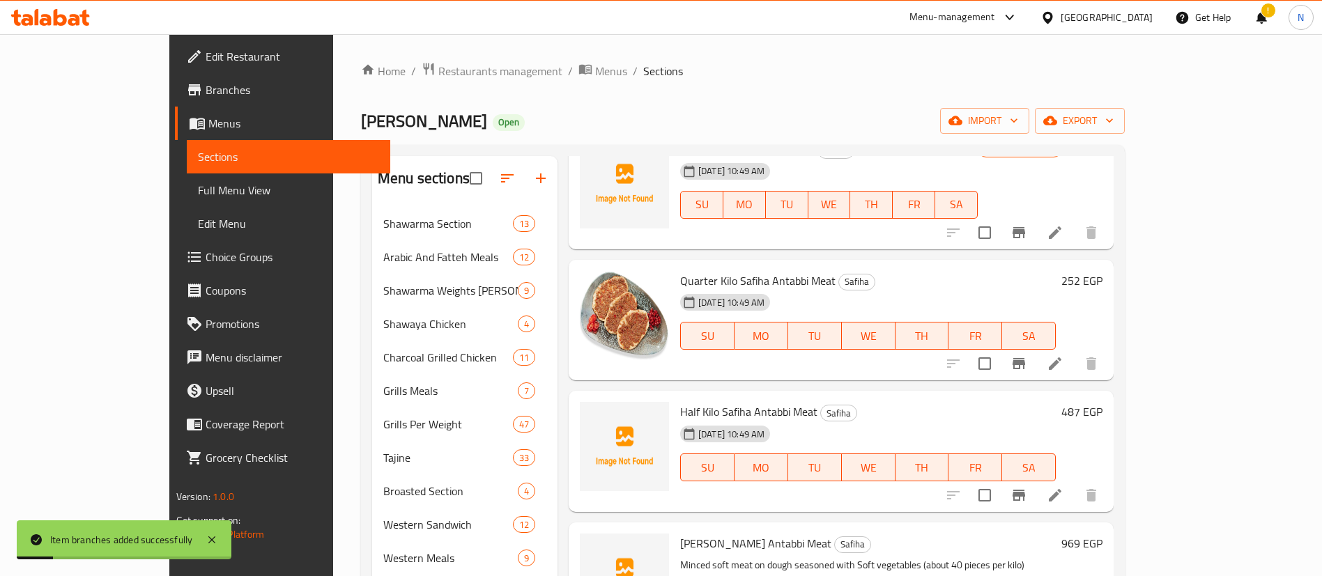
scroll to position [1281, 0]
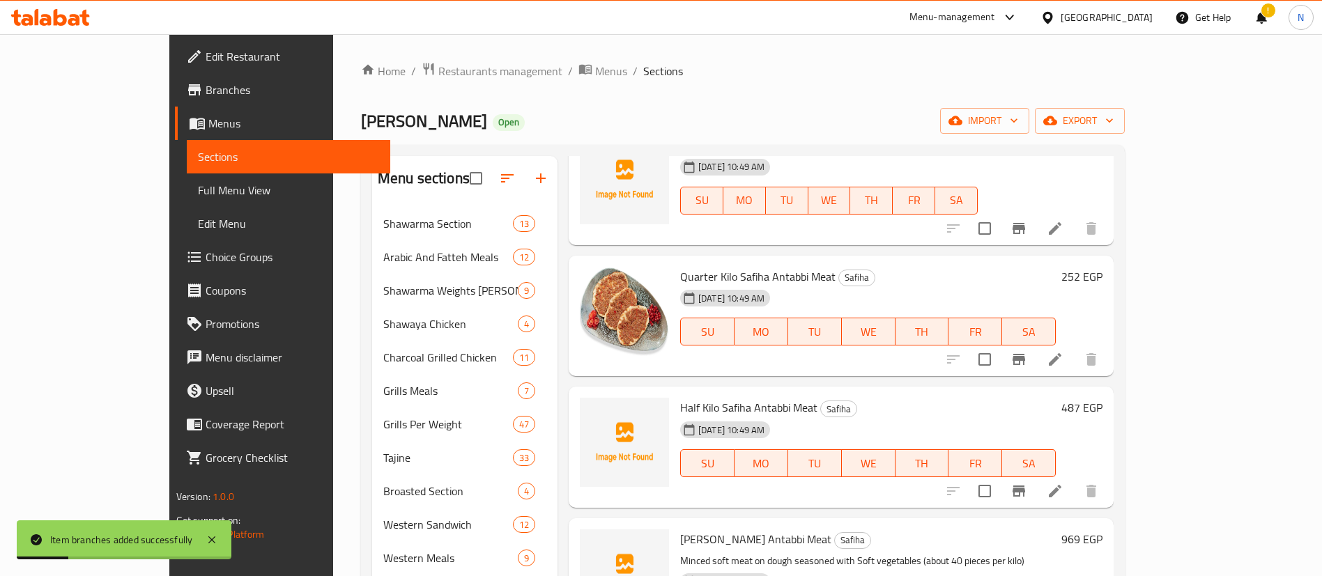
click at [1025, 486] on icon "Branch-specific-item" at bounding box center [1018, 491] width 13 height 11
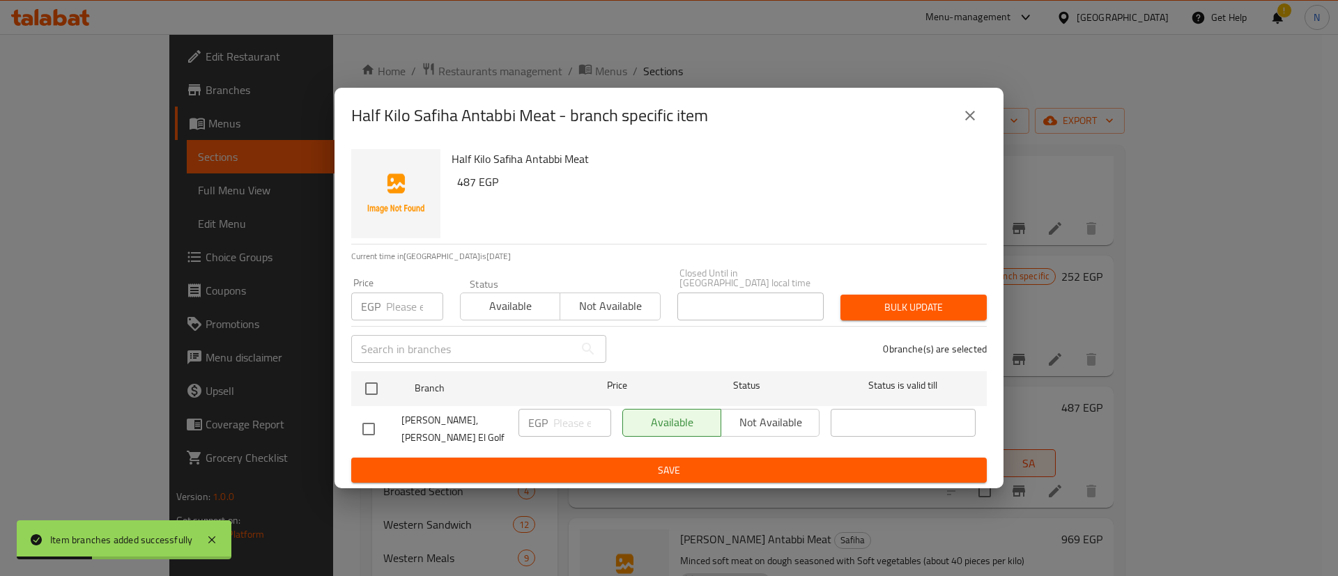
click at [396, 311] on input "number" at bounding box center [414, 307] width 57 height 28
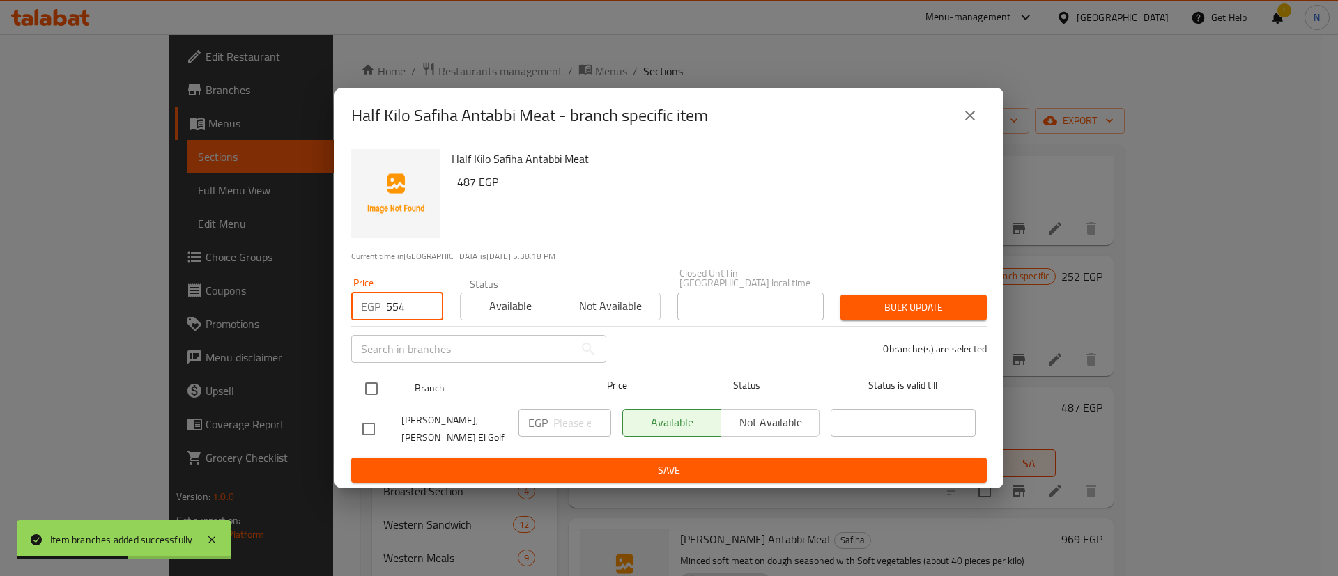
type input "554"
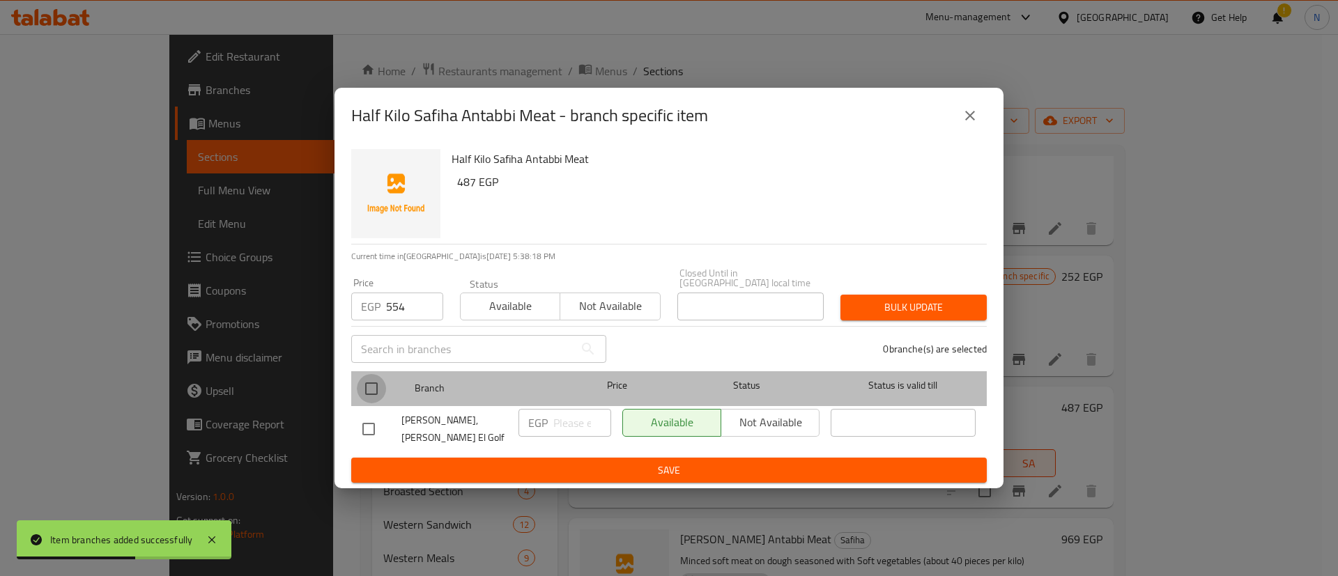
click at [374, 392] on input "checkbox" at bounding box center [371, 388] width 29 height 29
checkbox input "true"
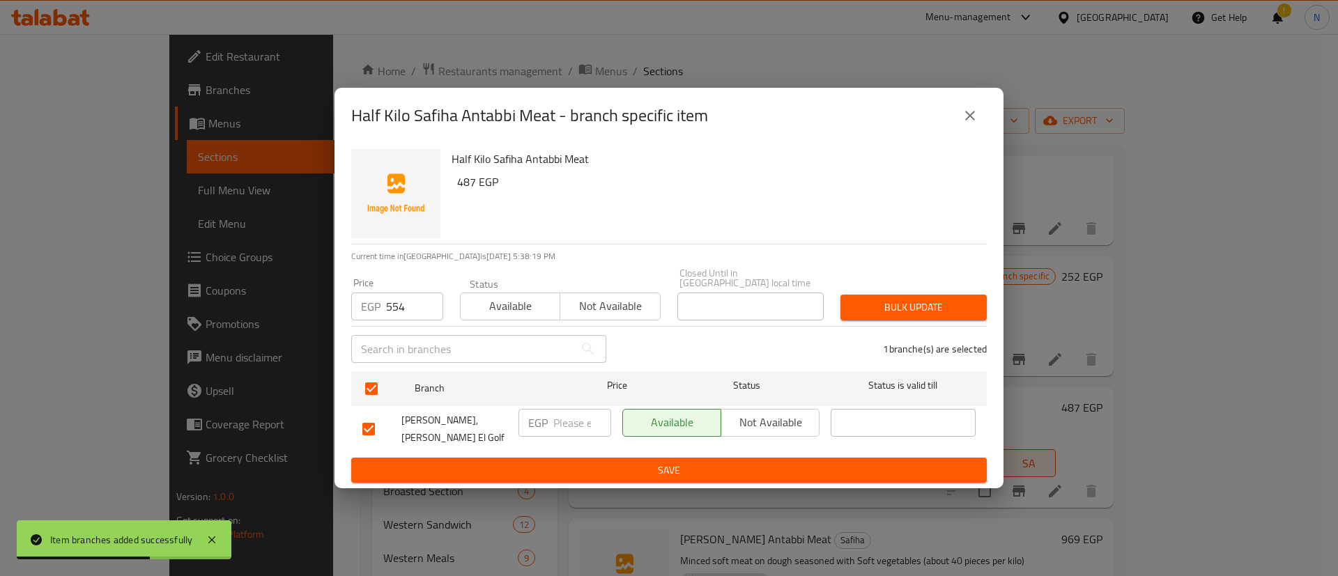
click at [939, 319] on button "Bulk update" at bounding box center [913, 308] width 146 height 26
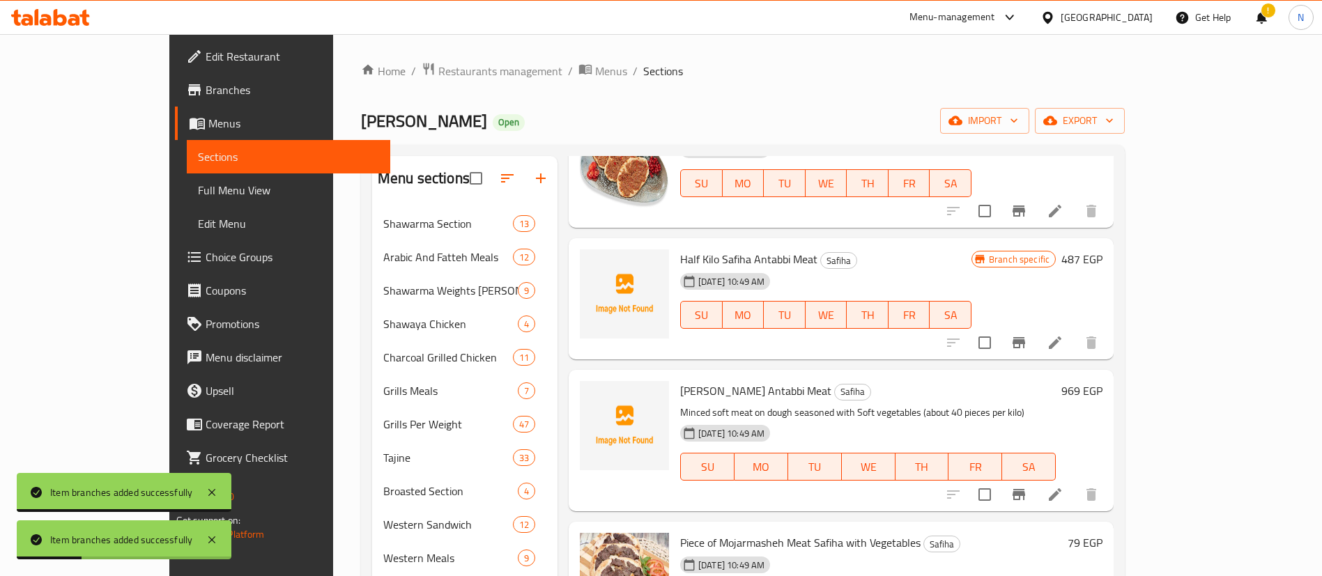
scroll to position [1431, 0]
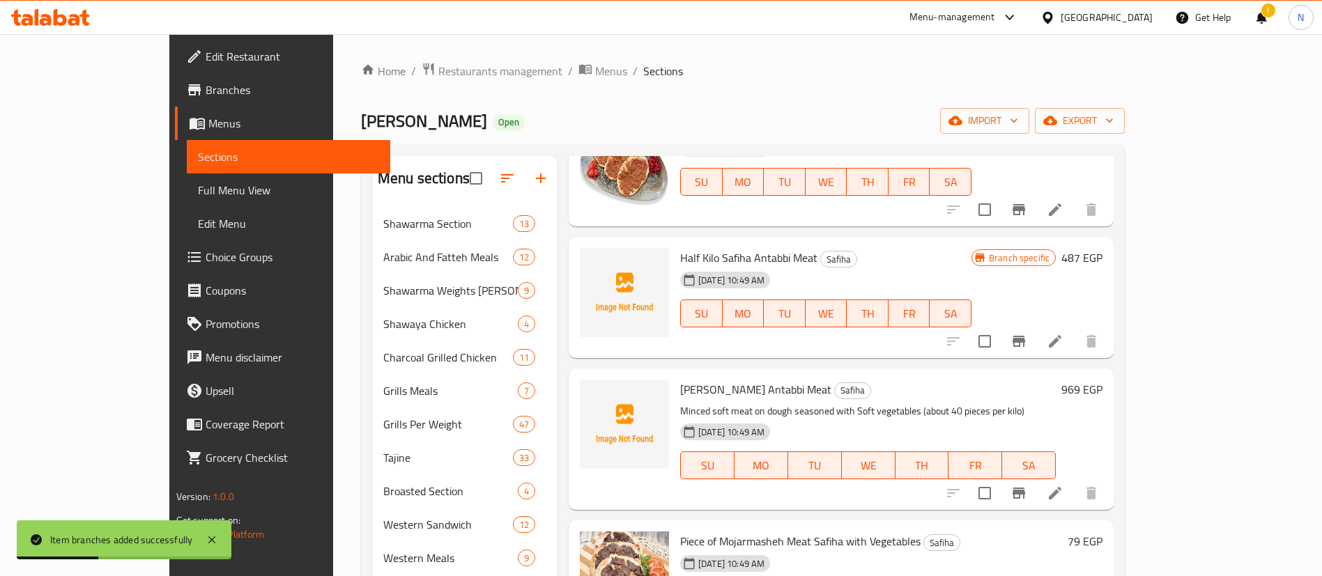
click at [1025, 488] on icon "Branch-specific-item" at bounding box center [1018, 493] width 13 height 11
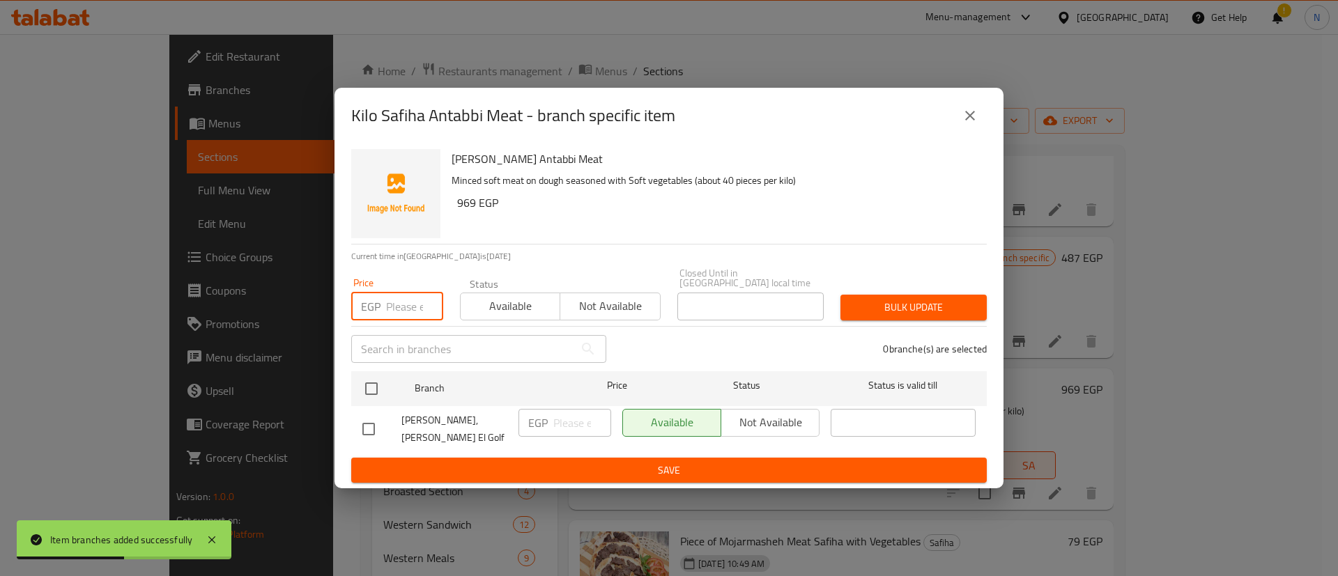
click at [389, 310] on input "number" at bounding box center [414, 307] width 57 height 28
type input "1059"
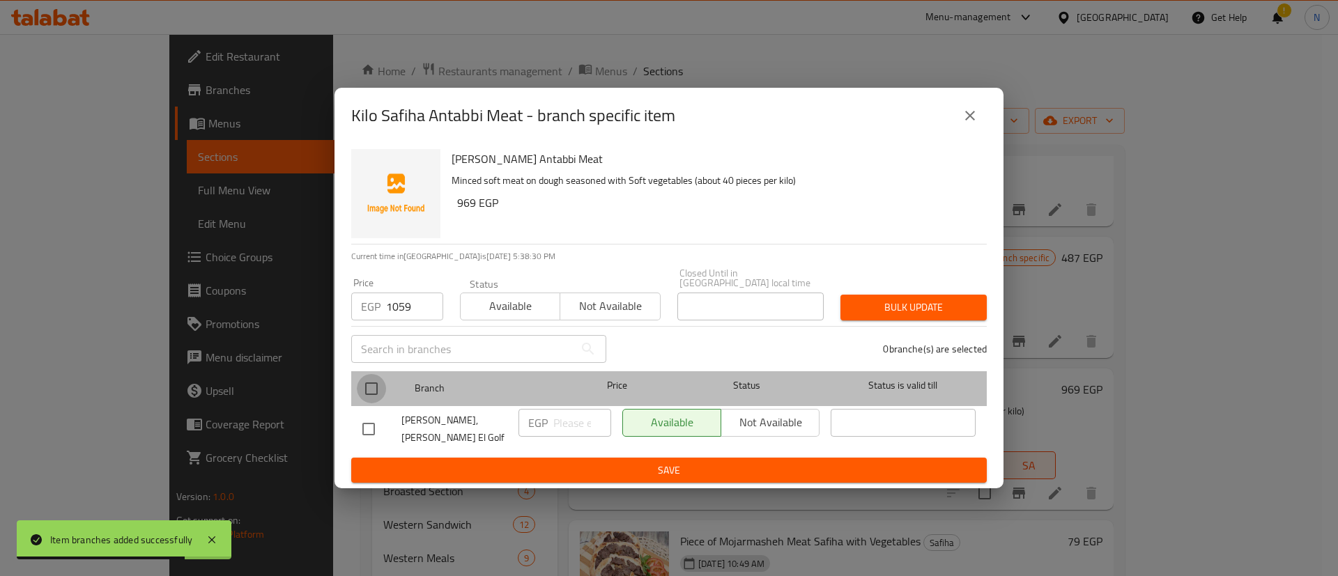
click at [373, 398] on input "checkbox" at bounding box center [371, 388] width 29 height 29
checkbox input "true"
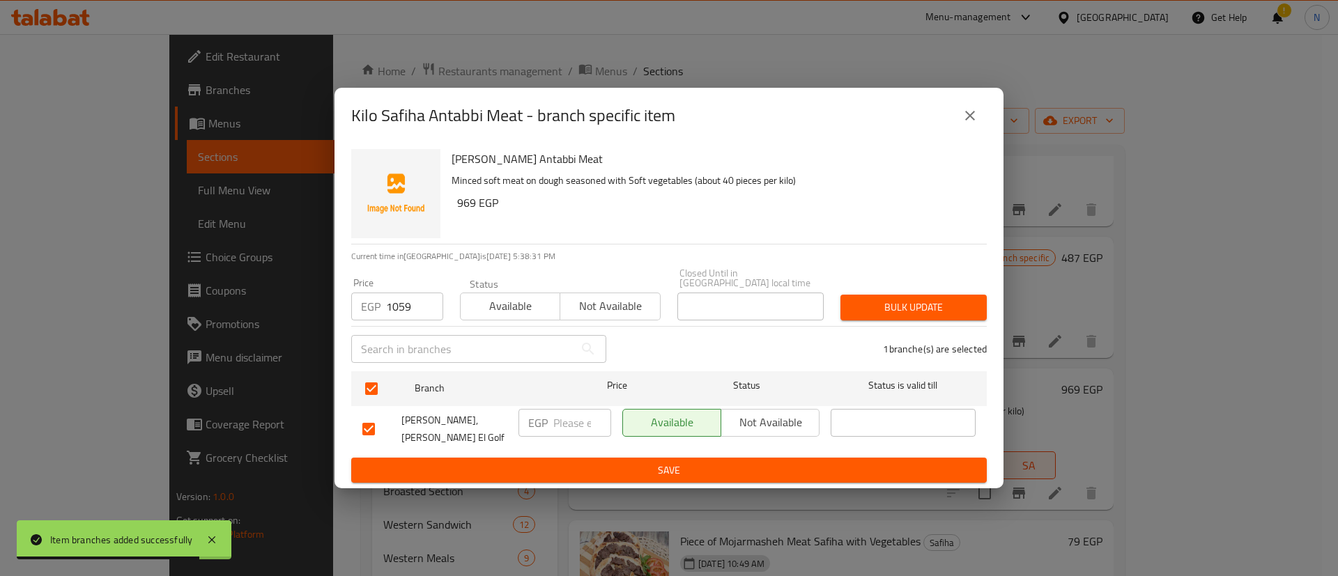
click at [904, 316] on span "Bulk update" at bounding box center [913, 307] width 124 height 17
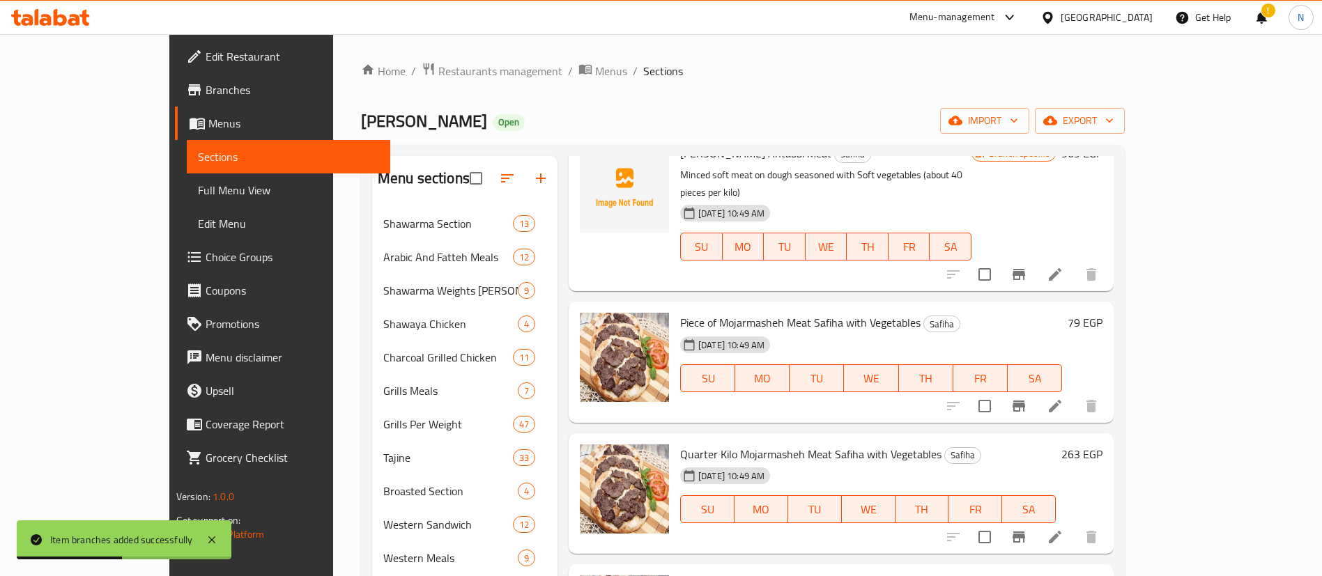
scroll to position [1670, 0]
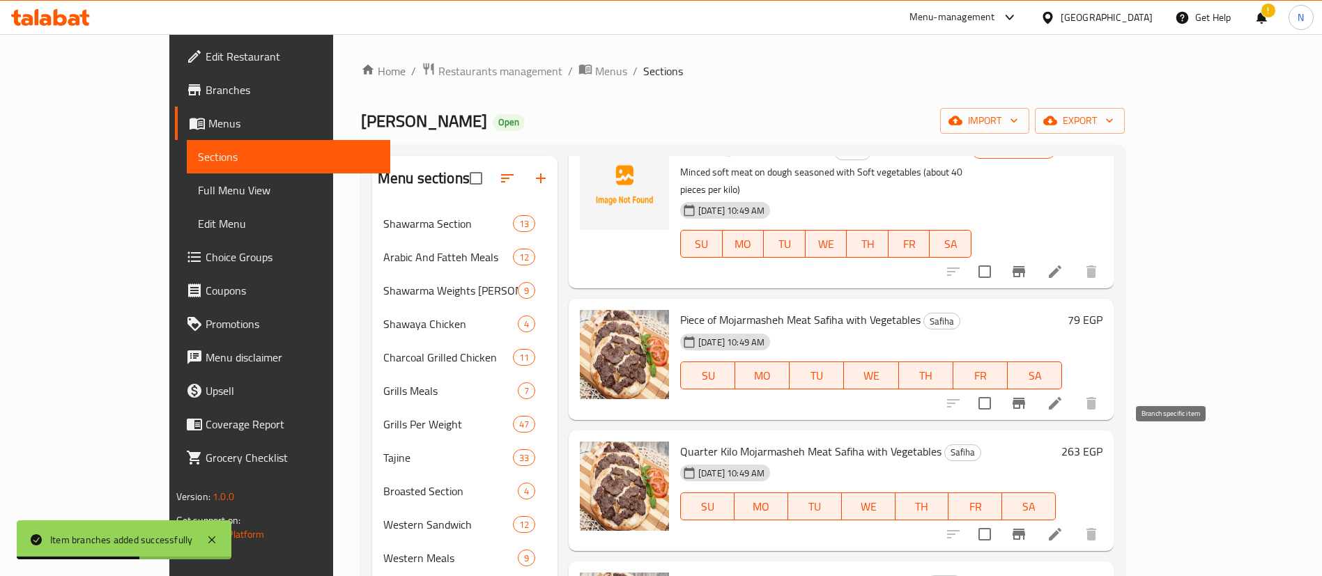
click at [1027, 526] on icon "Branch-specific-item" at bounding box center [1018, 534] width 17 height 17
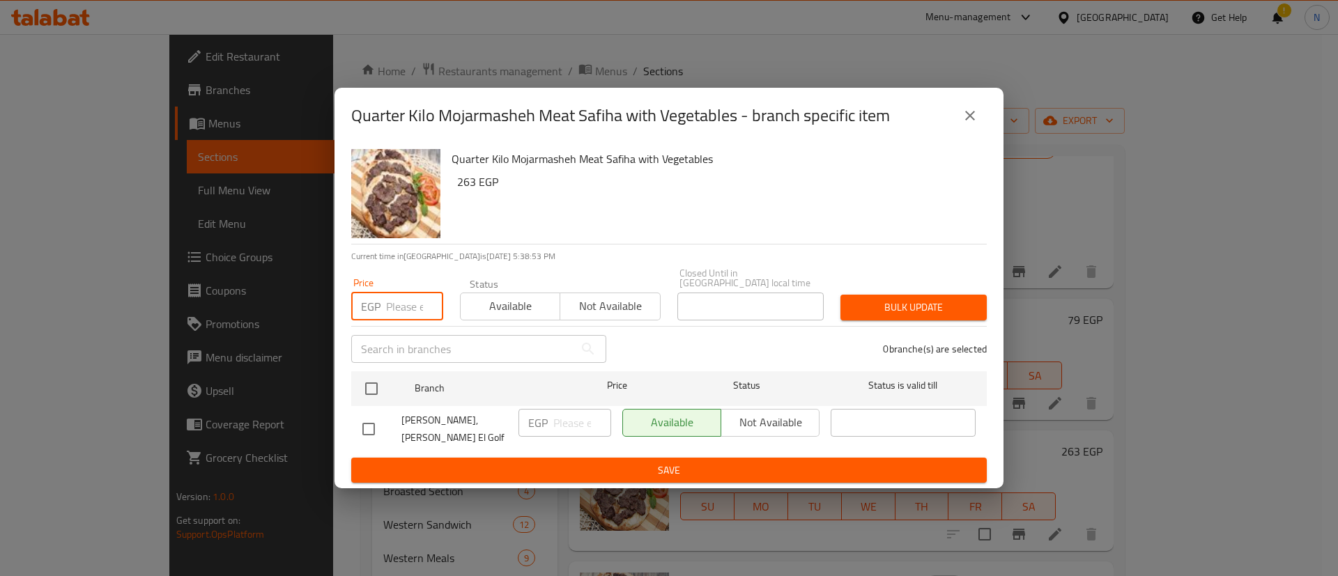
click at [404, 308] on input "number" at bounding box center [414, 307] width 57 height 28
type input "297"
click at [372, 386] on input "checkbox" at bounding box center [371, 388] width 29 height 29
checkbox input "true"
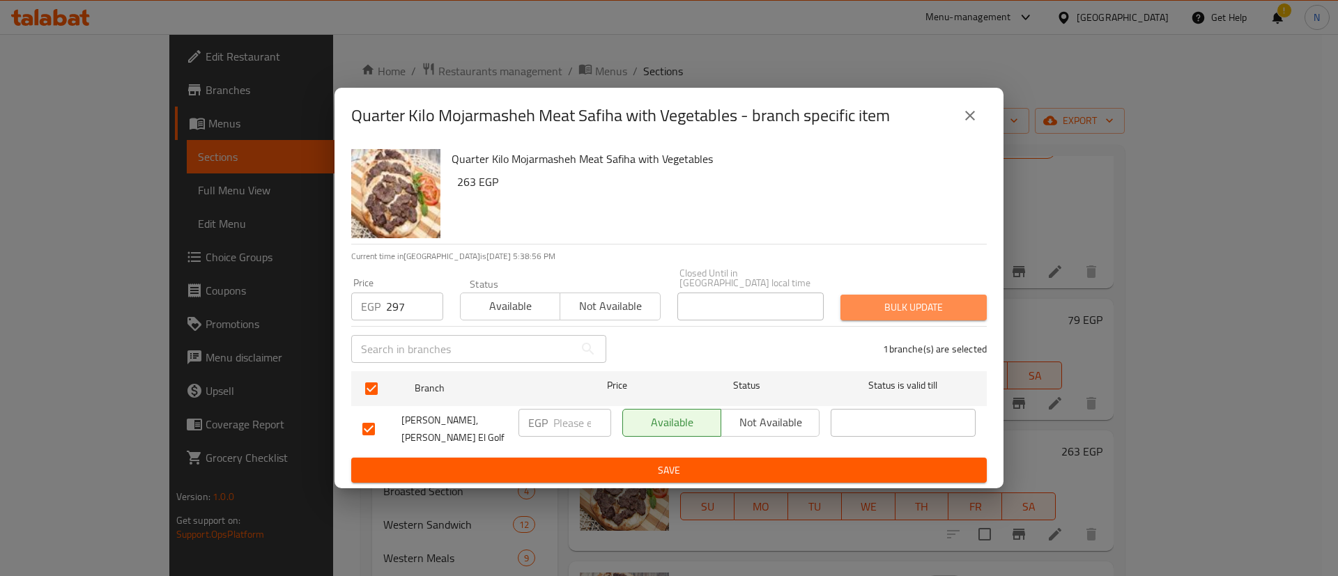
click at [900, 309] on span "Bulk update" at bounding box center [913, 307] width 124 height 17
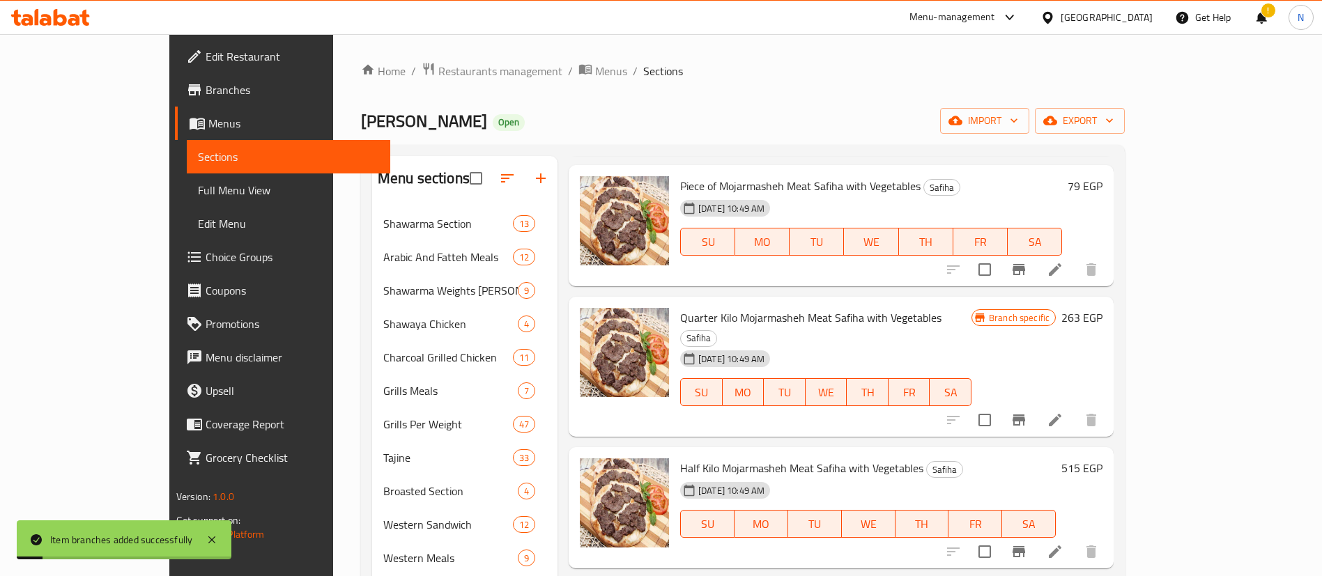
scroll to position [1807, 0]
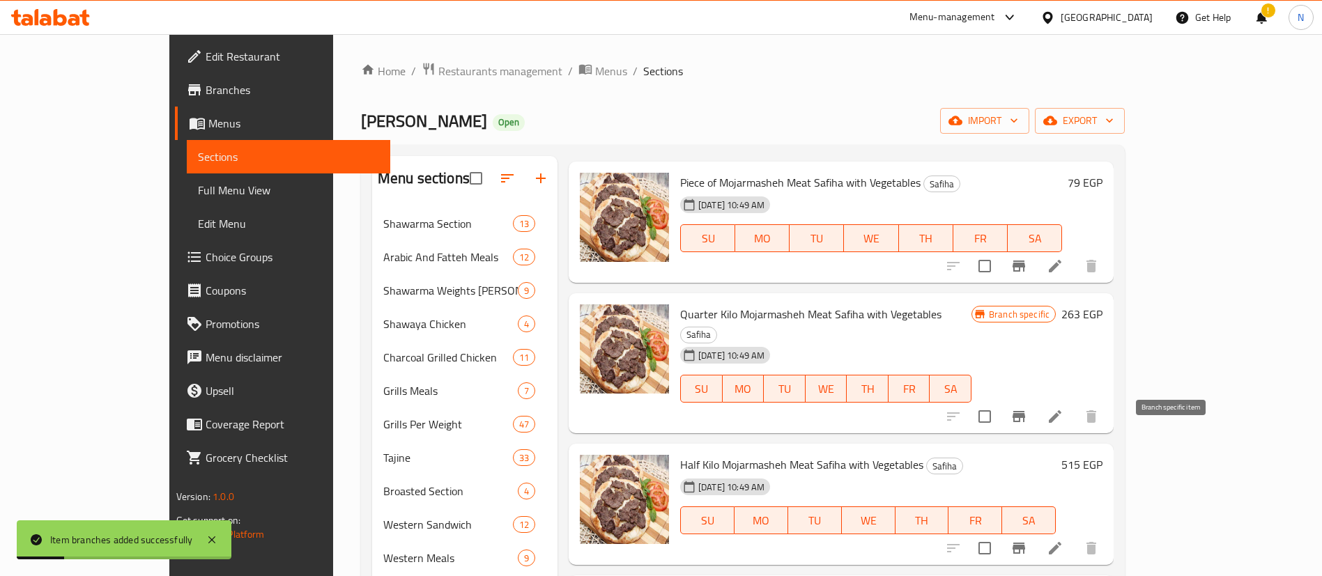
click at [1025, 543] on icon "Branch-specific-item" at bounding box center [1018, 548] width 13 height 11
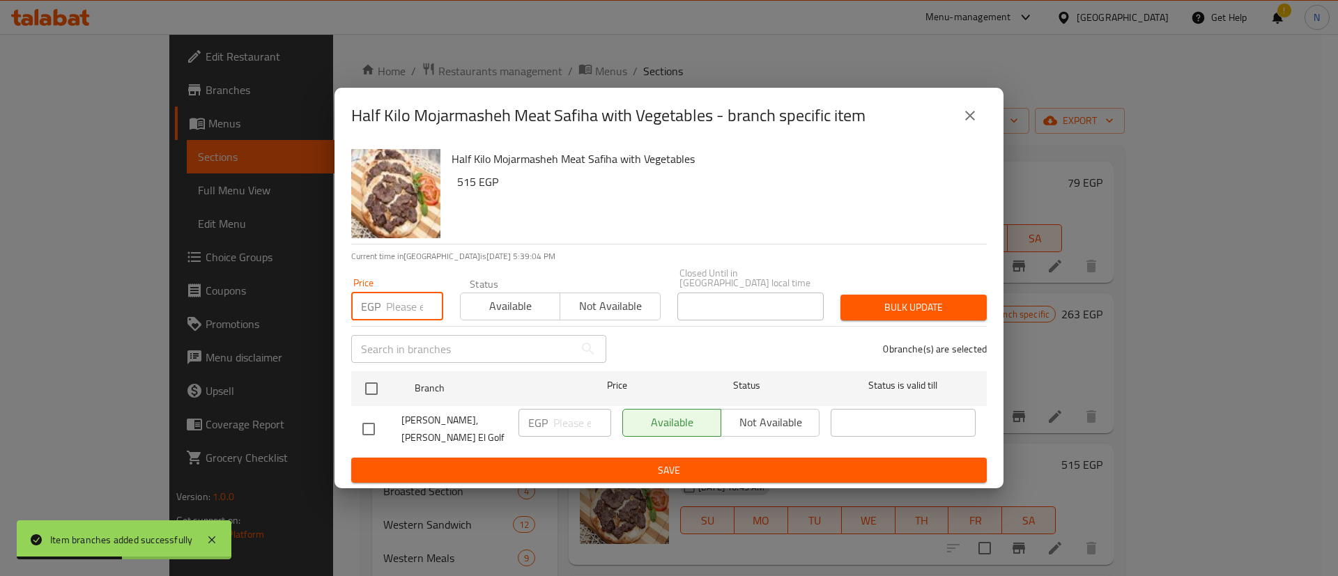
click at [399, 314] on input "number" at bounding box center [414, 307] width 57 height 28
type input "586"
click at [378, 388] on input "checkbox" at bounding box center [371, 388] width 29 height 29
checkbox input "true"
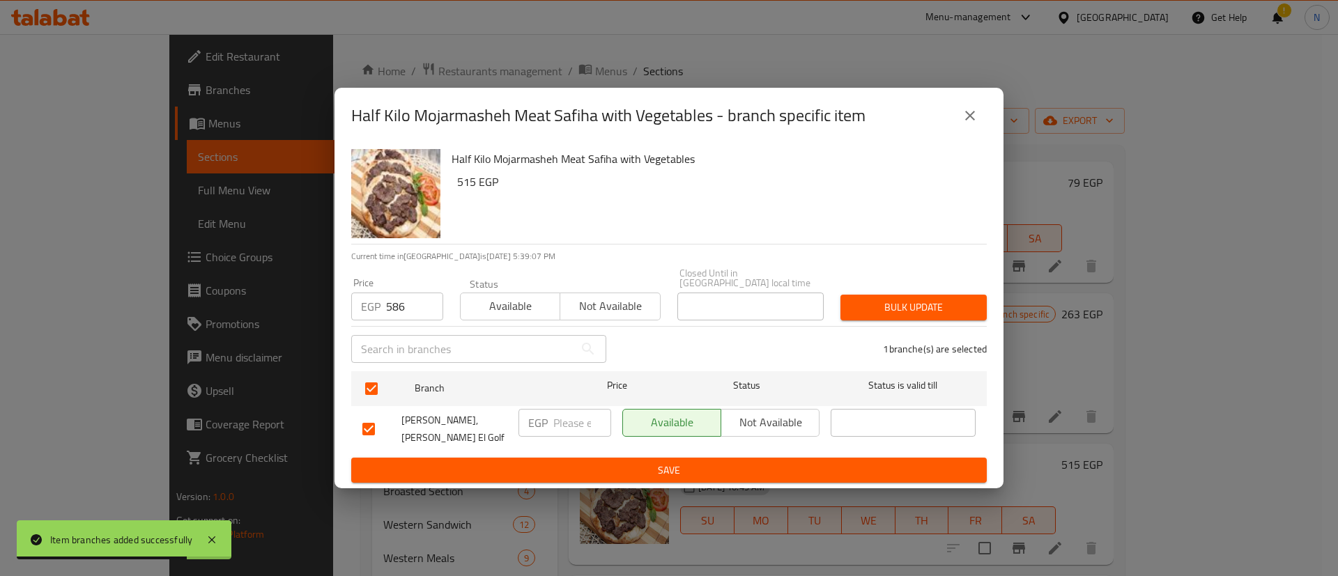
click at [929, 303] on span "Bulk update" at bounding box center [913, 307] width 124 height 17
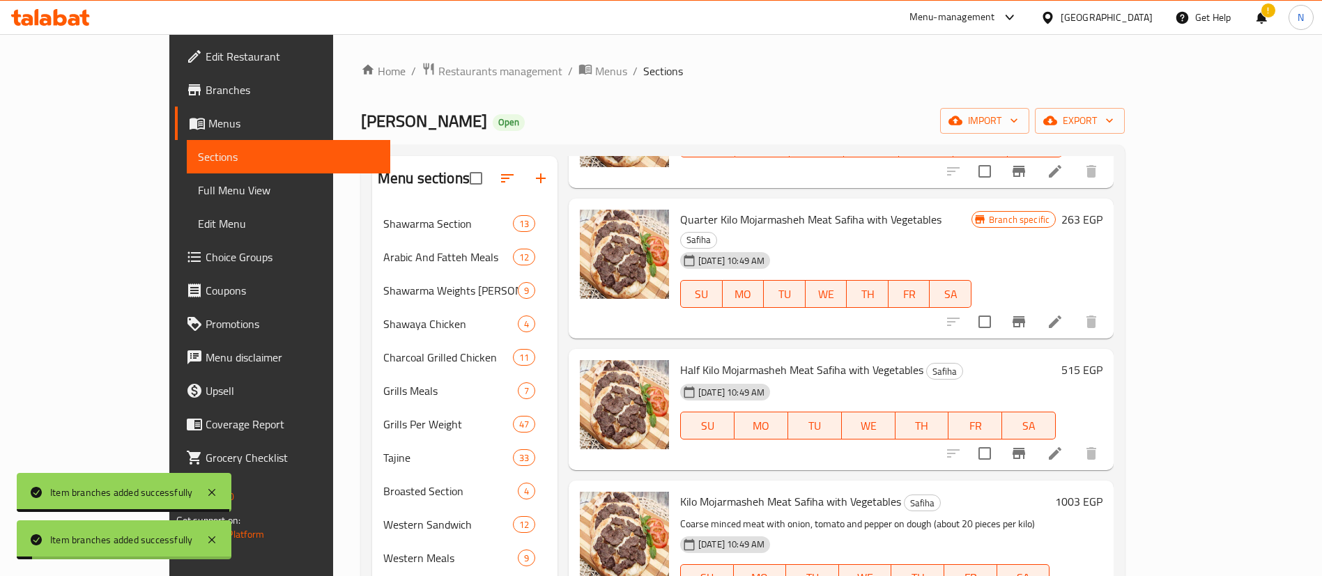
scroll to position [1908, 0]
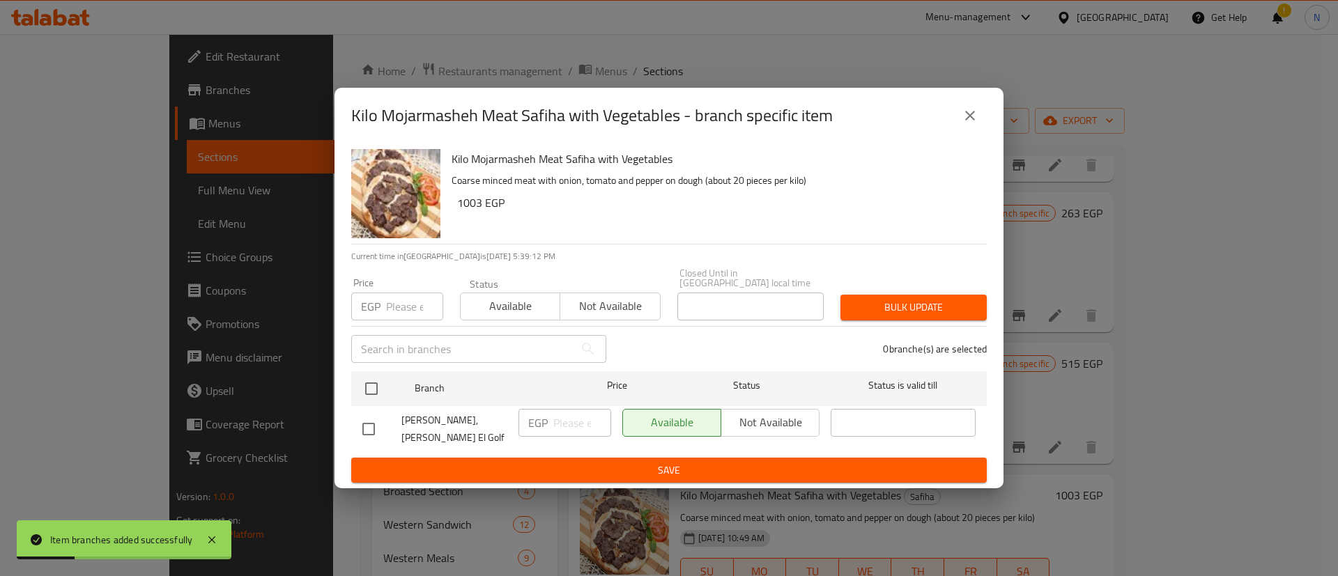
click at [396, 312] on input "number" at bounding box center [414, 307] width 57 height 28
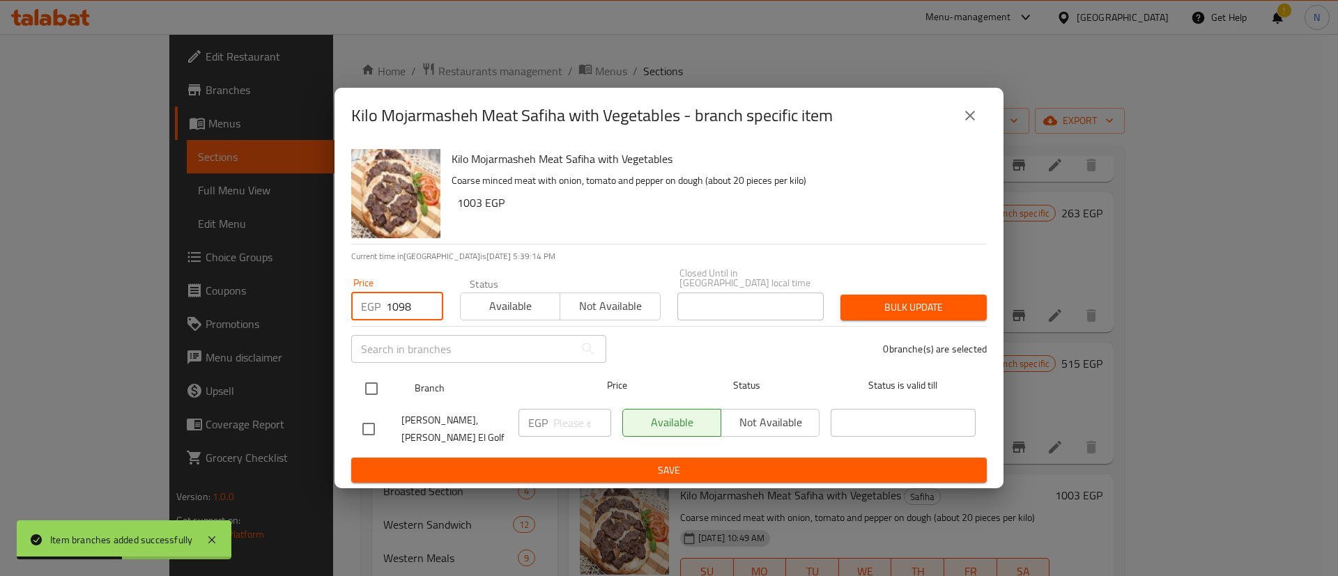
type input "1098"
click at [373, 389] on input "checkbox" at bounding box center [371, 388] width 29 height 29
checkbox input "true"
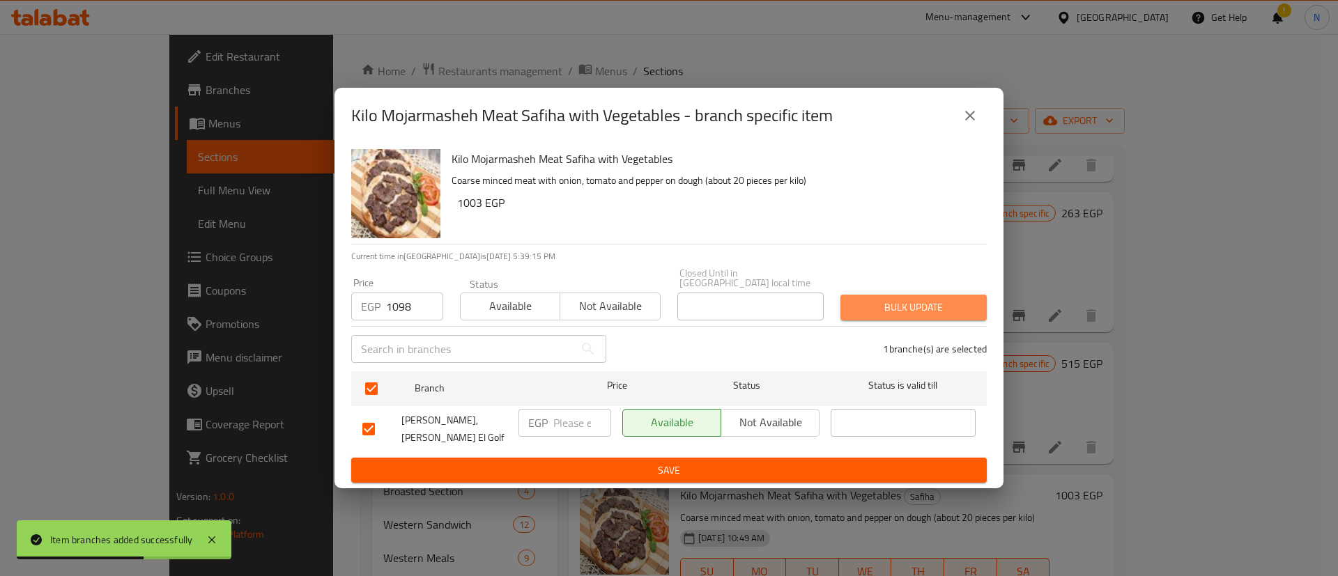
click at [939, 310] on span "Bulk update" at bounding box center [913, 307] width 124 height 17
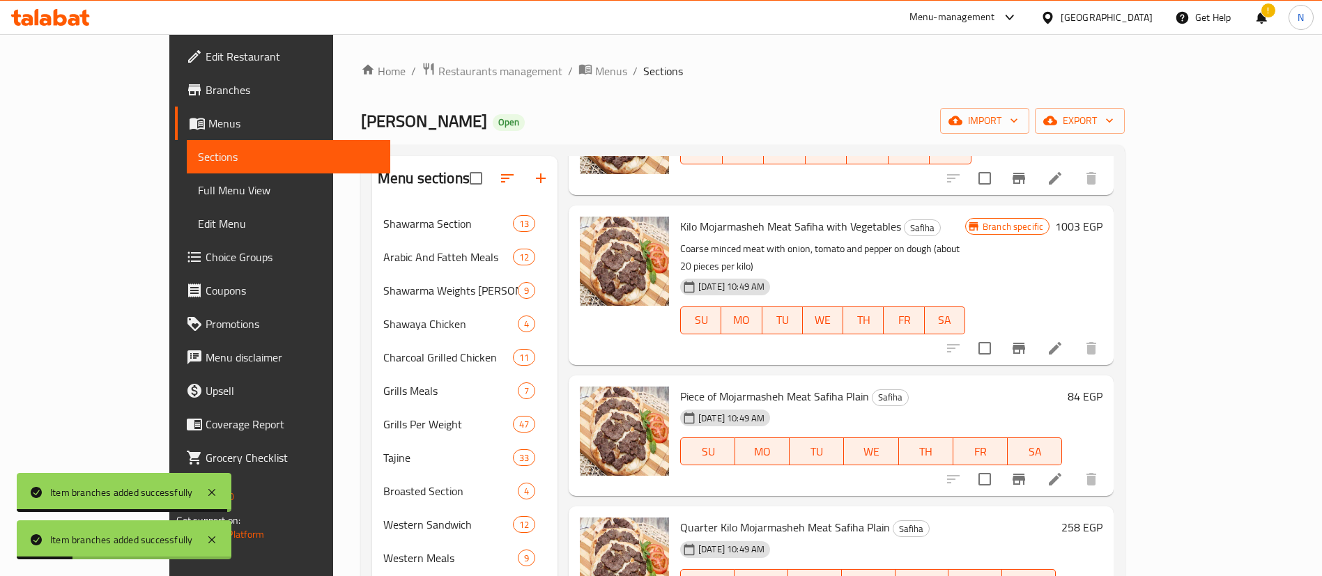
scroll to position [2177, 0]
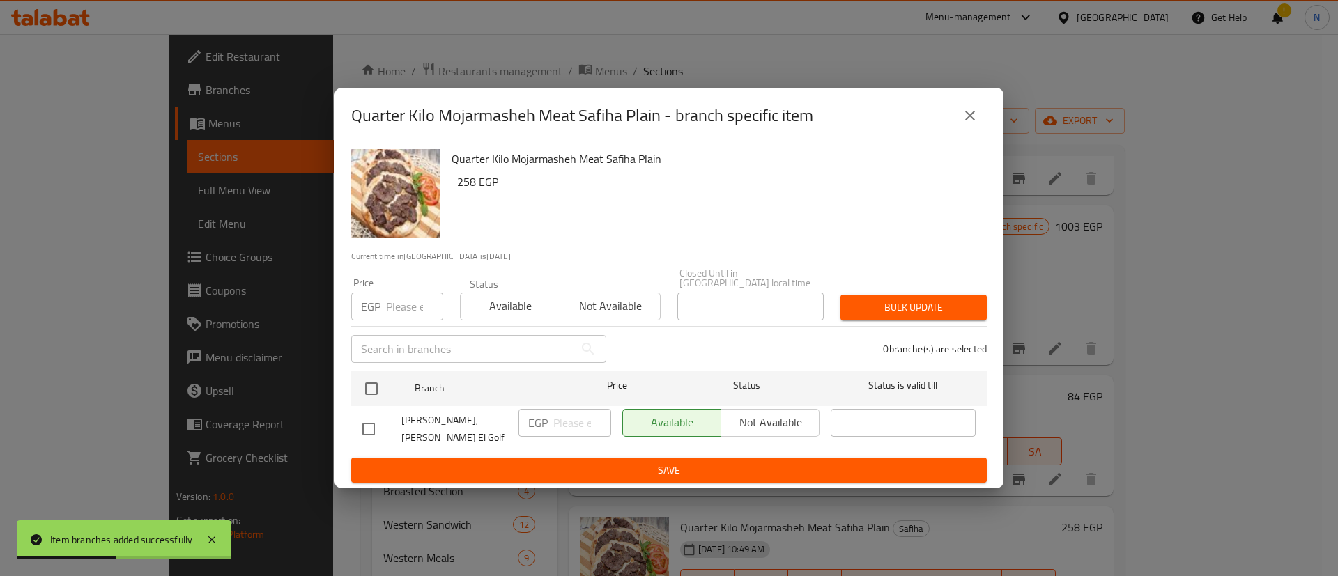
click at [396, 311] on input "number" at bounding box center [414, 307] width 57 height 28
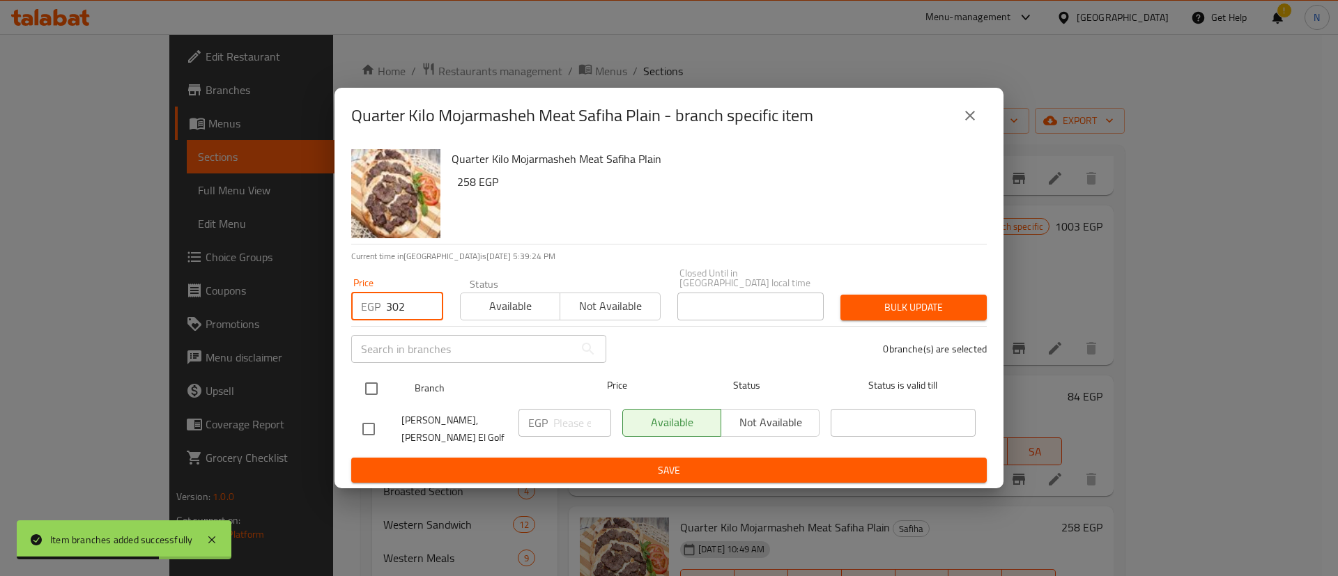
type input "302"
click at [373, 383] on input "checkbox" at bounding box center [371, 388] width 29 height 29
checkbox input "true"
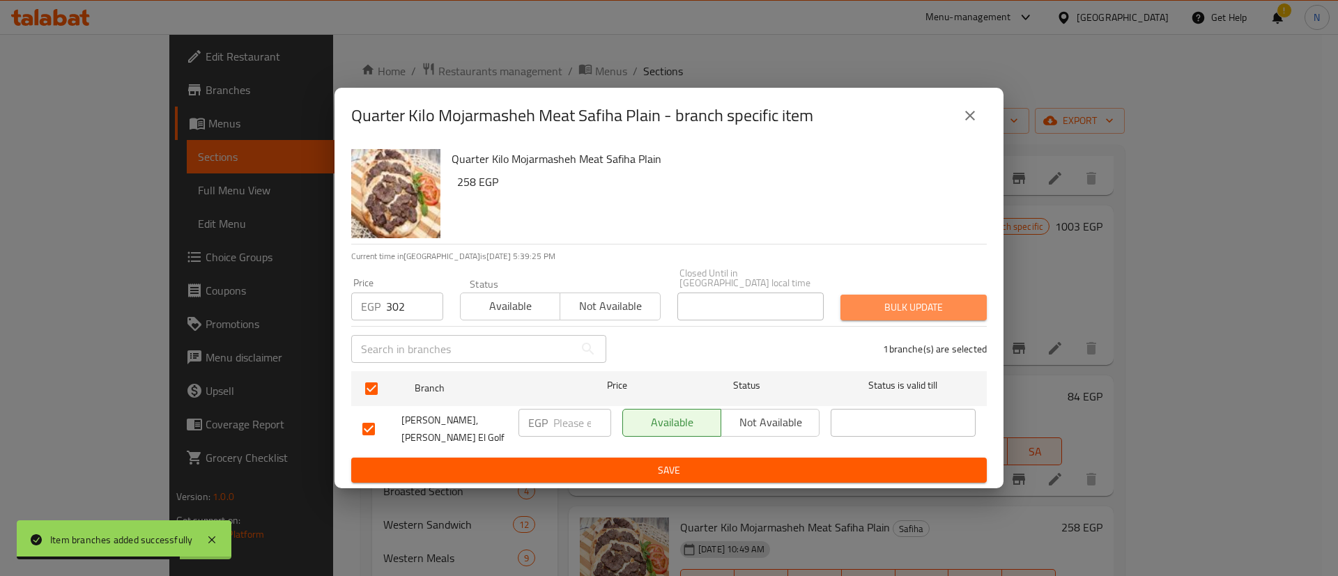
click at [892, 300] on span "Bulk update" at bounding box center [913, 307] width 124 height 17
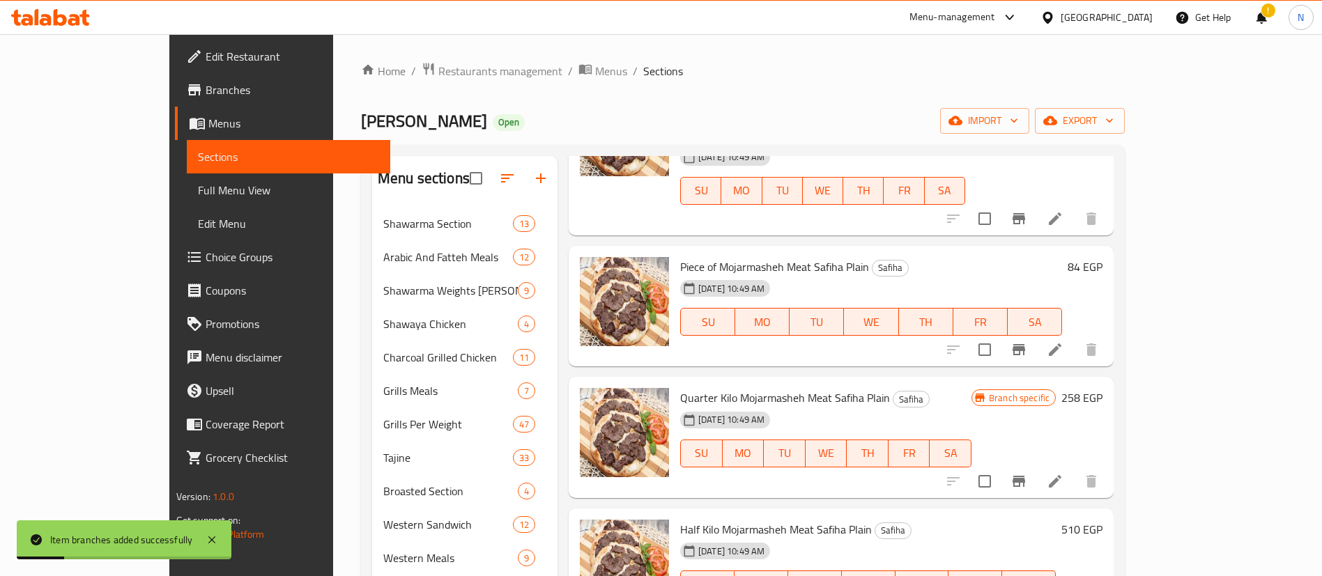
scroll to position [2363, 0]
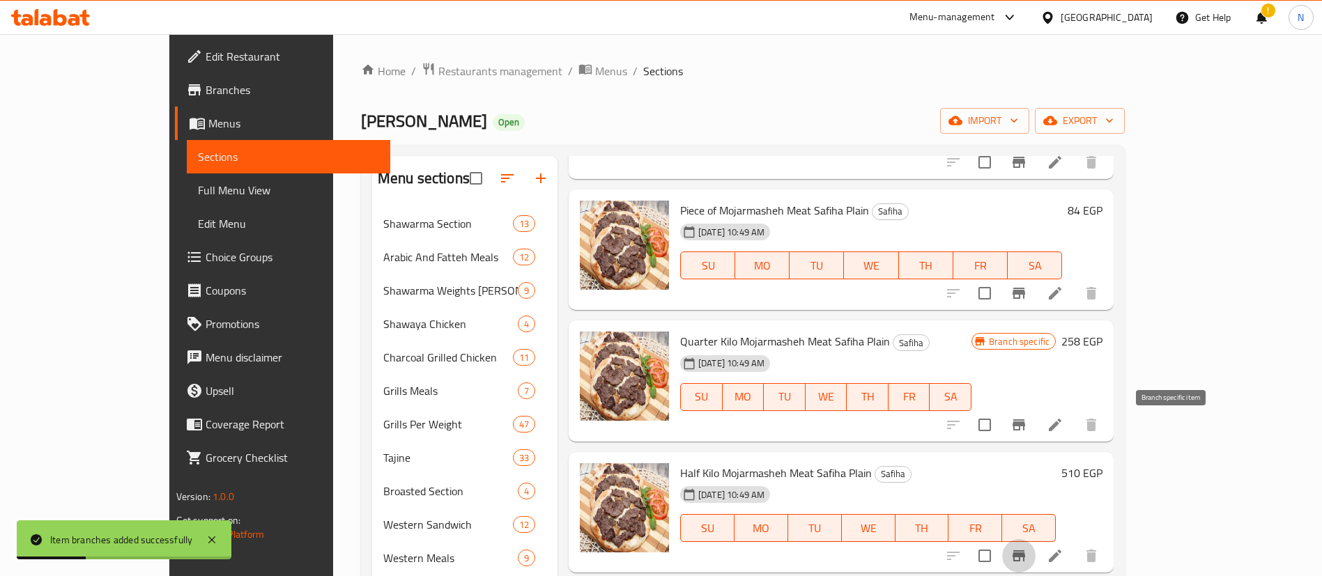
click at [1027, 548] on icon "Branch-specific-item" at bounding box center [1018, 556] width 17 height 17
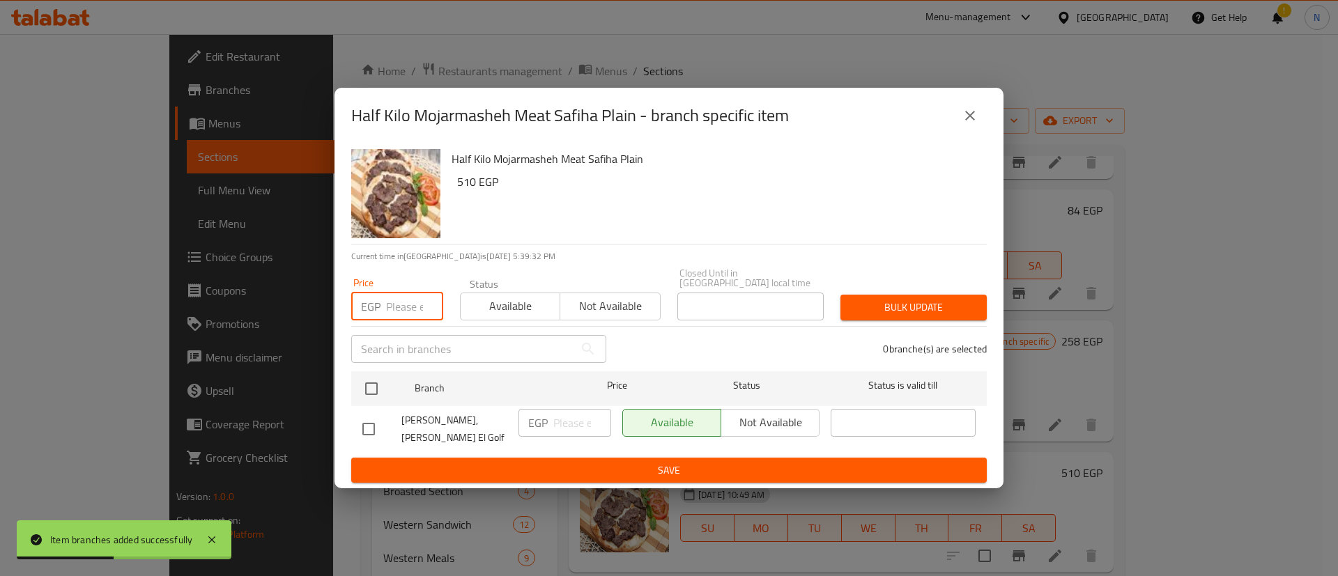
click at [399, 302] on input "number" at bounding box center [414, 307] width 57 height 28
type input "594"
click at [374, 390] on input "checkbox" at bounding box center [371, 388] width 29 height 29
checkbox input "true"
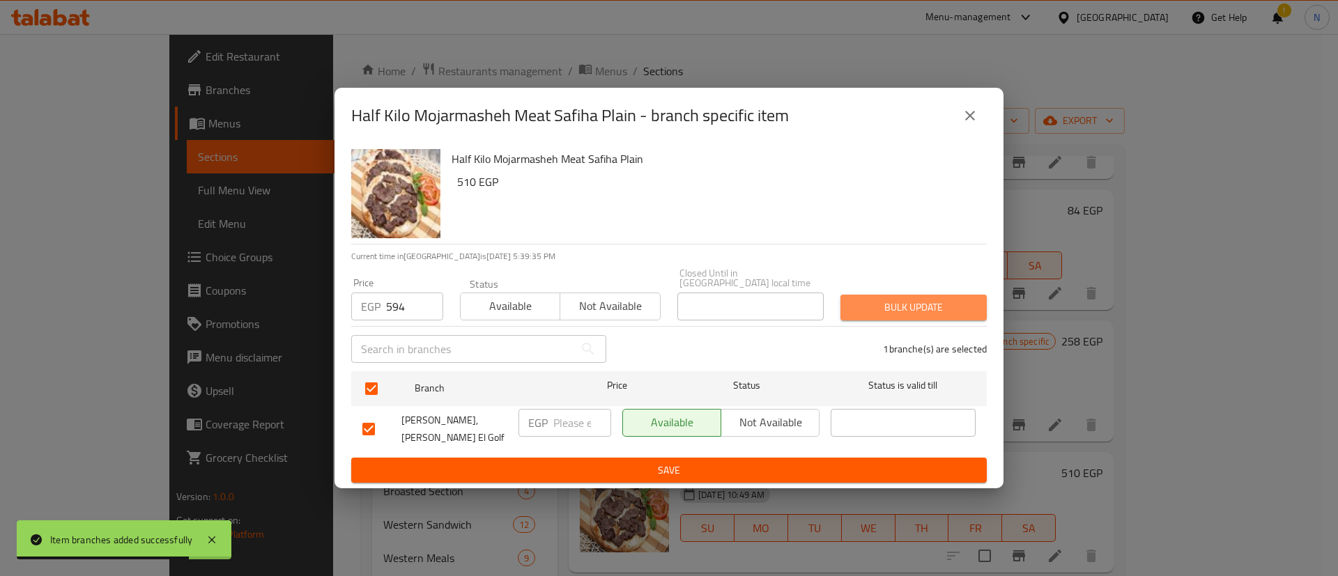
click at [945, 303] on span "Bulk update" at bounding box center [913, 307] width 124 height 17
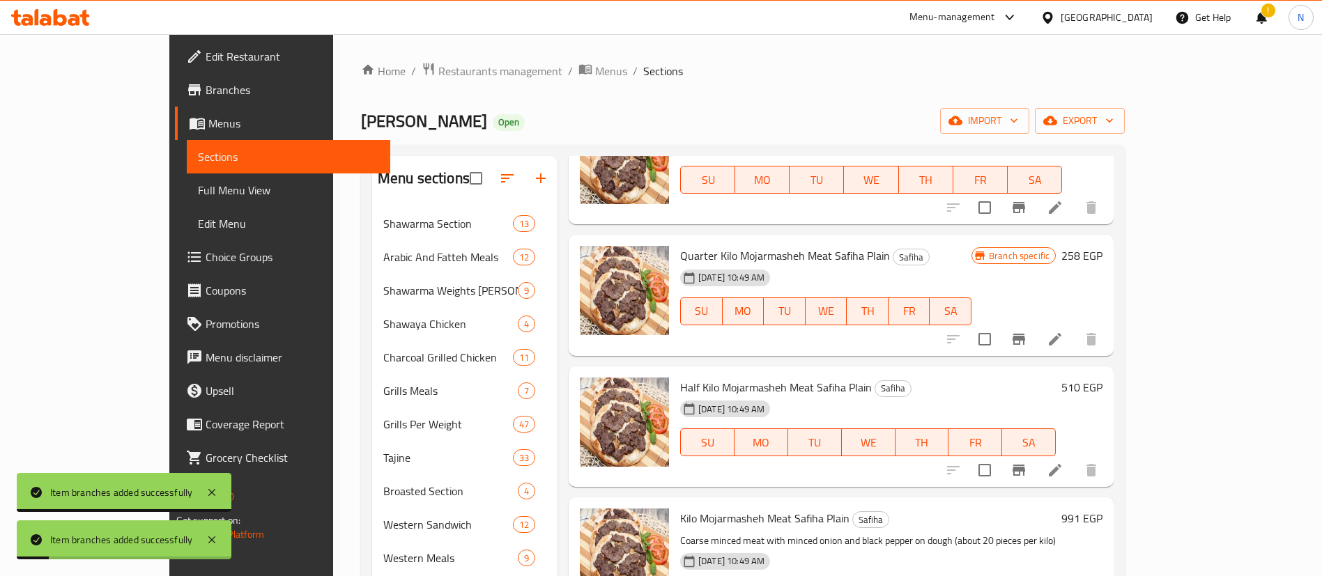
scroll to position [2450, 0]
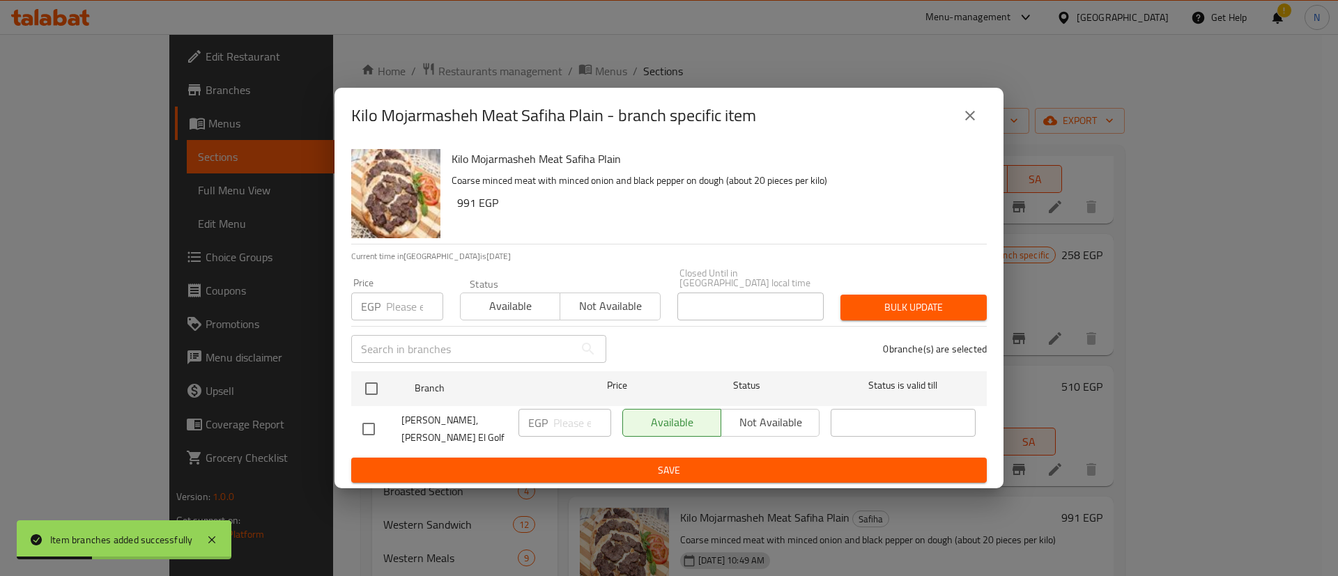
click at [404, 307] on input "number" at bounding box center [414, 307] width 57 height 28
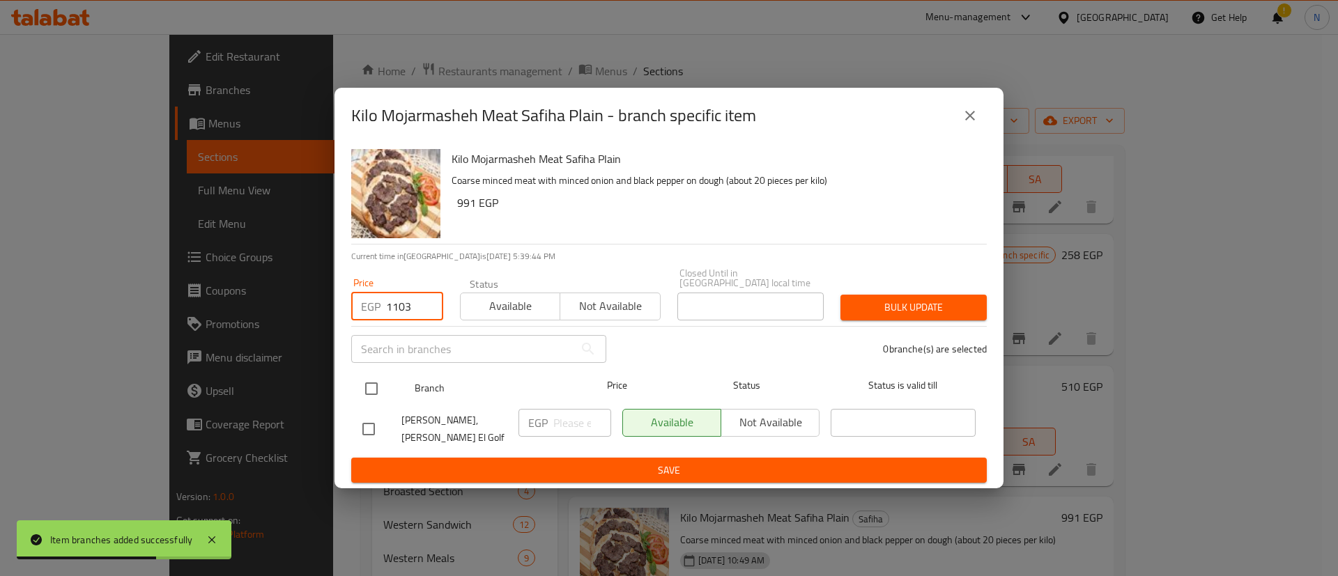
type input "1103"
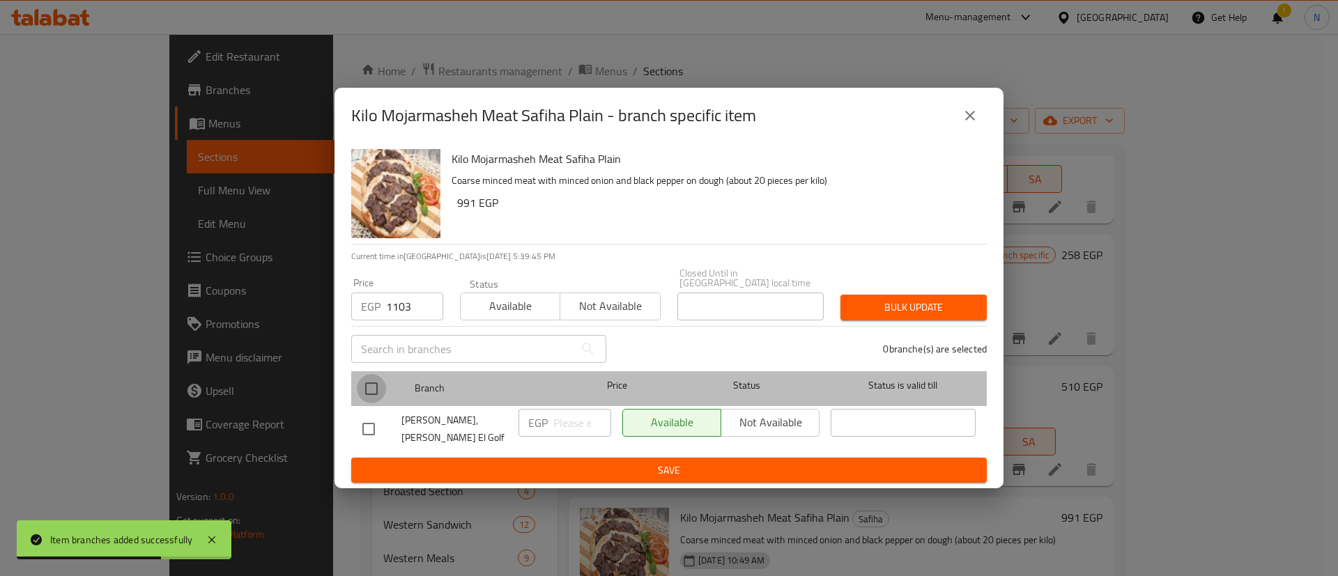
click at [371, 396] on input "checkbox" at bounding box center [371, 388] width 29 height 29
checkbox input "true"
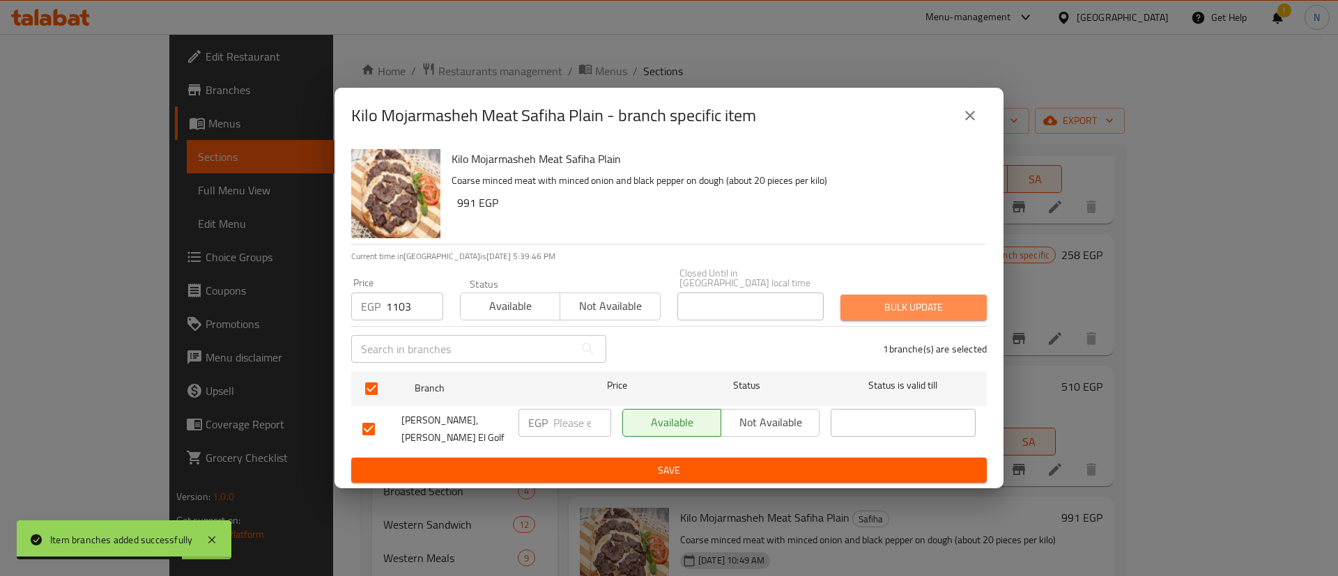
click at [881, 304] on span "Bulk update" at bounding box center [913, 307] width 124 height 17
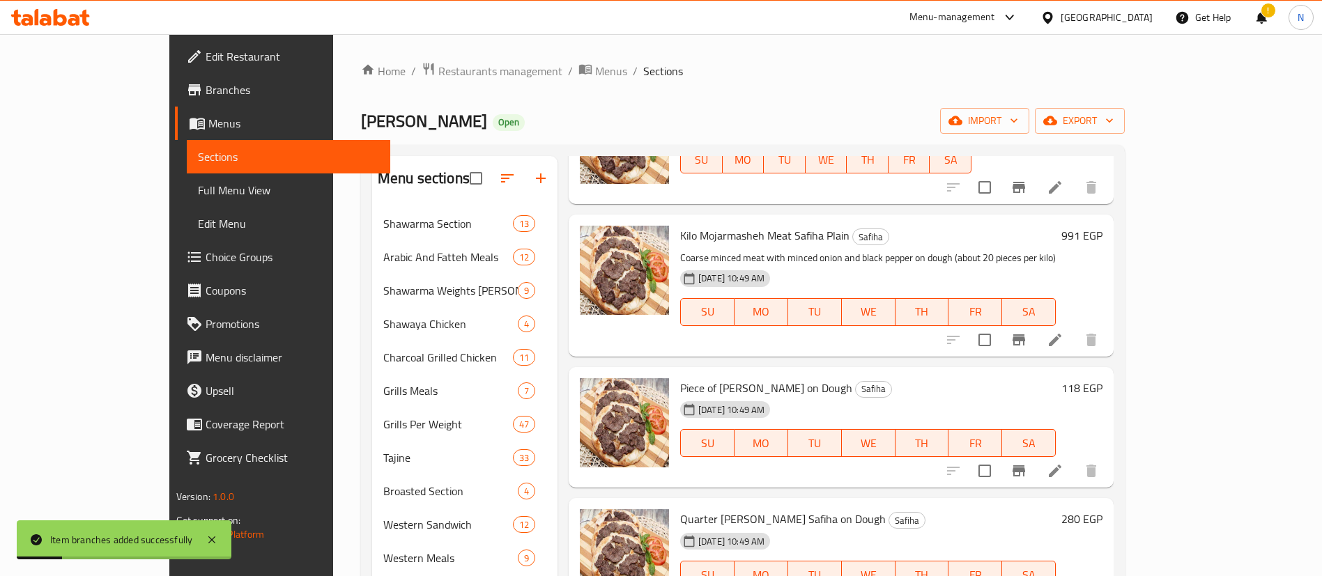
scroll to position [2735, 0]
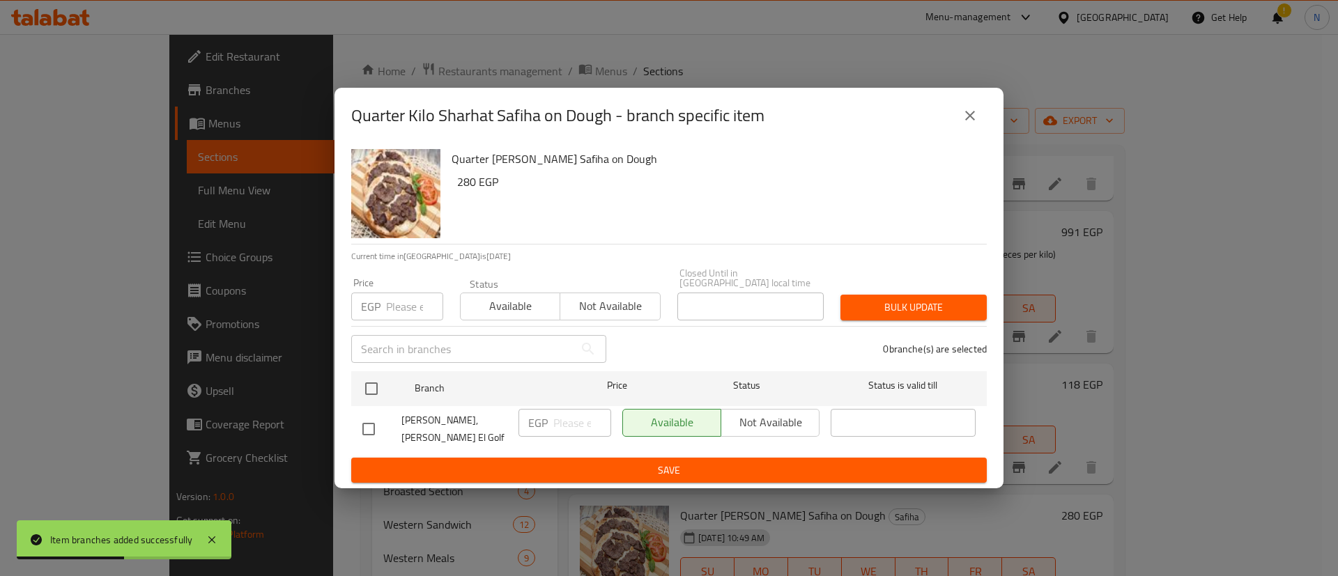
click at [399, 293] on input "number" at bounding box center [414, 307] width 57 height 28
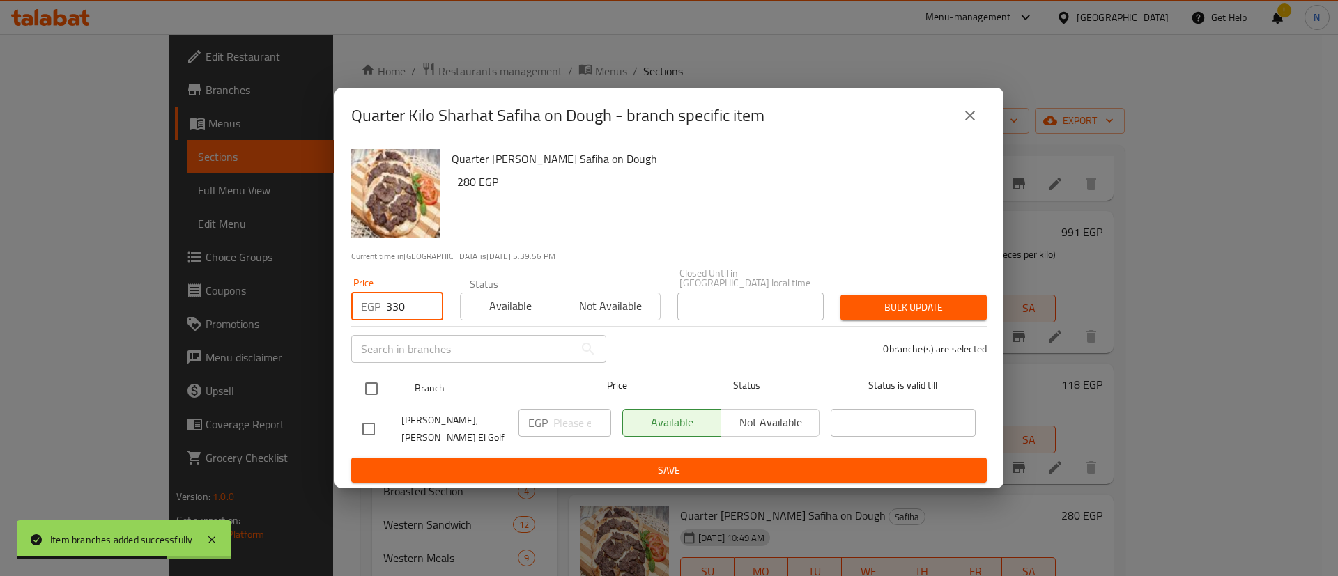
type input "330"
click at [366, 389] on input "checkbox" at bounding box center [371, 388] width 29 height 29
checkbox input "true"
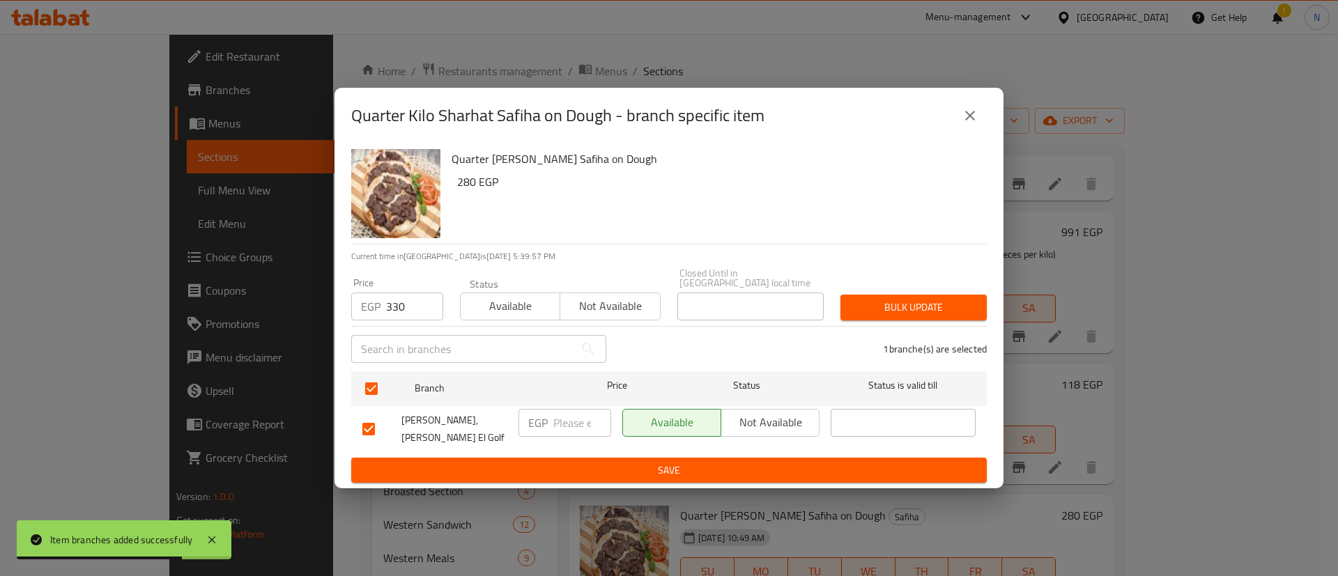
click at [923, 284] on div "Price EGP 330 Price Status Available Not available Closed Until in Egypt local …" at bounding box center [669, 294] width 652 height 69
click at [924, 304] on span "Bulk update" at bounding box center [913, 307] width 124 height 17
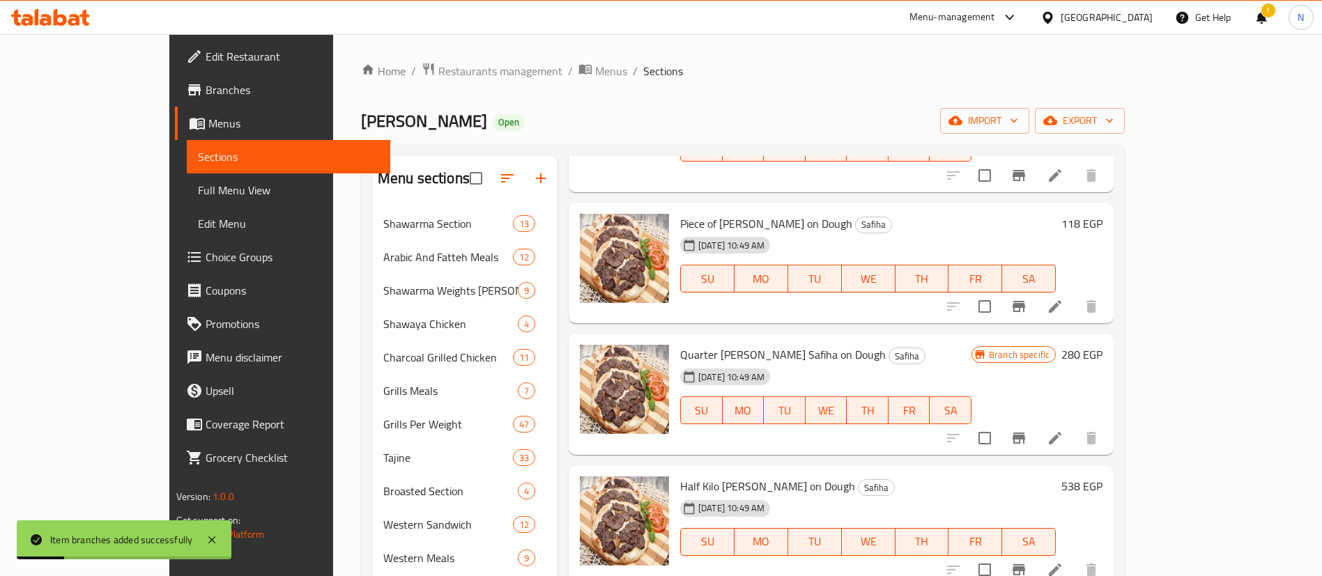
scroll to position [2956, 0]
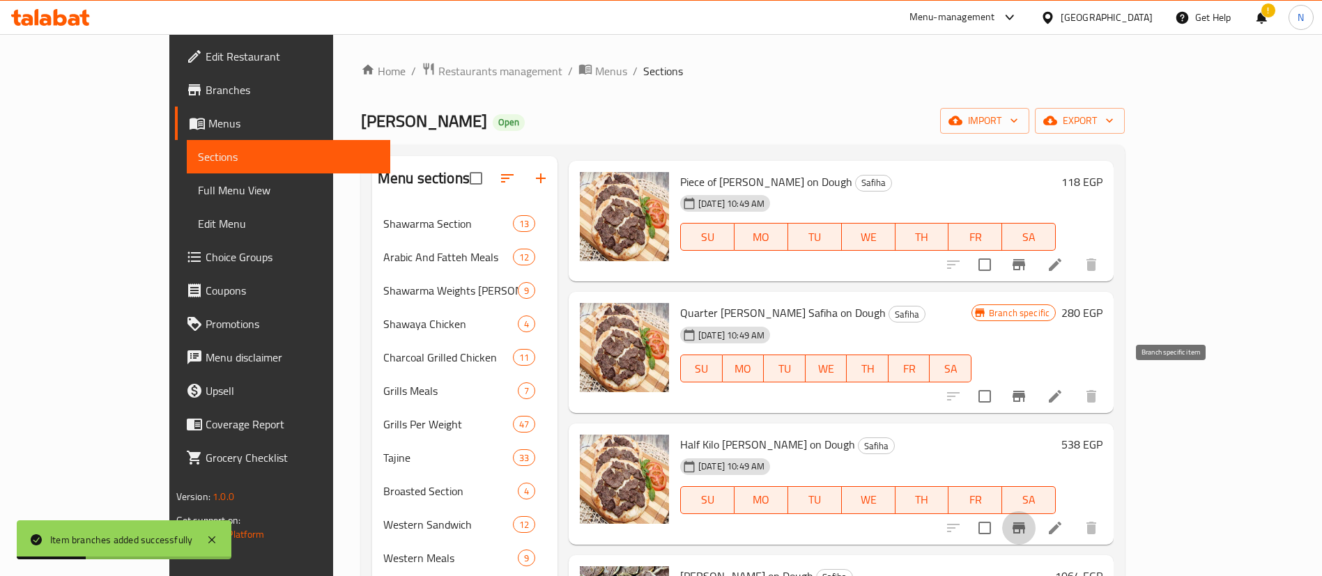
click at [1027, 520] on icon "Branch-specific-item" at bounding box center [1018, 528] width 17 height 17
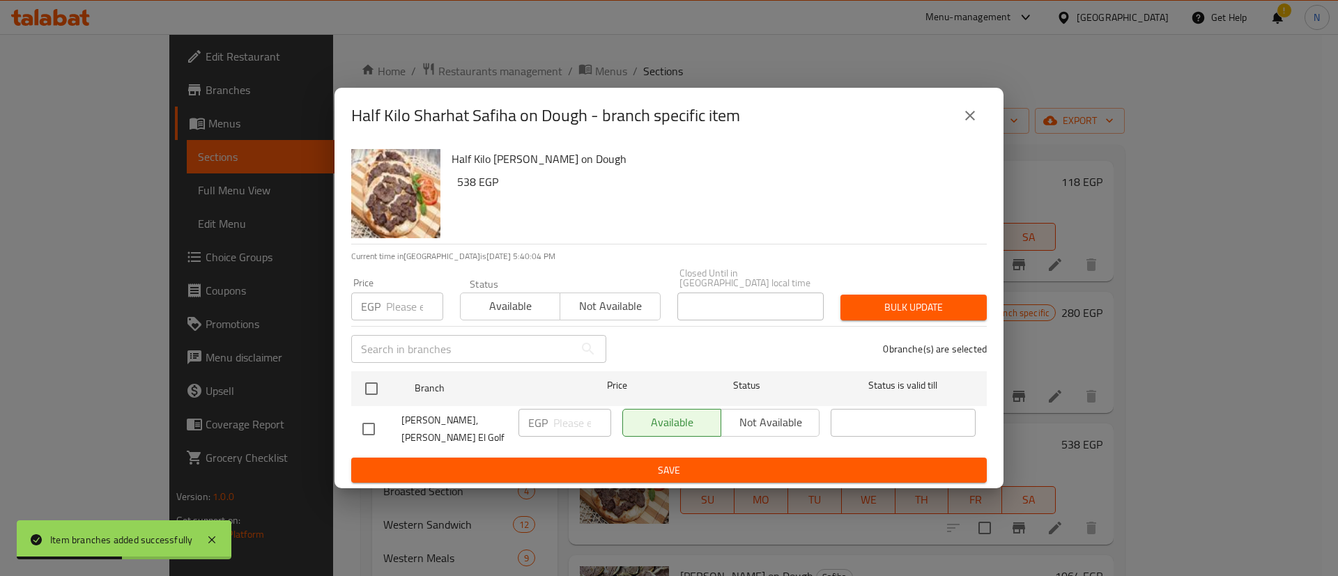
click at [390, 305] on input "number" at bounding box center [414, 307] width 57 height 28
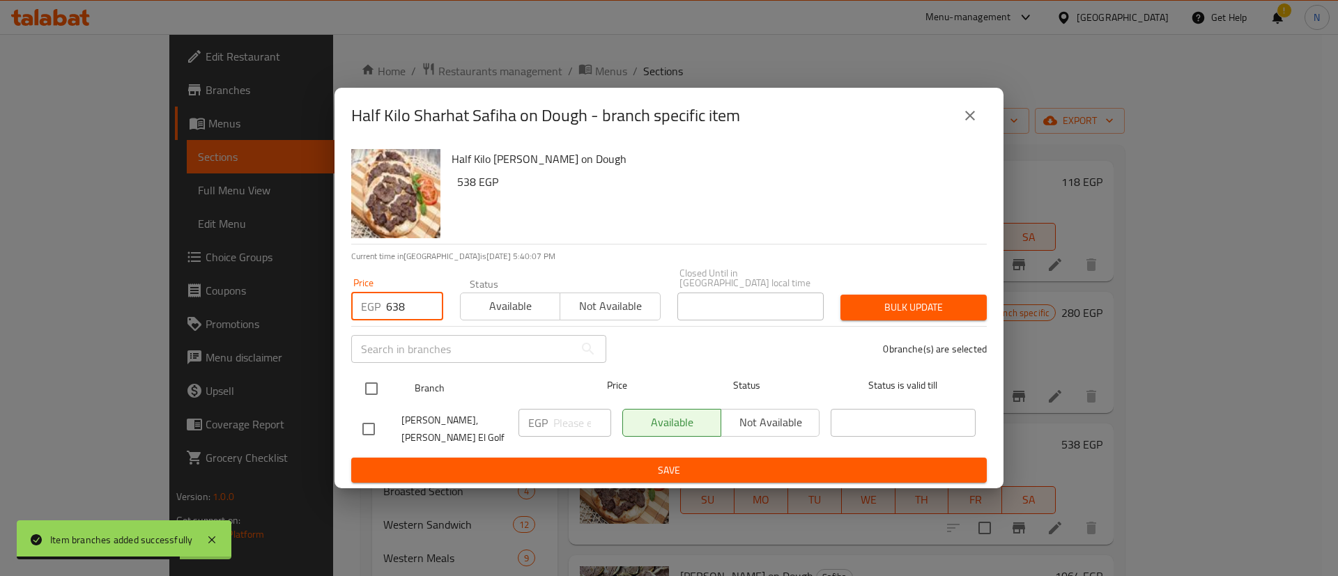
type input "638"
click at [376, 390] on input "checkbox" at bounding box center [371, 388] width 29 height 29
checkbox input "true"
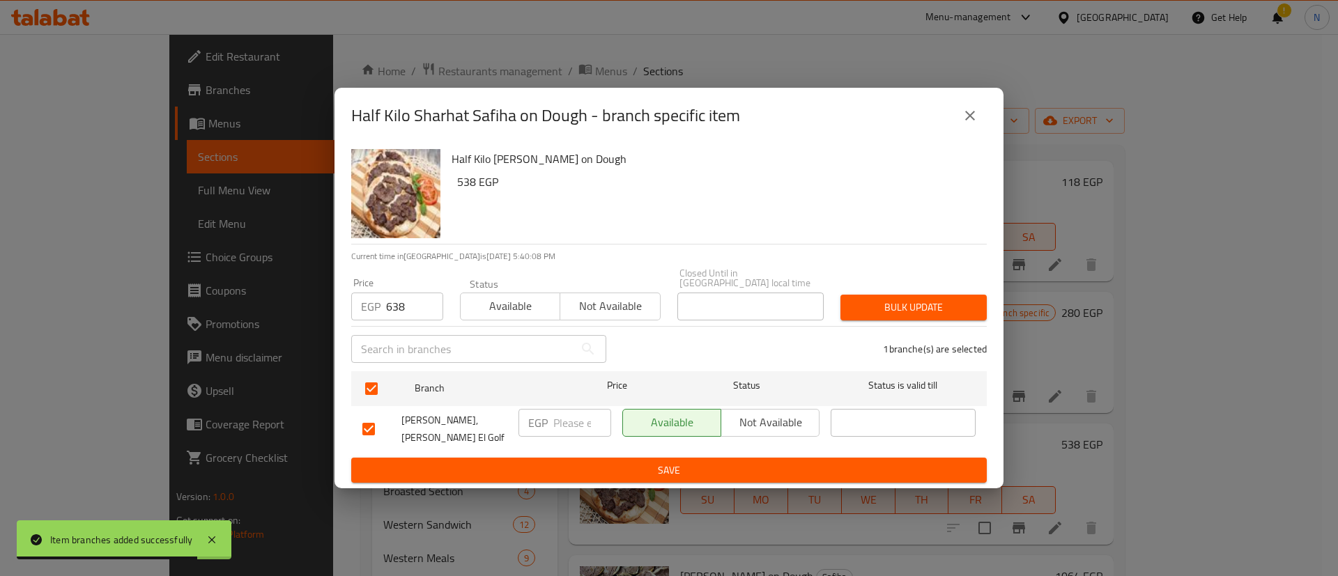
click at [883, 311] on span "Bulk update" at bounding box center [913, 307] width 124 height 17
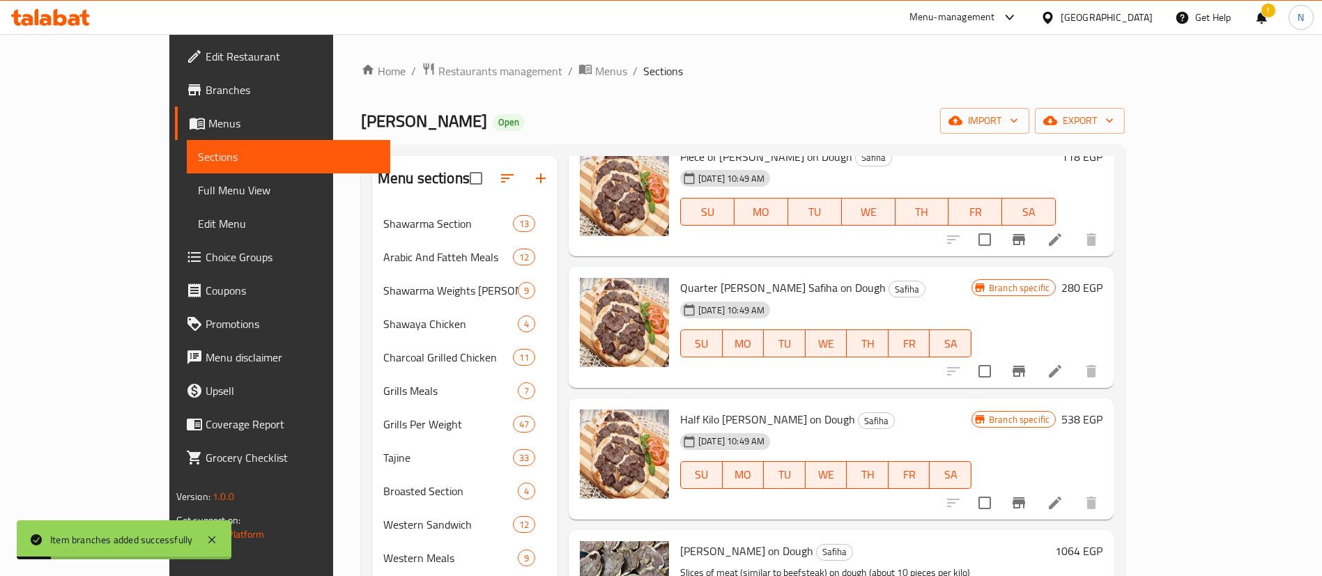
scroll to position [2988, 0]
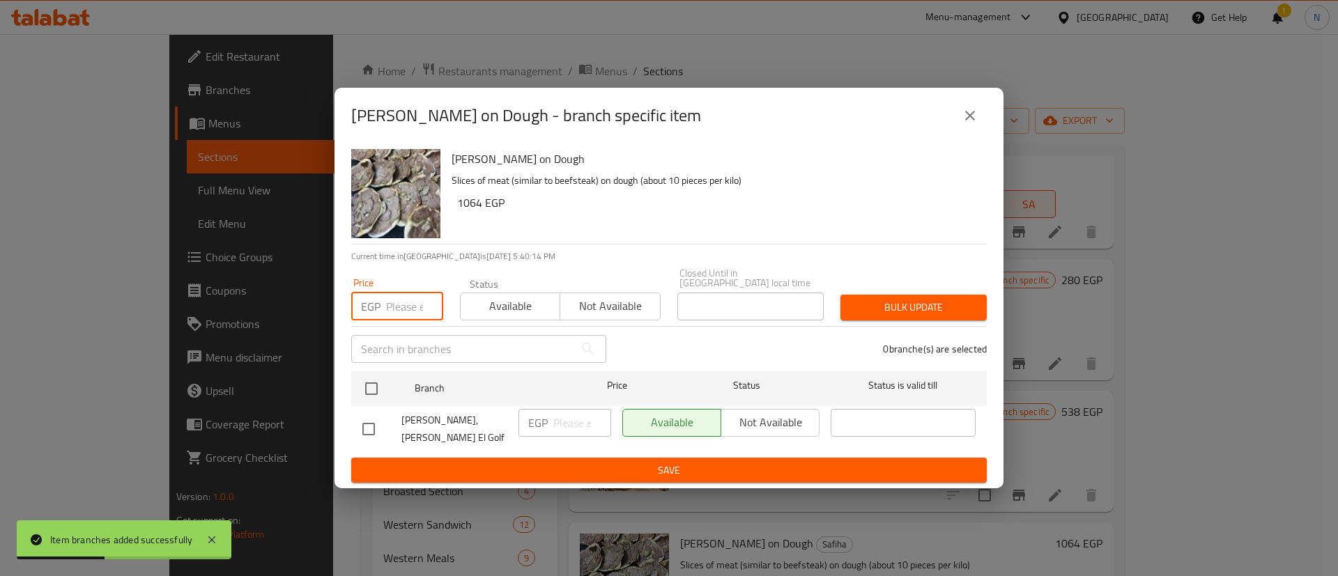
click at [394, 310] on input "number" at bounding box center [414, 307] width 57 height 28
type input "1130"
click at [380, 391] on input "checkbox" at bounding box center [371, 388] width 29 height 29
checkbox input "true"
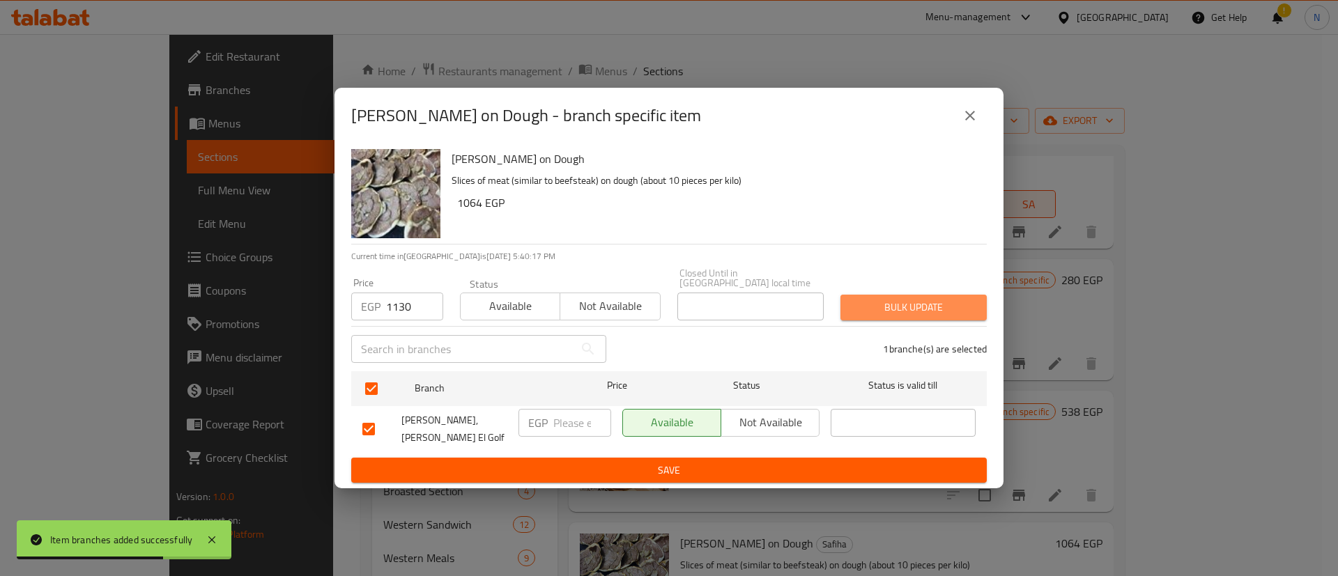
click at [899, 311] on span "Bulk update" at bounding box center [913, 307] width 124 height 17
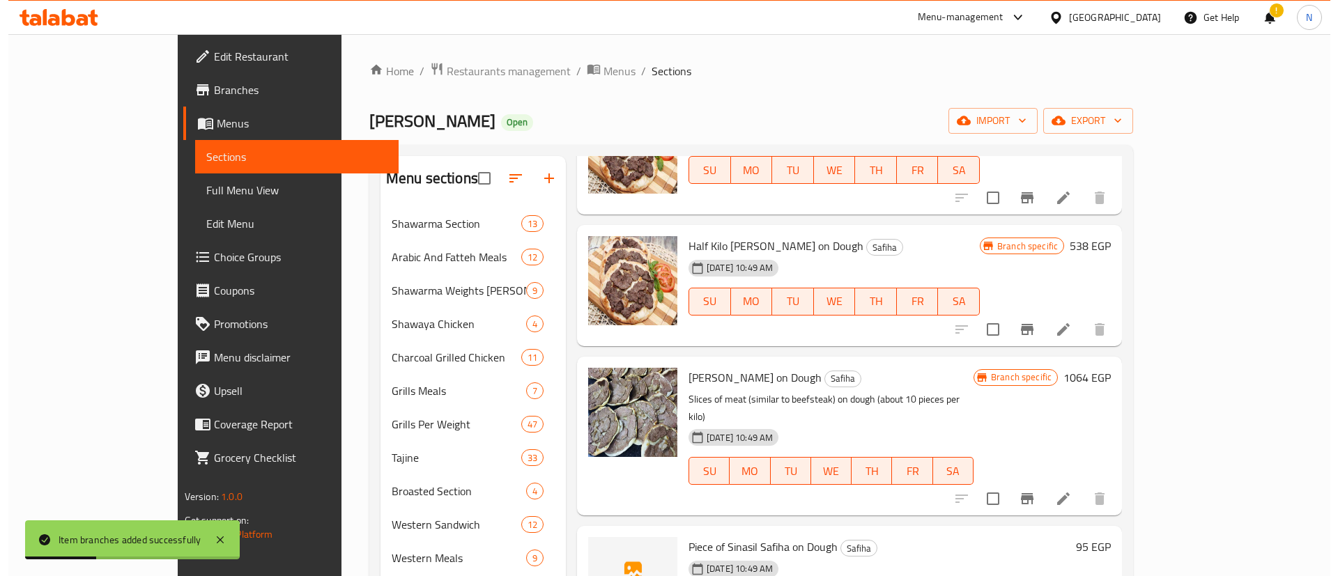
scroll to position [3156, 0]
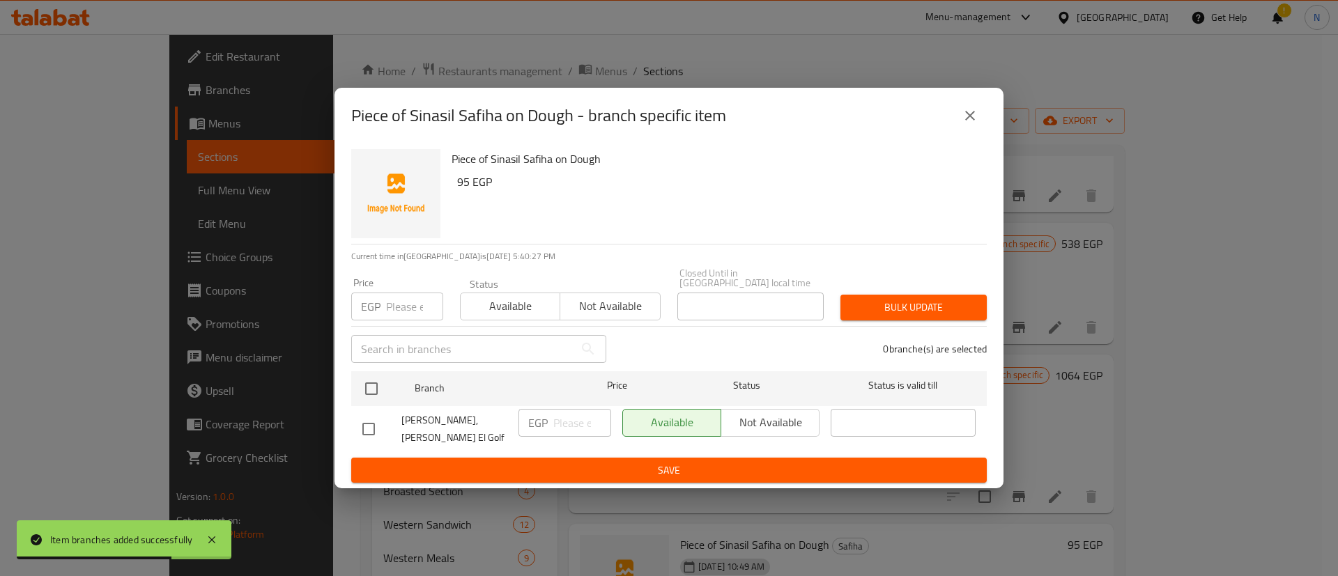
click at [396, 316] on input "number" at bounding box center [414, 307] width 57 height 28
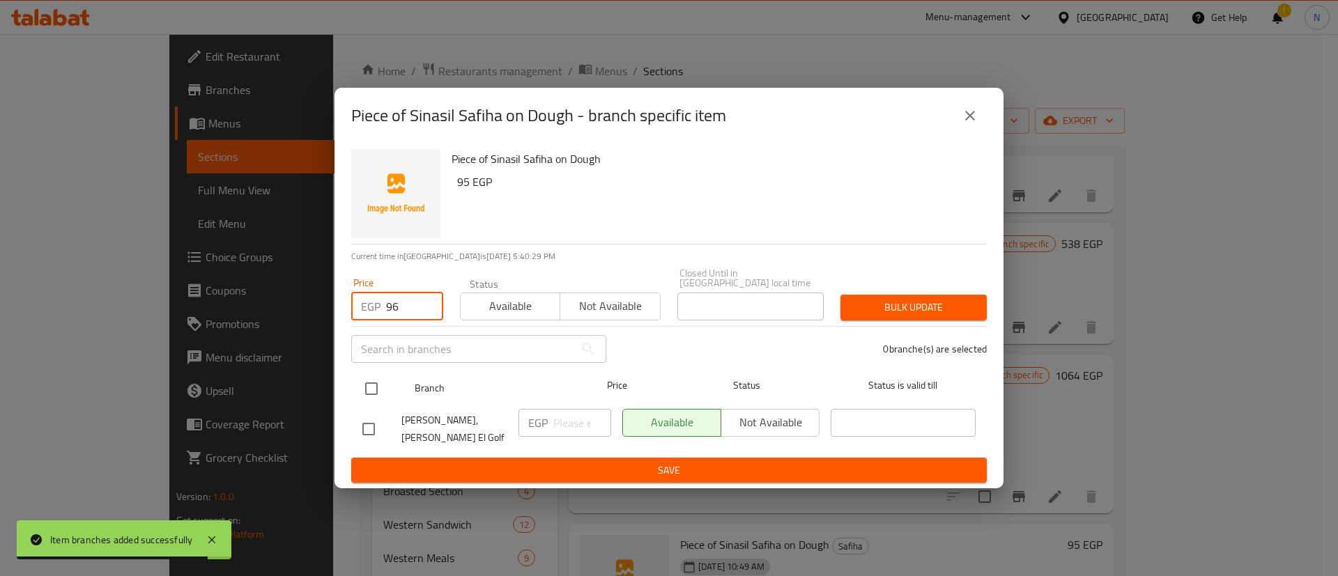
type input "96"
click at [382, 380] on input "checkbox" at bounding box center [371, 388] width 29 height 29
checkbox input "true"
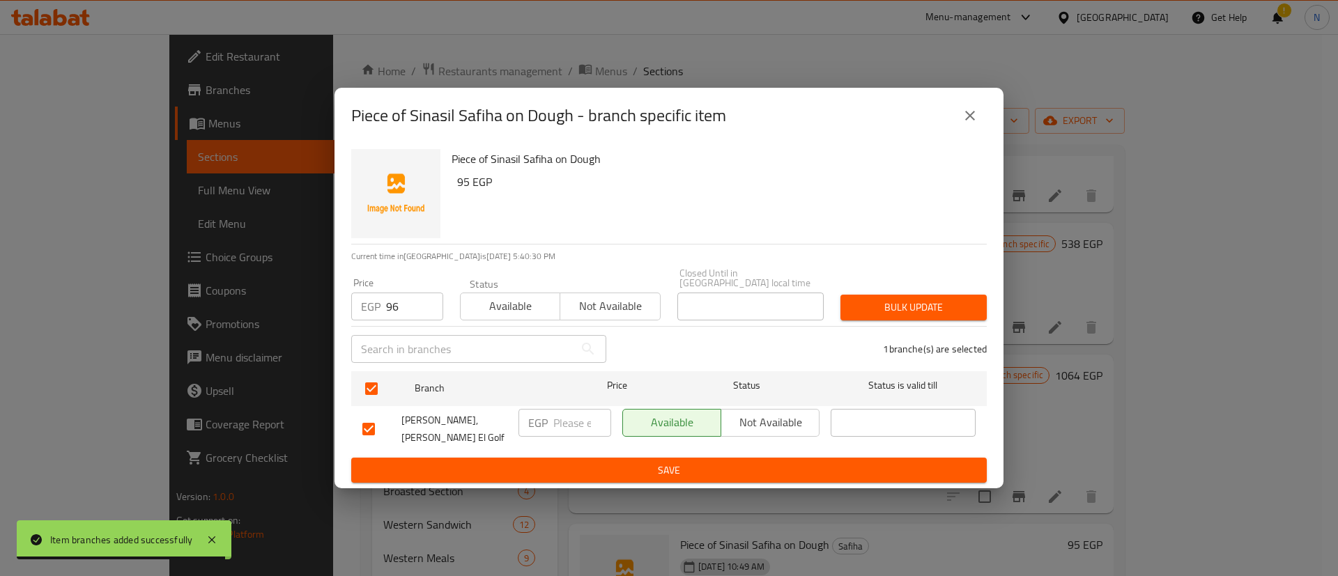
click at [896, 300] on span "Bulk update" at bounding box center [913, 307] width 124 height 17
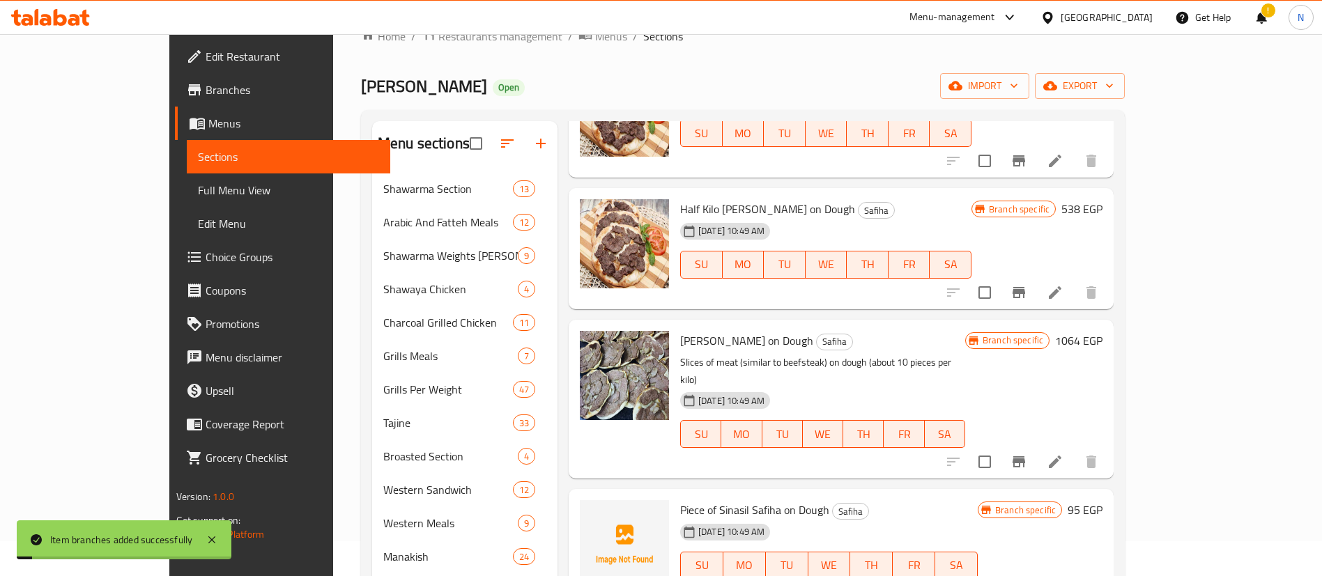
scroll to position [3327, 0]
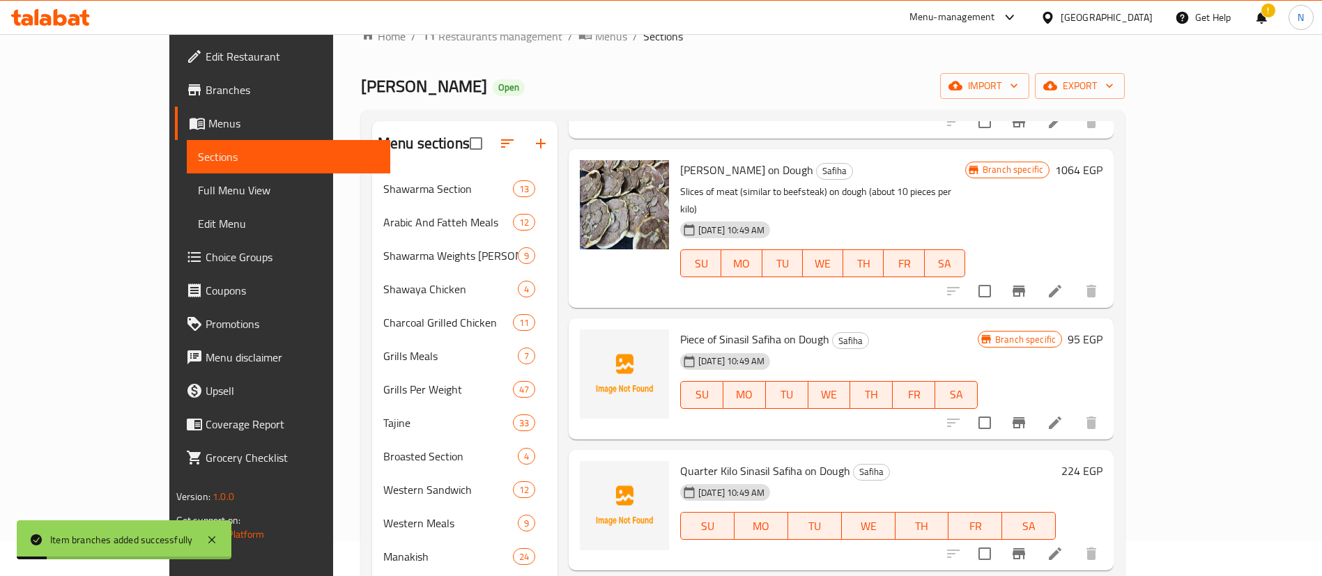
click at [1025, 548] on icon "Branch-specific-item" at bounding box center [1018, 553] width 13 height 11
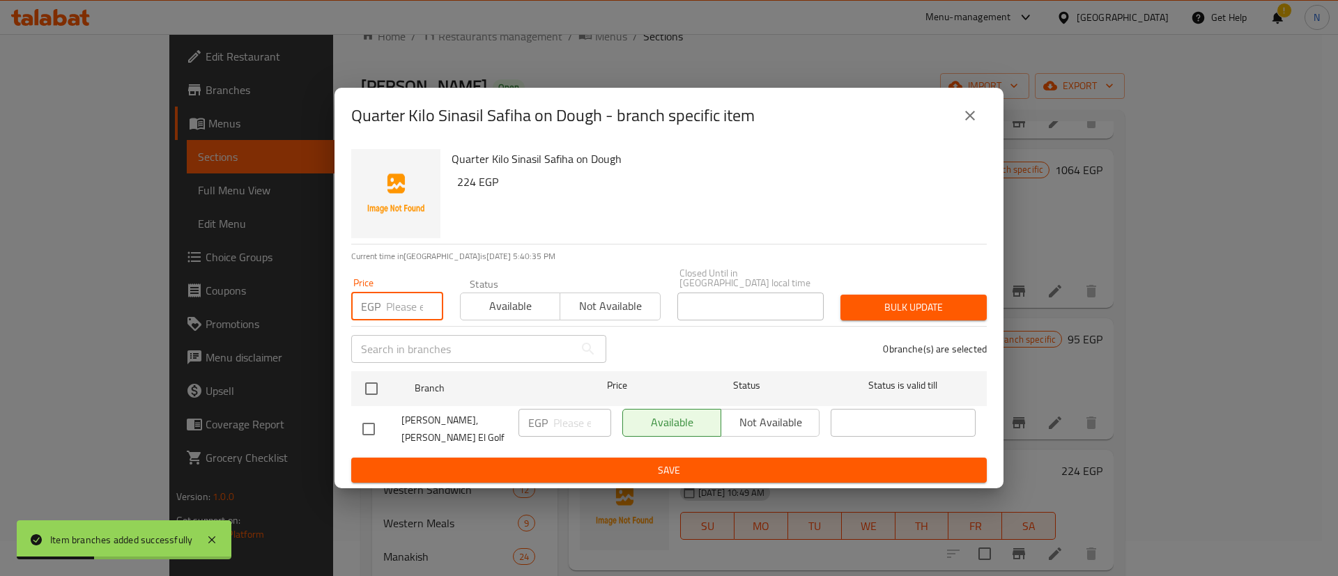
click at [397, 304] on input "number" at bounding box center [414, 307] width 57 height 28
type input "235"
click at [382, 392] on input "checkbox" at bounding box center [371, 388] width 29 height 29
checkbox input "true"
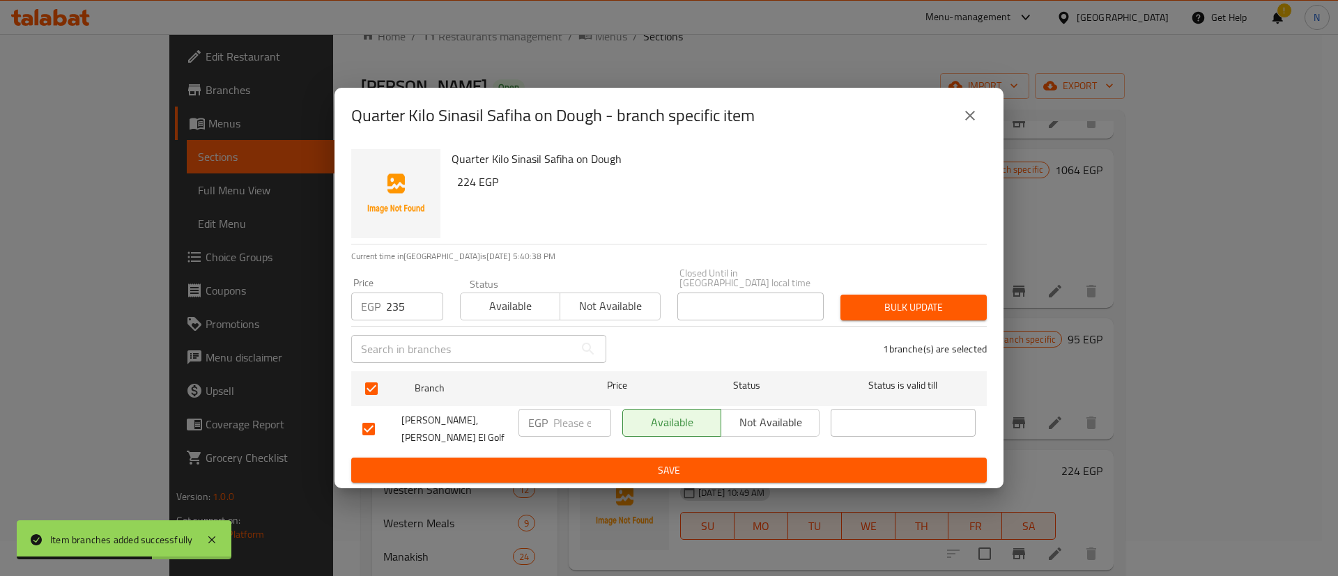
click at [912, 310] on span "Bulk update" at bounding box center [913, 307] width 124 height 17
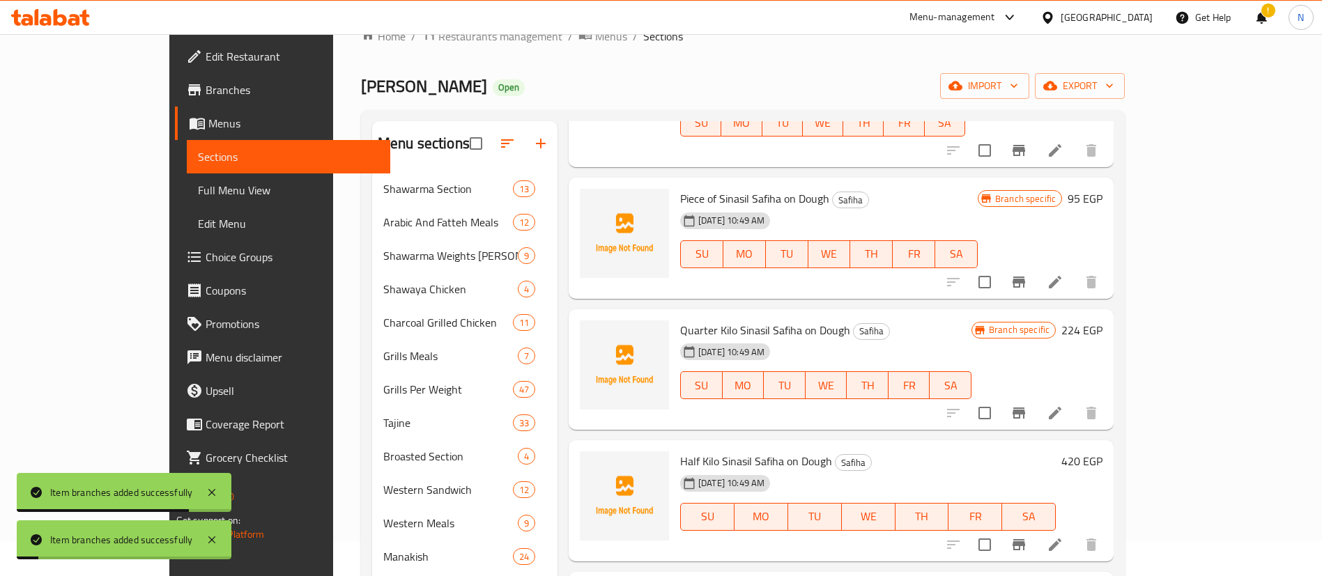
scroll to position [3473, 0]
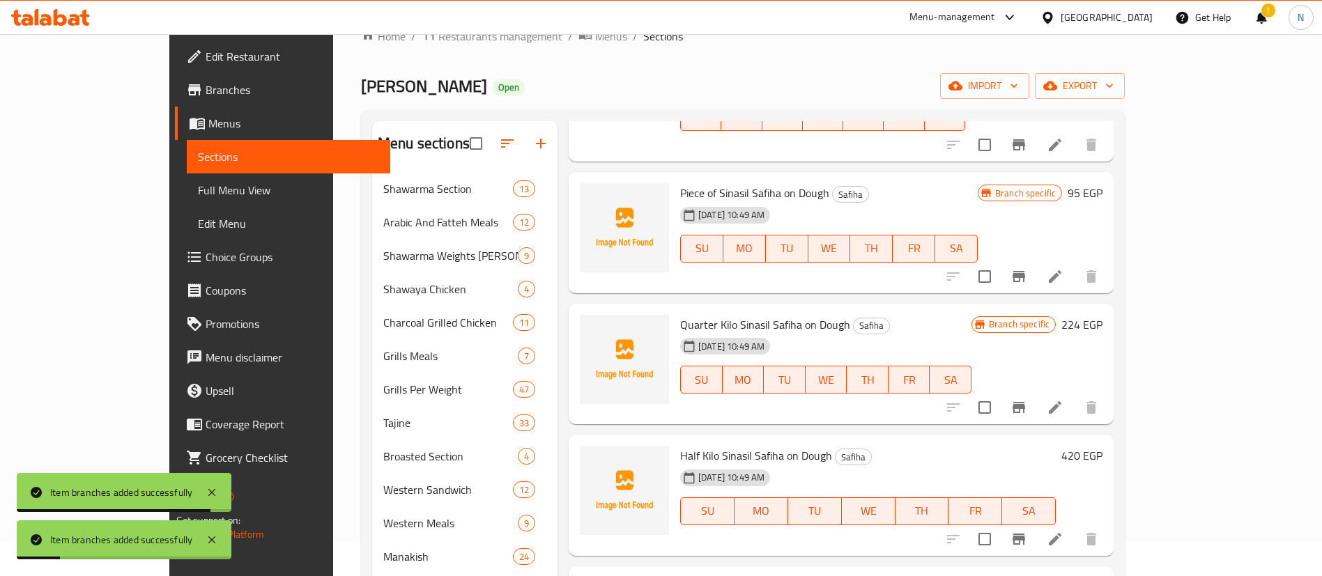
click at [1025, 534] on icon "Branch-specific-item" at bounding box center [1018, 539] width 13 height 11
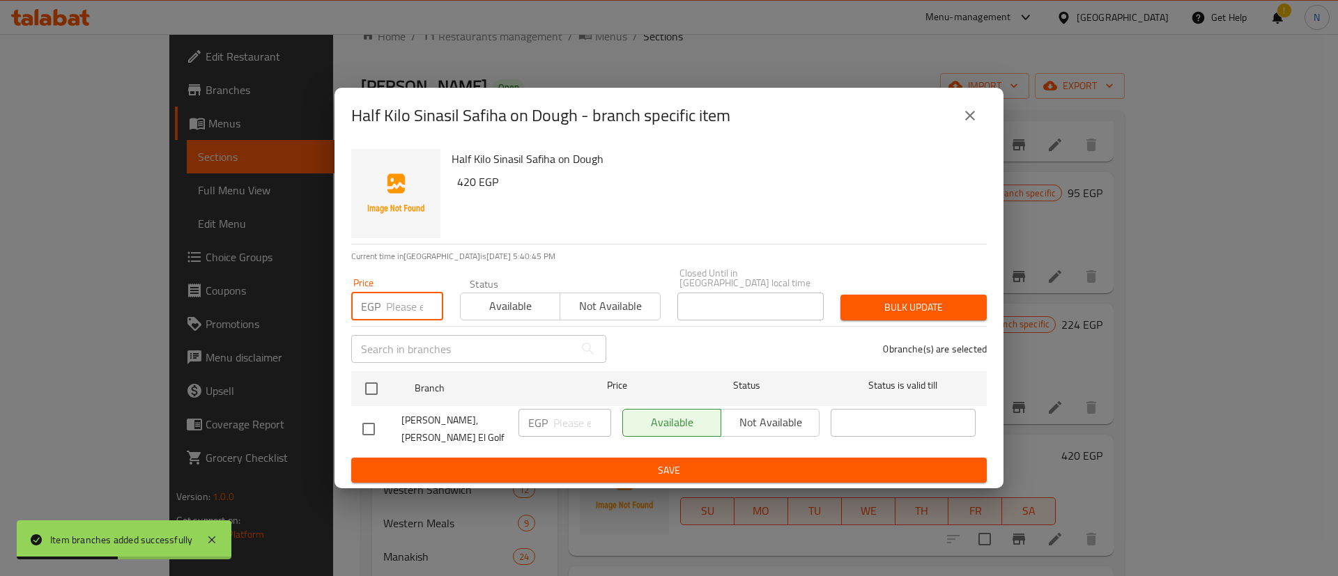
click at [410, 305] on input "number" at bounding box center [414, 307] width 57 height 28
type input "460"
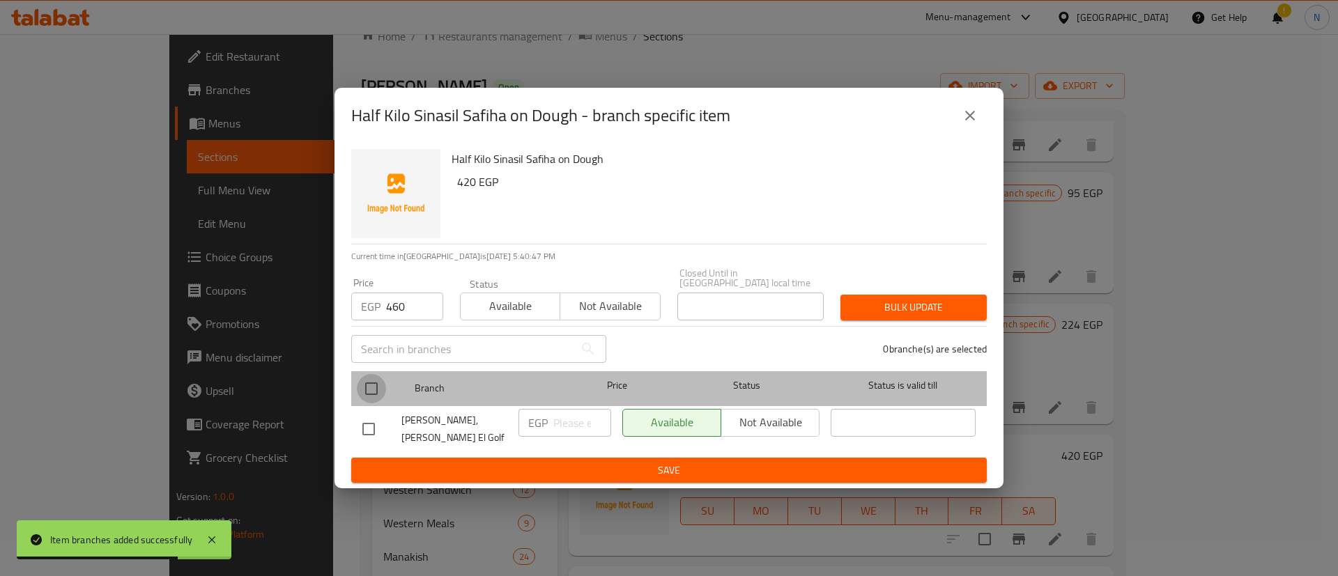
click at [374, 390] on input "checkbox" at bounding box center [371, 388] width 29 height 29
checkbox input "true"
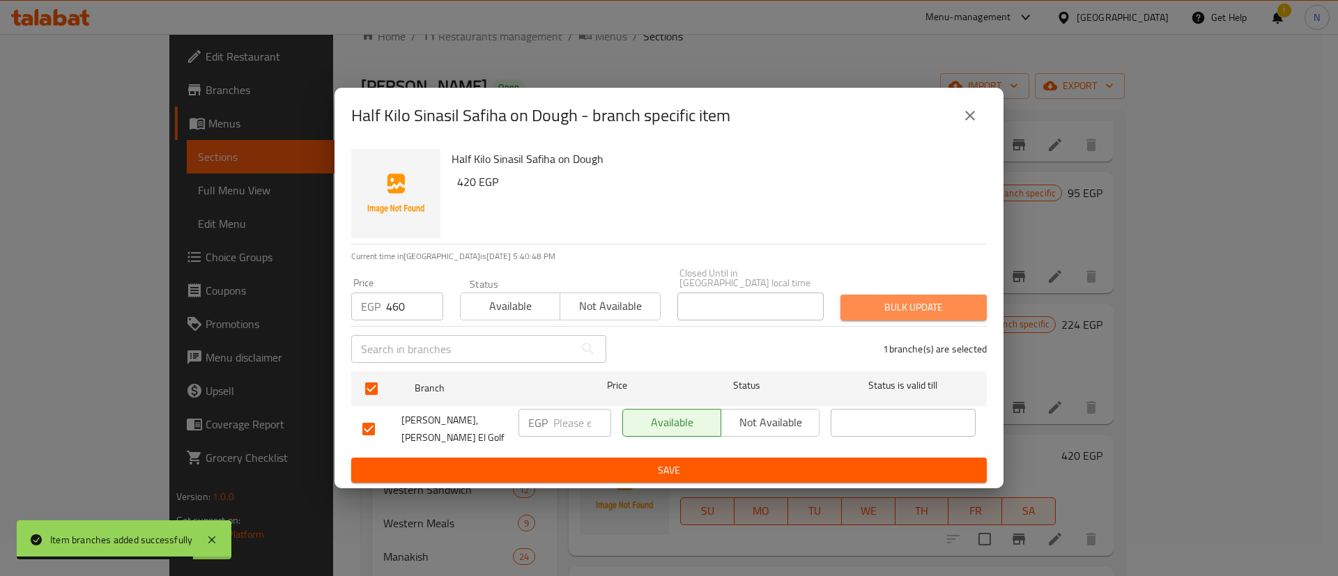
click at [907, 306] on span "Bulk update" at bounding box center [913, 307] width 124 height 17
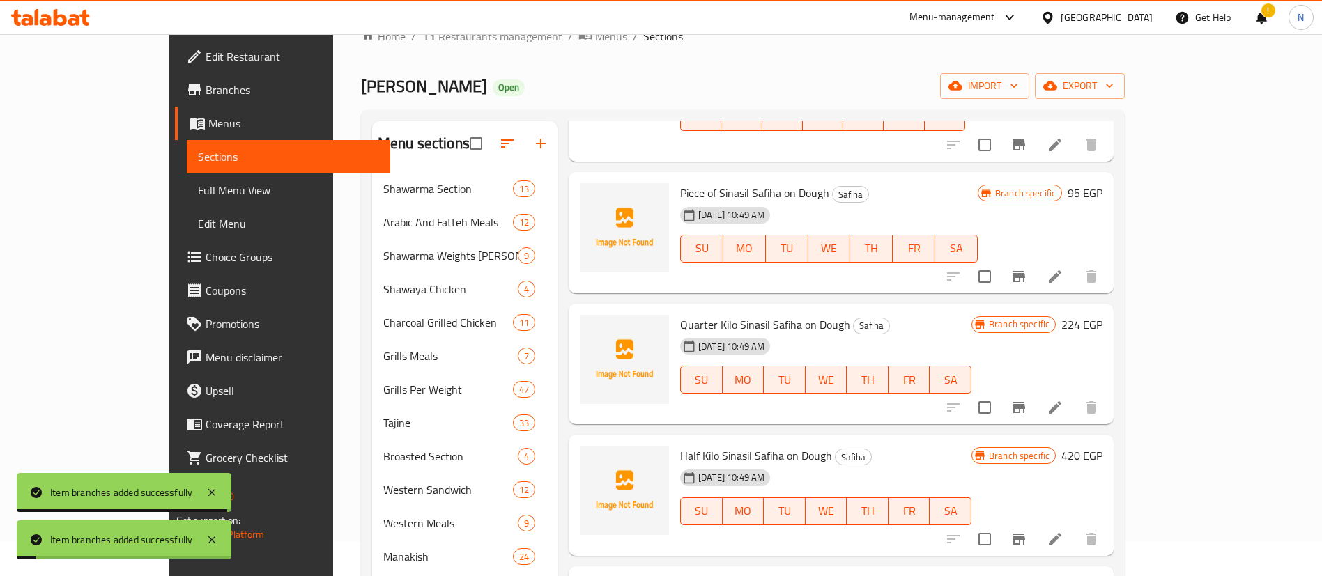
scroll to position [3589, 0]
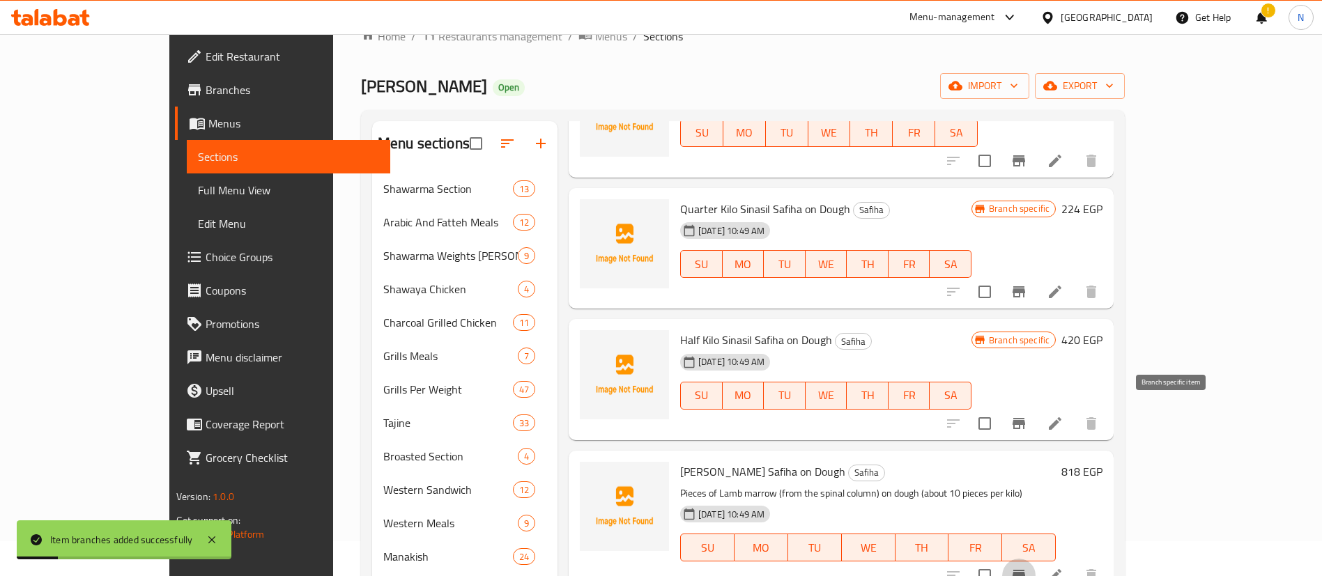
click at [1035, 559] on button "Branch-specific-item" at bounding box center [1018, 575] width 33 height 33
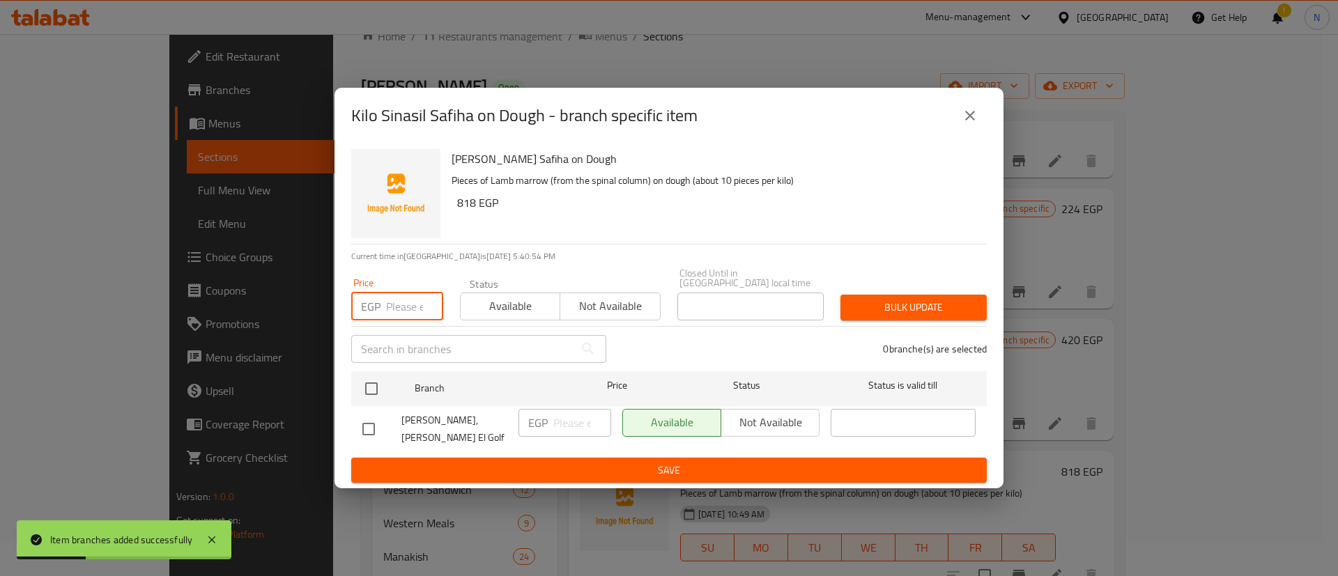
click at [403, 311] on input "number" at bounding box center [414, 307] width 57 height 28
type input "896"
click at [371, 393] on input "checkbox" at bounding box center [371, 388] width 29 height 29
checkbox input "true"
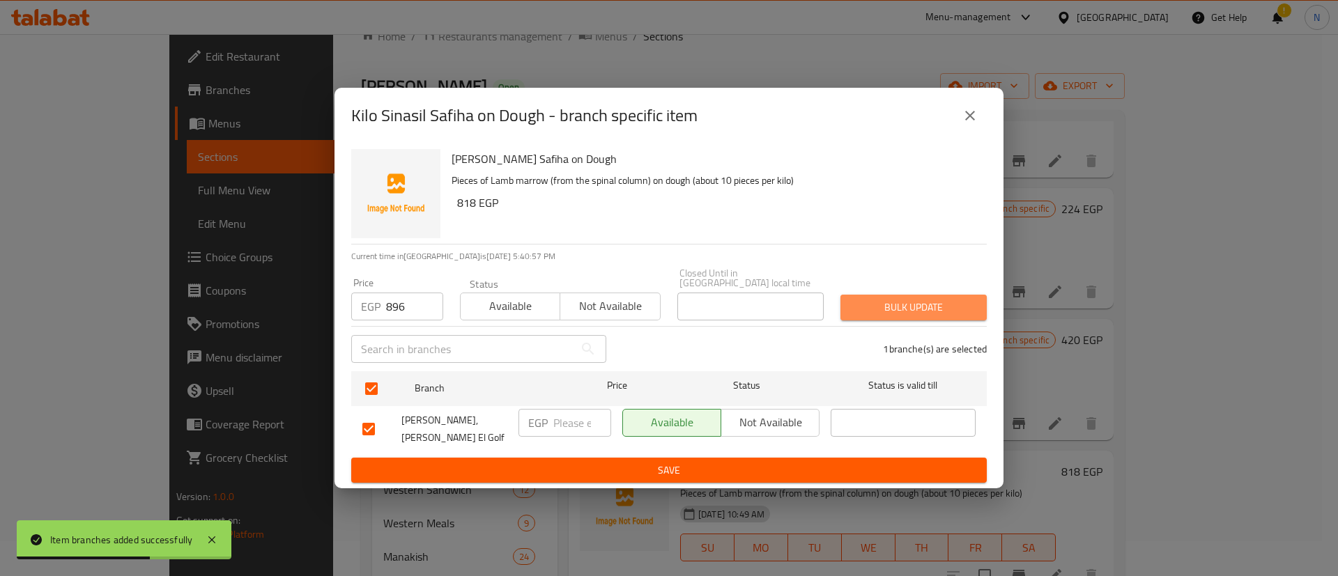
click at [923, 303] on span "Bulk update" at bounding box center [913, 307] width 124 height 17
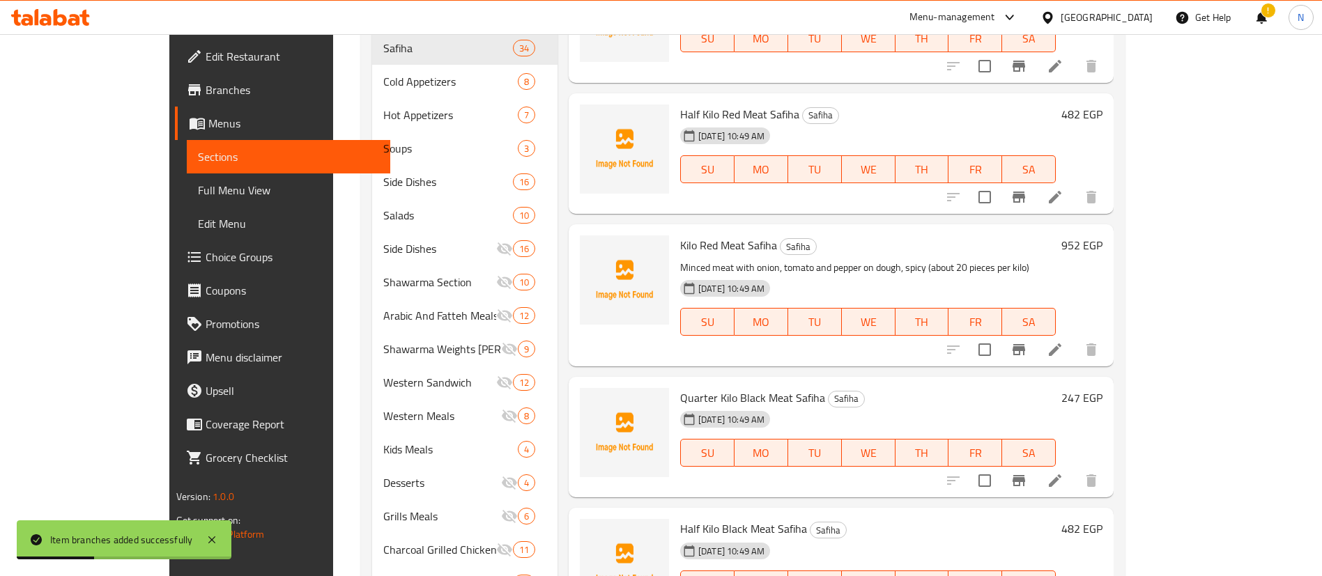
scroll to position [679, 0]
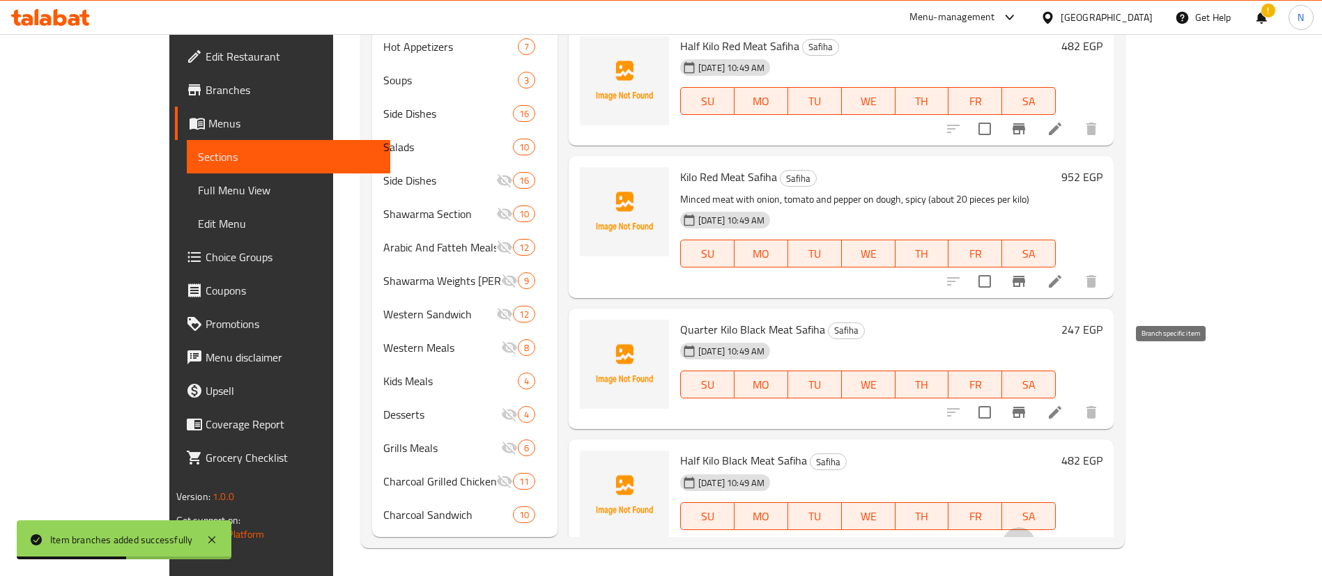
click at [1027, 536] on icon "Branch-specific-item" at bounding box center [1018, 544] width 17 height 17
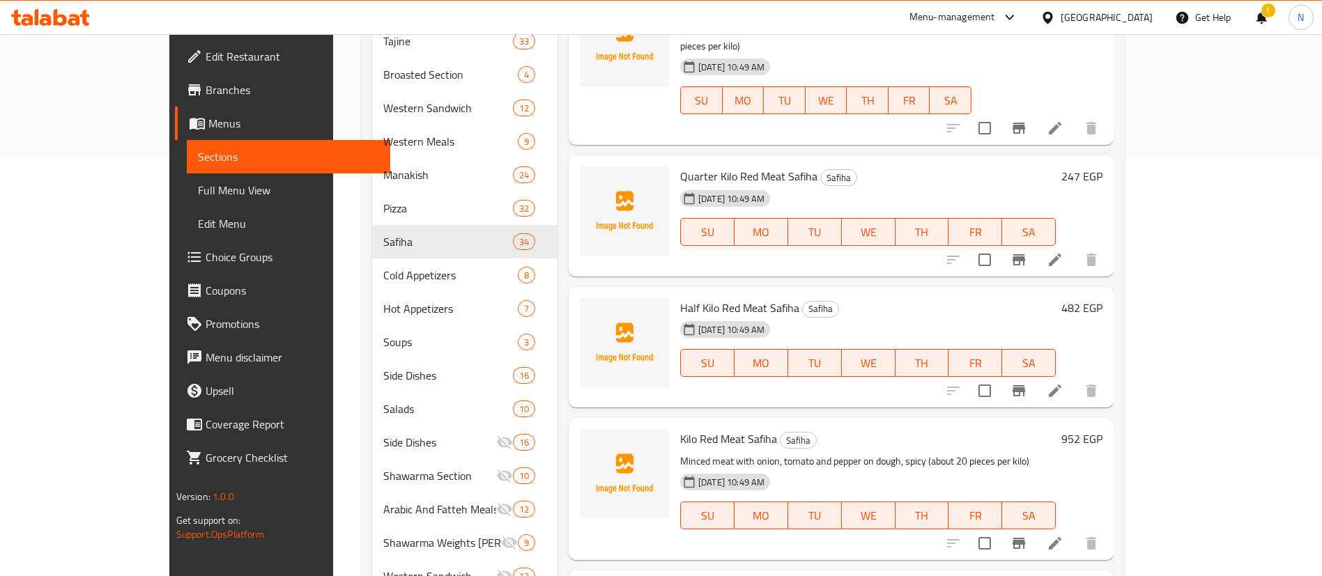
scroll to position [415, 0]
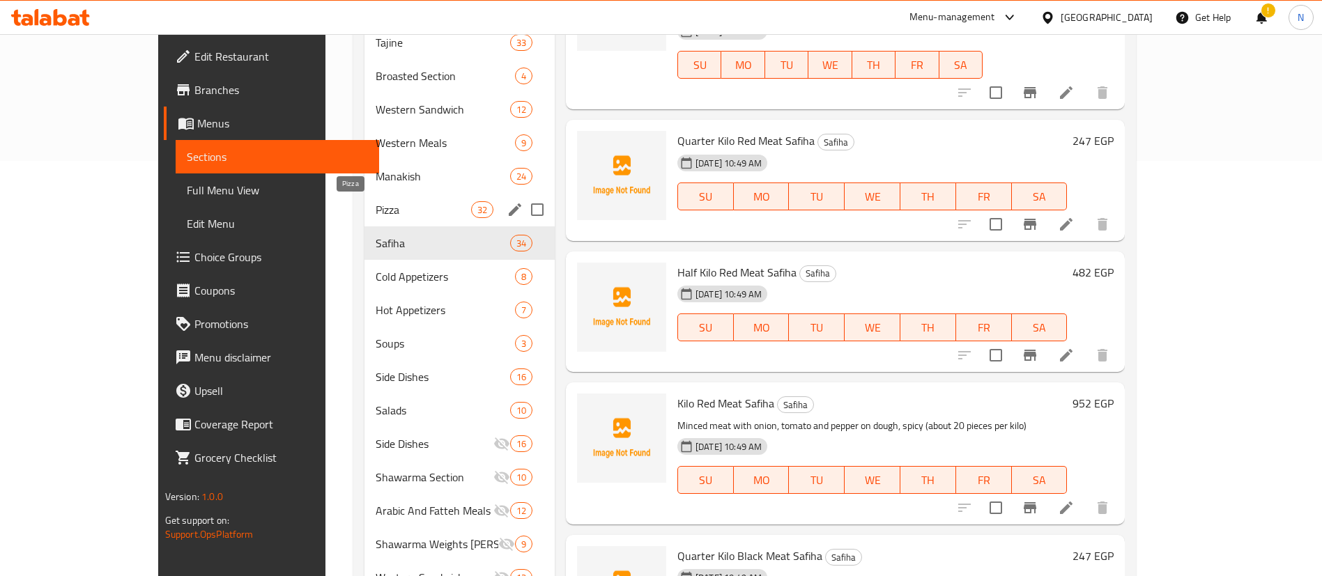
click at [376, 214] on span "Pizza" at bounding box center [423, 209] width 95 height 17
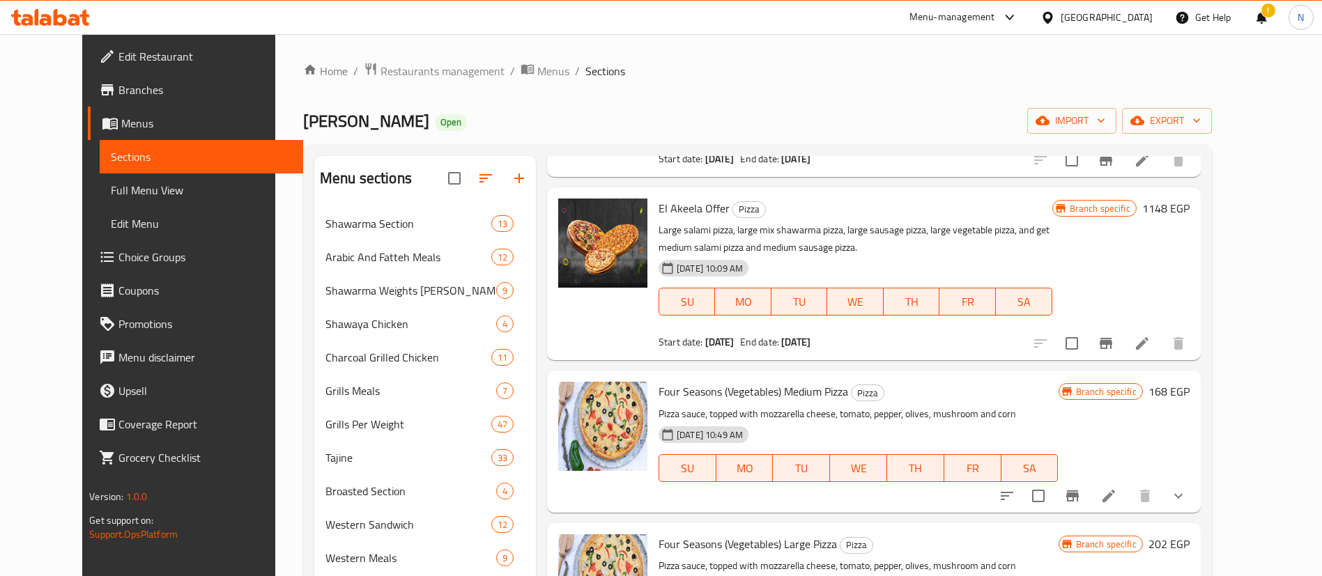
scroll to position [1182, 0]
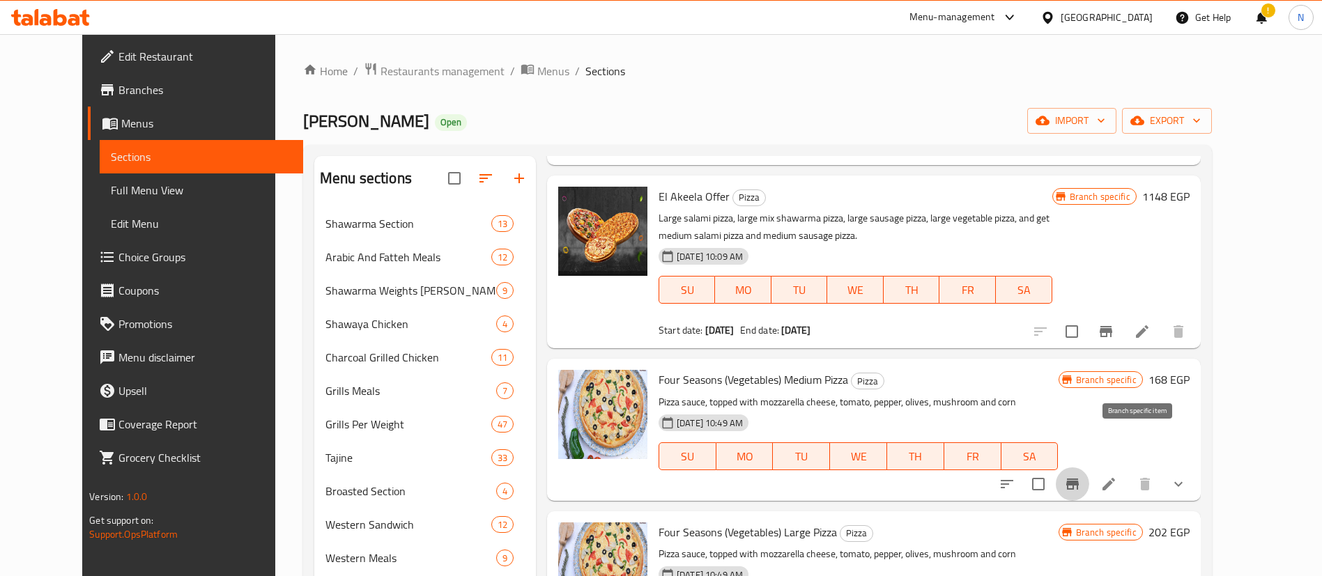
click at [1081, 476] on icon "Branch-specific-item" at bounding box center [1072, 484] width 17 height 17
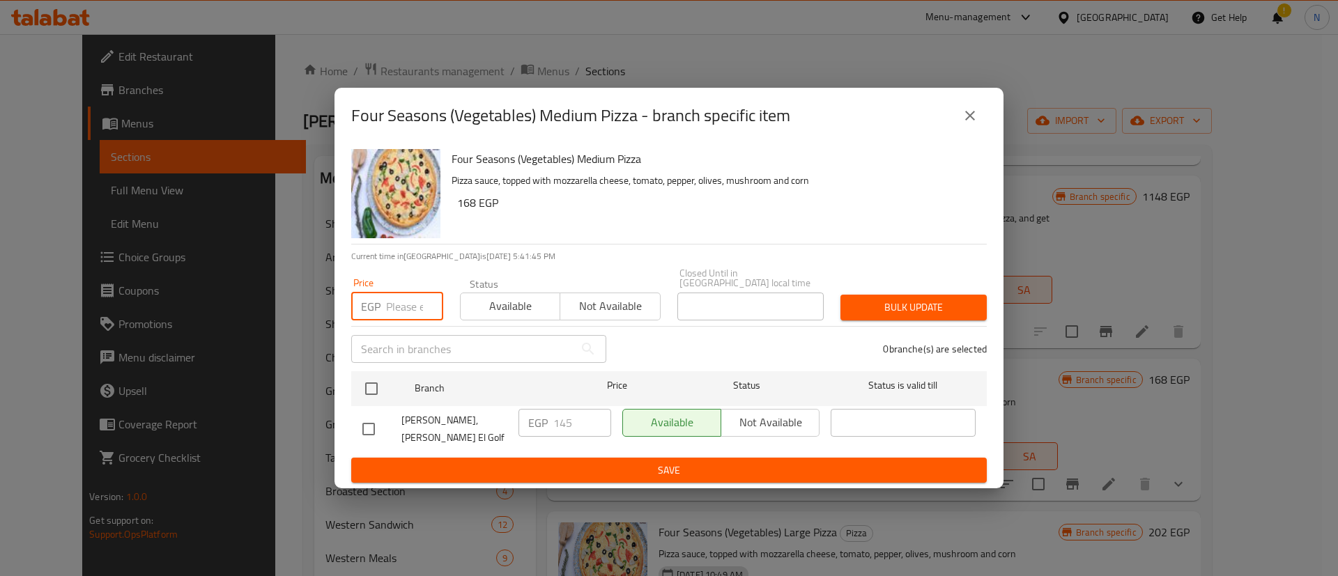
click at [396, 311] on input "number" at bounding box center [414, 307] width 57 height 28
type input "163"
click at [370, 389] on input "checkbox" at bounding box center [371, 388] width 29 height 29
checkbox input "true"
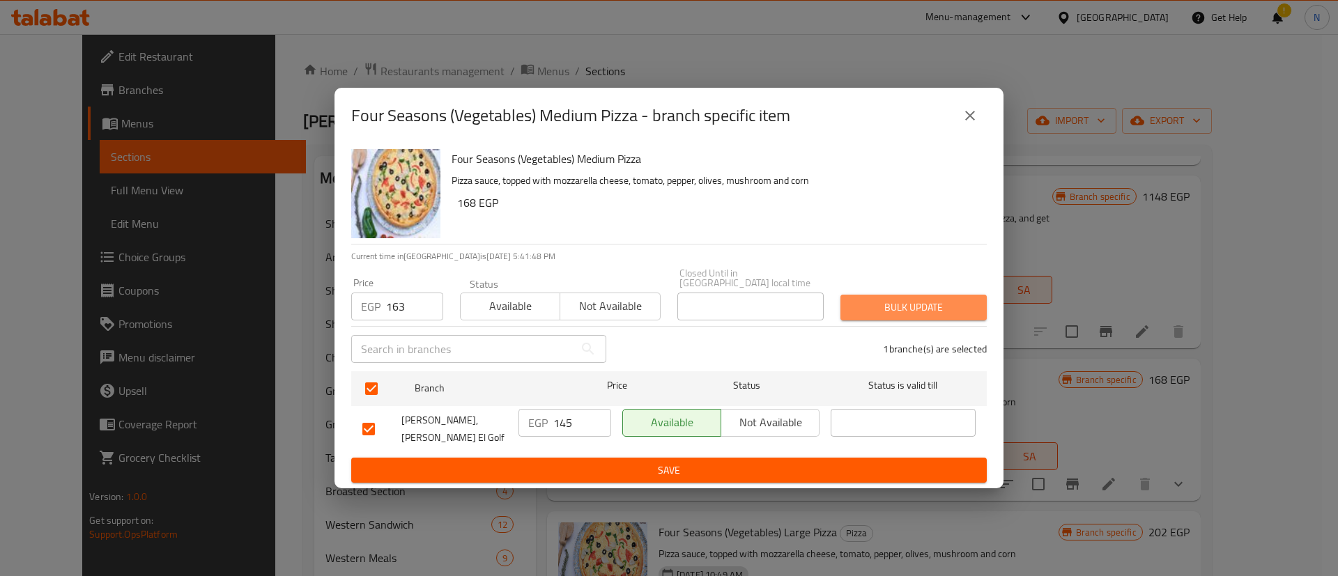
click at [912, 307] on span "Bulk update" at bounding box center [913, 307] width 124 height 17
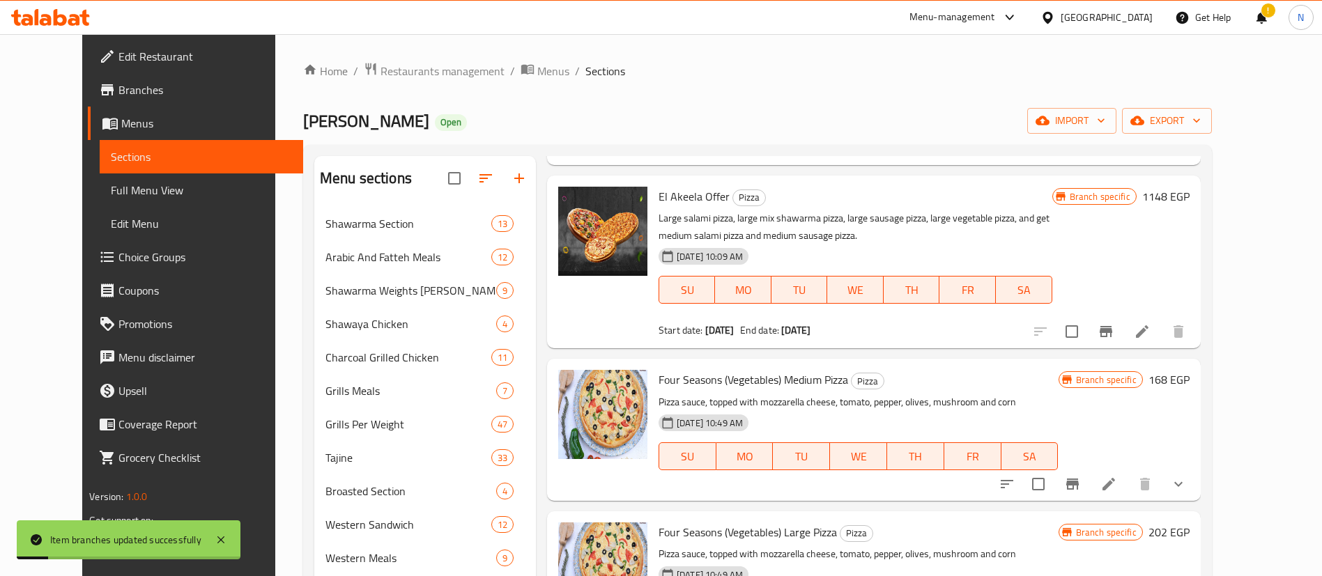
scroll to position [1256, 0]
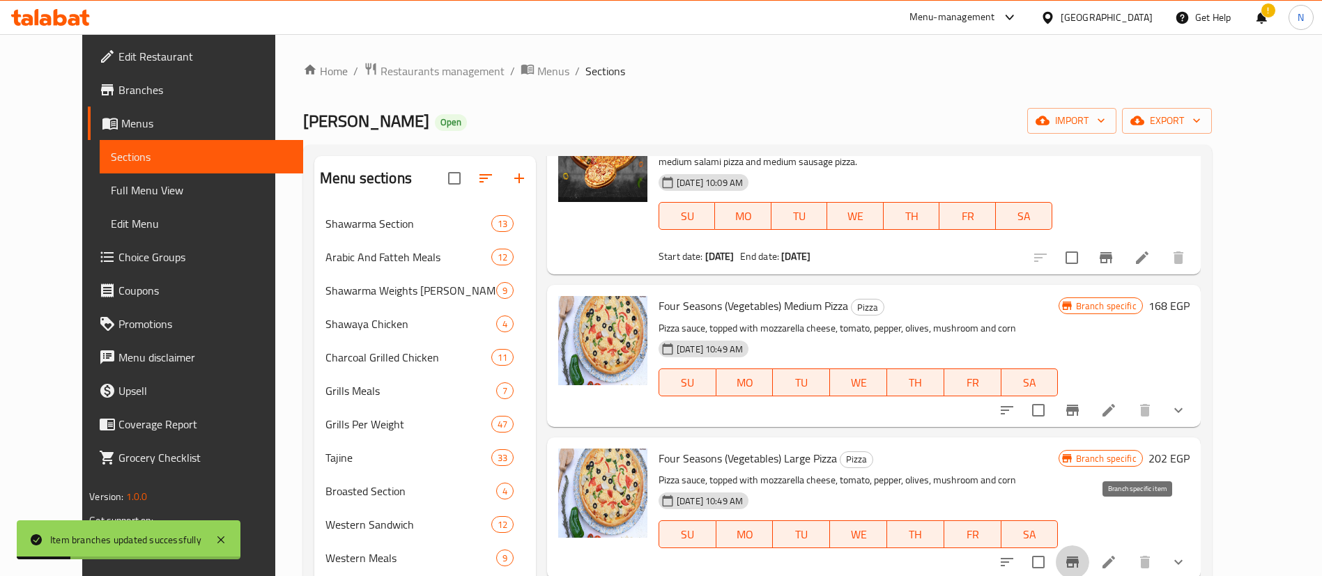
click at [1081, 554] on icon "Branch-specific-item" at bounding box center [1072, 562] width 17 height 17
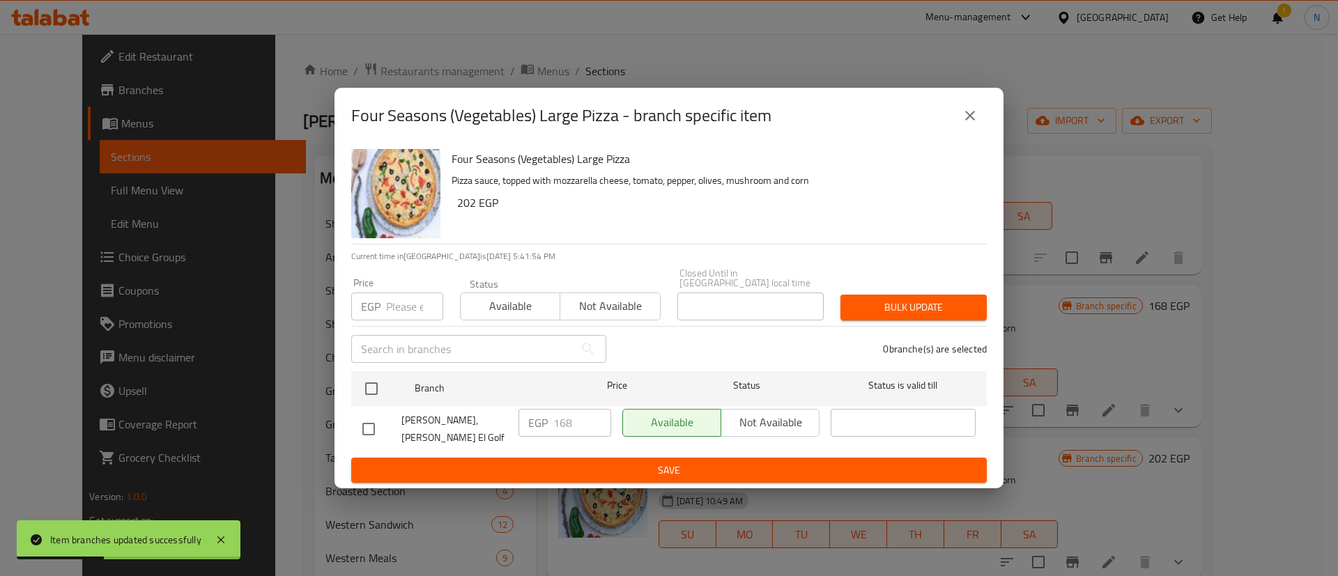
click at [398, 307] on input "number" at bounding box center [414, 307] width 57 height 28
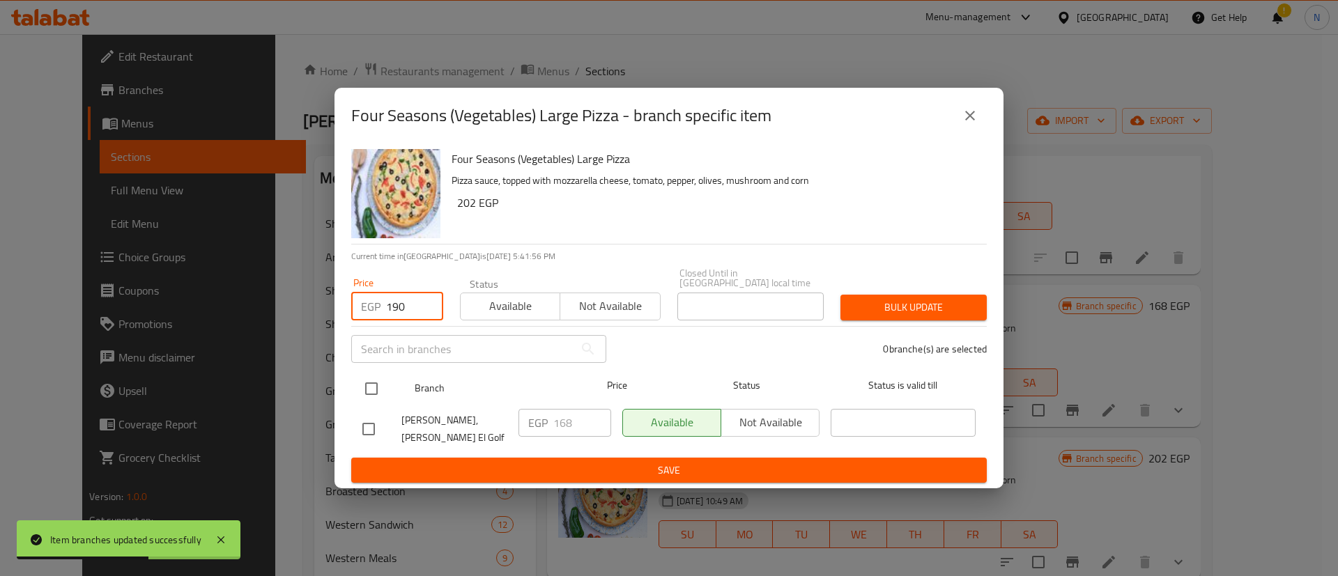
type input "190"
click at [378, 387] on input "checkbox" at bounding box center [371, 388] width 29 height 29
checkbox input "true"
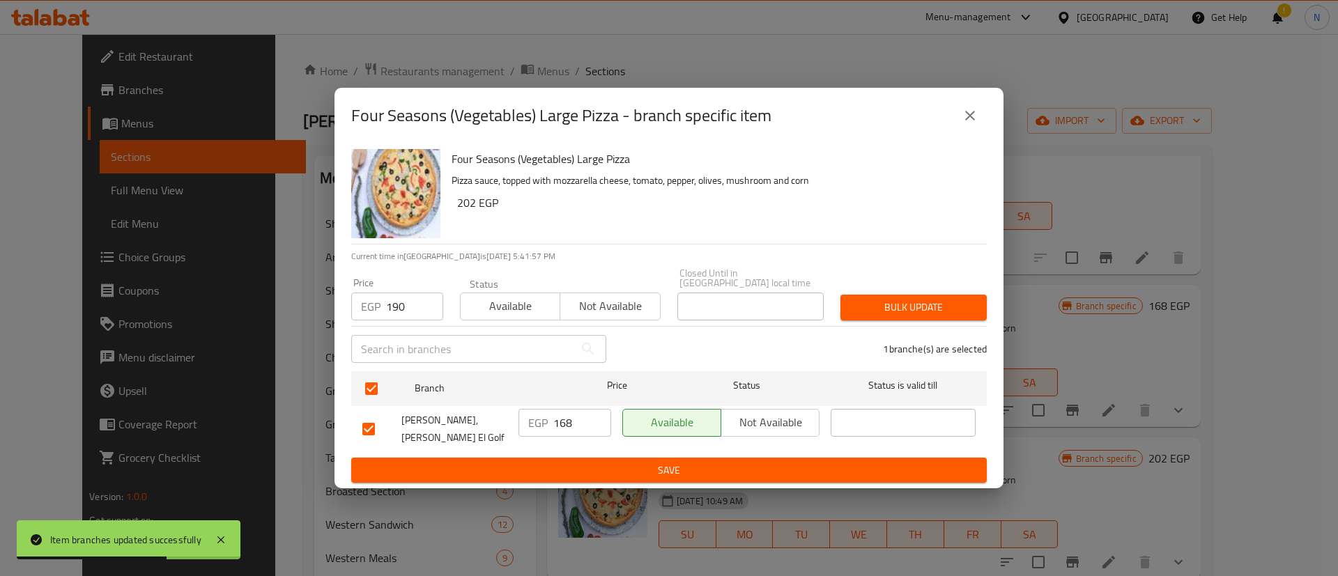
click at [883, 309] on span "Bulk update" at bounding box center [913, 307] width 124 height 17
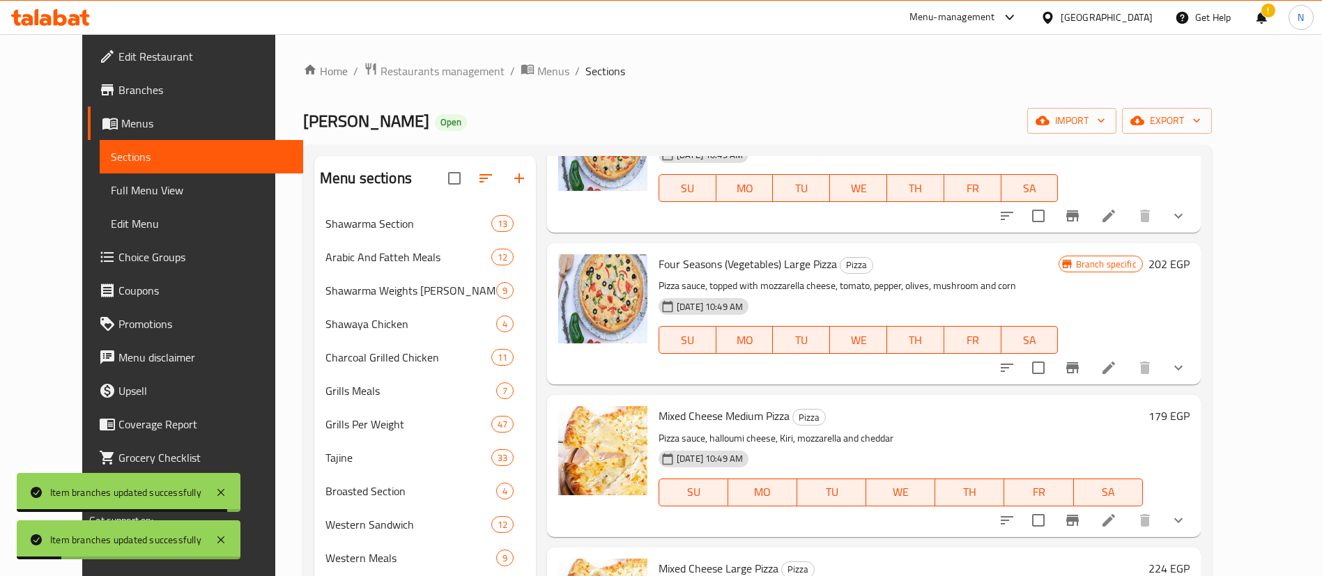
scroll to position [1452, 0]
click at [1081, 511] on icon "Branch-specific-item" at bounding box center [1072, 519] width 17 height 17
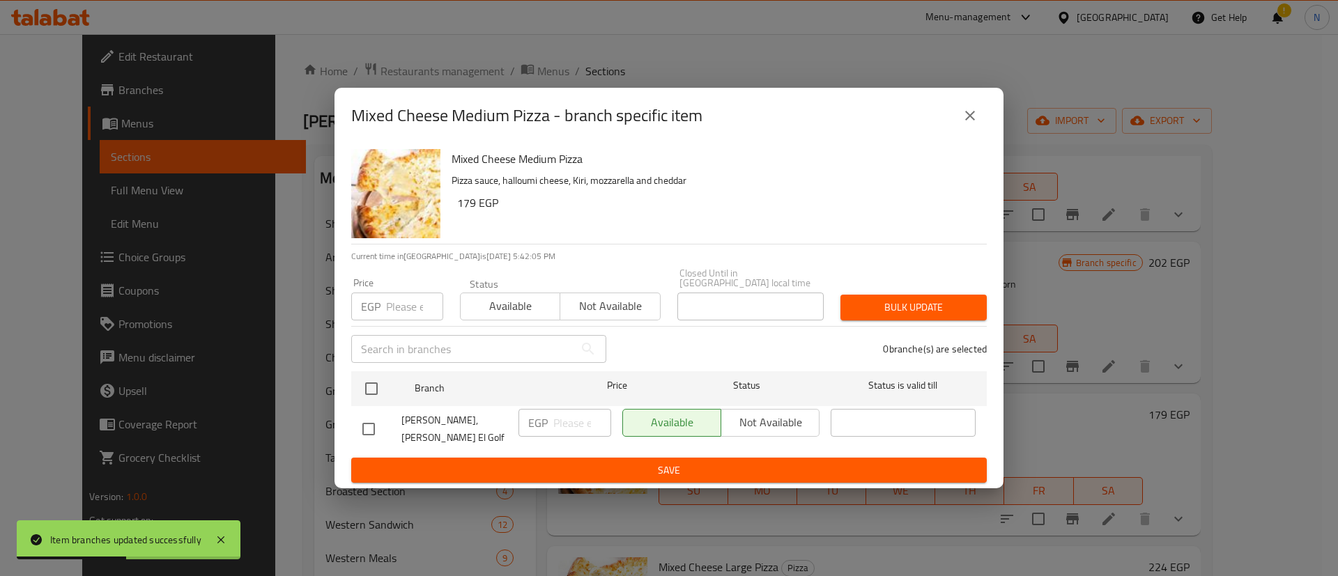
click at [401, 303] on input "number" at bounding box center [414, 307] width 57 height 28
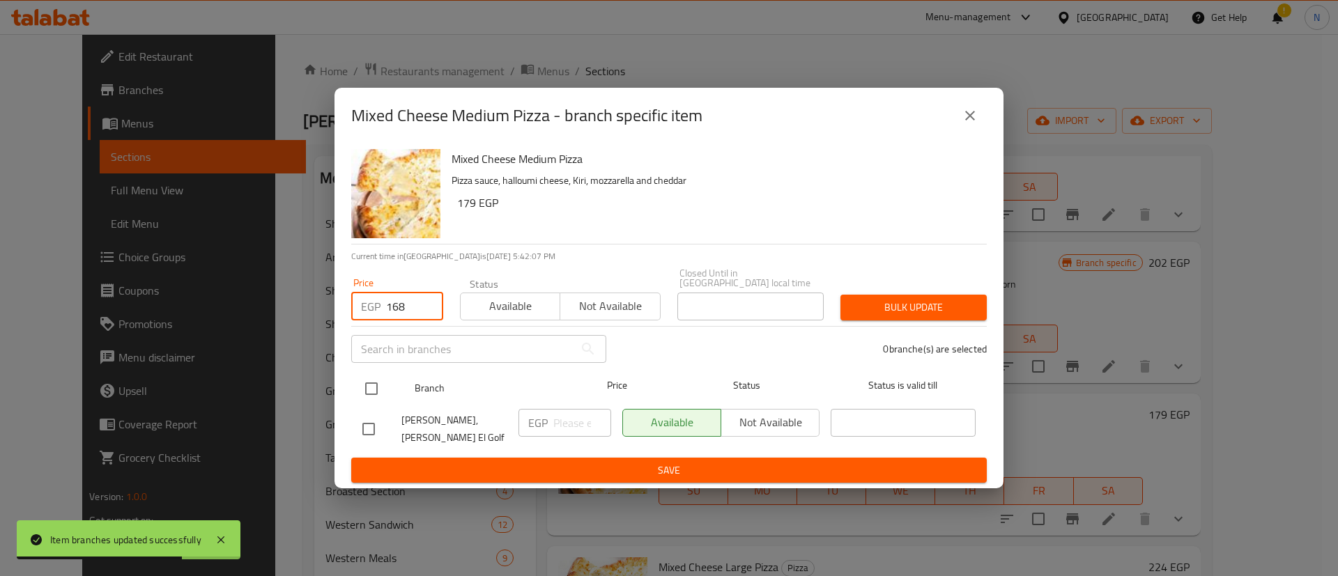
type input "168"
click at [372, 387] on input "checkbox" at bounding box center [371, 388] width 29 height 29
checkbox input "true"
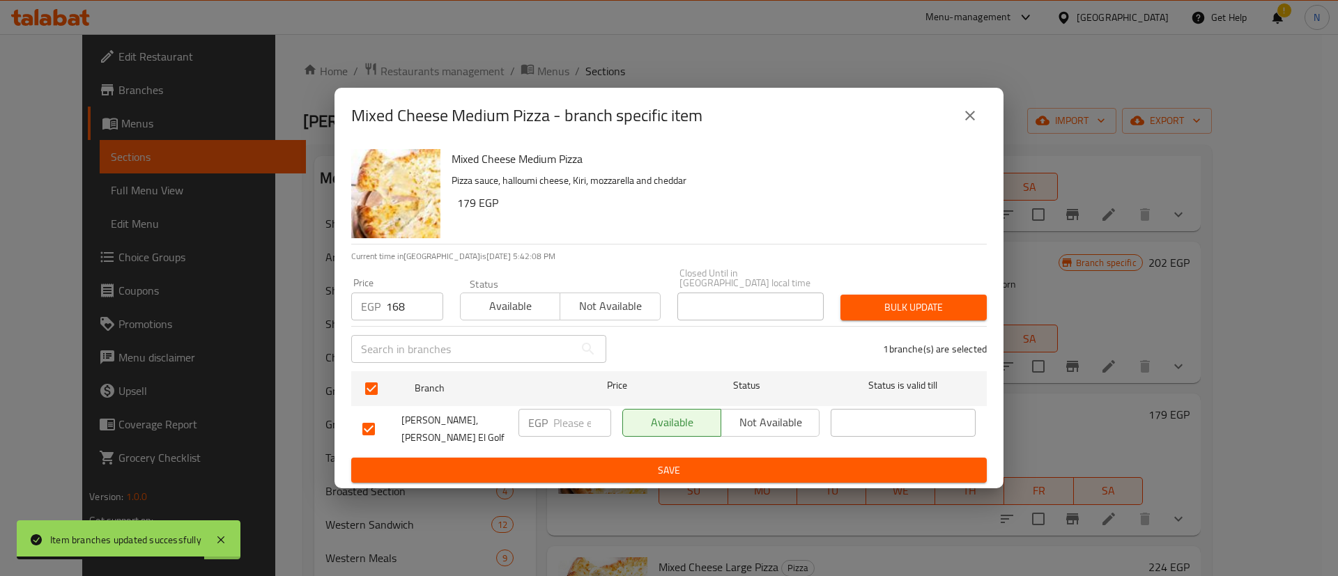
click at [929, 302] on span "Bulk update" at bounding box center [913, 307] width 124 height 17
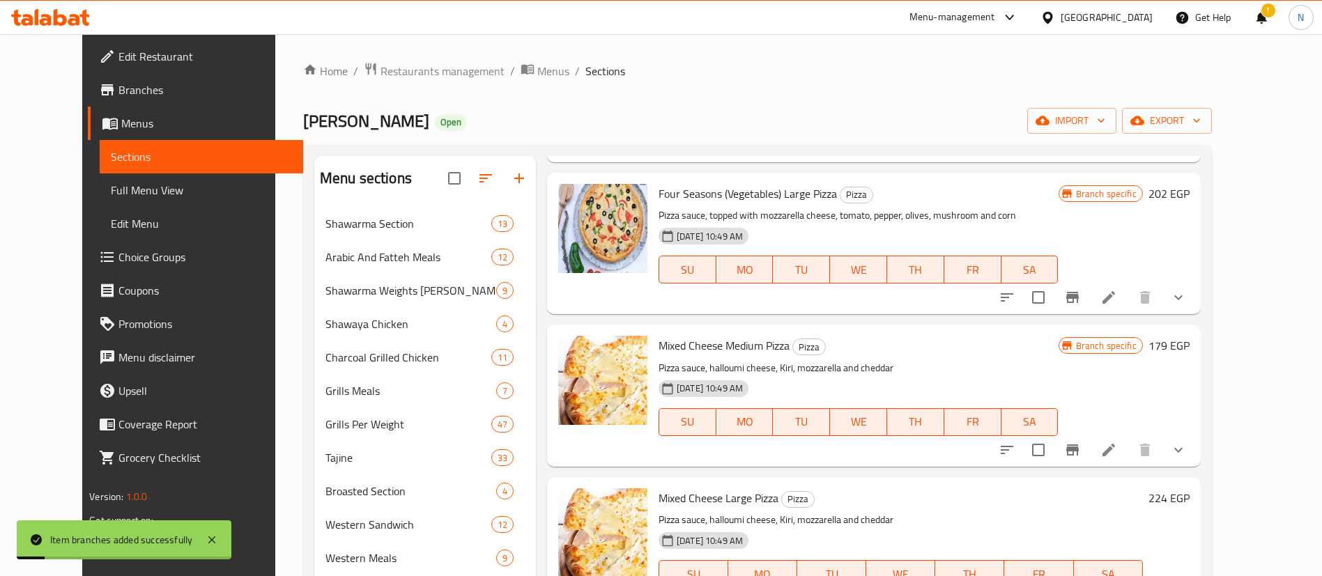
scroll to position [1526, 0]
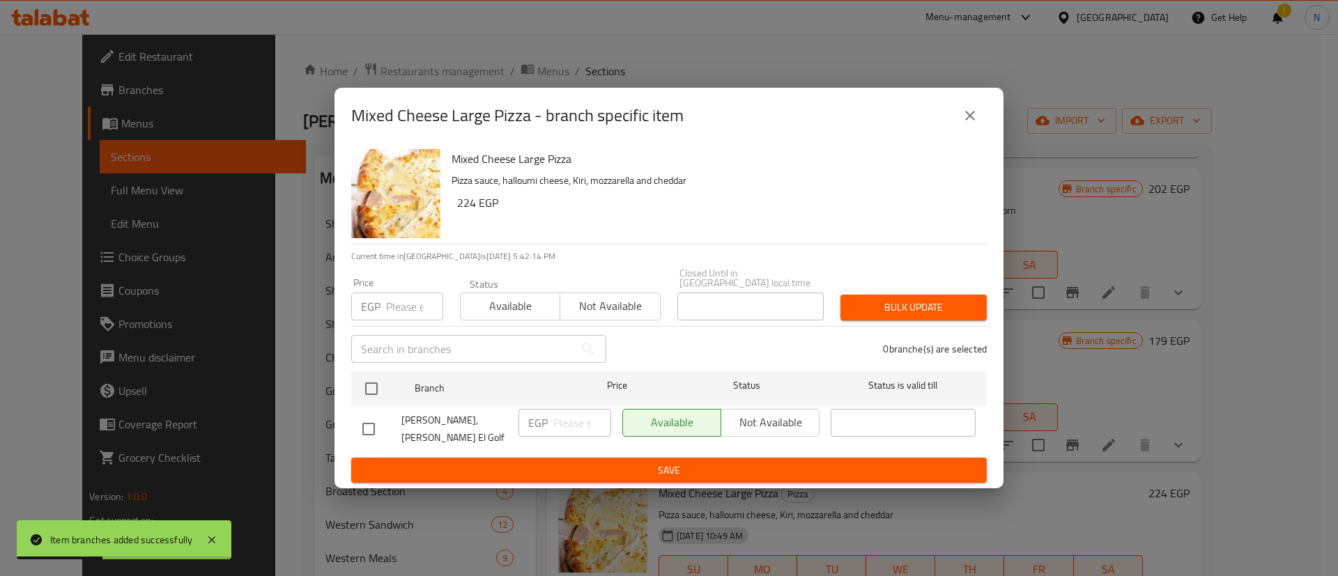
click at [394, 307] on input "number" at bounding box center [414, 307] width 57 height 28
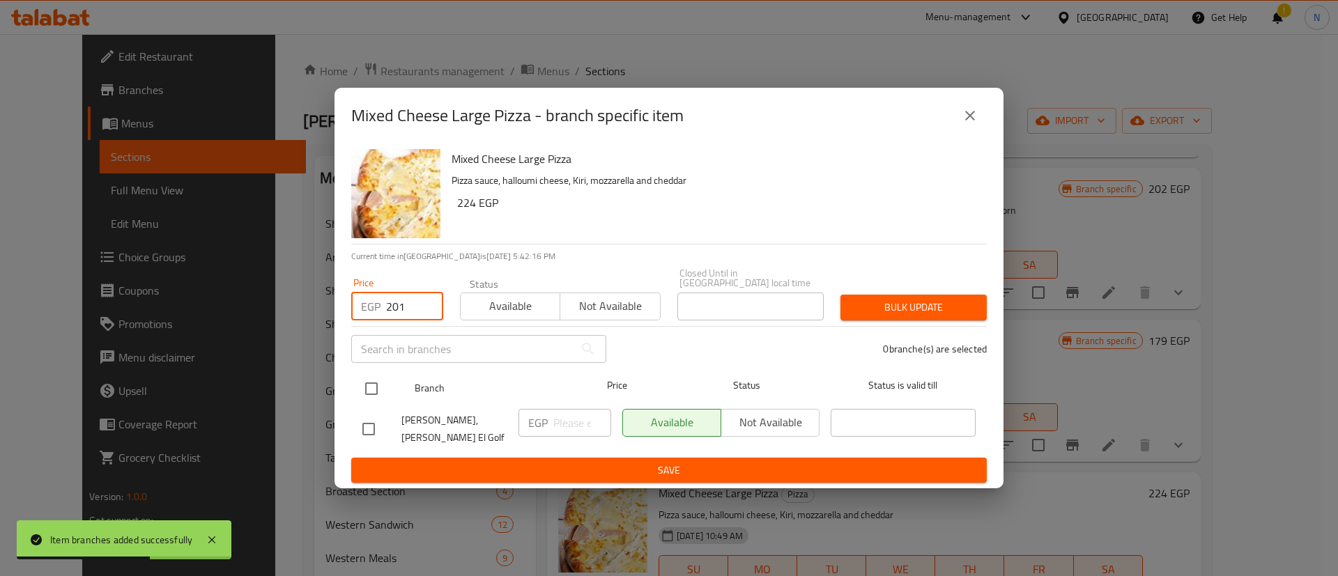
type input "201"
click at [370, 387] on input "checkbox" at bounding box center [371, 388] width 29 height 29
checkbox input "true"
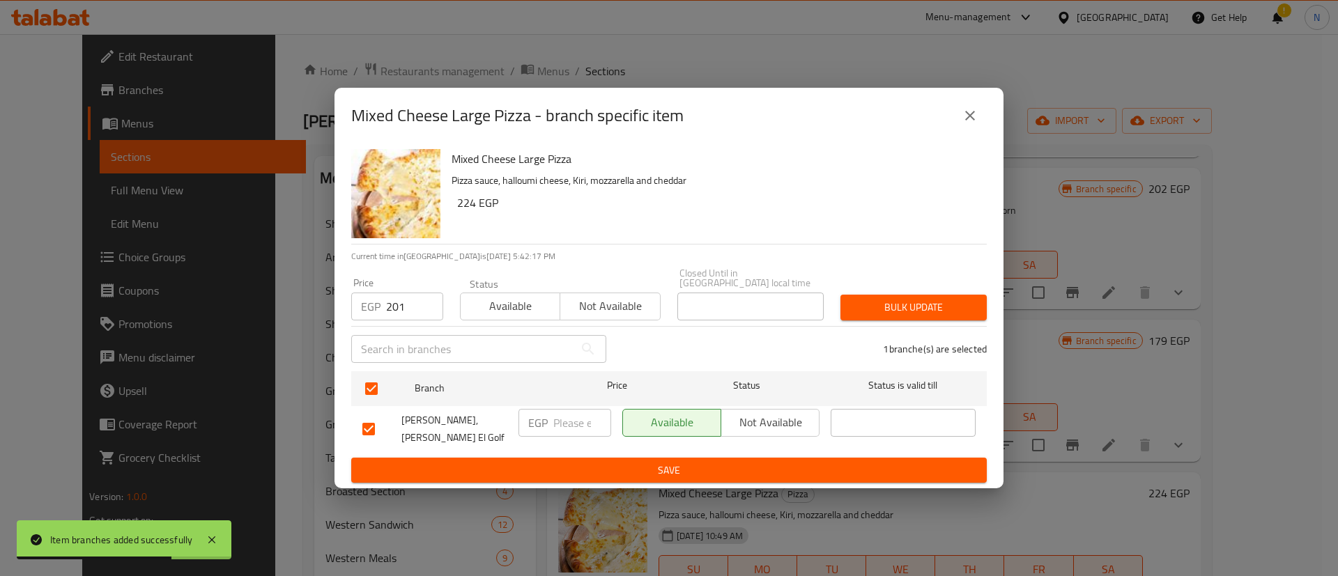
click at [895, 302] on span "Bulk update" at bounding box center [913, 307] width 124 height 17
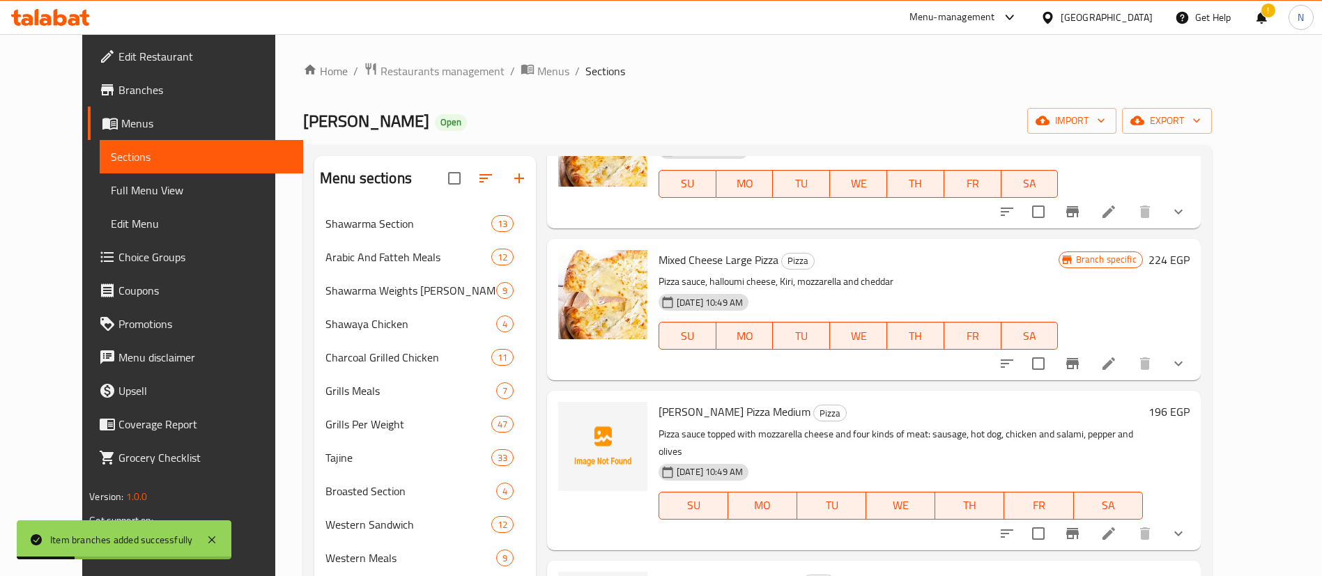
scroll to position [1761, 0]
click at [1081, 523] on icon "Branch-specific-item" at bounding box center [1072, 531] width 17 height 17
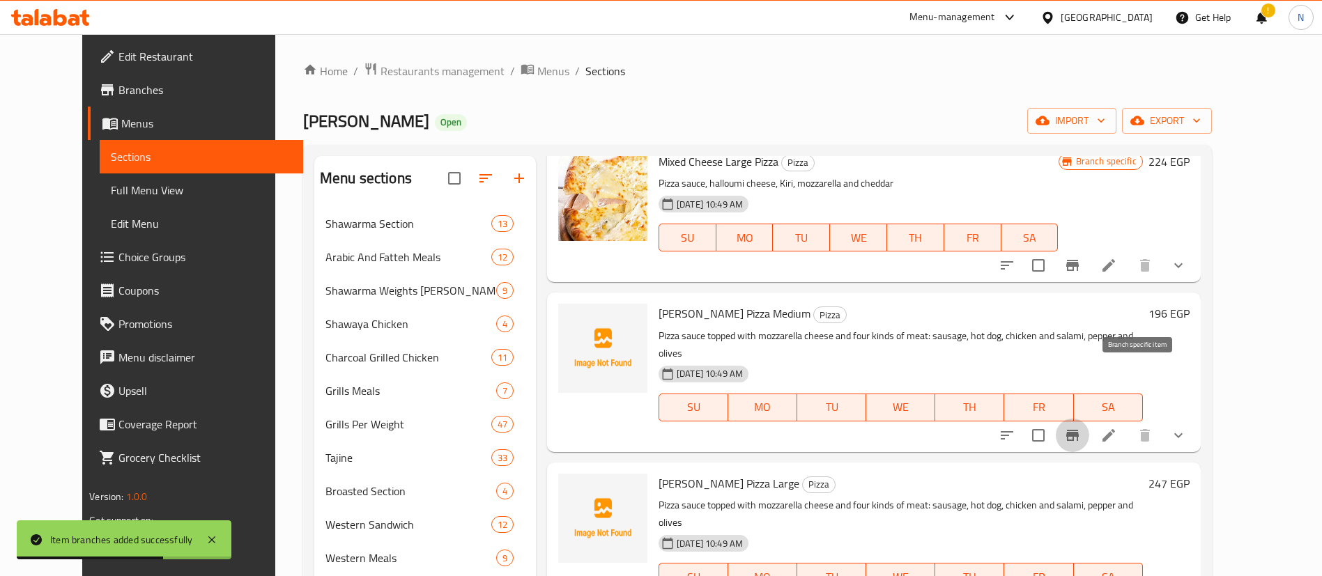
scroll to position [1916, 0]
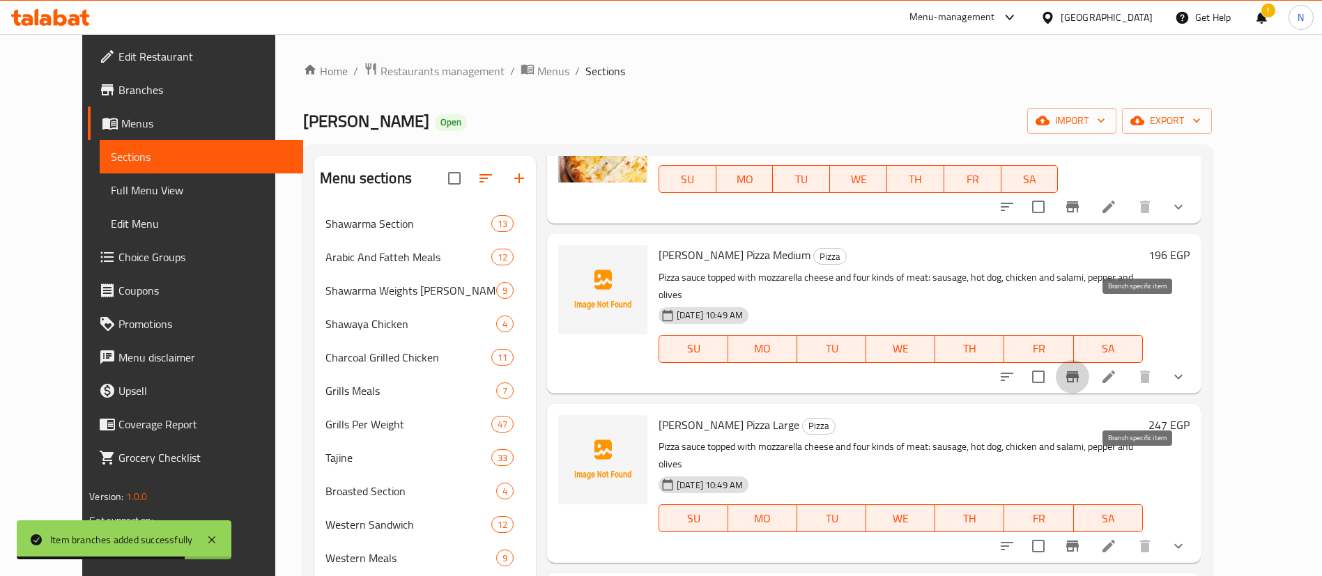
click at [1079, 541] on icon "Branch-specific-item" at bounding box center [1072, 546] width 13 height 11
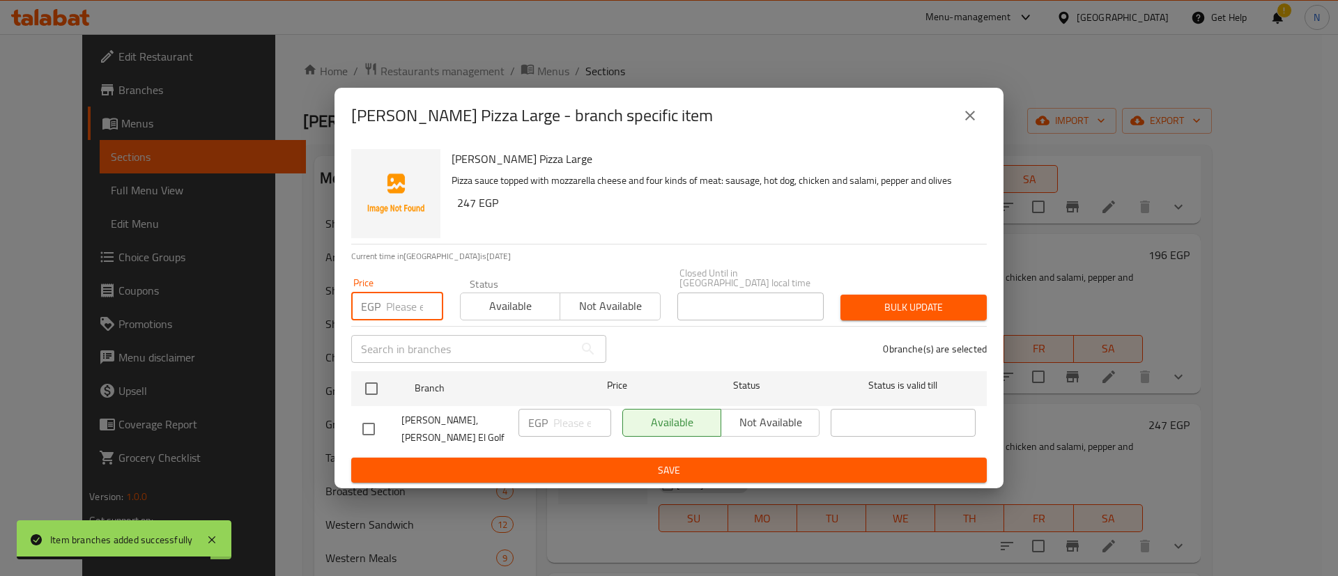
click at [399, 304] on input "number" at bounding box center [414, 307] width 57 height 28
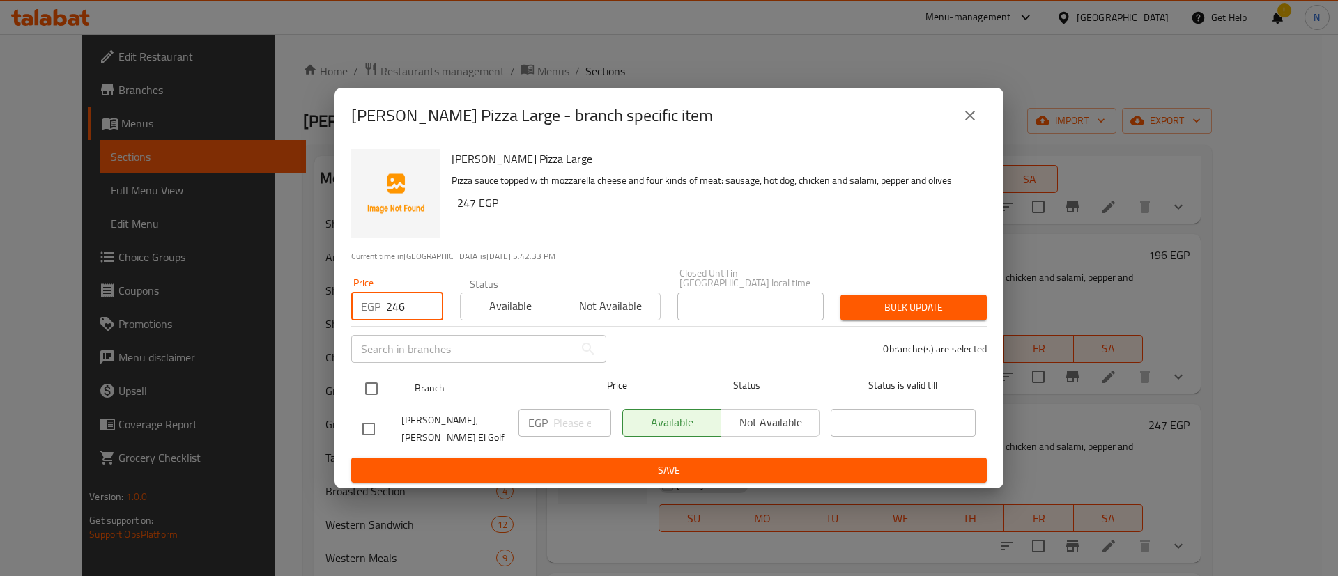
type input "246"
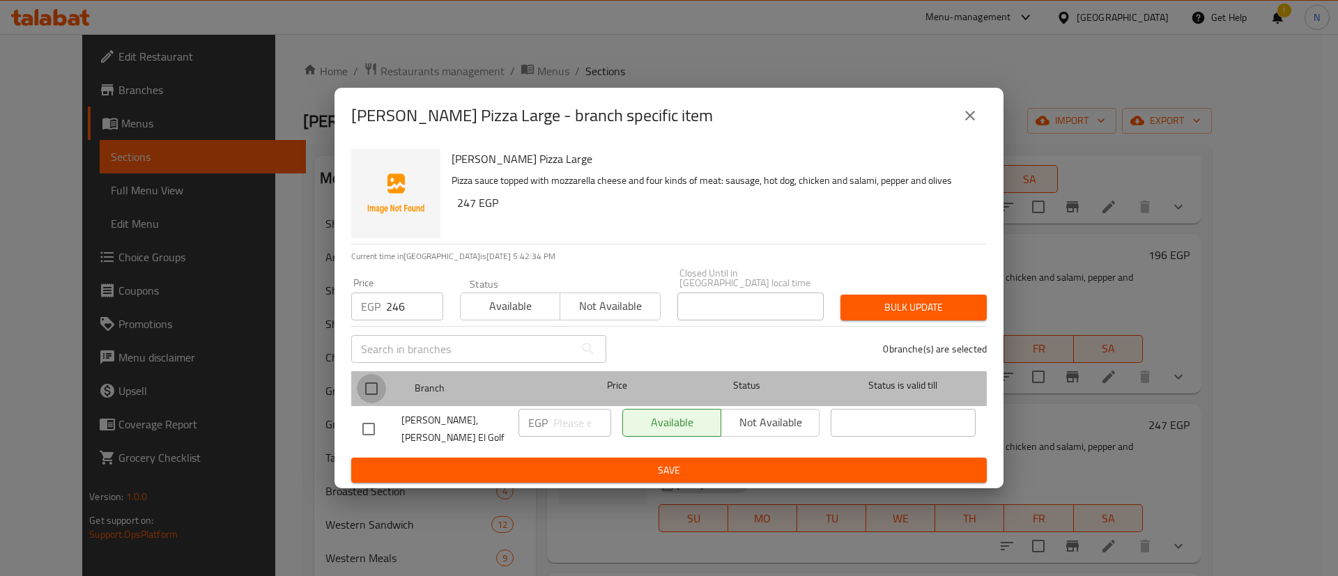
click at [376, 392] on input "checkbox" at bounding box center [371, 388] width 29 height 29
checkbox input "true"
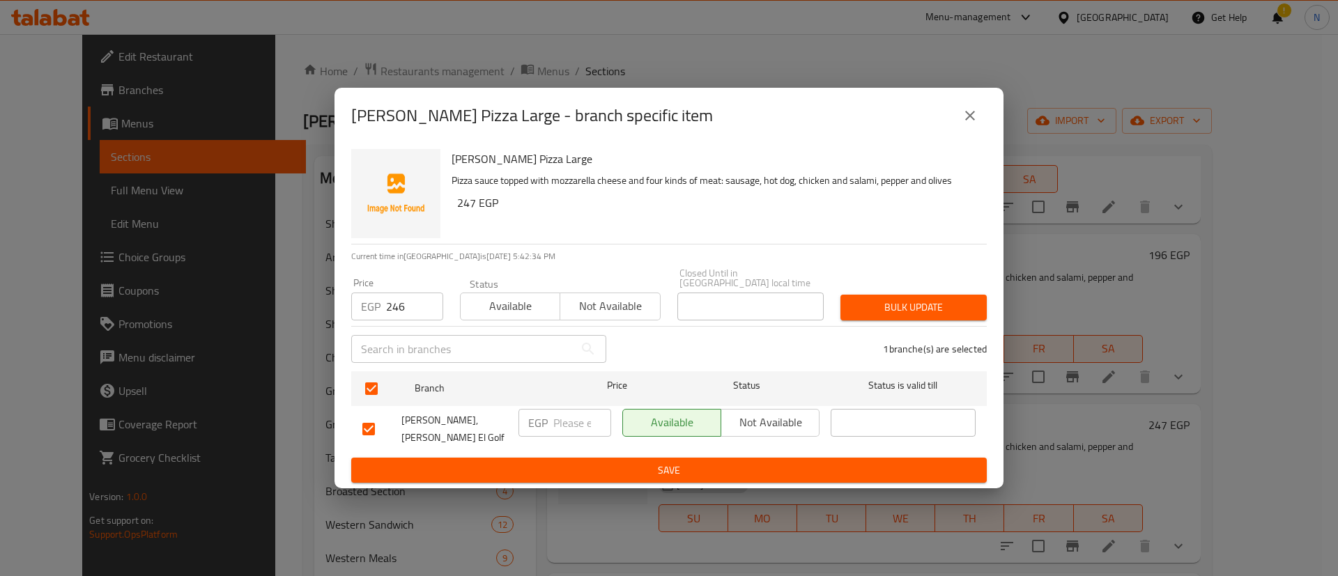
click at [915, 308] on span "Bulk update" at bounding box center [913, 307] width 124 height 17
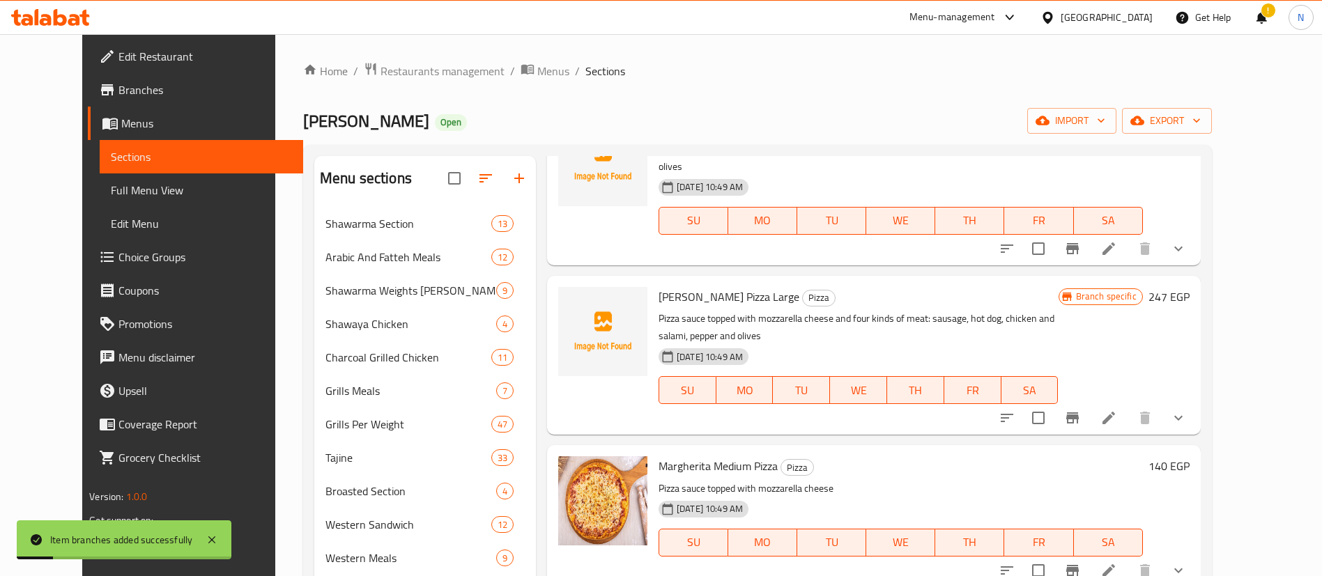
scroll to position [2046, 0]
click at [1089, 553] on button "Branch-specific-item" at bounding box center [1072, 569] width 33 height 33
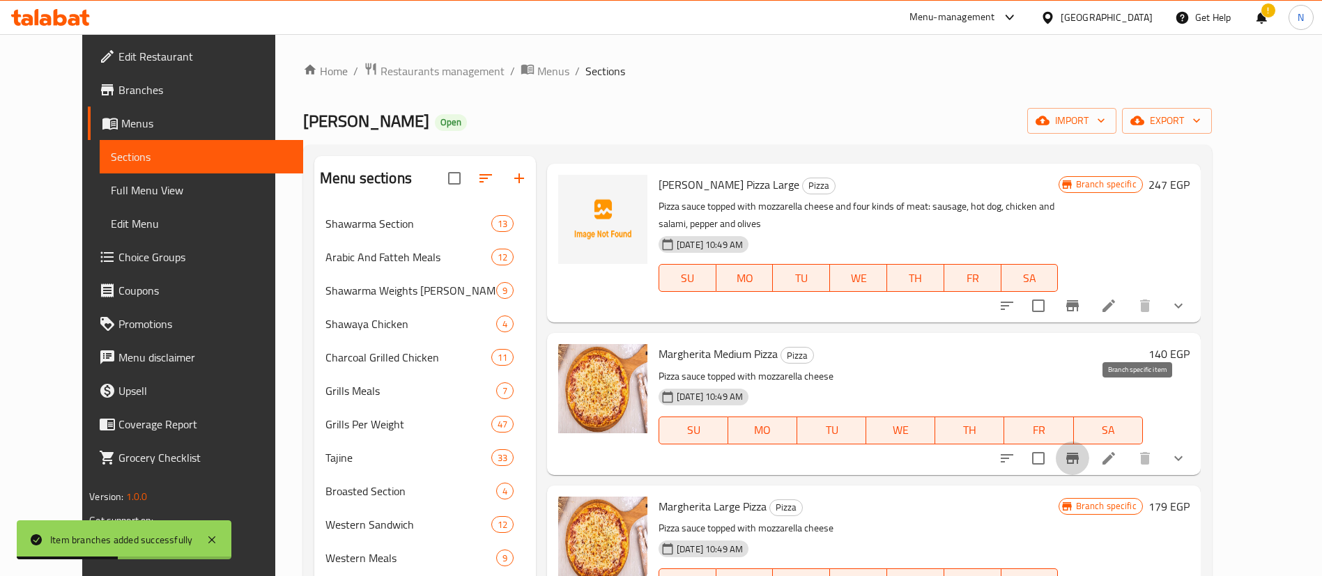
scroll to position [2159, 0]
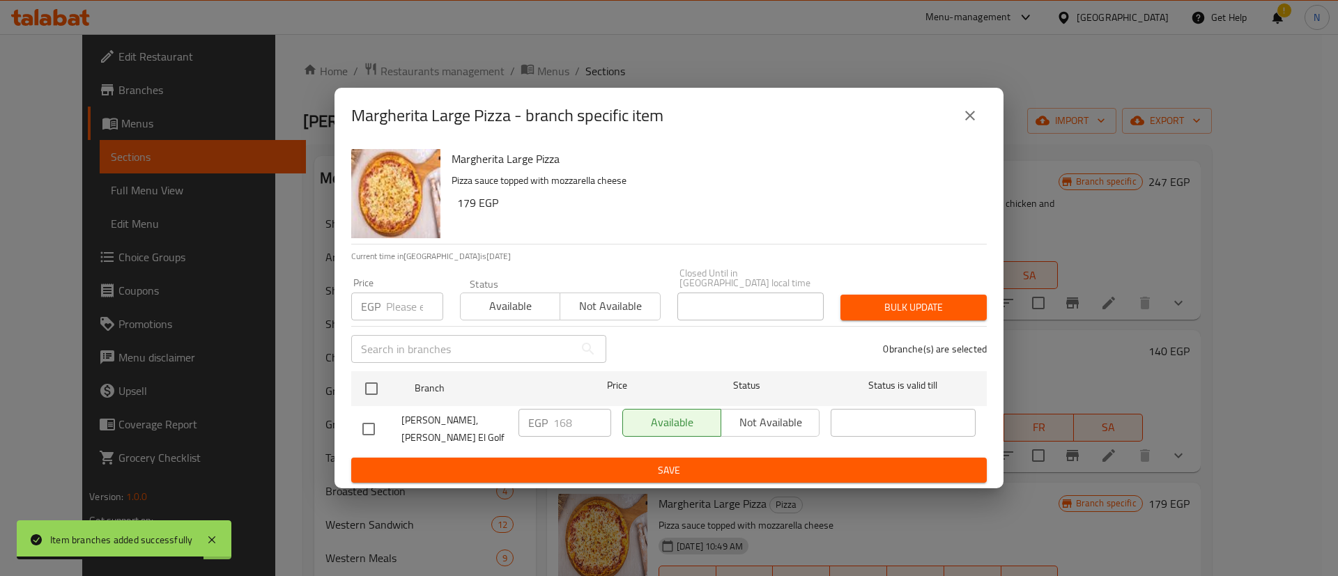
click at [384, 298] on div "EGP Price" at bounding box center [397, 307] width 92 height 28
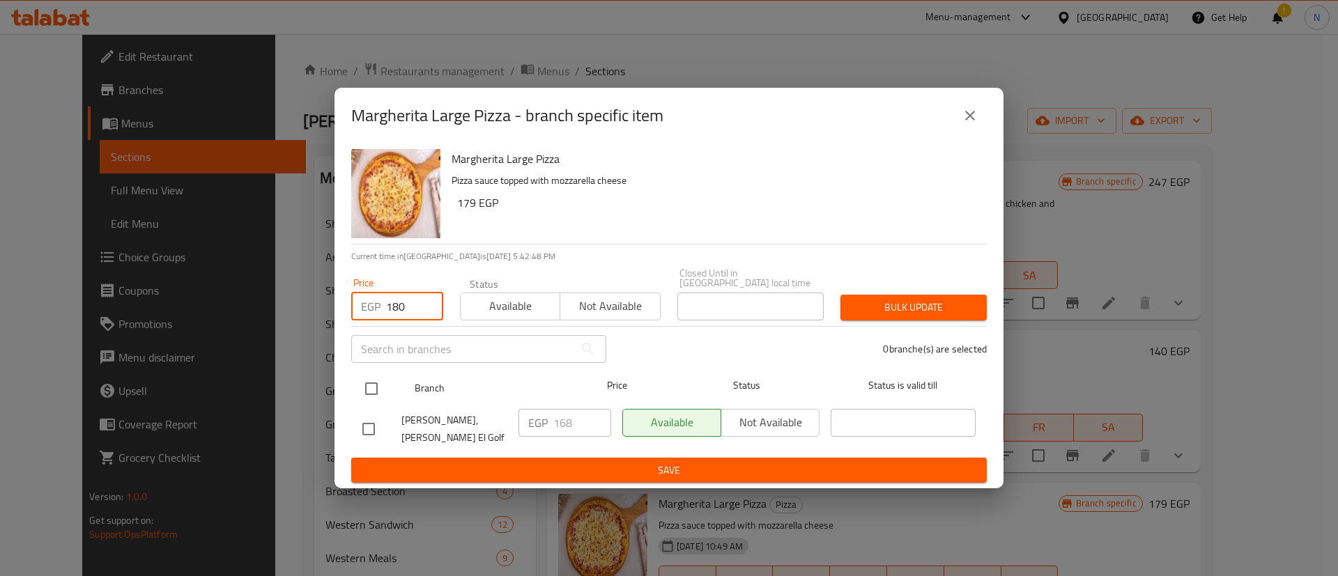
type input "180"
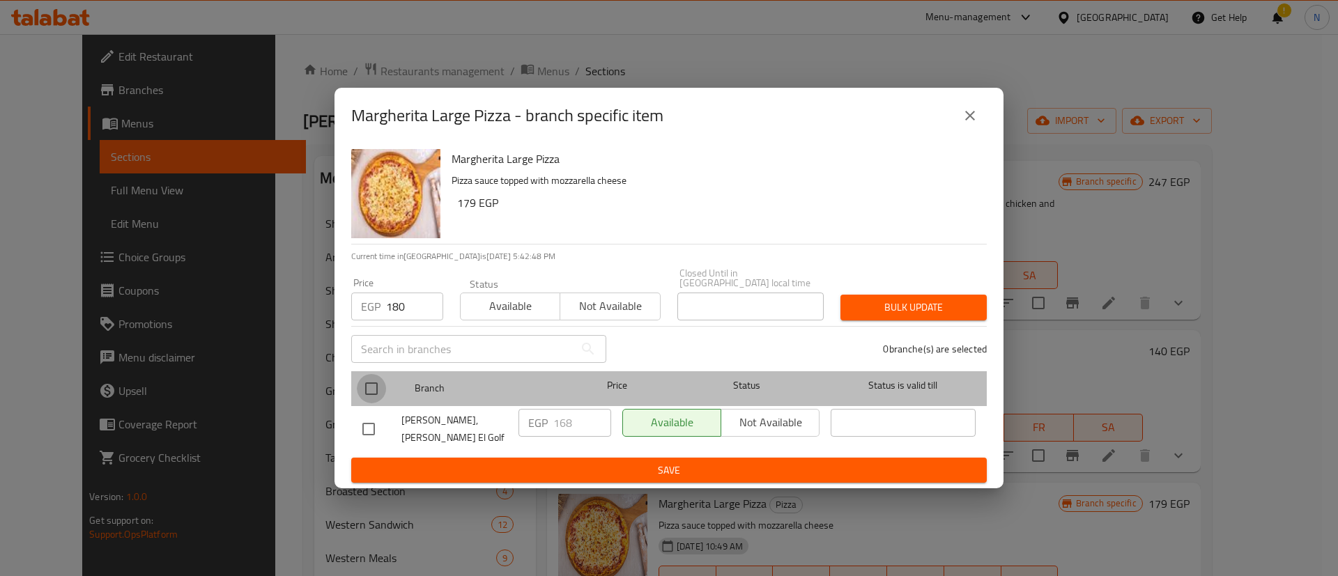
click at [376, 392] on input "checkbox" at bounding box center [371, 388] width 29 height 29
checkbox input "true"
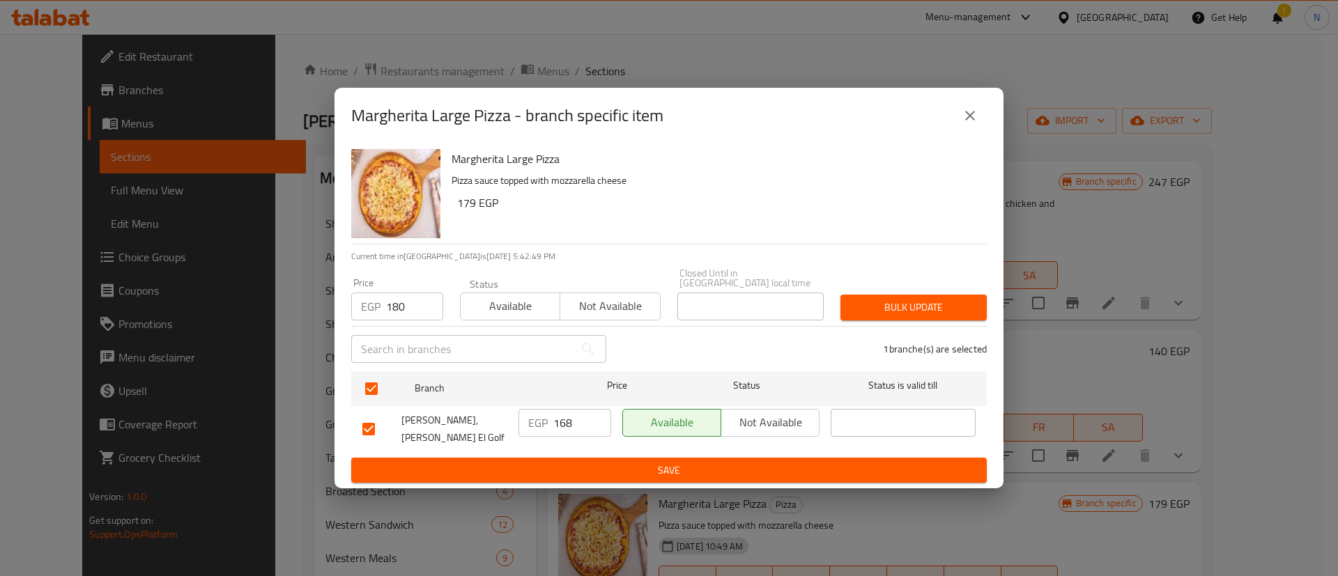
click at [888, 309] on span "Bulk update" at bounding box center [913, 307] width 124 height 17
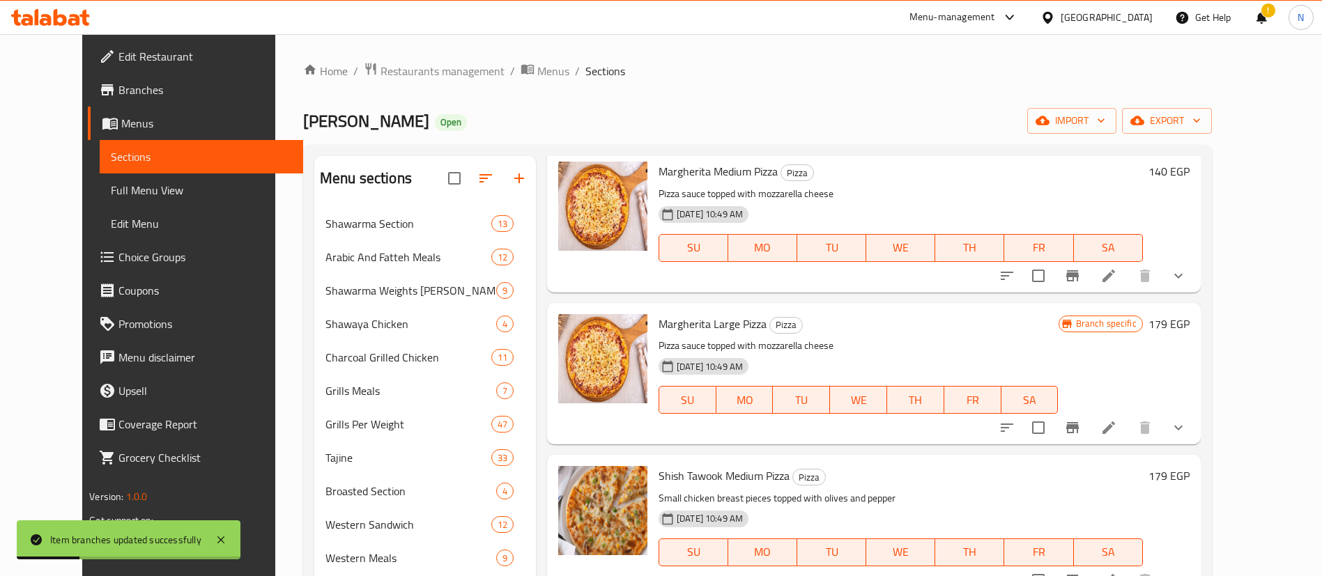
scroll to position [2393, 0]
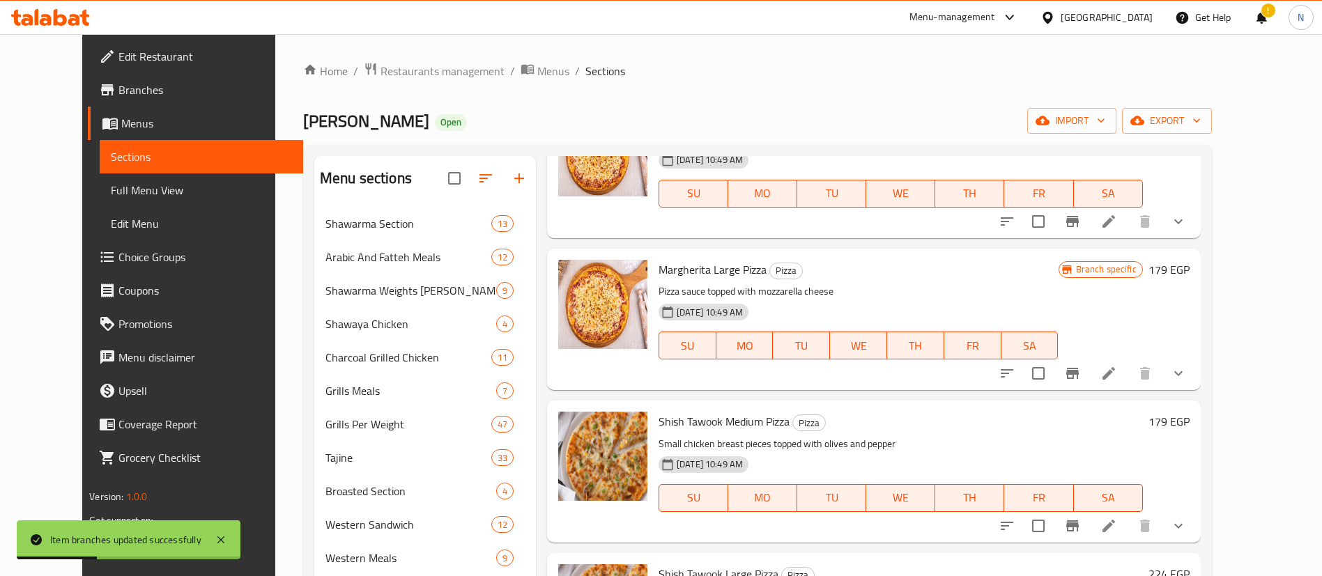
click at [1089, 509] on button "Branch-specific-item" at bounding box center [1072, 525] width 33 height 33
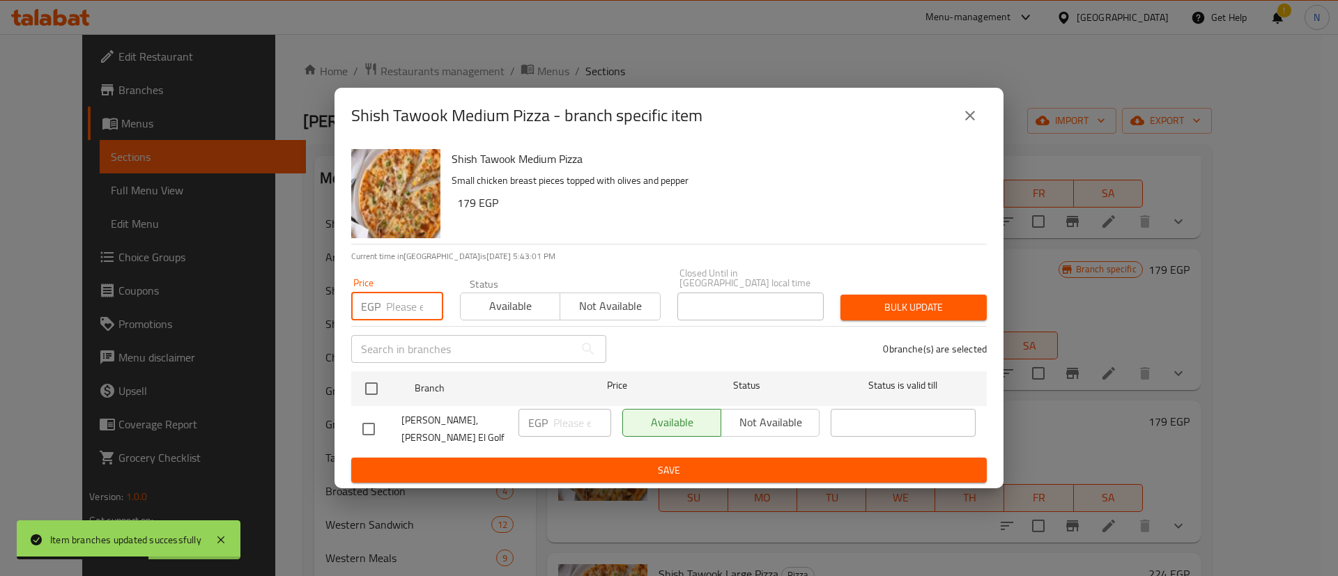
click at [396, 302] on input "number" at bounding box center [414, 307] width 57 height 28
type input "180"
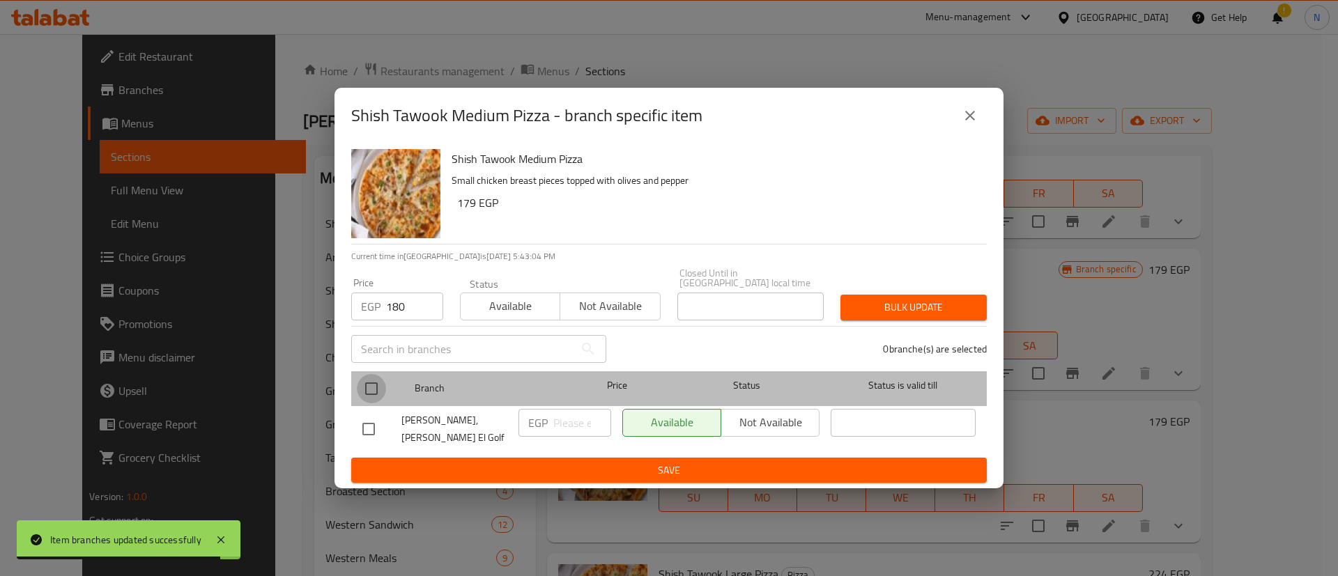
click at [371, 387] on input "checkbox" at bounding box center [371, 388] width 29 height 29
checkbox input "true"
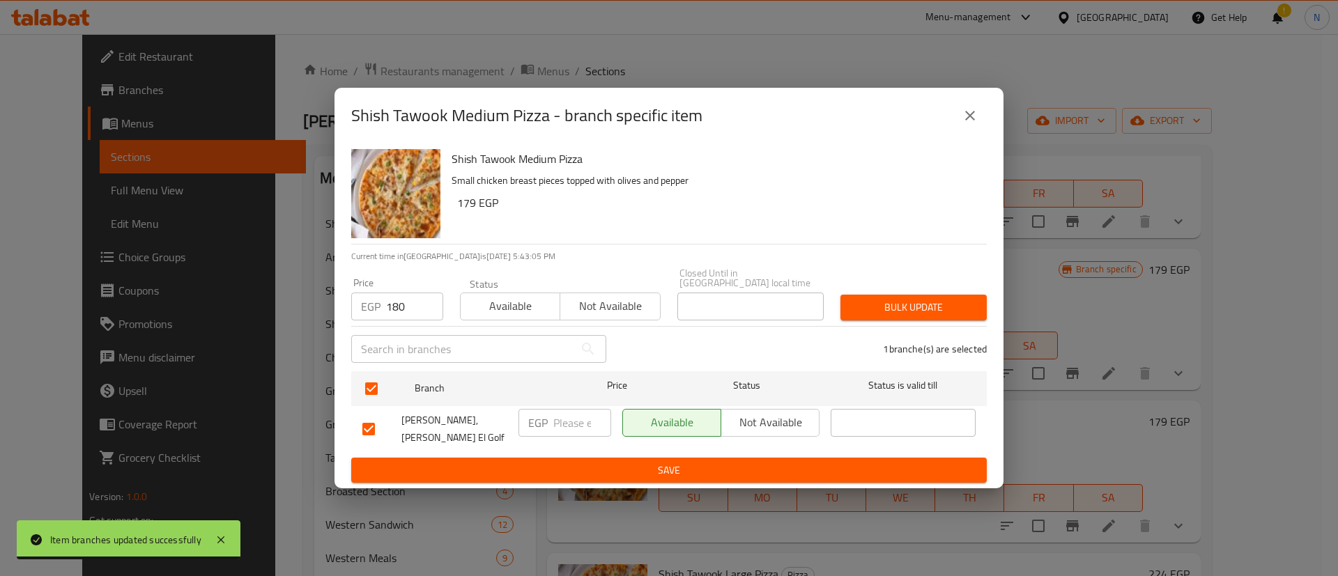
click at [910, 304] on span "Bulk update" at bounding box center [913, 307] width 124 height 17
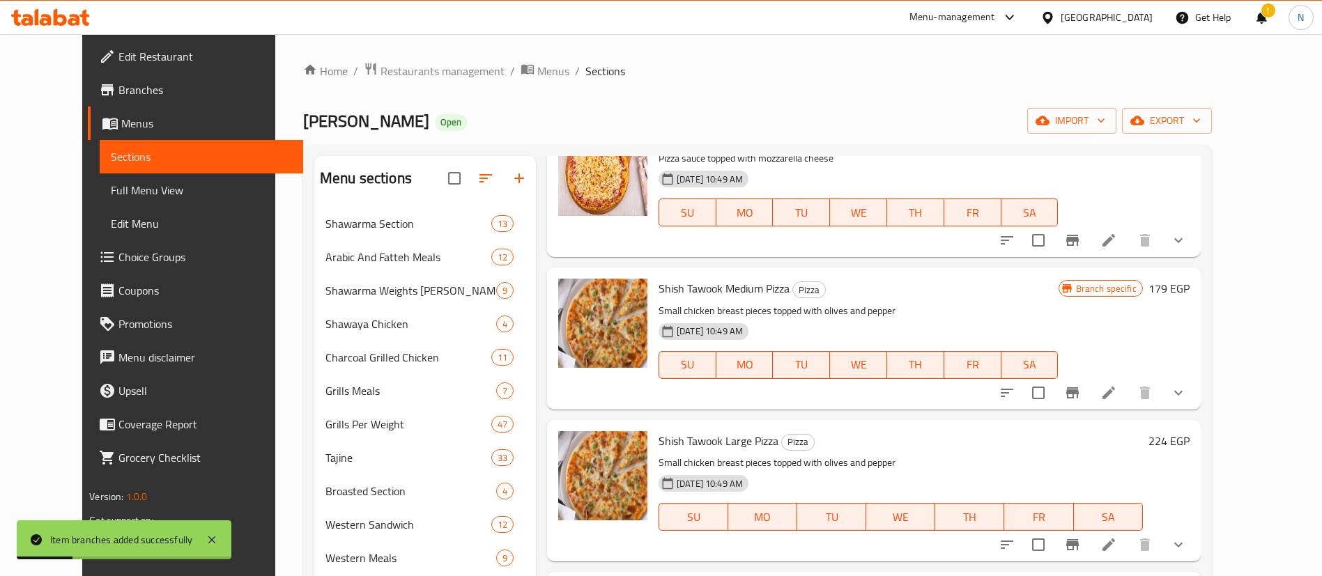
scroll to position [2556, 0]
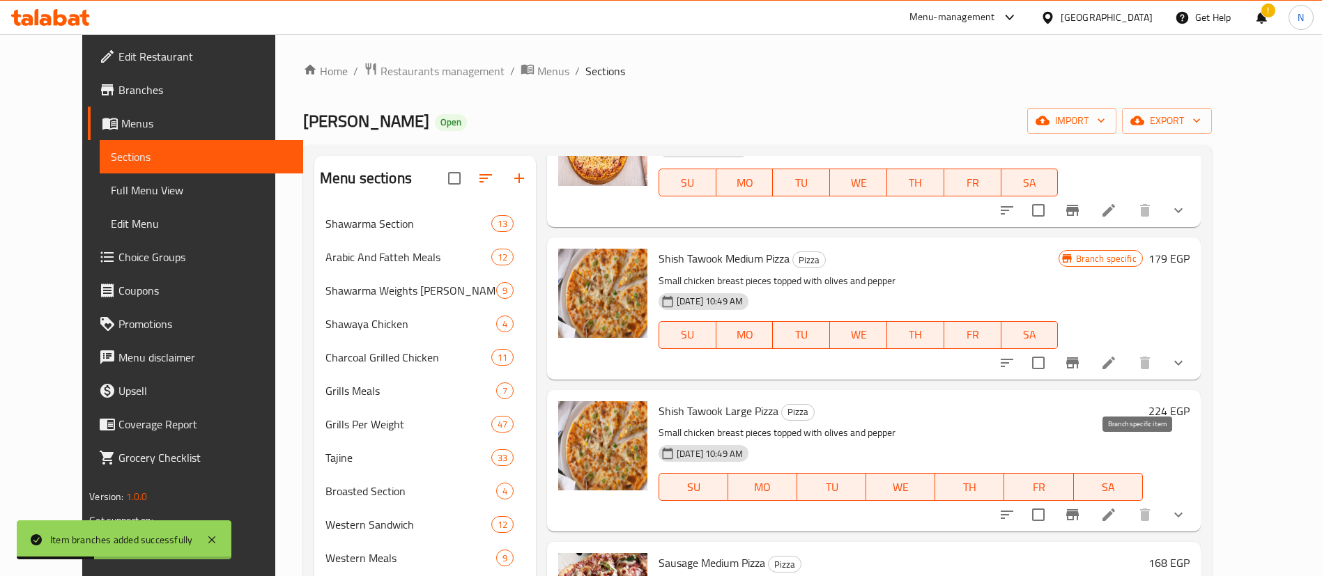
click at [1081, 507] on icon "Branch-specific-item" at bounding box center [1072, 515] width 17 height 17
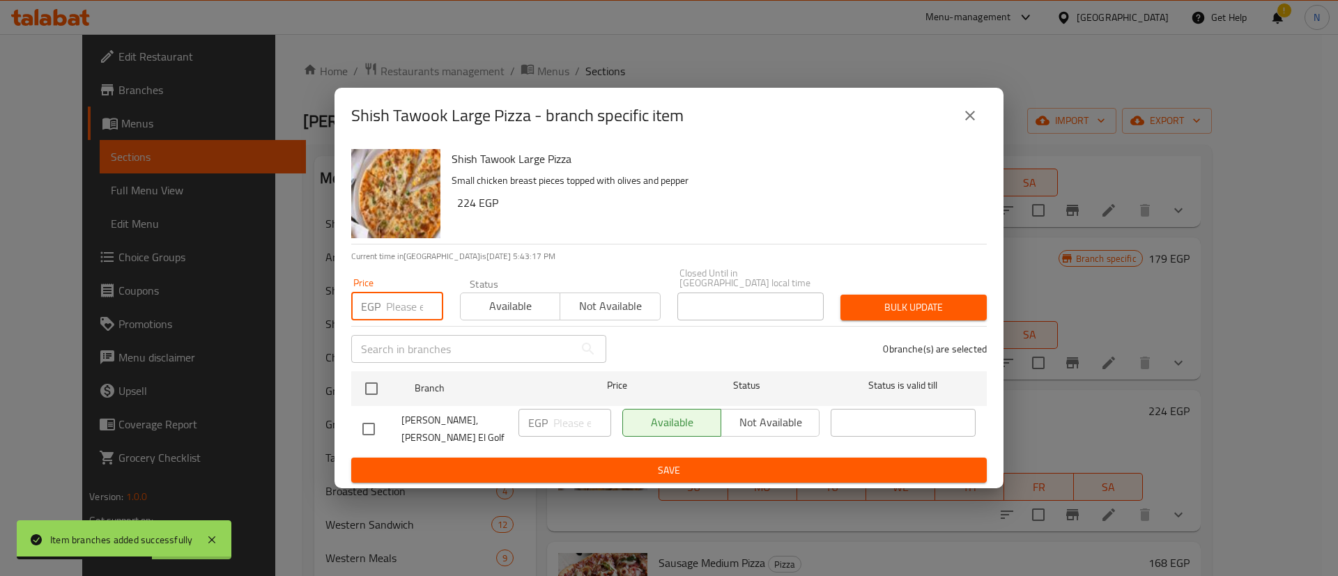
click at [410, 305] on input "number" at bounding box center [414, 307] width 57 height 28
type input "208"
click at [376, 390] on input "checkbox" at bounding box center [371, 388] width 29 height 29
checkbox input "true"
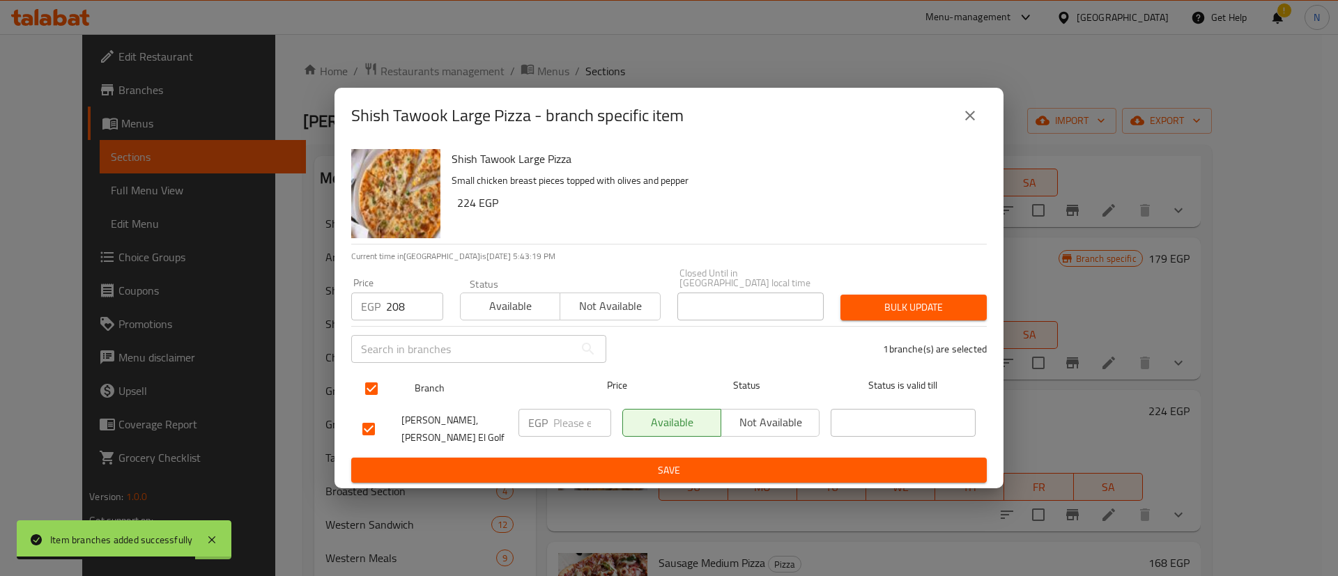
checkbox input "true"
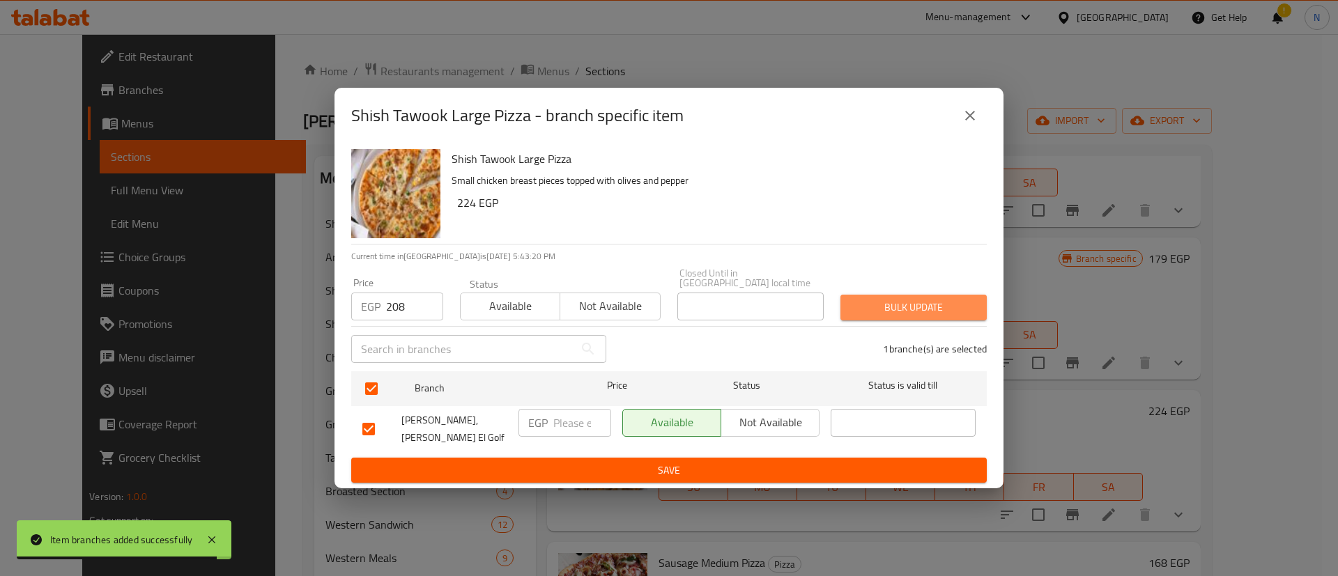
click at [881, 305] on span "Bulk update" at bounding box center [913, 307] width 124 height 17
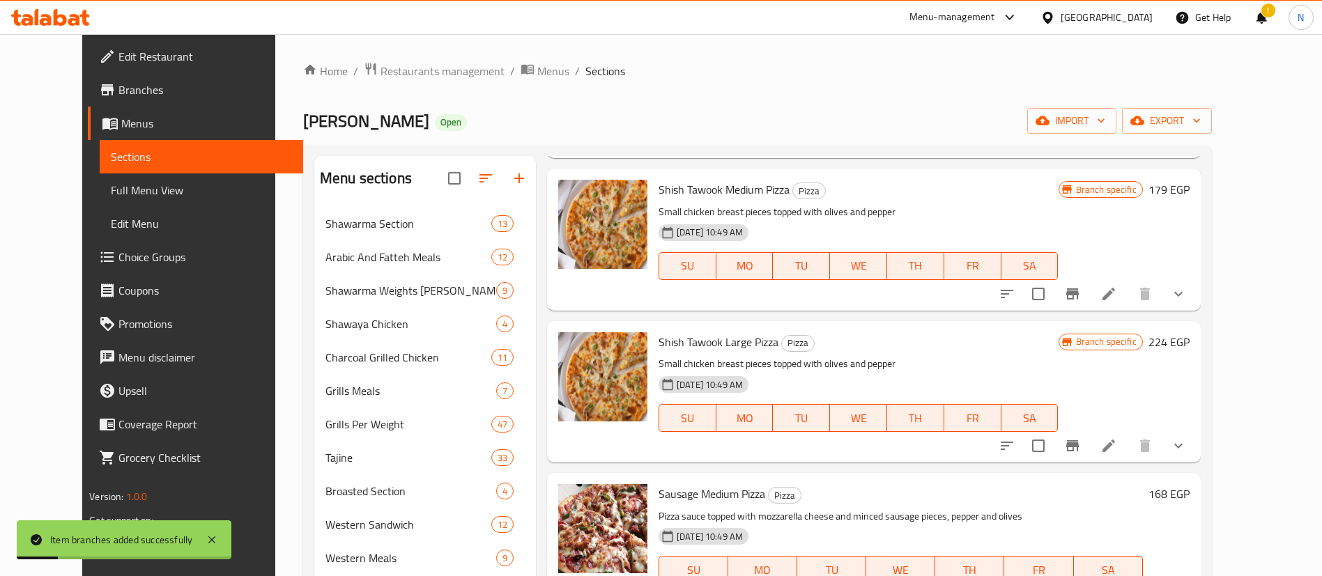
scroll to position [2627, 0]
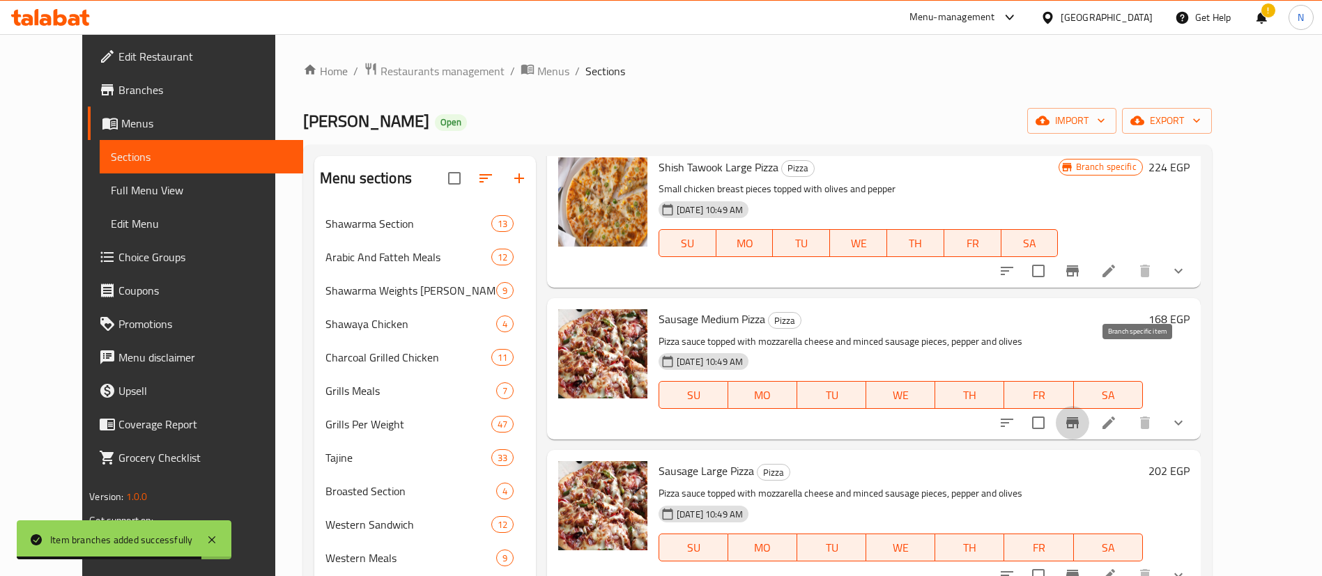
scroll to position [2804, 0]
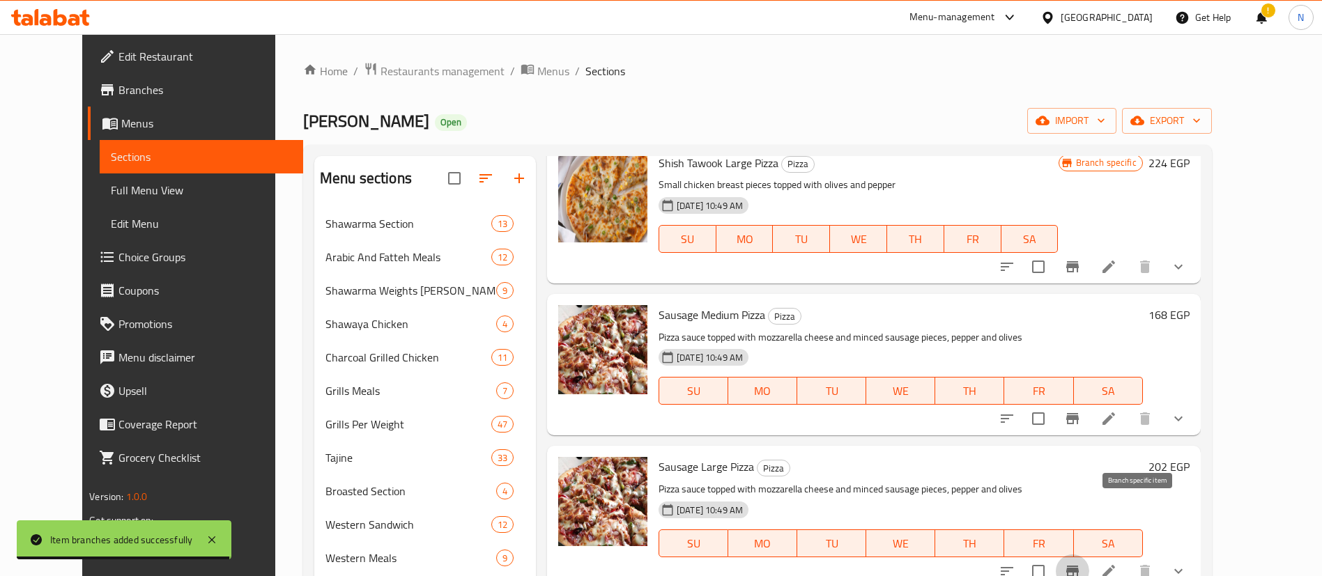
click at [1079, 566] on icon "Branch-specific-item" at bounding box center [1072, 571] width 13 height 11
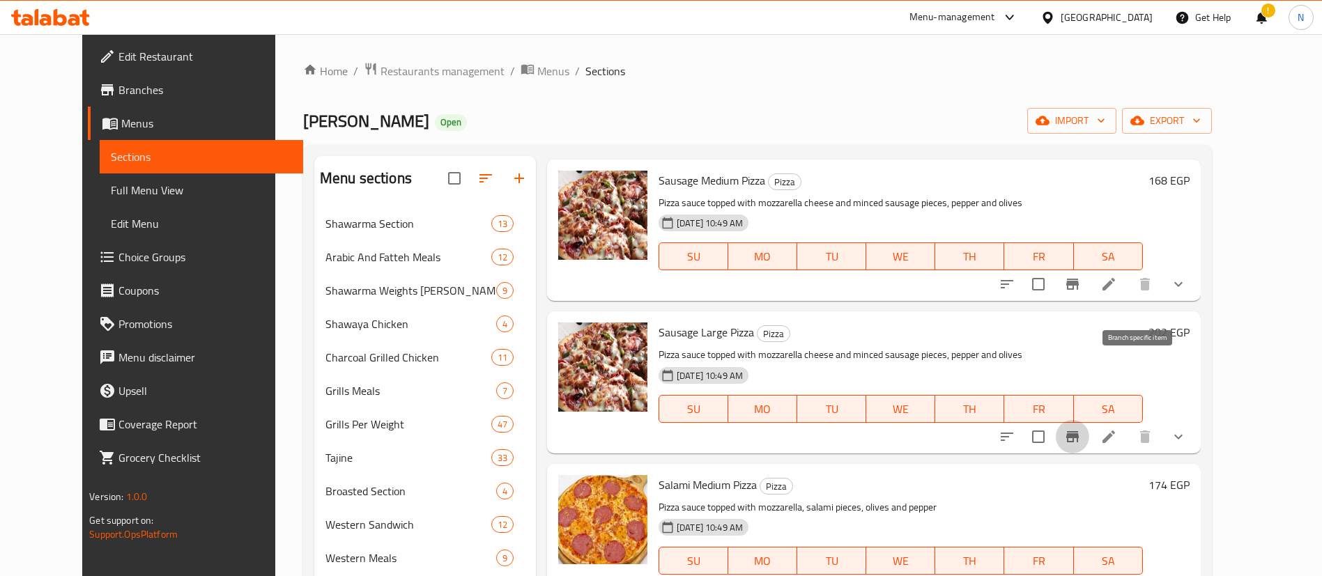
scroll to position [2951, 0]
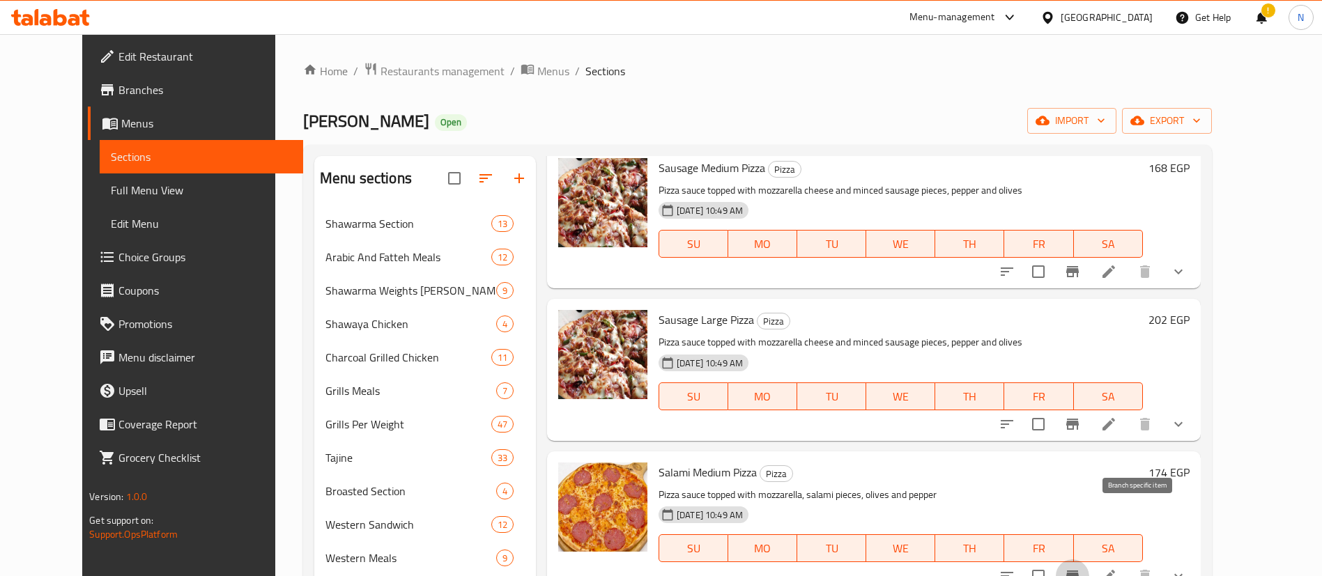
click at [1081, 568] on icon "Branch-specific-item" at bounding box center [1072, 576] width 17 height 17
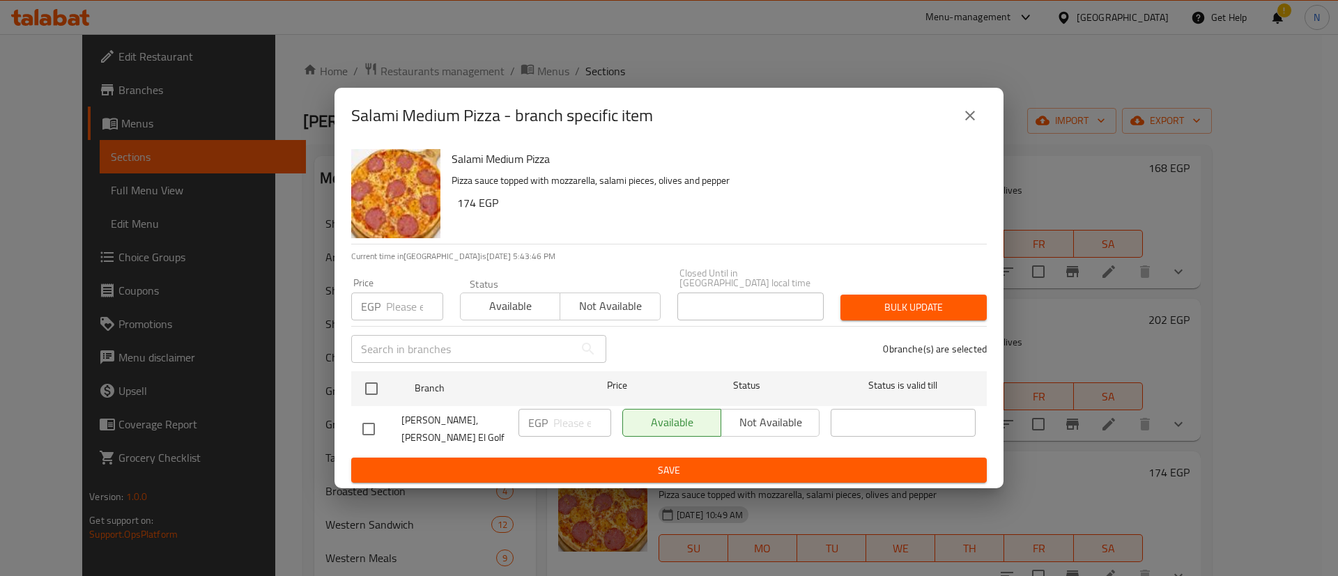
click at [392, 312] on input "number" at bounding box center [414, 307] width 57 height 28
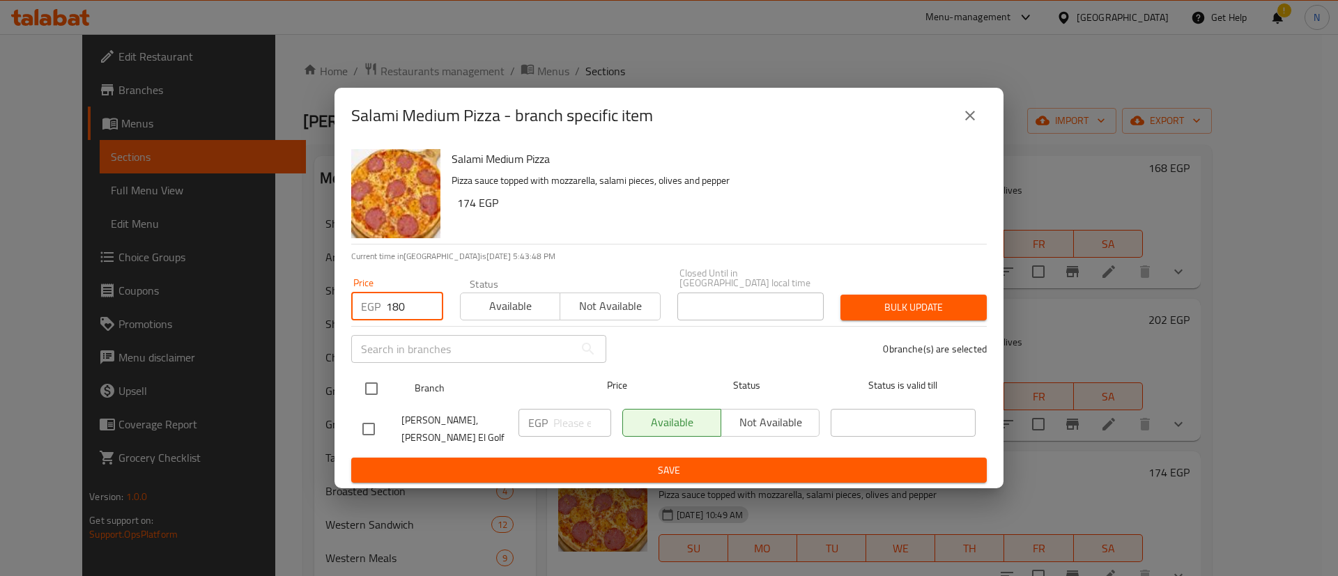
type input "180"
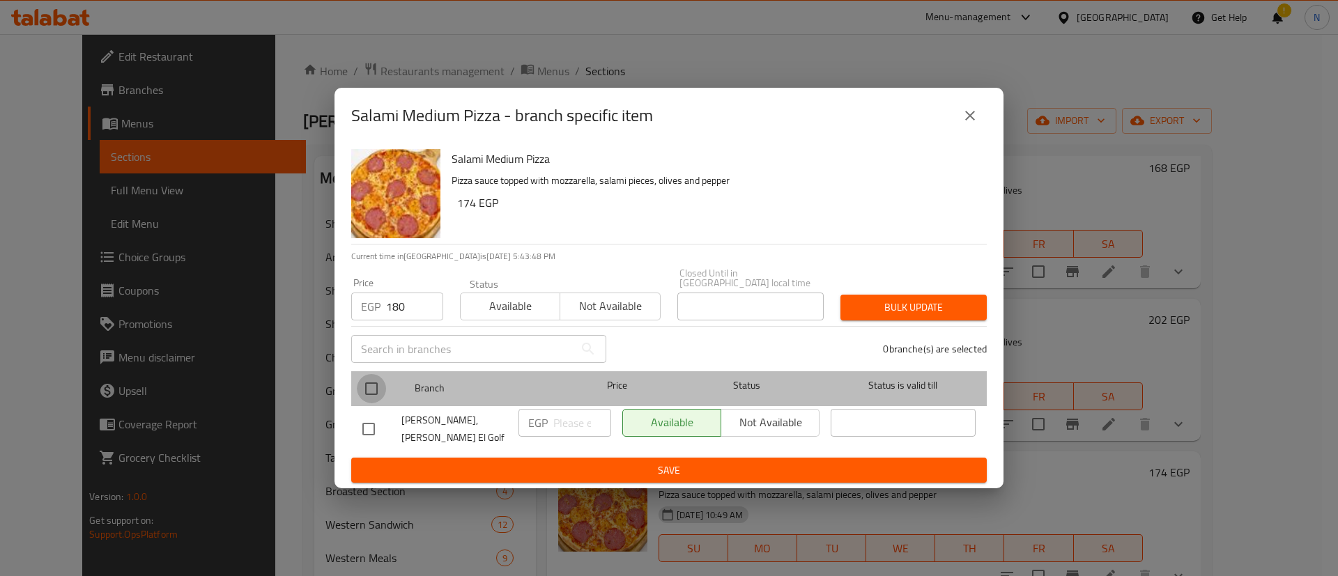
click at [375, 390] on input "checkbox" at bounding box center [371, 388] width 29 height 29
checkbox input "true"
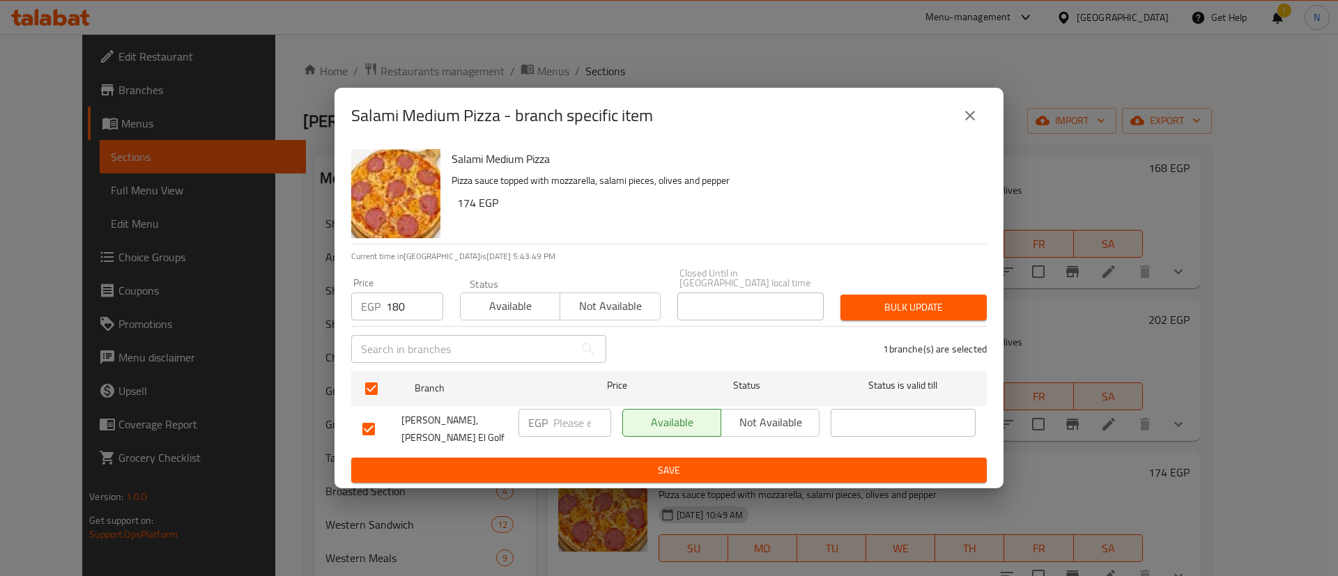
click at [923, 309] on span "Bulk update" at bounding box center [913, 307] width 124 height 17
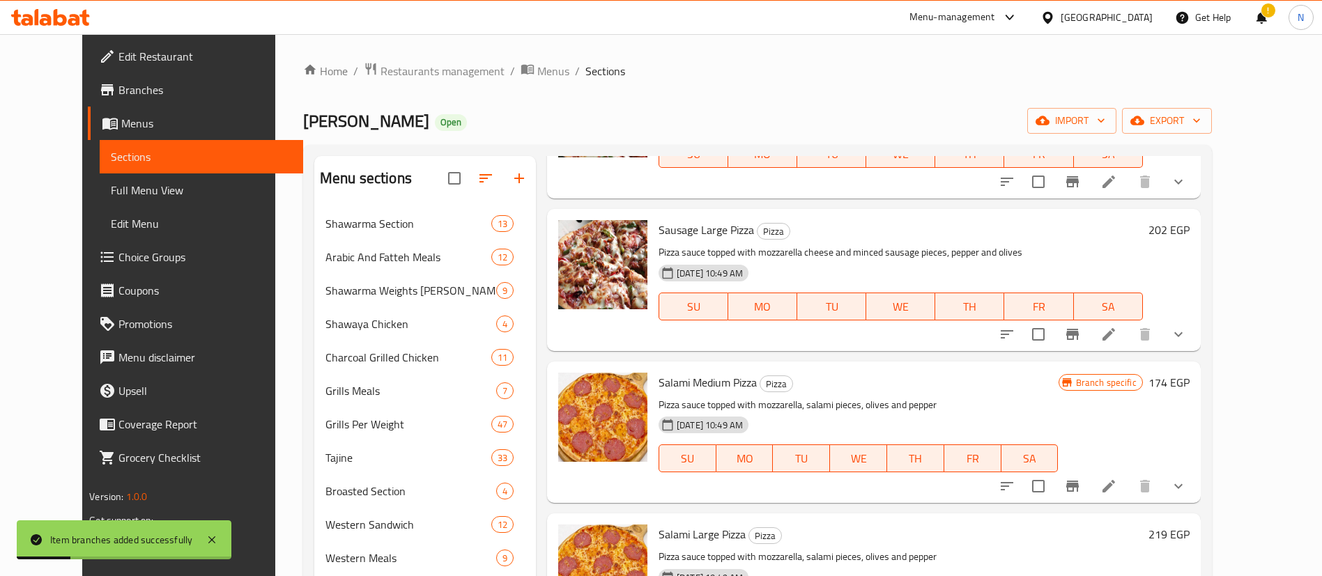
scroll to position [3112, 0]
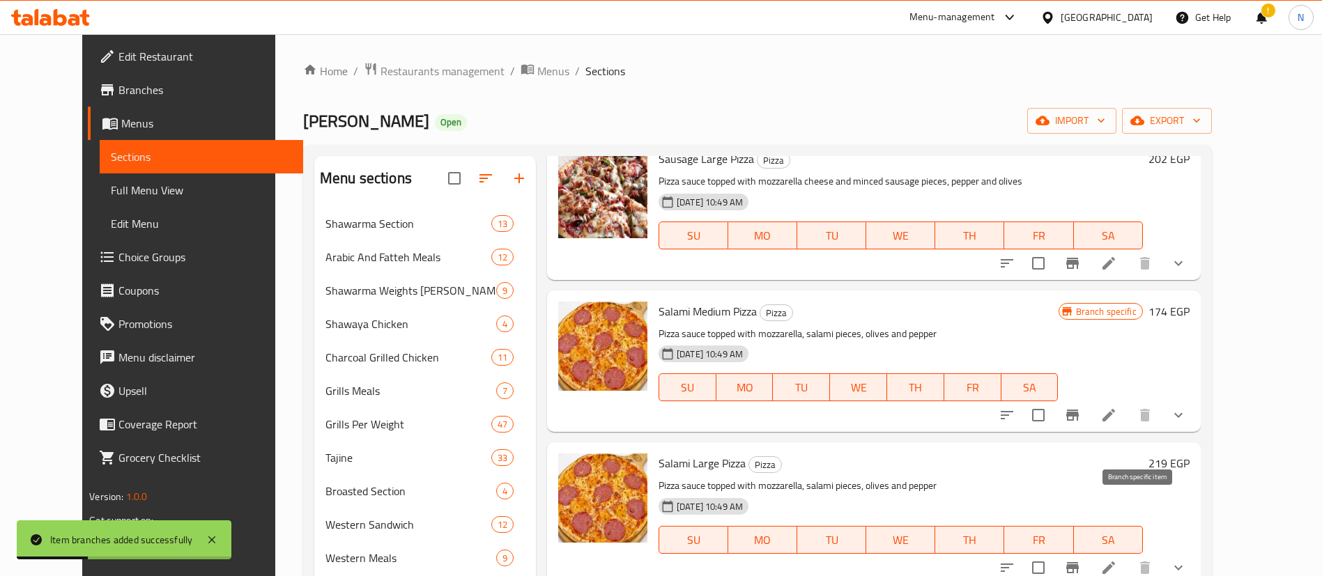
click at [1089, 551] on button "Branch-specific-item" at bounding box center [1072, 567] width 33 height 33
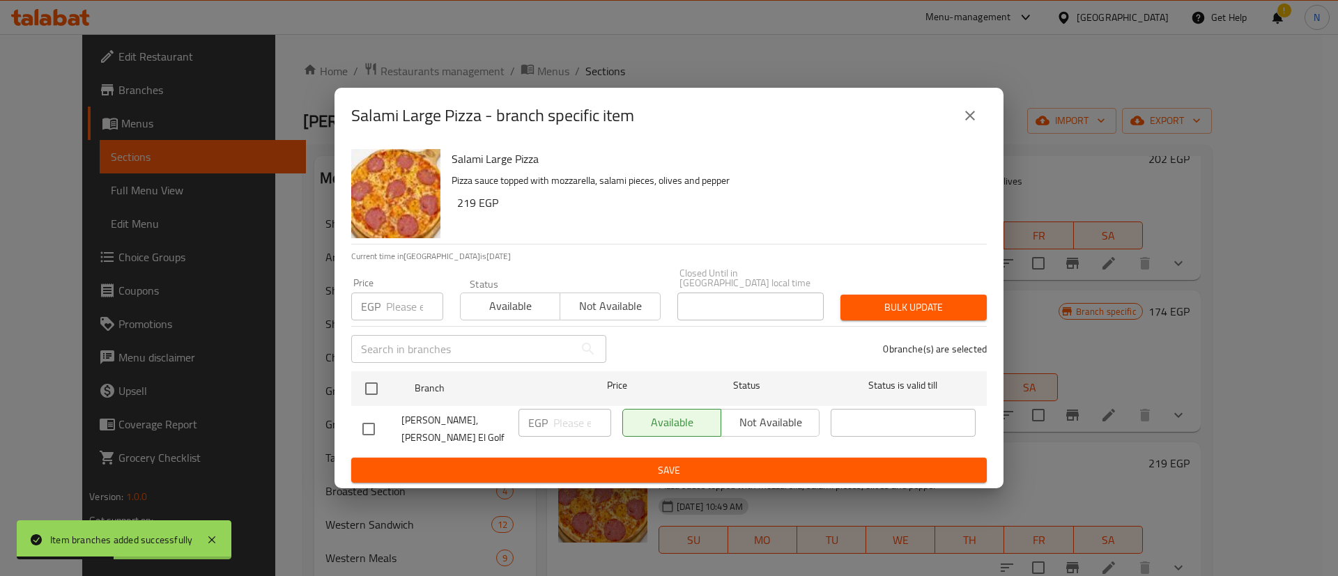
click at [396, 300] on input "number" at bounding box center [414, 307] width 57 height 28
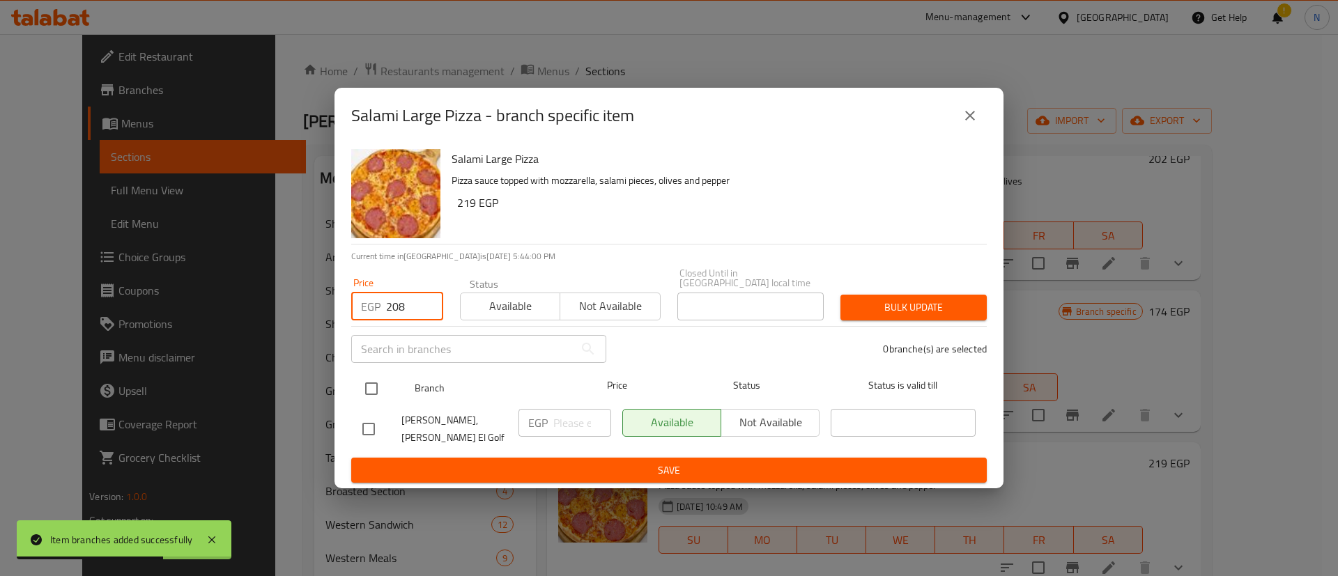
type input "208"
click at [370, 394] on input "checkbox" at bounding box center [371, 388] width 29 height 29
checkbox input "true"
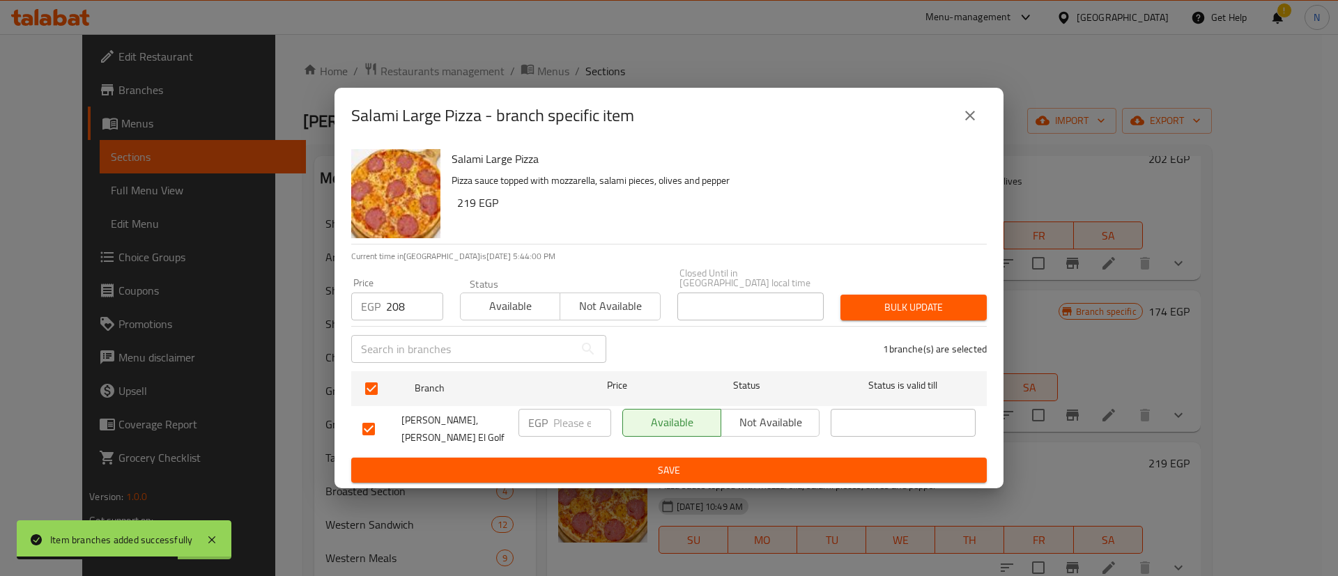
click at [888, 309] on span "Bulk update" at bounding box center [913, 307] width 124 height 17
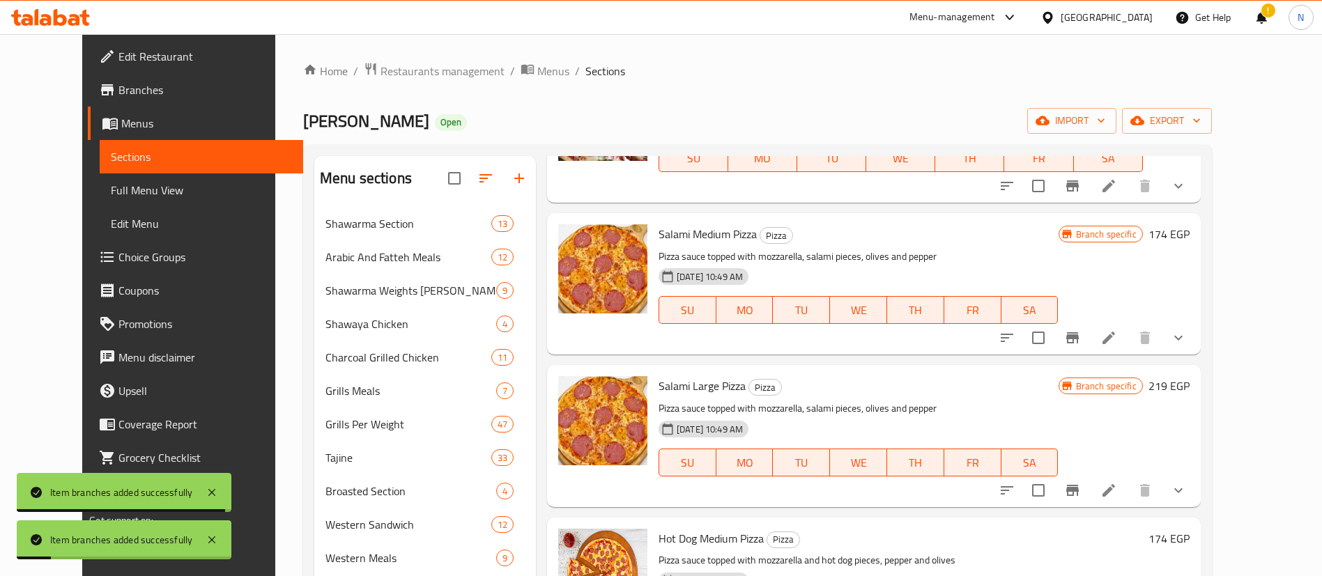
scroll to position [3234, 0]
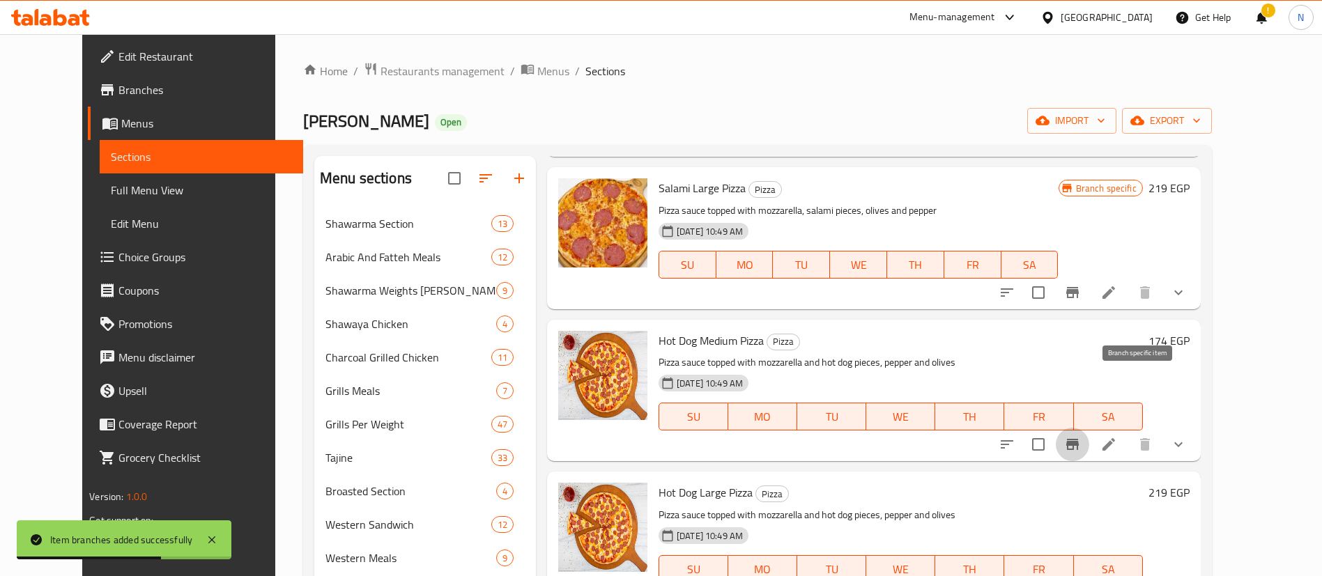
scroll to position [3388, 0]
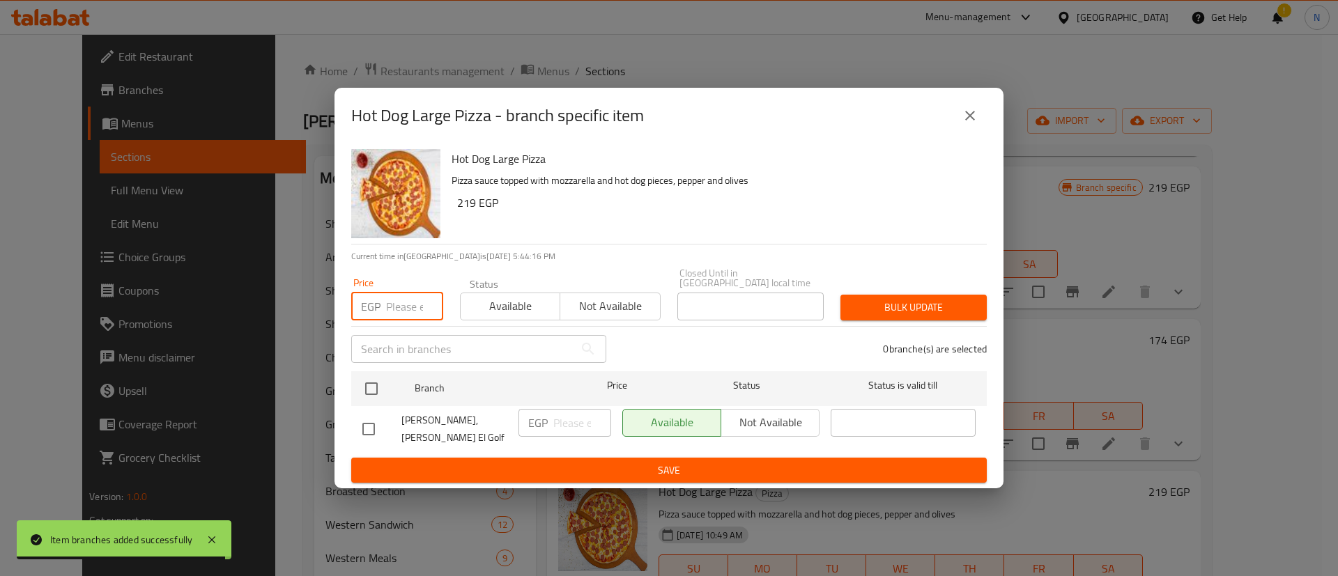
click at [401, 312] on input "number" at bounding box center [414, 307] width 57 height 28
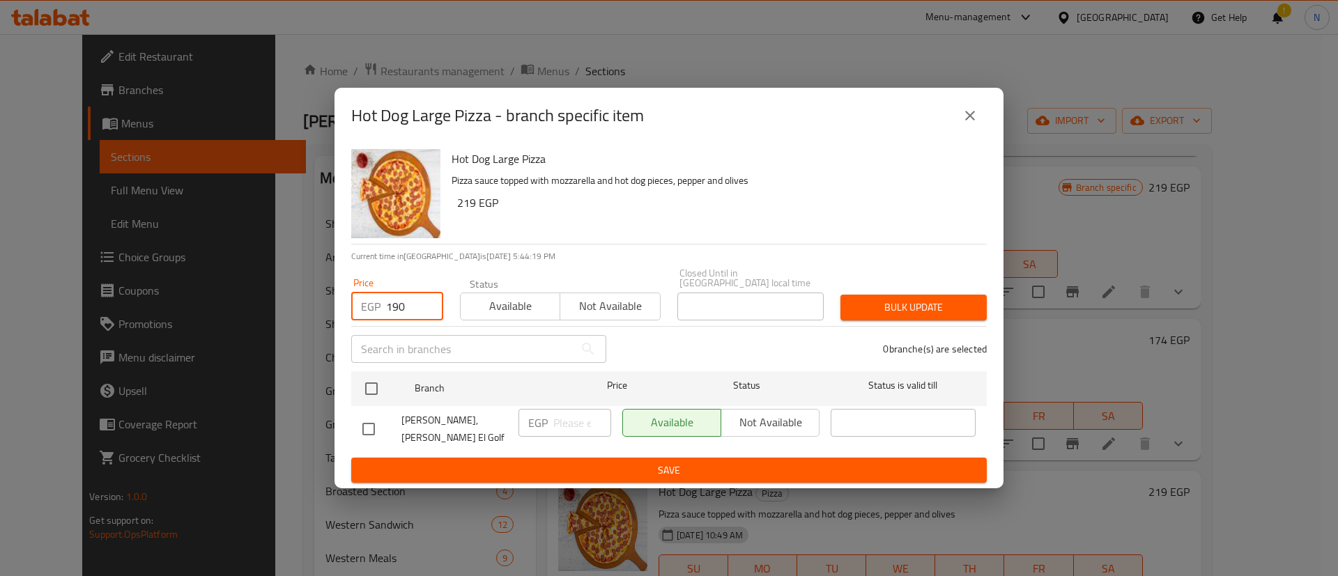
type input "190"
click at [371, 389] on input "checkbox" at bounding box center [371, 388] width 29 height 29
checkbox input "true"
click at [883, 311] on span "Bulk update" at bounding box center [913, 307] width 124 height 17
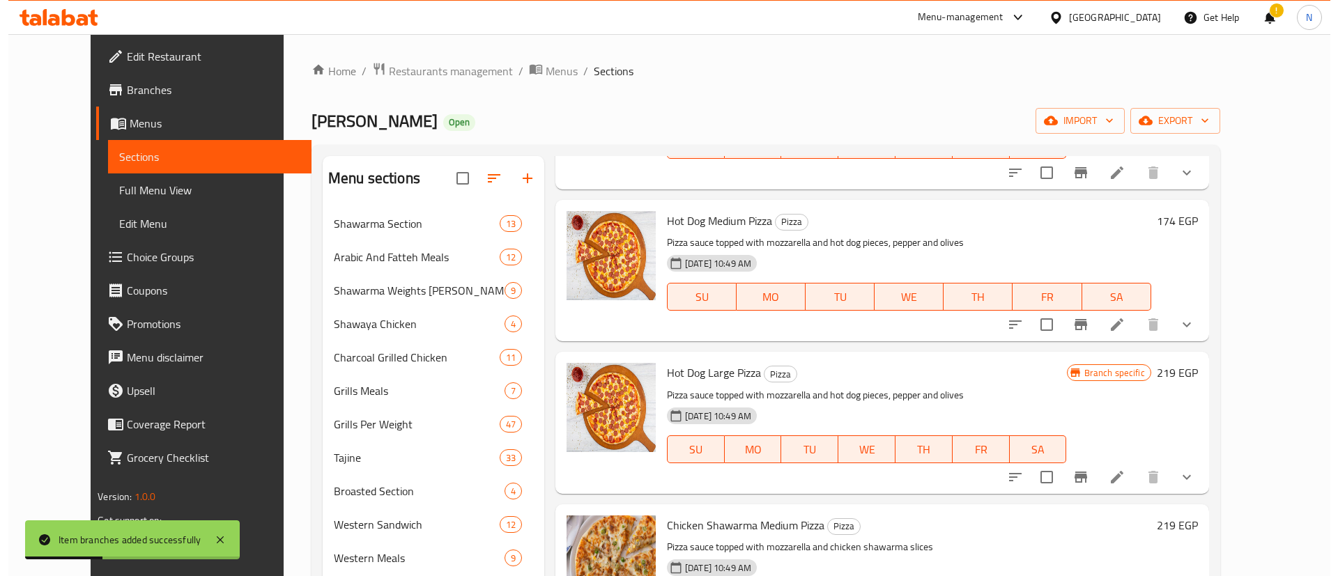
scroll to position [3517, 0]
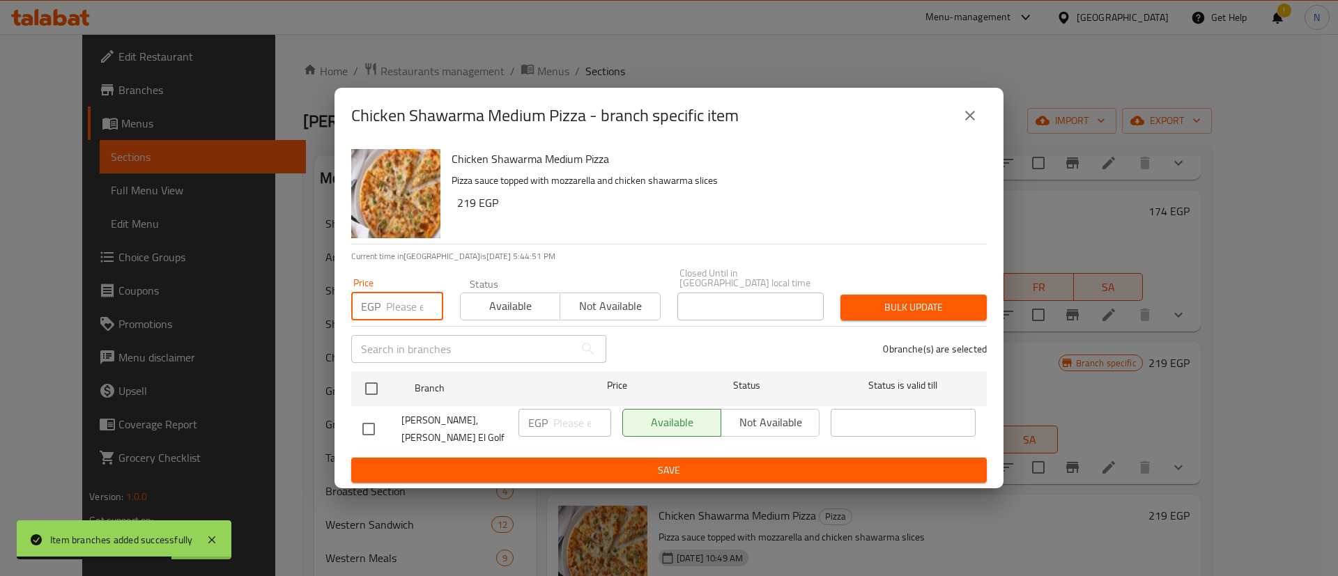
click at [406, 313] on input "number" at bounding box center [414, 307] width 57 height 28
type input "213"
click at [375, 394] on input "checkbox" at bounding box center [371, 388] width 29 height 29
checkbox input "true"
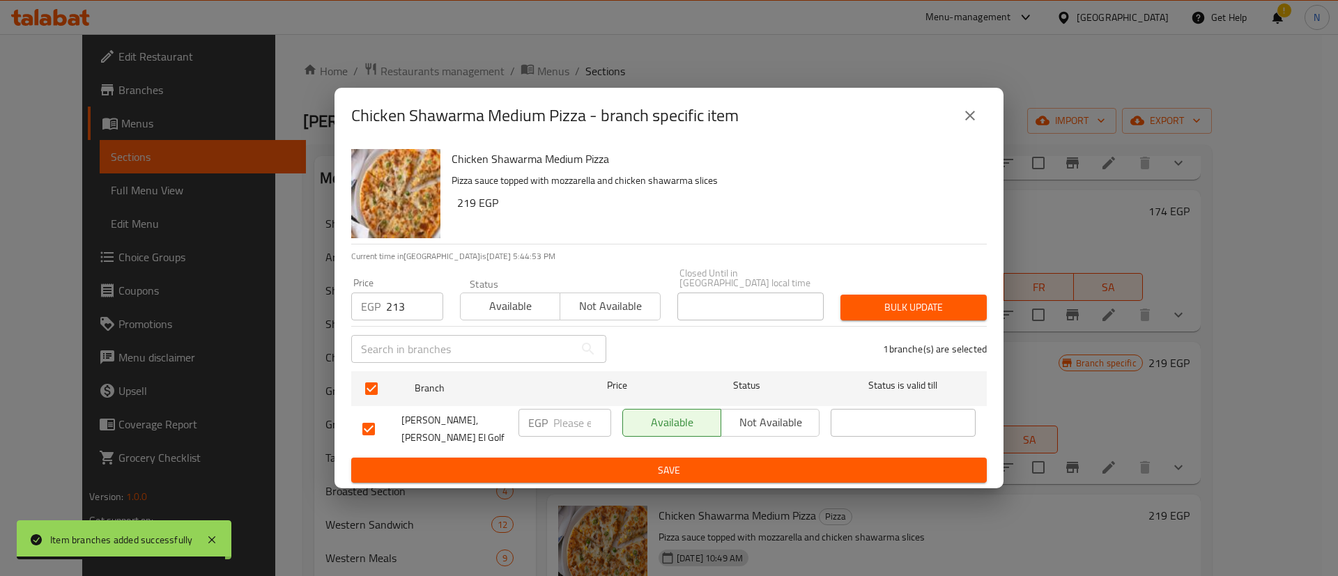
click at [925, 300] on span "Bulk update" at bounding box center [913, 307] width 124 height 17
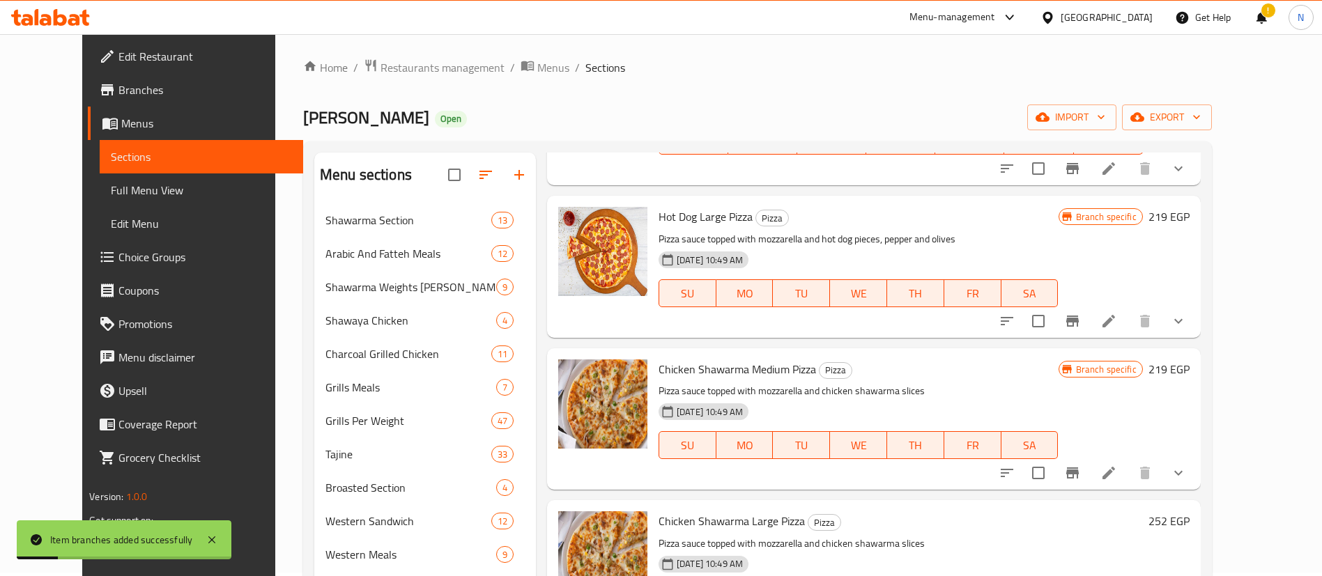
scroll to position [3712, 0]
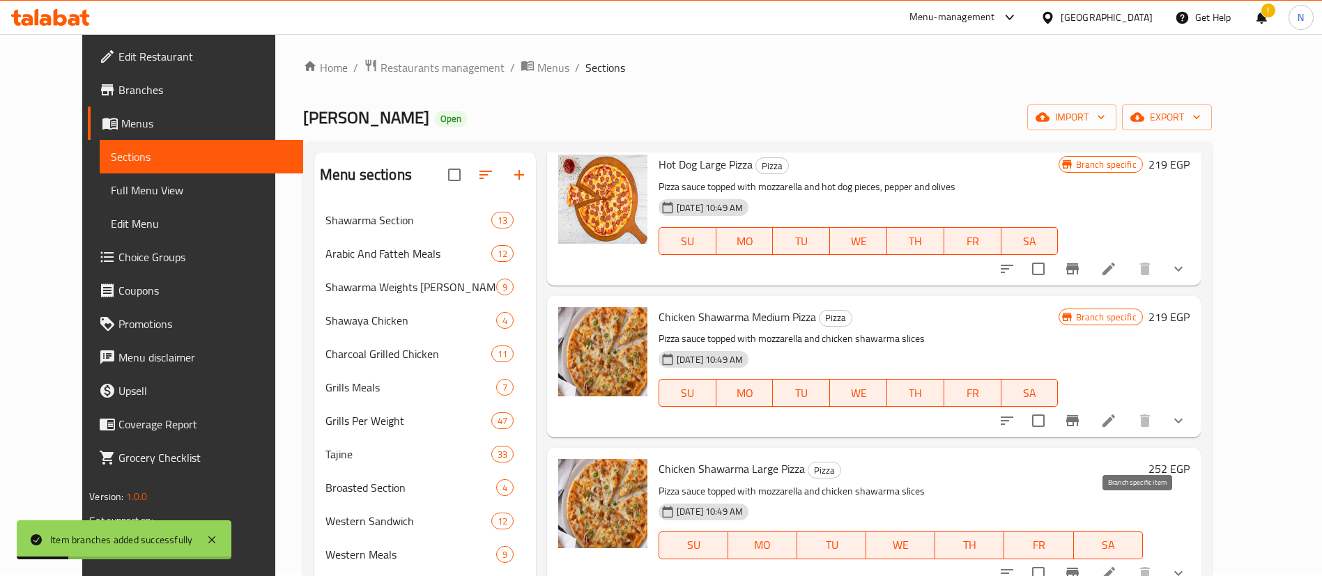
click at [1079, 568] on icon "Branch-specific-item" at bounding box center [1072, 573] width 13 height 11
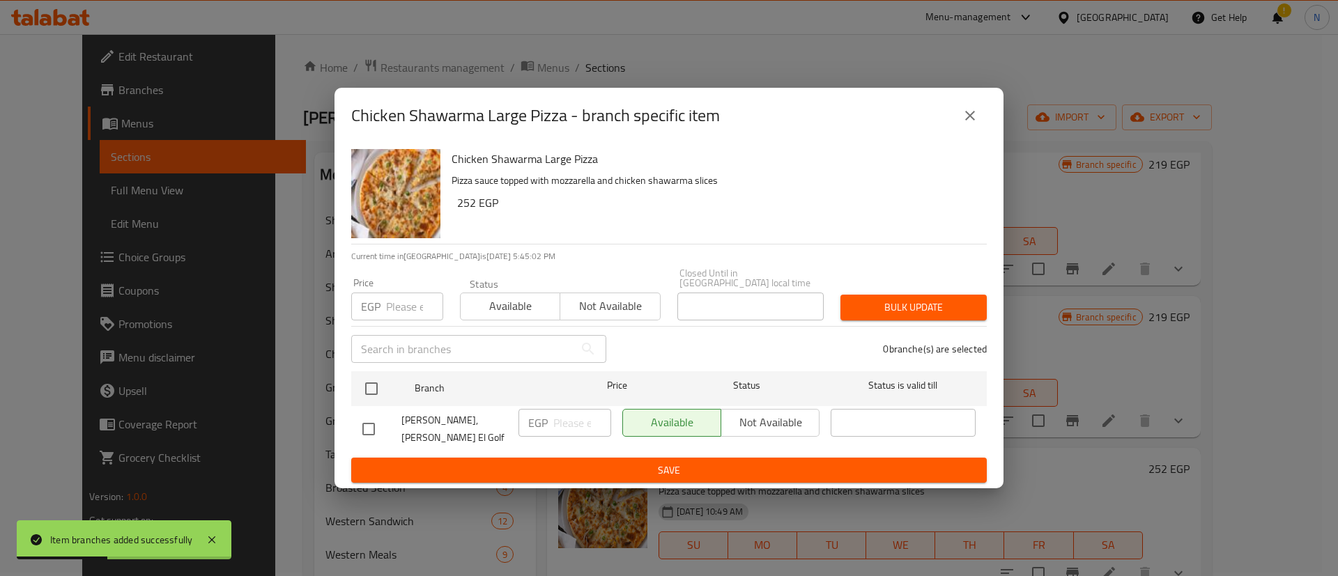
click at [410, 308] on input "number" at bounding box center [414, 307] width 57 height 28
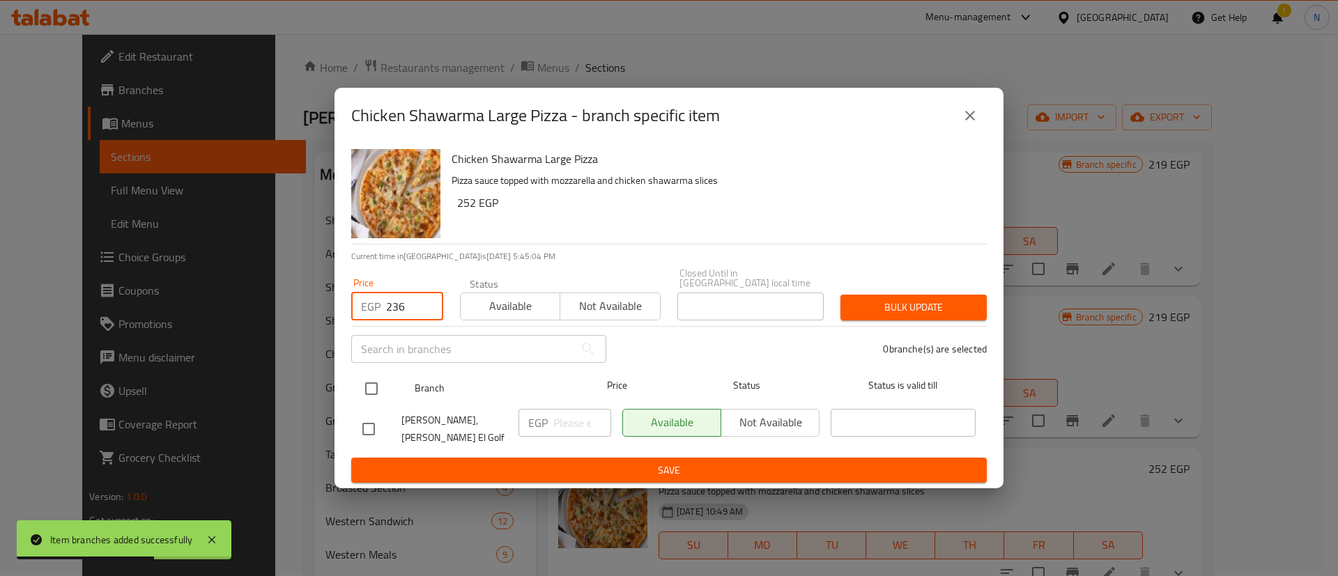
type input "236"
click at [383, 390] on input "checkbox" at bounding box center [371, 388] width 29 height 29
checkbox input "true"
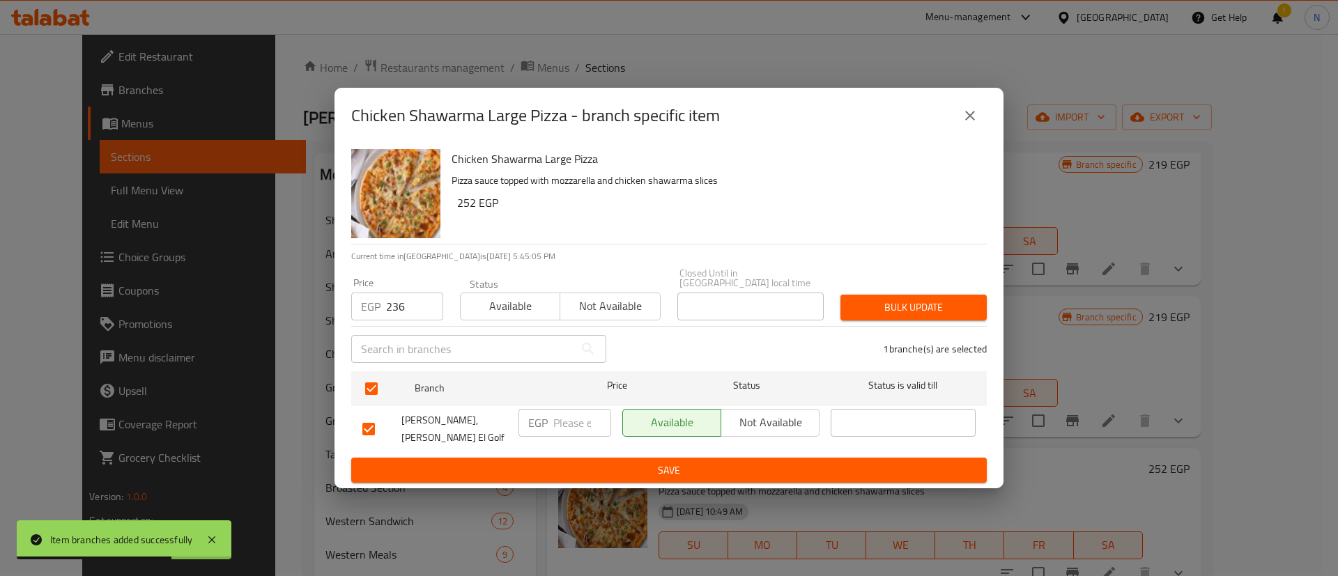
click at [888, 310] on span "Bulk update" at bounding box center [913, 307] width 124 height 17
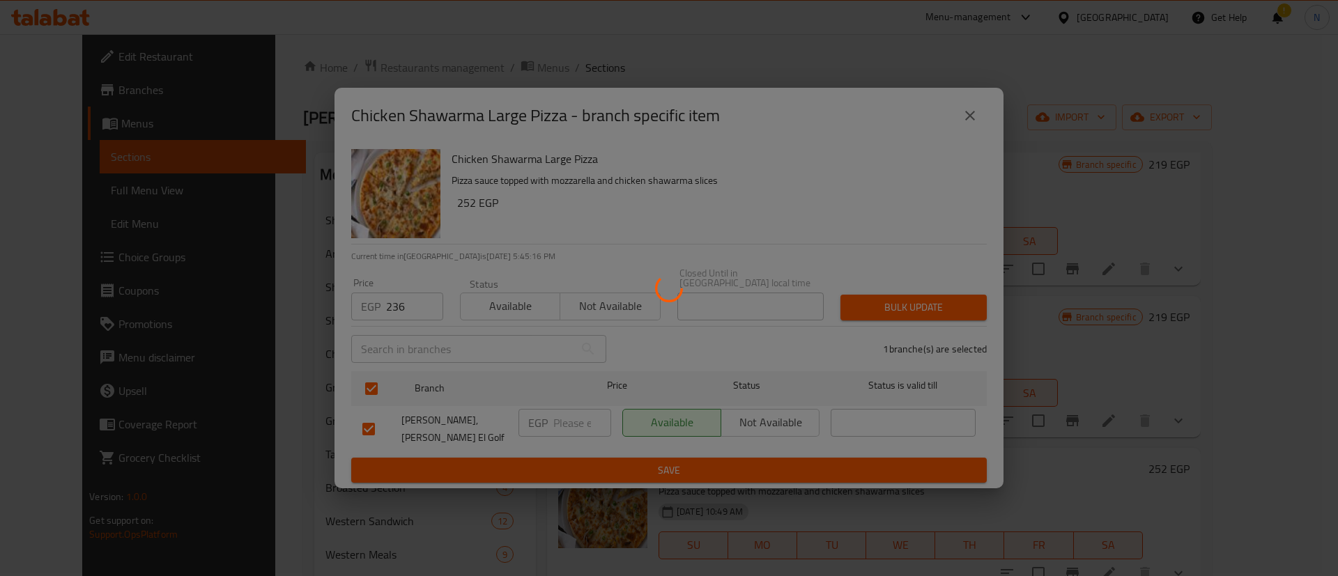
click at [1116, 461] on div at bounding box center [669, 288] width 1338 height 576
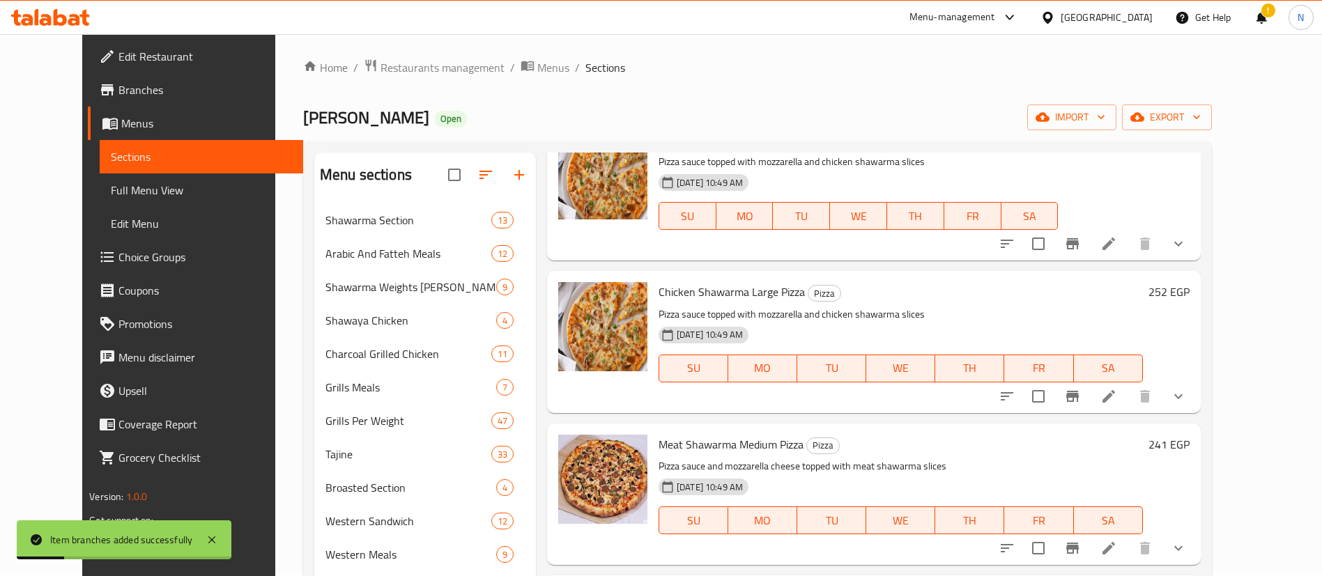
scroll to position [3890, 0]
click at [1089, 531] on button "Branch-specific-item" at bounding box center [1072, 547] width 33 height 33
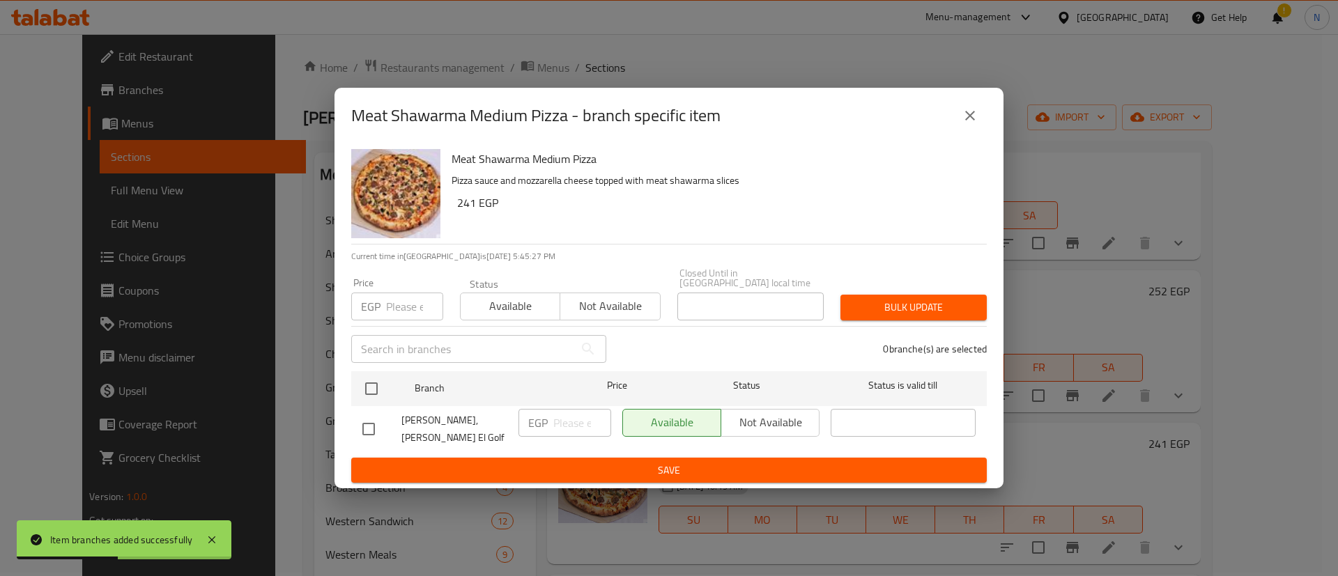
click at [397, 312] on input "number" at bounding box center [414, 307] width 57 height 28
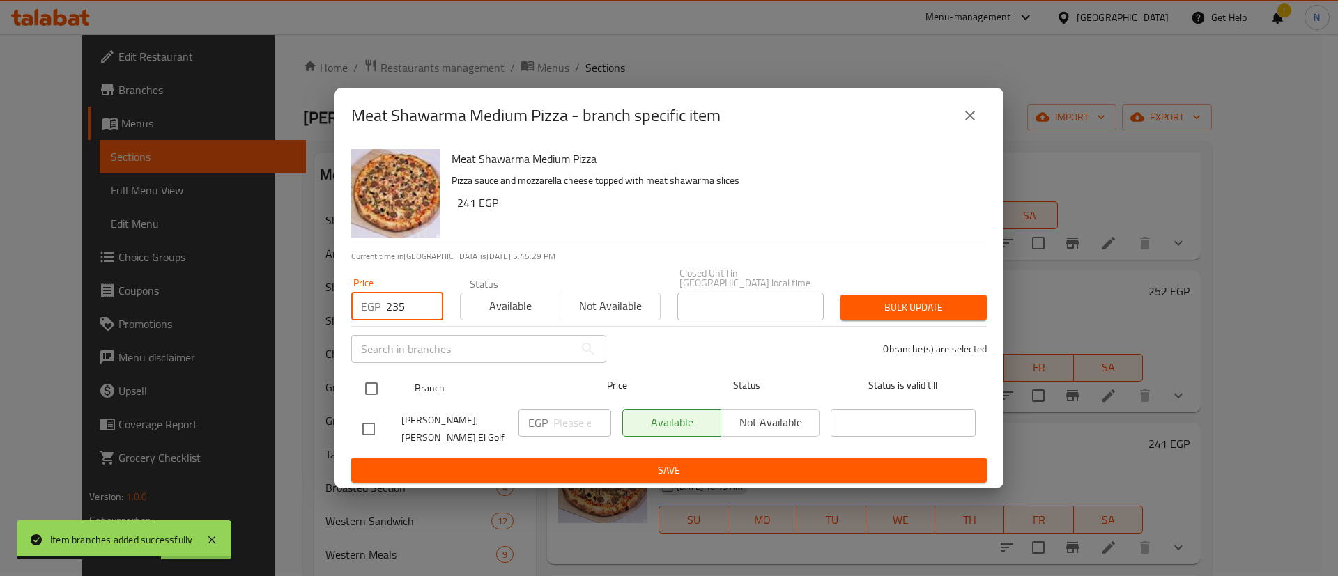
type input "235"
click at [374, 393] on input "checkbox" at bounding box center [371, 388] width 29 height 29
checkbox input "true"
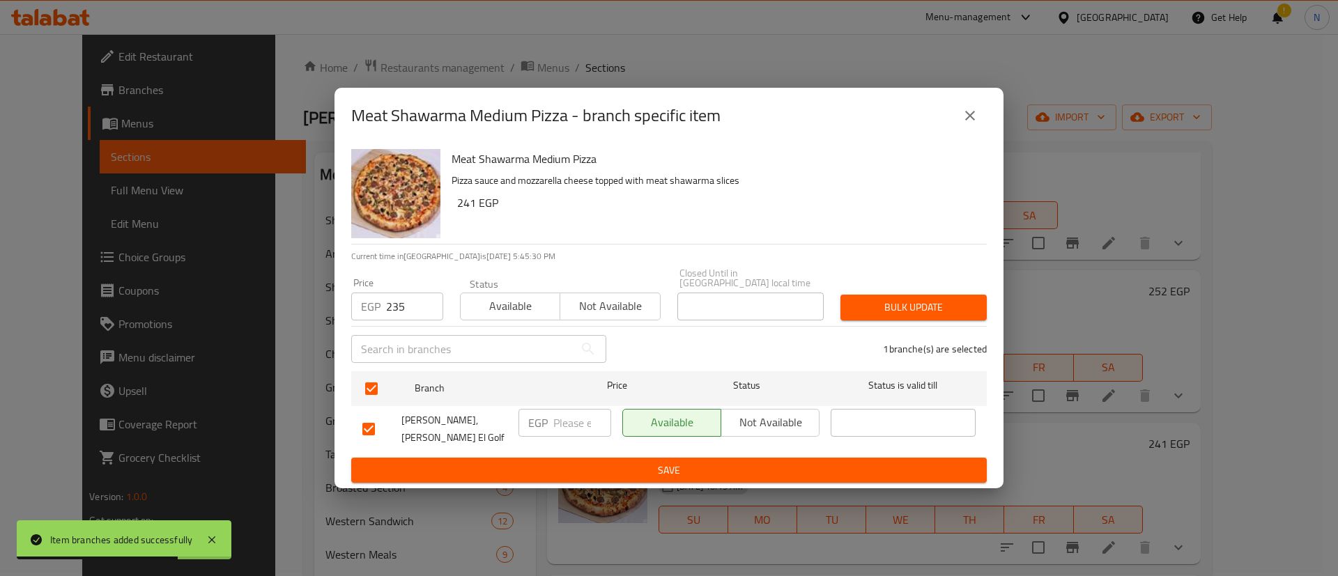
click at [884, 309] on span "Bulk update" at bounding box center [913, 307] width 124 height 17
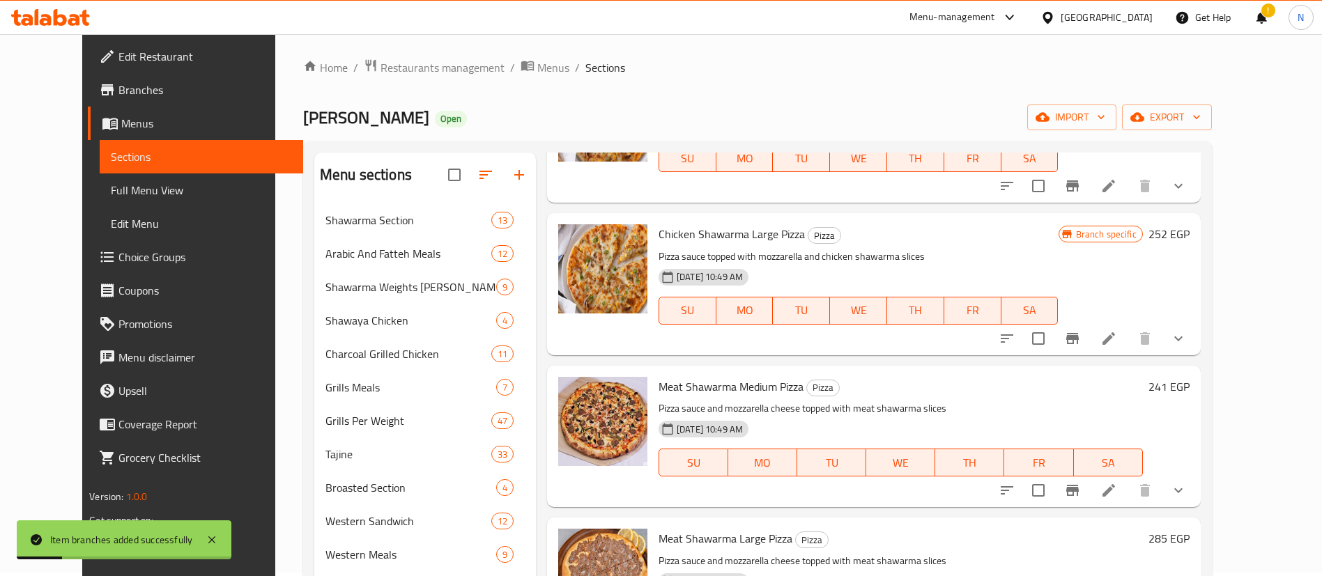
scroll to position [129, 0]
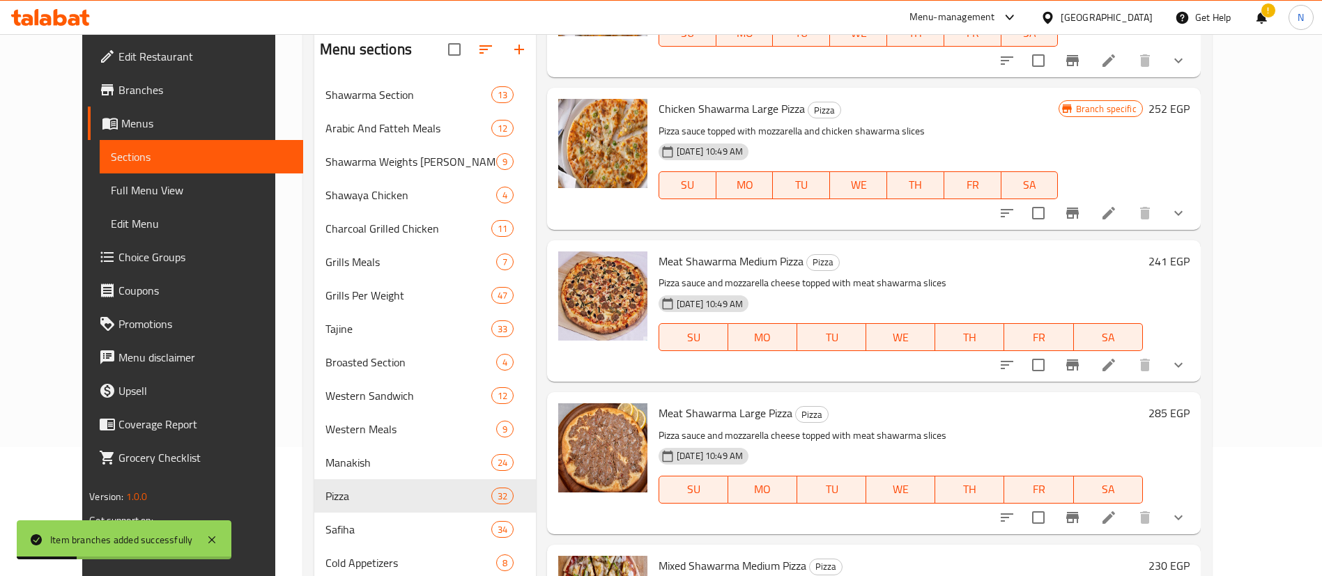
click at [1081, 509] on icon "Branch-specific-item" at bounding box center [1072, 517] width 17 height 17
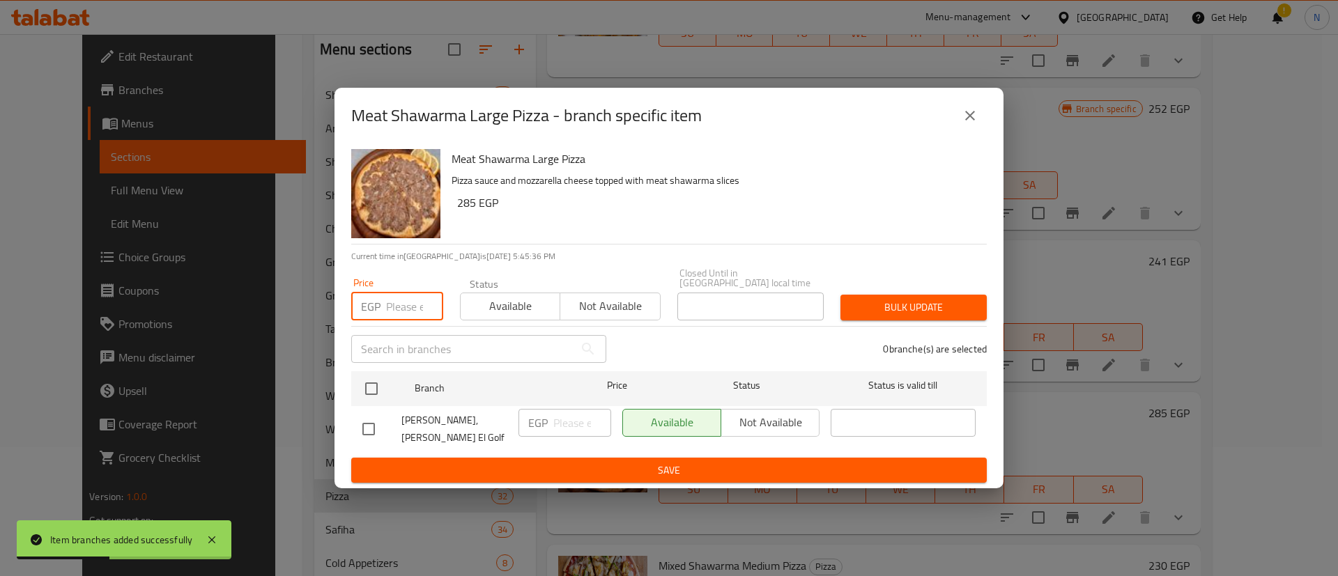
click at [393, 308] on input "number" at bounding box center [414, 307] width 57 height 28
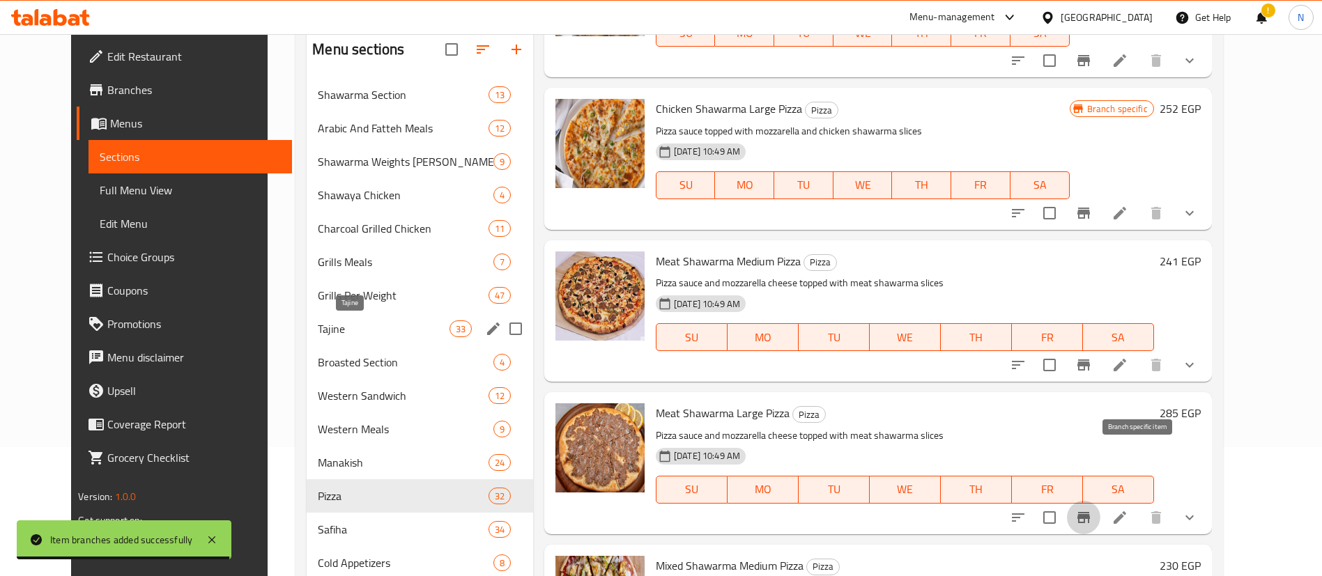
click at [327, 321] on span "Tajine" at bounding box center [383, 329] width 131 height 17
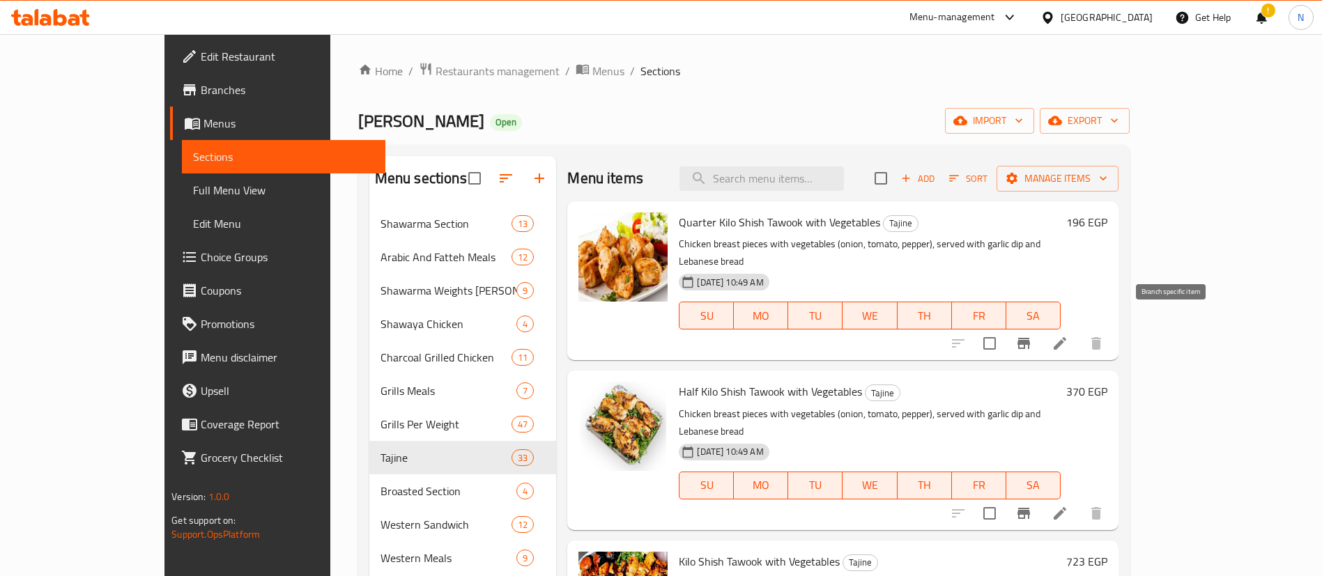
click at [1030, 338] on icon "Branch-specific-item" at bounding box center [1023, 343] width 13 height 11
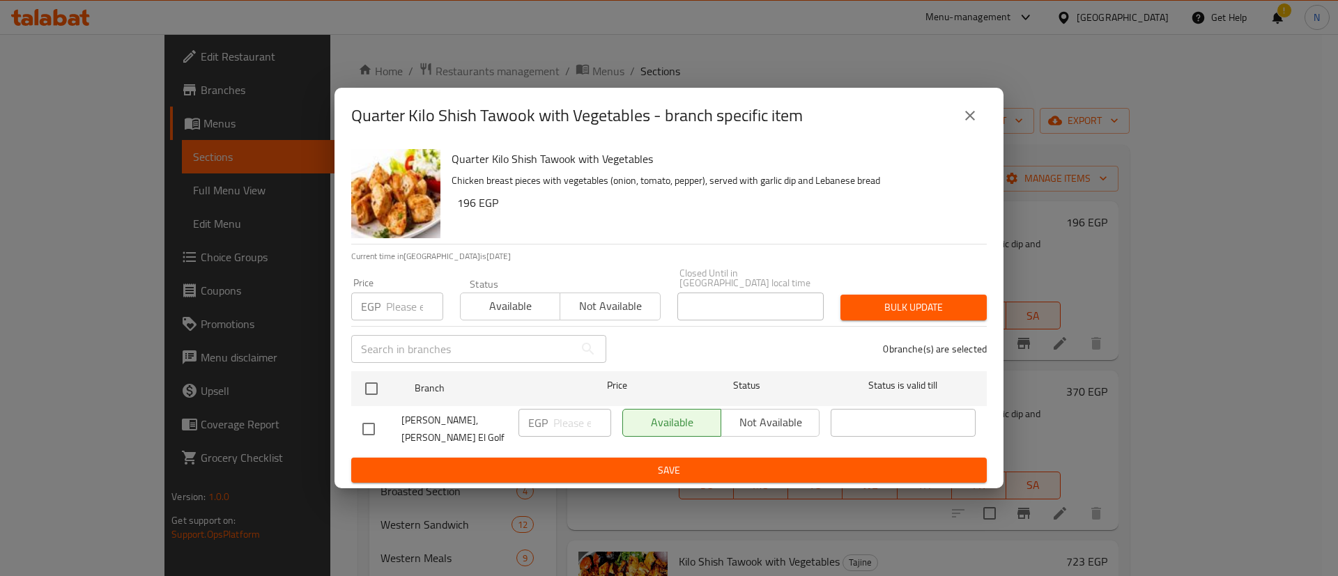
click at [395, 308] on input "number" at bounding box center [414, 307] width 57 height 28
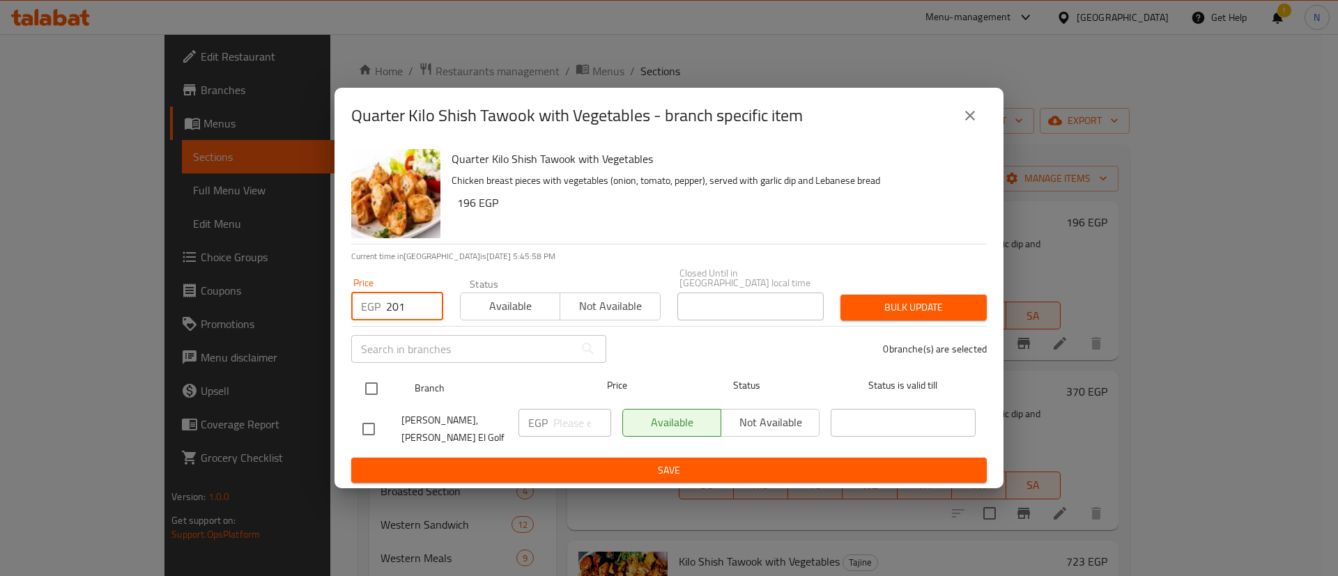
type input "201"
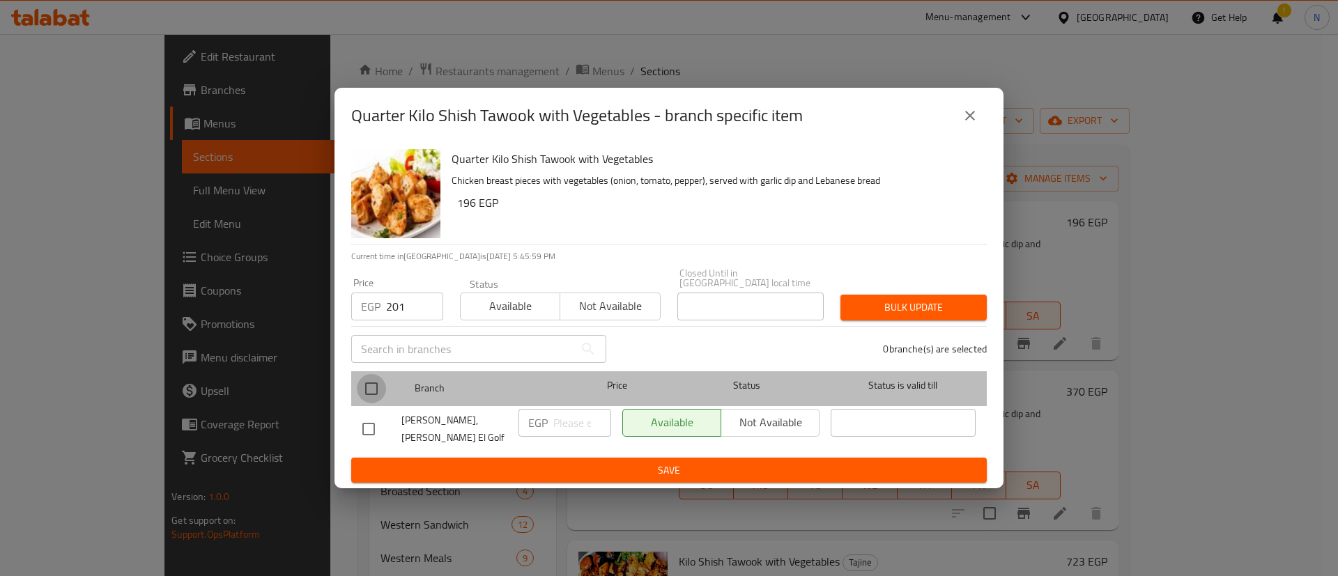
click at [378, 394] on input "checkbox" at bounding box center [371, 388] width 29 height 29
checkbox input "true"
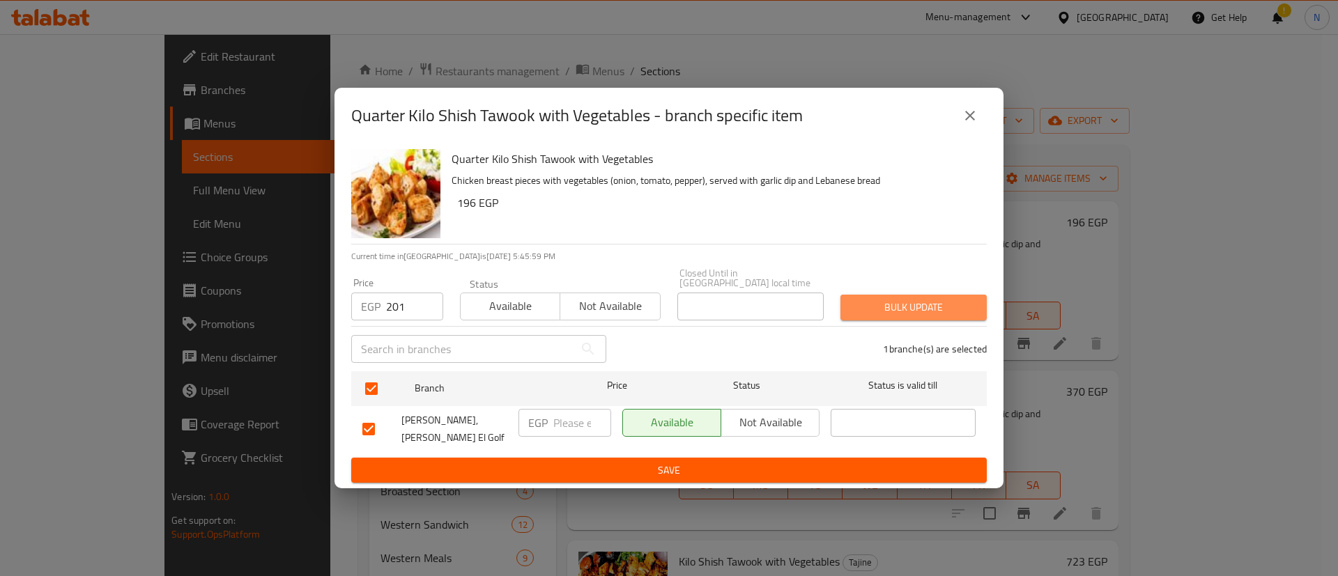
click at [890, 300] on span "Bulk update" at bounding box center [913, 307] width 124 height 17
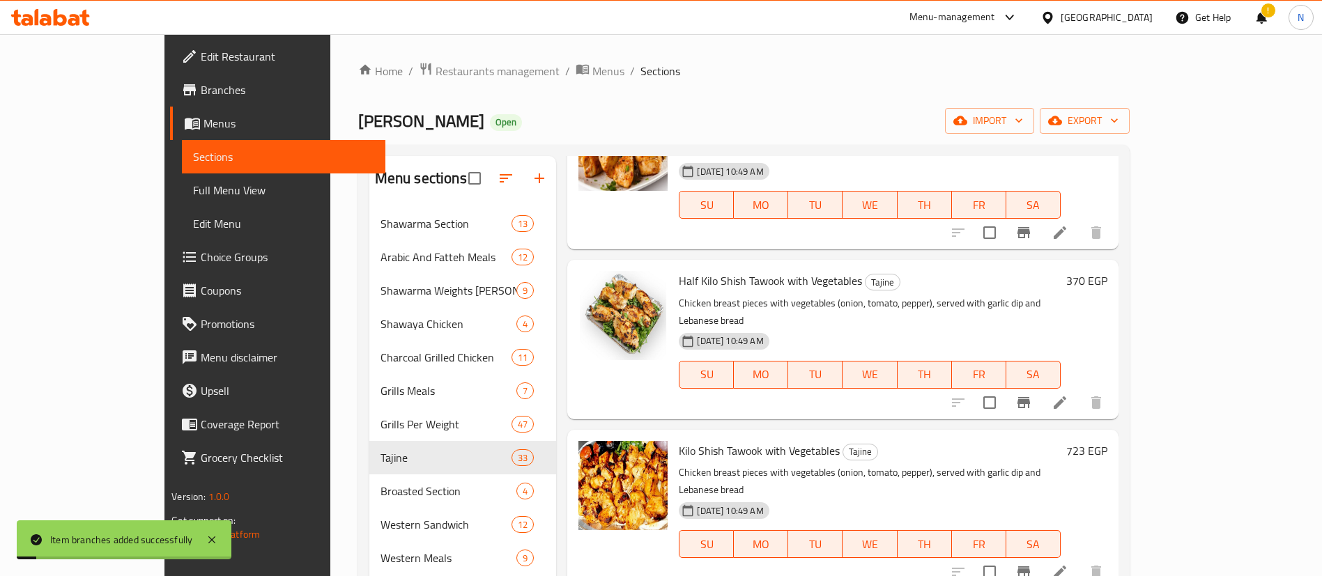
scroll to position [112, 0]
click at [1030, 396] on icon "Branch-specific-item" at bounding box center [1023, 401] width 13 height 11
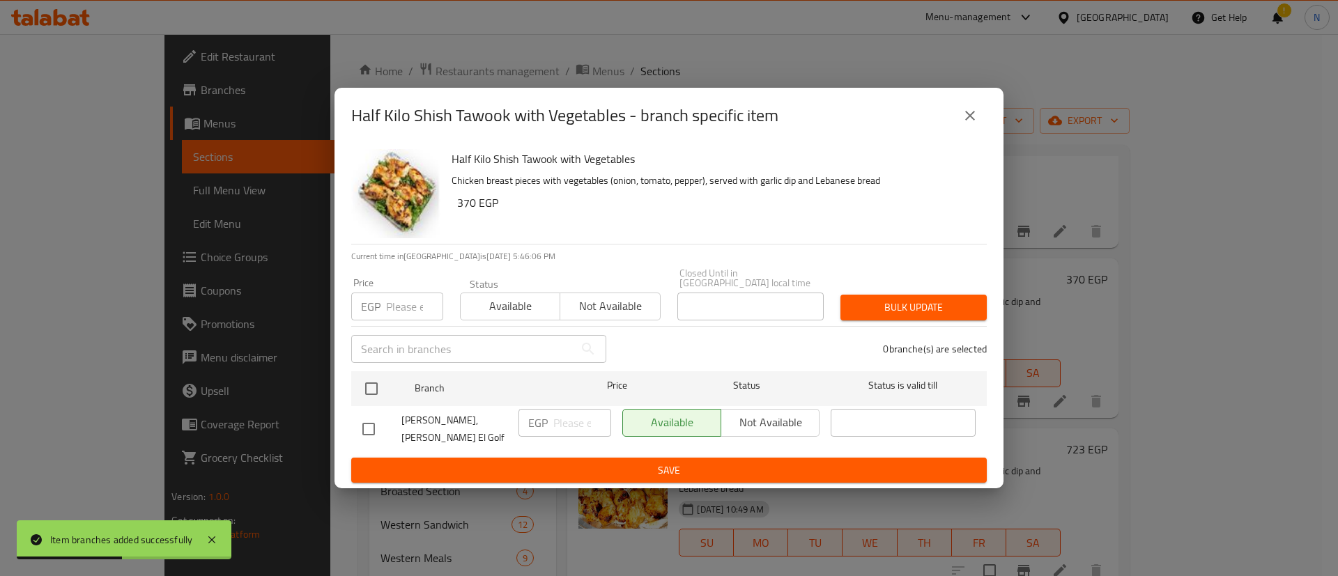
click at [403, 309] on input "number" at bounding box center [414, 307] width 57 height 28
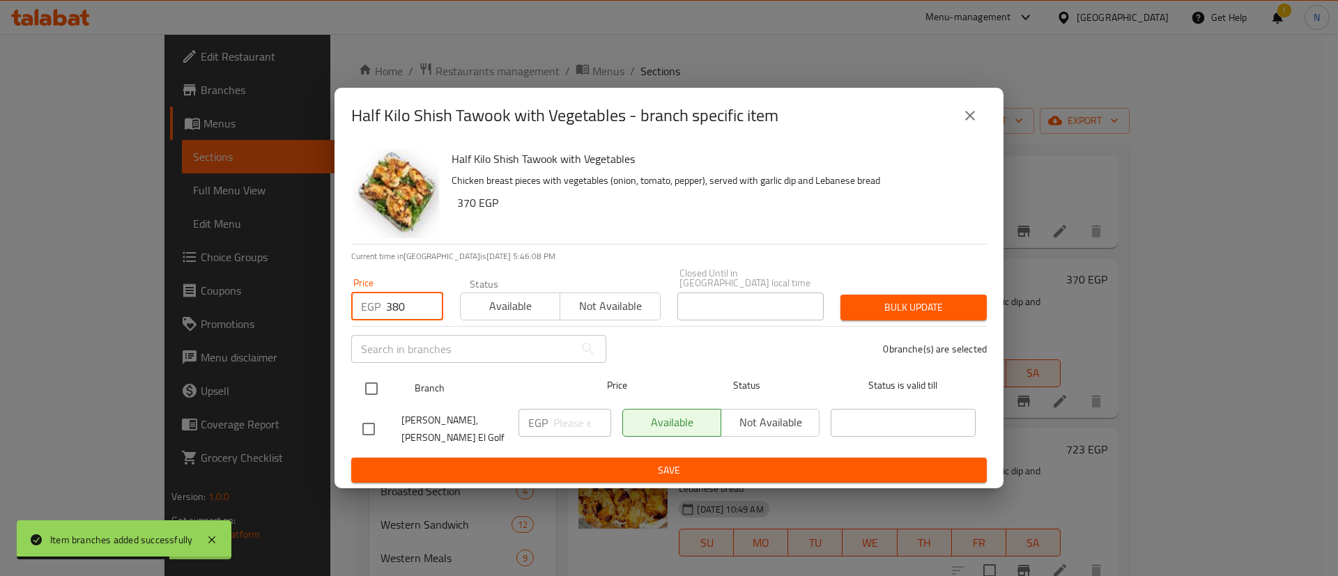
type input "380"
click at [380, 389] on input "checkbox" at bounding box center [371, 388] width 29 height 29
checkbox input "true"
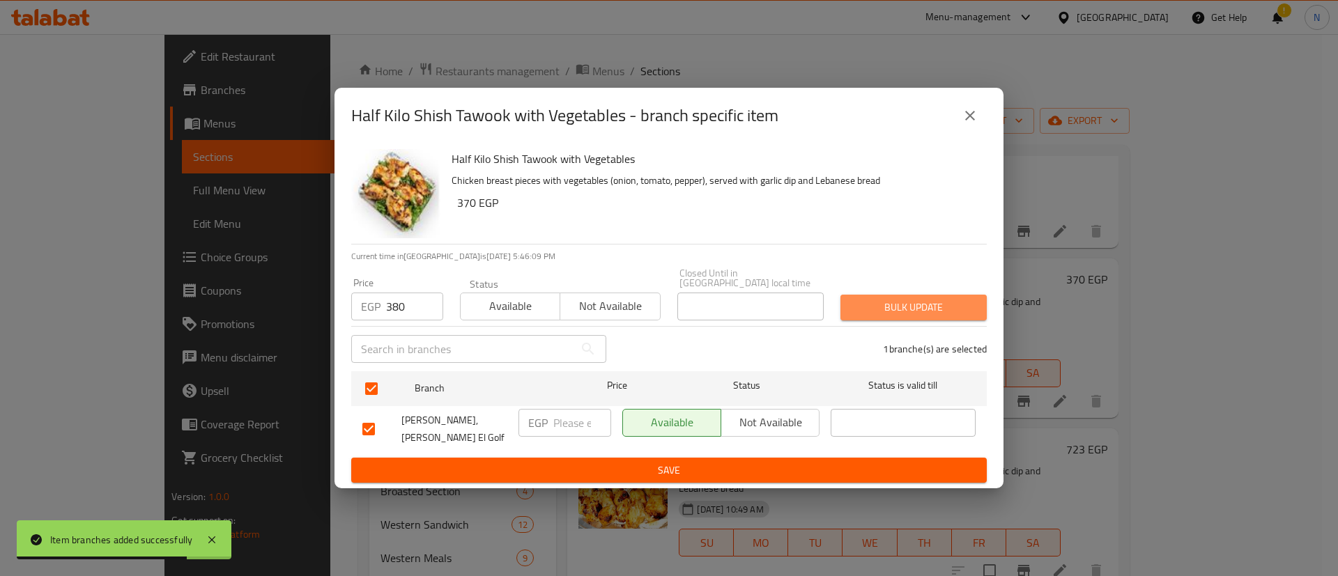
click at [909, 307] on span "Bulk update" at bounding box center [913, 307] width 124 height 17
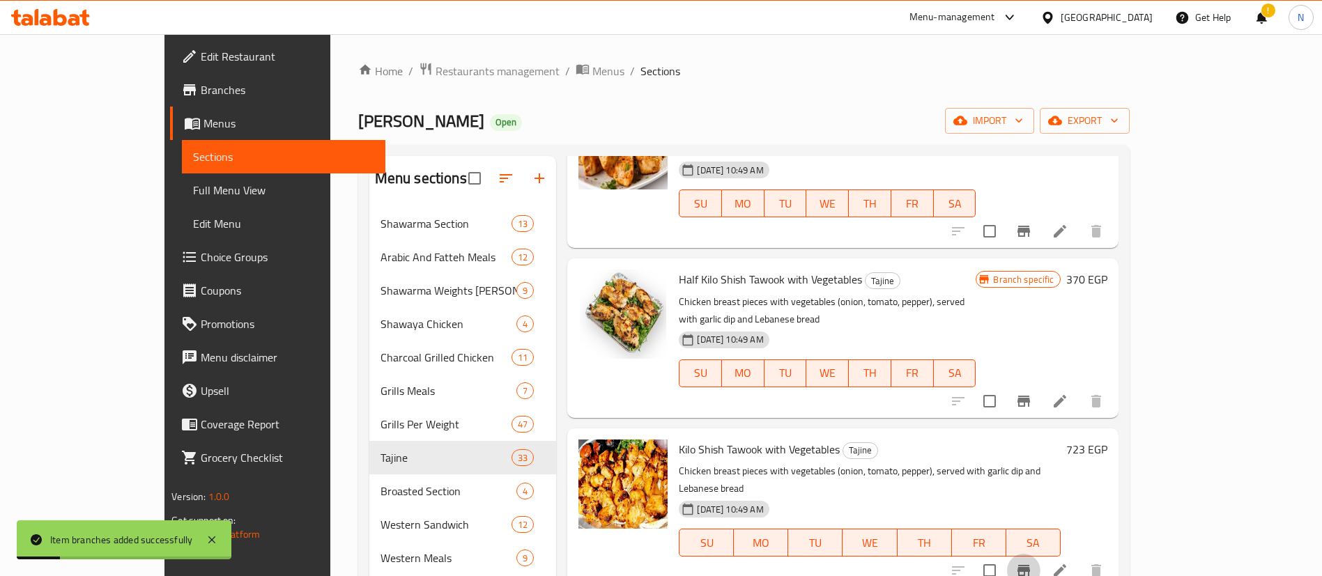
click at [1032, 562] on icon "Branch-specific-item" at bounding box center [1023, 570] width 17 height 17
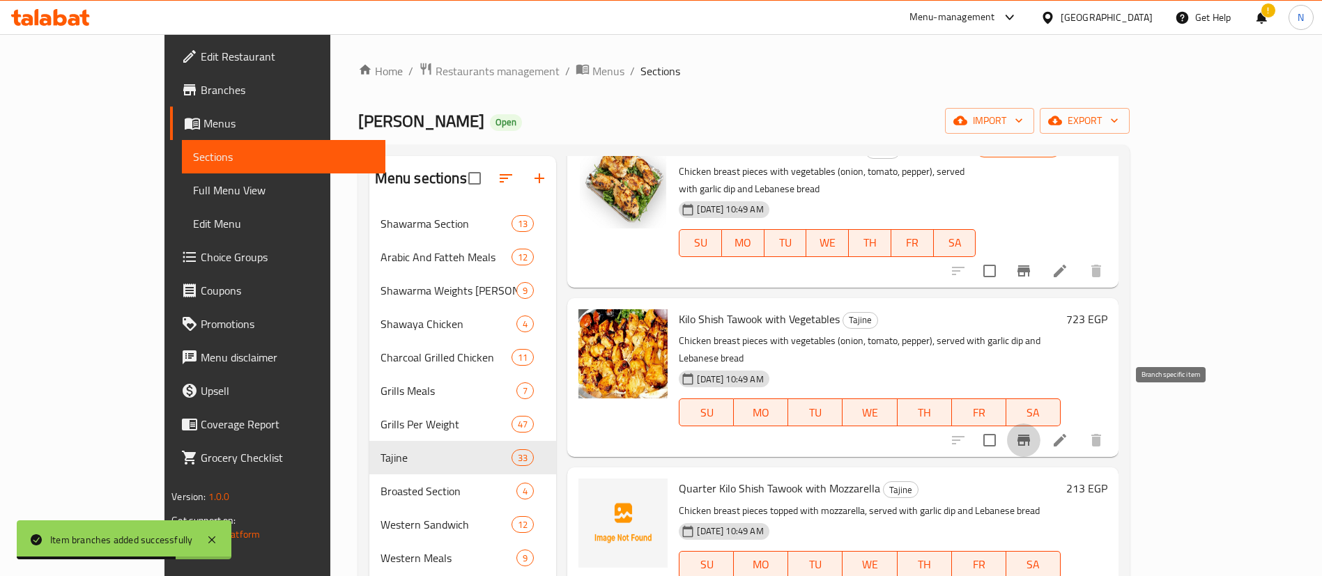
scroll to position [248, 0]
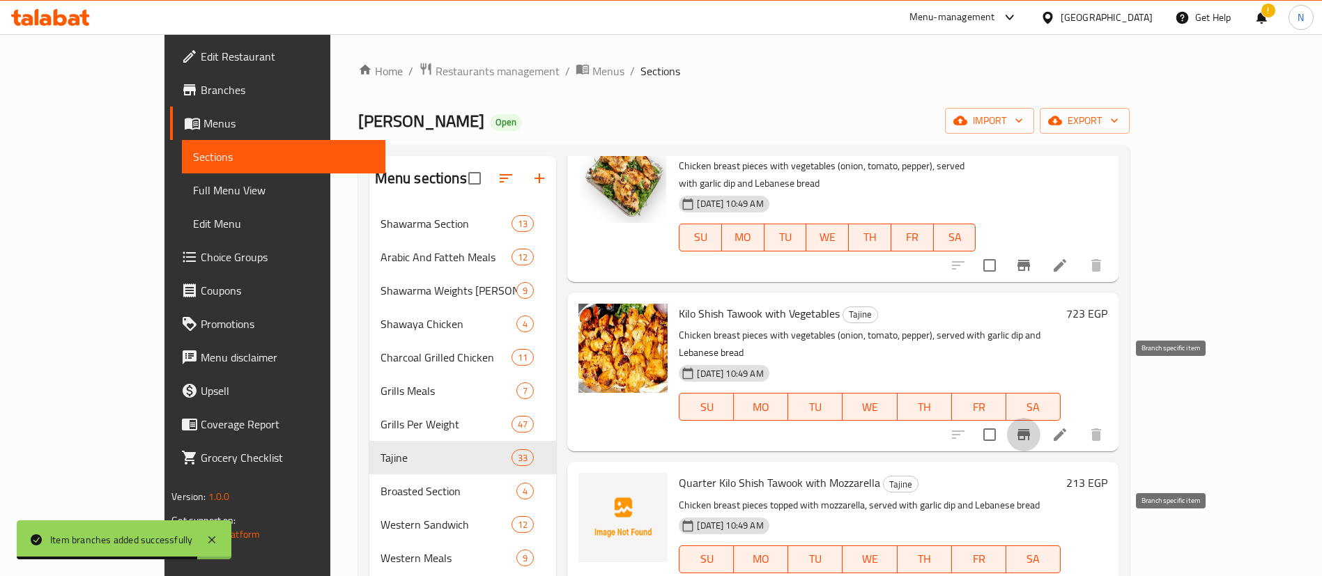
click at [1030, 576] on icon "Branch-specific-item" at bounding box center [1023, 587] width 13 height 11
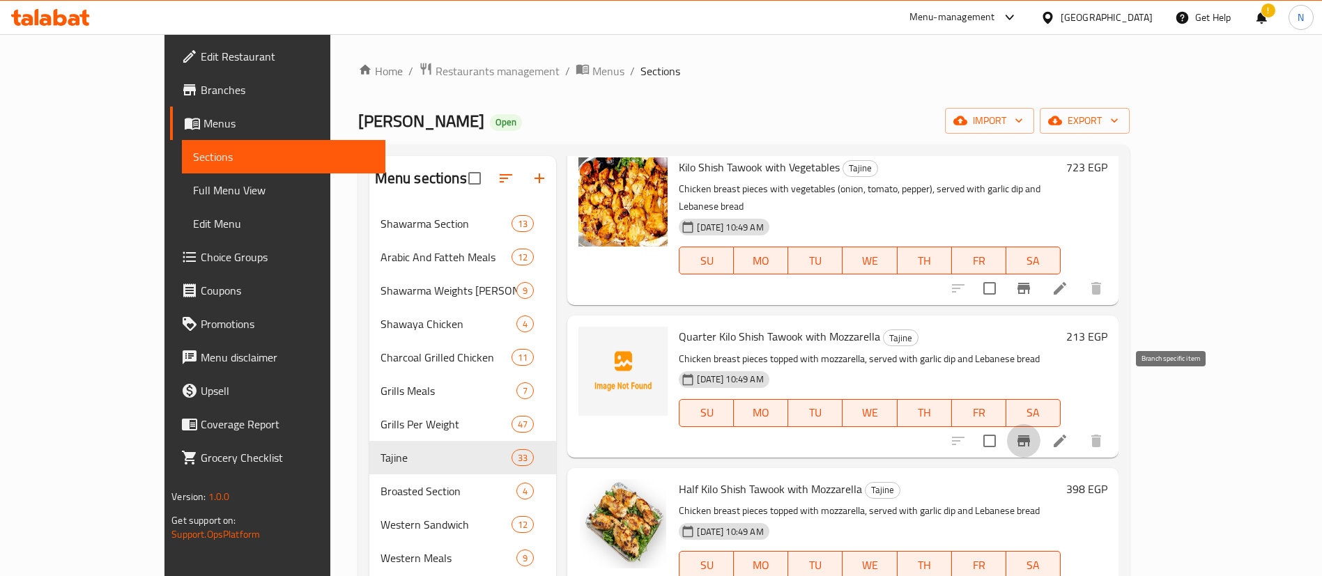
scroll to position [399, 0]
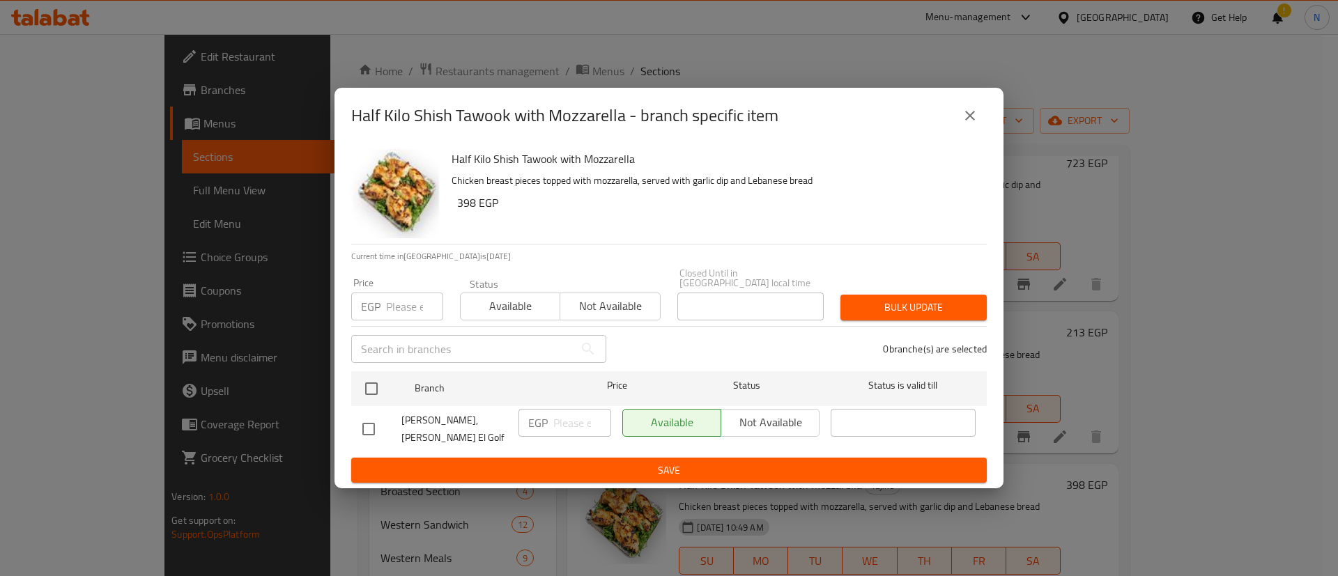
click at [385, 304] on div "EGP Price" at bounding box center [397, 307] width 92 height 28
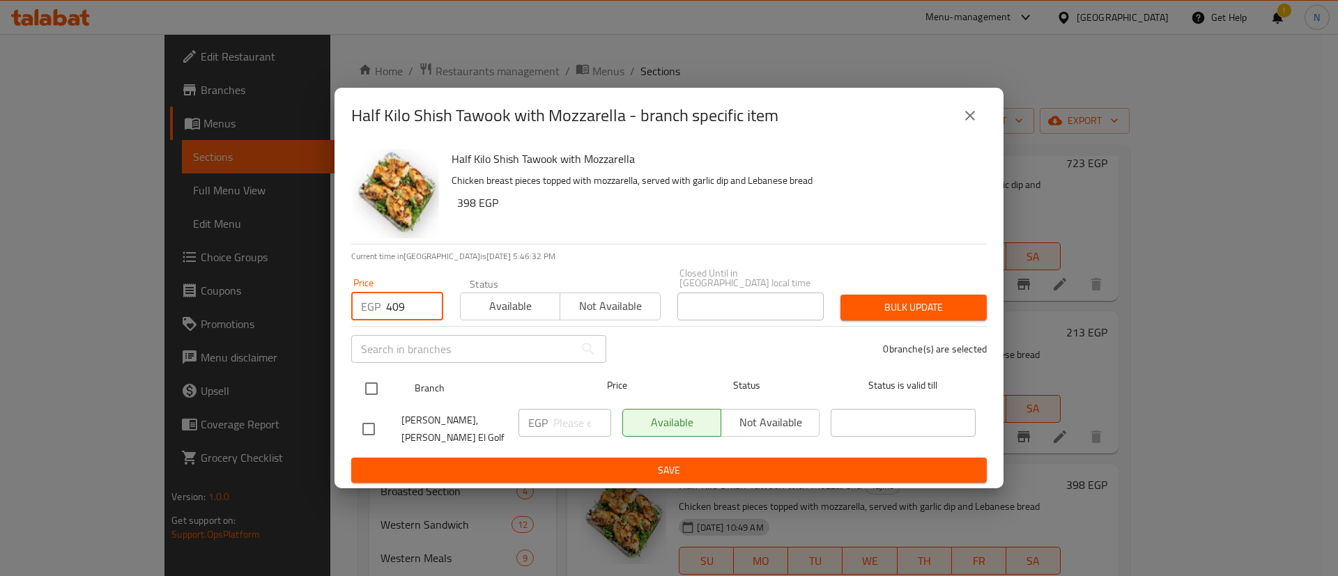
type input "409"
click at [376, 394] on input "checkbox" at bounding box center [371, 388] width 29 height 29
checkbox input "true"
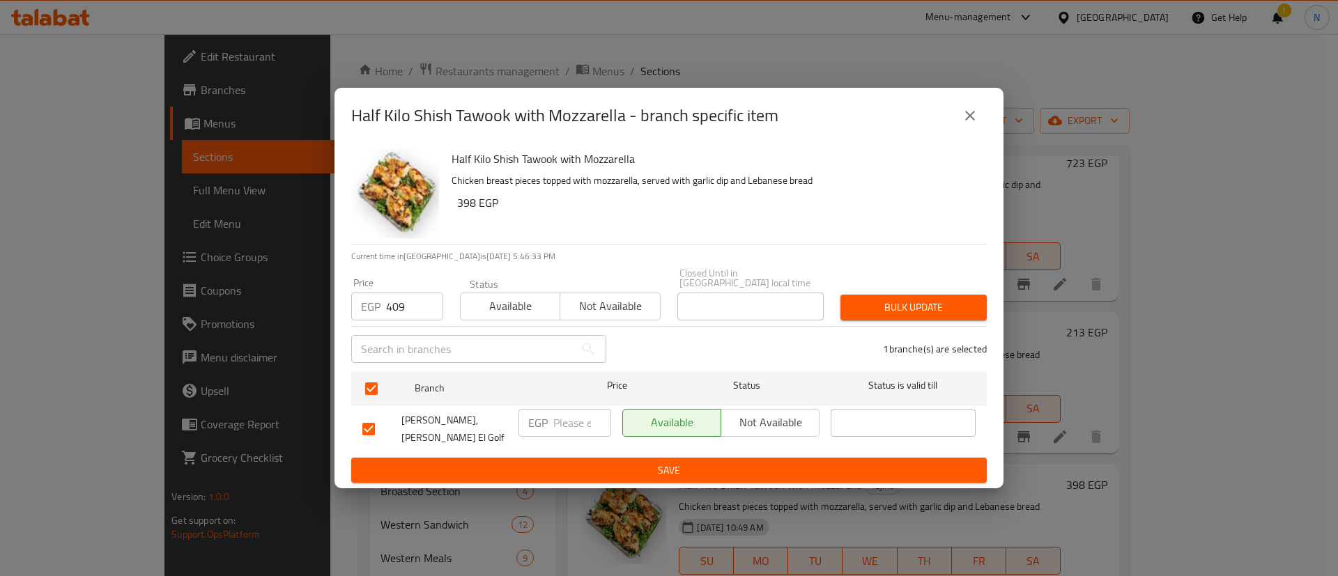
click at [874, 311] on span "Bulk update" at bounding box center [913, 307] width 124 height 17
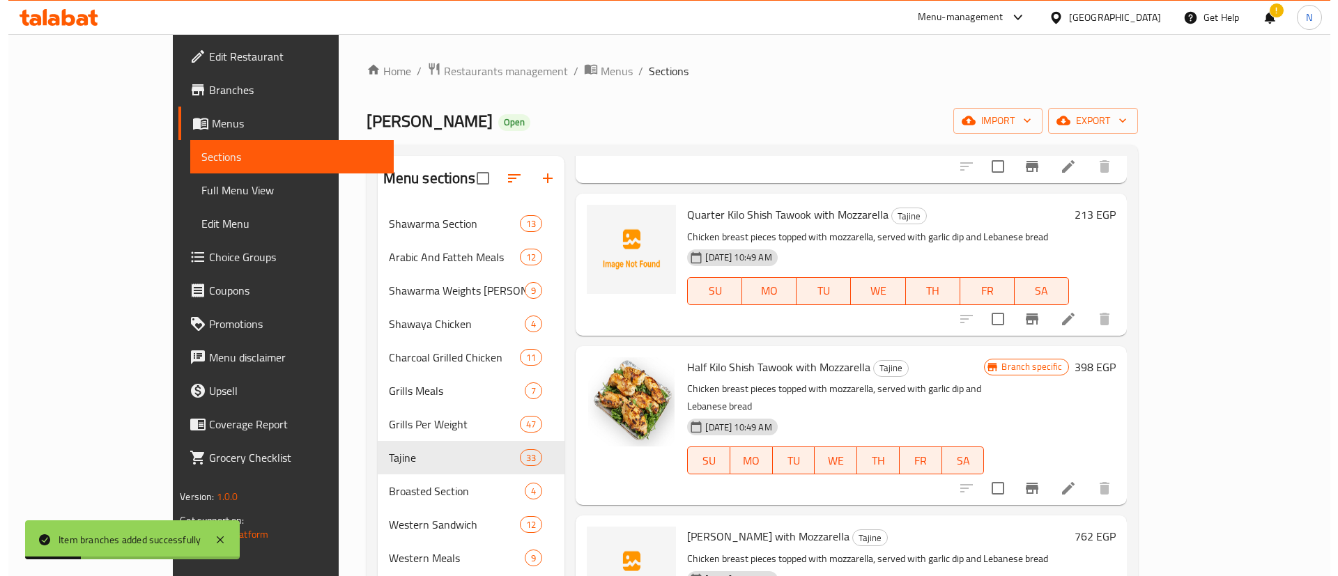
scroll to position [518, 0]
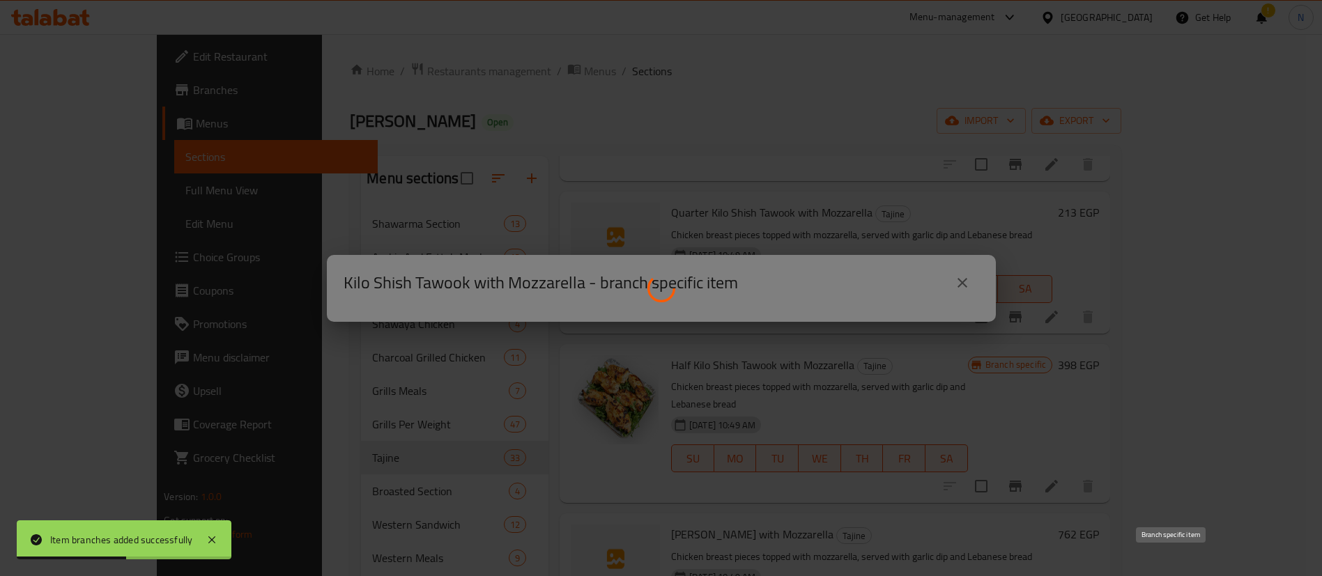
click at [1169, 562] on div at bounding box center [661, 288] width 1322 height 576
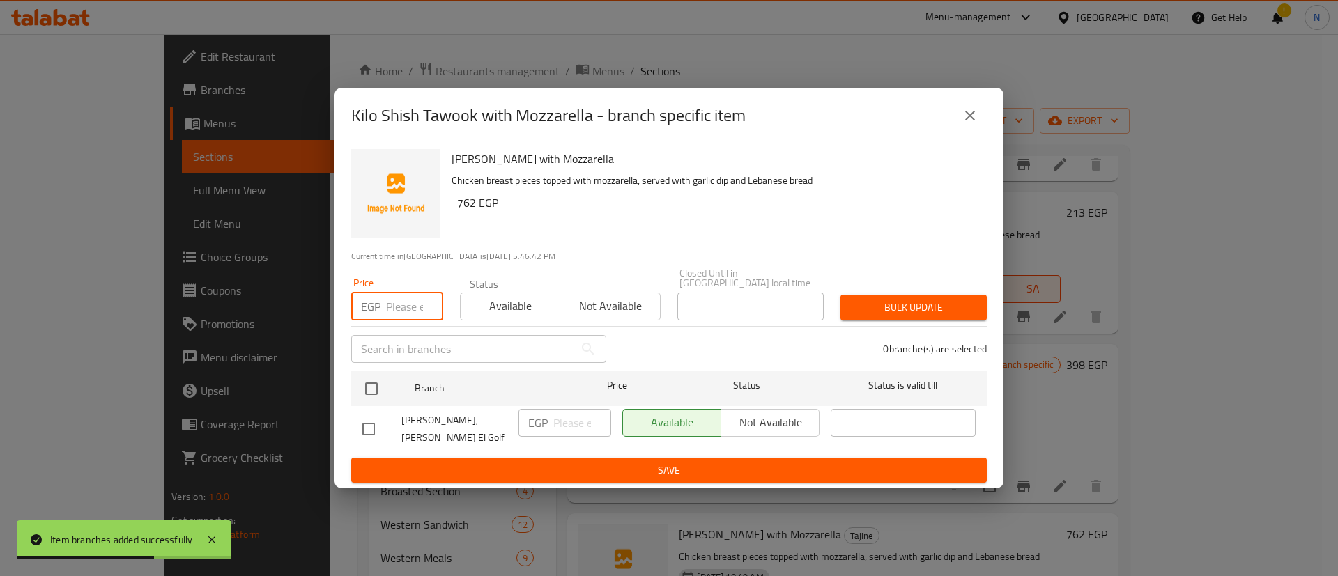
click at [396, 301] on input "number" at bounding box center [414, 307] width 57 height 28
type input "773"
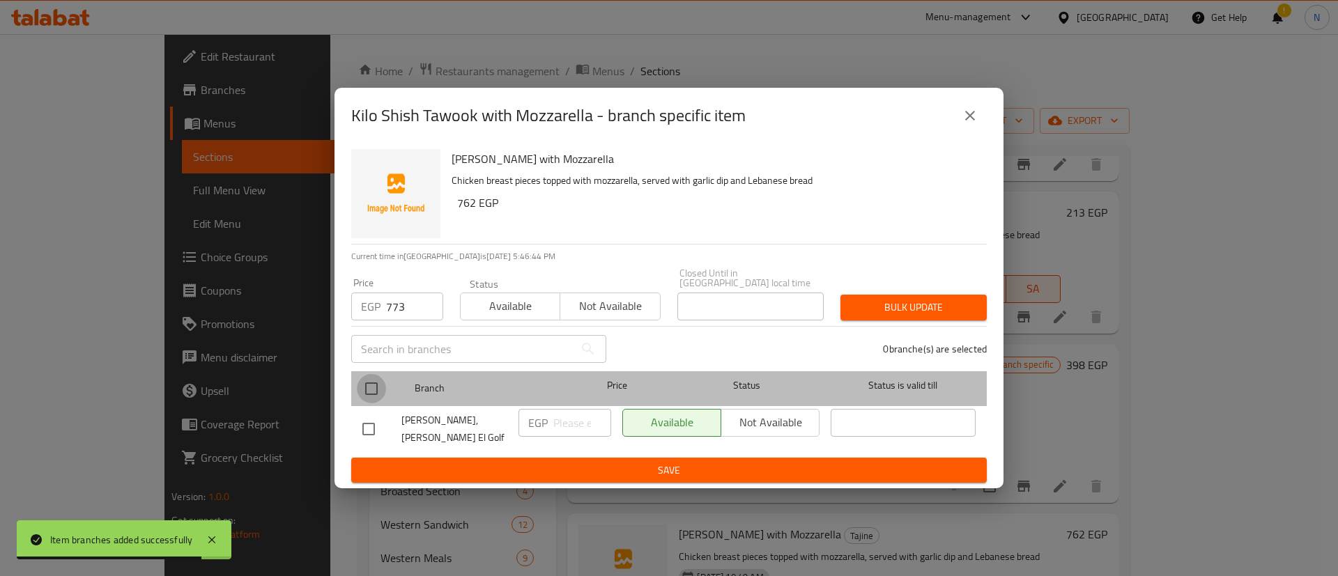
click at [378, 388] on input "checkbox" at bounding box center [371, 388] width 29 height 29
checkbox input "true"
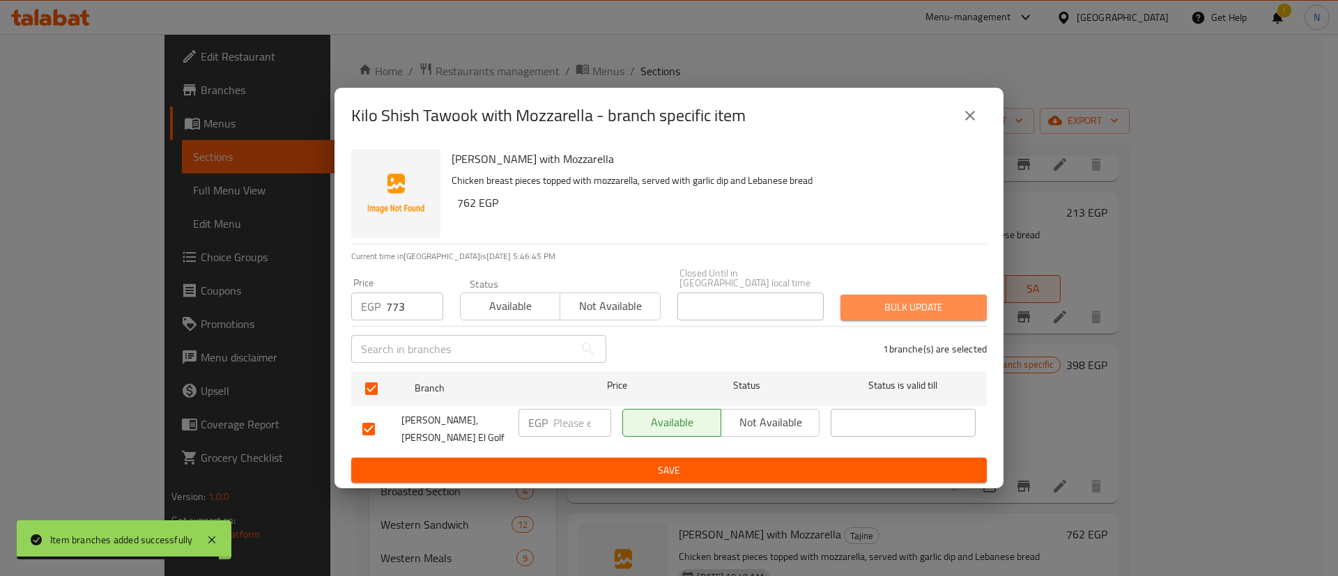
click at [886, 305] on span "Bulk update" at bounding box center [913, 307] width 124 height 17
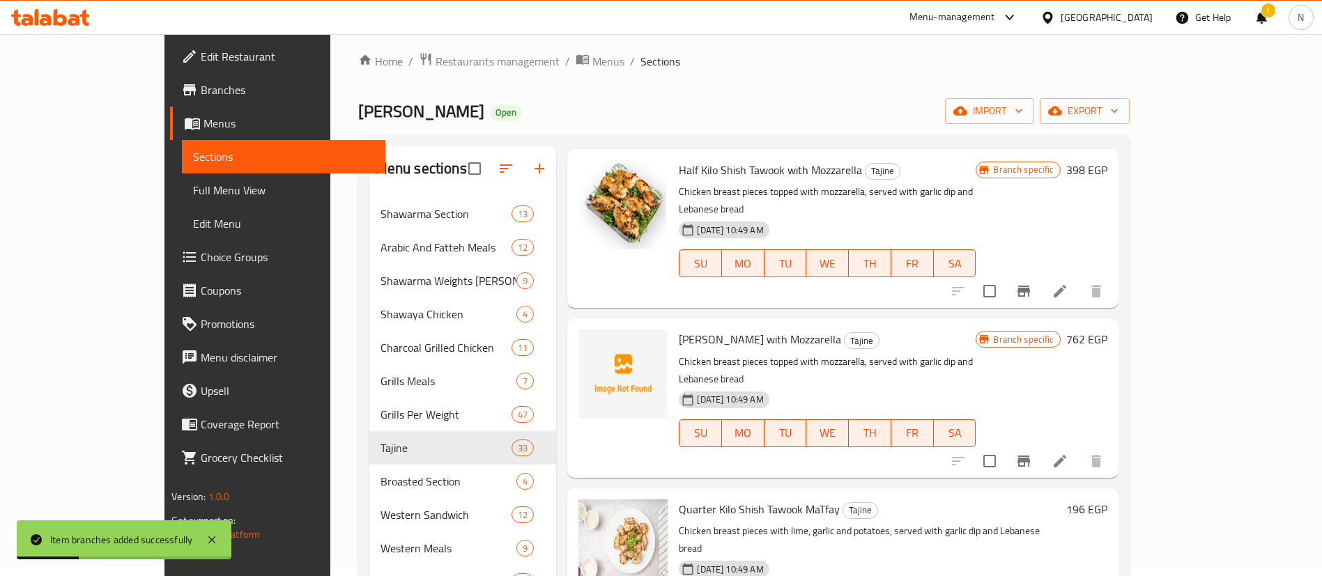
scroll to position [723, 0]
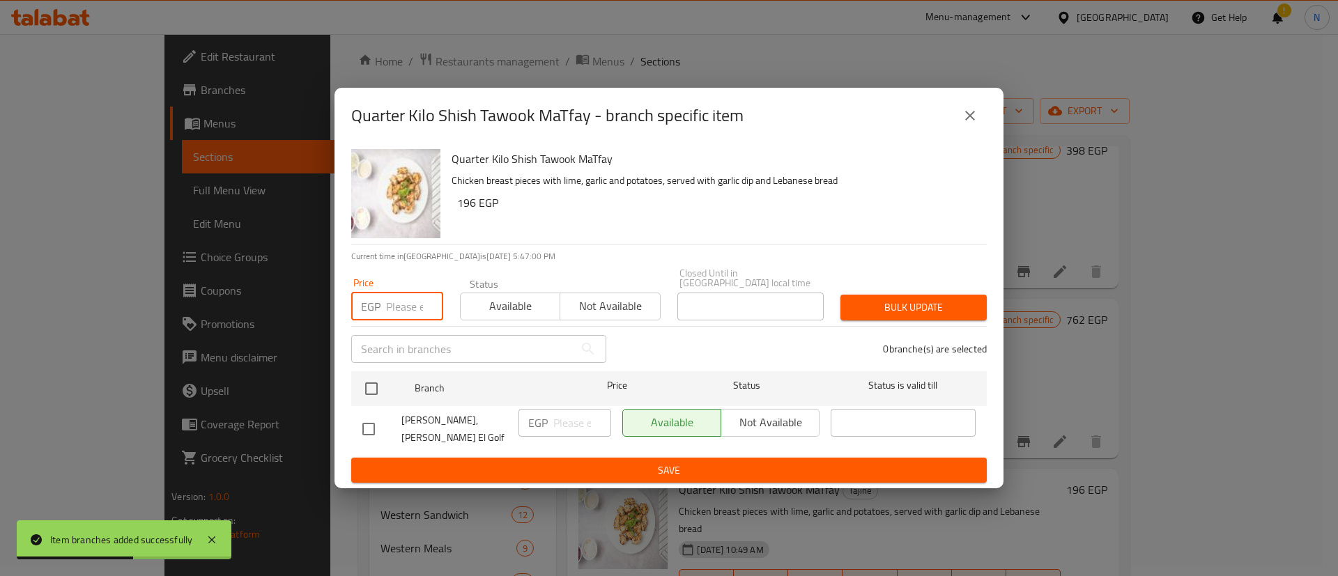
click at [390, 304] on input "number" at bounding box center [414, 307] width 57 height 28
type input "201"
click at [377, 390] on input "checkbox" at bounding box center [371, 388] width 29 height 29
checkbox input "true"
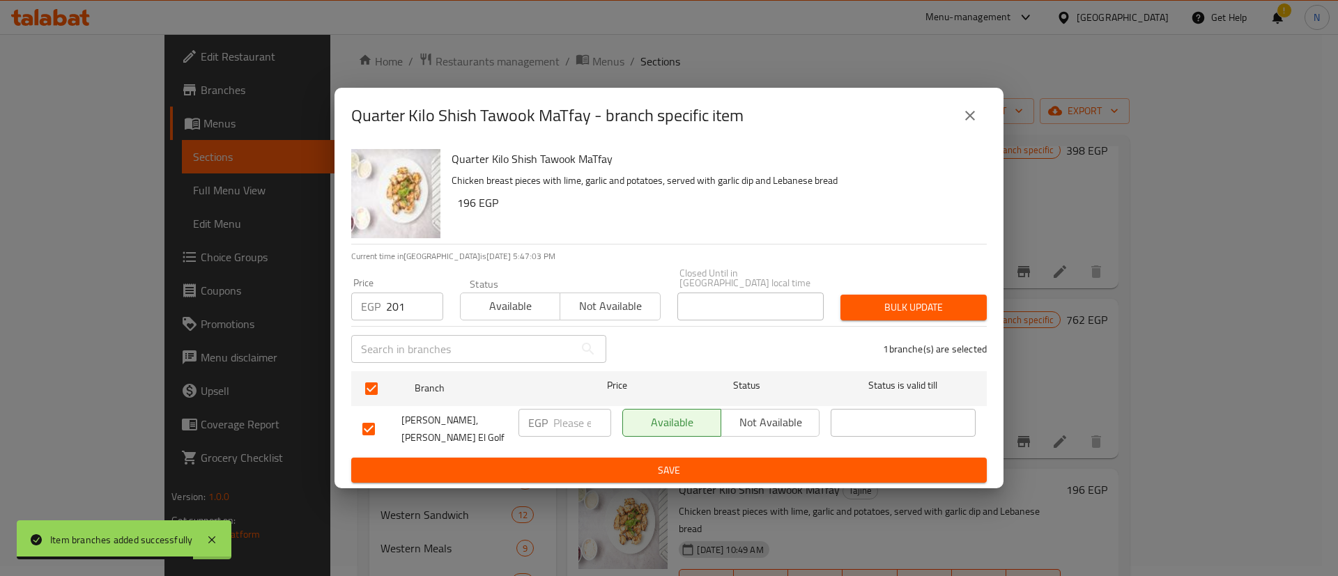
click at [890, 302] on span "Bulk update" at bounding box center [913, 307] width 124 height 17
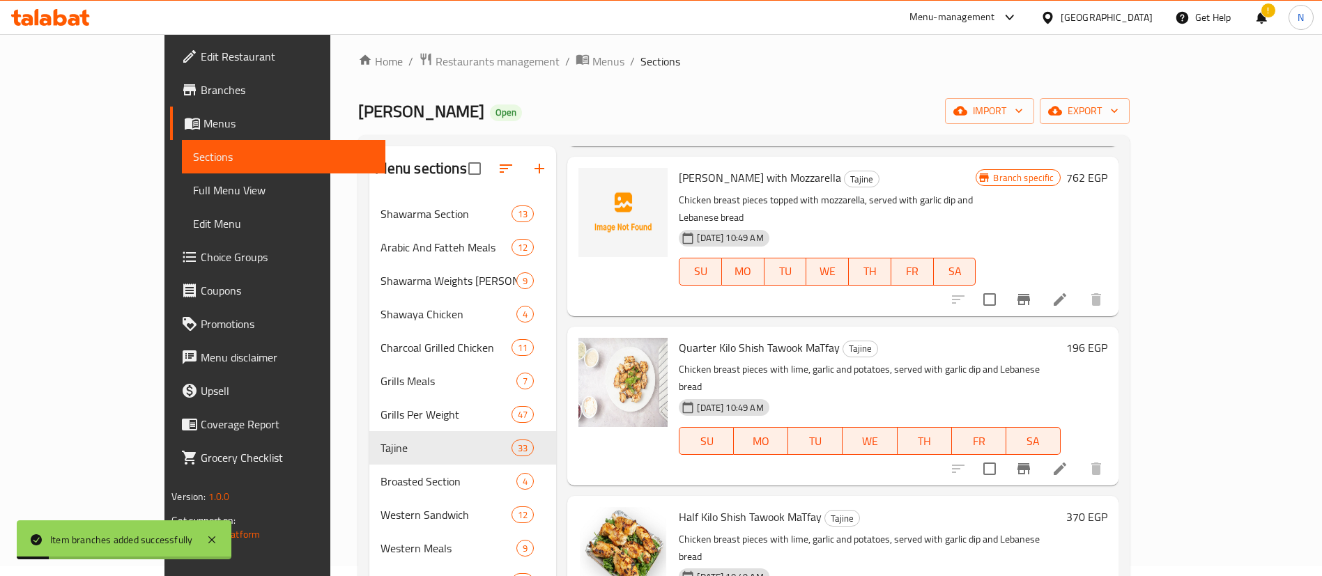
scroll to position [894, 0]
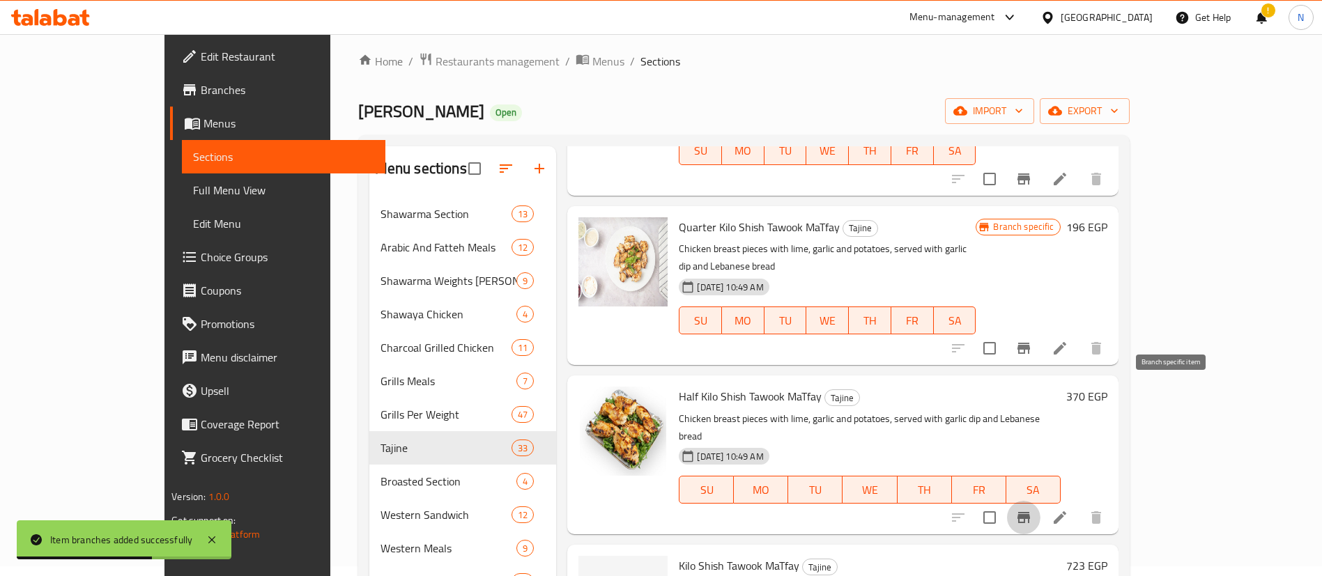
scroll to position [1062, 0]
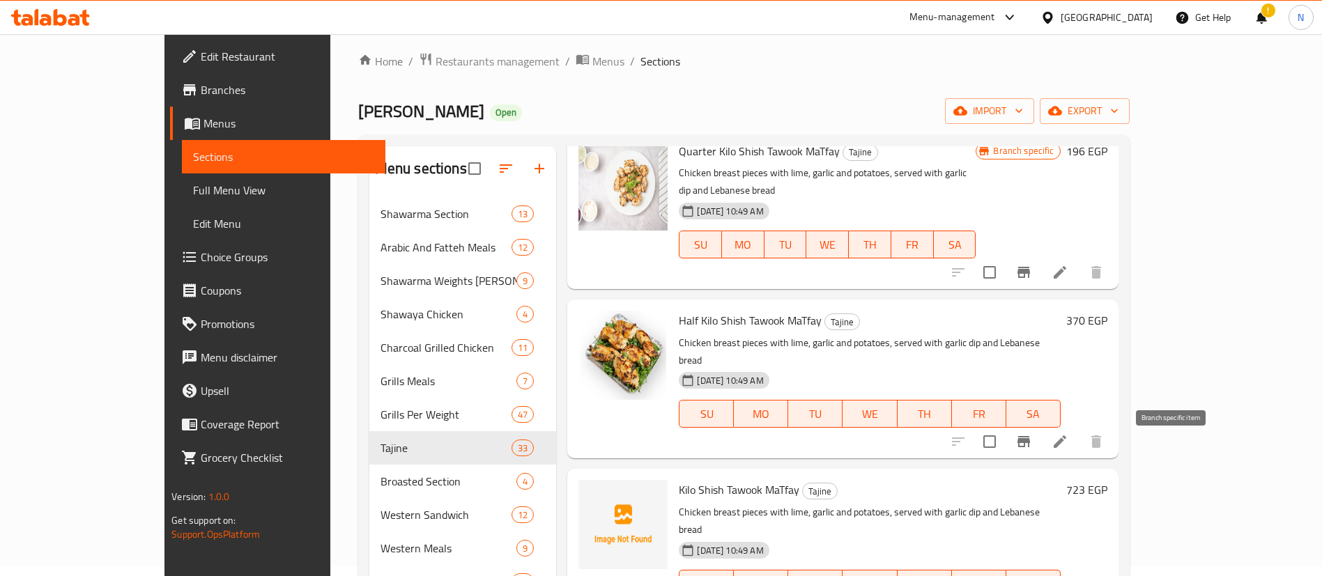
scroll to position [1087, 0]
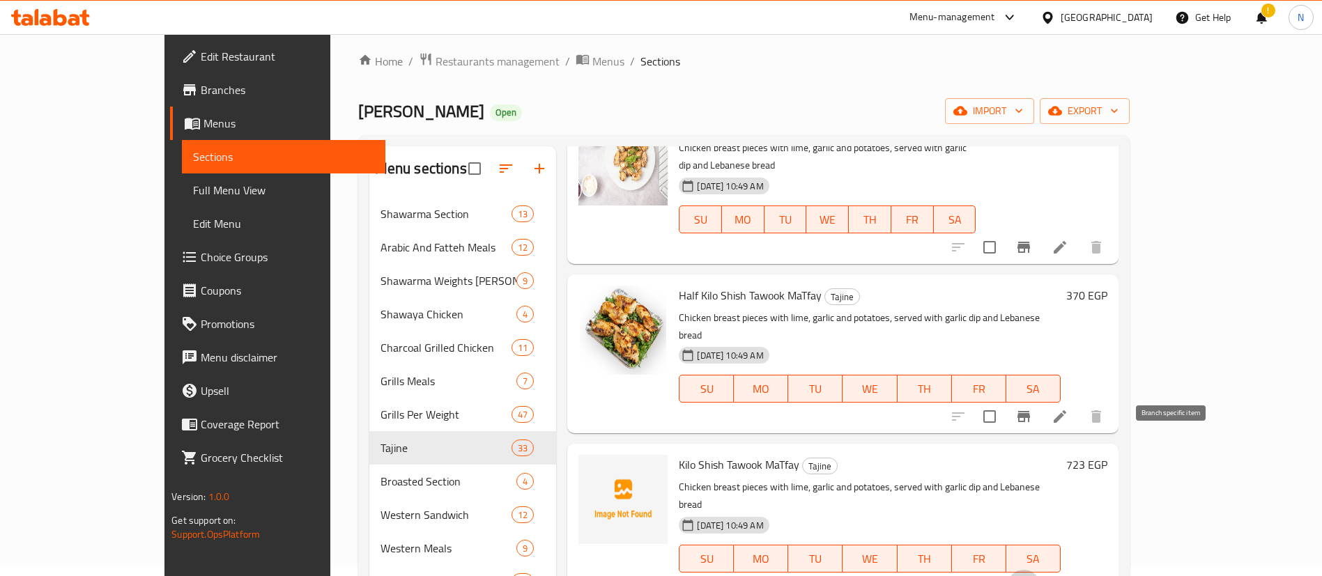
click at [1007, 570] on button "Branch-specific-item" at bounding box center [1023, 586] width 33 height 33
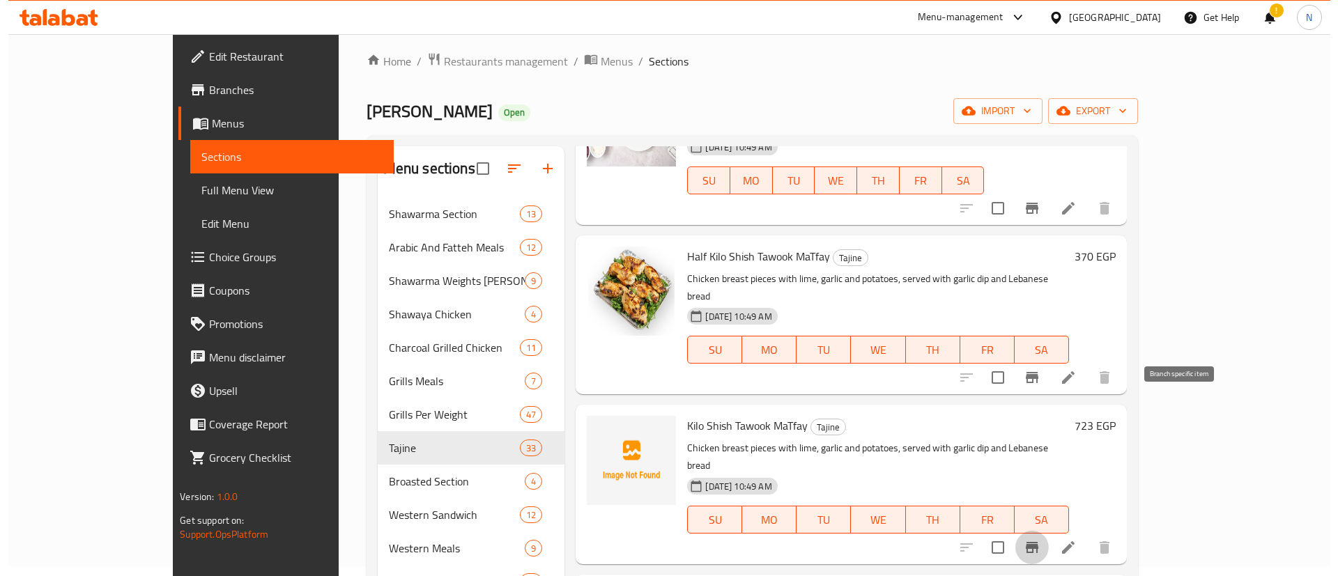
scroll to position [1127, 0]
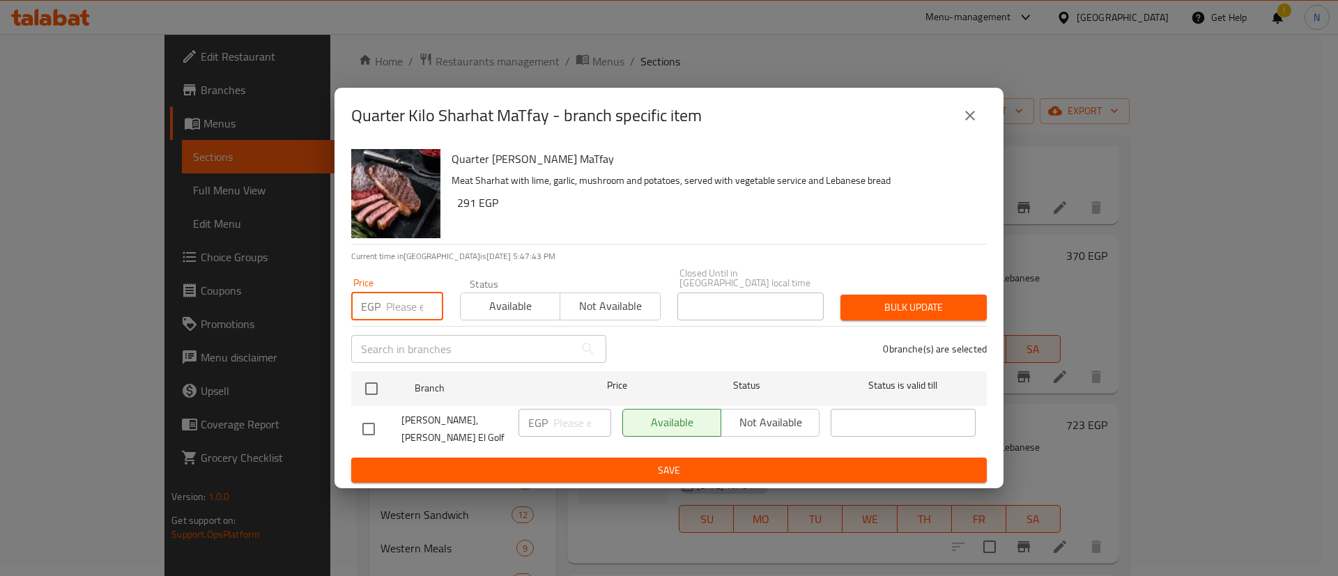
click at [404, 315] on input "number" at bounding box center [414, 307] width 57 height 28
type input "308"
click at [374, 386] on input "checkbox" at bounding box center [371, 388] width 29 height 29
checkbox input "true"
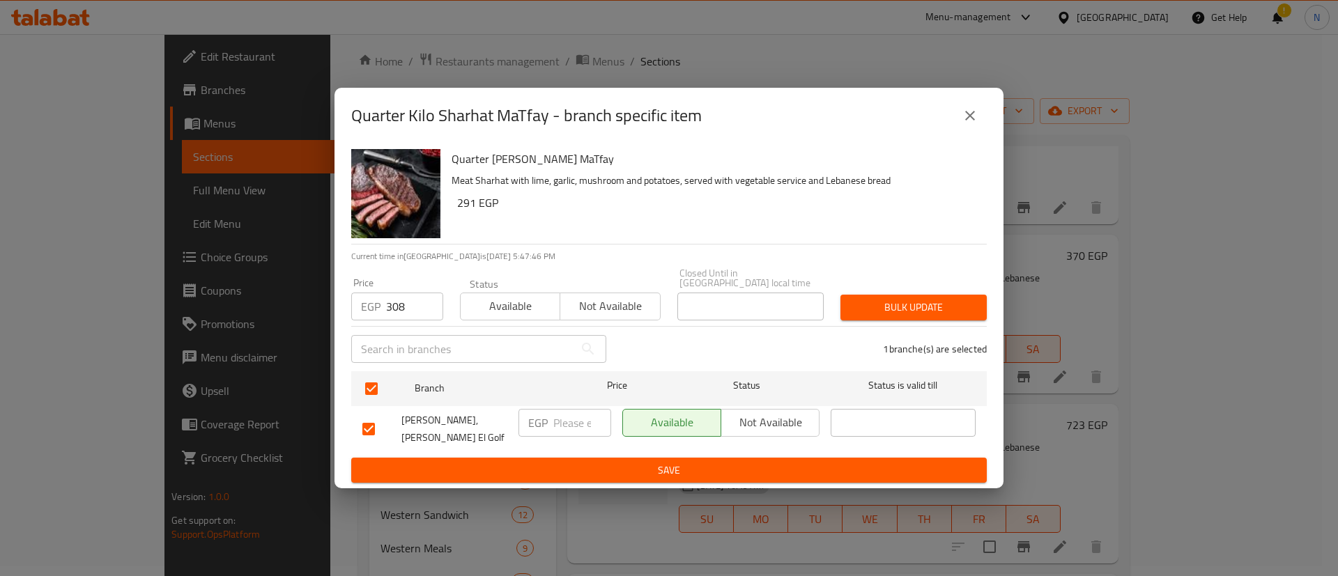
click at [878, 304] on span "Bulk update" at bounding box center [913, 307] width 124 height 17
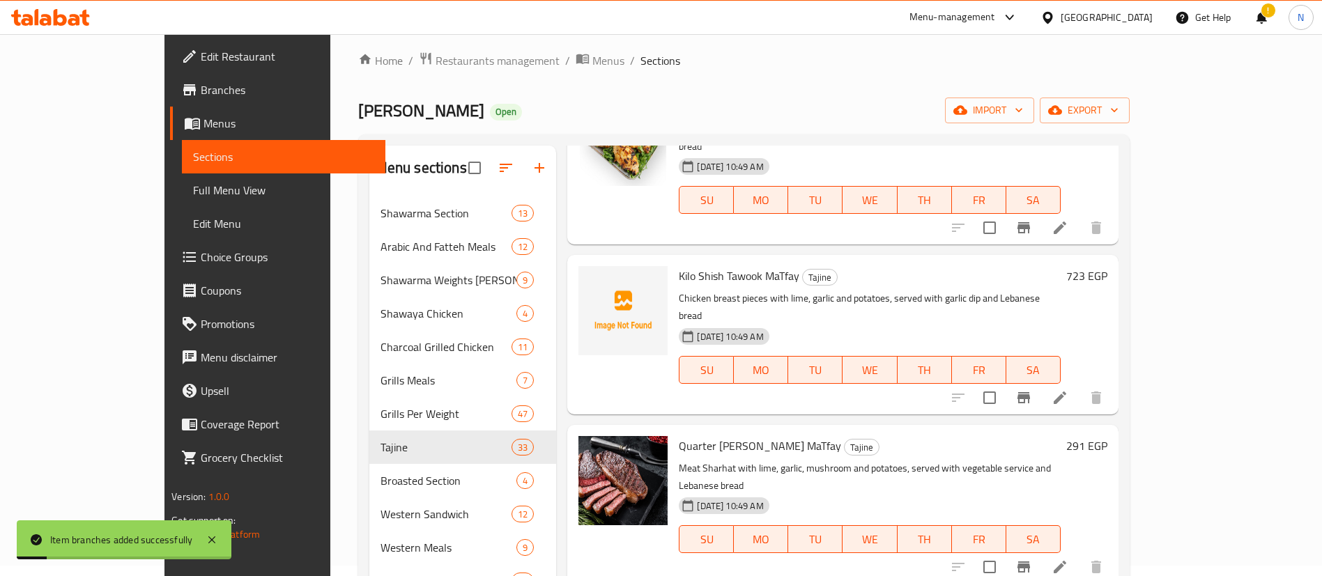
scroll to position [1279, 0]
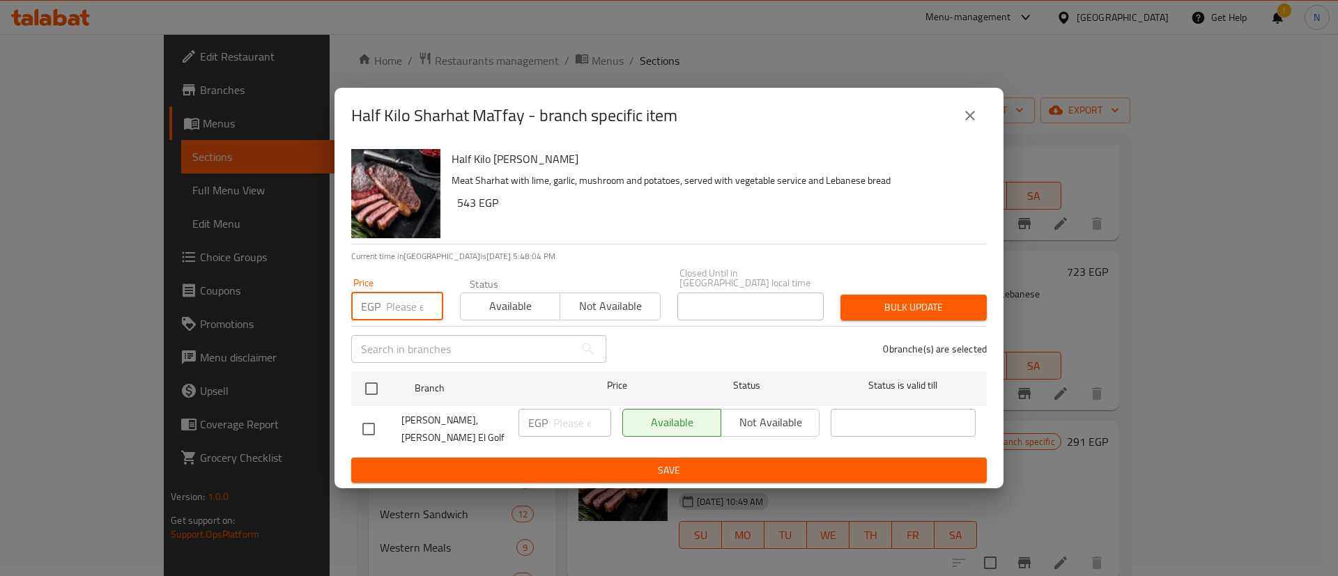
click at [396, 302] on input "number" at bounding box center [414, 307] width 57 height 28
type input "560"
click at [374, 381] on input "checkbox" at bounding box center [371, 388] width 29 height 29
checkbox input "true"
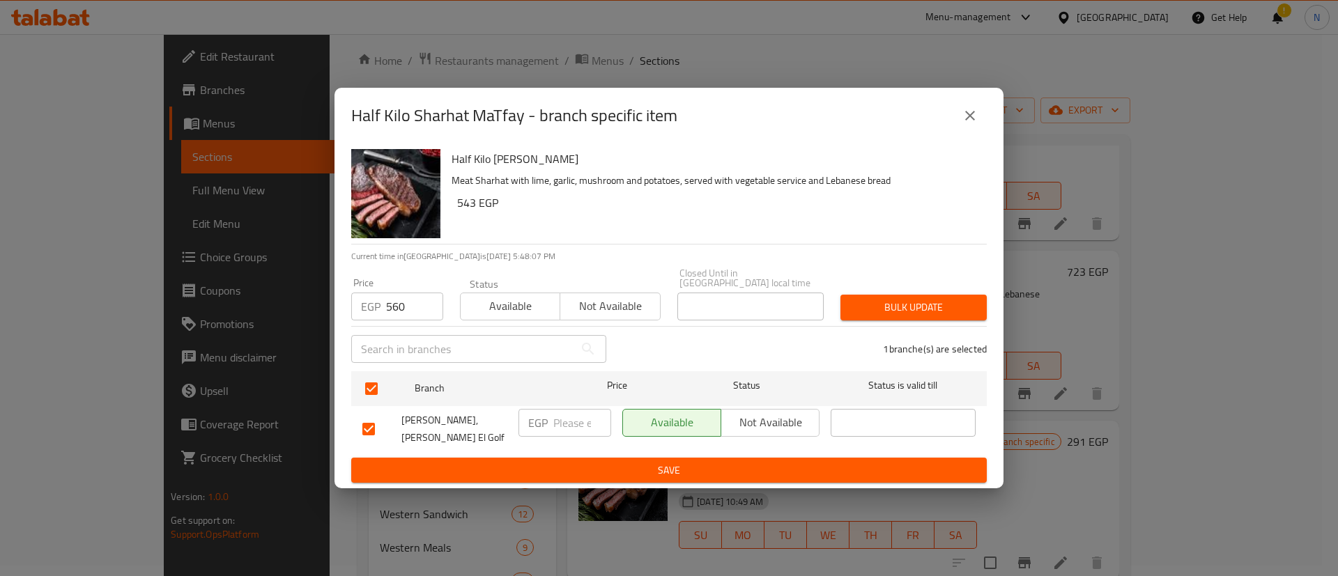
click at [880, 318] on button "Bulk update" at bounding box center [913, 308] width 146 height 26
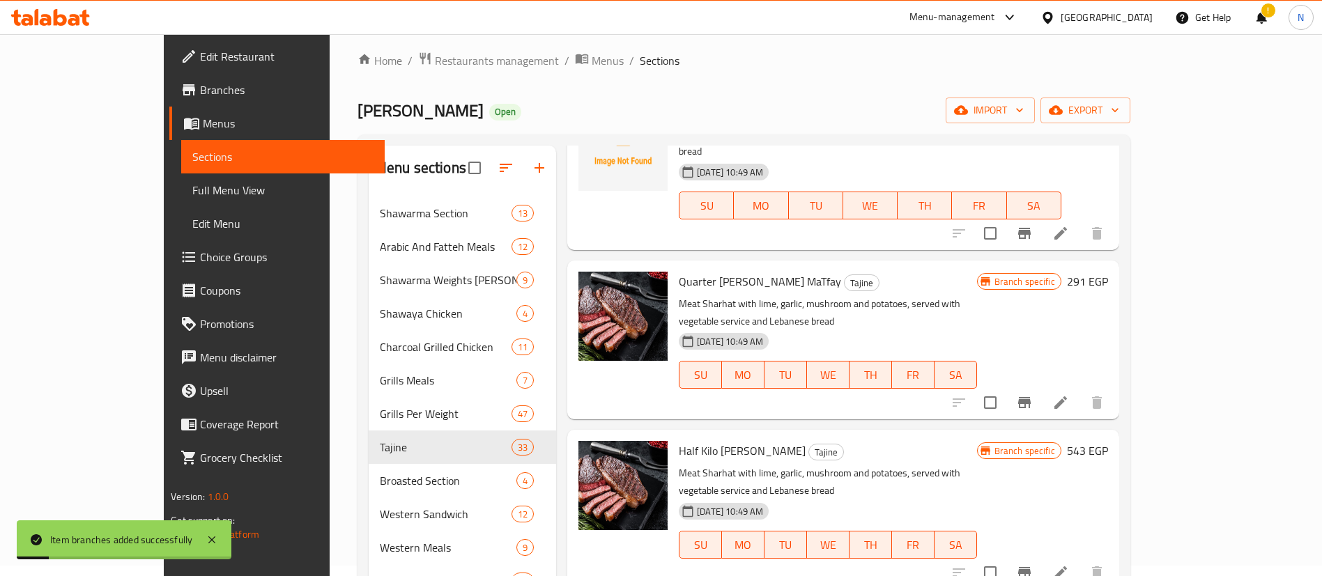
scroll to position [1448, 0]
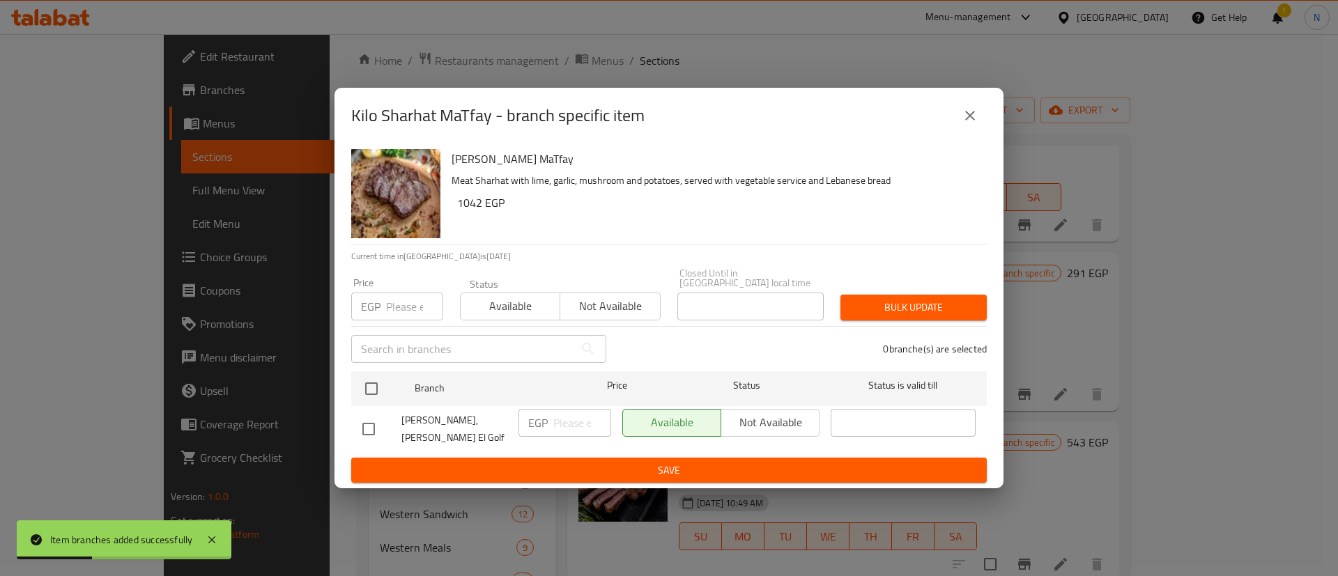
click at [389, 306] on input "number" at bounding box center [414, 307] width 57 height 28
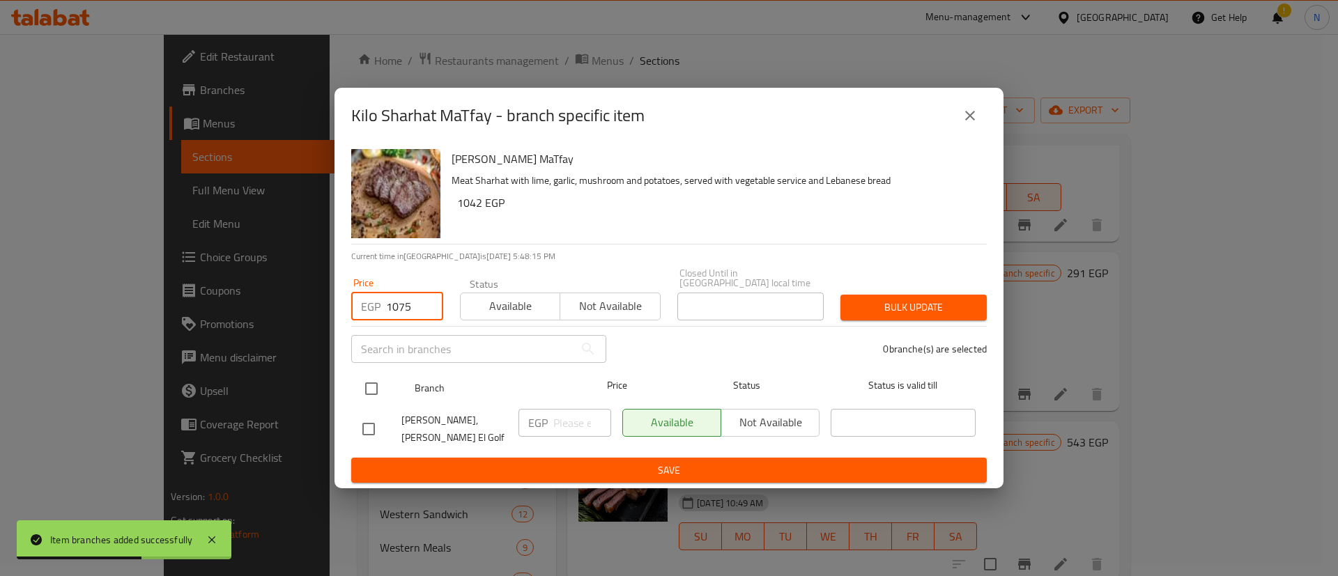
type input "1075"
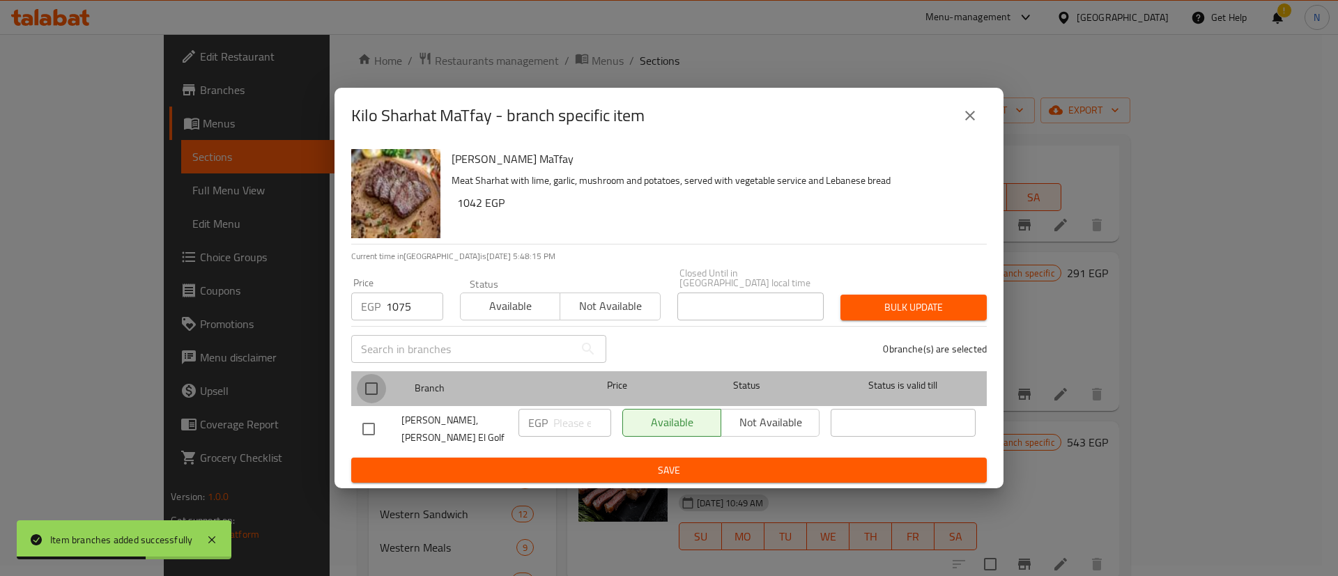
click at [376, 391] on input "checkbox" at bounding box center [371, 388] width 29 height 29
checkbox input "true"
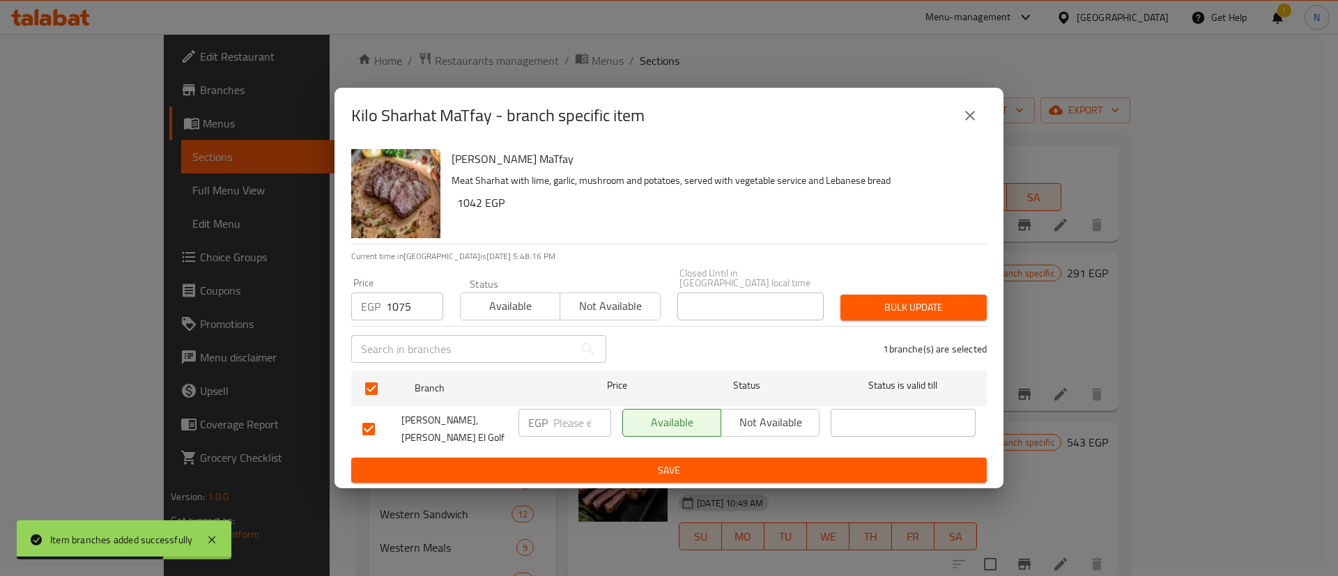
click at [939, 311] on span "Bulk update" at bounding box center [913, 307] width 124 height 17
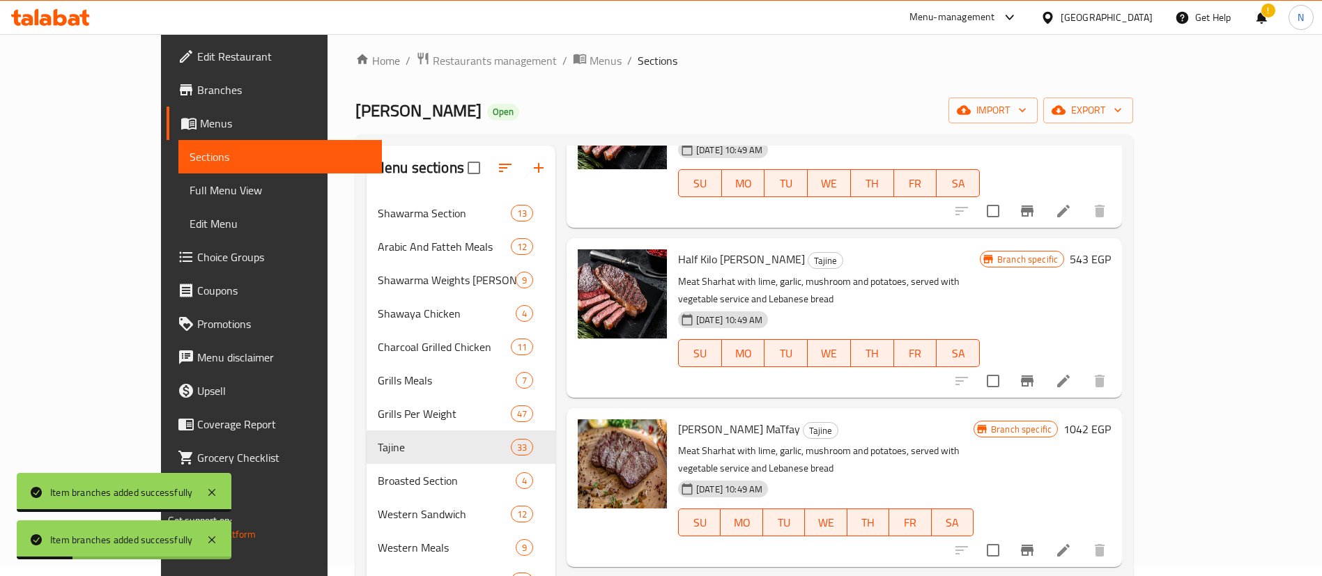
scroll to position [1603, 0]
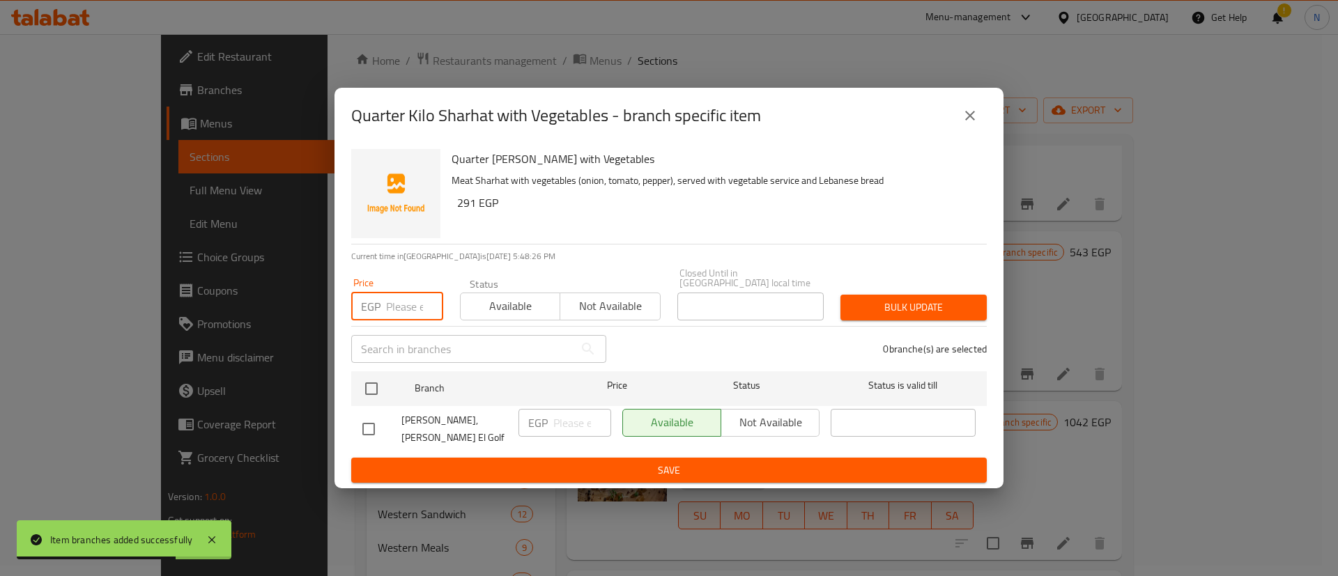
click at [395, 303] on input "number" at bounding box center [414, 307] width 57 height 28
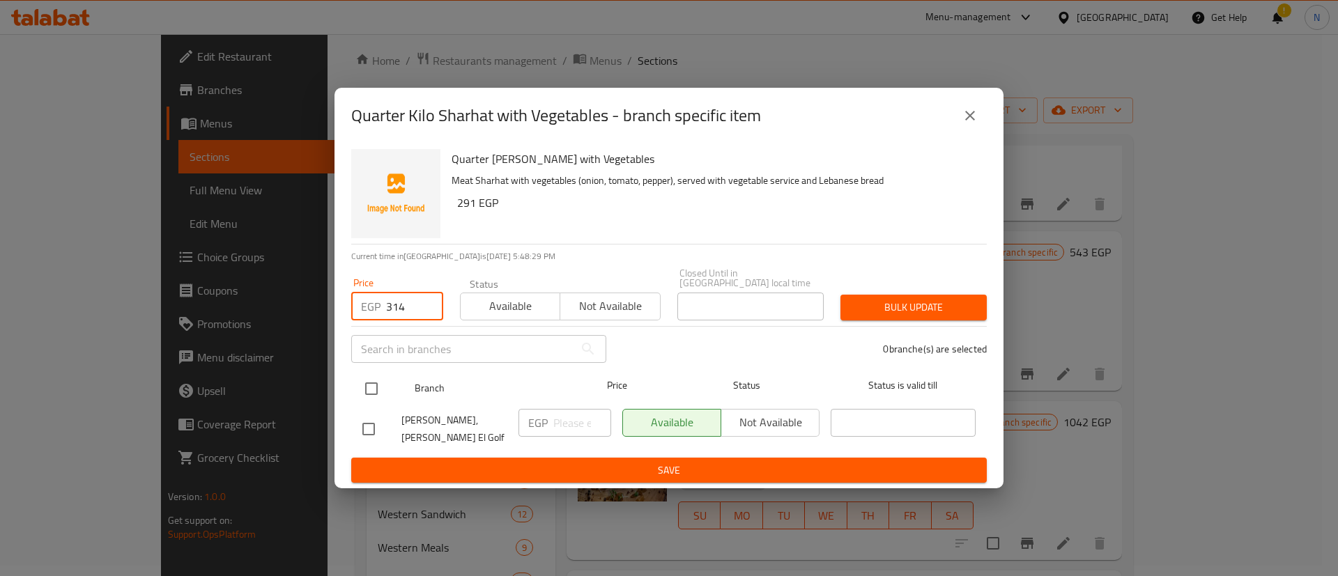
type input "314"
click at [376, 383] on input "checkbox" at bounding box center [371, 388] width 29 height 29
checkbox input "true"
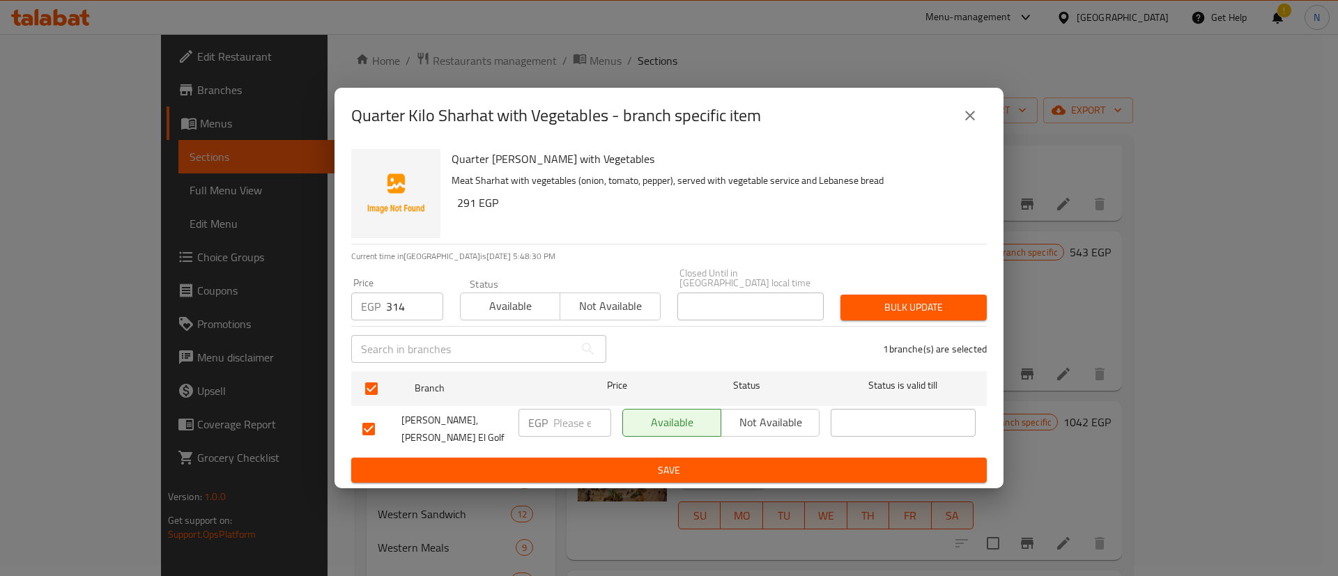
click at [900, 314] on span "Bulk update" at bounding box center [913, 307] width 124 height 17
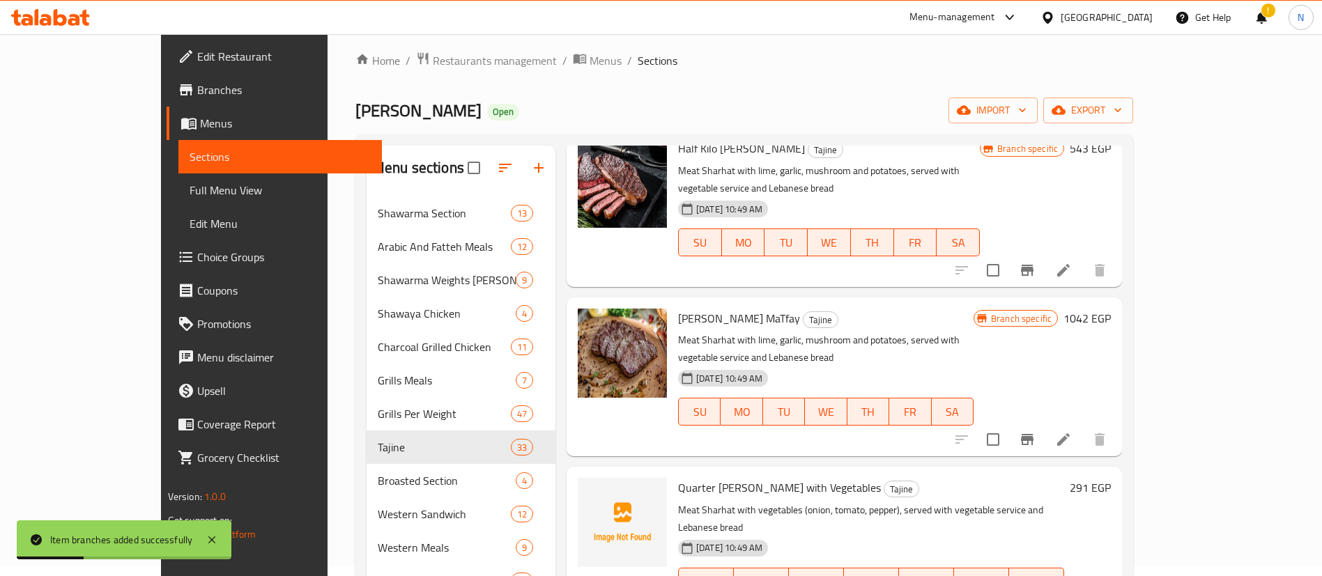
scroll to position [1779, 0]
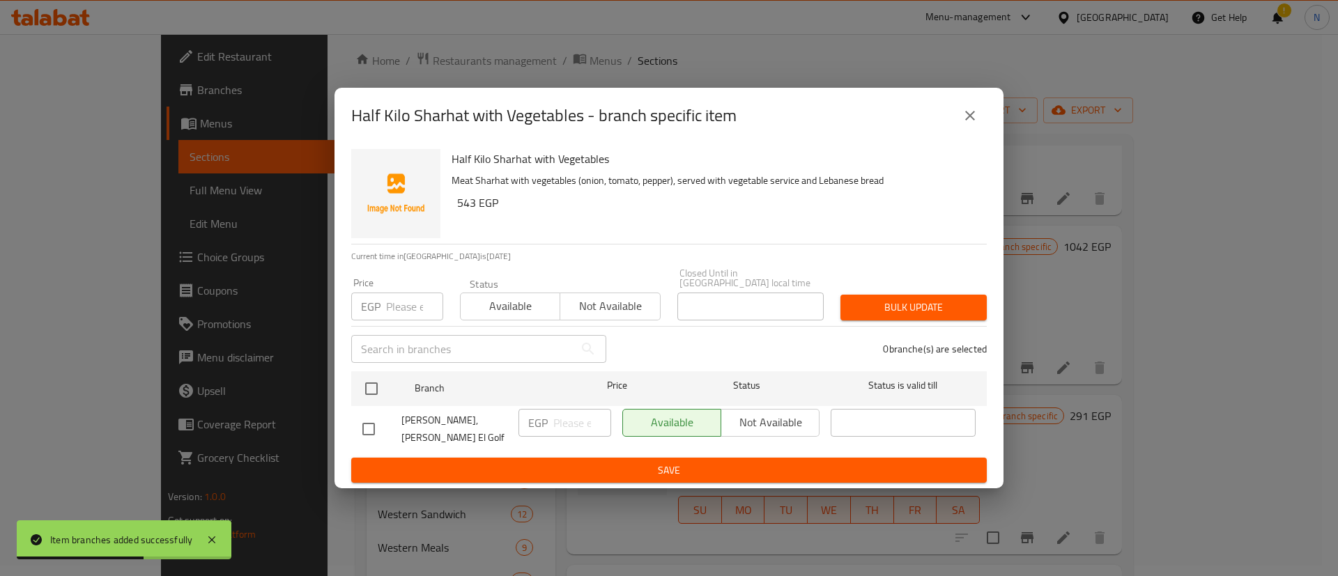
click at [403, 306] on input "number" at bounding box center [414, 307] width 57 height 28
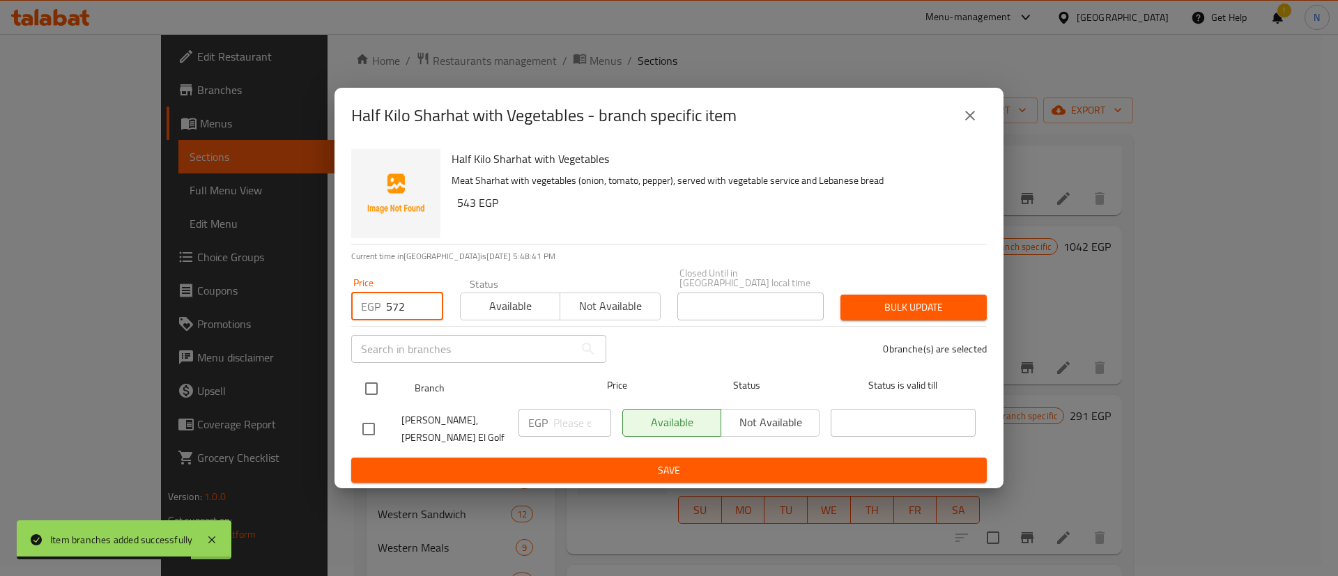
type input "572"
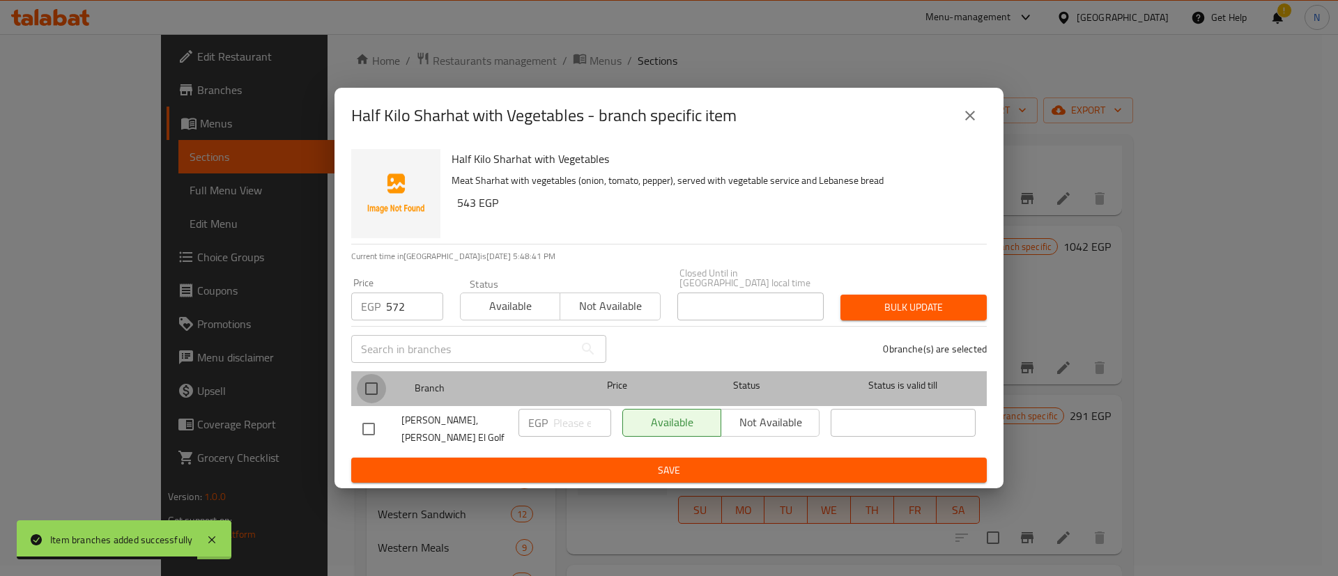
click at [375, 386] on input "checkbox" at bounding box center [371, 388] width 29 height 29
checkbox input "true"
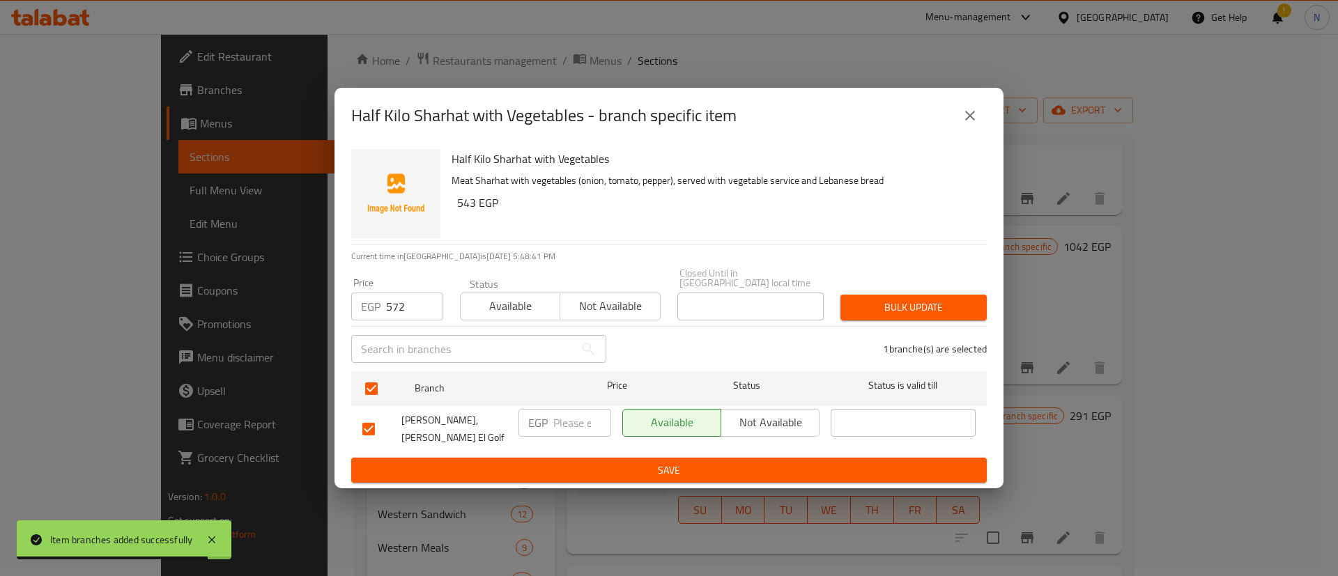
click at [907, 289] on div "Bulk update" at bounding box center [913, 307] width 163 height 43
click at [918, 309] on span "Bulk update" at bounding box center [913, 307] width 124 height 17
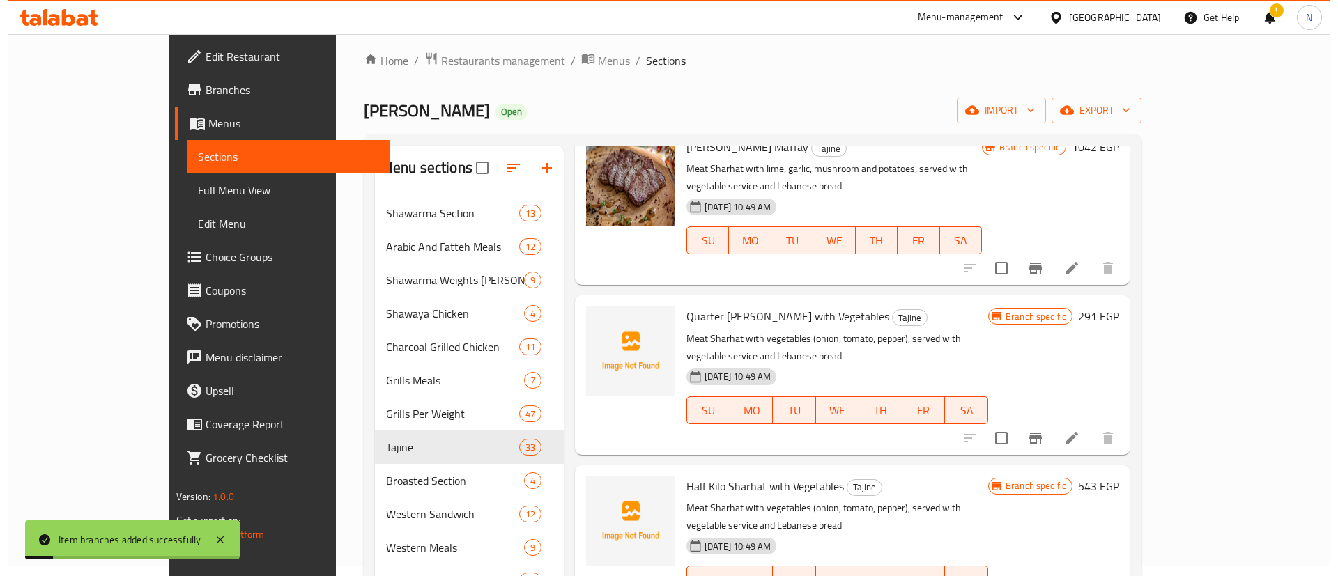
scroll to position [1879, 0]
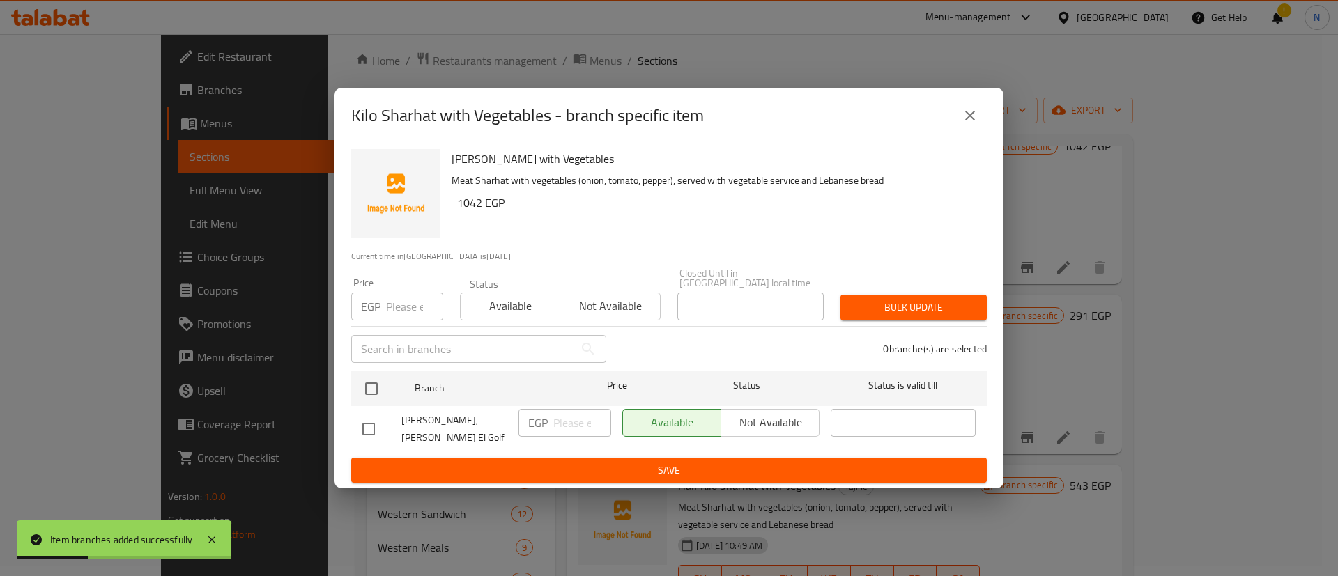
click at [405, 309] on input "number" at bounding box center [414, 307] width 57 height 28
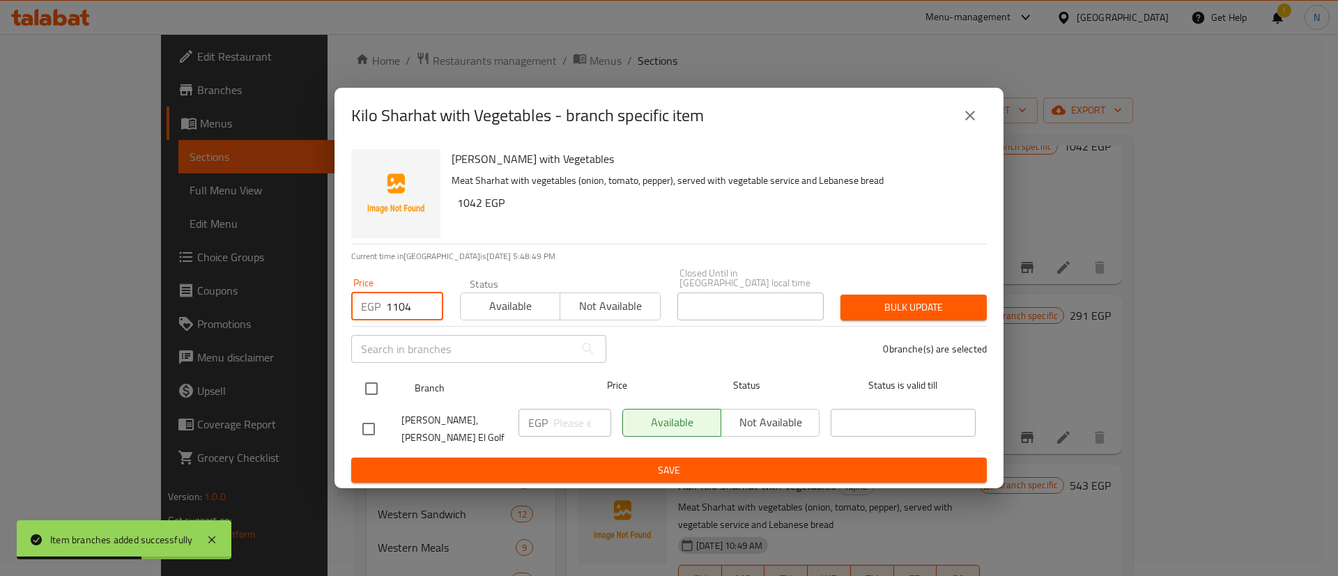
type input "1104"
click at [371, 389] on input "checkbox" at bounding box center [371, 388] width 29 height 29
checkbox input "true"
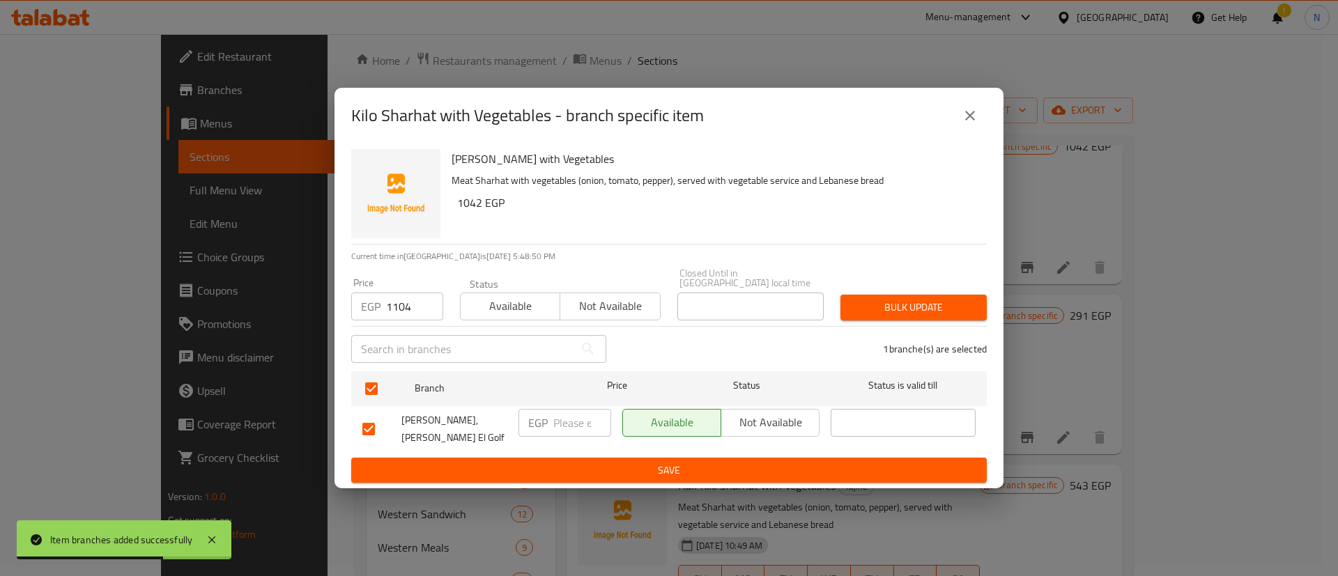
click at [902, 316] on span "Bulk update" at bounding box center [913, 307] width 124 height 17
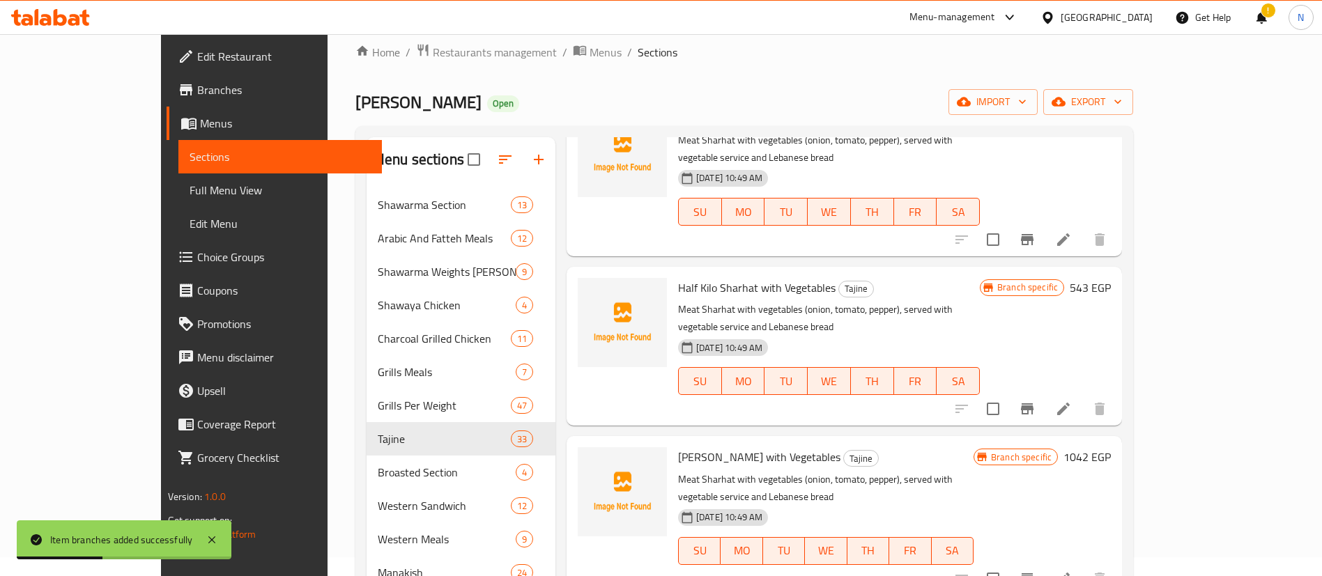
scroll to position [2069, 0]
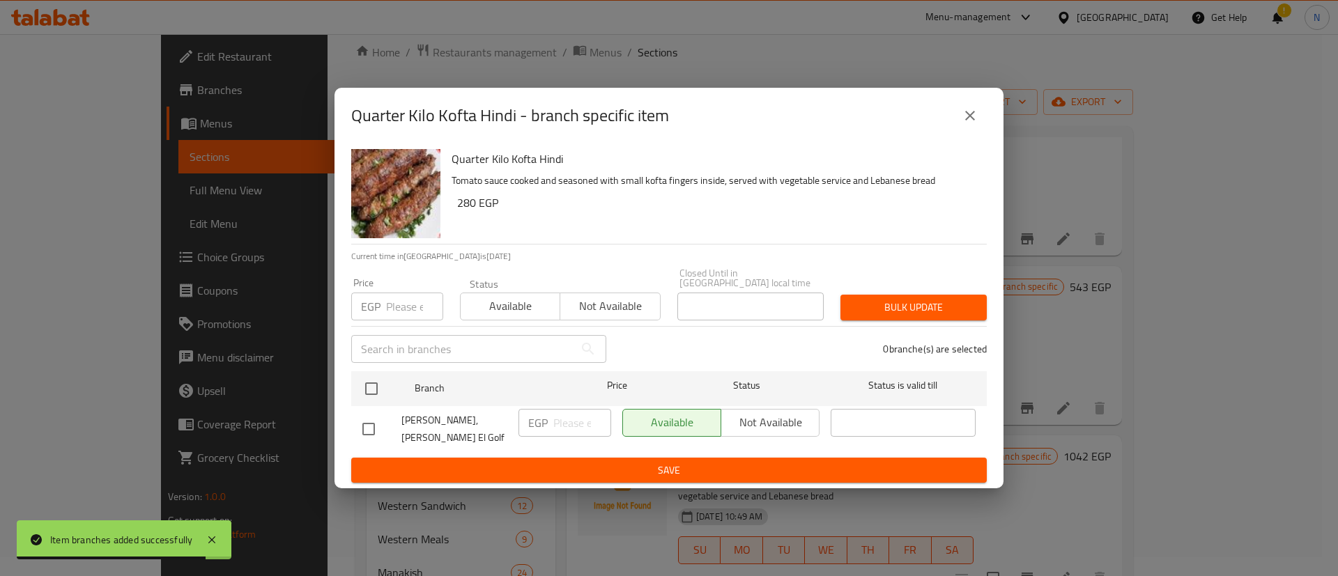
click at [390, 309] on input "number" at bounding box center [414, 307] width 57 height 28
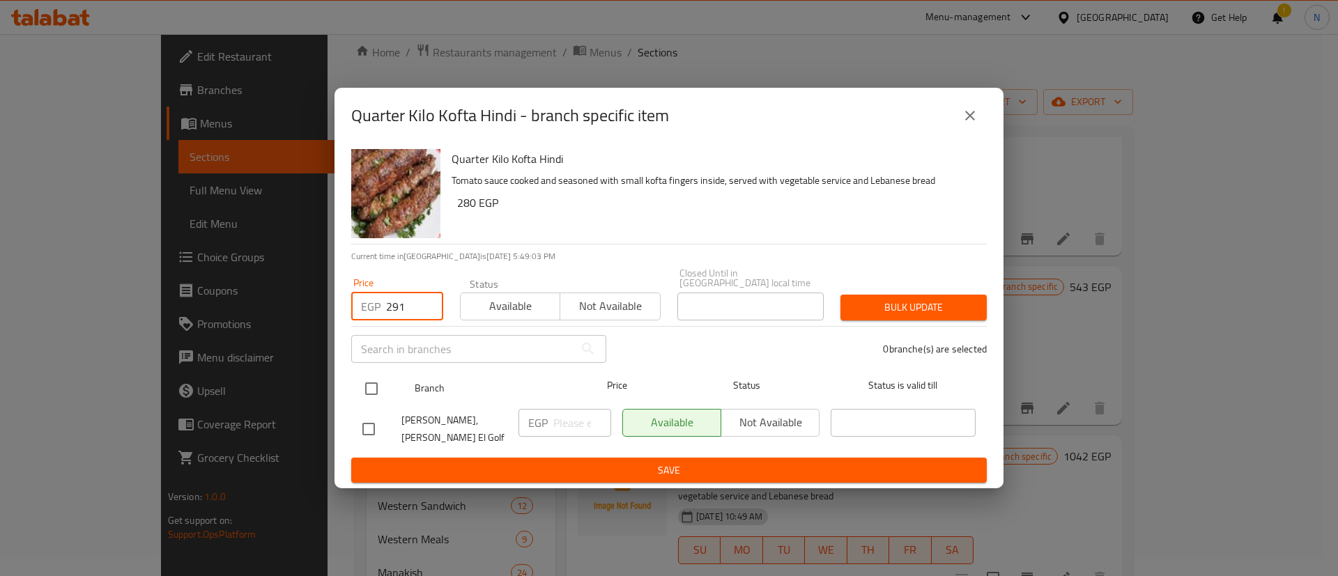
type input "291"
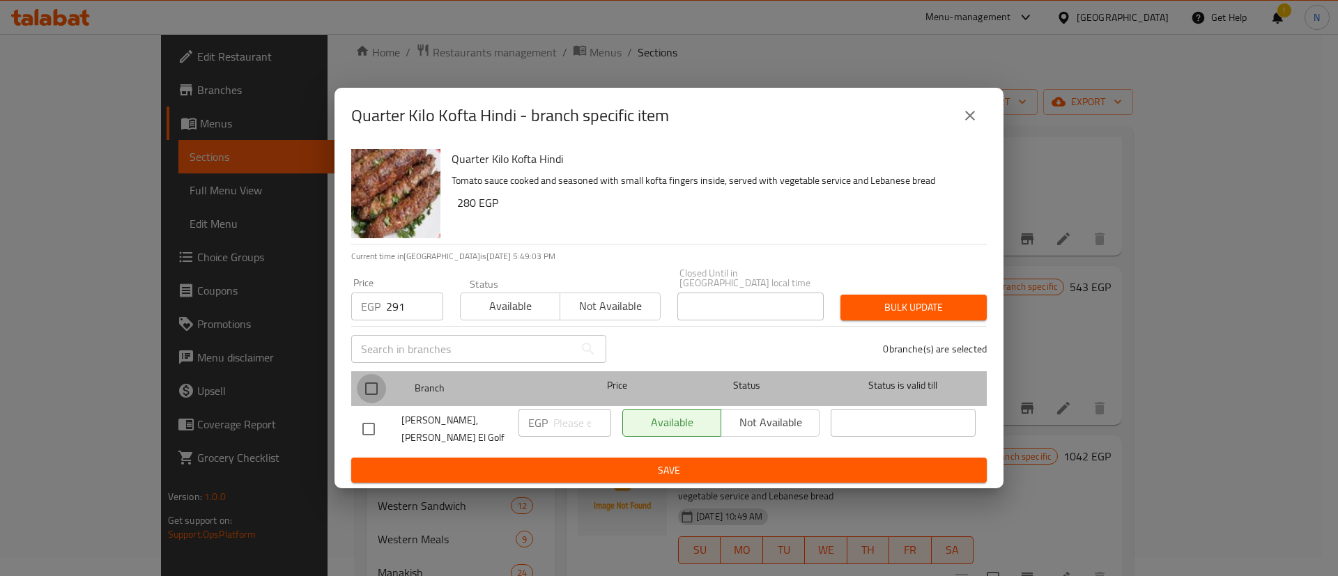
click at [366, 399] on input "checkbox" at bounding box center [371, 388] width 29 height 29
checkbox input "true"
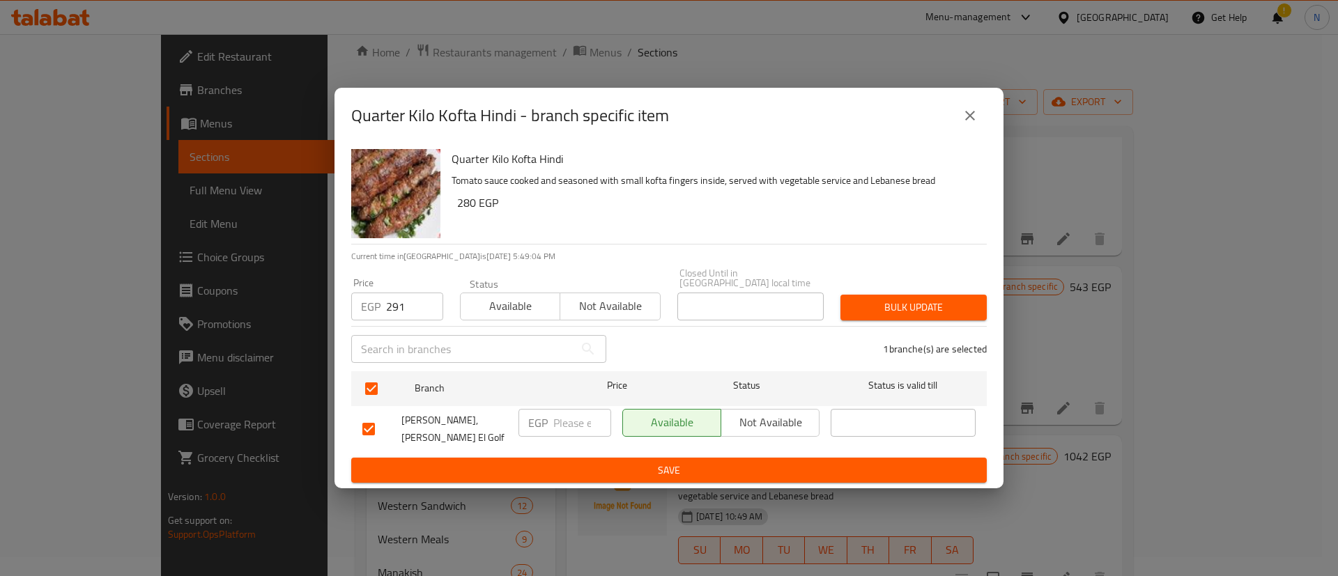
click at [883, 309] on span "Bulk update" at bounding box center [913, 307] width 124 height 17
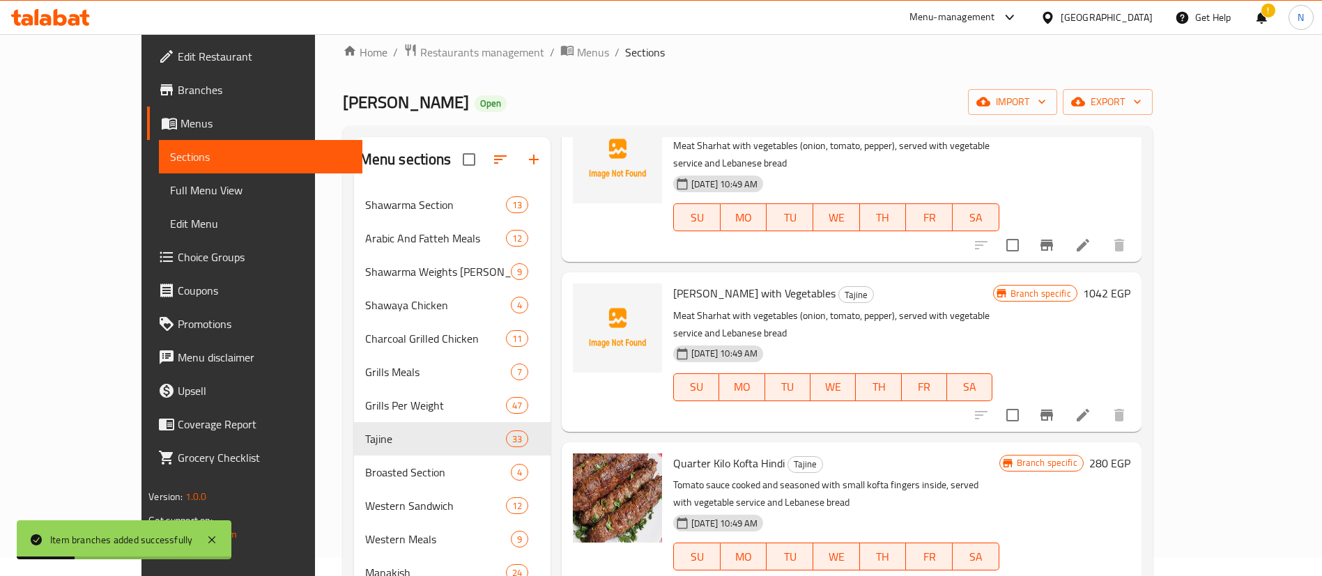
scroll to position [2234, 0]
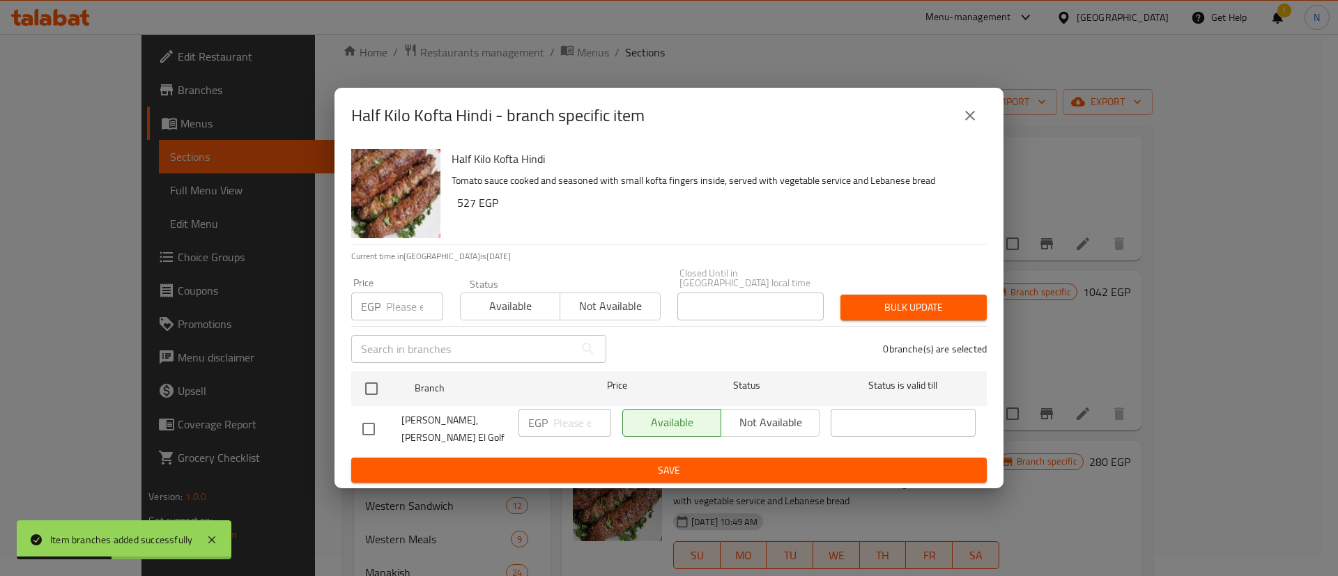
click at [397, 307] on input "number" at bounding box center [414, 307] width 57 height 28
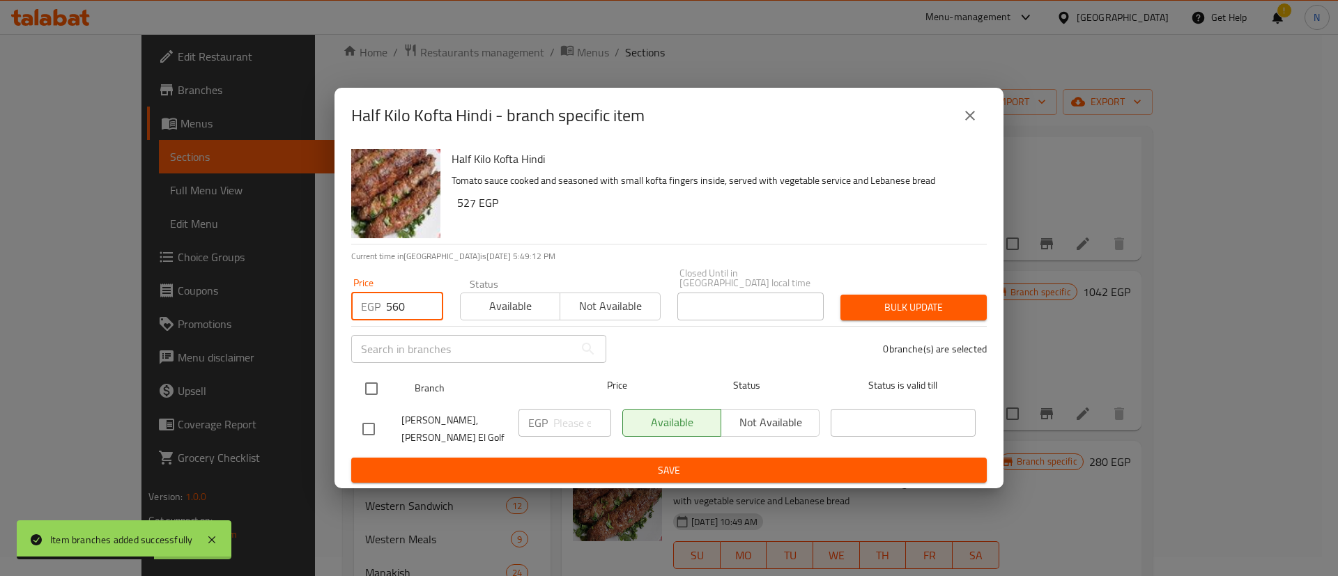
type input "560"
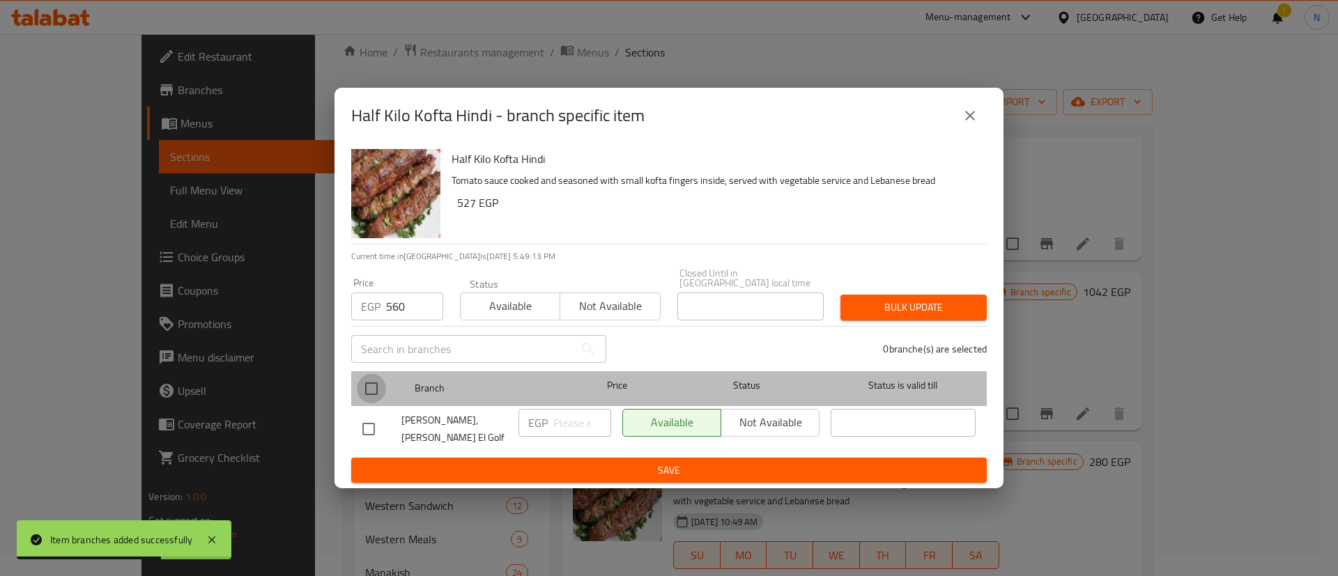
click at [374, 392] on input "checkbox" at bounding box center [371, 388] width 29 height 29
checkbox input "true"
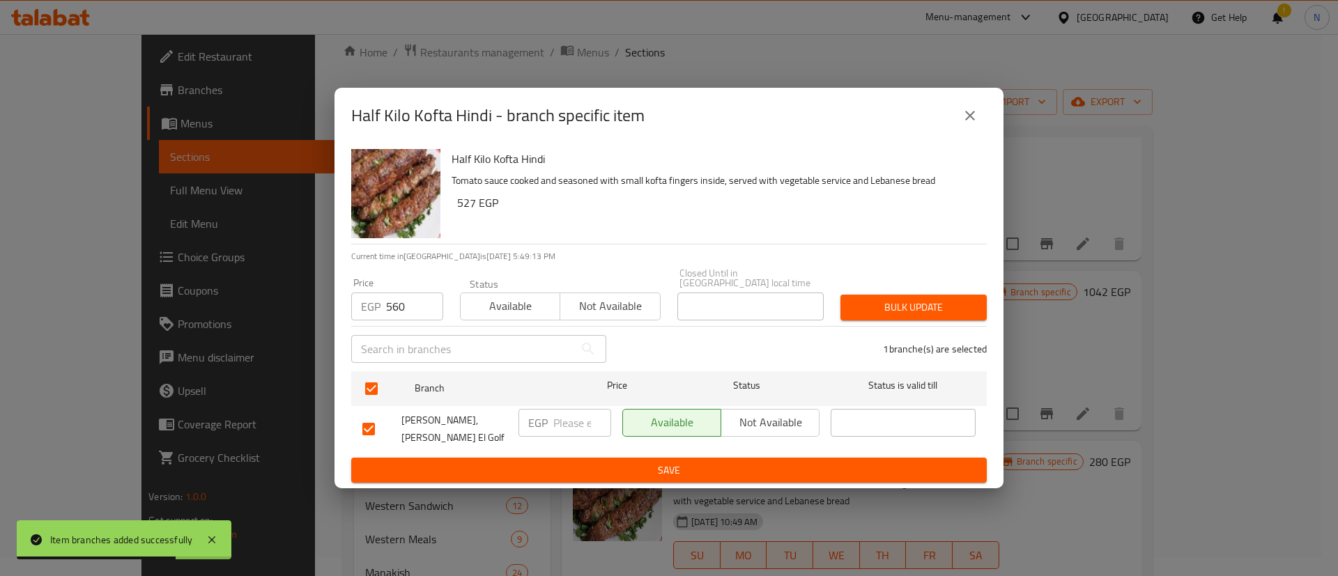
click at [929, 307] on span "Bulk update" at bounding box center [913, 307] width 124 height 17
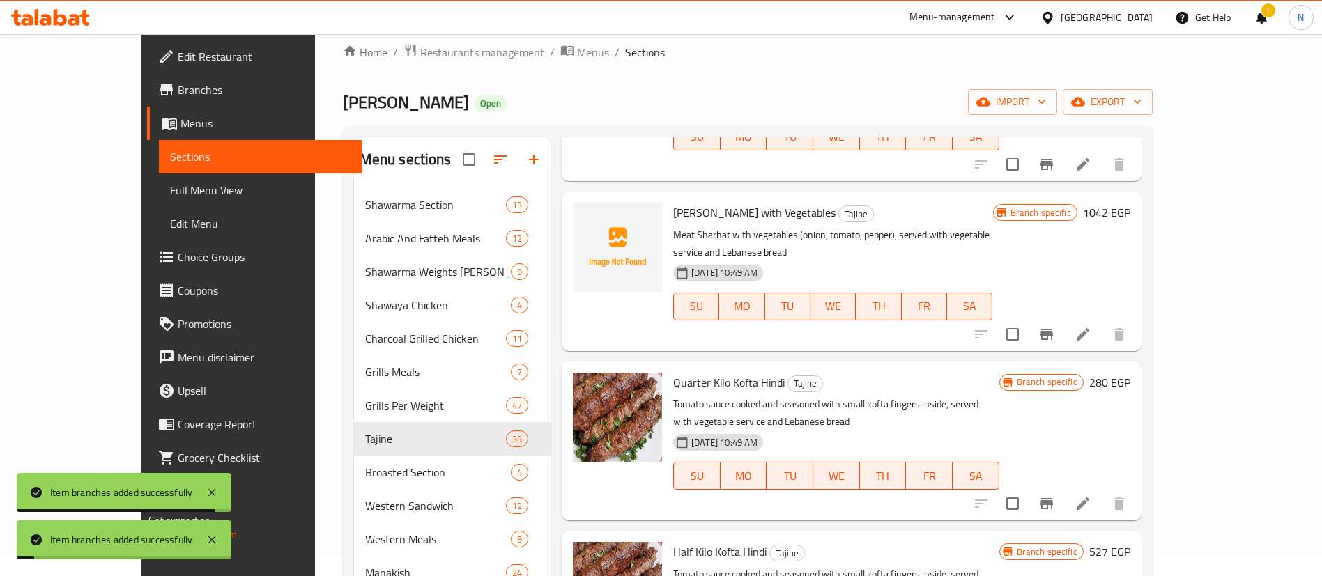
scroll to position [2361, 0]
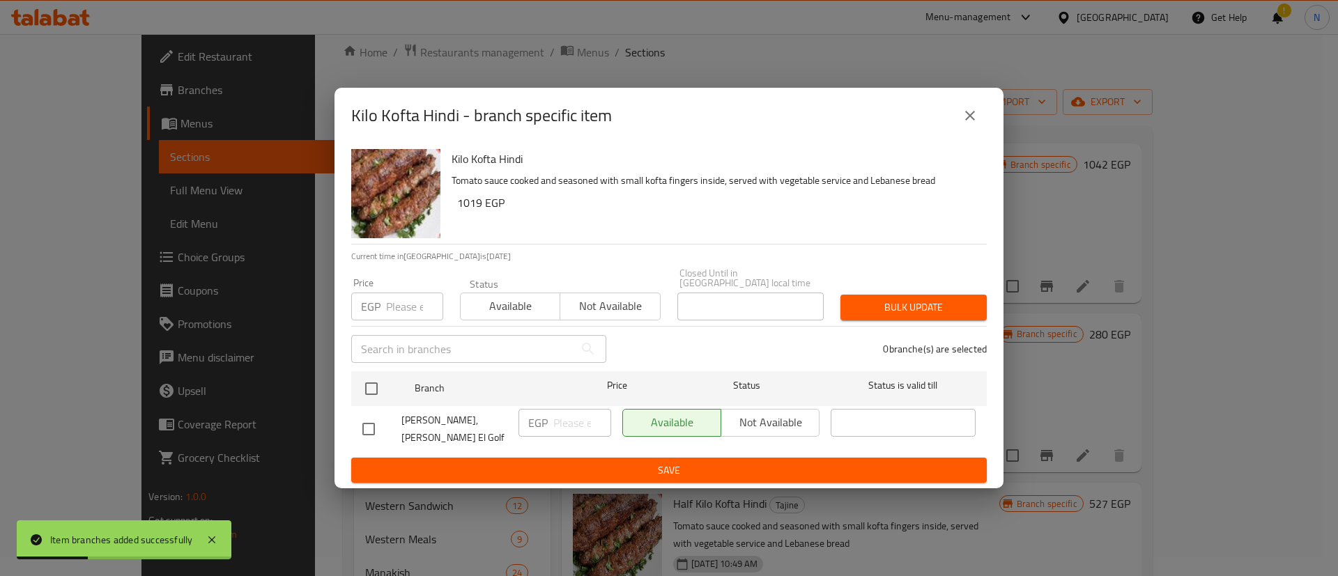
click at [401, 305] on input "number" at bounding box center [414, 307] width 57 height 28
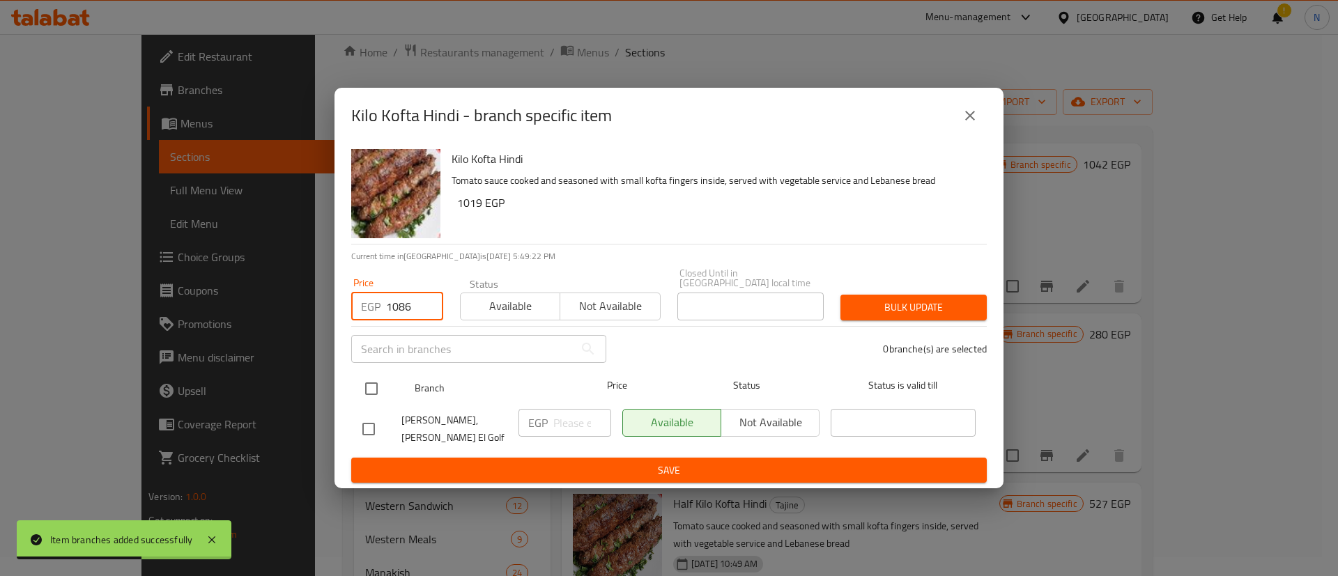
type input "1086"
click at [371, 387] on input "checkbox" at bounding box center [371, 388] width 29 height 29
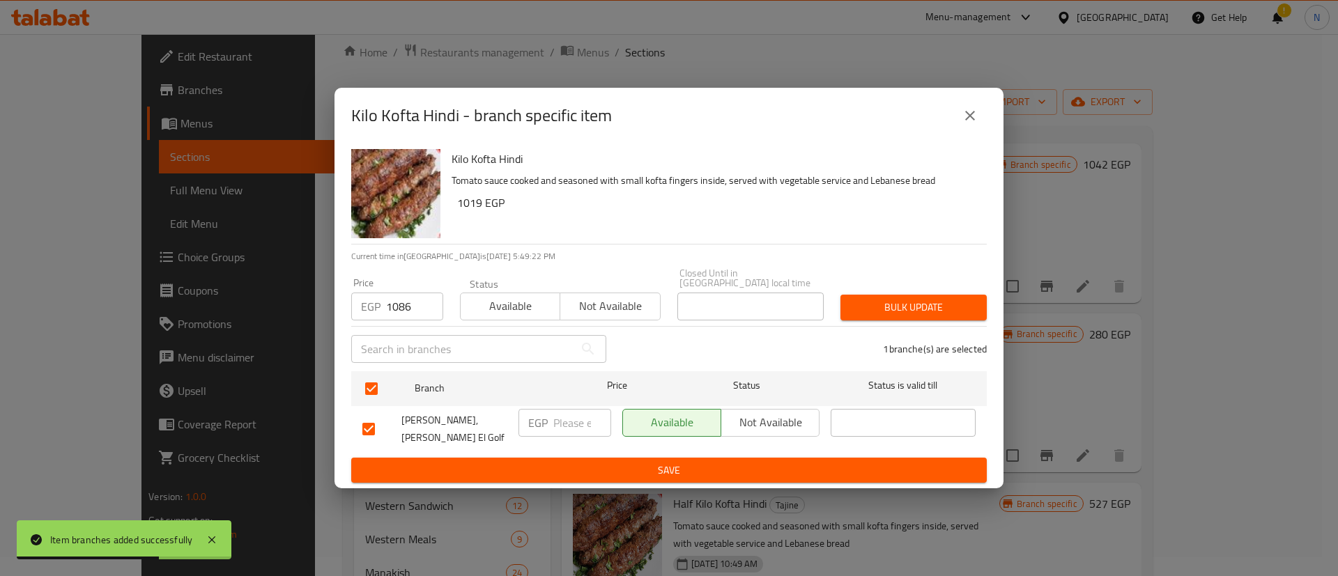
click at [879, 310] on span "Bulk update" at bounding box center [913, 307] width 124 height 17
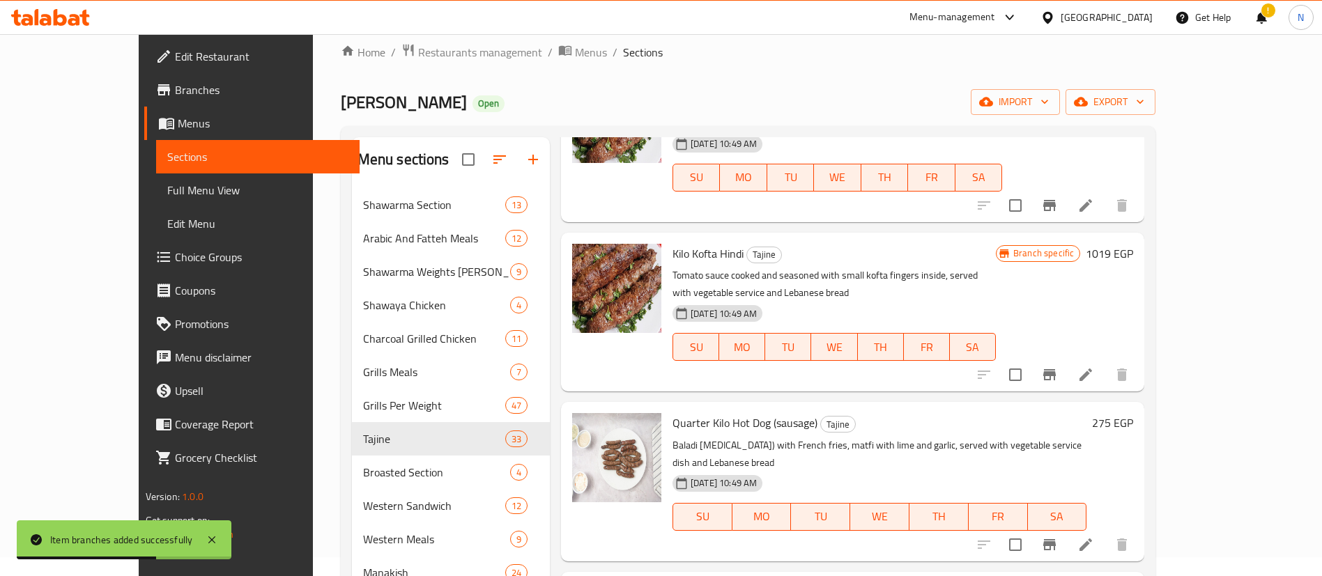
scroll to position [2621, 0]
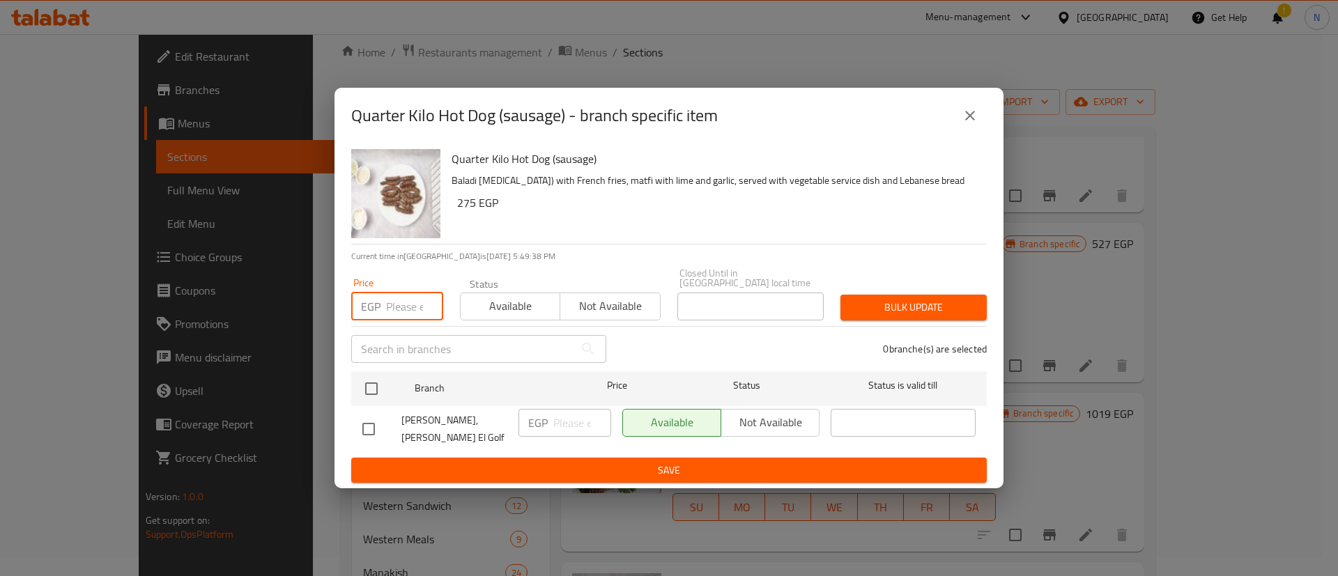
click at [404, 309] on input "number" at bounding box center [414, 307] width 57 height 28
click at [369, 387] on input "checkbox" at bounding box center [371, 388] width 29 height 29
click at [955, 302] on span "Bulk update" at bounding box center [913, 307] width 124 height 17
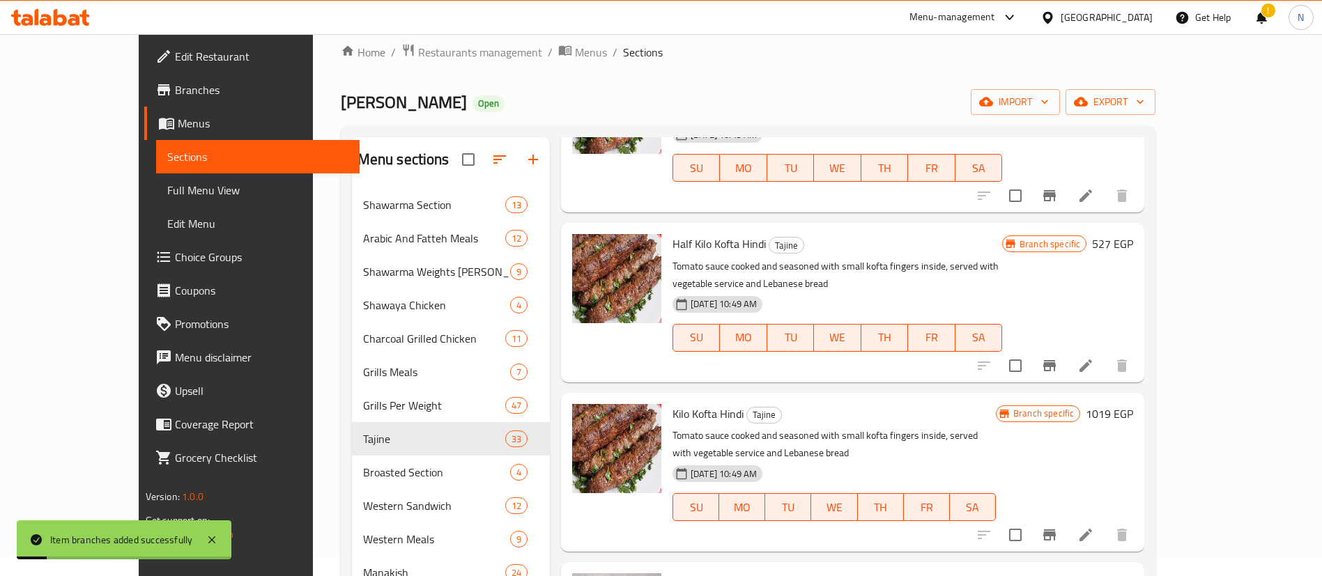
scroll to position [2758, 0]
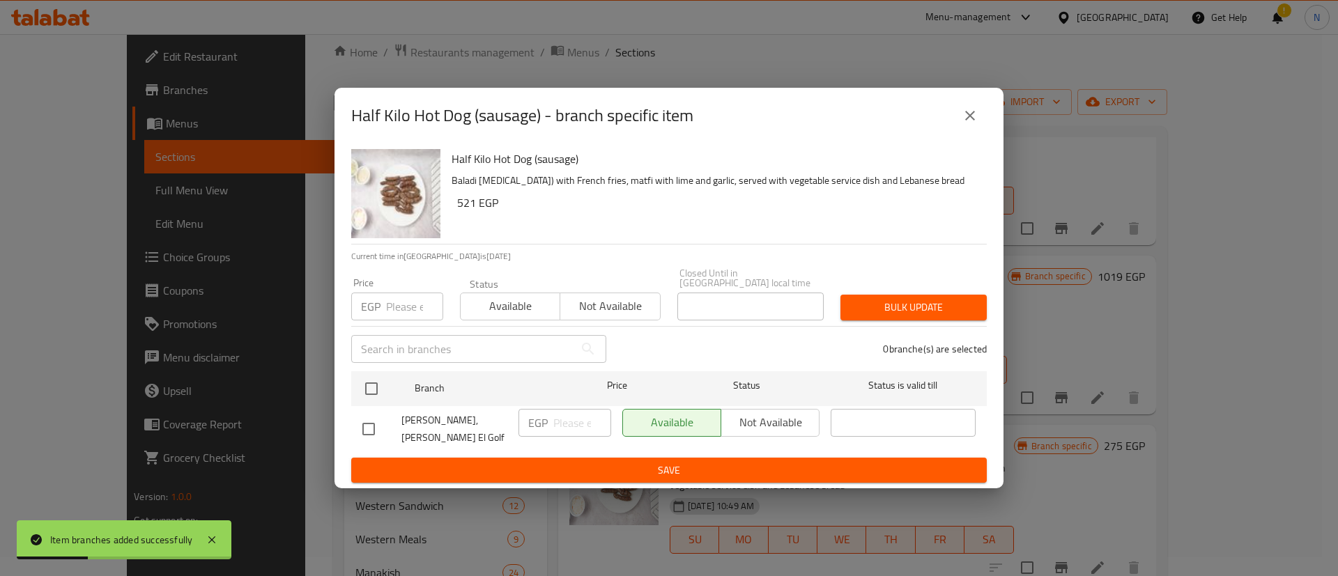
click at [404, 309] on input "number" at bounding box center [414, 307] width 57 height 28
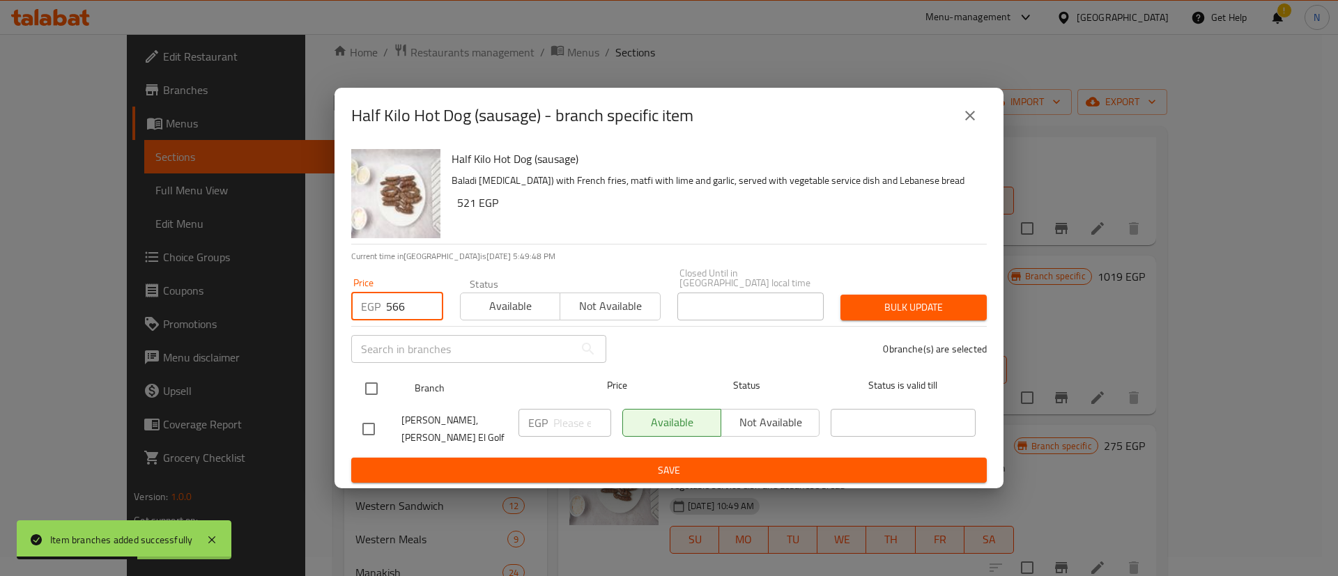
click at [375, 393] on input "checkbox" at bounding box center [371, 388] width 29 height 29
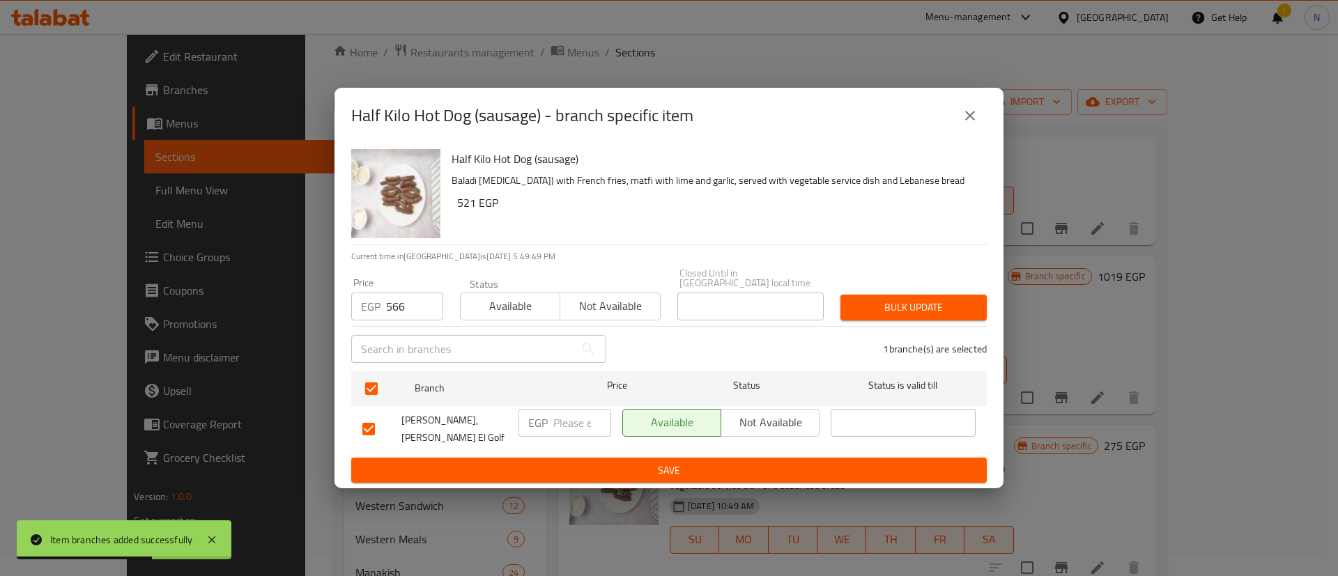
click at [913, 294] on div "Bulk update" at bounding box center [913, 307] width 163 height 43
click at [925, 312] on span "Bulk update" at bounding box center [913, 307] width 124 height 17
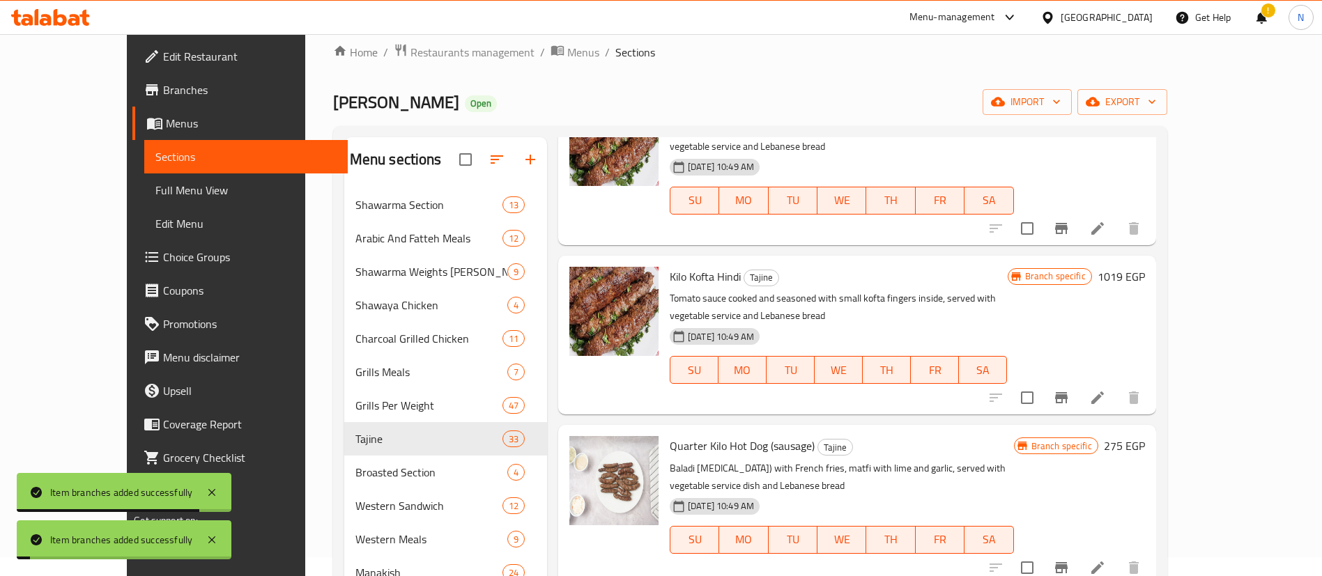
scroll to position [2863, 0]
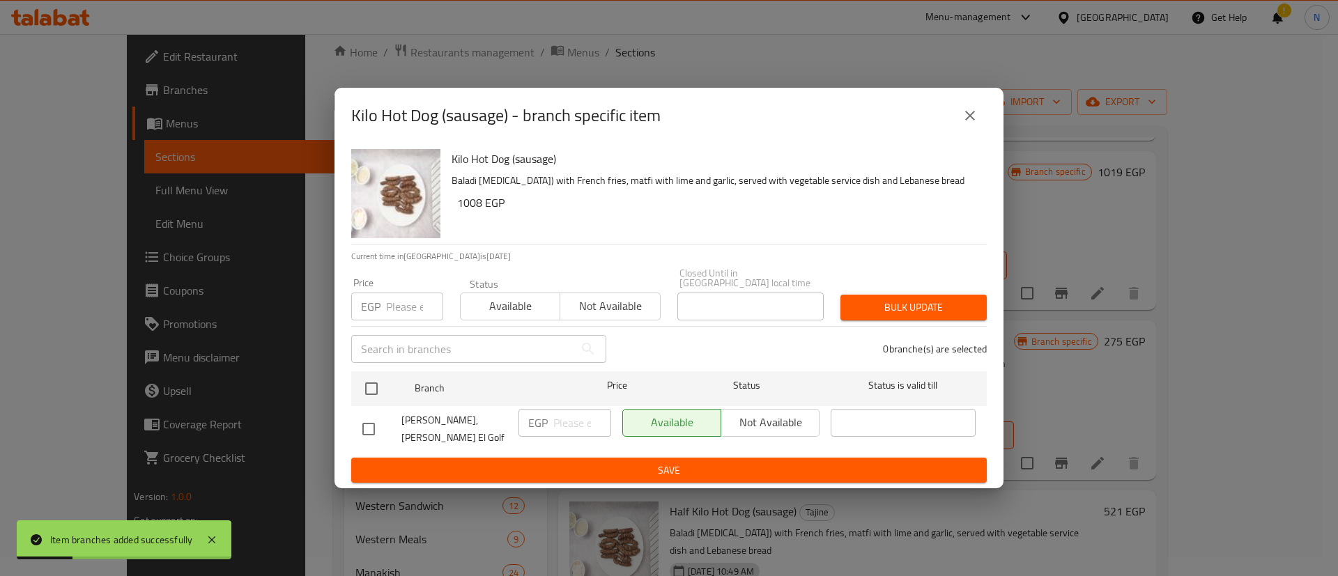
click at [406, 314] on input "number" at bounding box center [414, 307] width 57 height 28
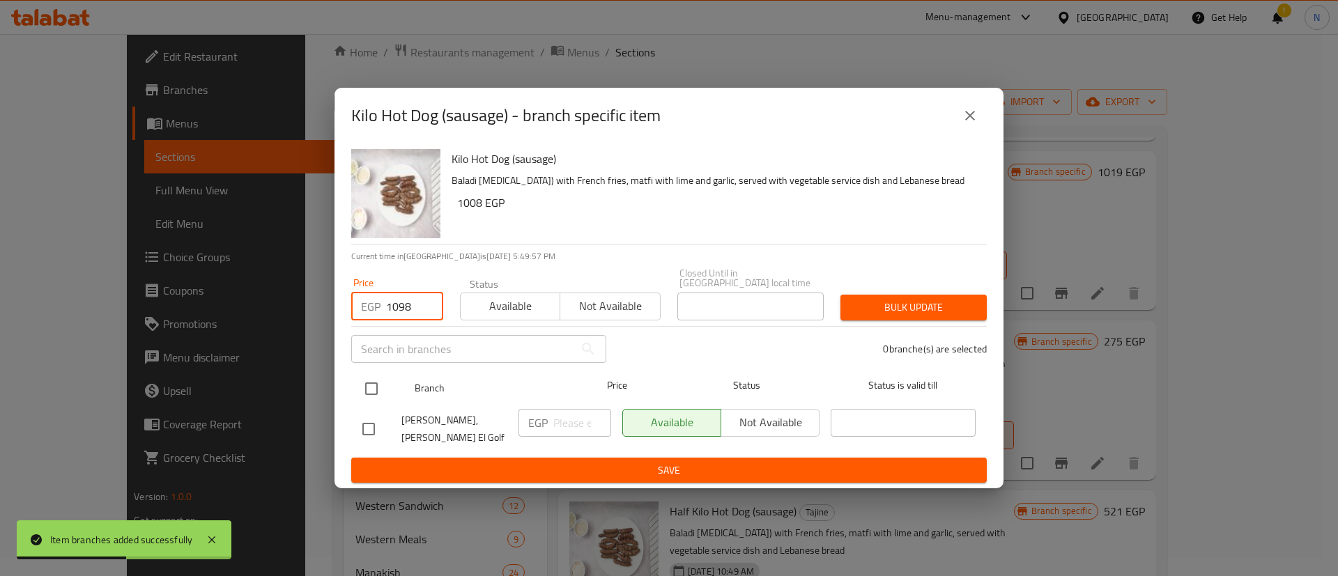
click at [371, 387] on input "checkbox" at bounding box center [371, 388] width 29 height 29
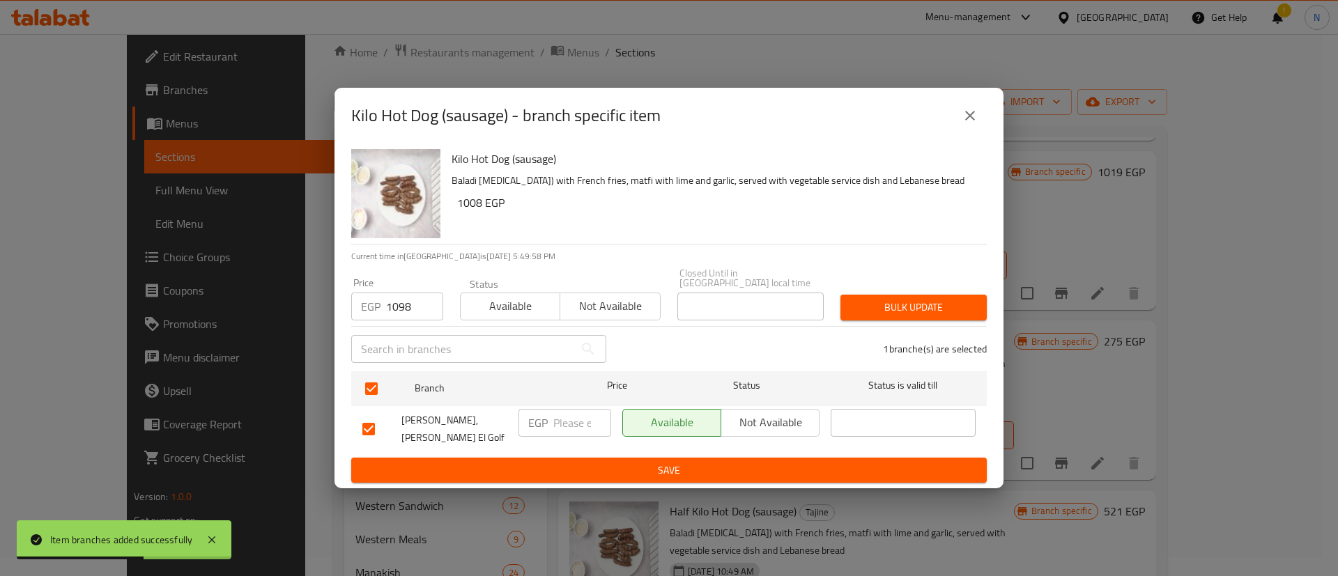
click at [905, 293] on div "Bulk update" at bounding box center [913, 307] width 163 height 43
click at [916, 307] on span "Bulk update" at bounding box center [913, 307] width 124 height 17
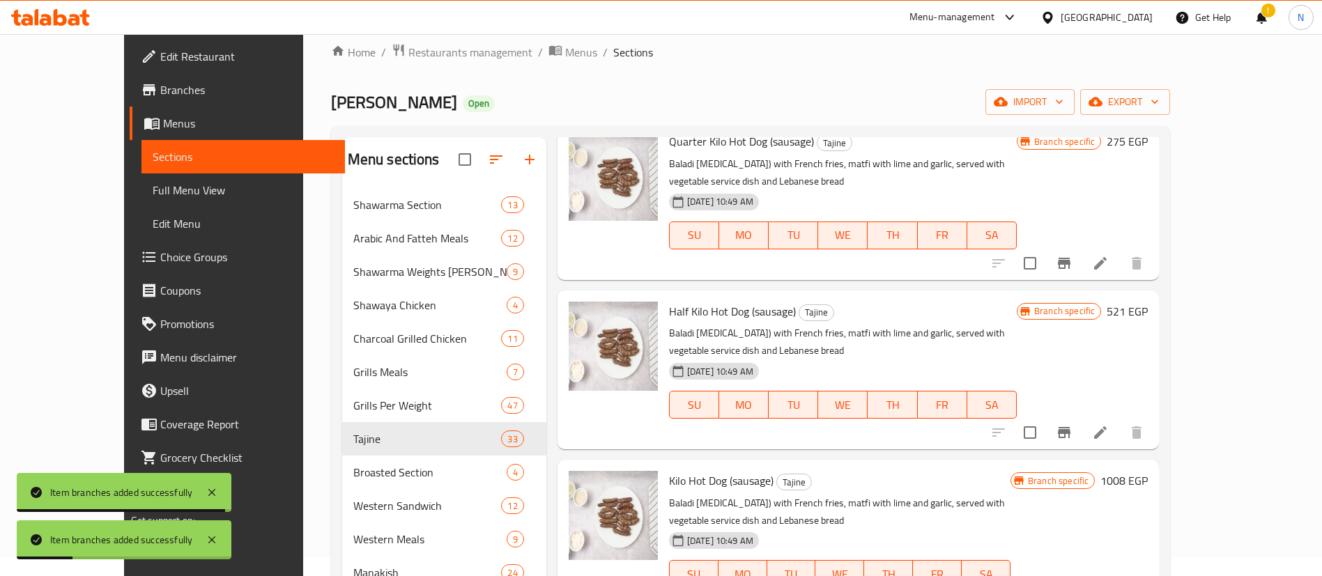
scroll to position [3053, 0]
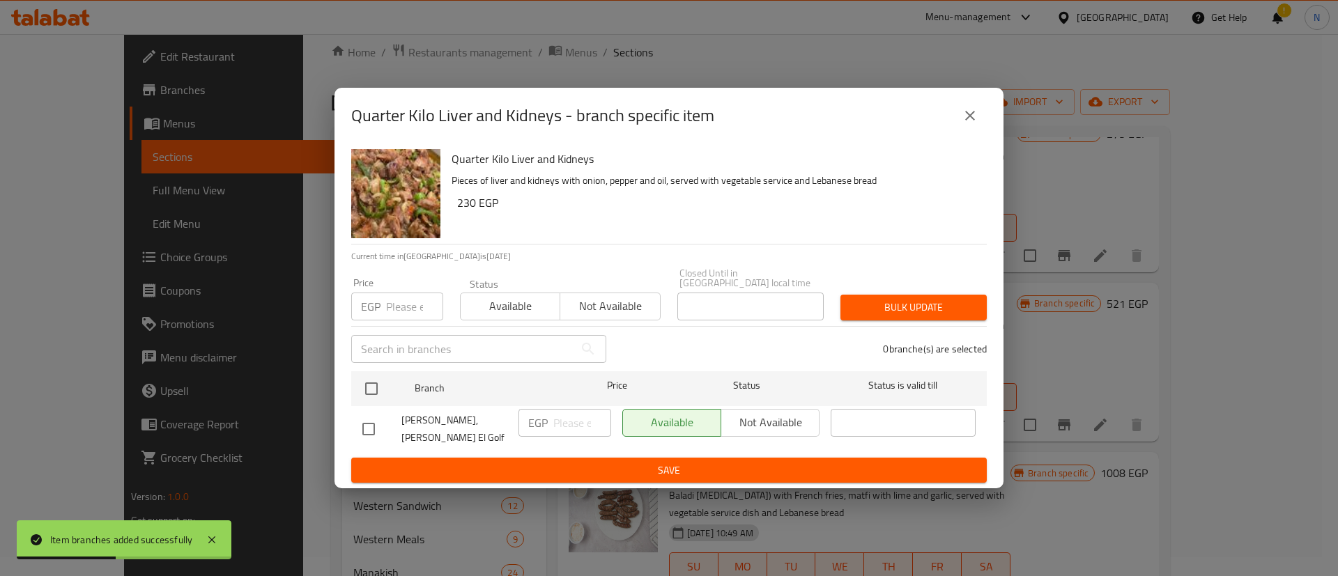
click at [392, 306] on input "number" at bounding box center [414, 307] width 57 height 28
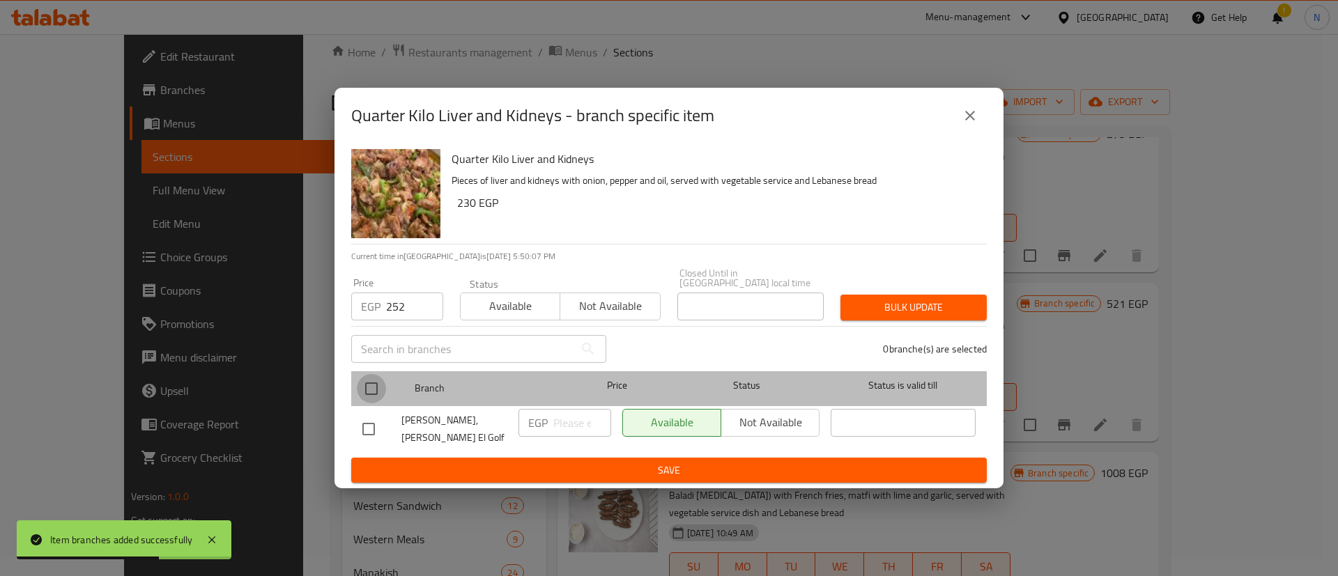
click at [373, 389] on input "checkbox" at bounding box center [371, 388] width 29 height 29
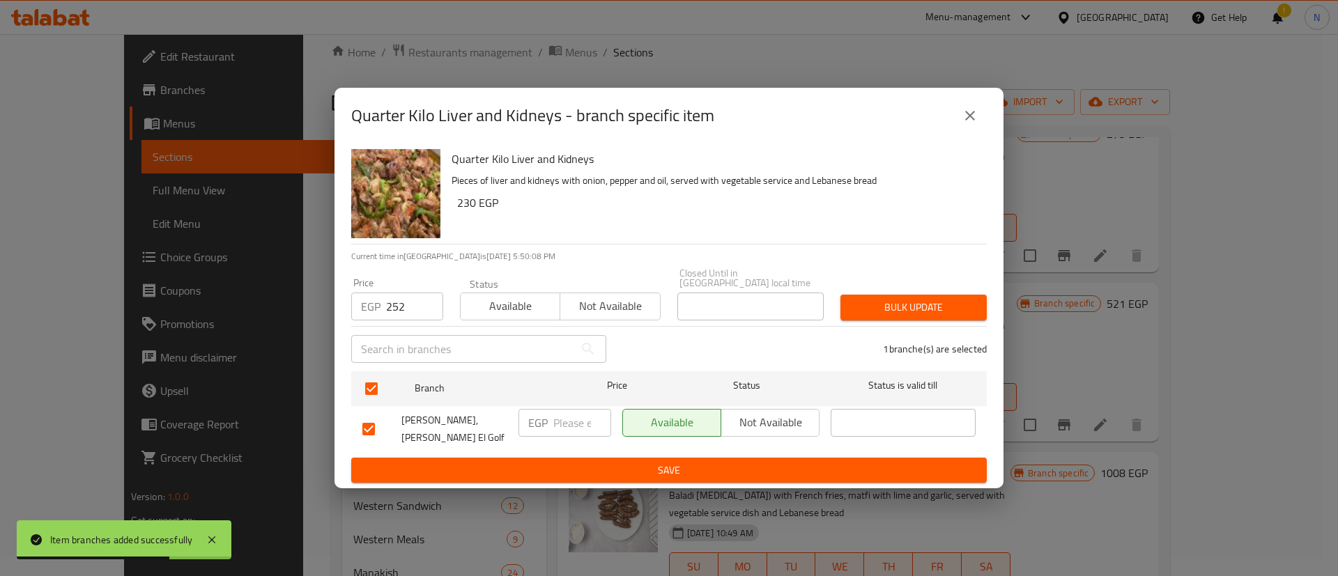
click at [918, 306] on span "Bulk update" at bounding box center [913, 307] width 124 height 17
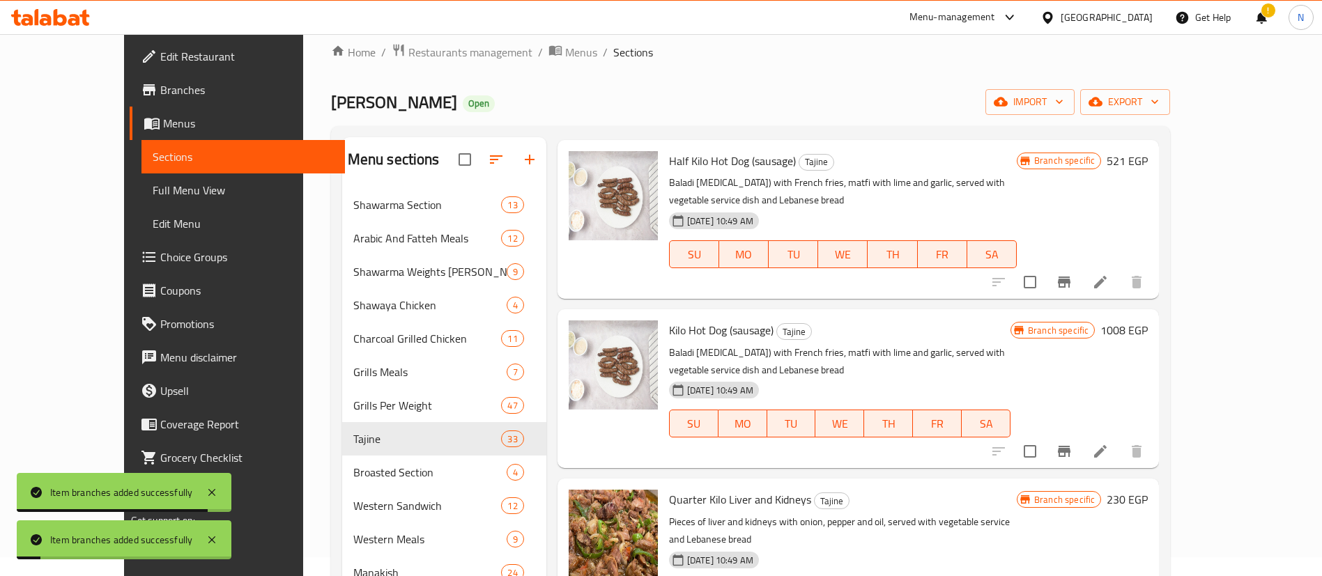
scroll to position [3197, 0]
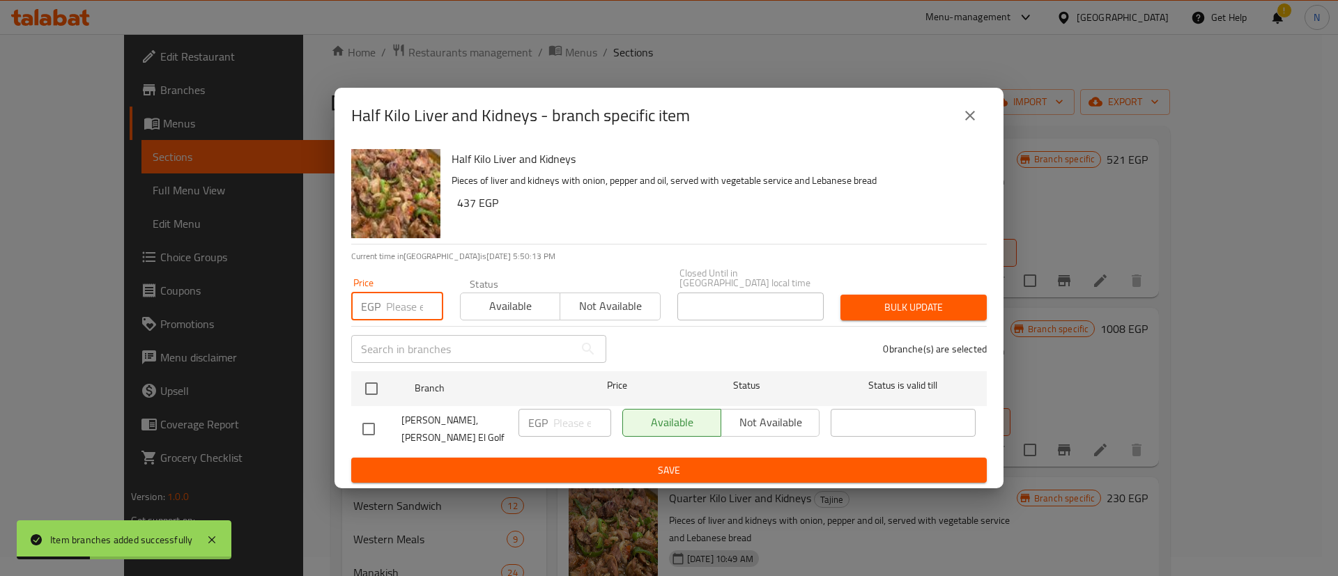
click at [401, 309] on input "number" at bounding box center [414, 307] width 57 height 28
click at [376, 387] on input "checkbox" at bounding box center [371, 388] width 29 height 29
click at [923, 293] on div "Bulk update" at bounding box center [913, 307] width 163 height 43
click at [932, 308] on span "Bulk update" at bounding box center [913, 307] width 124 height 17
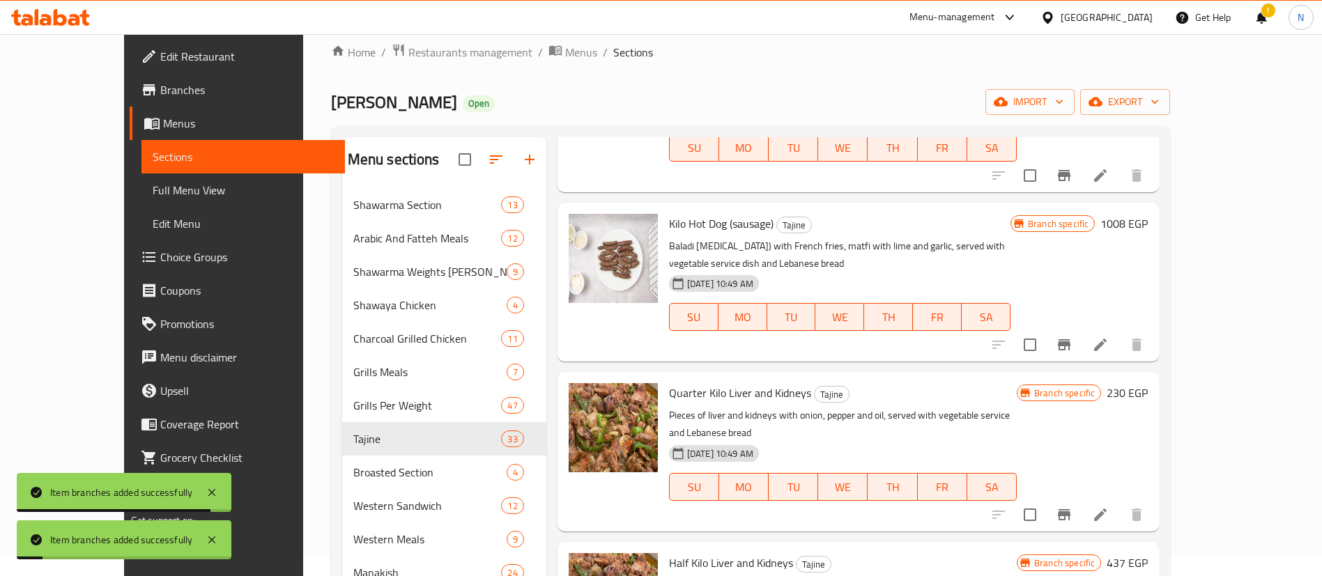
scroll to position [3304, 0]
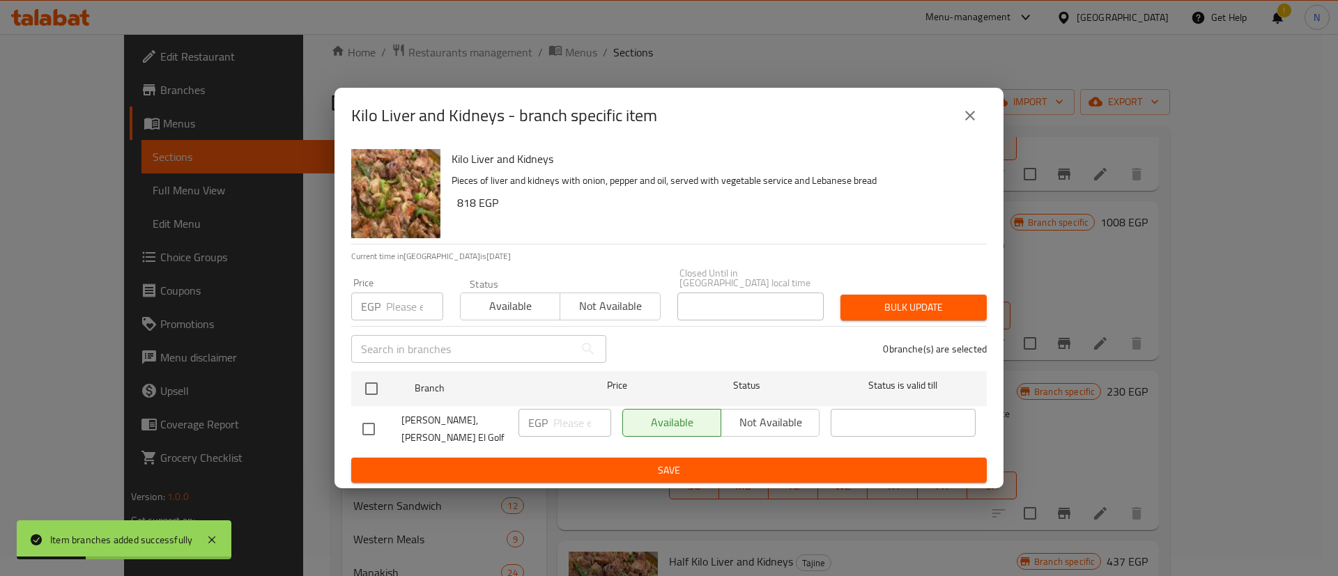
click at [397, 314] on input "number" at bounding box center [414, 307] width 57 height 28
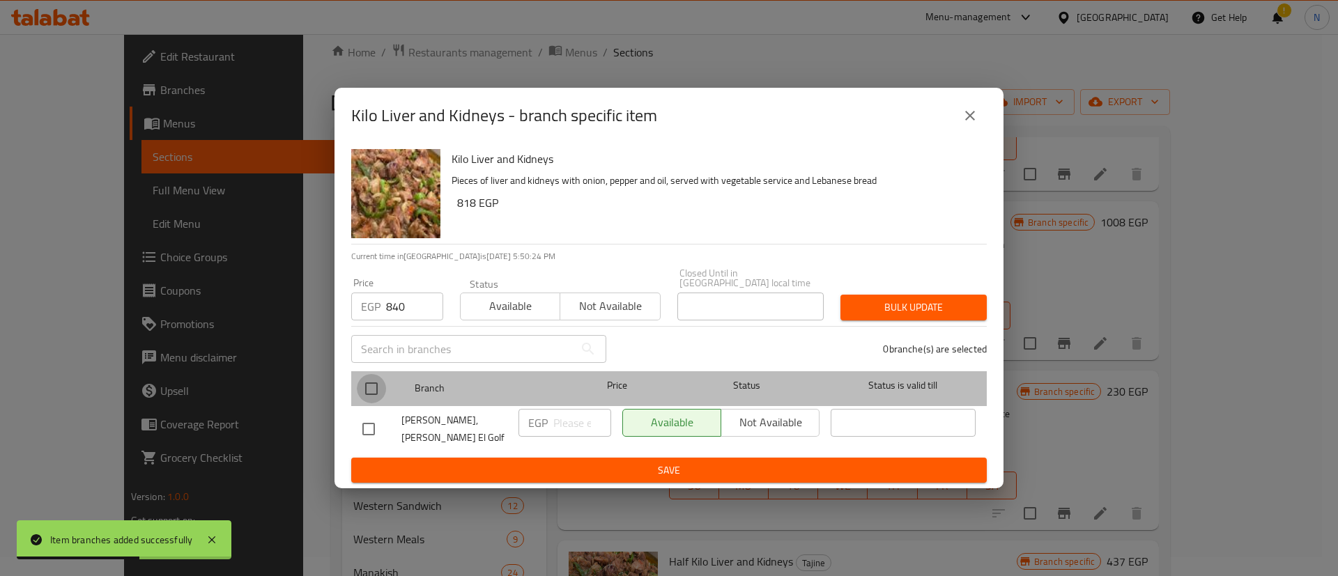
click at [378, 386] on input "checkbox" at bounding box center [371, 388] width 29 height 29
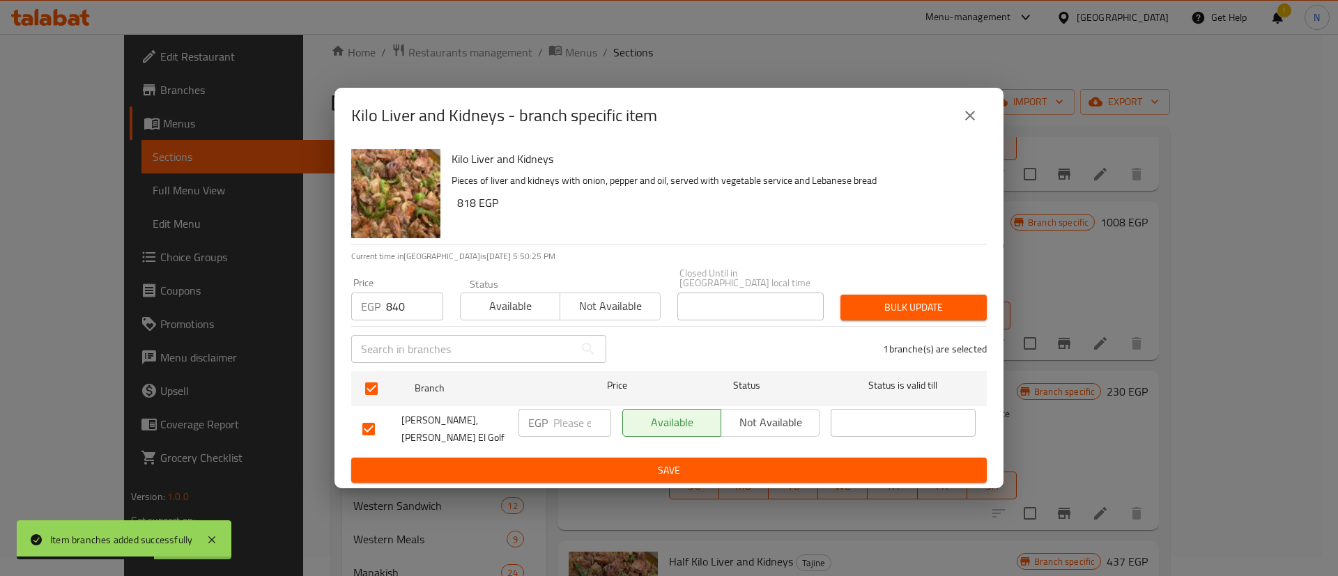
click at [892, 314] on span "Bulk update" at bounding box center [913, 307] width 124 height 17
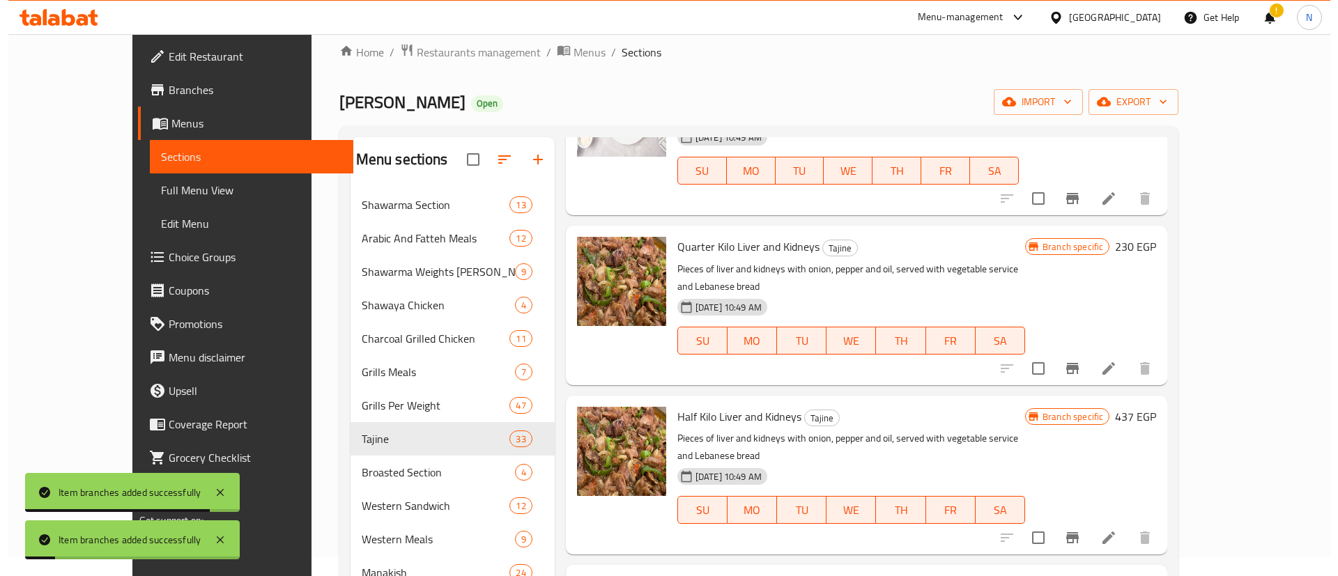
scroll to position [3450, 0]
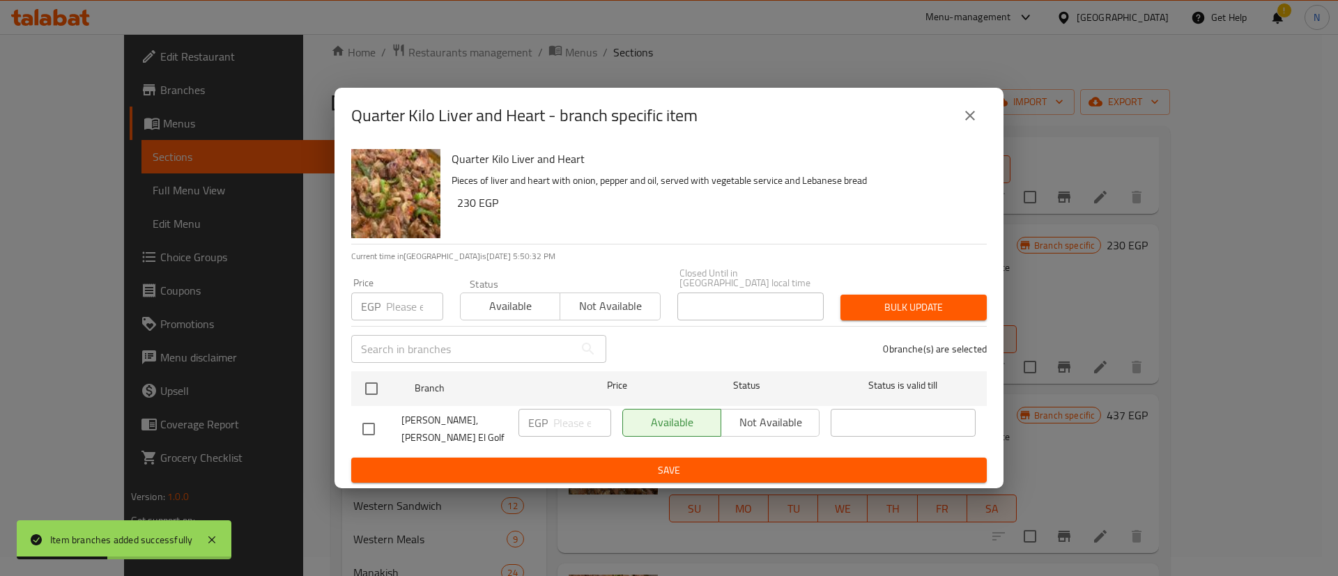
click at [387, 309] on input "number" at bounding box center [414, 307] width 57 height 28
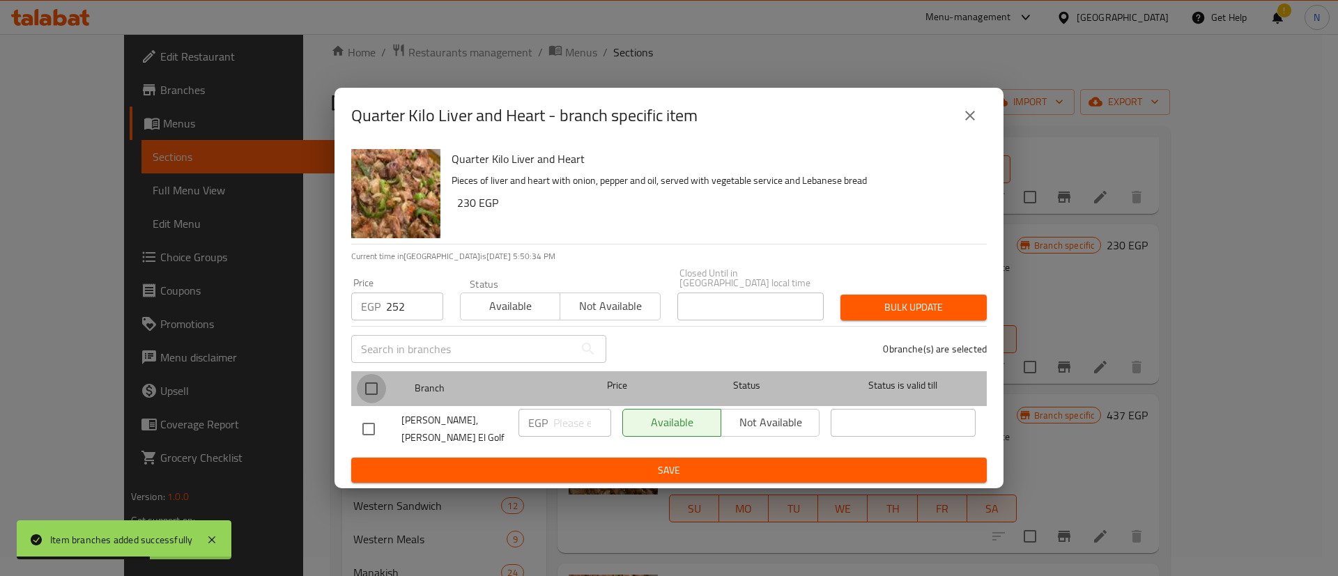
click at [376, 383] on input "checkbox" at bounding box center [371, 388] width 29 height 29
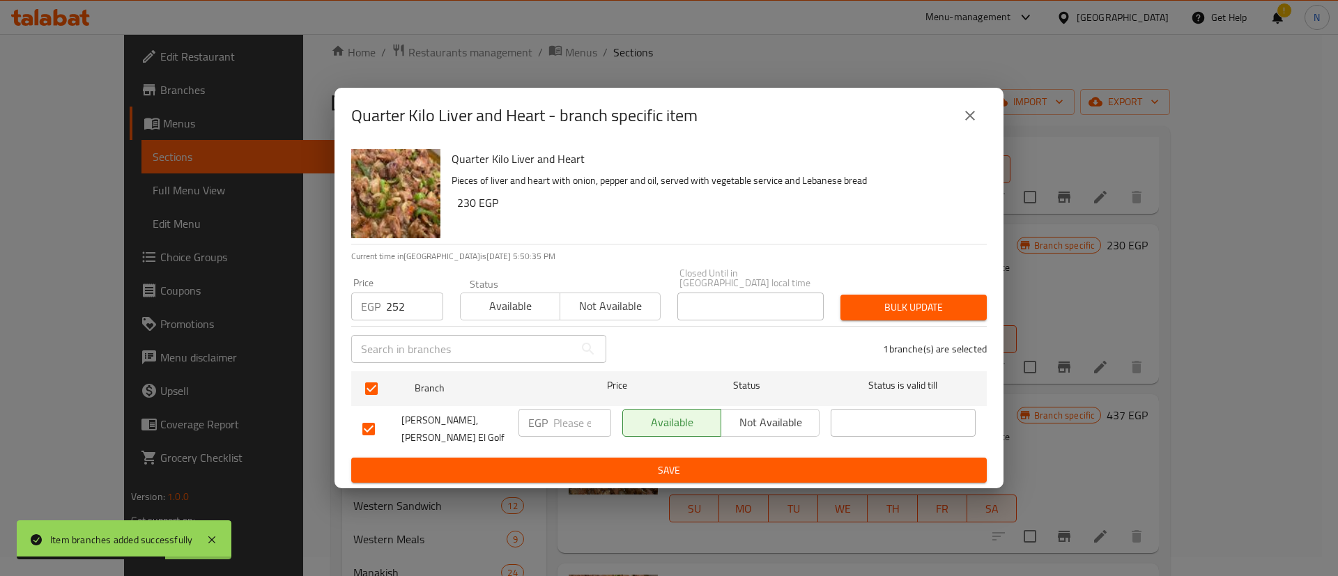
click at [893, 312] on span "Bulk update" at bounding box center [913, 307] width 124 height 17
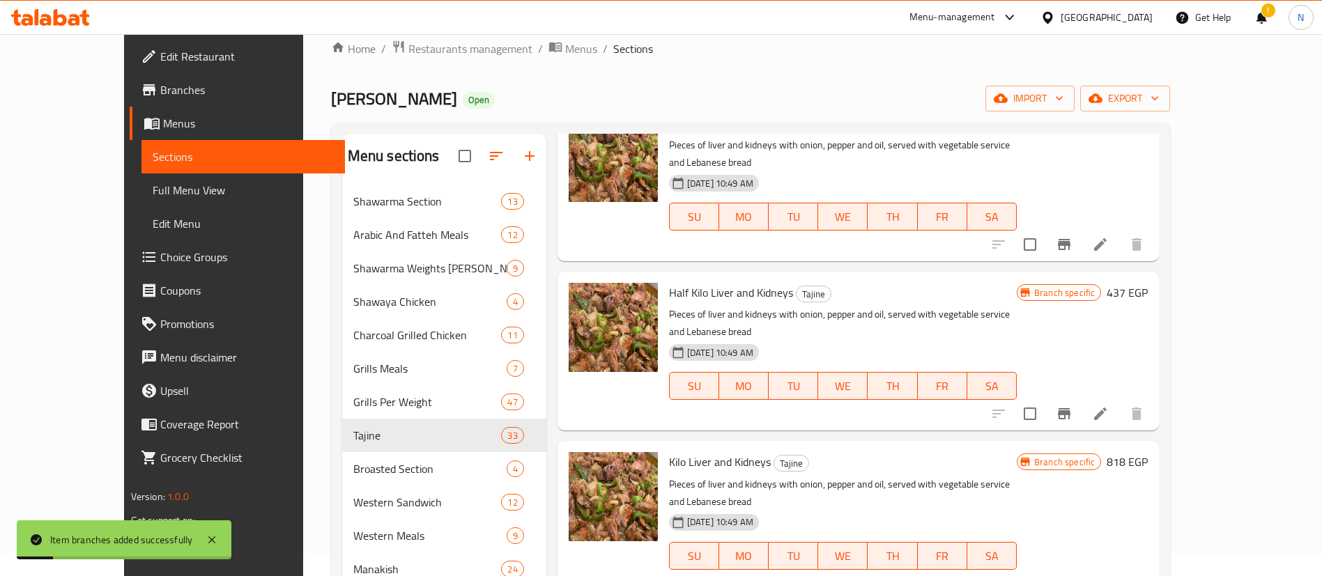
scroll to position [3645, 0]
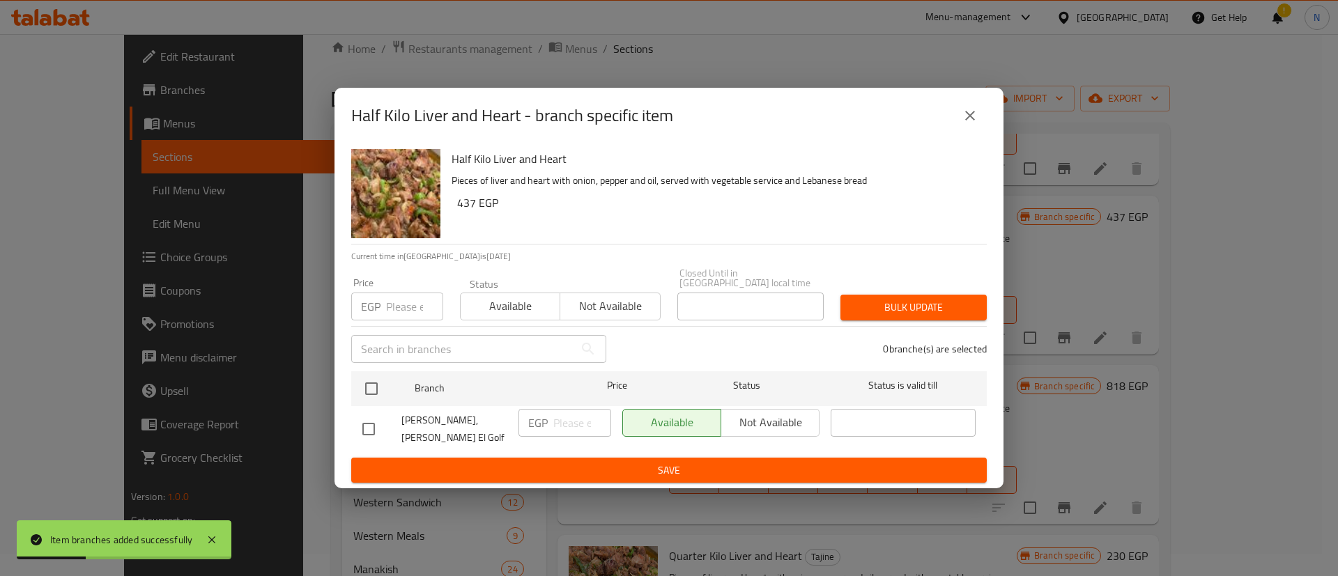
click at [392, 309] on input "number" at bounding box center [414, 307] width 57 height 28
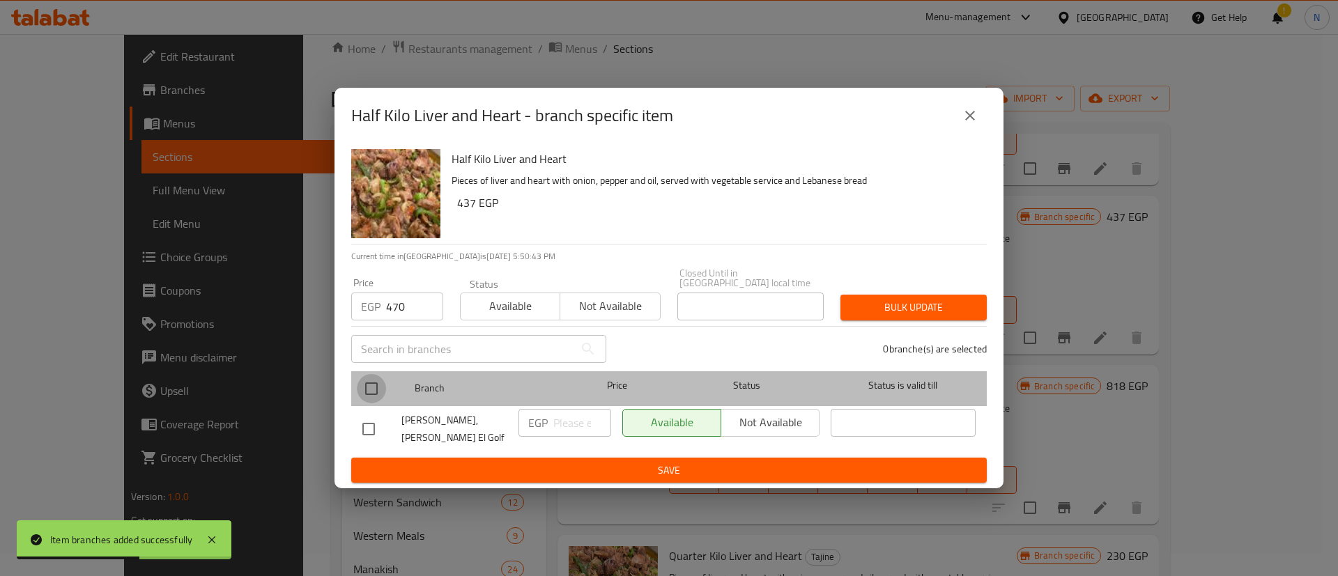
click at [381, 390] on input "checkbox" at bounding box center [371, 388] width 29 height 29
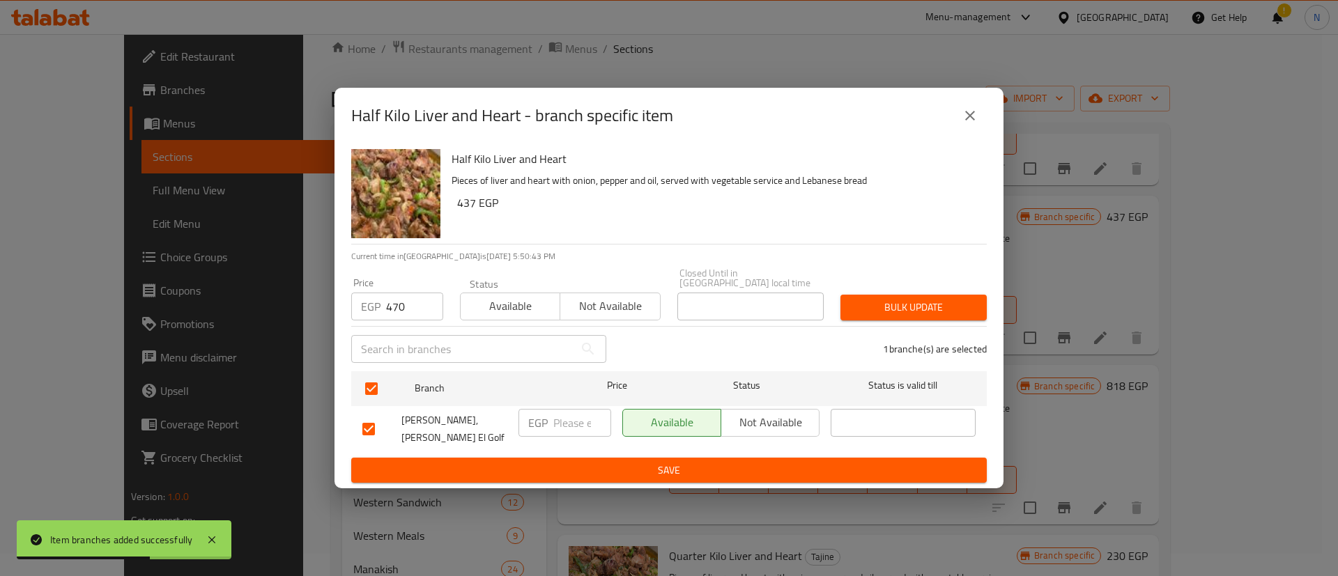
click at [902, 311] on span "Bulk update" at bounding box center [913, 307] width 124 height 17
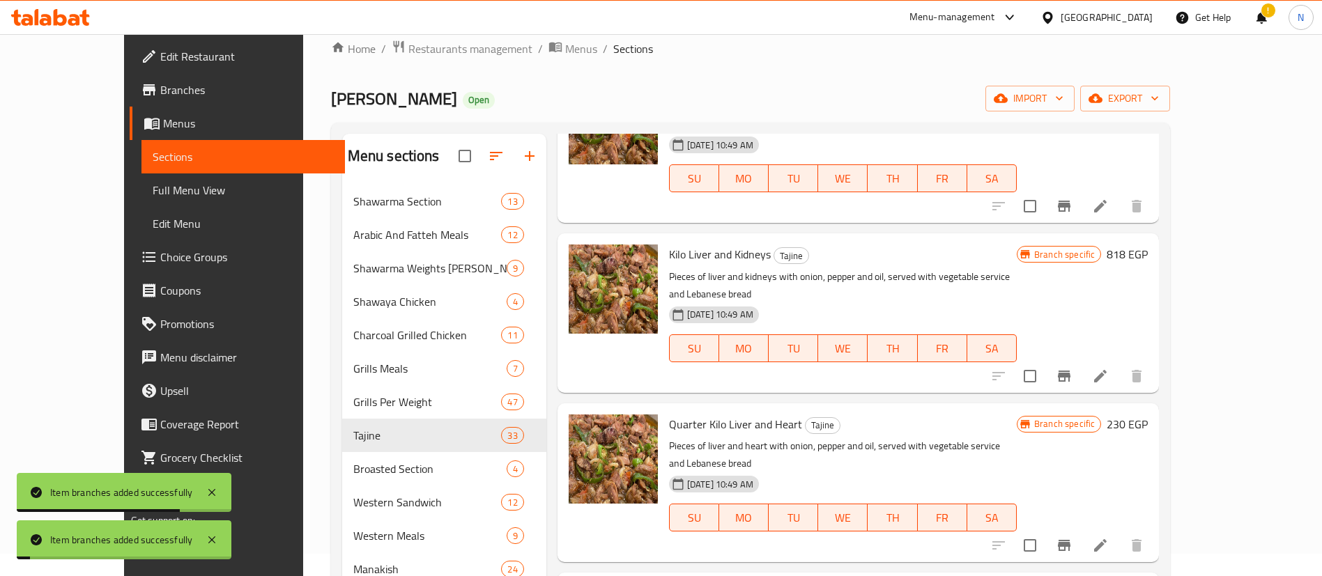
scroll to position [3785, 0]
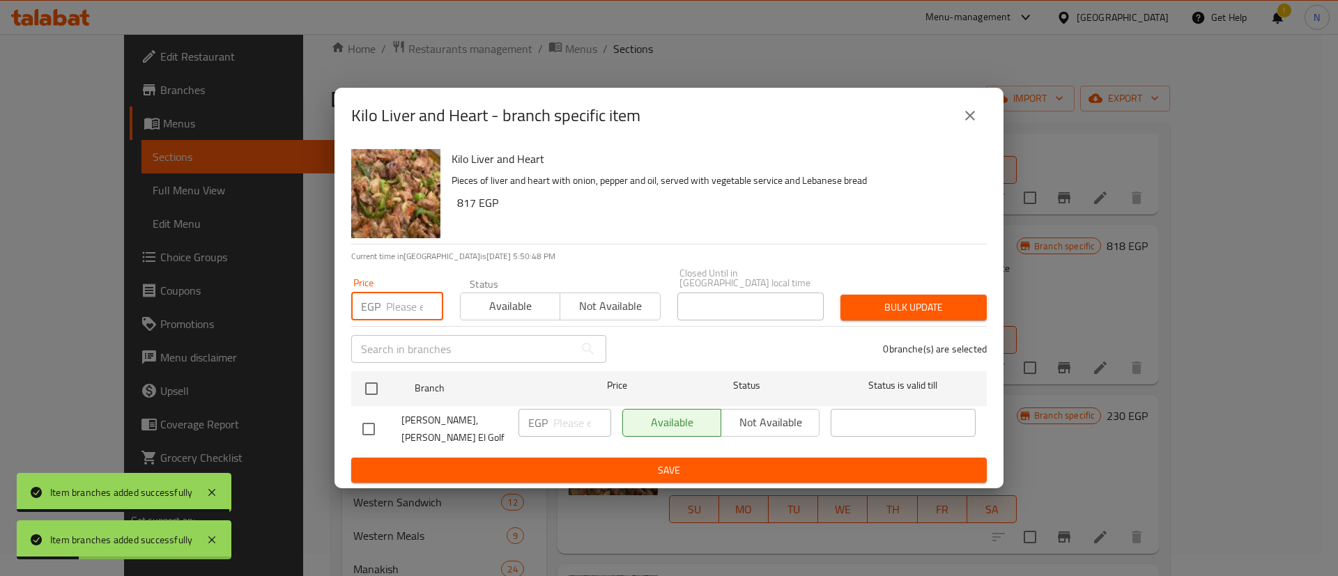
click at [397, 307] on input "number" at bounding box center [414, 307] width 57 height 28
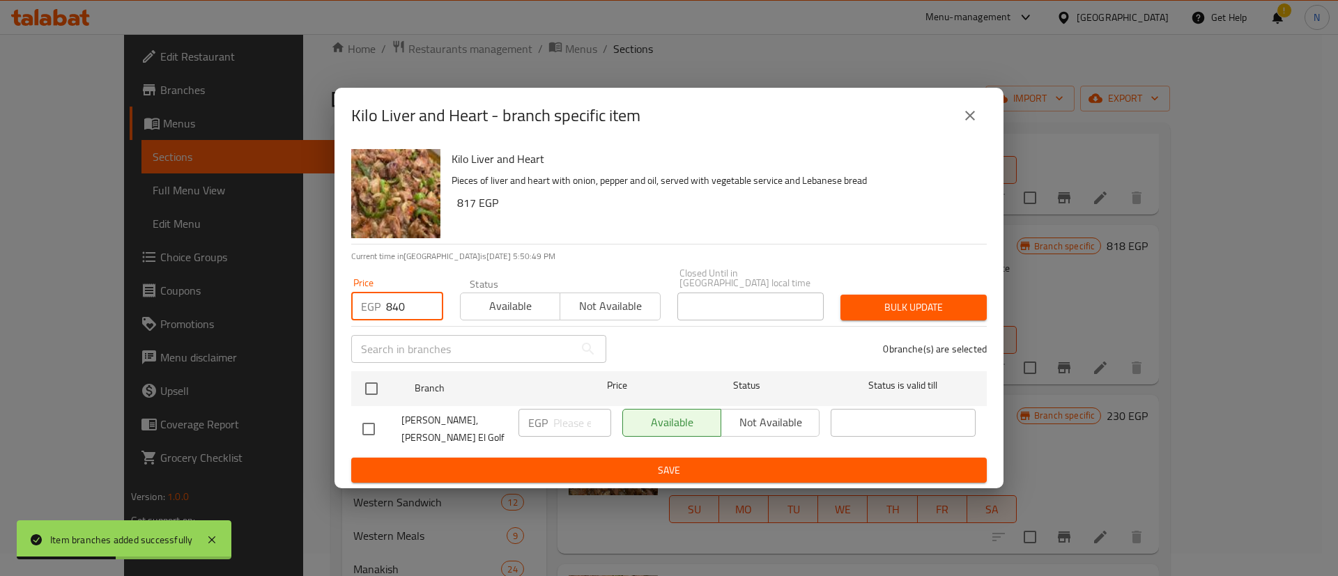
click at [372, 406] on div "[PERSON_NAME], [PERSON_NAME] El Golf" at bounding box center [435, 429] width 156 height 52
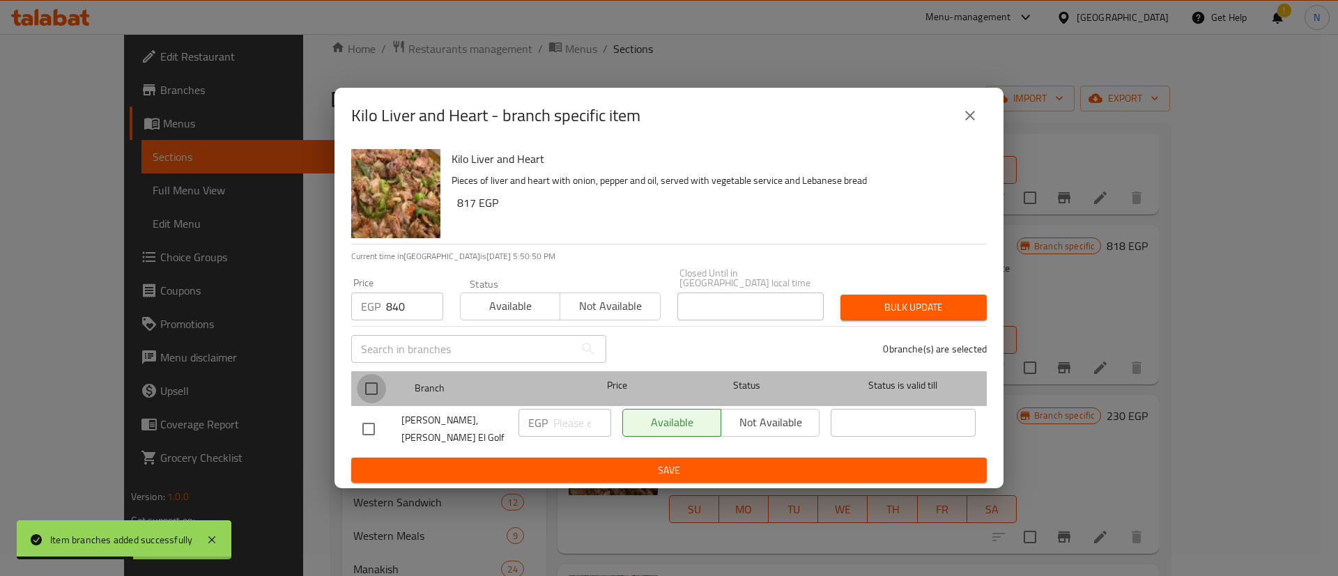
click at [368, 387] on input "checkbox" at bounding box center [371, 388] width 29 height 29
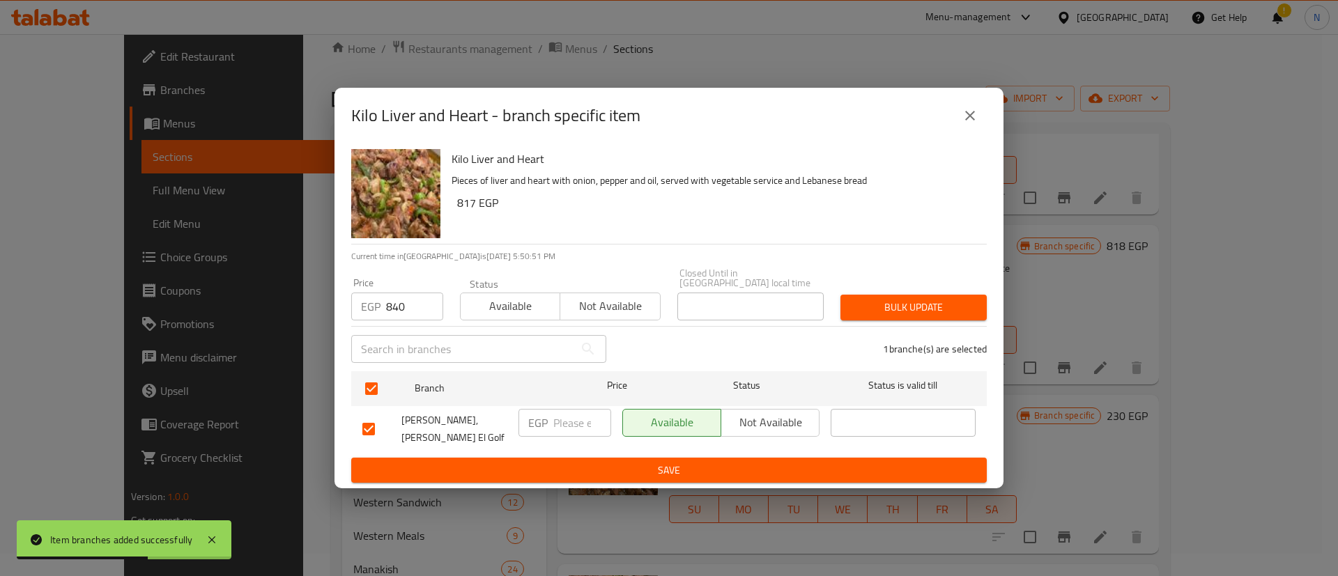
click at [953, 311] on span "Bulk update" at bounding box center [913, 307] width 124 height 17
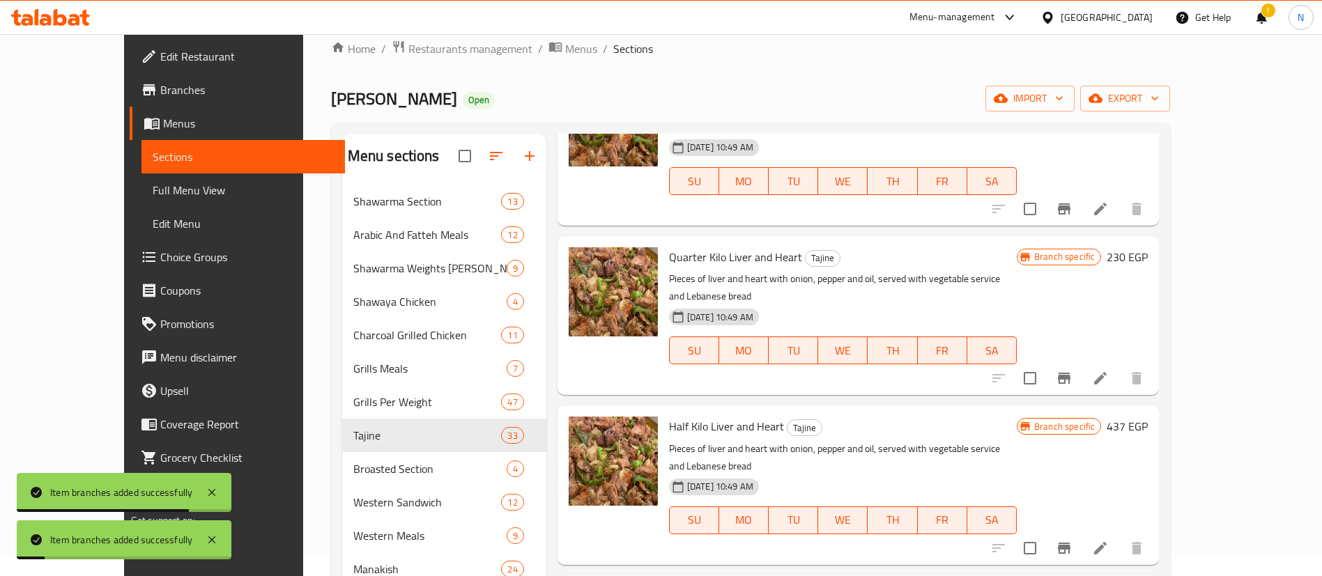
scroll to position [3950, 0]
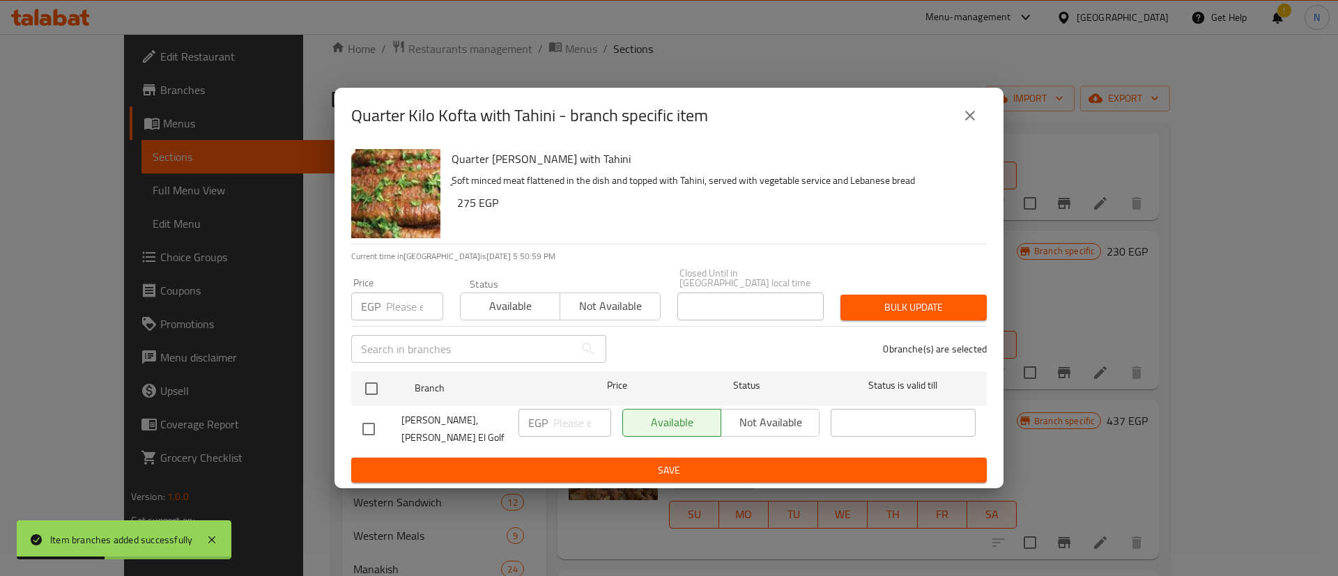
click at [384, 308] on div "EGP Price" at bounding box center [397, 307] width 92 height 28
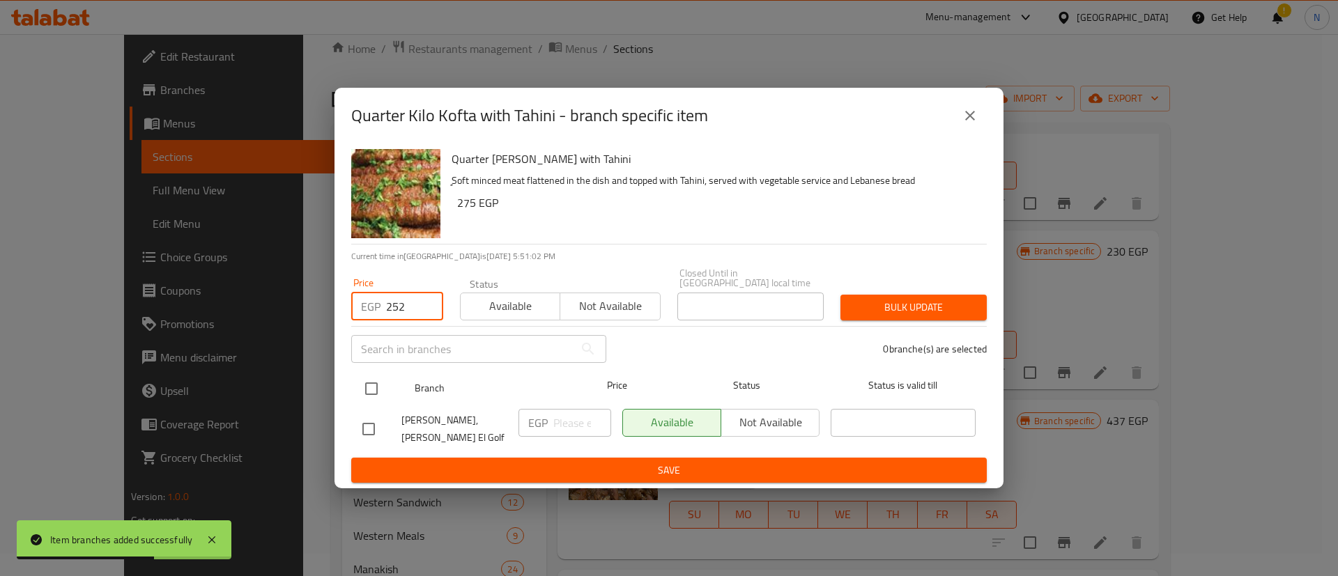
click at [379, 389] on input "checkbox" at bounding box center [371, 388] width 29 height 29
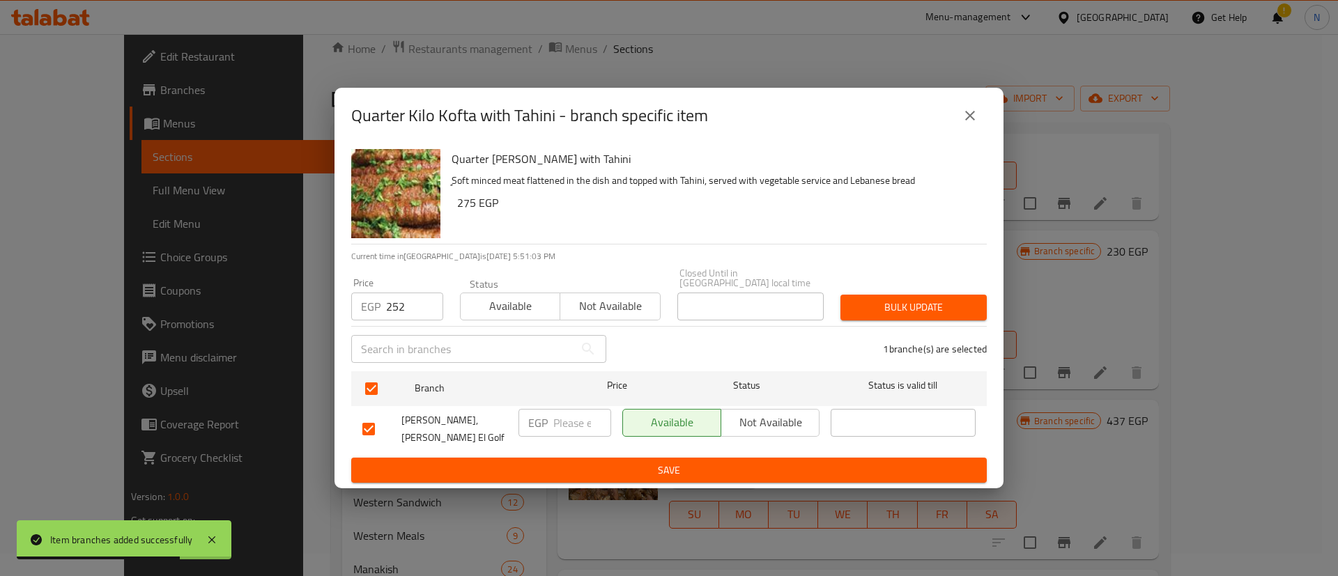
click at [944, 300] on span "Bulk update" at bounding box center [913, 307] width 124 height 17
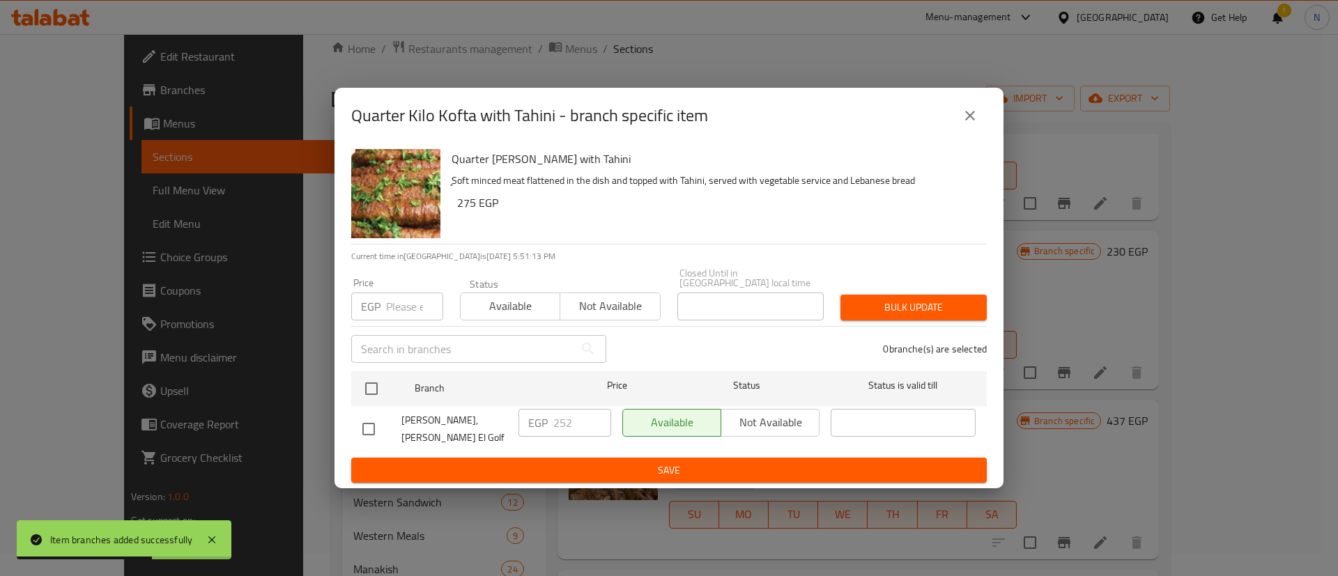
click at [383, 308] on div "EGP Price" at bounding box center [397, 307] width 92 height 28
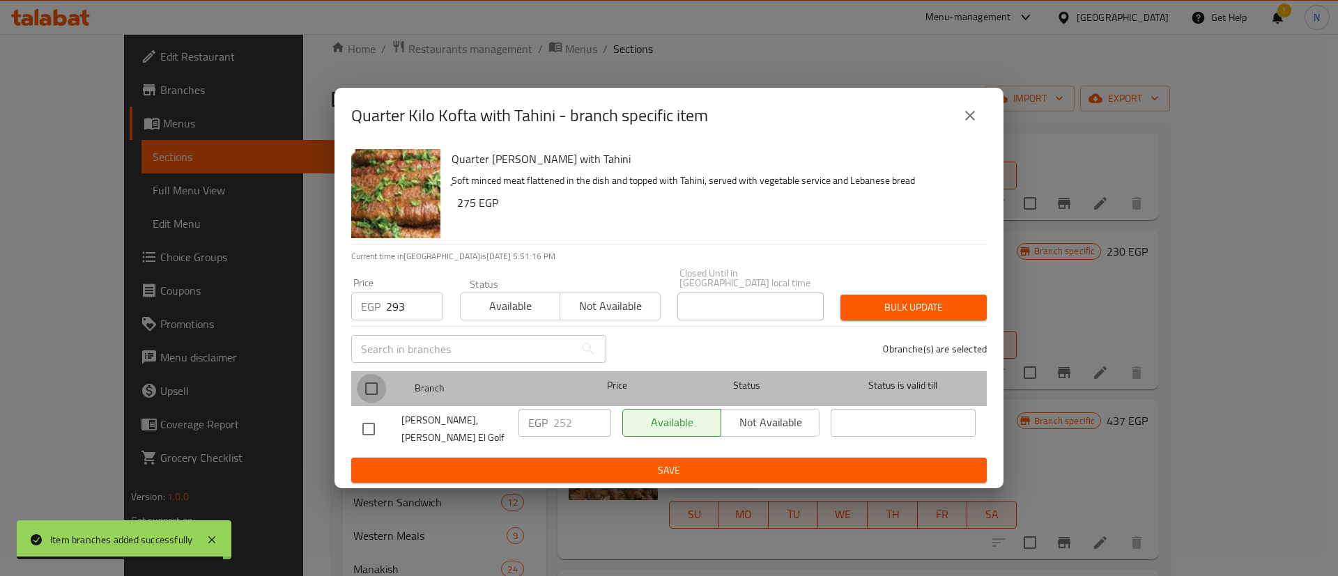
click at [381, 392] on input "checkbox" at bounding box center [371, 388] width 29 height 29
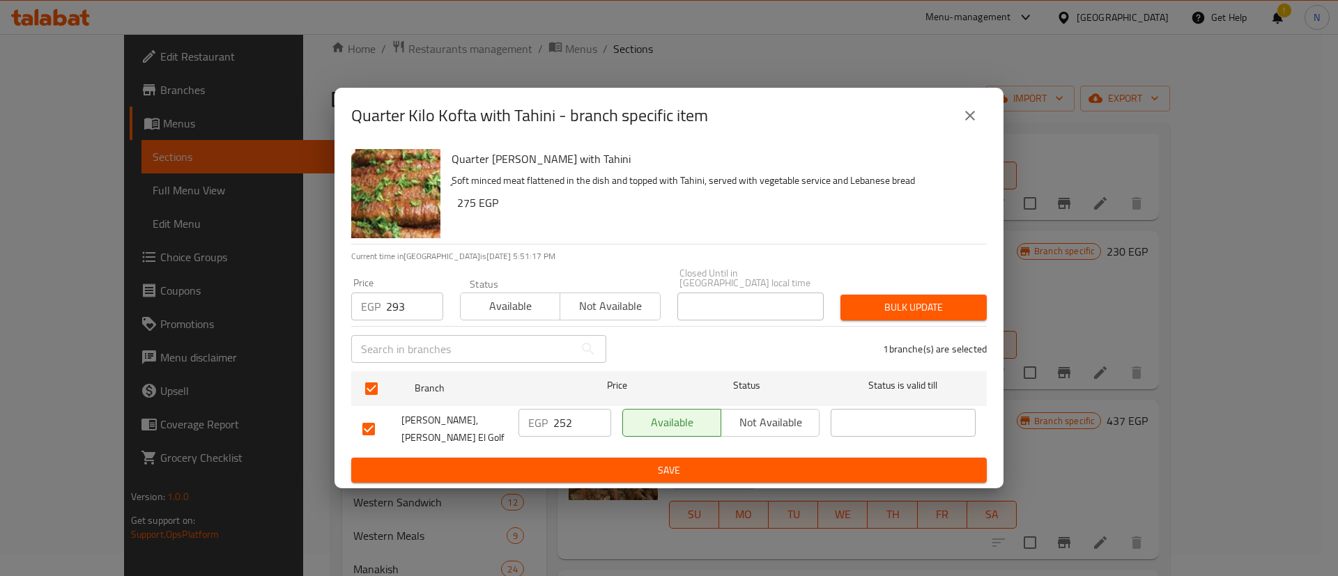
click at [920, 316] on span "Bulk update" at bounding box center [913, 307] width 124 height 17
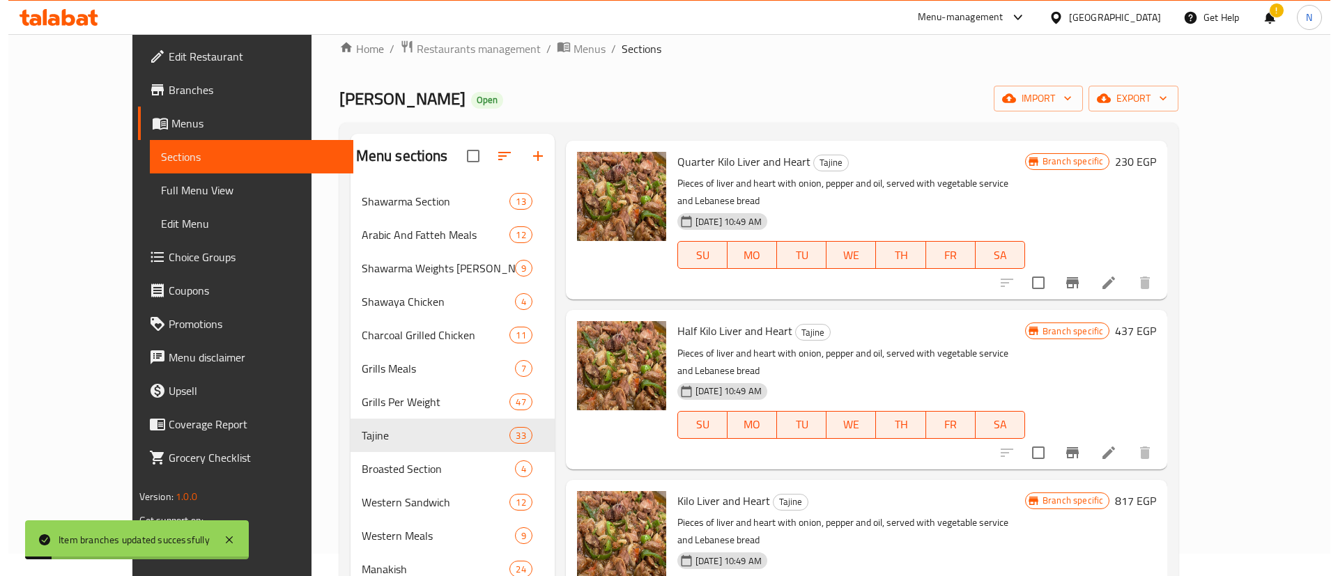
scroll to position [4050, 0]
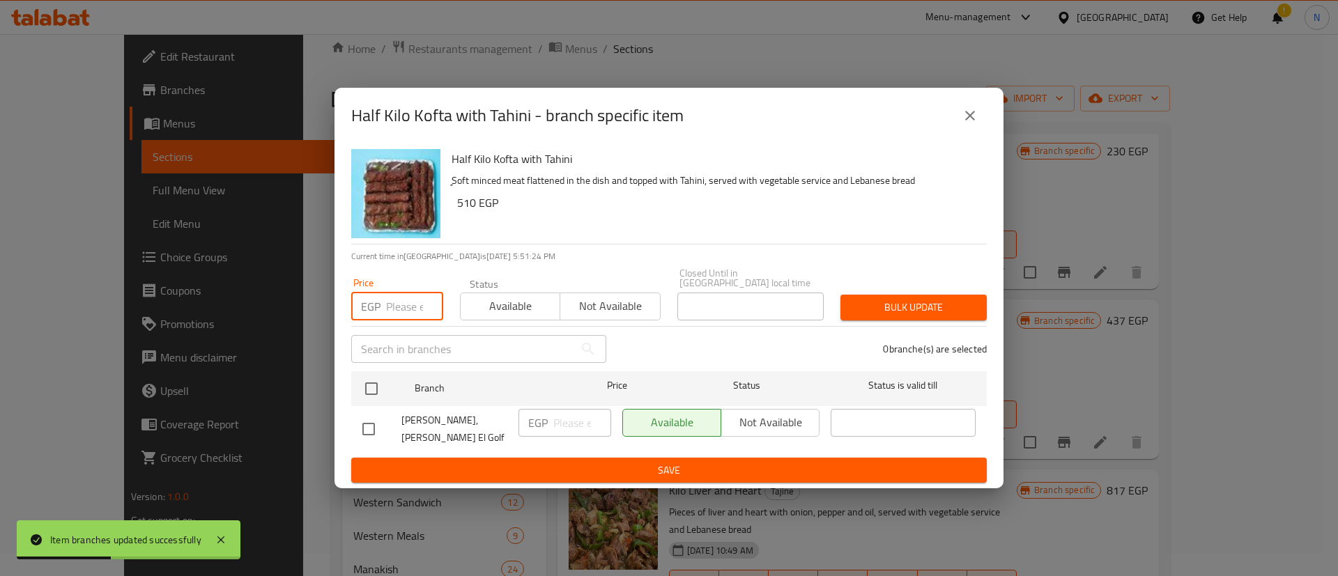
click at [399, 307] on input "number" at bounding box center [414, 307] width 57 height 28
click at [379, 387] on input "checkbox" at bounding box center [371, 388] width 29 height 29
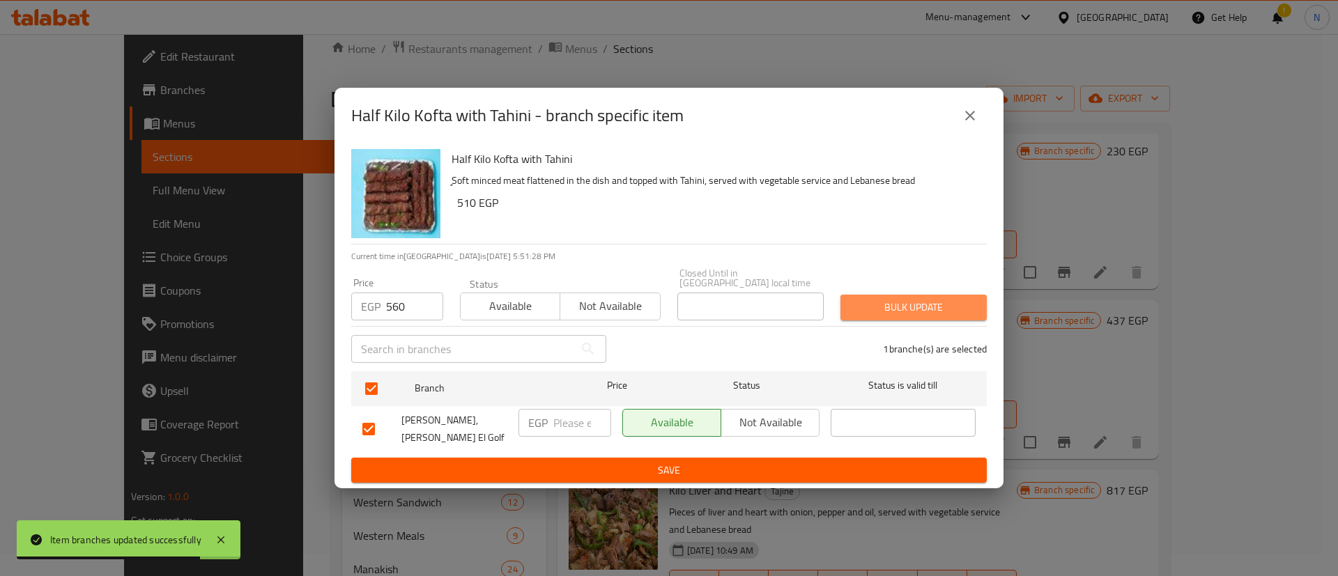
click at [925, 318] on button "Bulk update" at bounding box center [913, 308] width 146 height 26
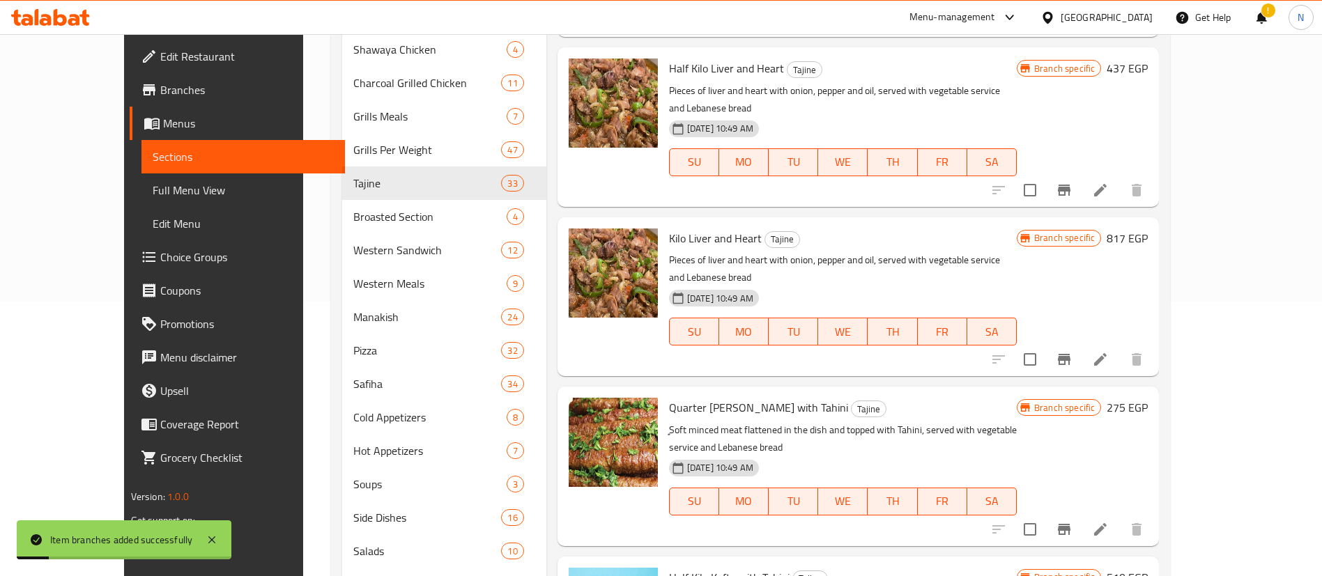
scroll to position [275, 0]
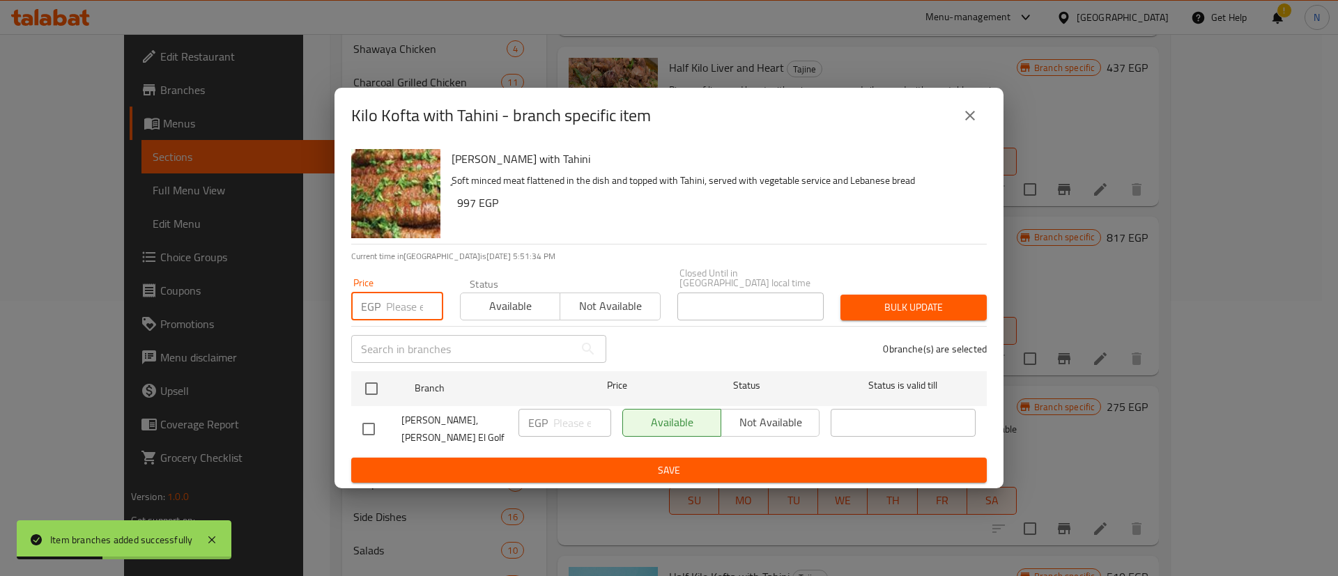
click at [392, 304] on input "number" at bounding box center [414, 307] width 57 height 28
click at [369, 387] on input "checkbox" at bounding box center [371, 388] width 29 height 29
click at [884, 307] on span "Bulk update" at bounding box center [913, 307] width 124 height 17
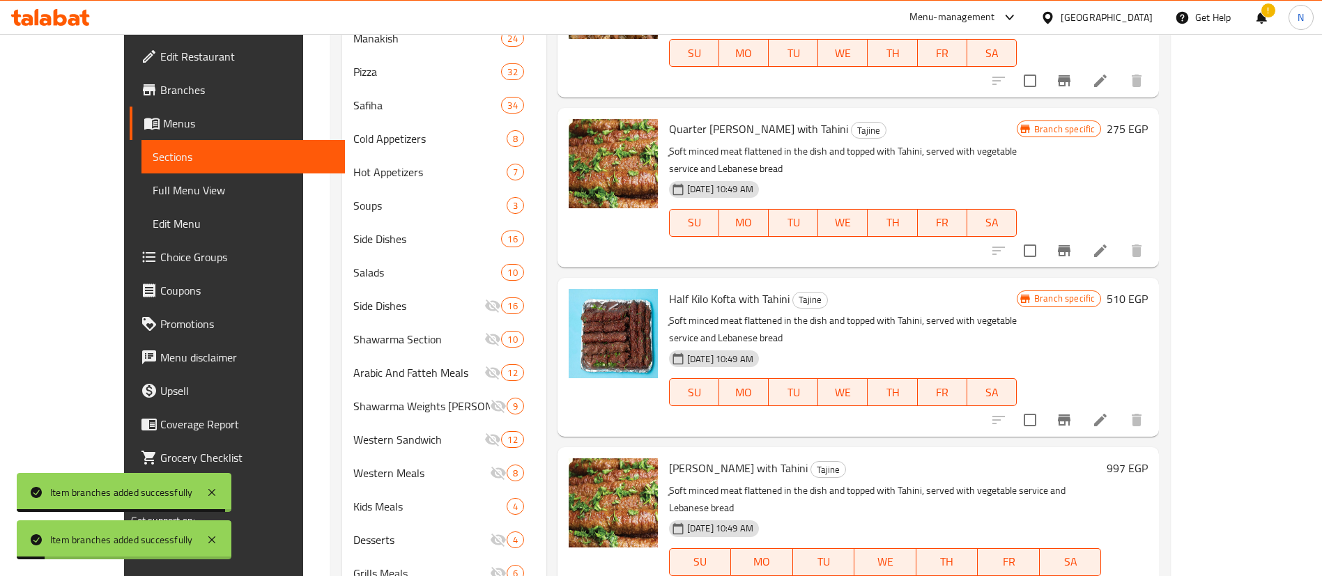
scroll to position [559, 0]
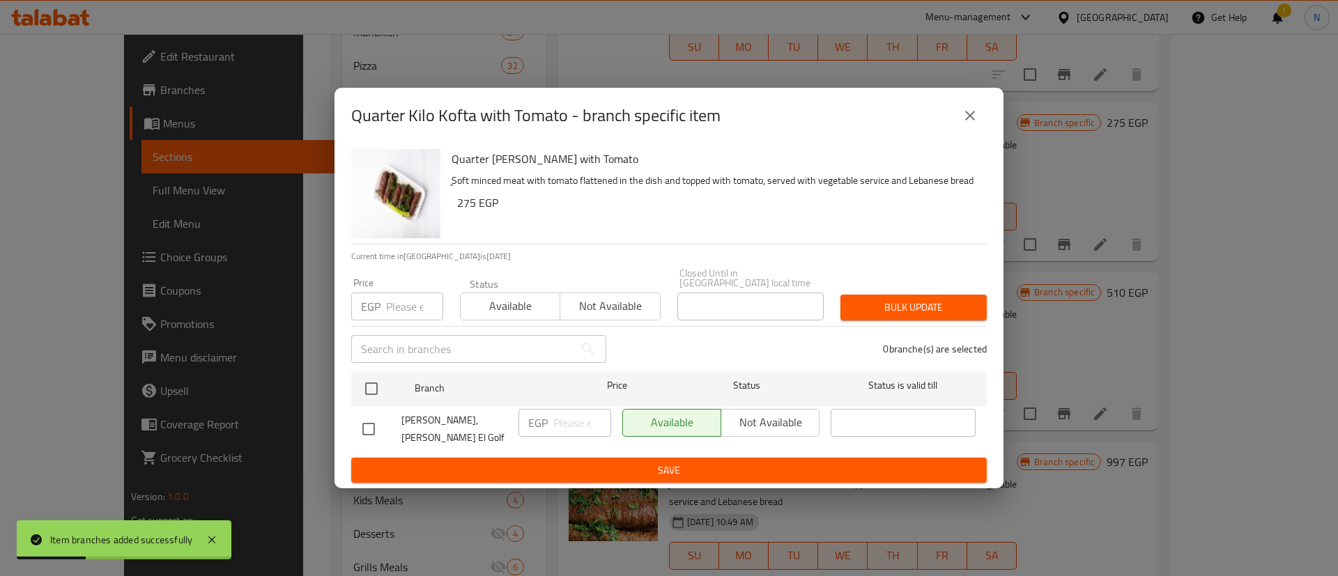
click at [394, 312] on input "number" at bounding box center [414, 307] width 57 height 28
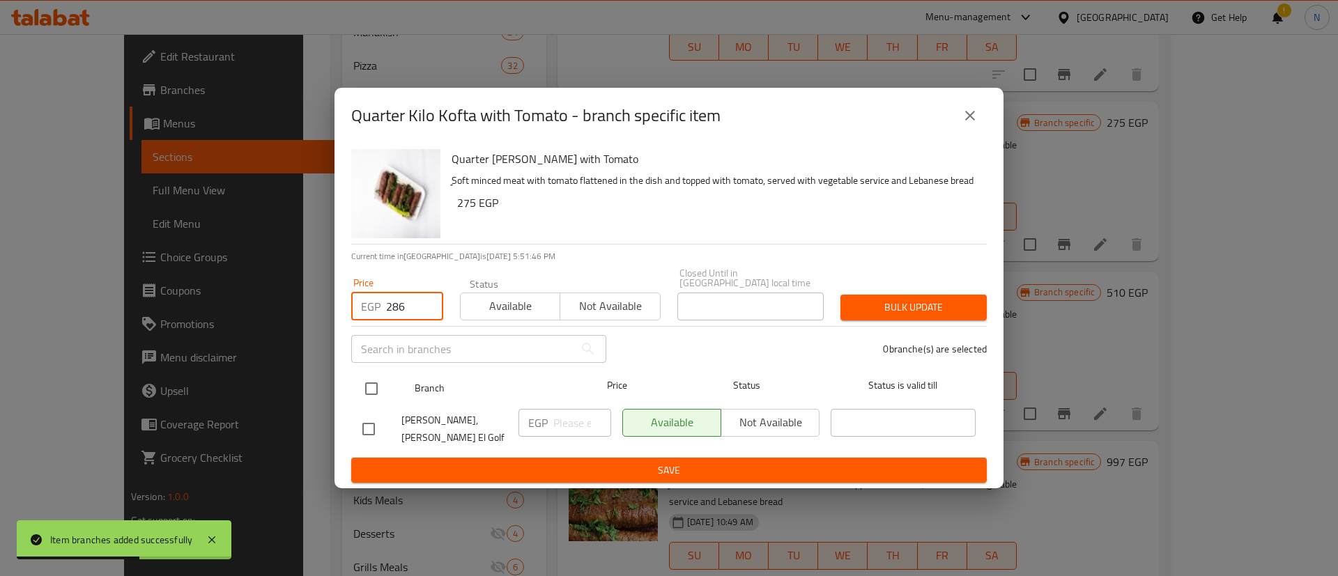
click at [372, 383] on input "checkbox" at bounding box center [371, 388] width 29 height 29
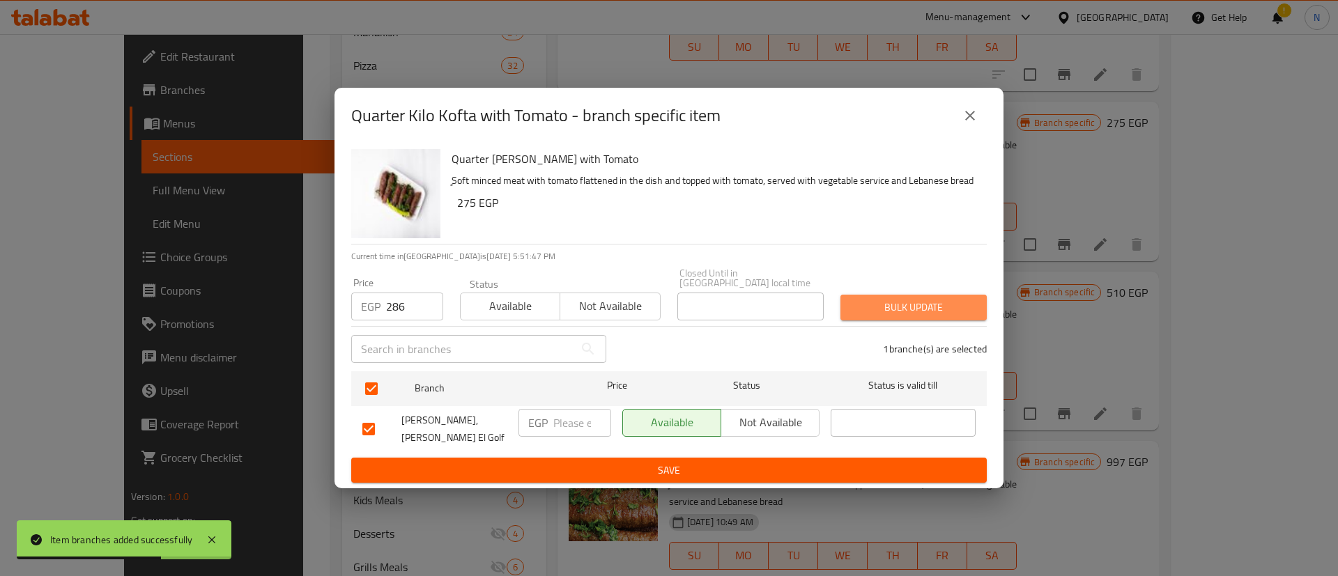
click at [878, 300] on span "Bulk update" at bounding box center [913, 307] width 124 height 17
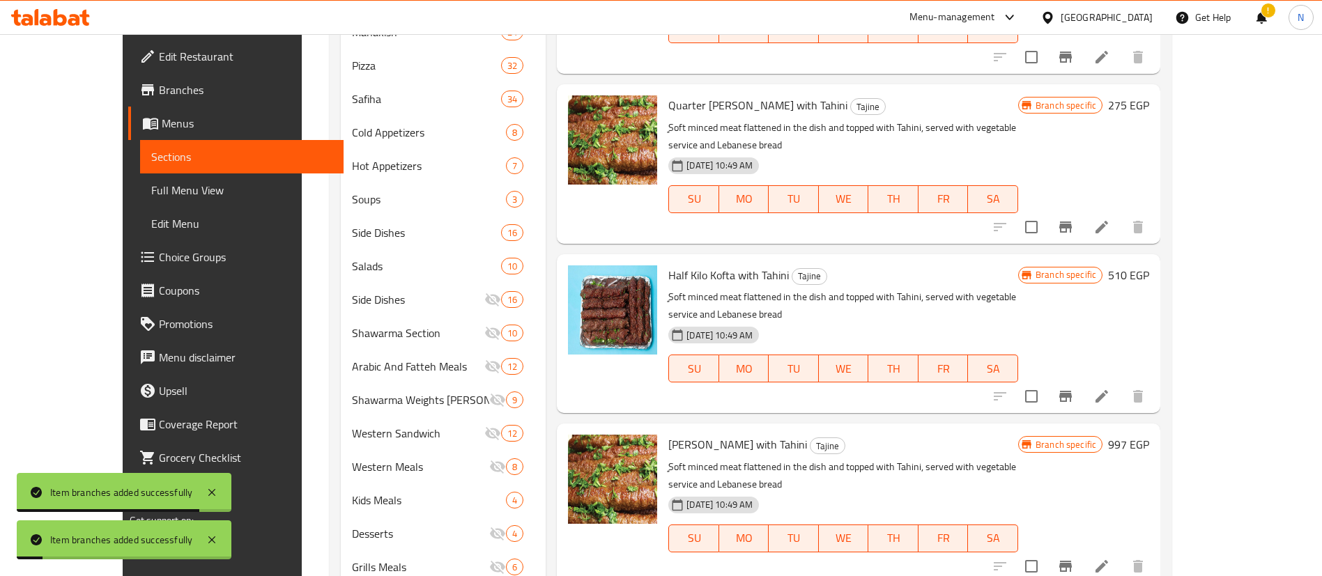
scroll to position [679, 0]
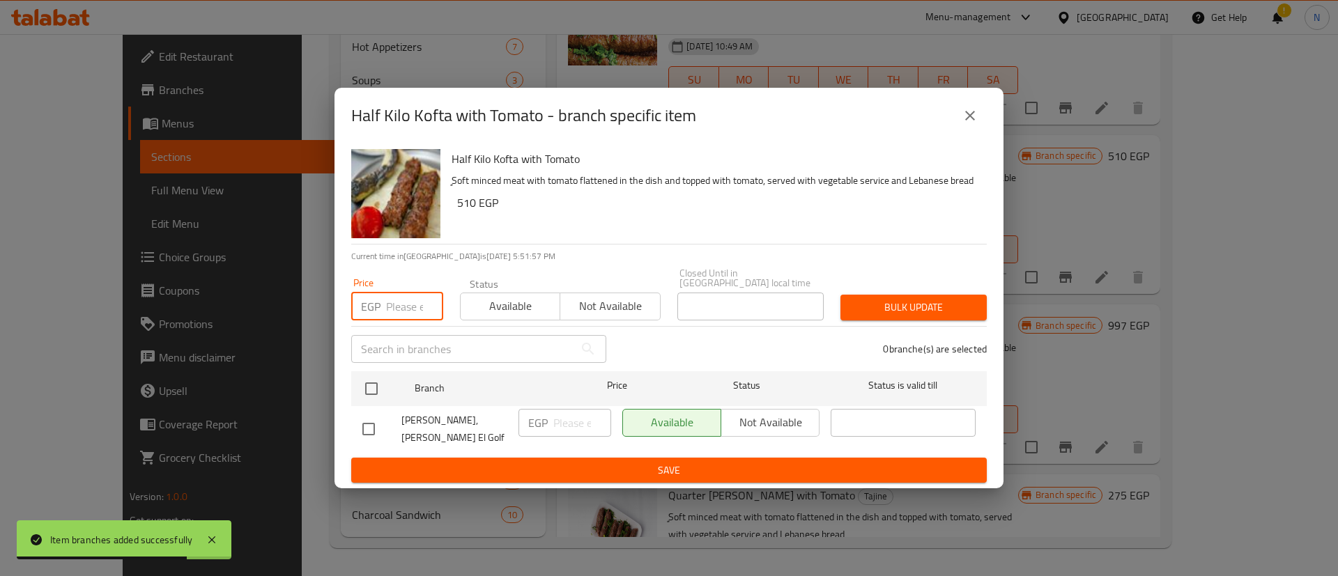
click at [392, 304] on input "number" at bounding box center [414, 307] width 57 height 28
click at [376, 392] on input "checkbox" at bounding box center [371, 388] width 29 height 29
click at [953, 299] on span "Bulk update" at bounding box center [913, 307] width 124 height 17
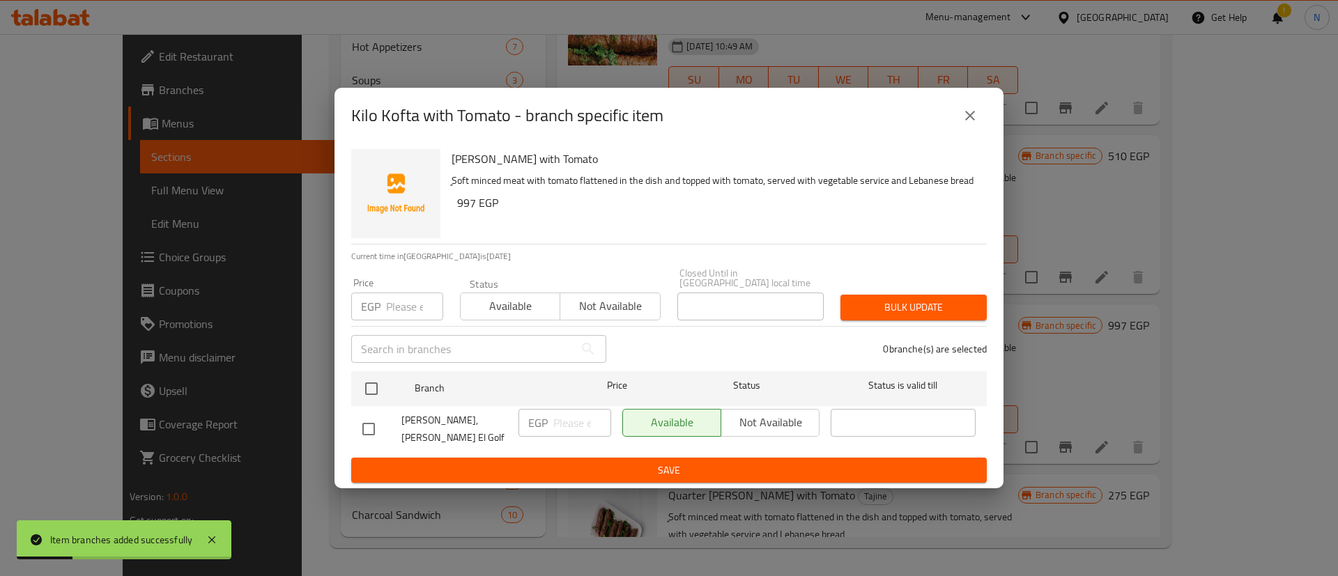
click at [395, 309] on input "number" at bounding box center [414, 307] width 57 height 28
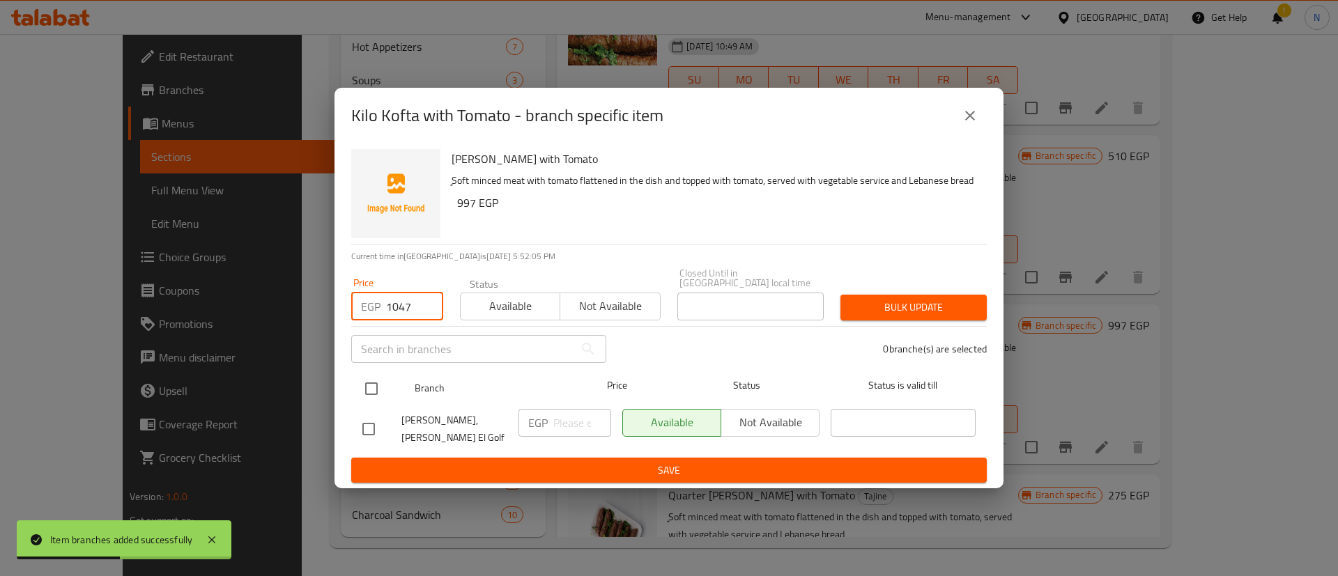
click at [376, 390] on input "checkbox" at bounding box center [371, 388] width 29 height 29
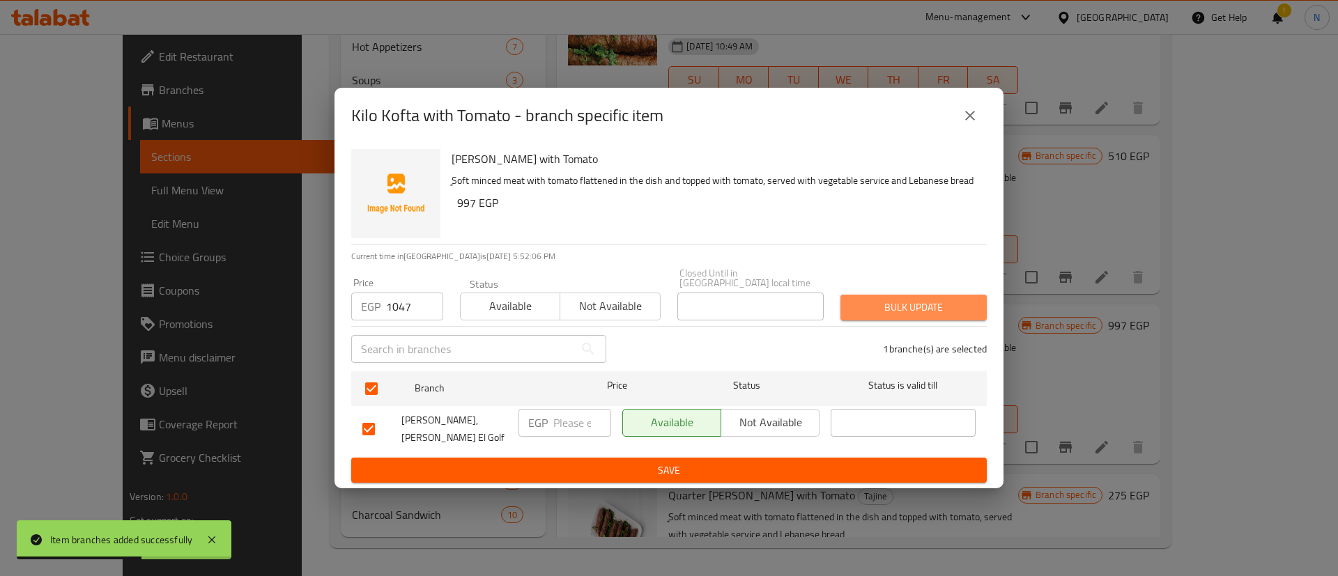
click at [916, 298] on button "Bulk update" at bounding box center [913, 308] width 146 height 26
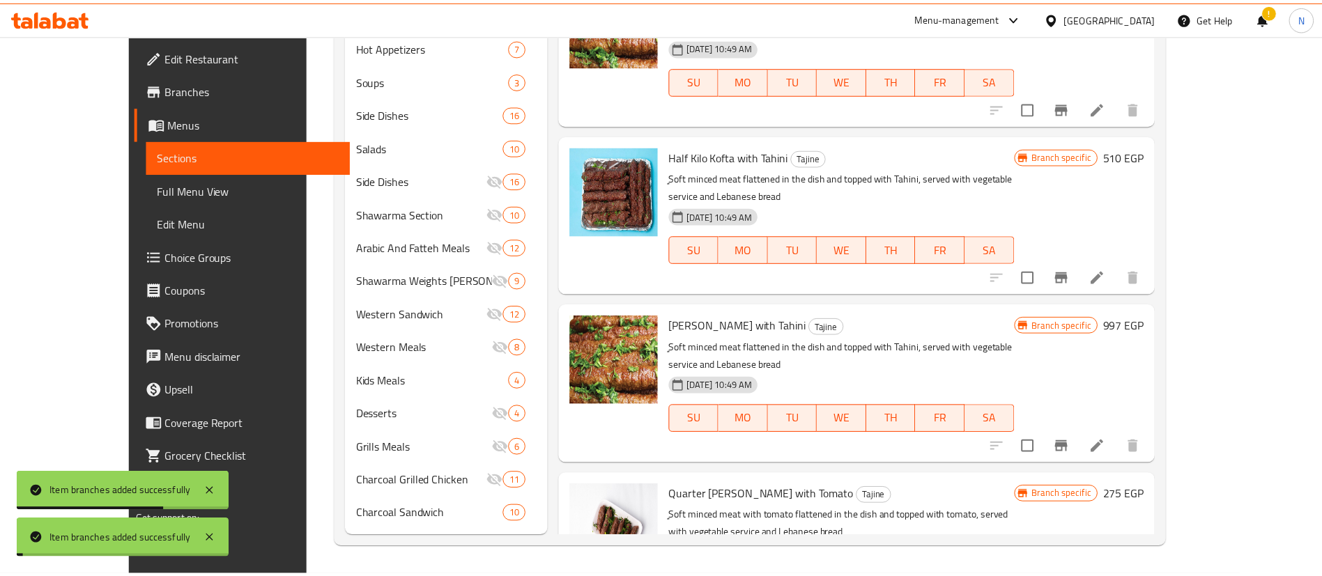
scroll to position [4085, 0]
